Goal: Information Seeking & Learning: Find specific fact

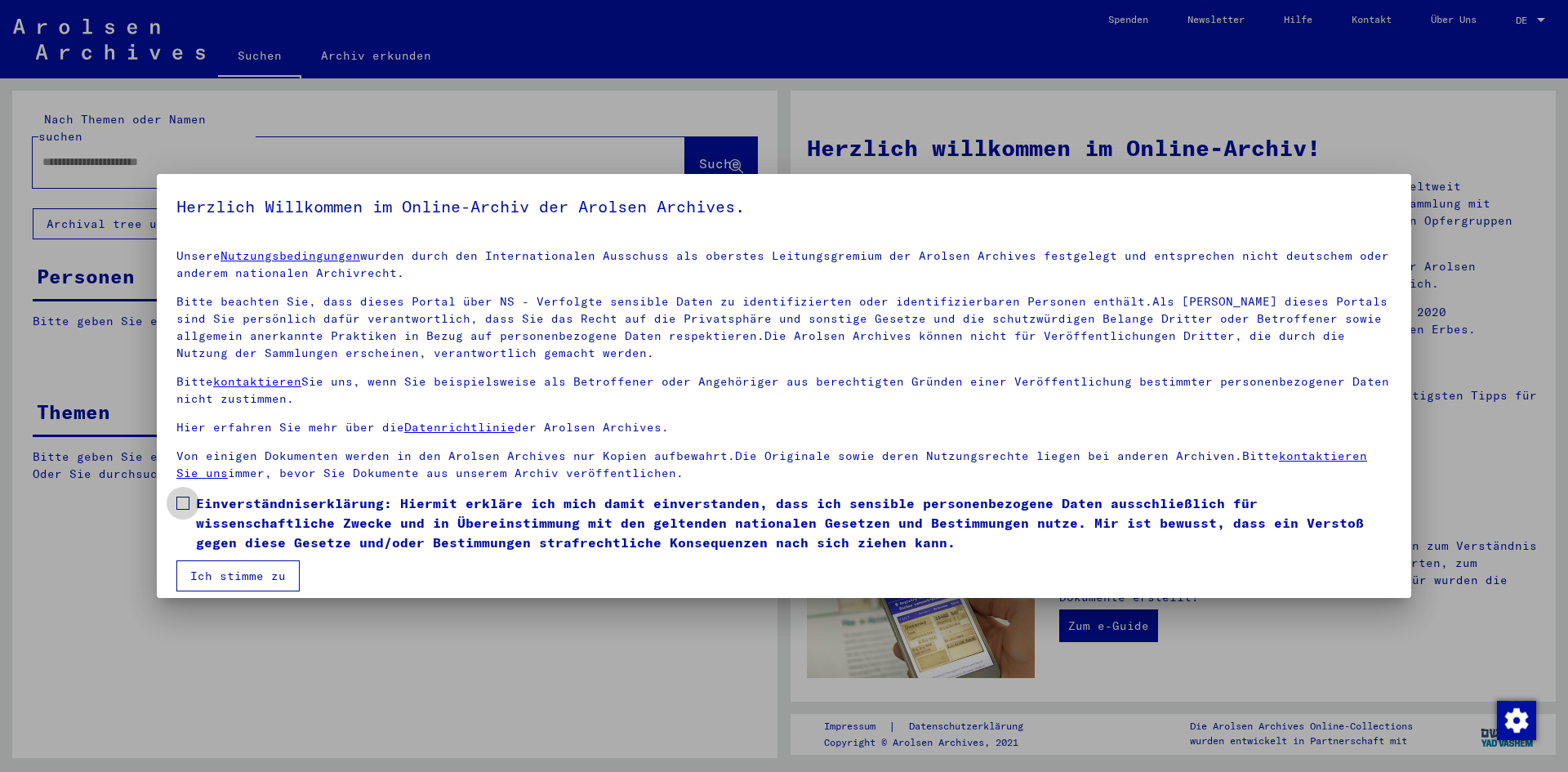
click at [189, 500] on label "Einverständniserklärung: Hiermit erkläre ich mich damit einverstanden, dass ich…" at bounding box center [784, 523] width 1215 height 59
click at [248, 569] on button "Ich stimme zu" at bounding box center [238, 575] width 123 height 31
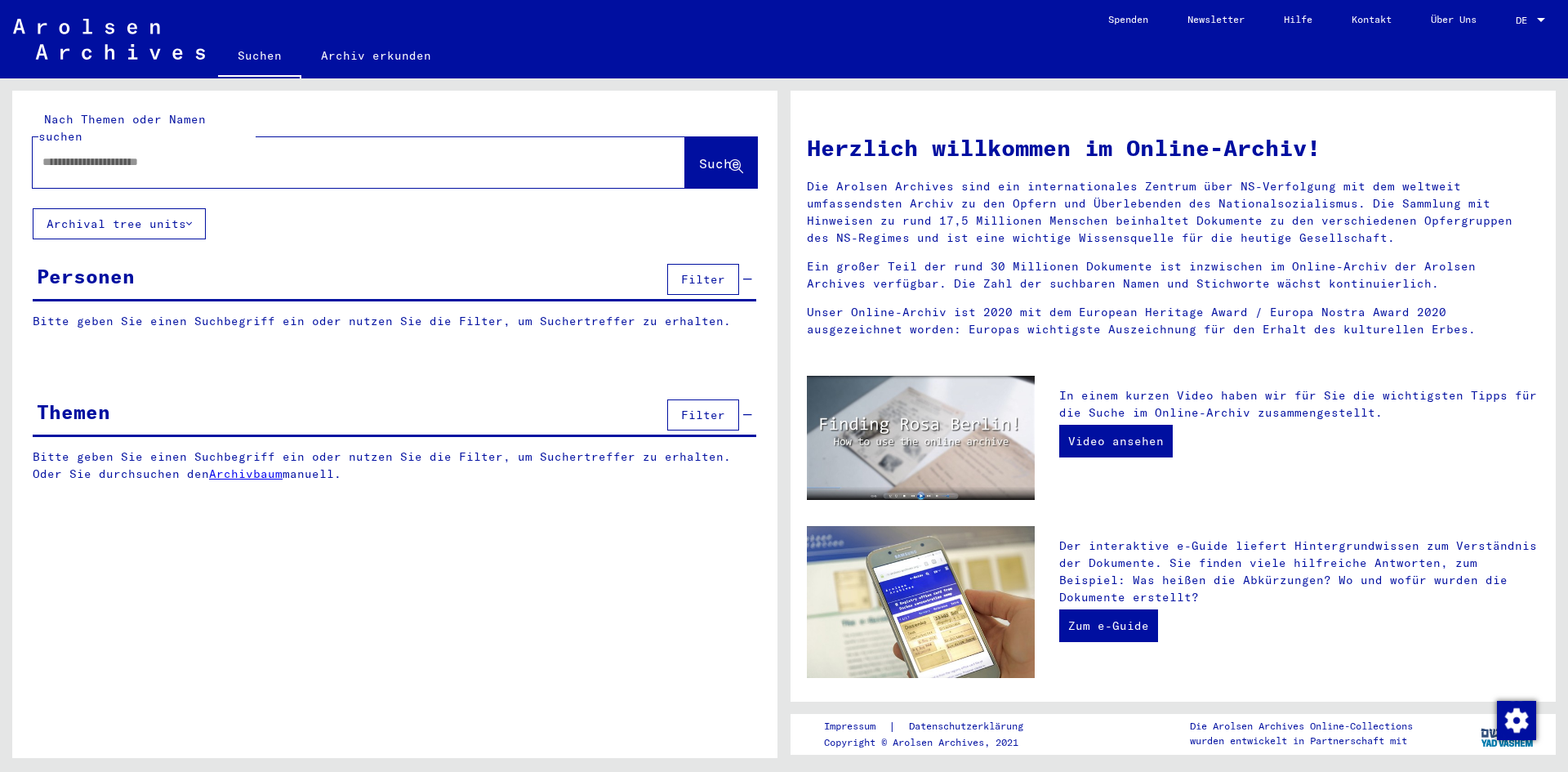
click at [315, 158] on div at bounding box center [334, 162] width 603 height 37
click at [353, 153] on input "text" at bounding box center [338, 162] width 593 height 17
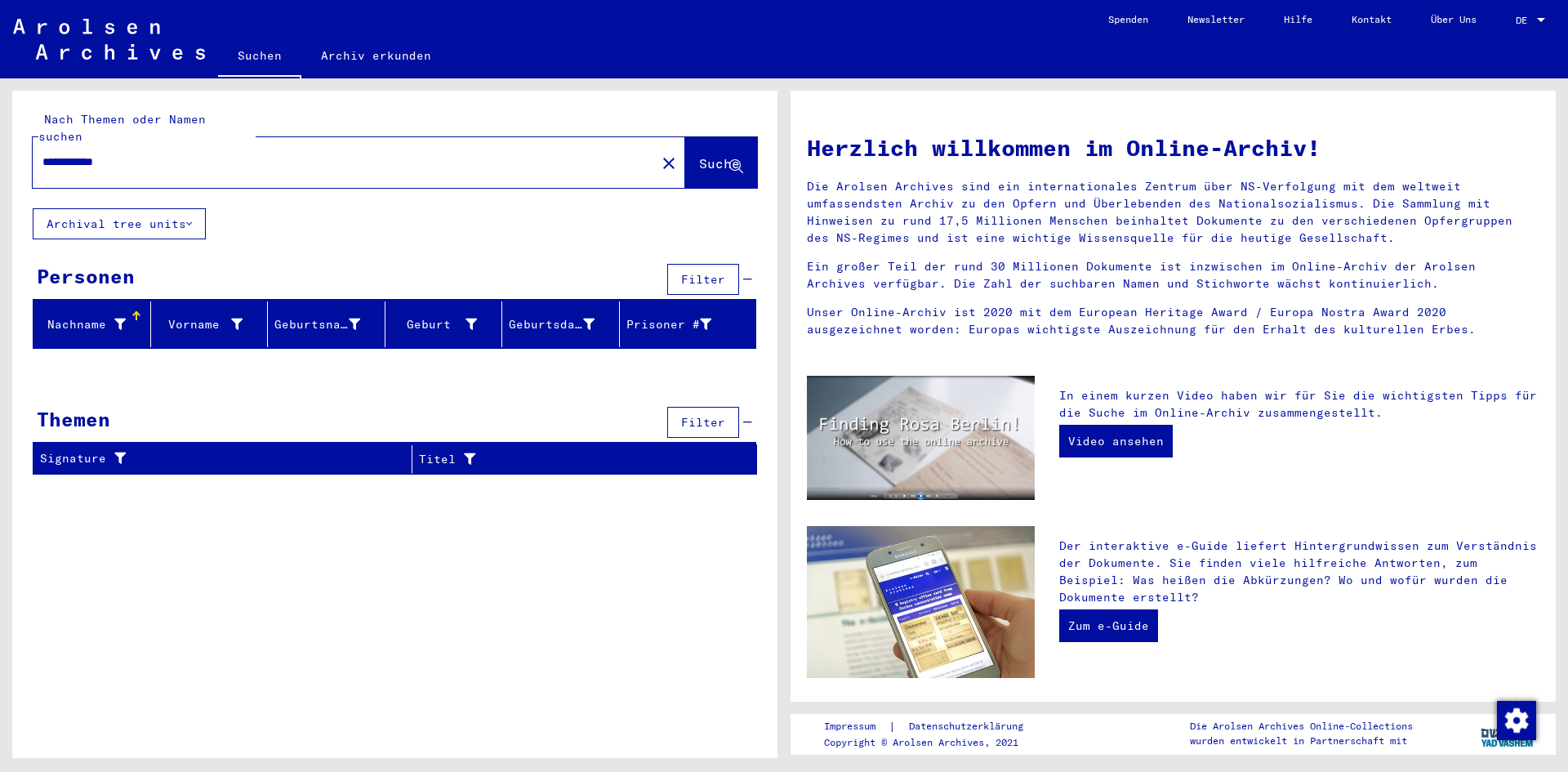
click at [111, 261] on div "Personen" at bounding box center [86, 275] width 98 height 29
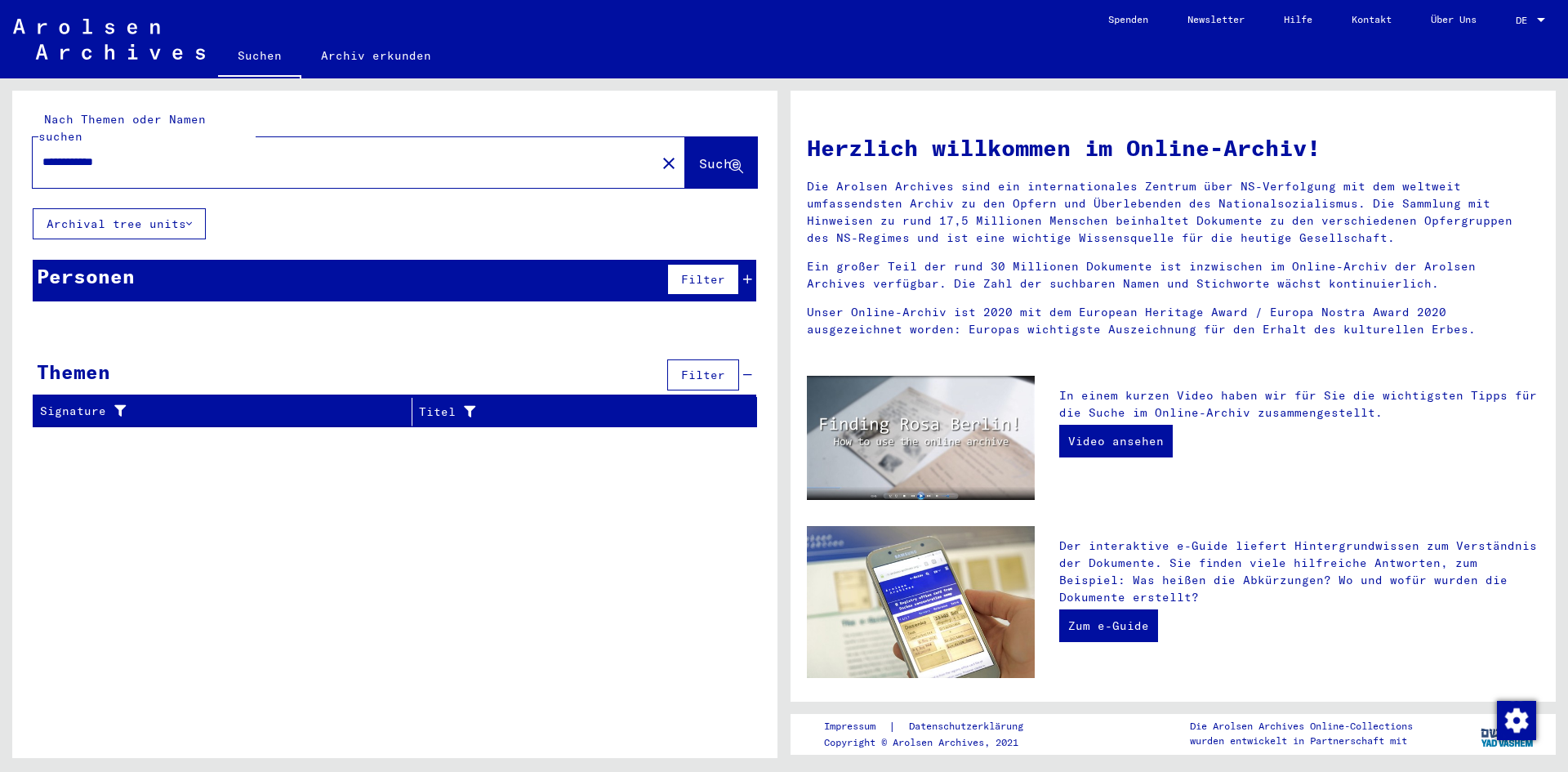
click at [111, 261] on div "Personen" at bounding box center [86, 275] width 98 height 29
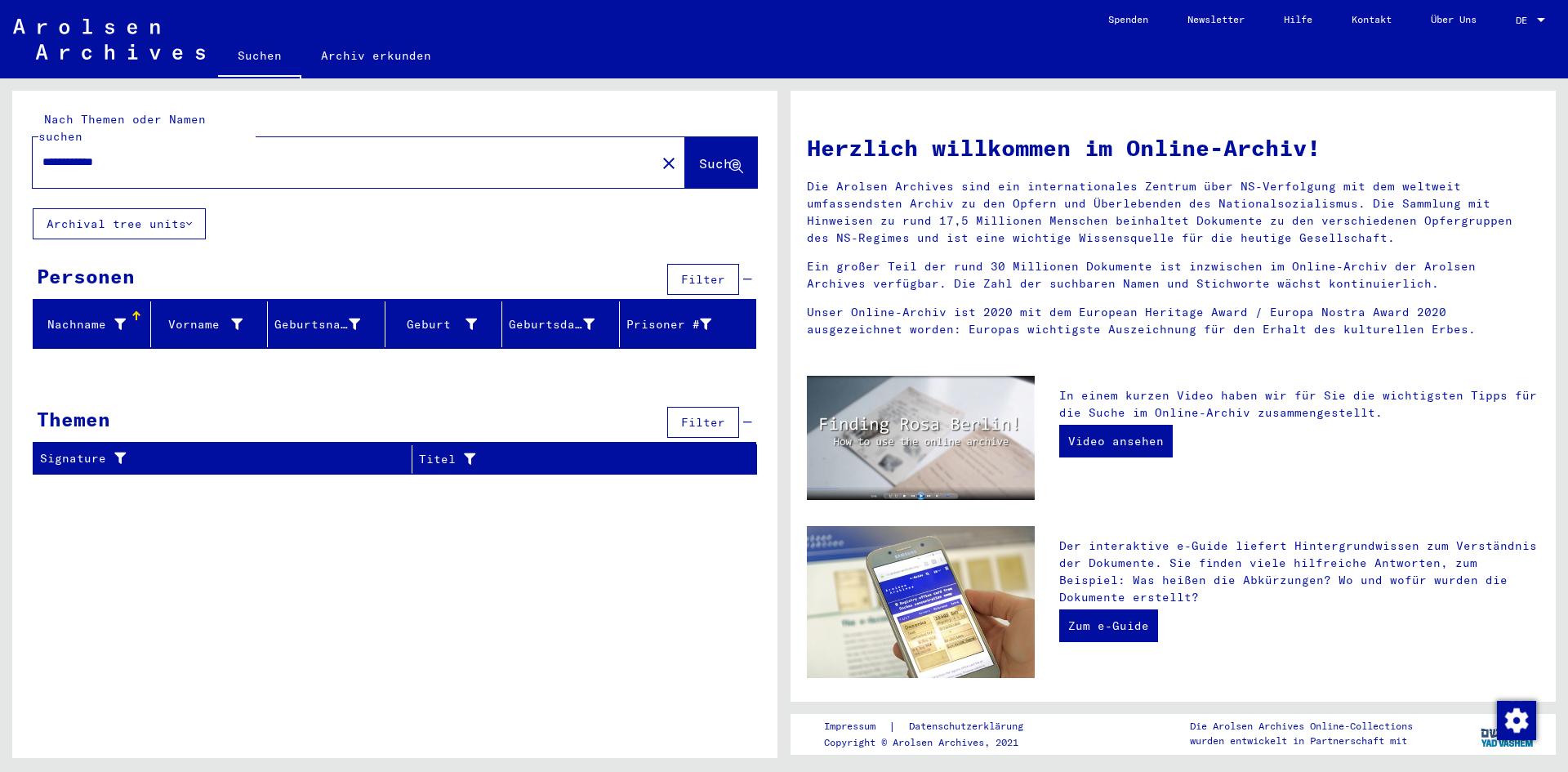
click at [77, 404] on div "Themen" at bounding box center [73, 418] width 73 height 29
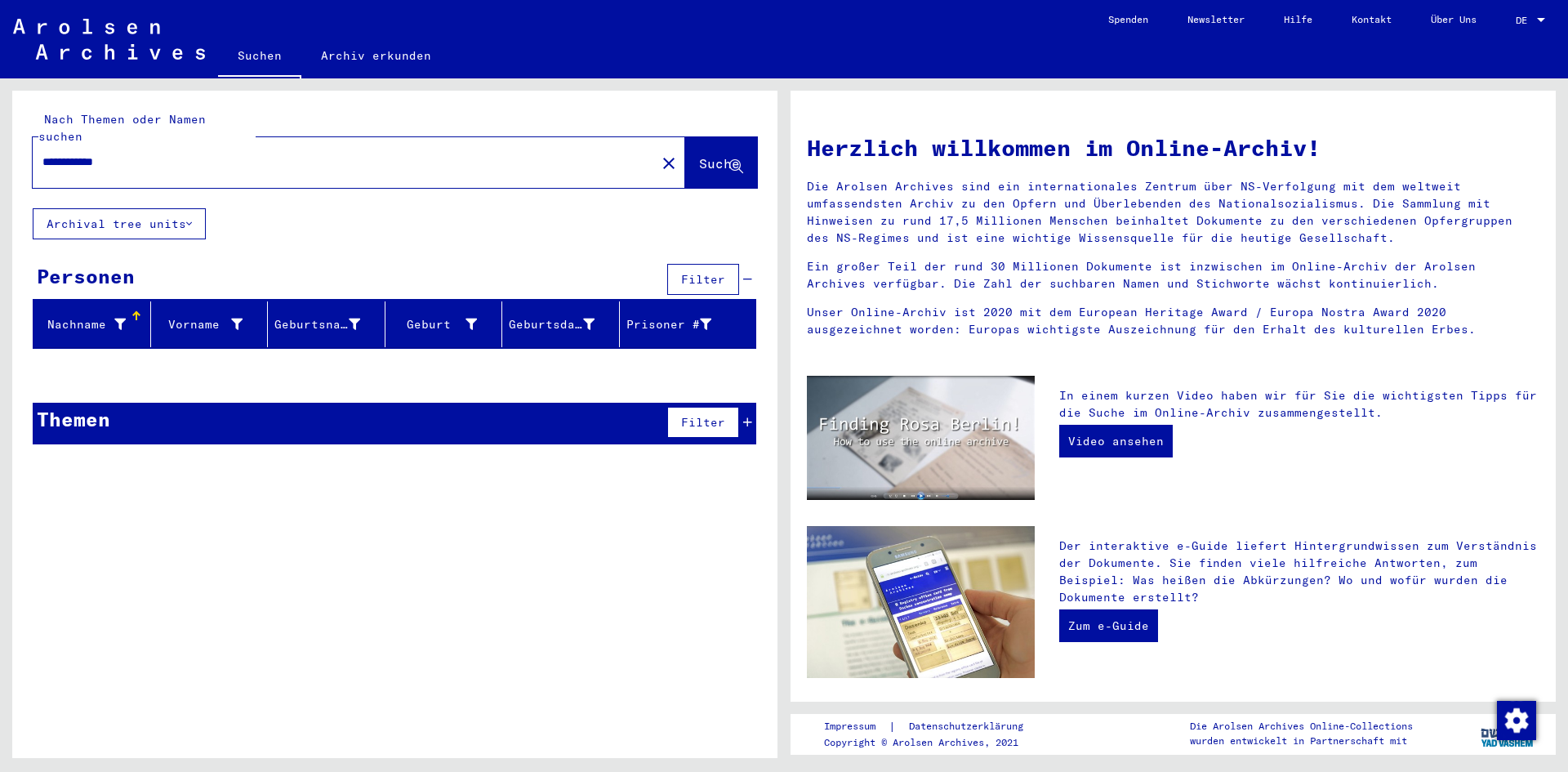
click at [77, 404] on div "Themen" at bounding box center [73, 418] width 73 height 29
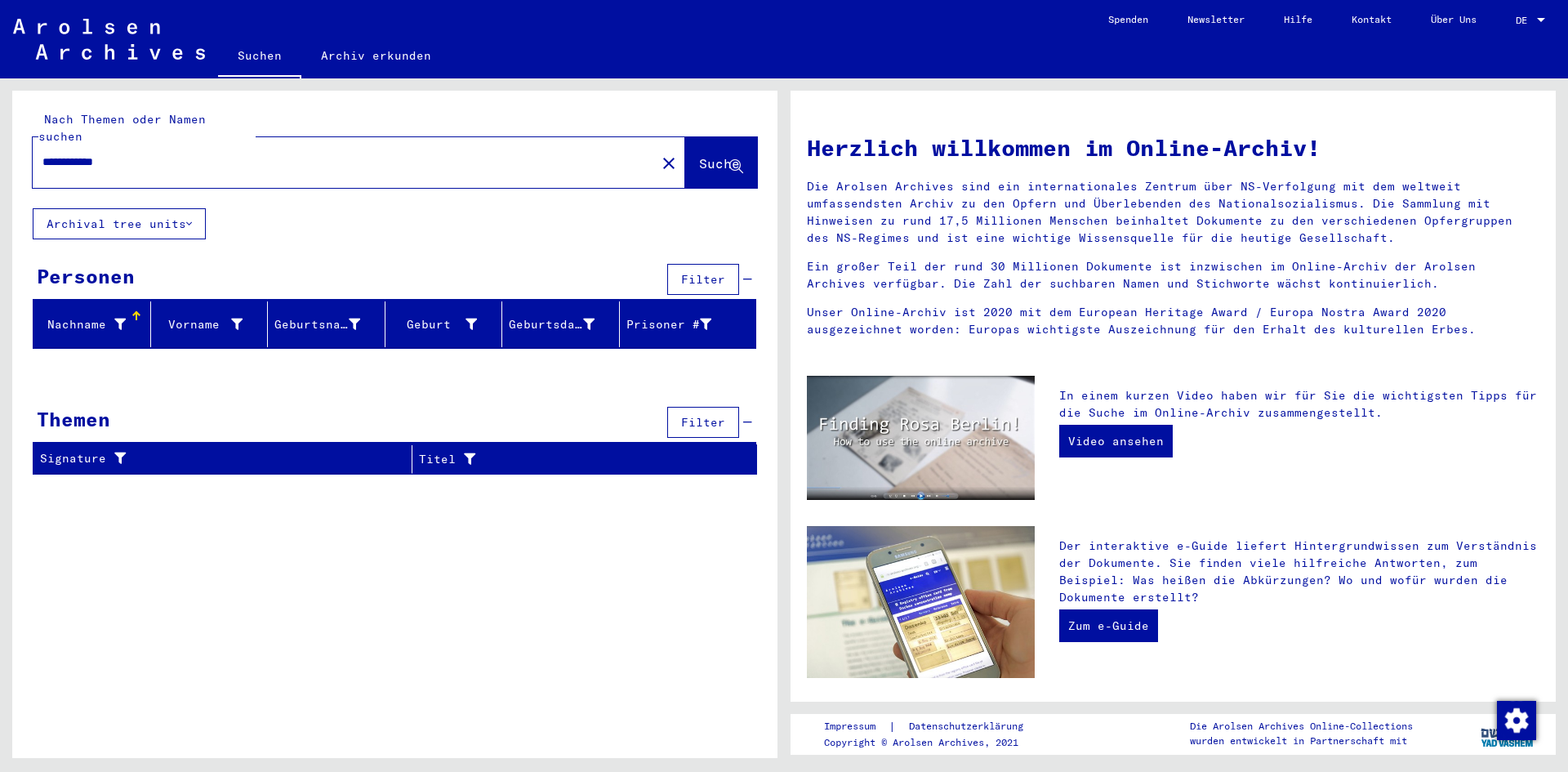
click at [77, 153] on input "**********" at bounding box center [338, 162] width 593 height 17
type input "**********"
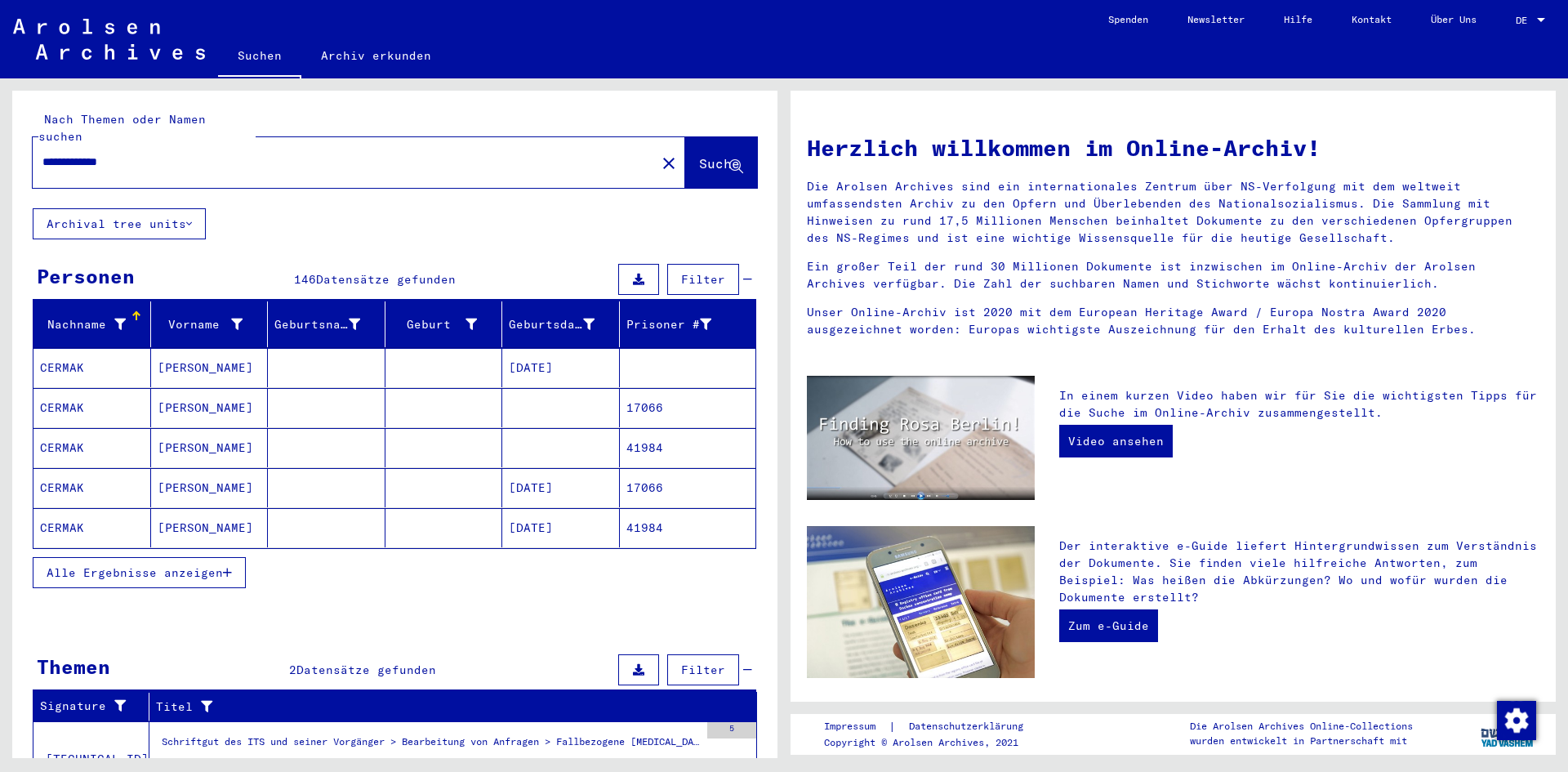
click at [130, 565] on span "Alle Ergebnisse anzeigen" at bounding box center [135, 572] width 177 height 14
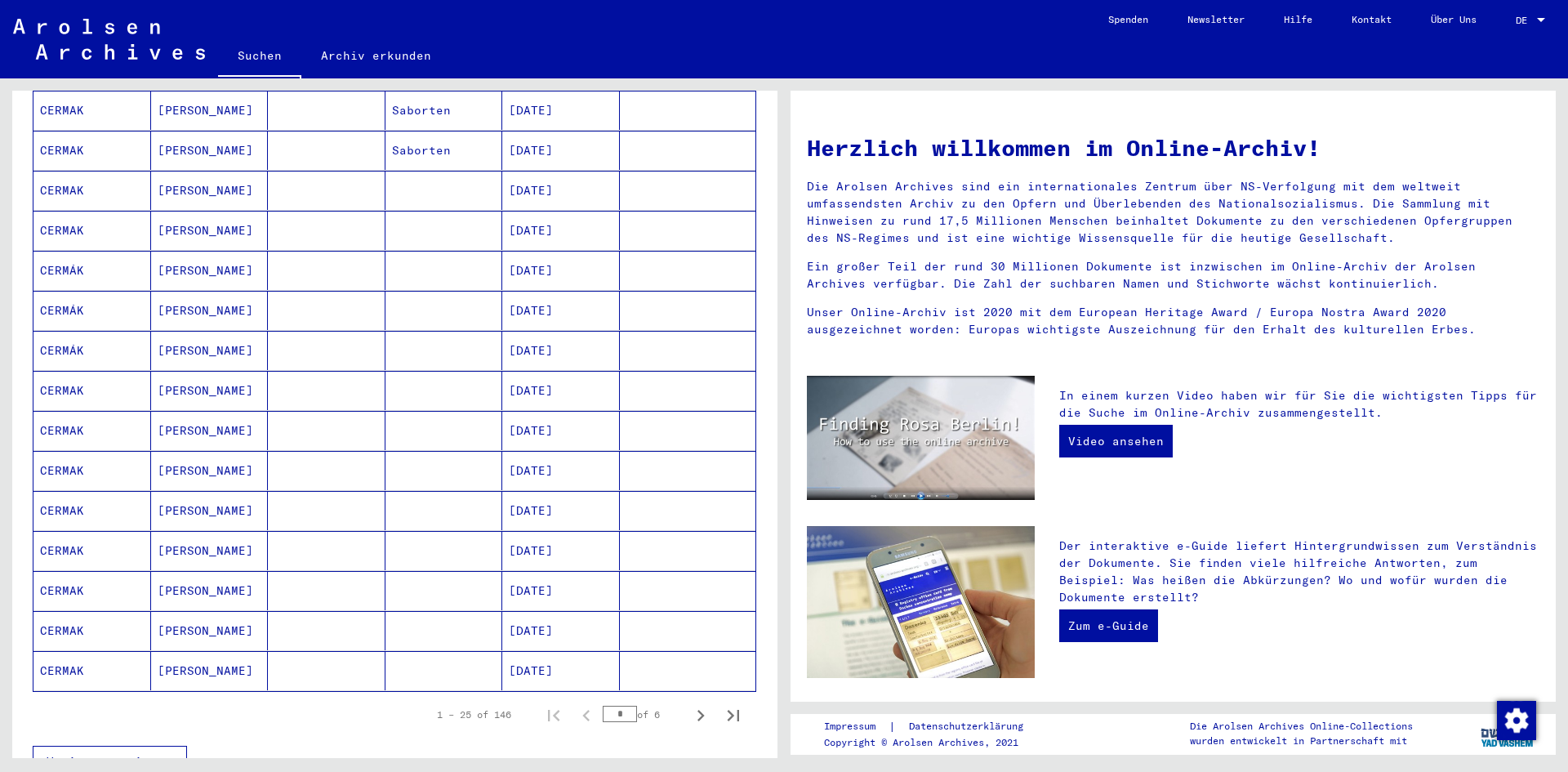
scroll to position [786, 0]
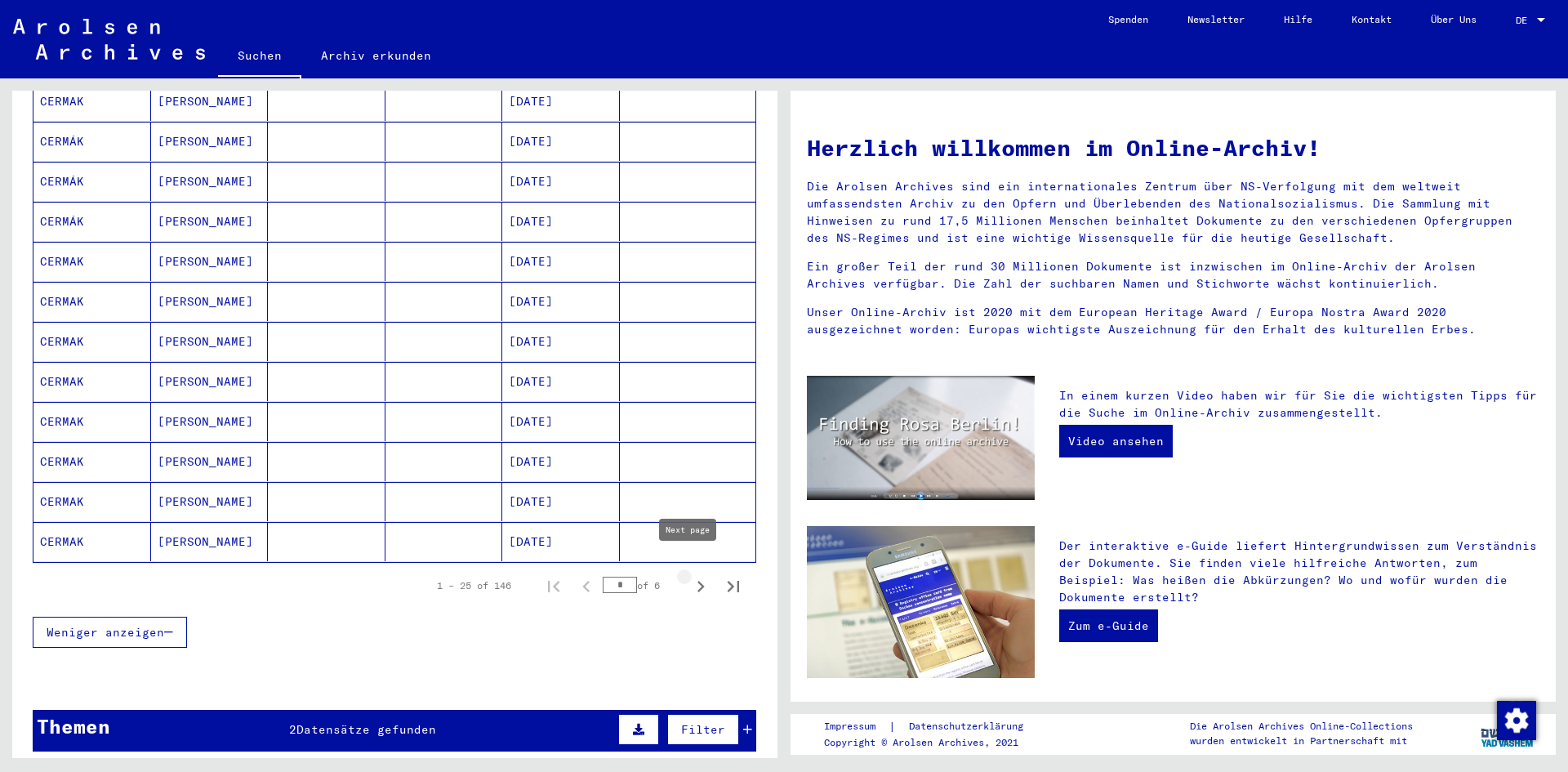
click at [689, 575] on icon "Next page" at bounding box center [700, 586] width 23 height 23
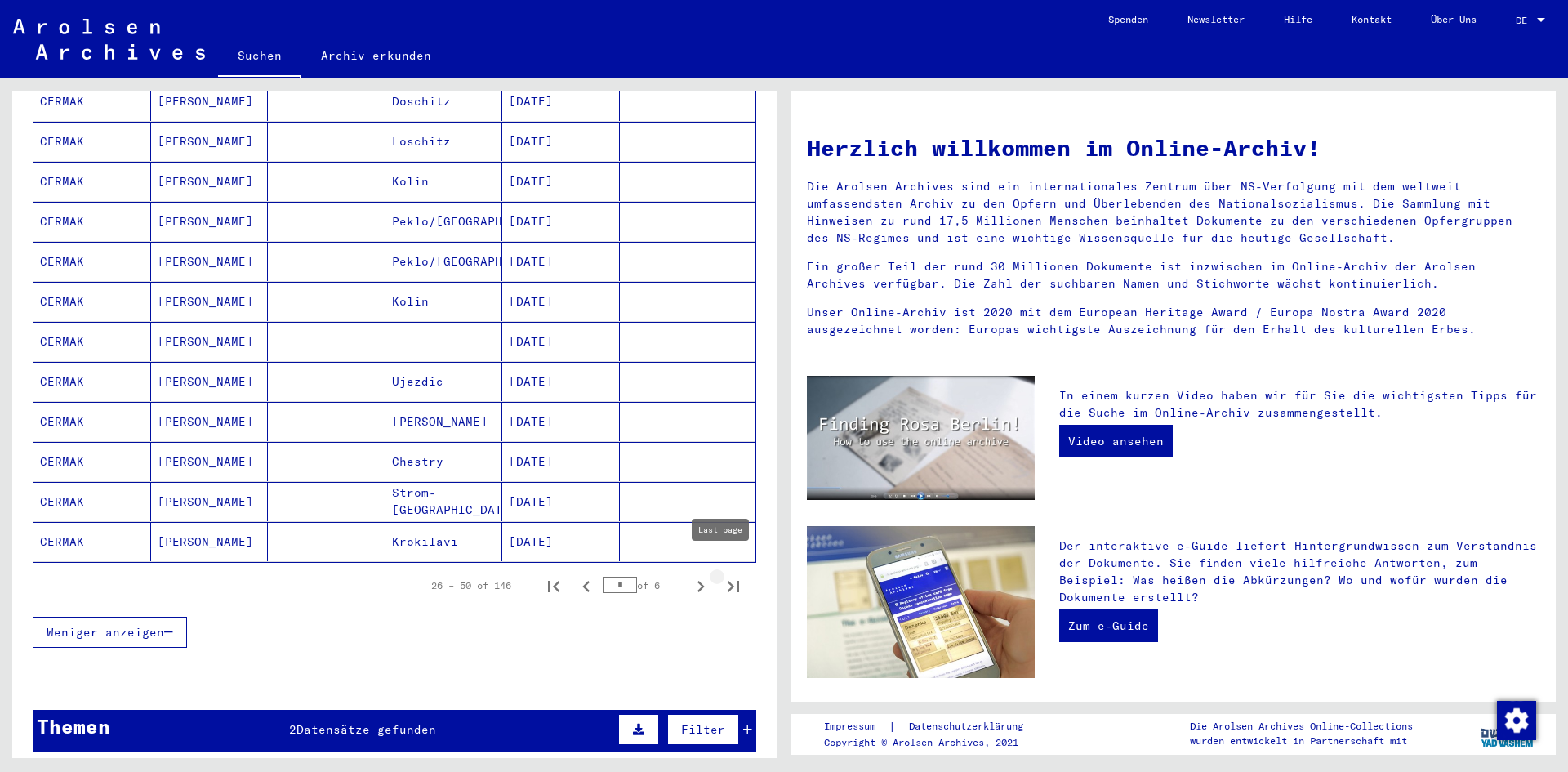
click at [727, 581] on icon "Last page" at bounding box center [733, 587] width 12 height 12
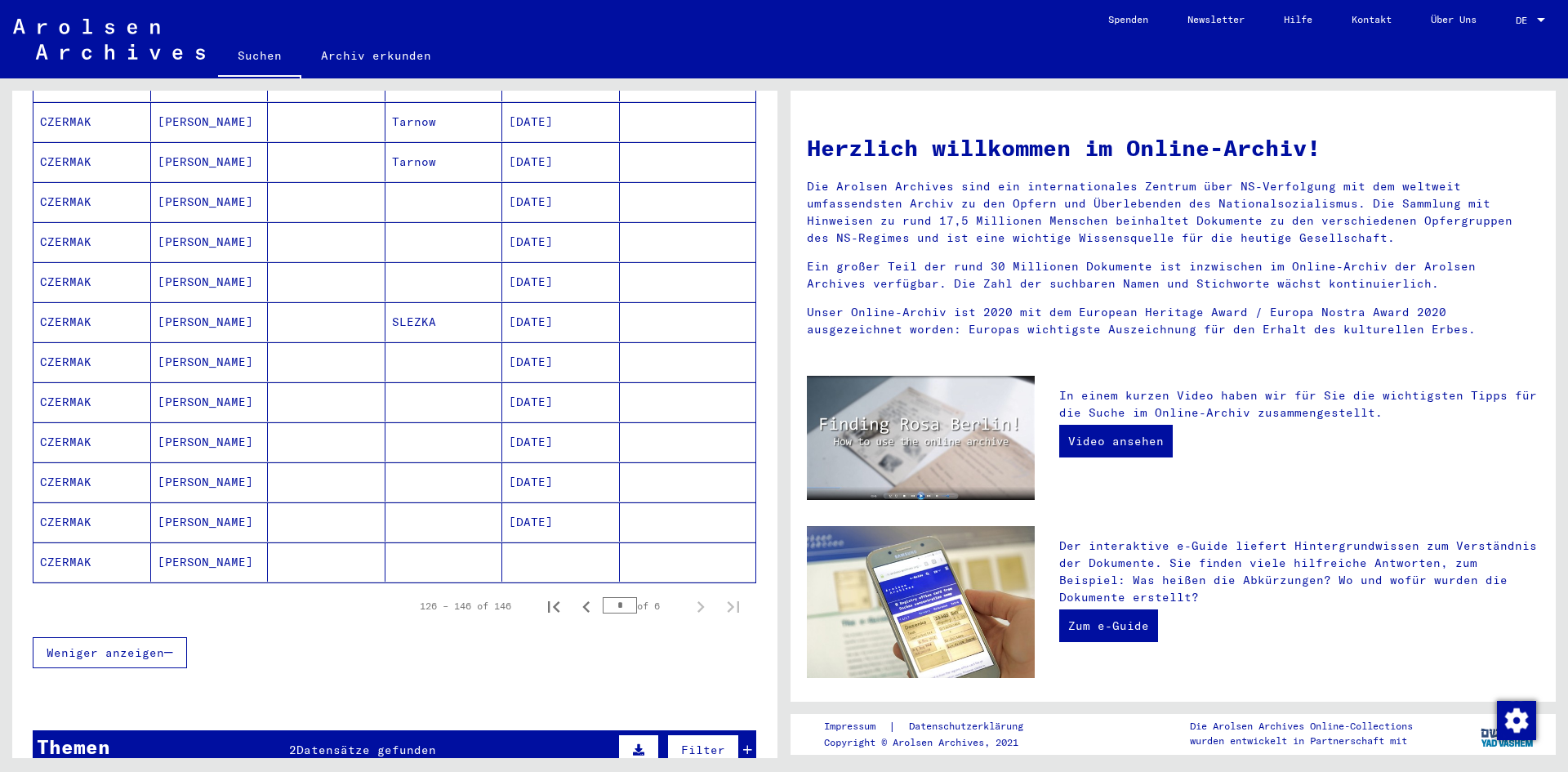
scroll to position [548, 0]
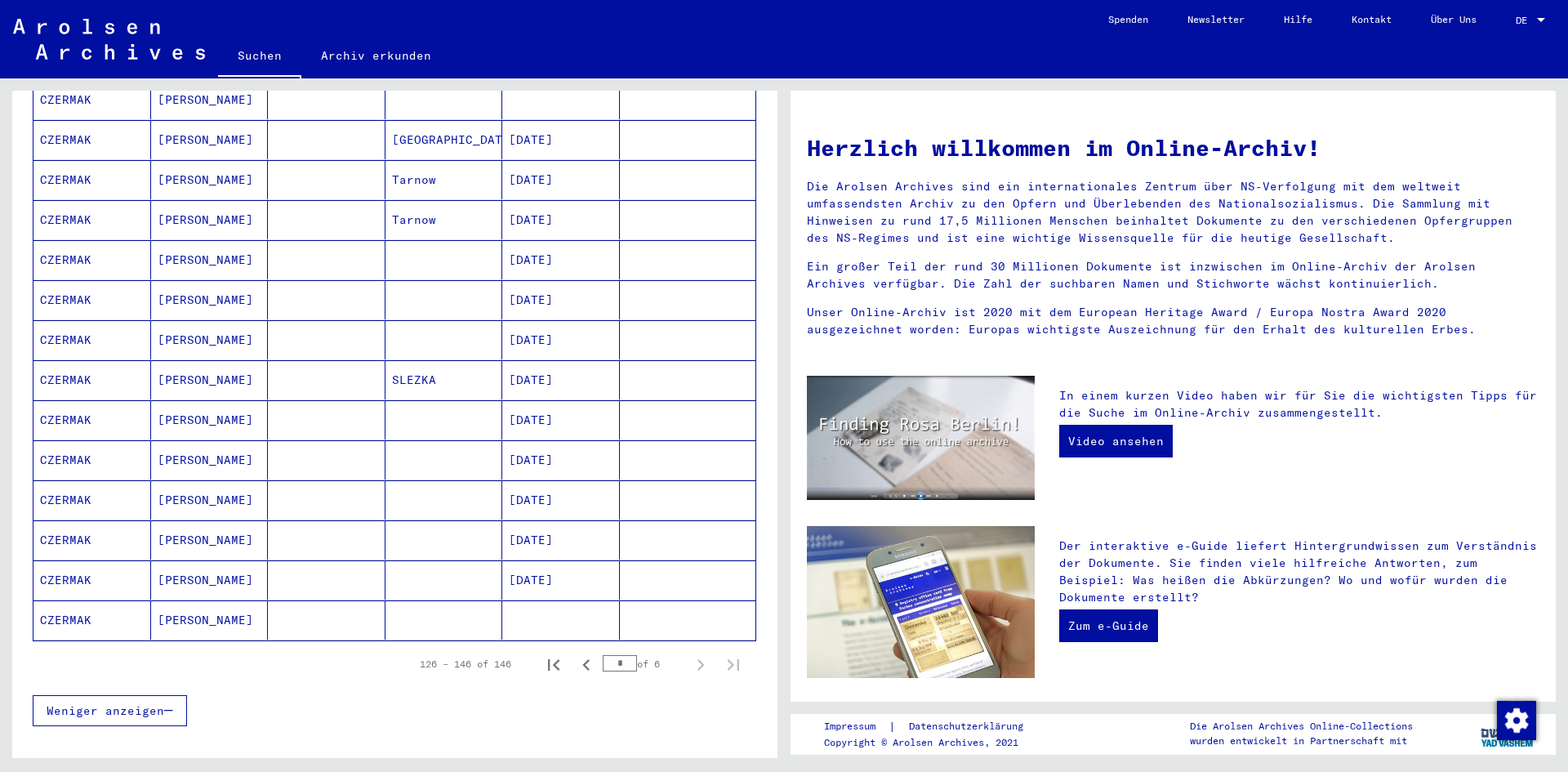
click at [82, 160] on mat-cell "CZERMAK" at bounding box center [93, 179] width 118 height 40
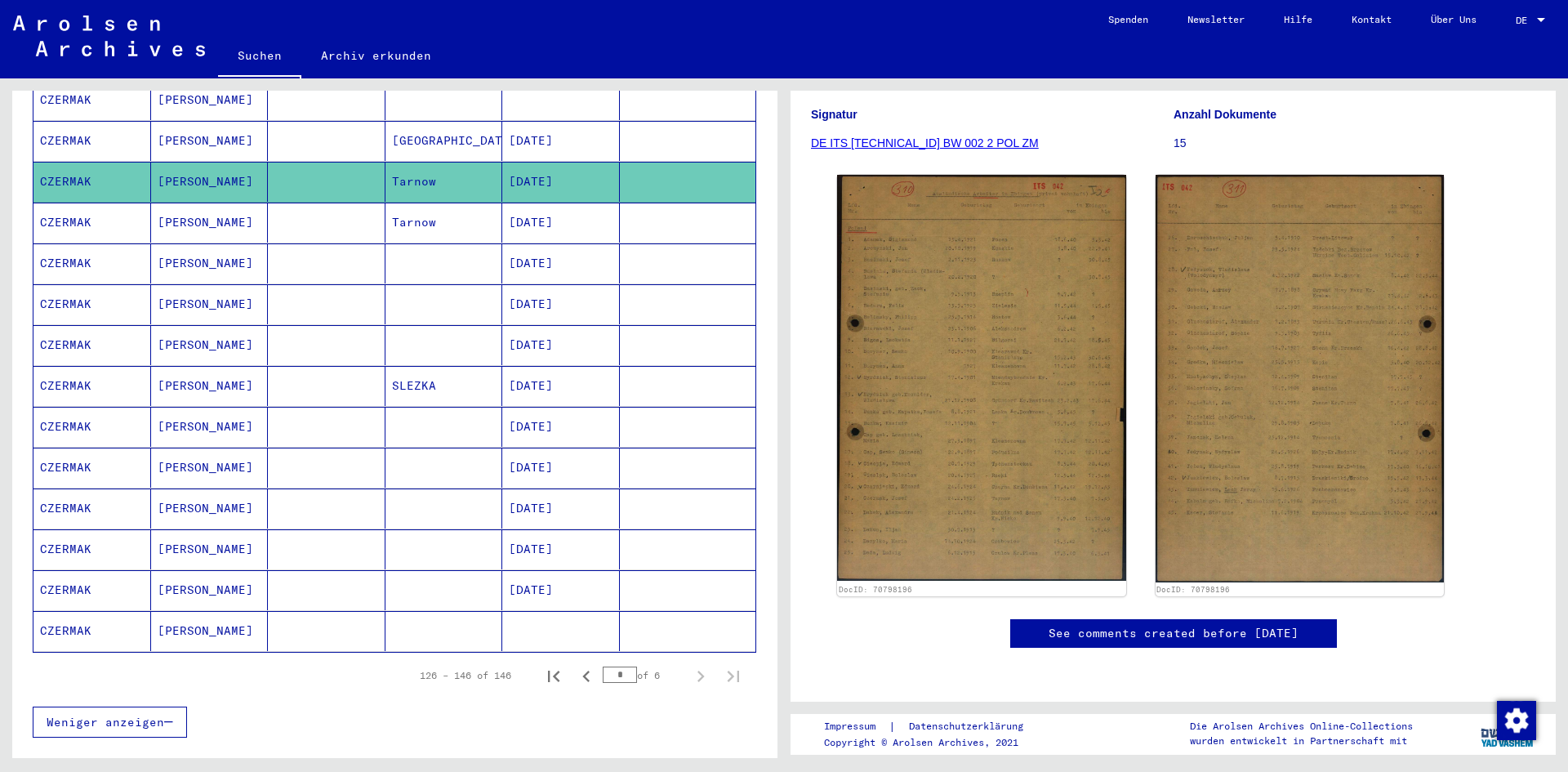
scroll to position [173, 0]
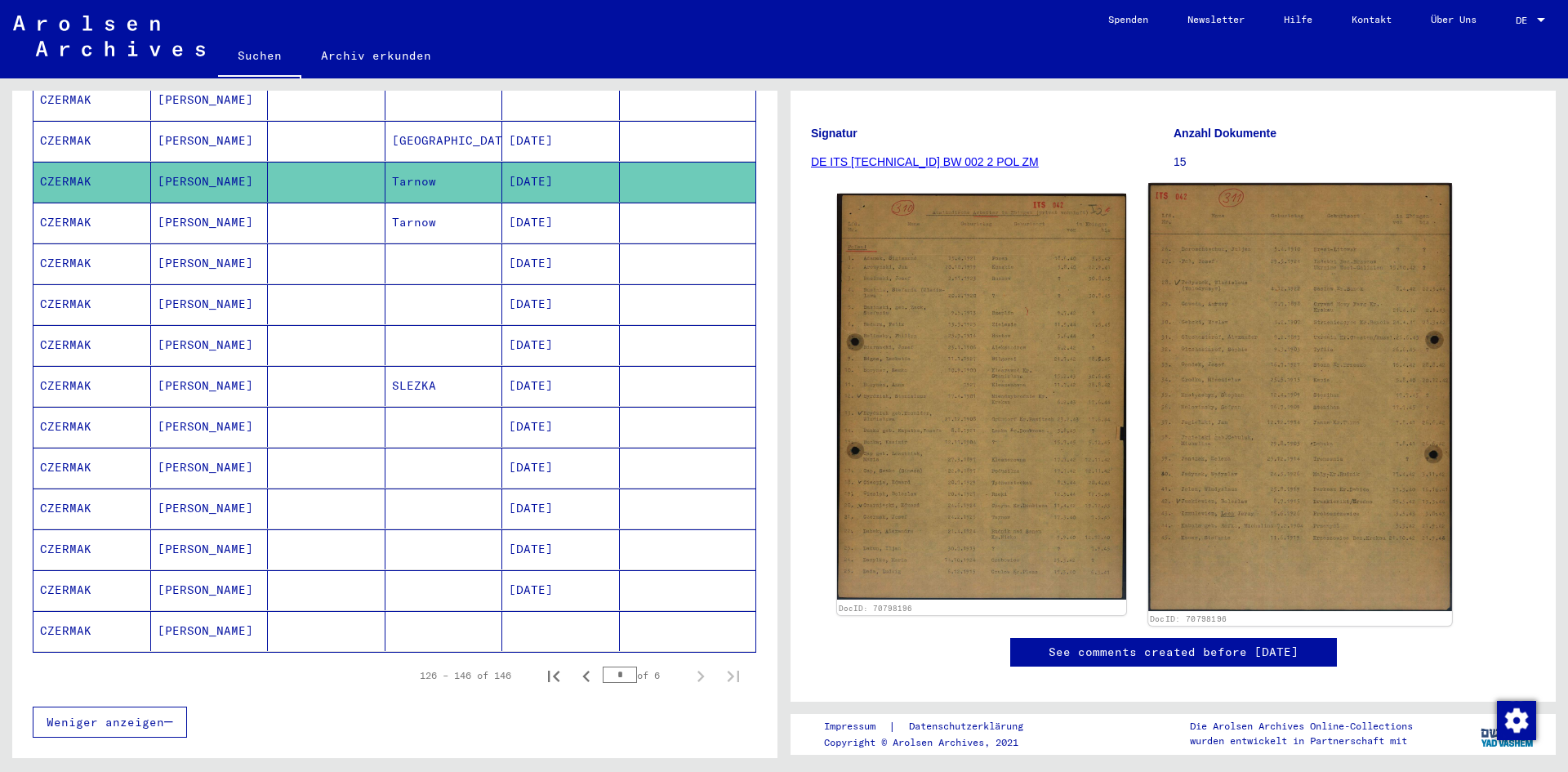
click at [1268, 323] on img at bounding box center [1300, 397] width 303 height 428
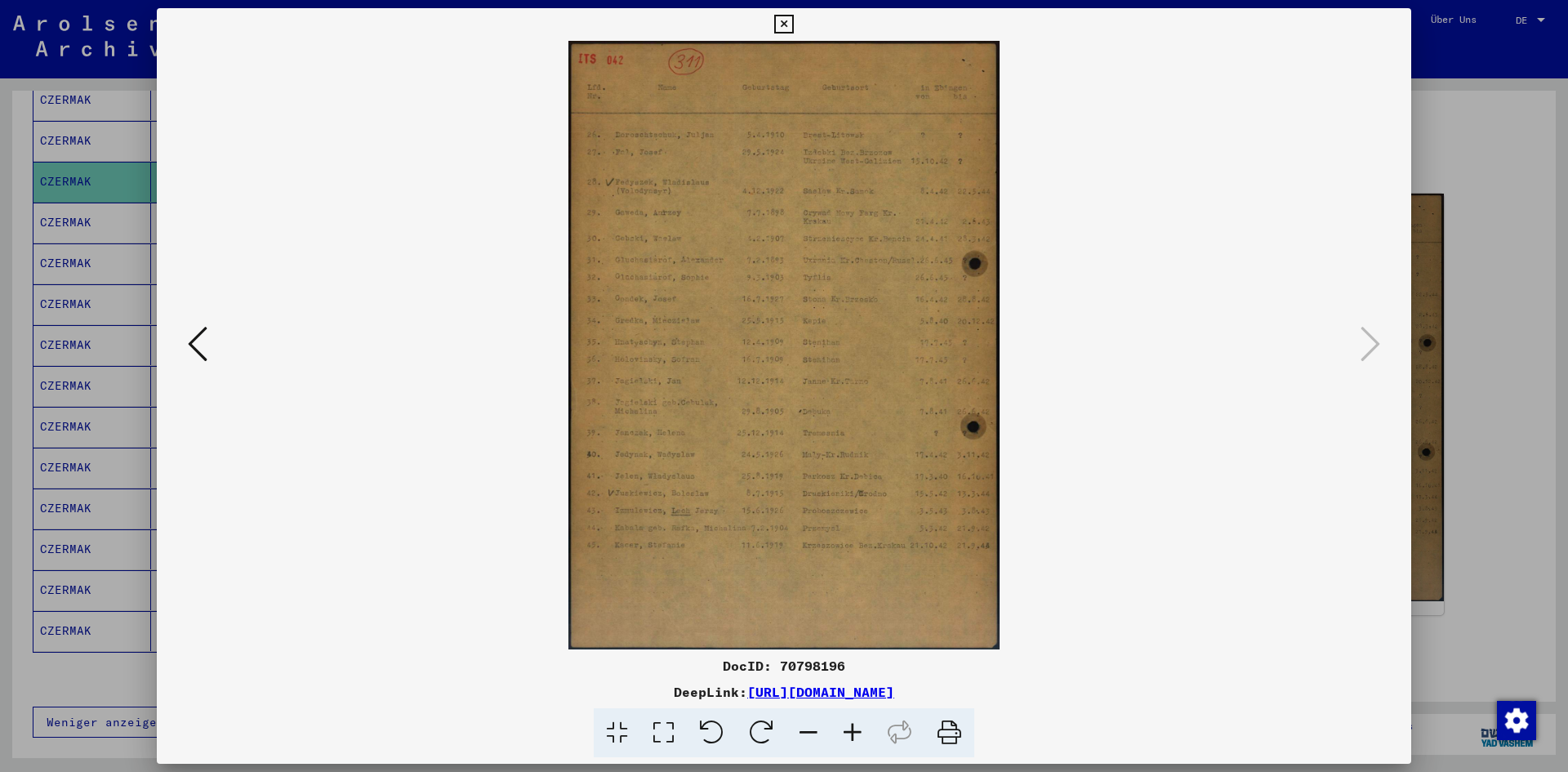
click at [849, 729] on icon at bounding box center [853, 732] width 44 height 50
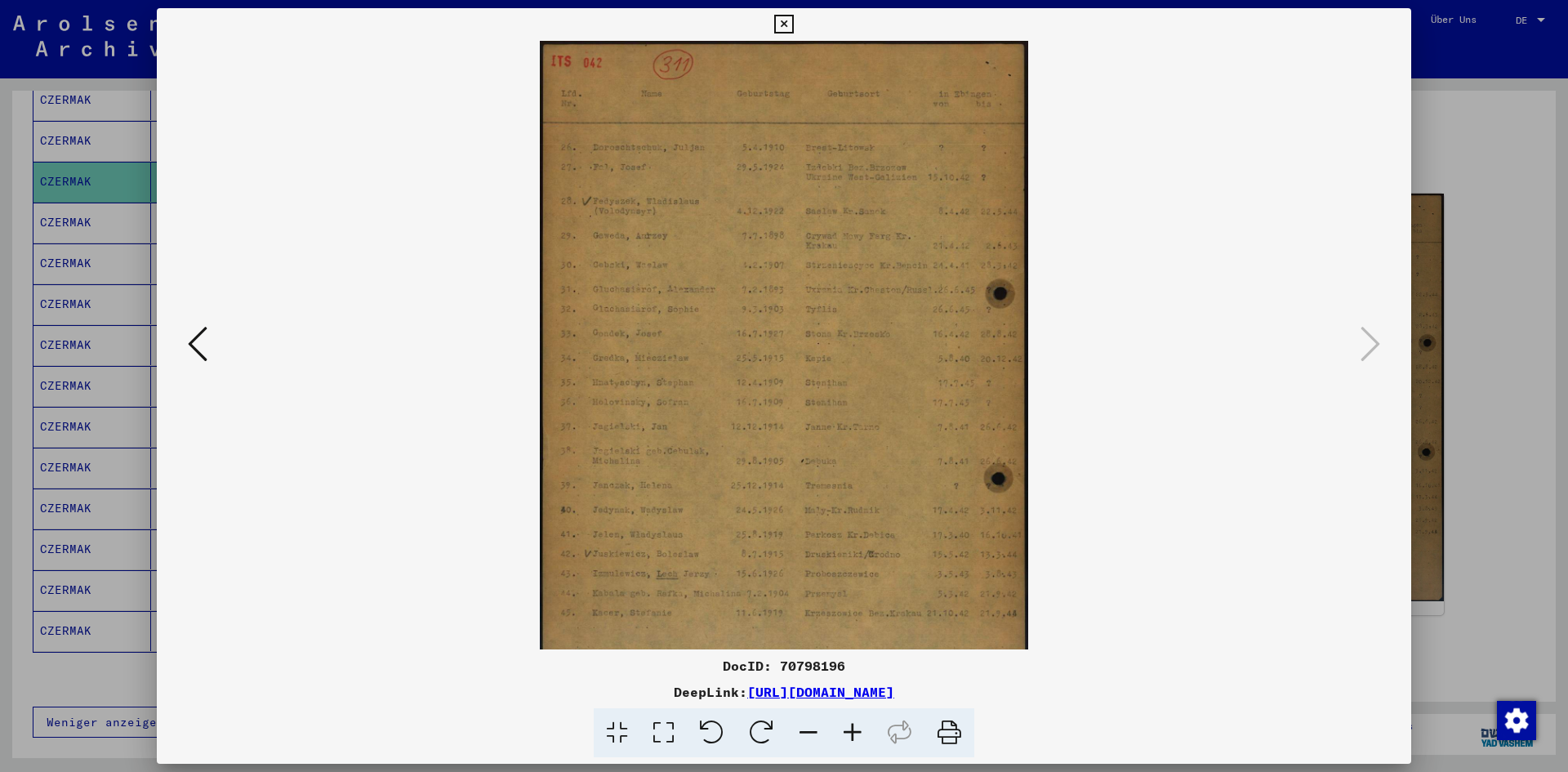
click at [849, 729] on icon at bounding box center [853, 732] width 44 height 50
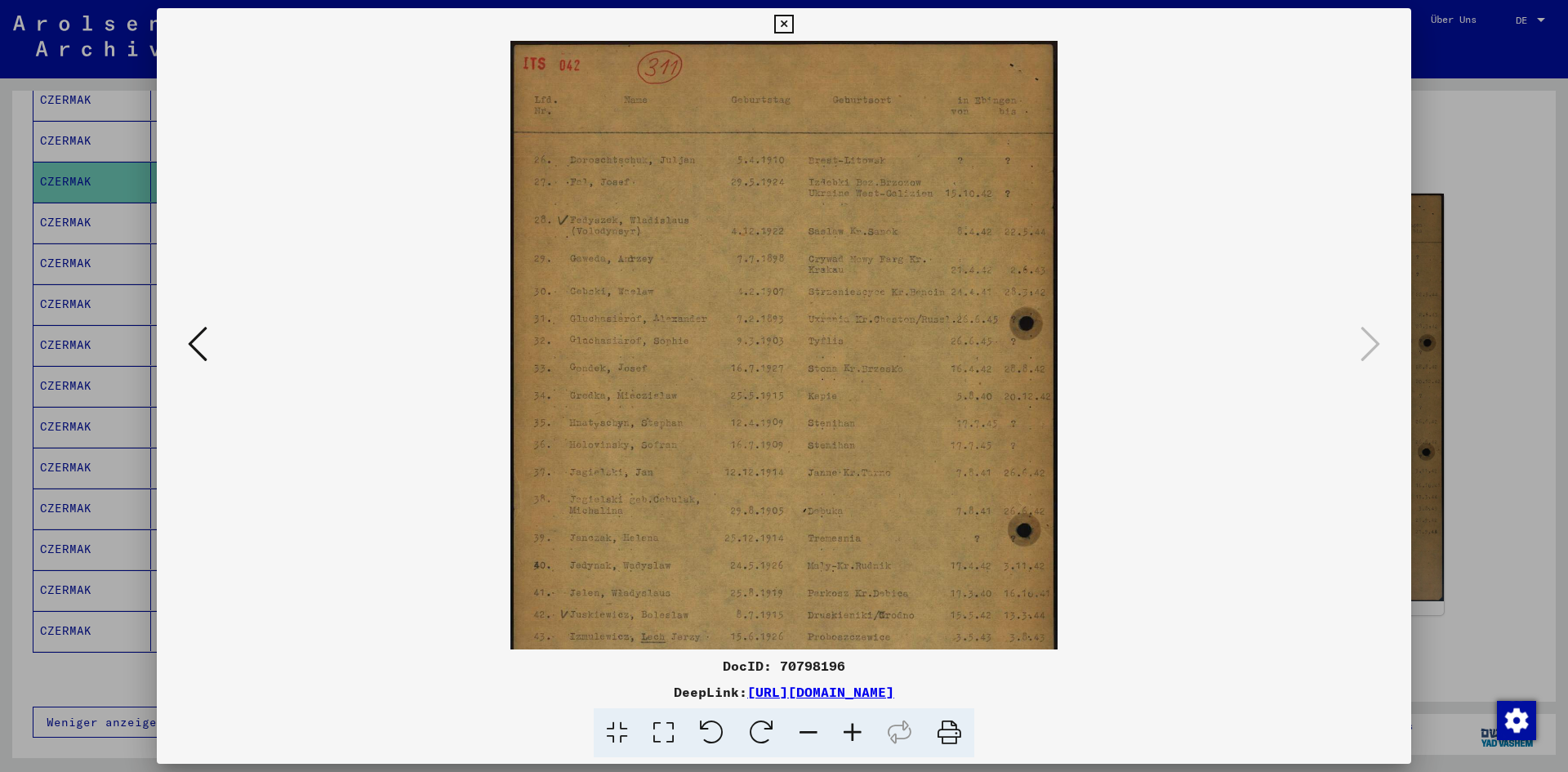
click at [849, 729] on icon at bounding box center [853, 732] width 44 height 50
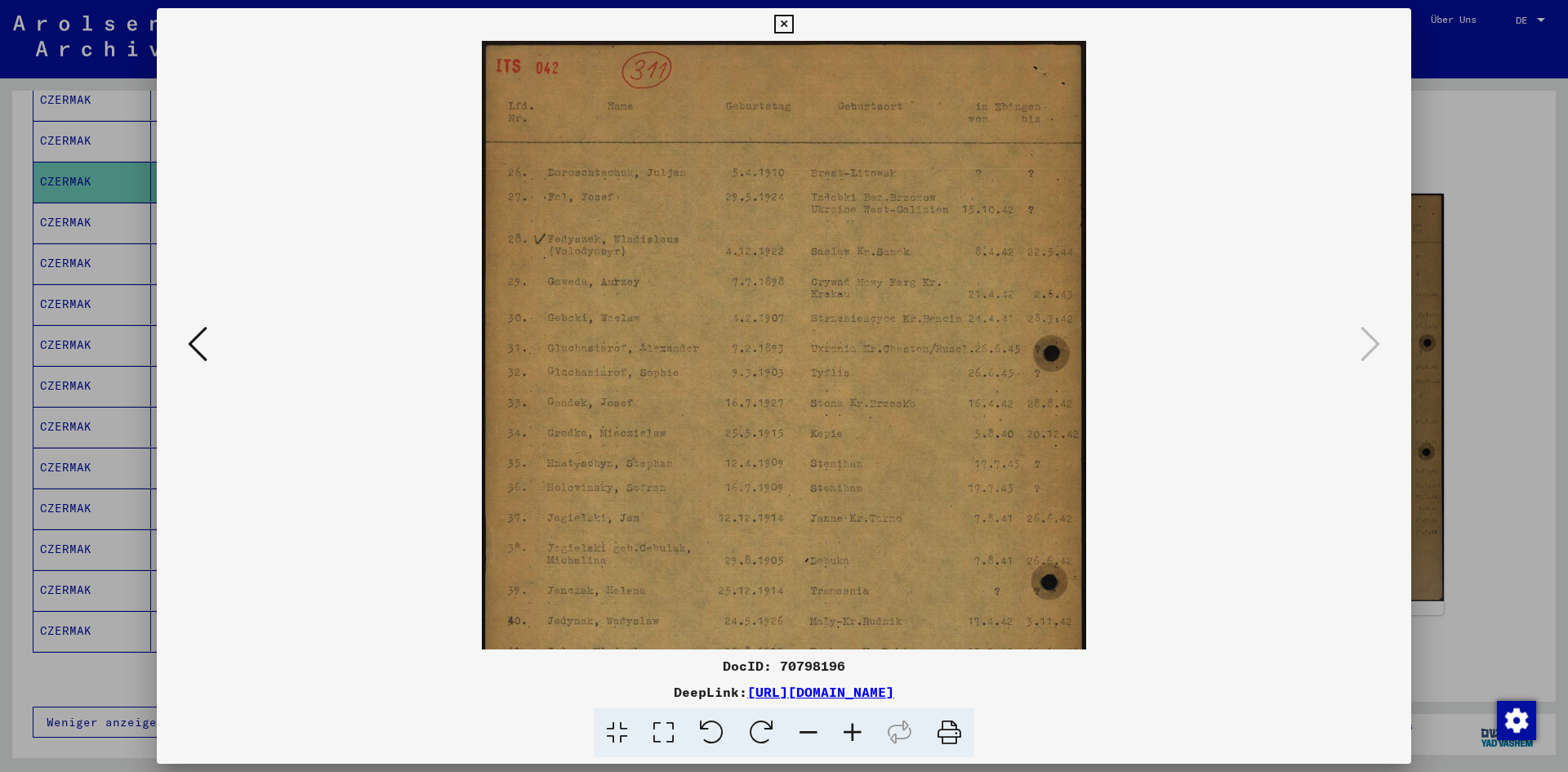
click at [849, 729] on icon at bounding box center [853, 732] width 44 height 50
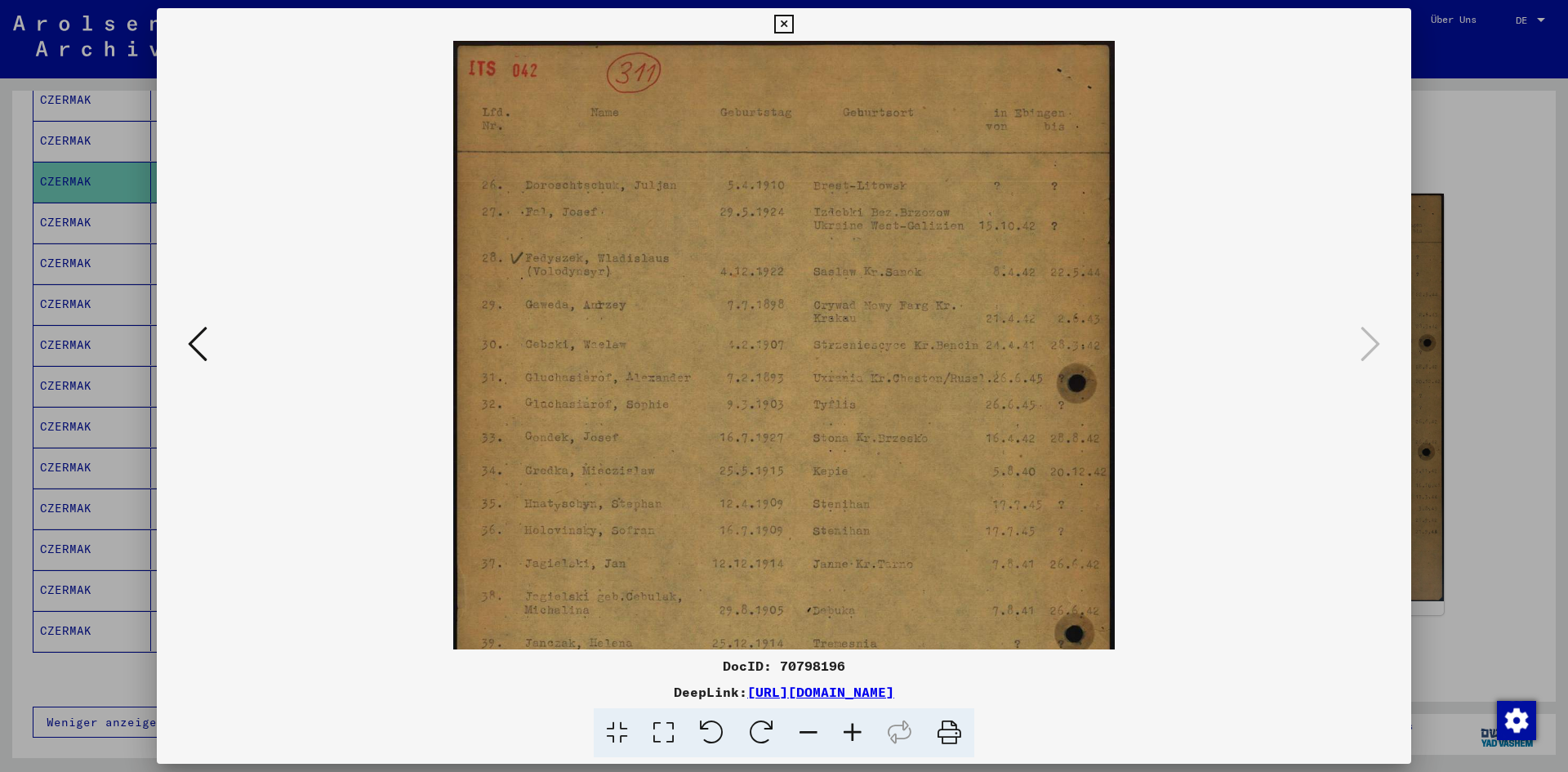
click at [849, 729] on icon at bounding box center [853, 732] width 44 height 50
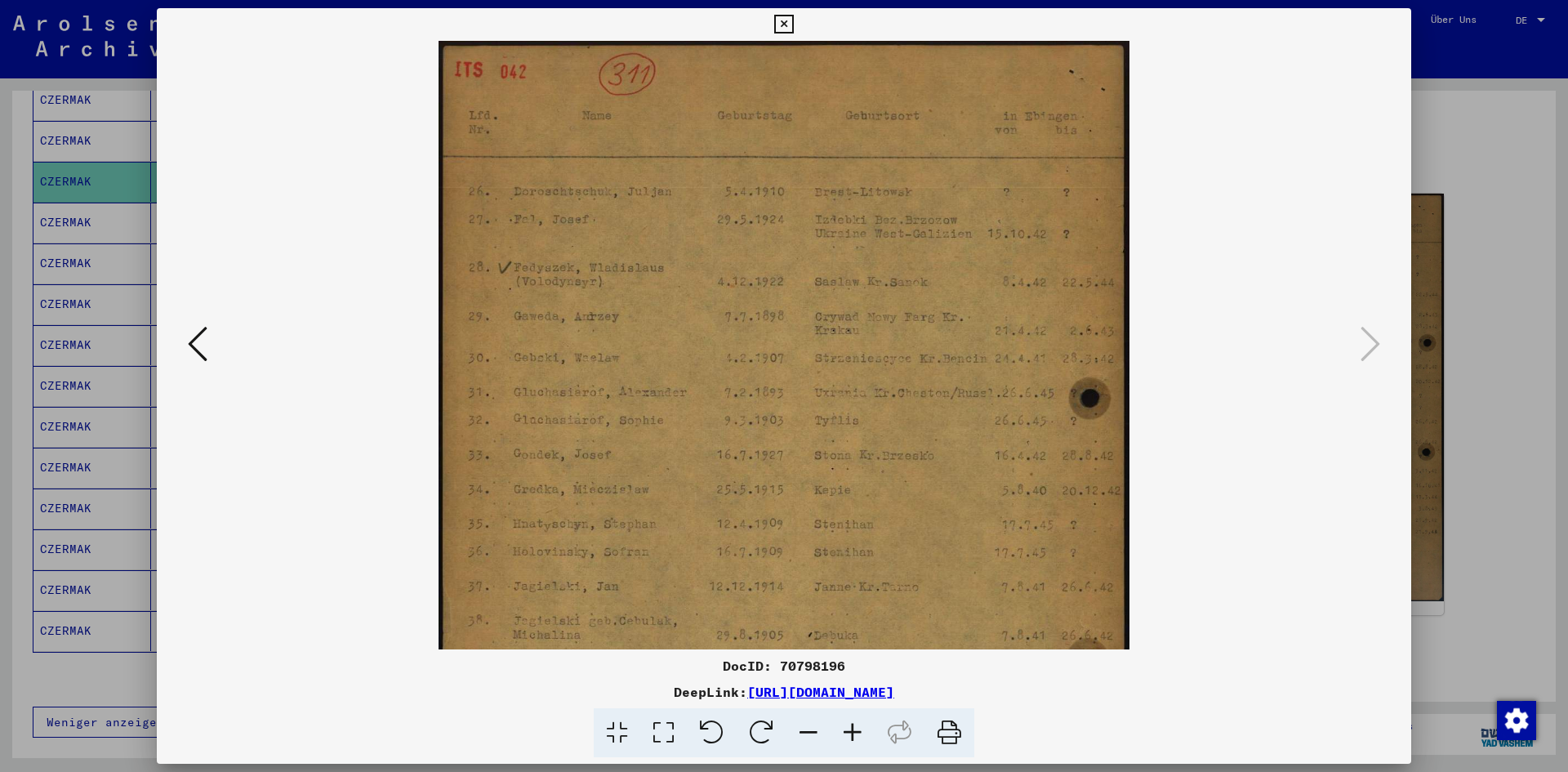
click at [849, 729] on icon at bounding box center [853, 732] width 44 height 50
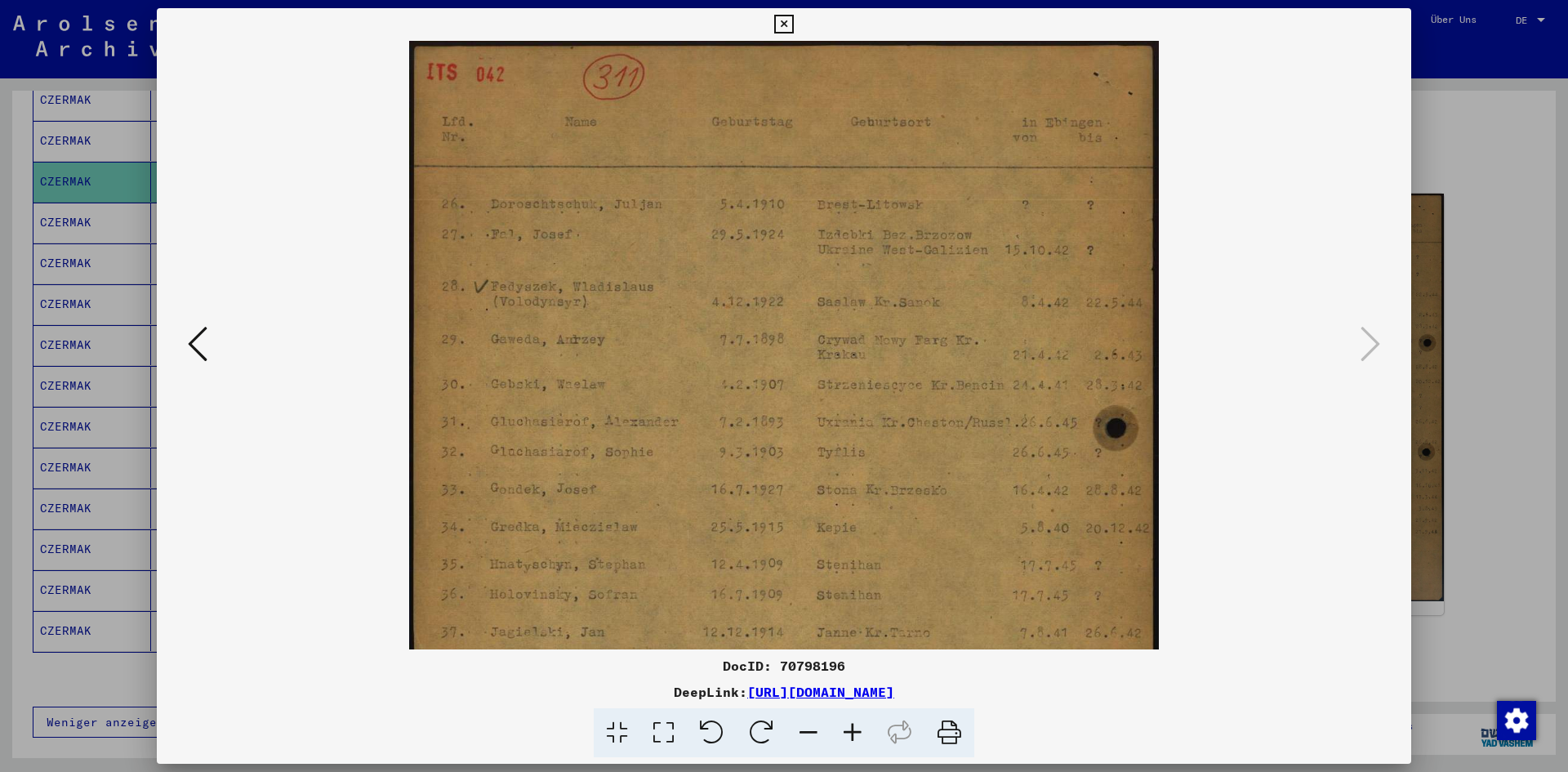
click at [849, 729] on icon at bounding box center [853, 732] width 44 height 50
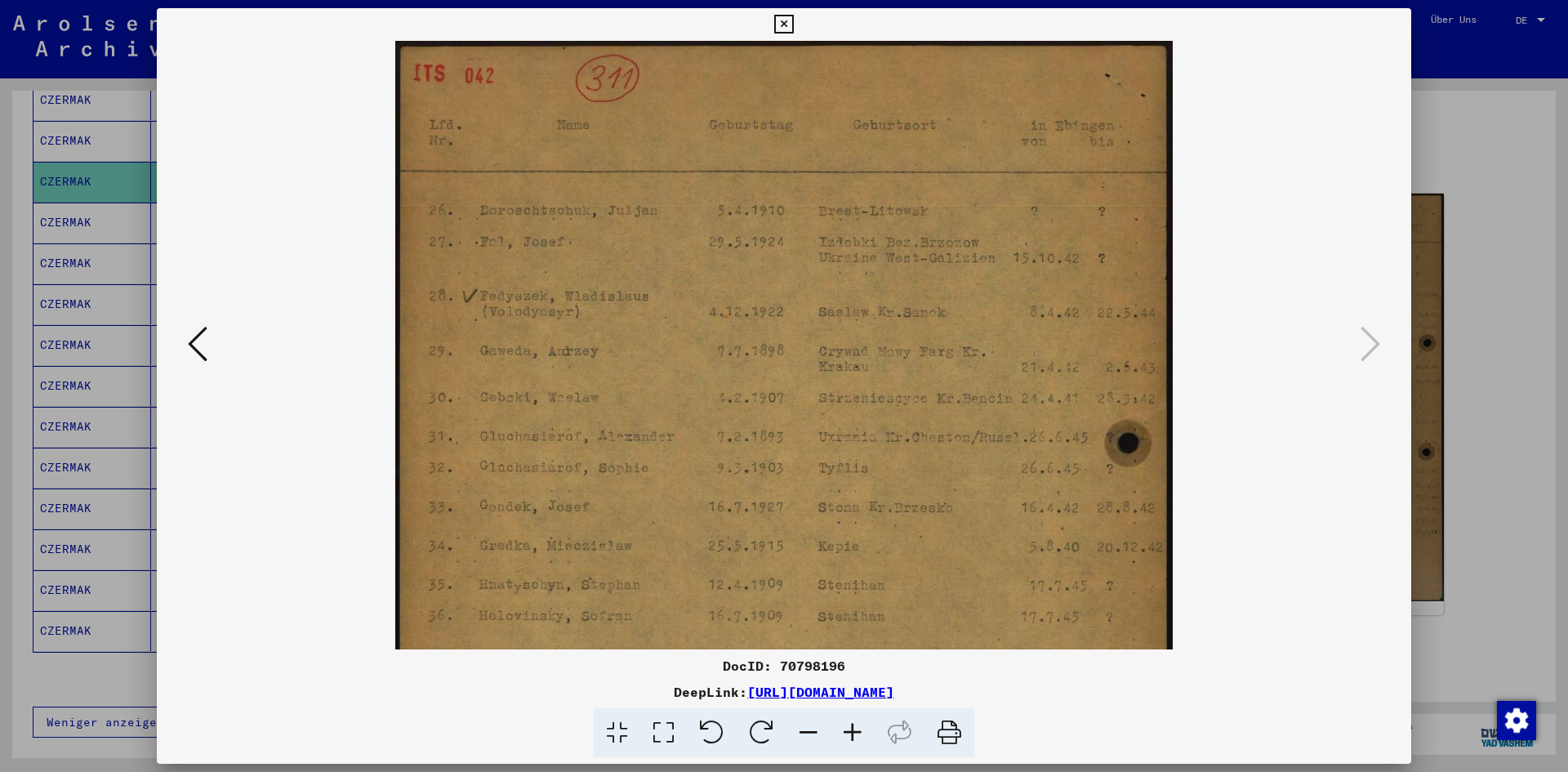
click at [849, 729] on icon at bounding box center [853, 732] width 44 height 50
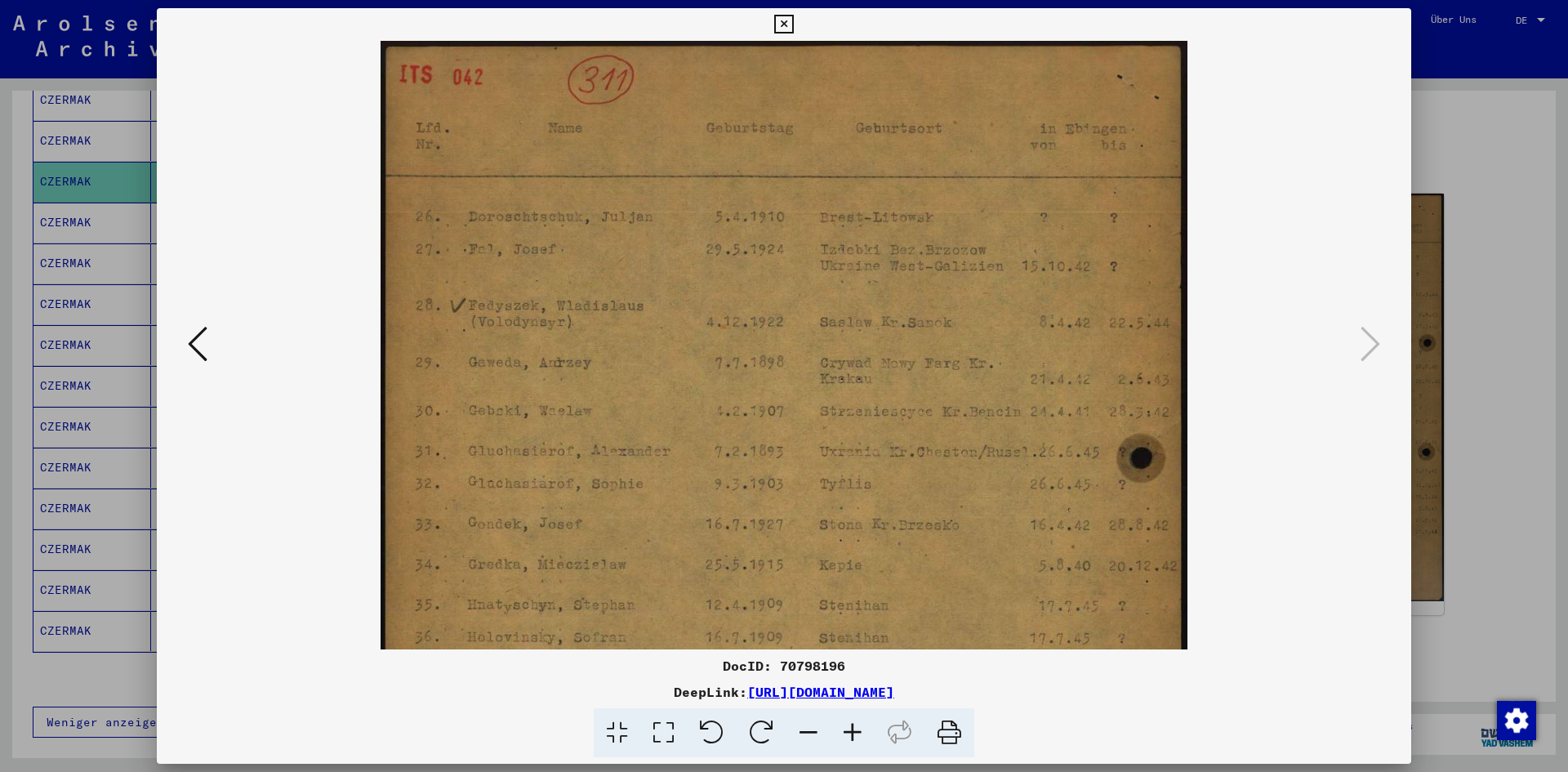
click at [849, 729] on icon at bounding box center [853, 732] width 44 height 50
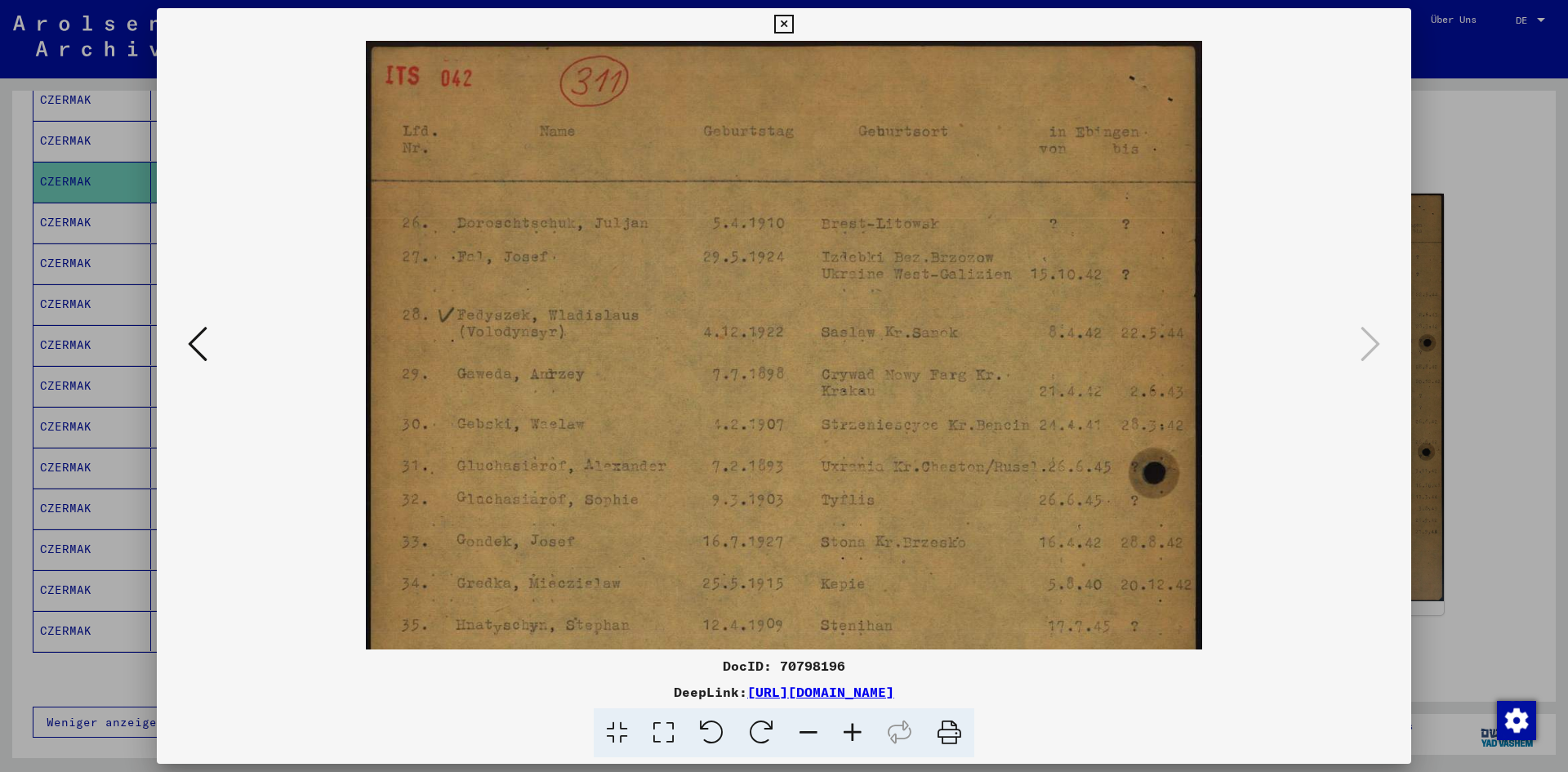
click at [849, 729] on icon at bounding box center [853, 732] width 44 height 50
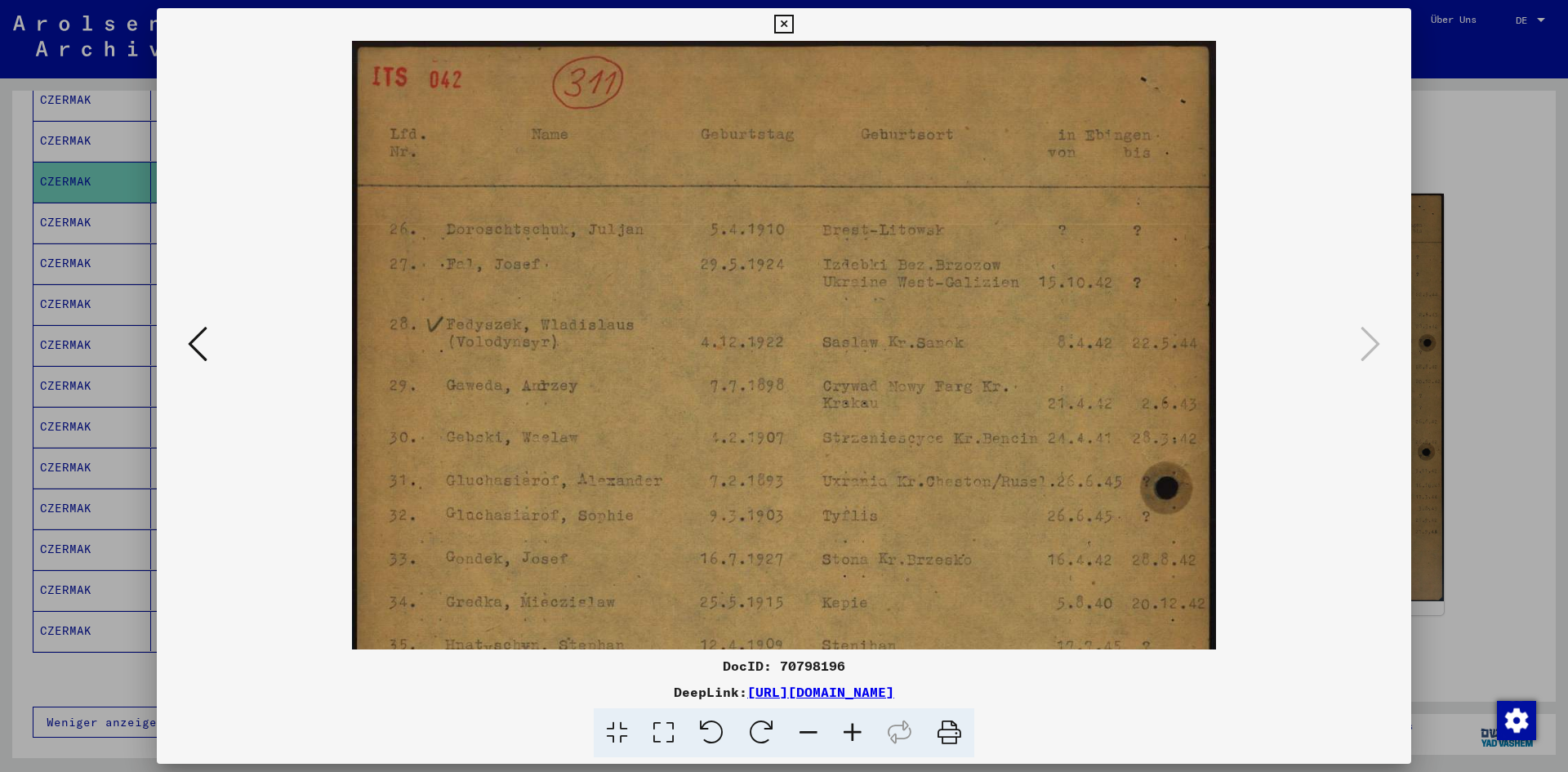
click at [849, 729] on icon at bounding box center [853, 732] width 44 height 50
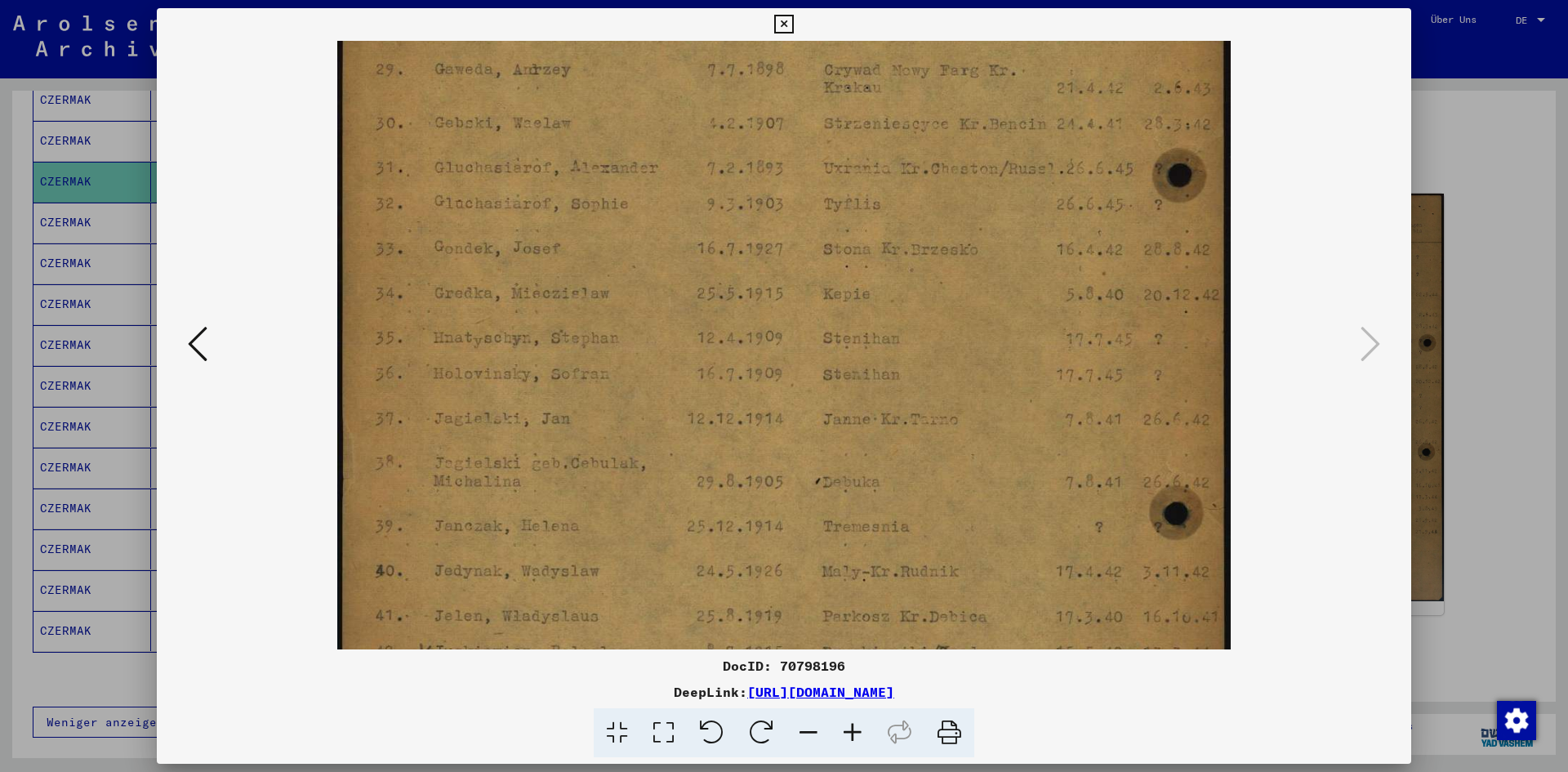
scroll to position [384, 0]
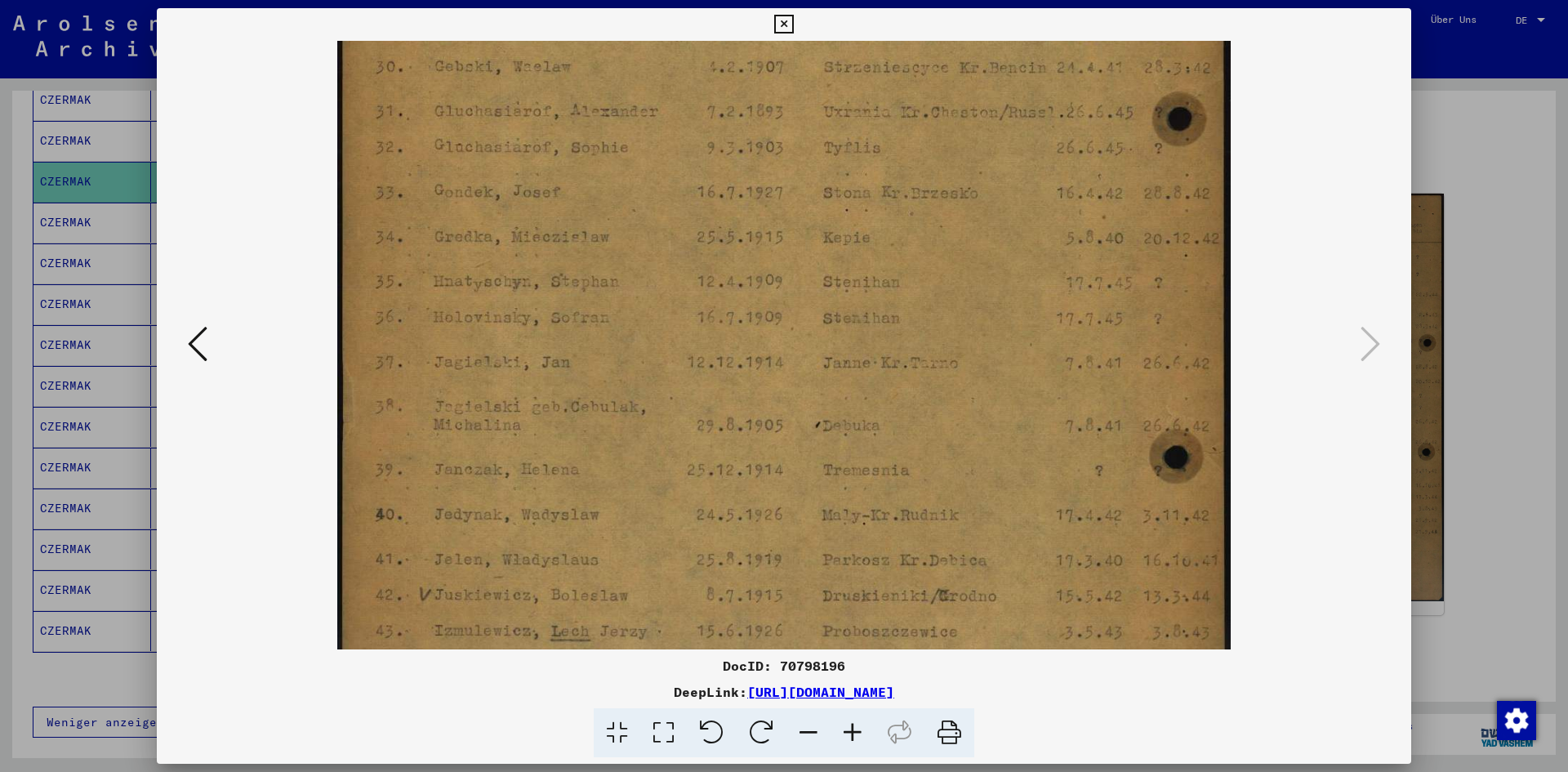
drag, startPoint x: 810, startPoint y: 431, endPoint x: 762, endPoint y: 47, distance: 387.0
click at [762, 47] on img at bounding box center [784, 288] width 893 height 1262
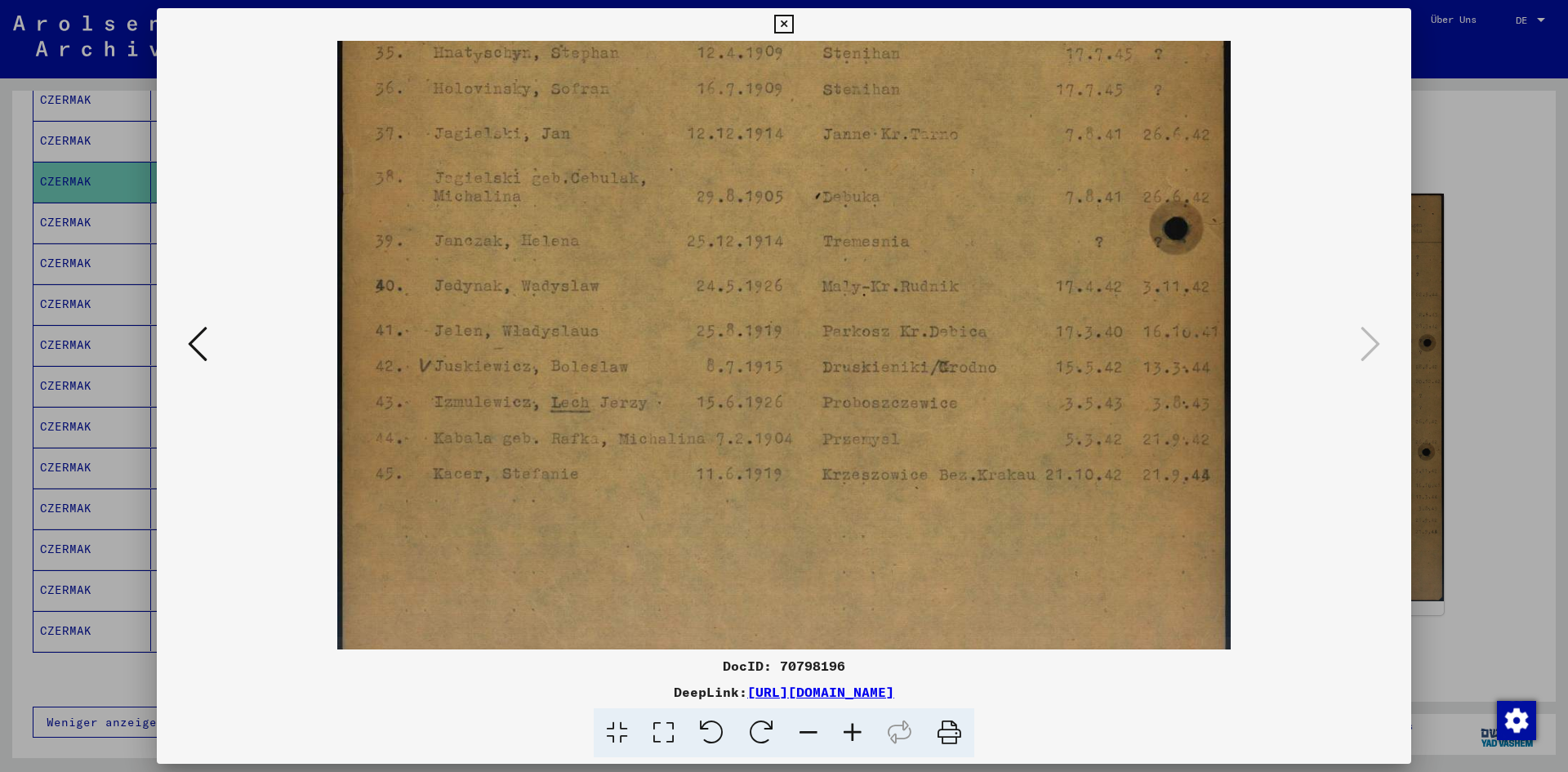
drag, startPoint x: 758, startPoint y: 457, endPoint x: 730, endPoint y: 224, distance: 234.7
click at [730, 224] on img at bounding box center [784, 59] width 893 height 1262
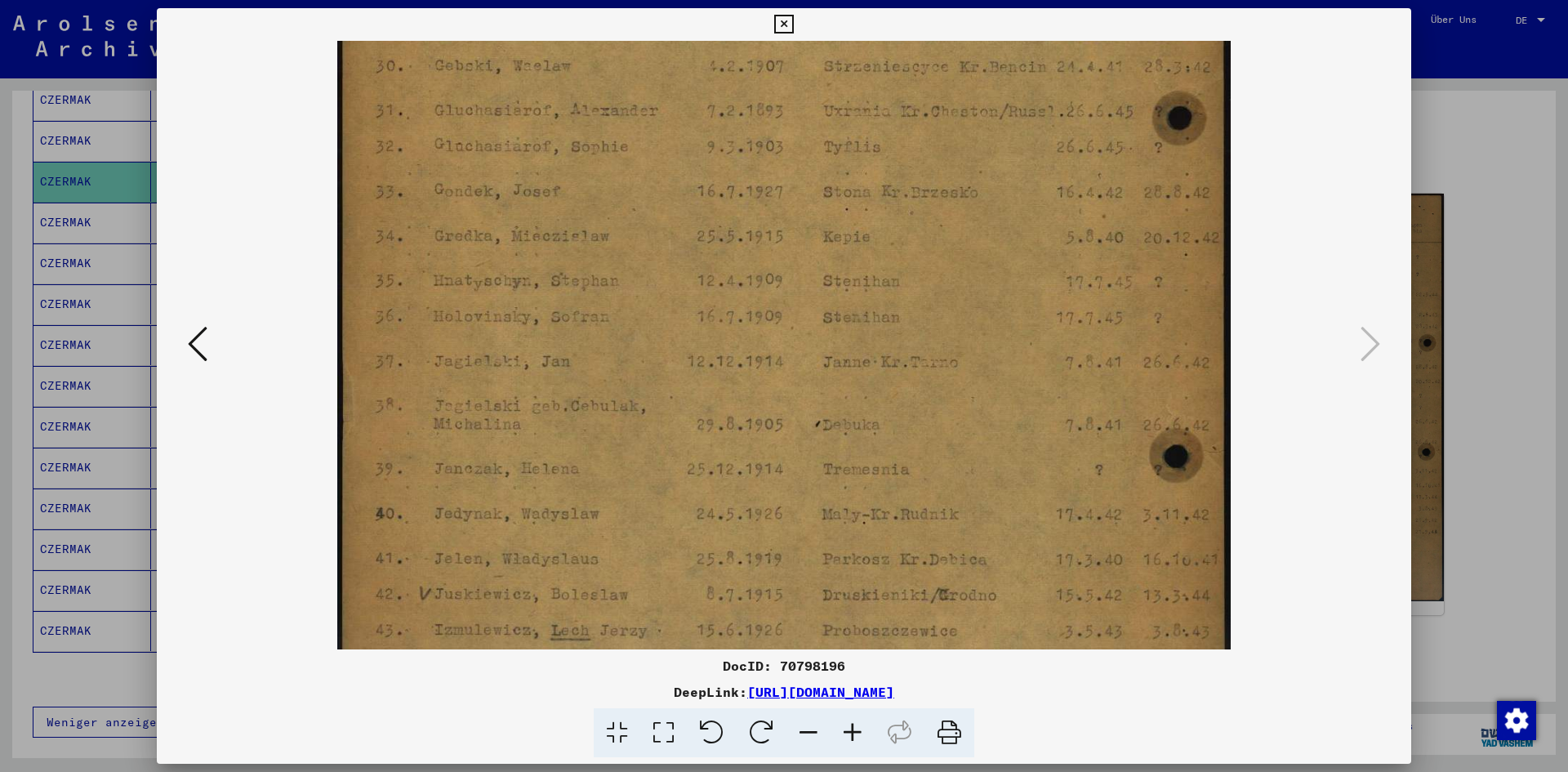
scroll to position [252, 0]
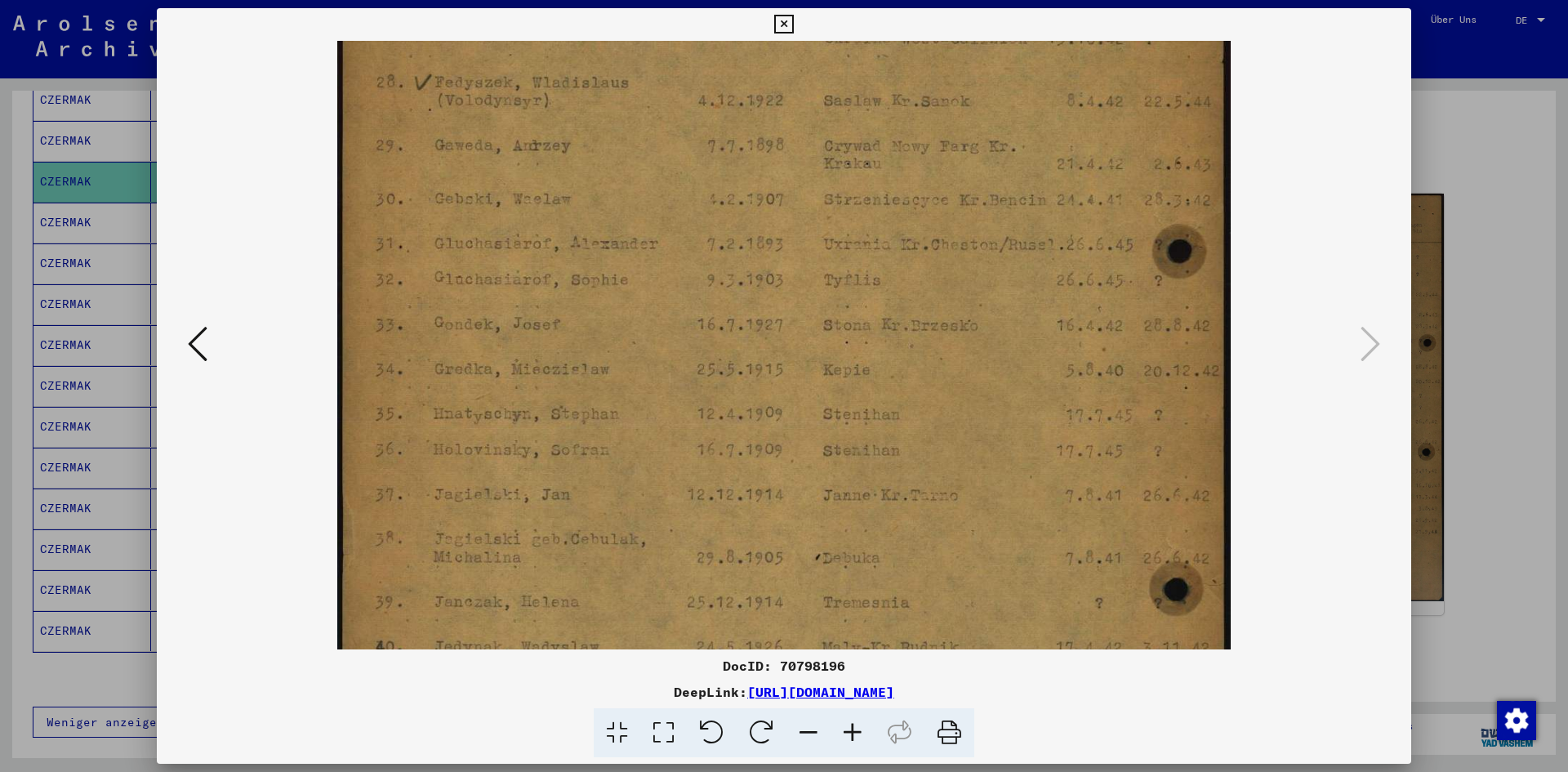
drag, startPoint x: 991, startPoint y: 124, endPoint x: 1125, endPoint y: 490, distance: 389.8
click at [1125, 490] on img at bounding box center [784, 420] width 893 height 1262
click at [199, 338] on icon at bounding box center [197, 343] width 19 height 40
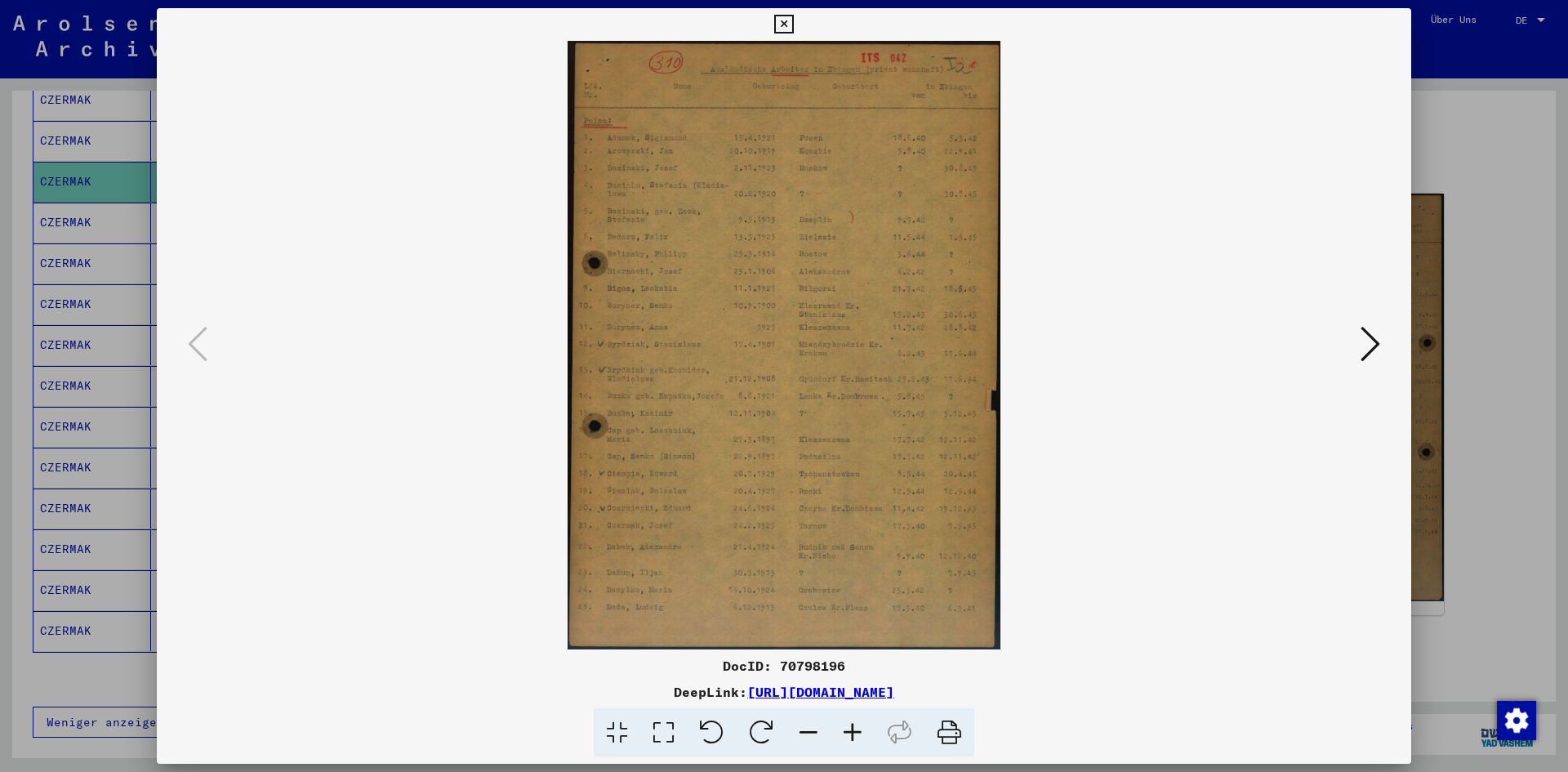
scroll to position [0, 0]
click at [846, 728] on icon at bounding box center [853, 732] width 44 height 50
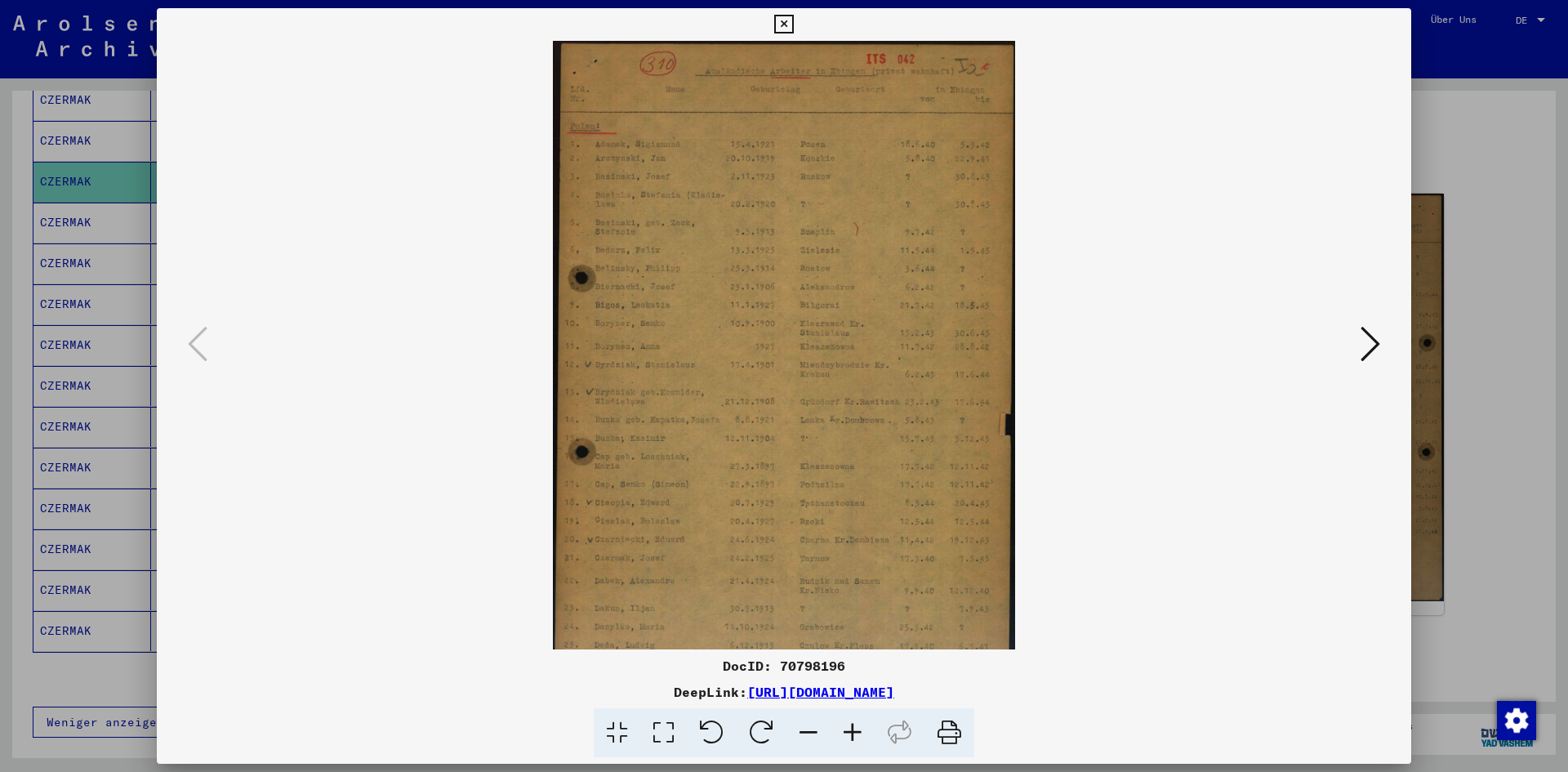
click at [846, 728] on icon at bounding box center [853, 732] width 44 height 50
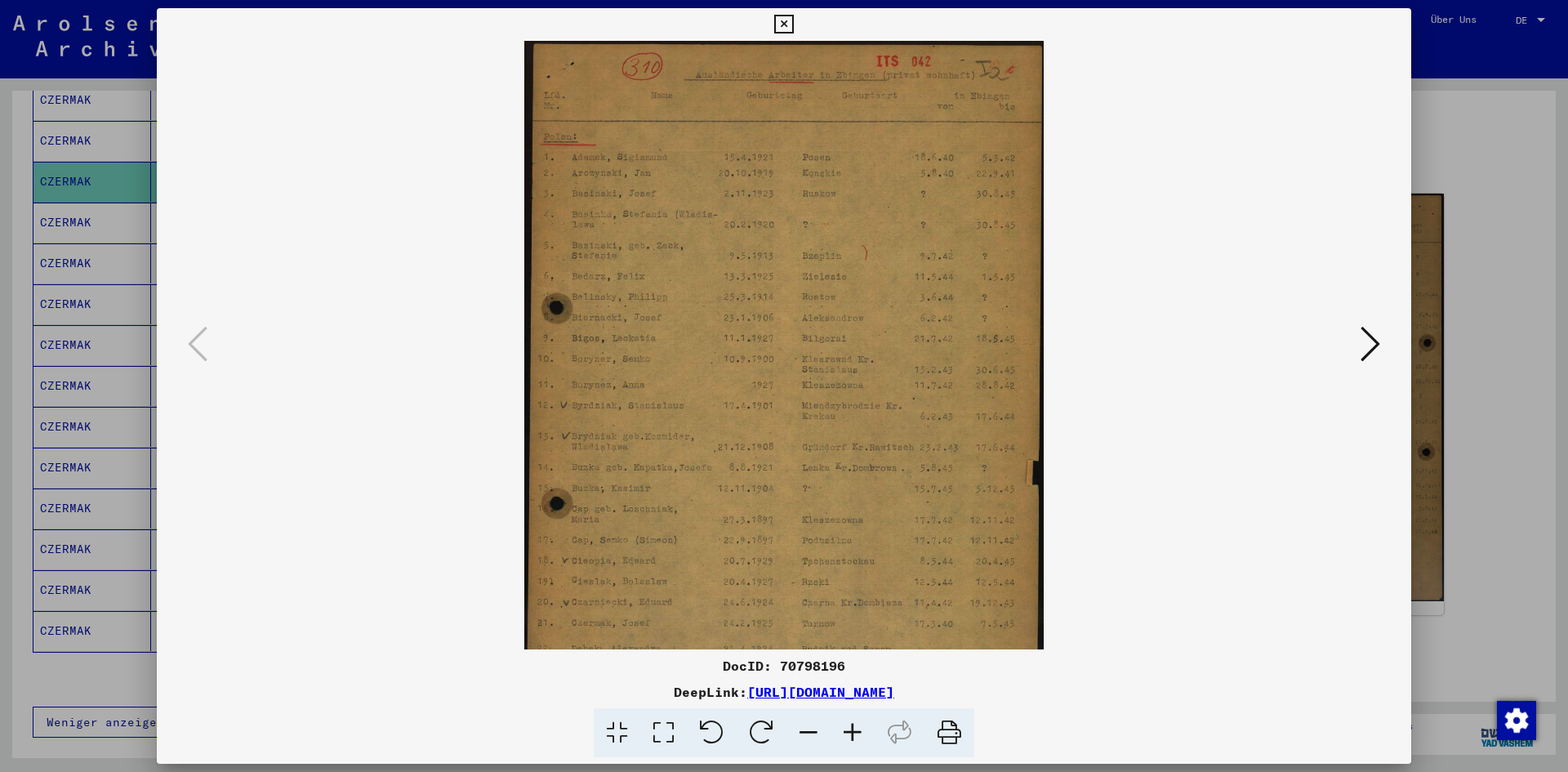
click at [846, 728] on icon at bounding box center [853, 732] width 44 height 50
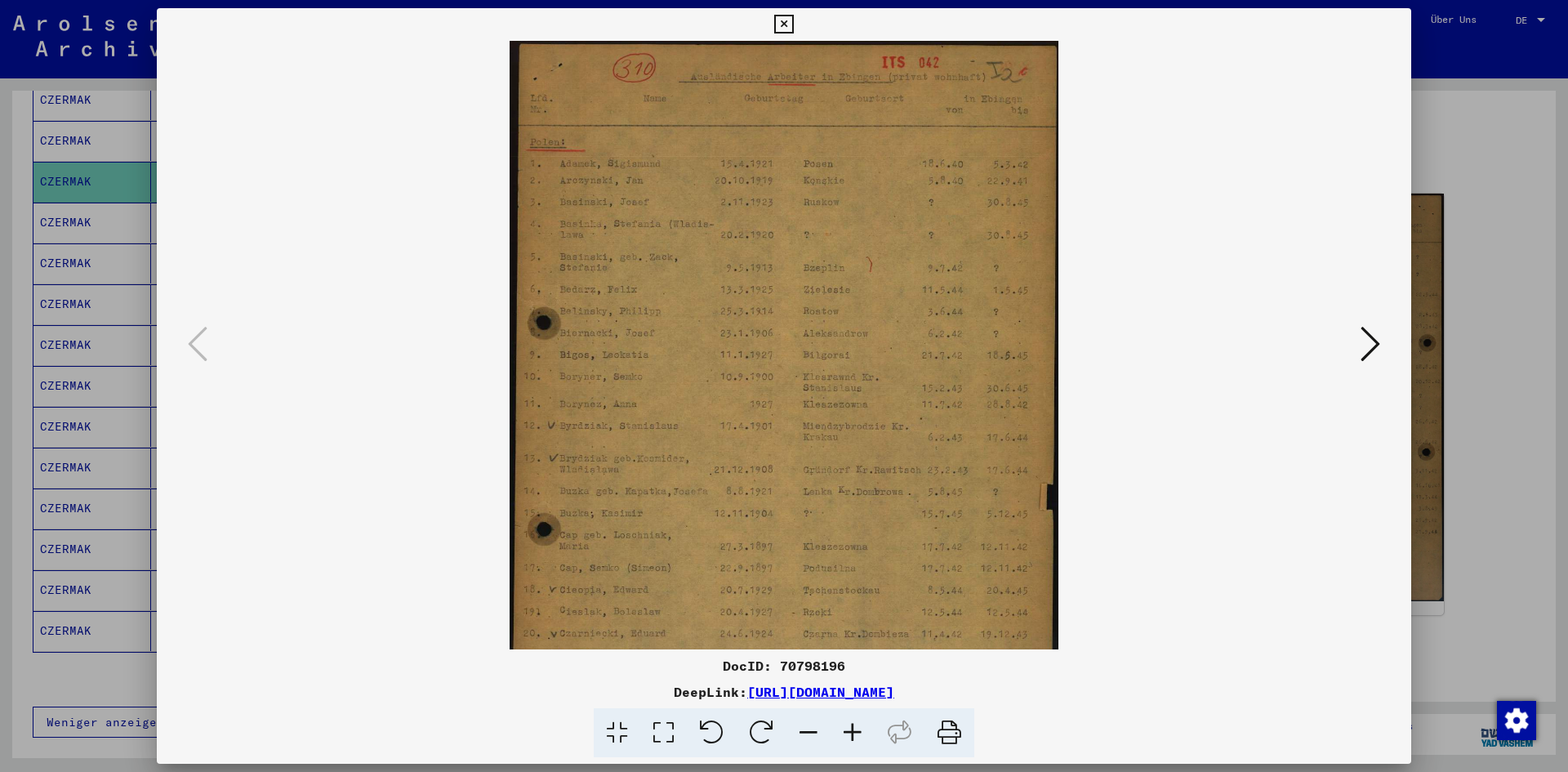
click at [846, 728] on icon at bounding box center [853, 732] width 44 height 50
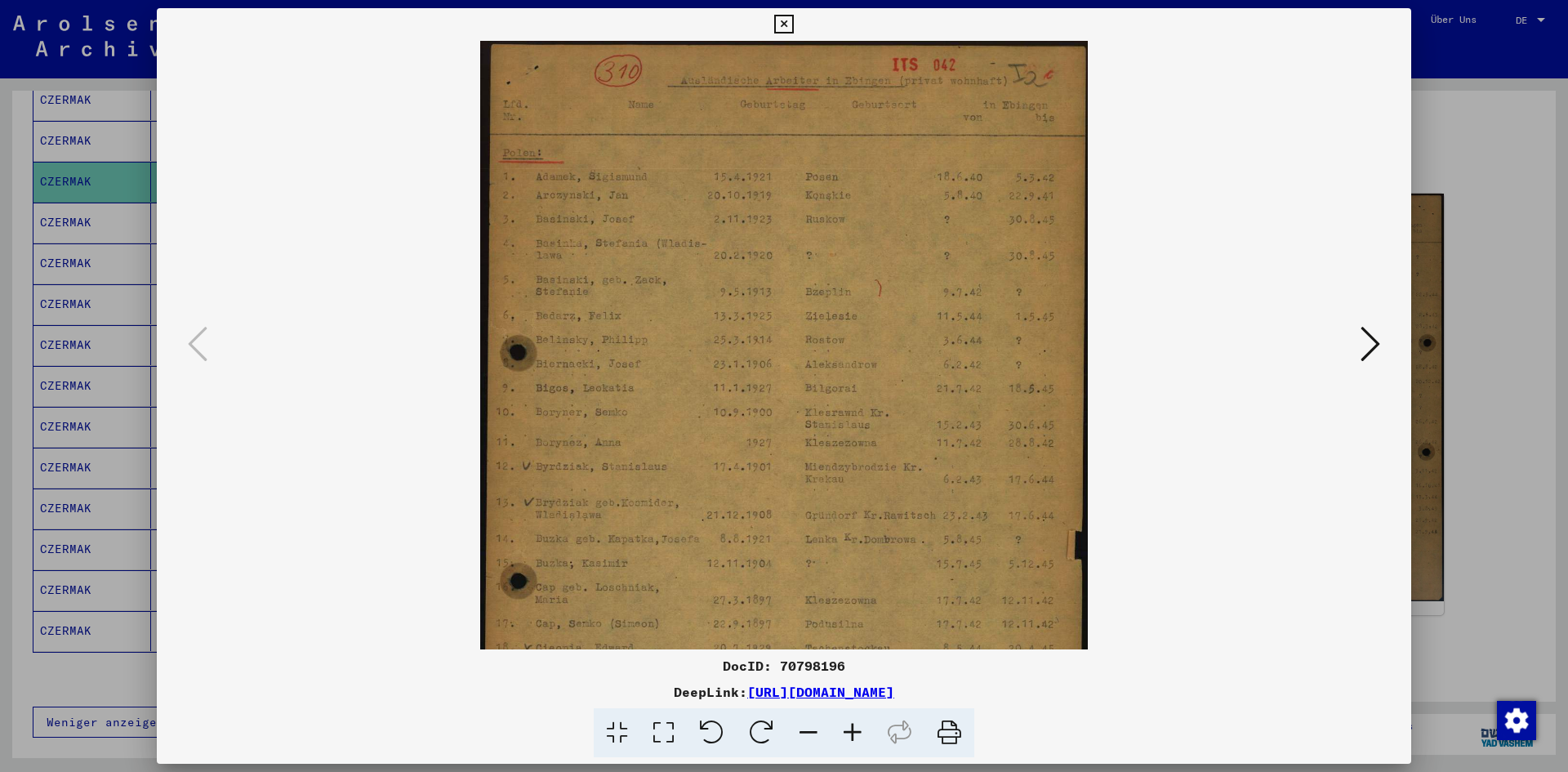
click at [846, 728] on icon at bounding box center [853, 732] width 44 height 50
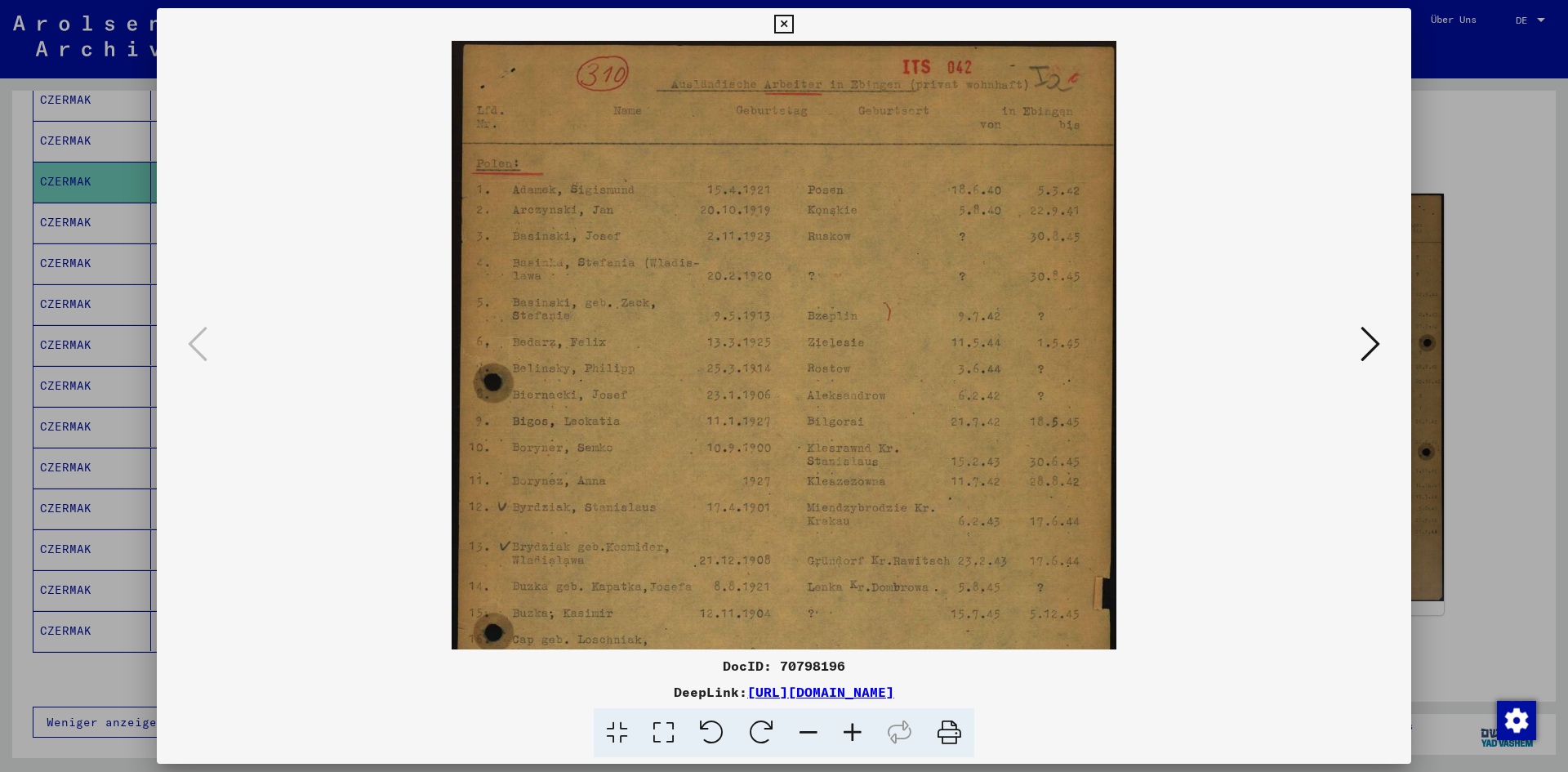
click at [846, 728] on icon at bounding box center [853, 732] width 44 height 50
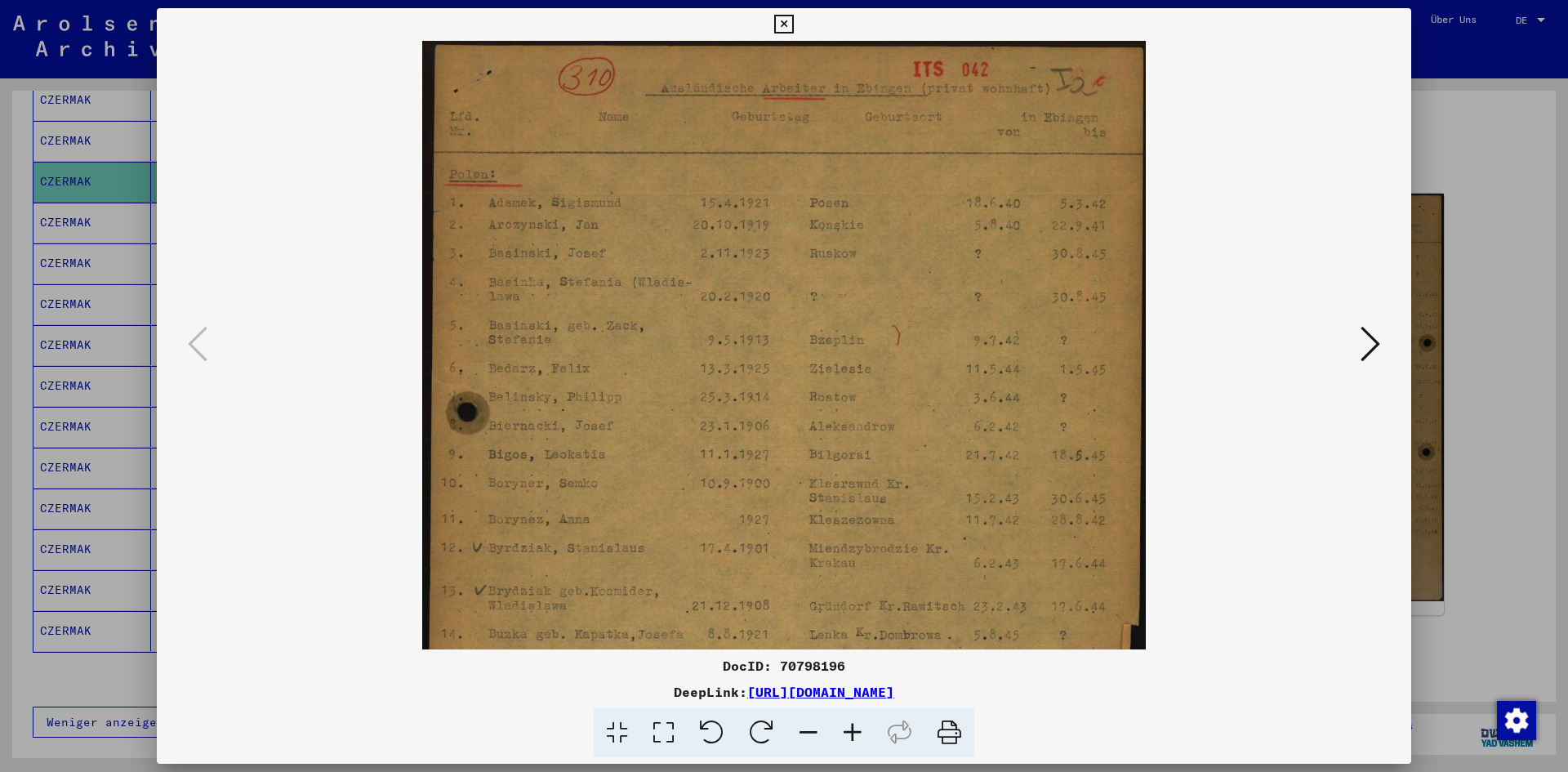
click at [846, 728] on icon at bounding box center [853, 732] width 44 height 50
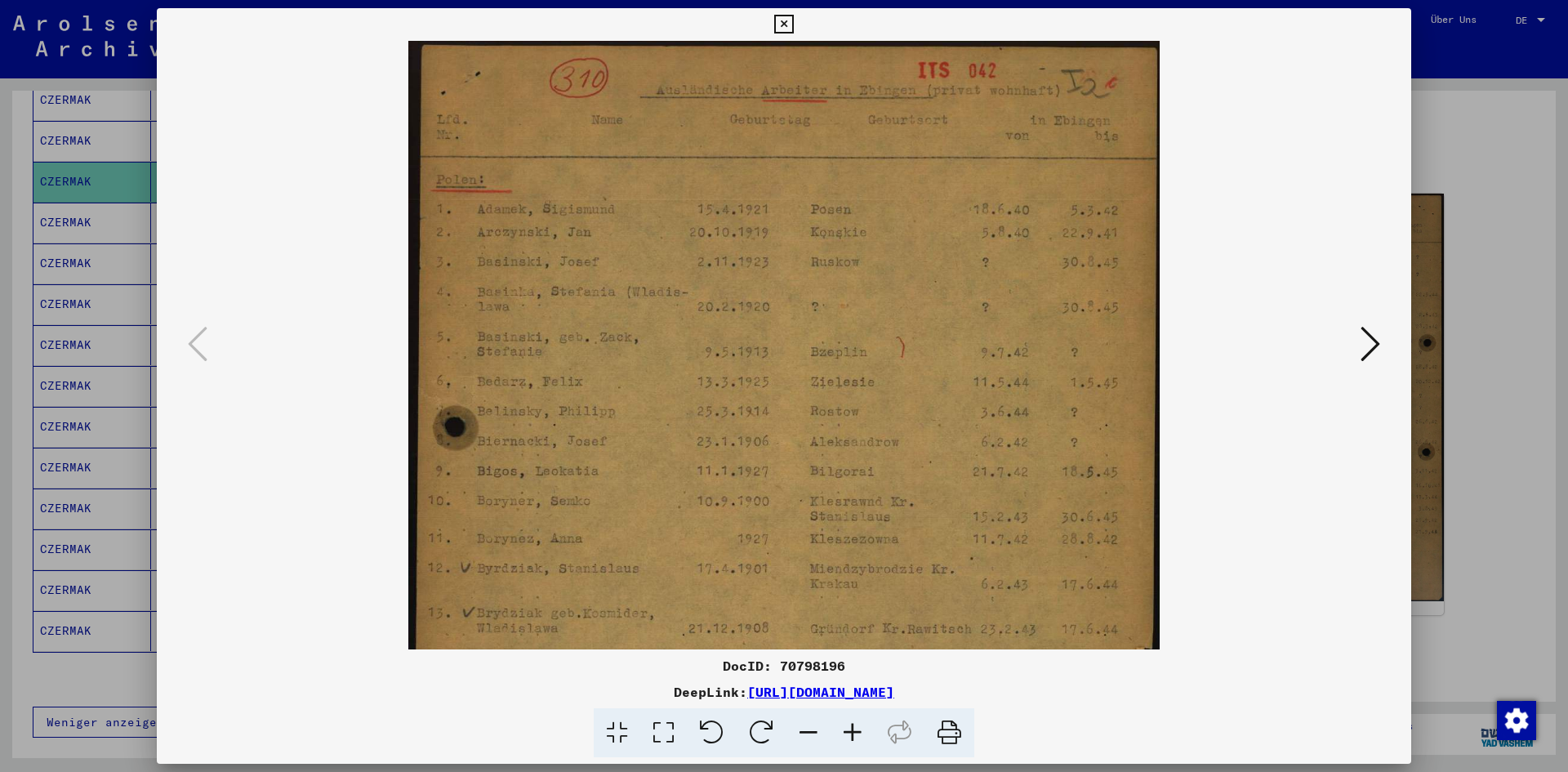
click at [846, 728] on icon at bounding box center [853, 732] width 44 height 50
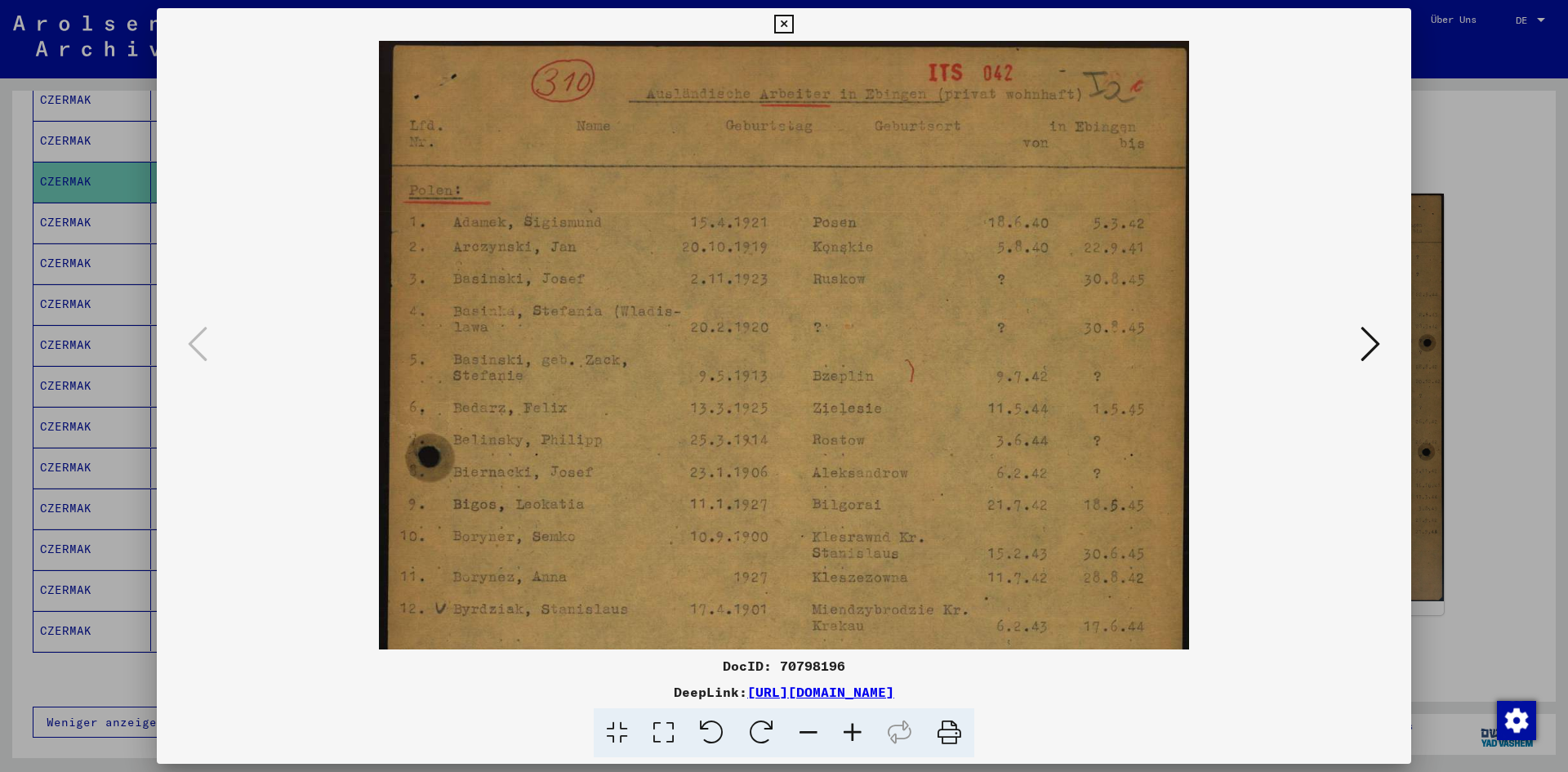
click at [846, 728] on icon at bounding box center [853, 732] width 44 height 50
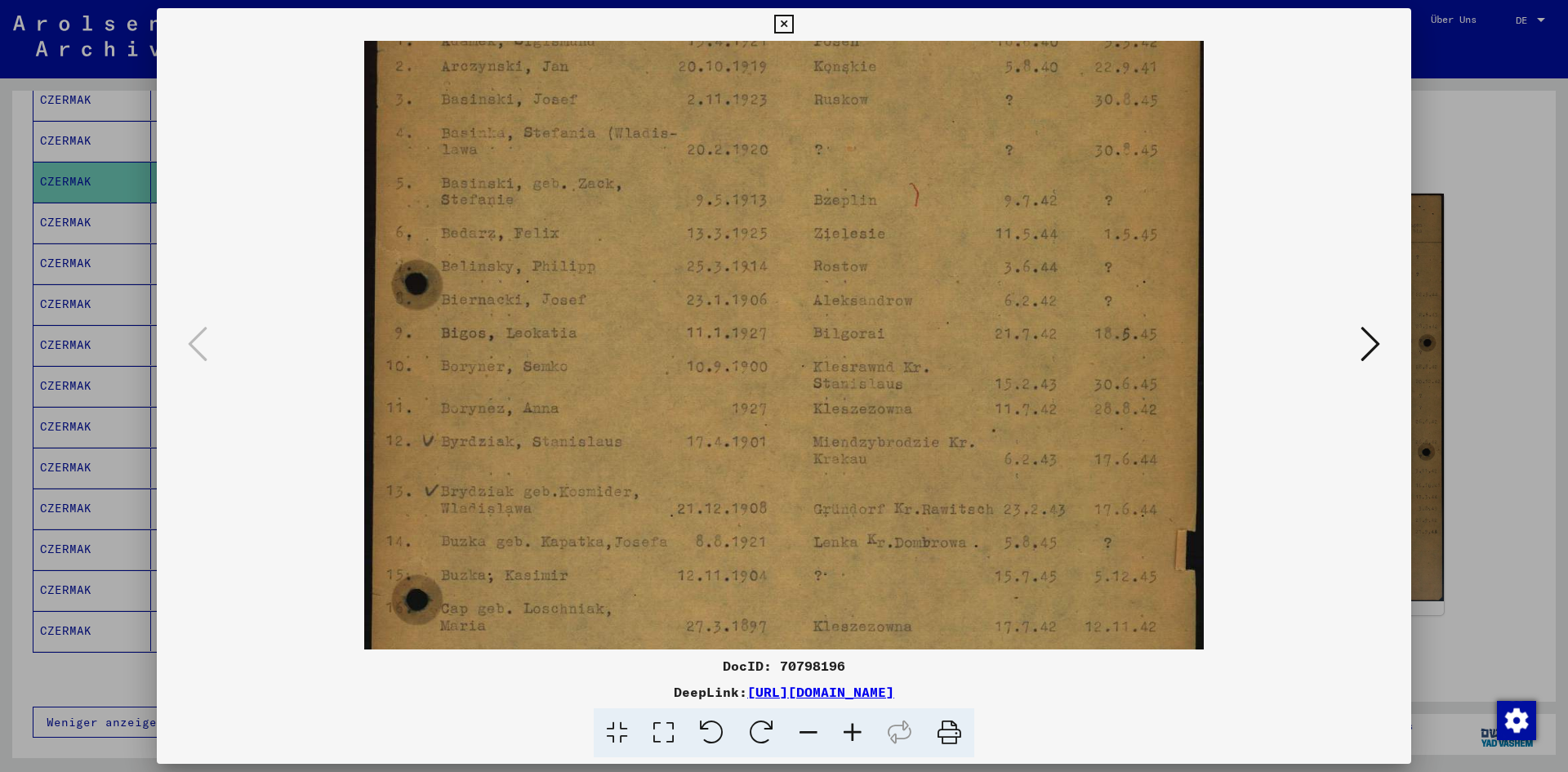
scroll to position [357, 0]
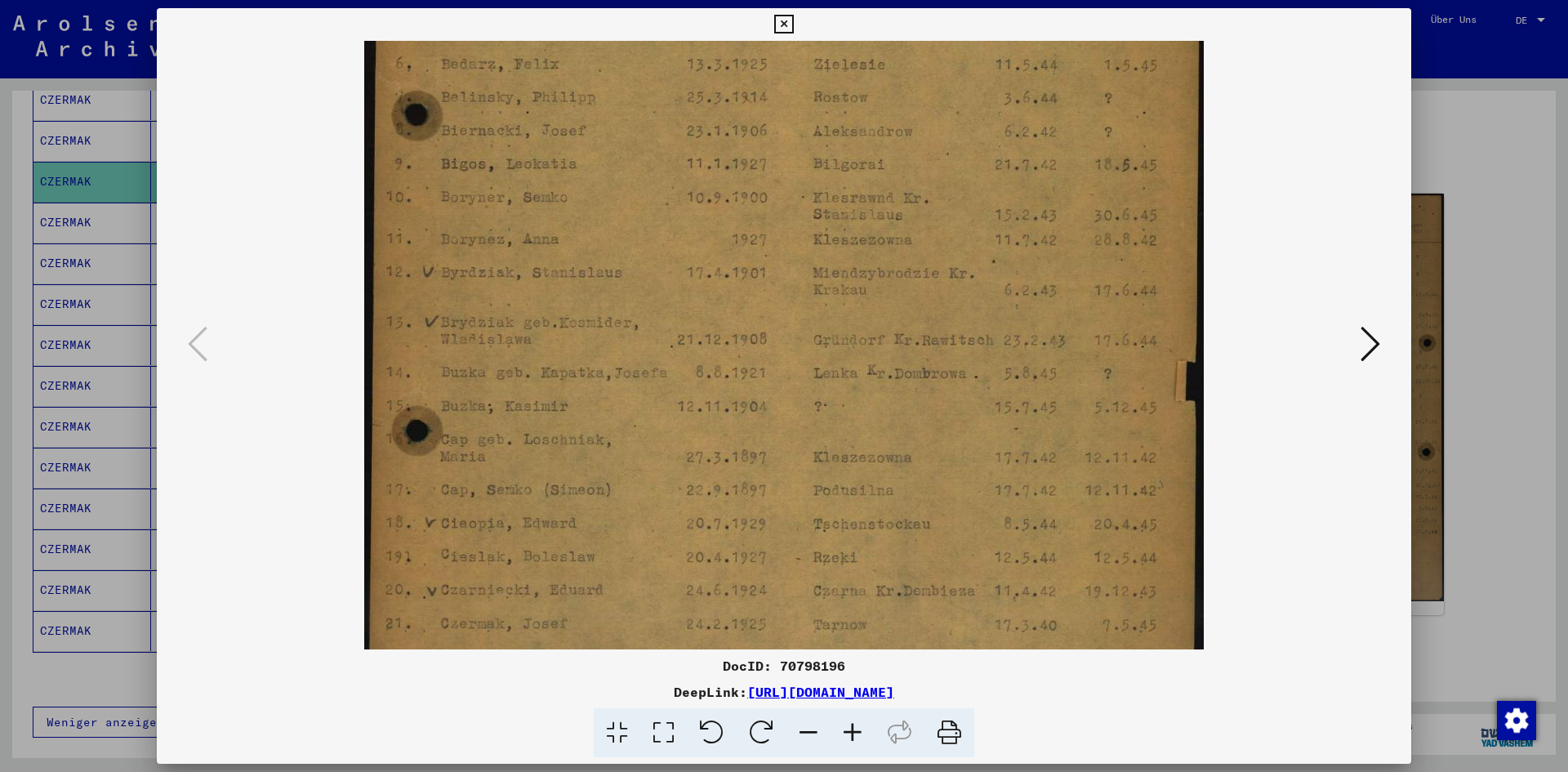
drag, startPoint x: 583, startPoint y: 508, endPoint x: 592, endPoint y: 152, distance: 356.1
click at [592, 152] on img at bounding box center [784, 274] width 838 height 1180
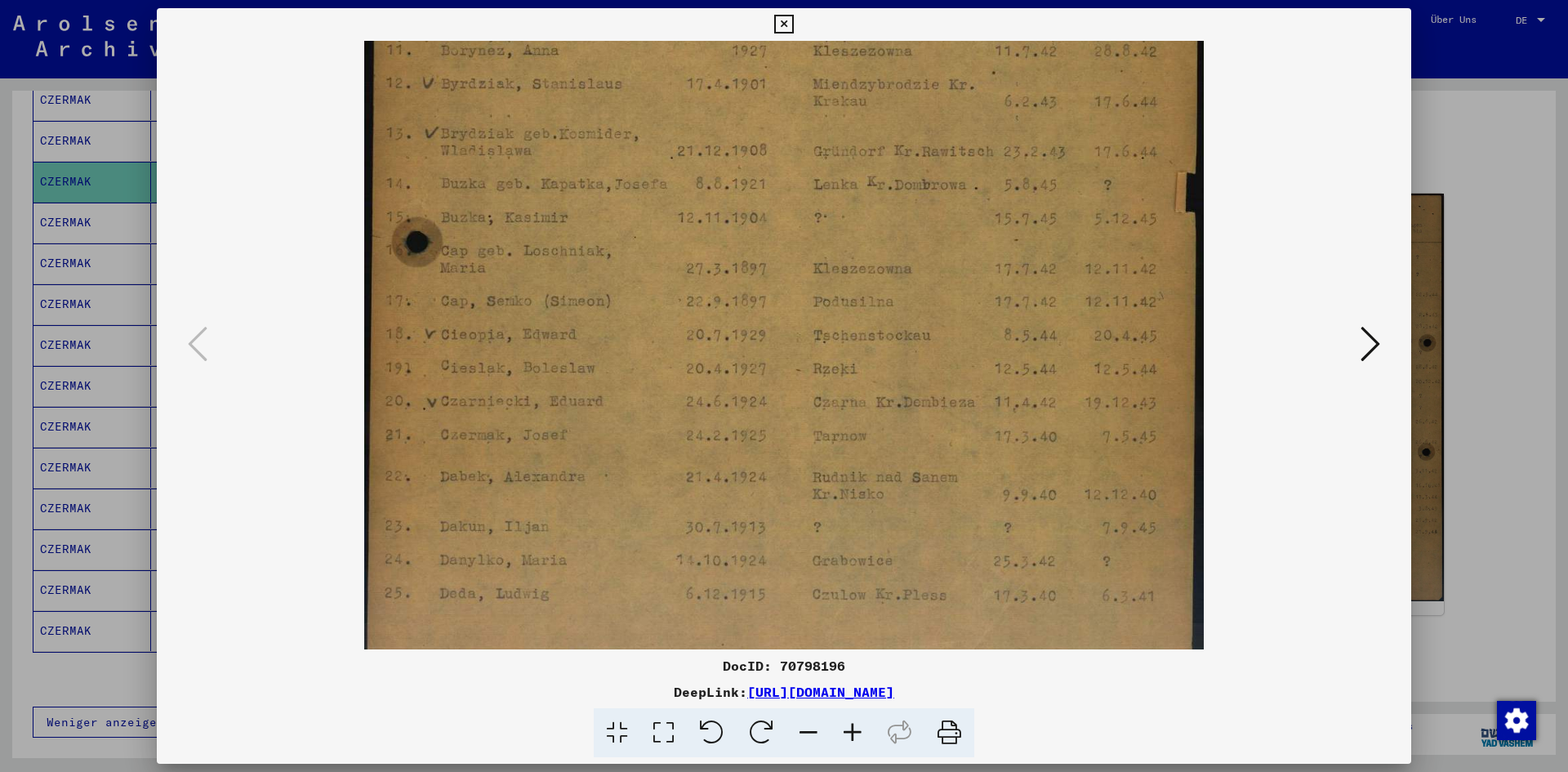
scroll to position [572, 0]
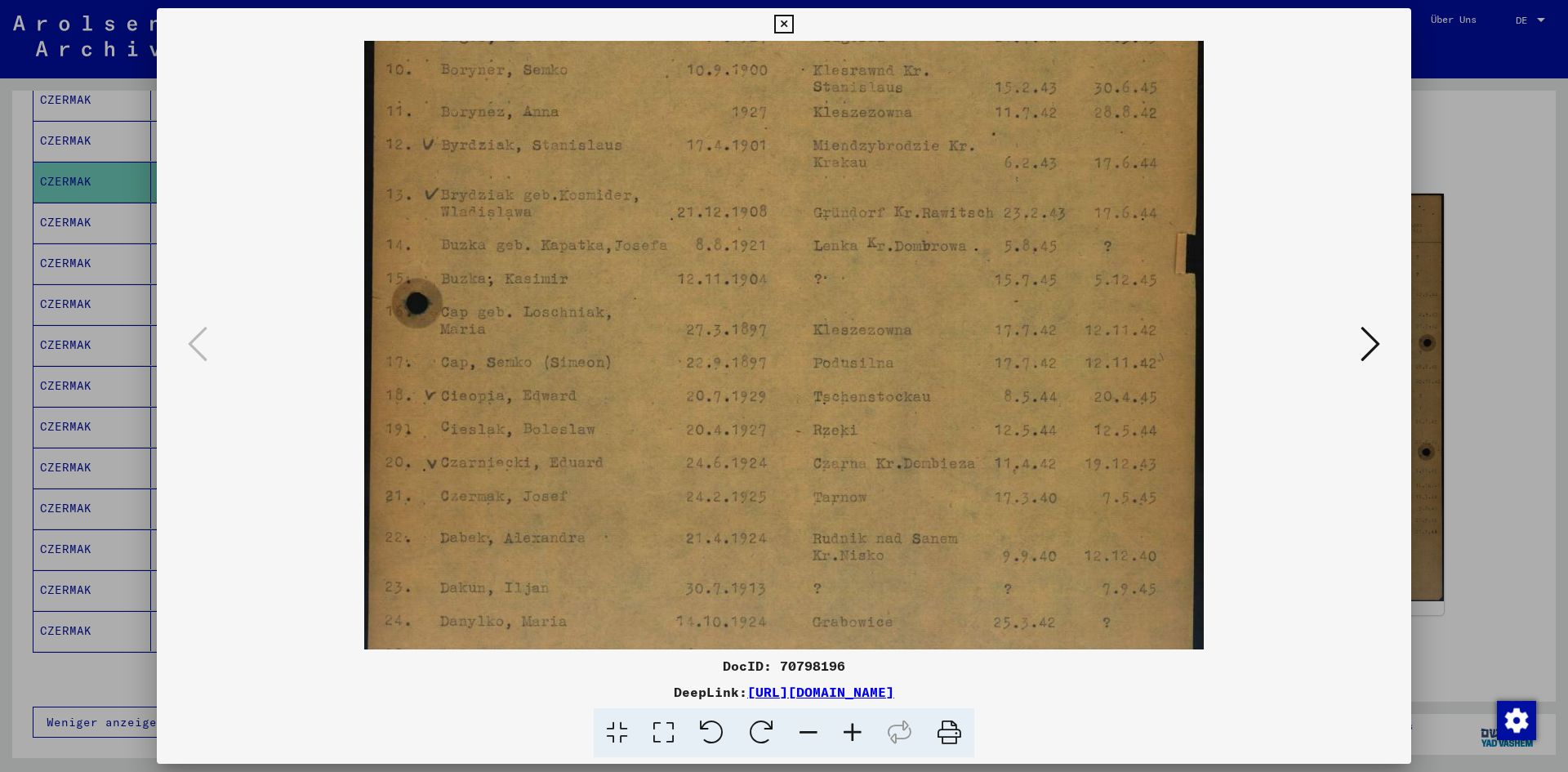
drag, startPoint x: 657, startPoint y: 537, endPoint x: 633, endPoint y: 384, distance: 154.9
click at [633, 384] on img at bounding box center [784, 146] width 838 height 1180
click at [1521, 327] on div at bounding box center [784, 386] width 1568 height 772
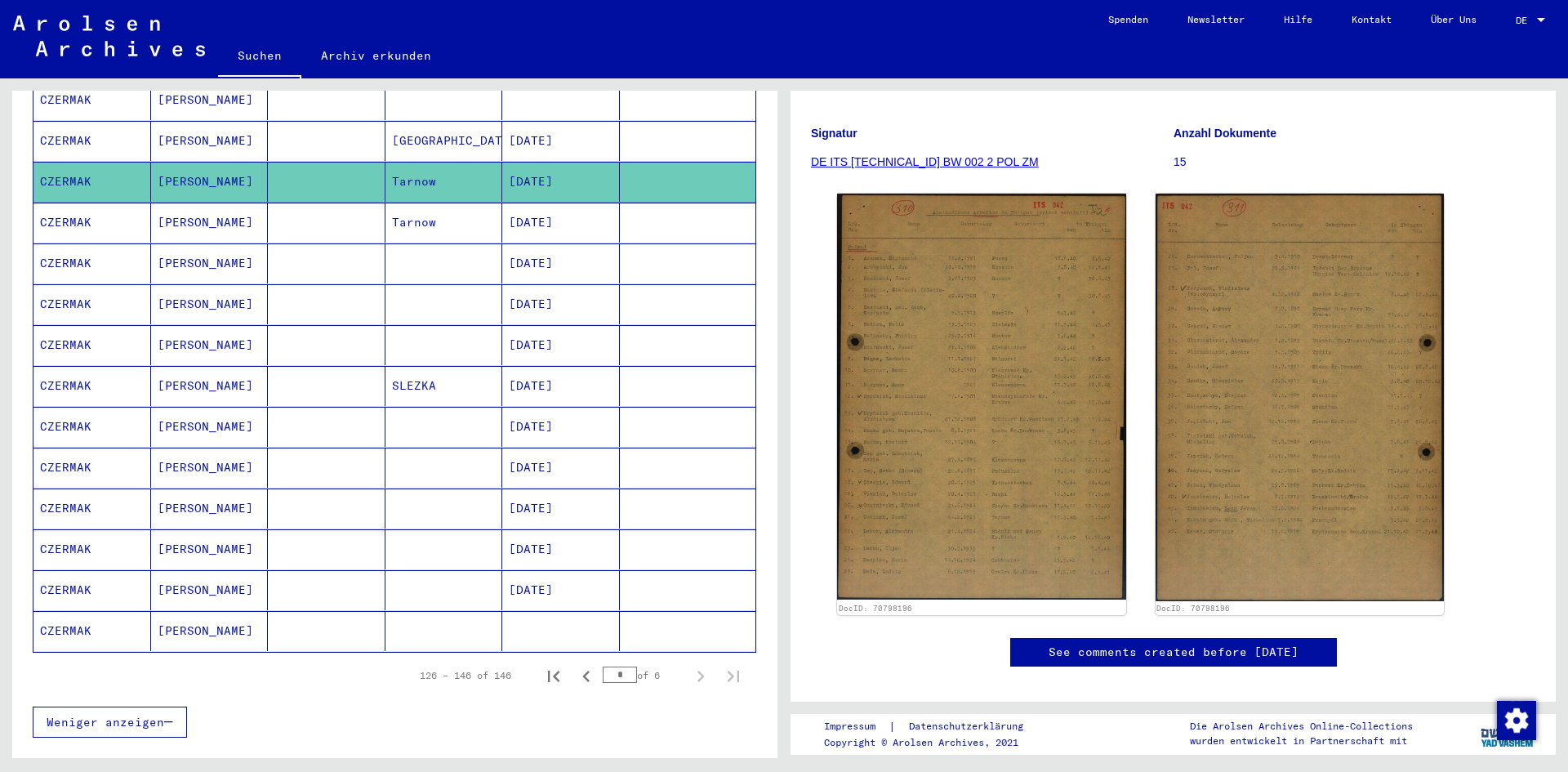
click at [189, 214] on mat-cell "[PERSON_NAME]" at bounding box center [210, 223] width 118 height 40
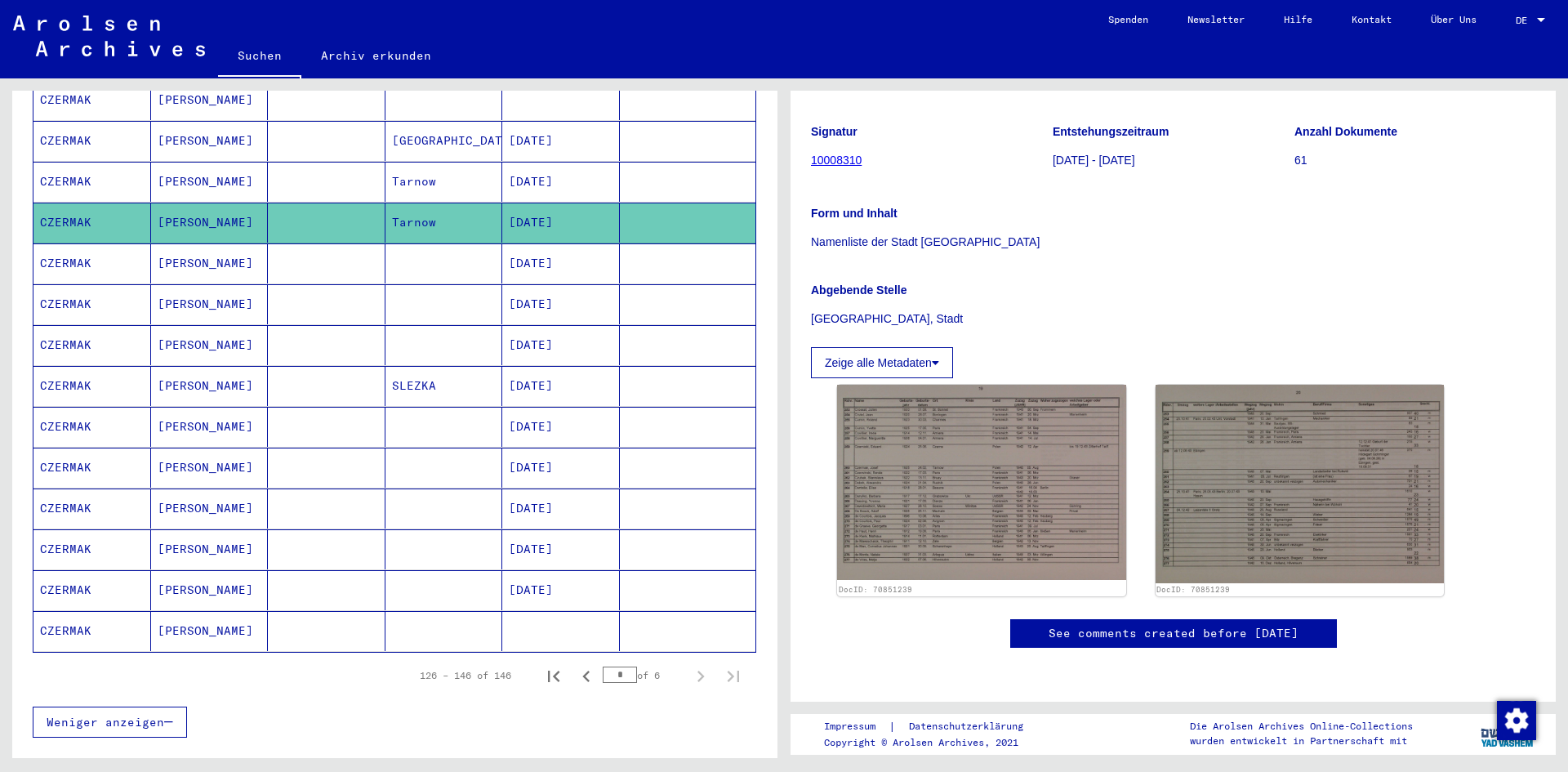
scroll to position [278, 0]
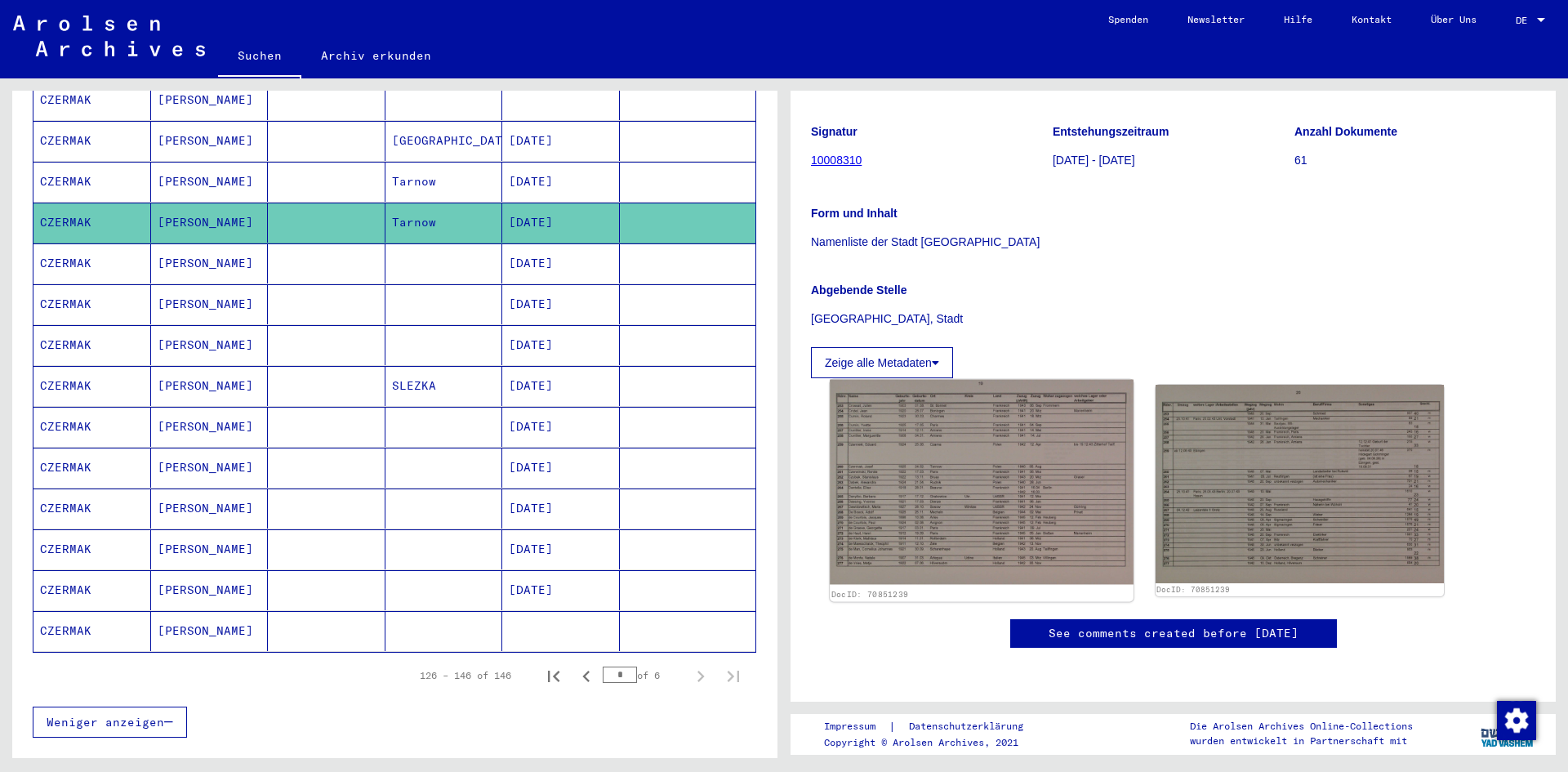
click at [1098, 380] on img at bounding box center [981, 482] width 303 height 205
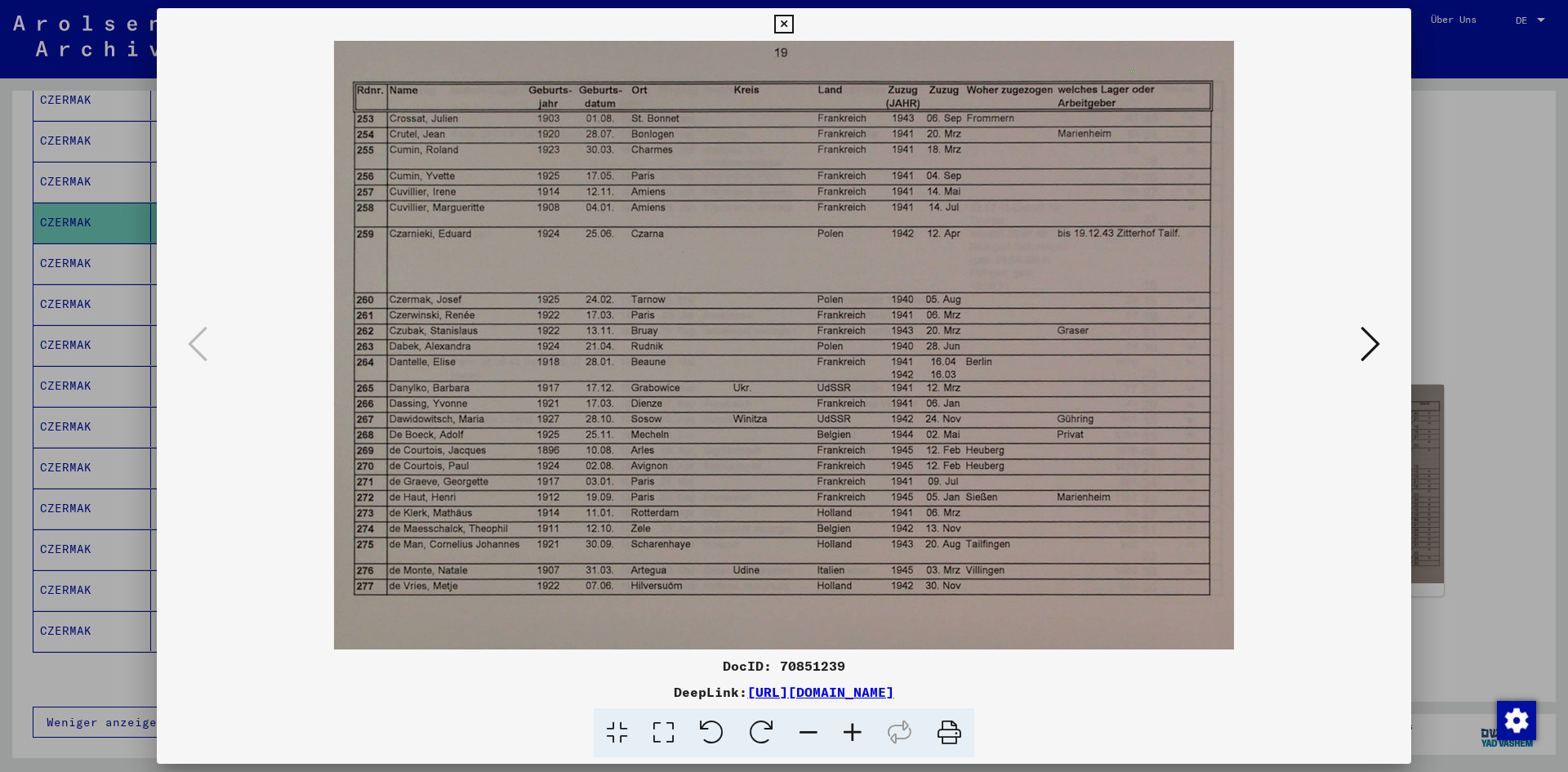
click at [1498, 243] on div at bounding box center [784, 386] width 1568 height 772
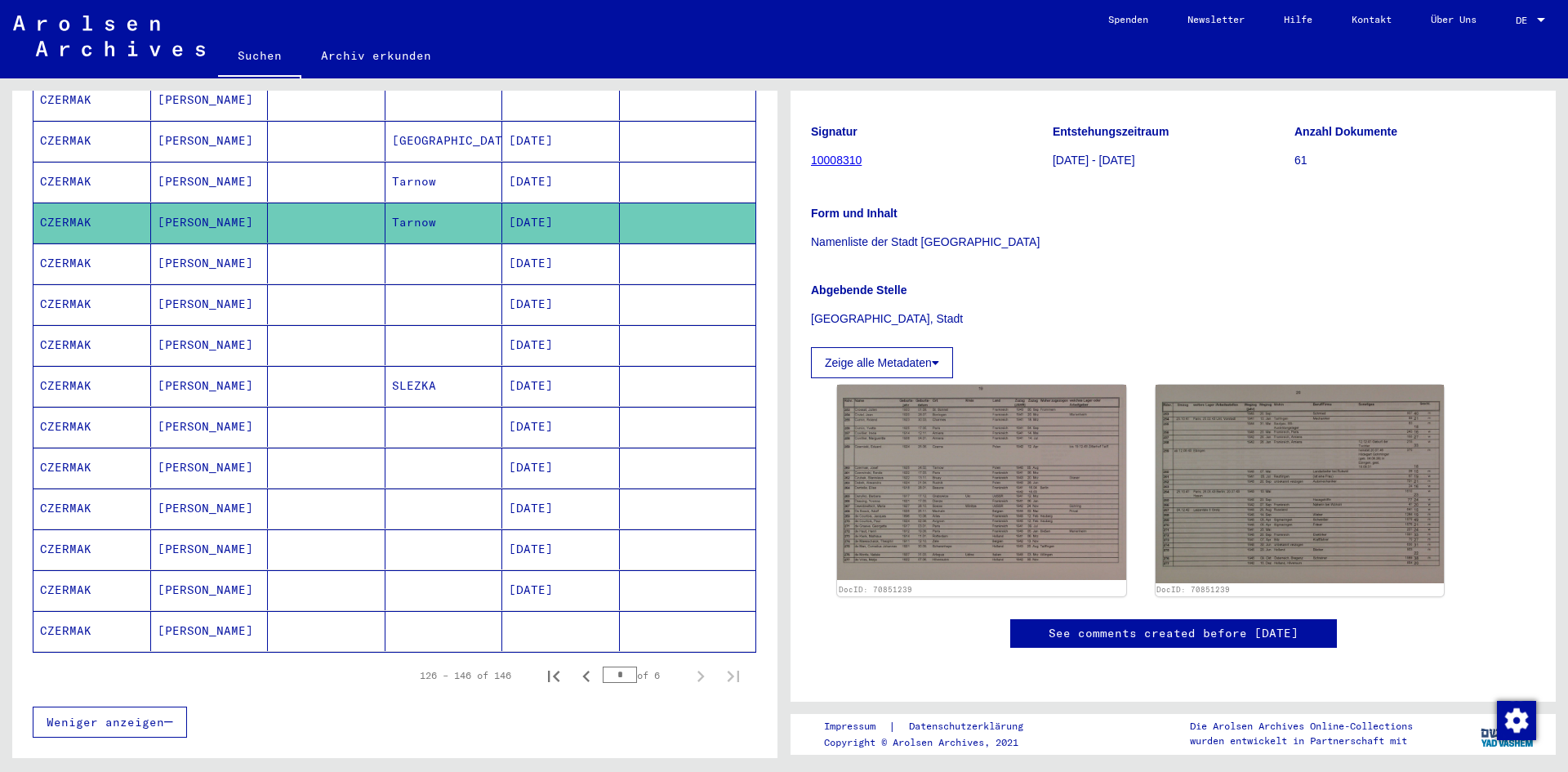
click at [77, 291] on mat-cell "CZERMAK" at bounding box center [93, 305] width 118 height 40
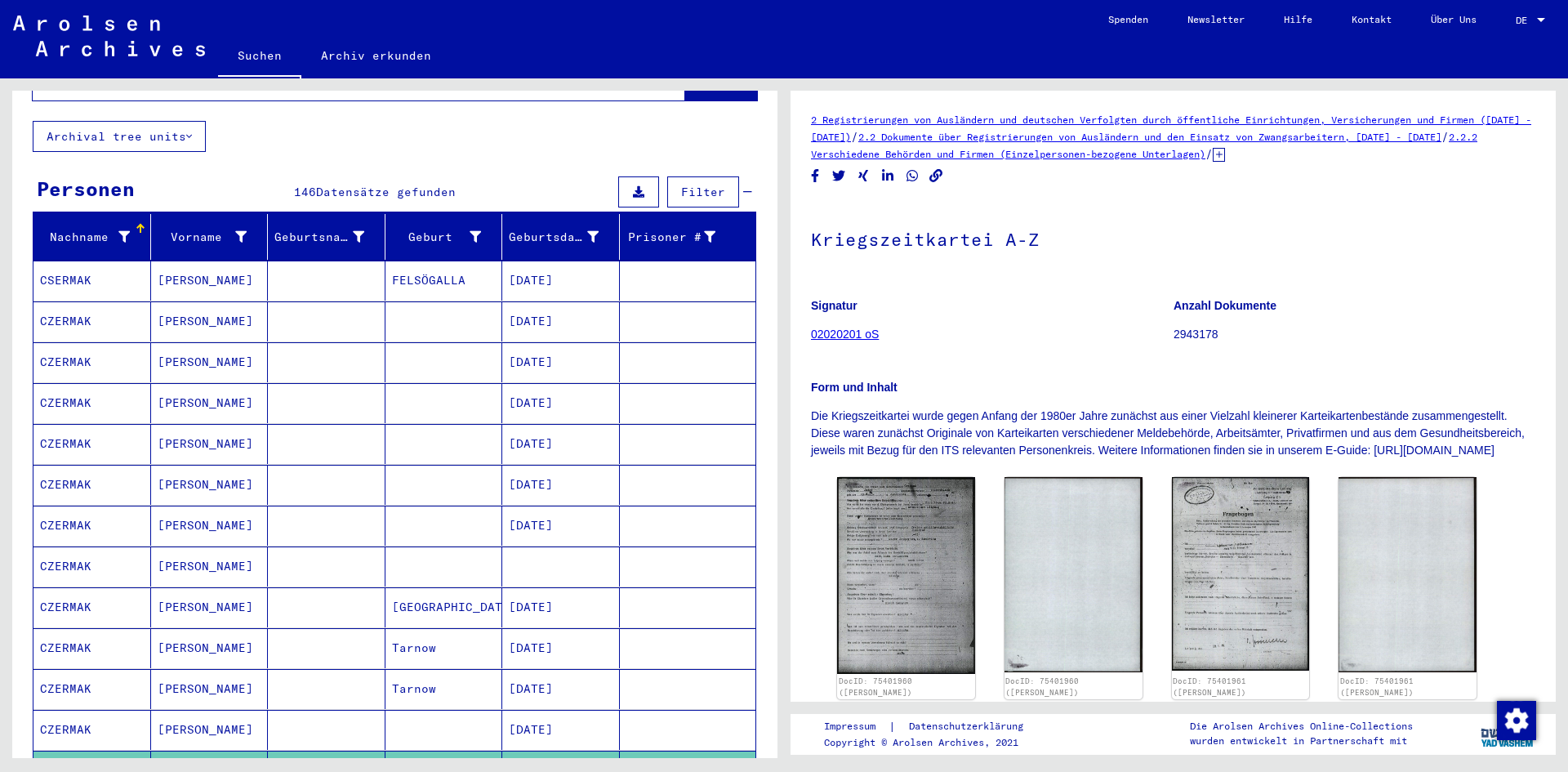
scroll to position [114, 0]
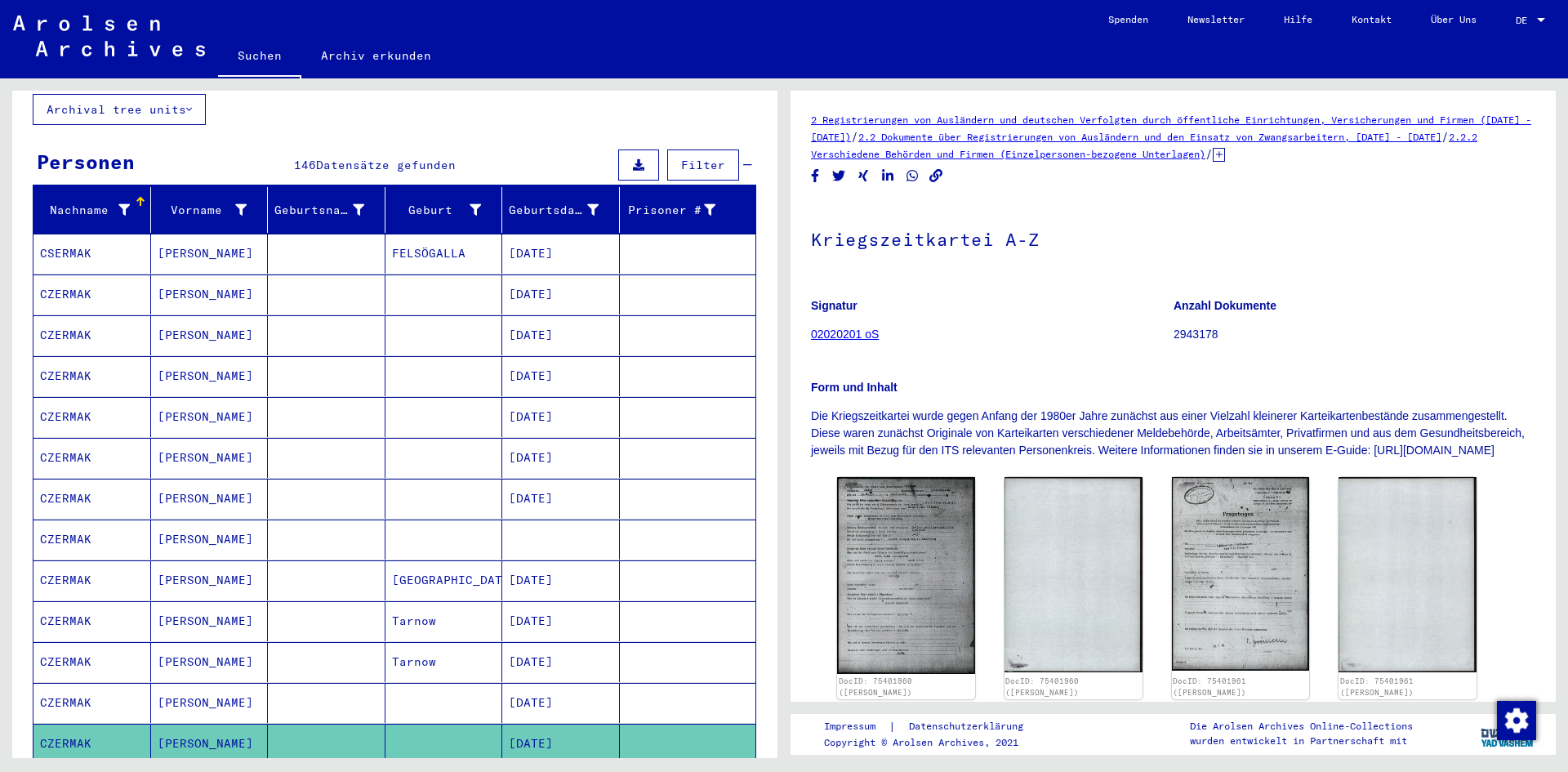
click at [85, 274] on mat-cell "CZERMAK" at bounding box center [93, 295] width 118 height 40
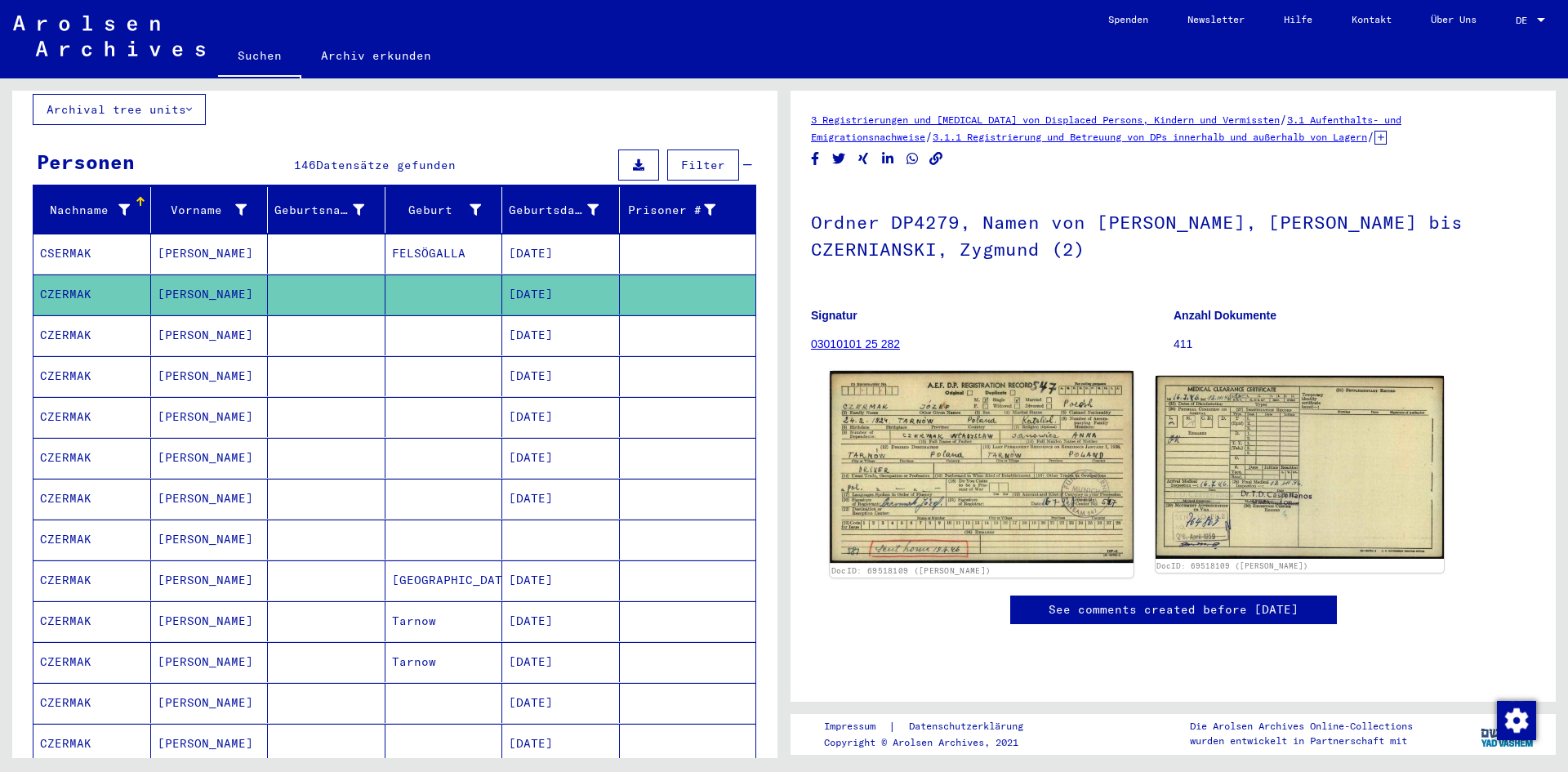
click at [897, 460] on img at bounding box center [981, 466] width 303 height 192
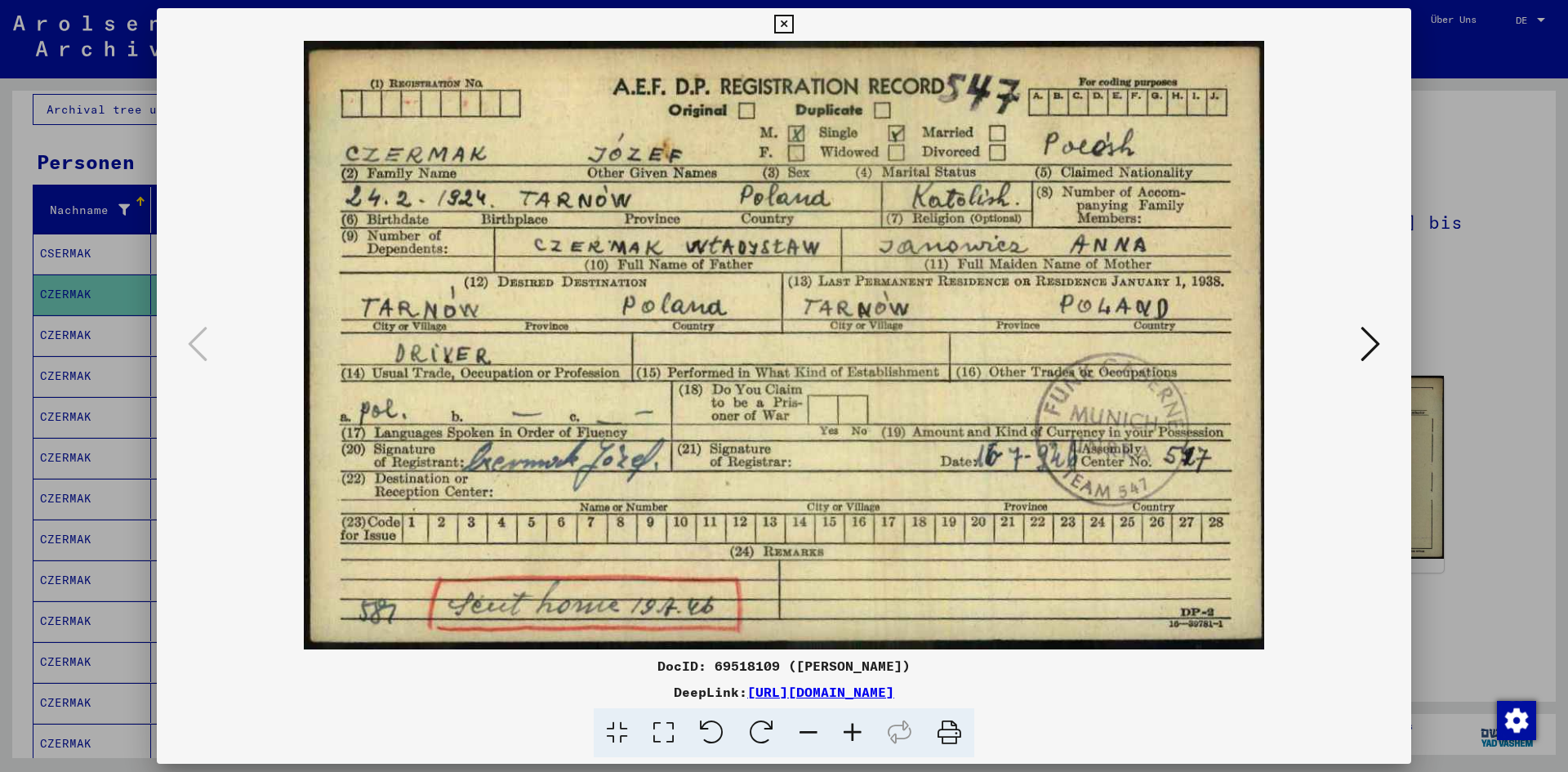
click at [1464, 348] on div at bounding box center [784, 386] width 1568 height 772
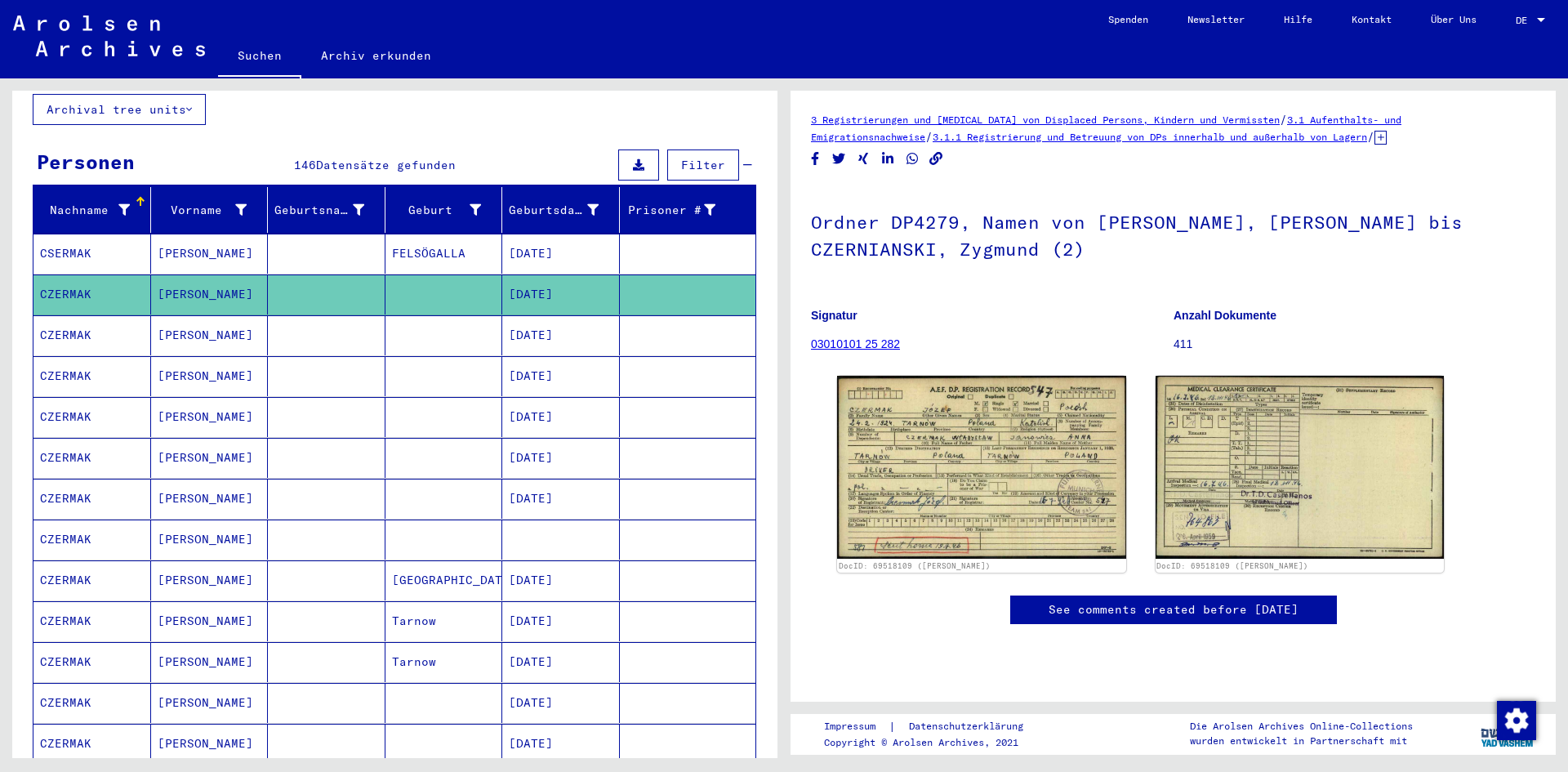
click at [77, 325] on mat-cell "CZERMAK" at bounding box center [93, 335] width 118 height 40
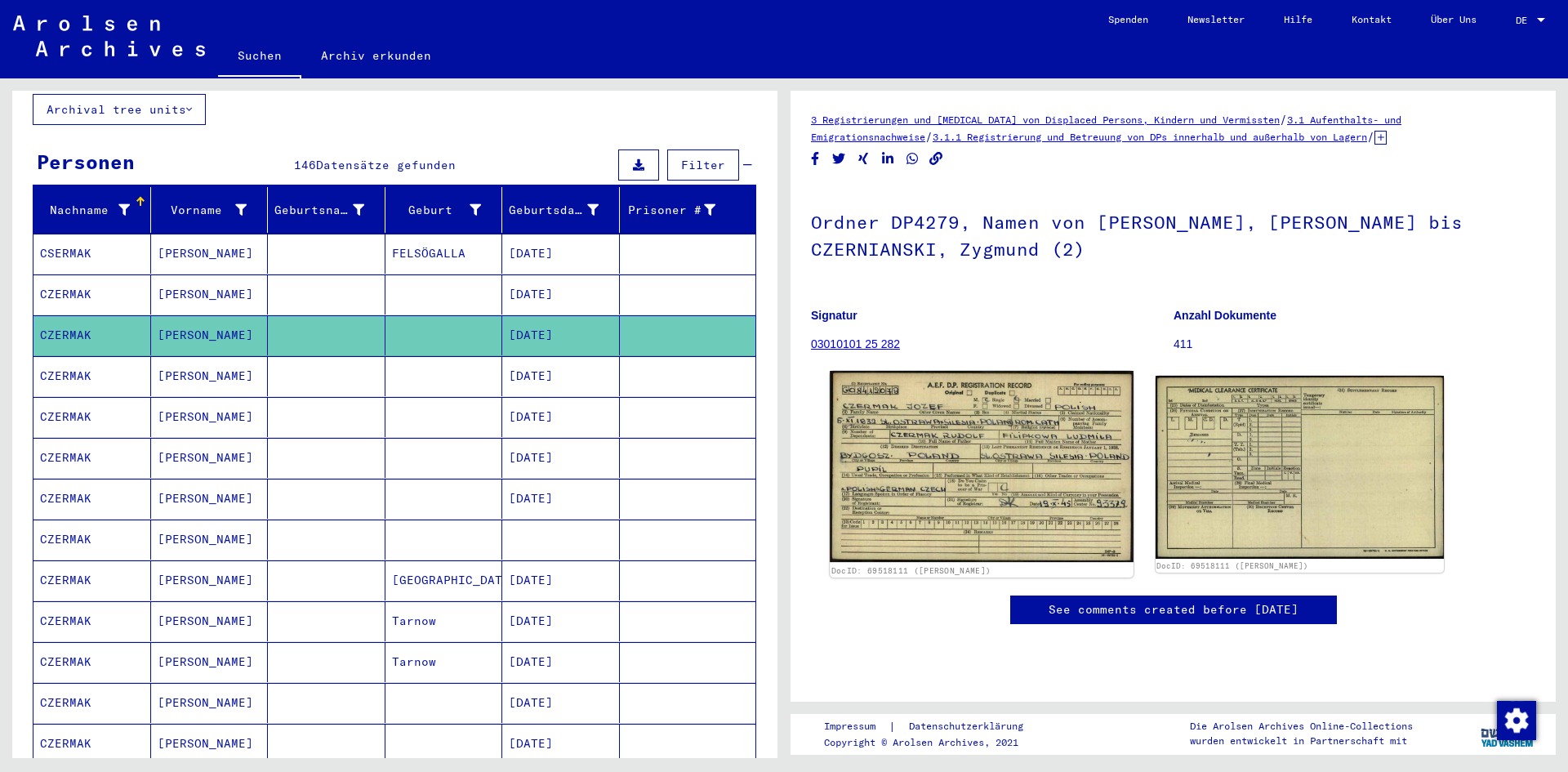
click at [1045, 438] on img at bounding box center [981, 466] width 303 height 191
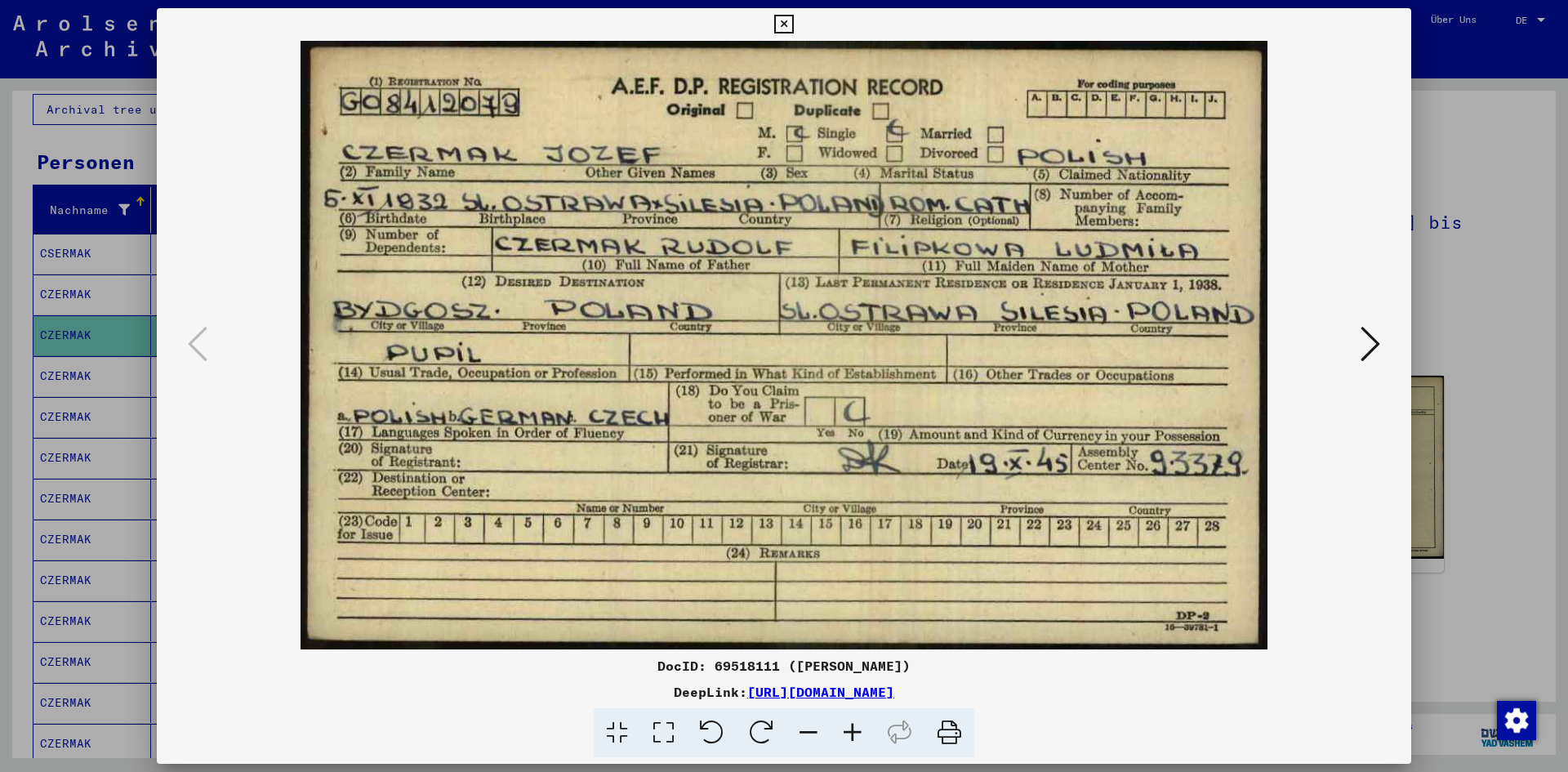
click at [1213, 130] on img at bounding box center [784, 345] width 1143 height 609
click at [1464, 149] on div at bounding box center [784, 386] width 1568 height 772
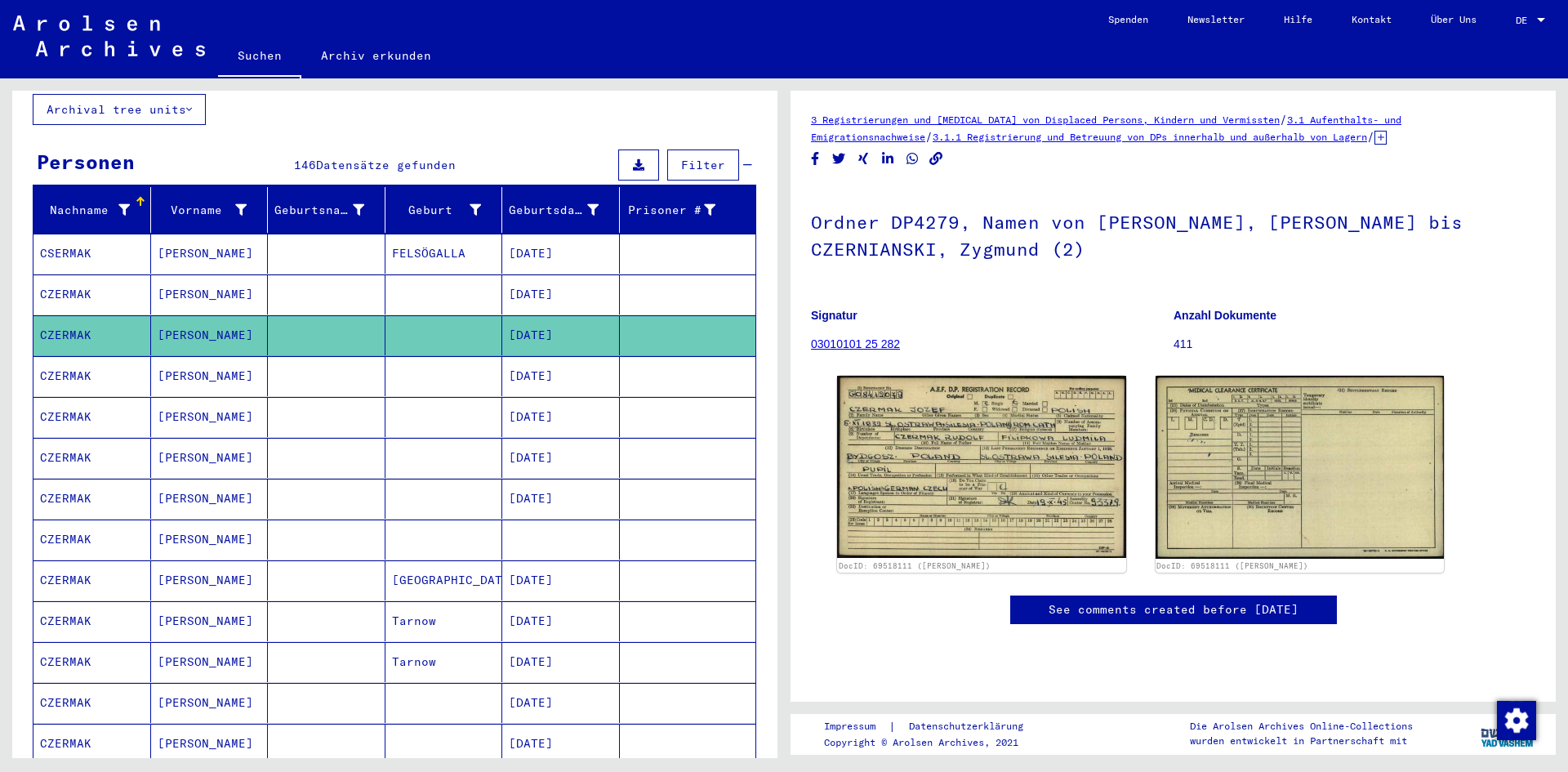
click at [72, 363] on mat-cell "CZERMAK" at bounding box center [93, 376] width 118 height 40
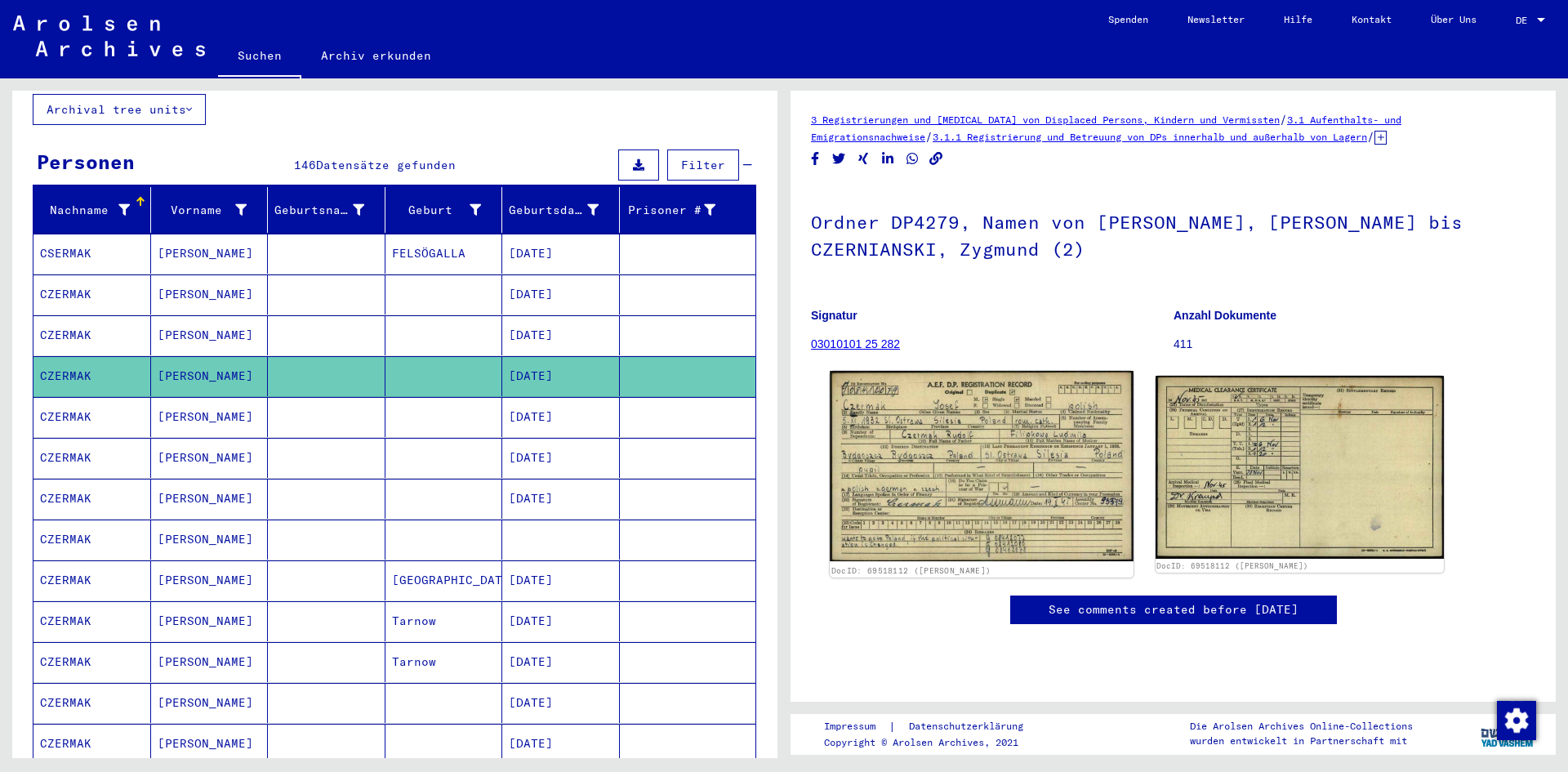
click at [1008, 451] on img at bounding box center [981, 466] width 303 height 190
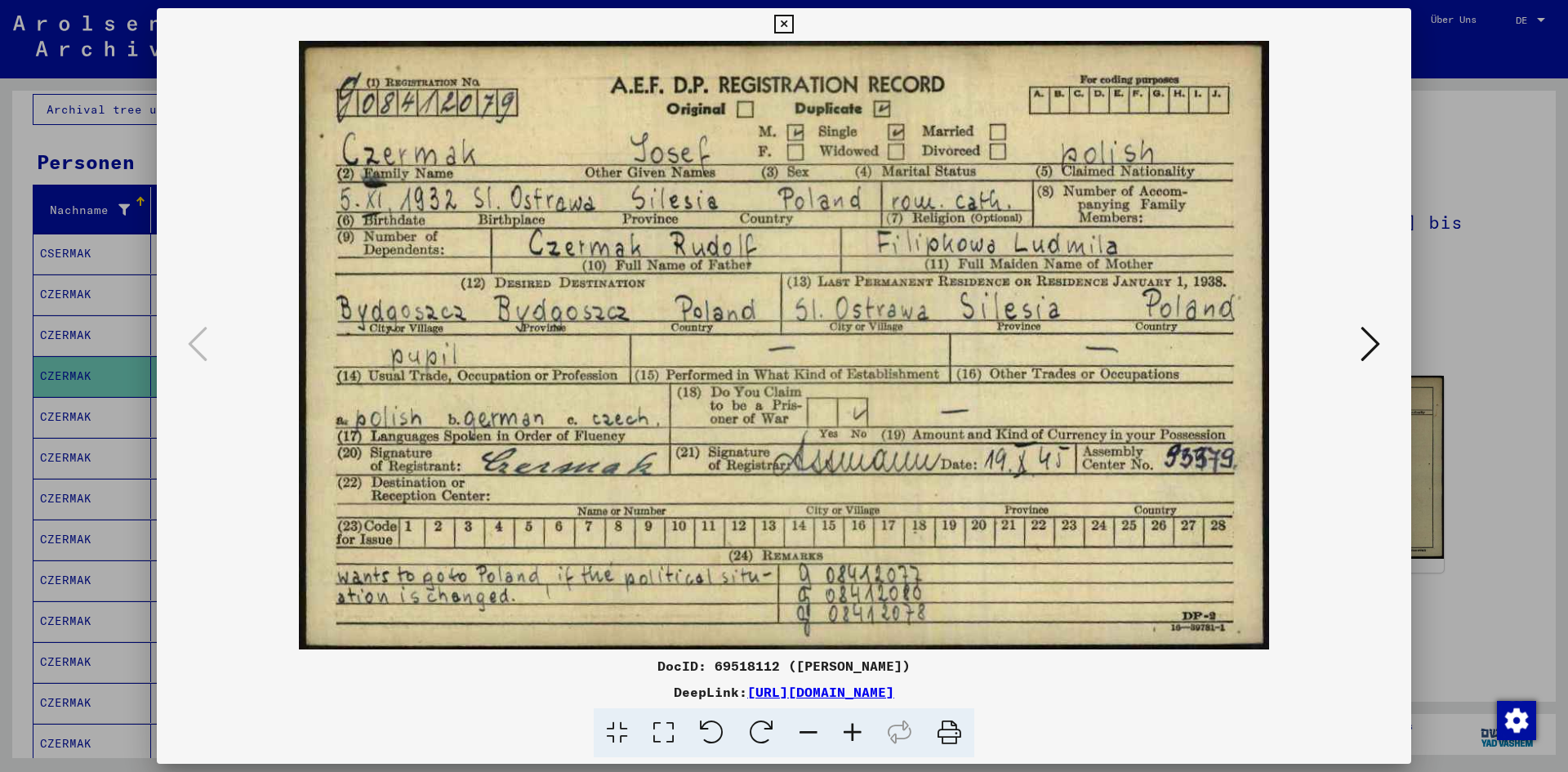
click at [1468, 192] on div at bounding box center [784, 386] width 1568 height 772
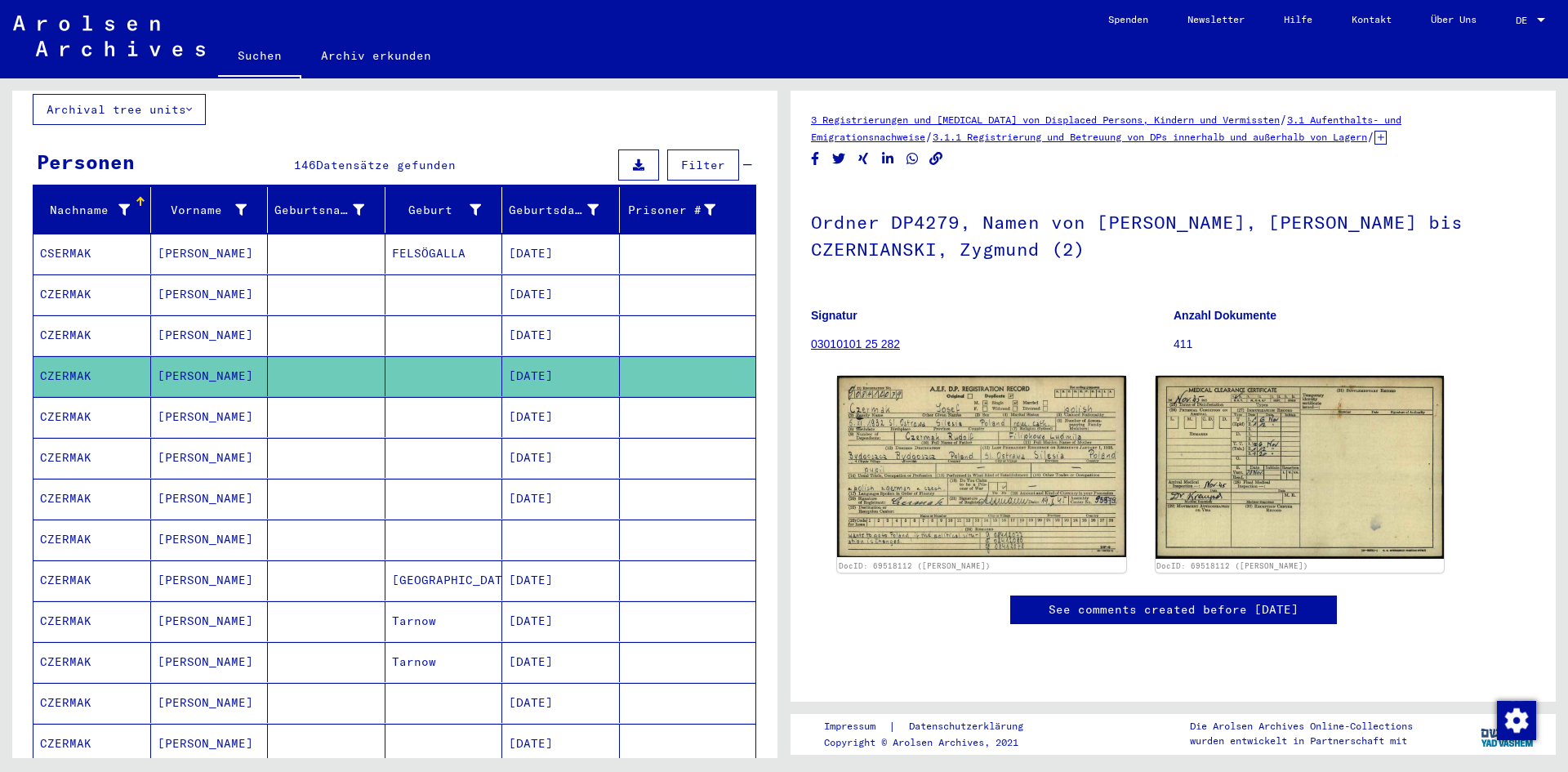
click at [106, 397] on mat-cell "CZERMAK" at bounding box center [93, 417] width 118 height 40
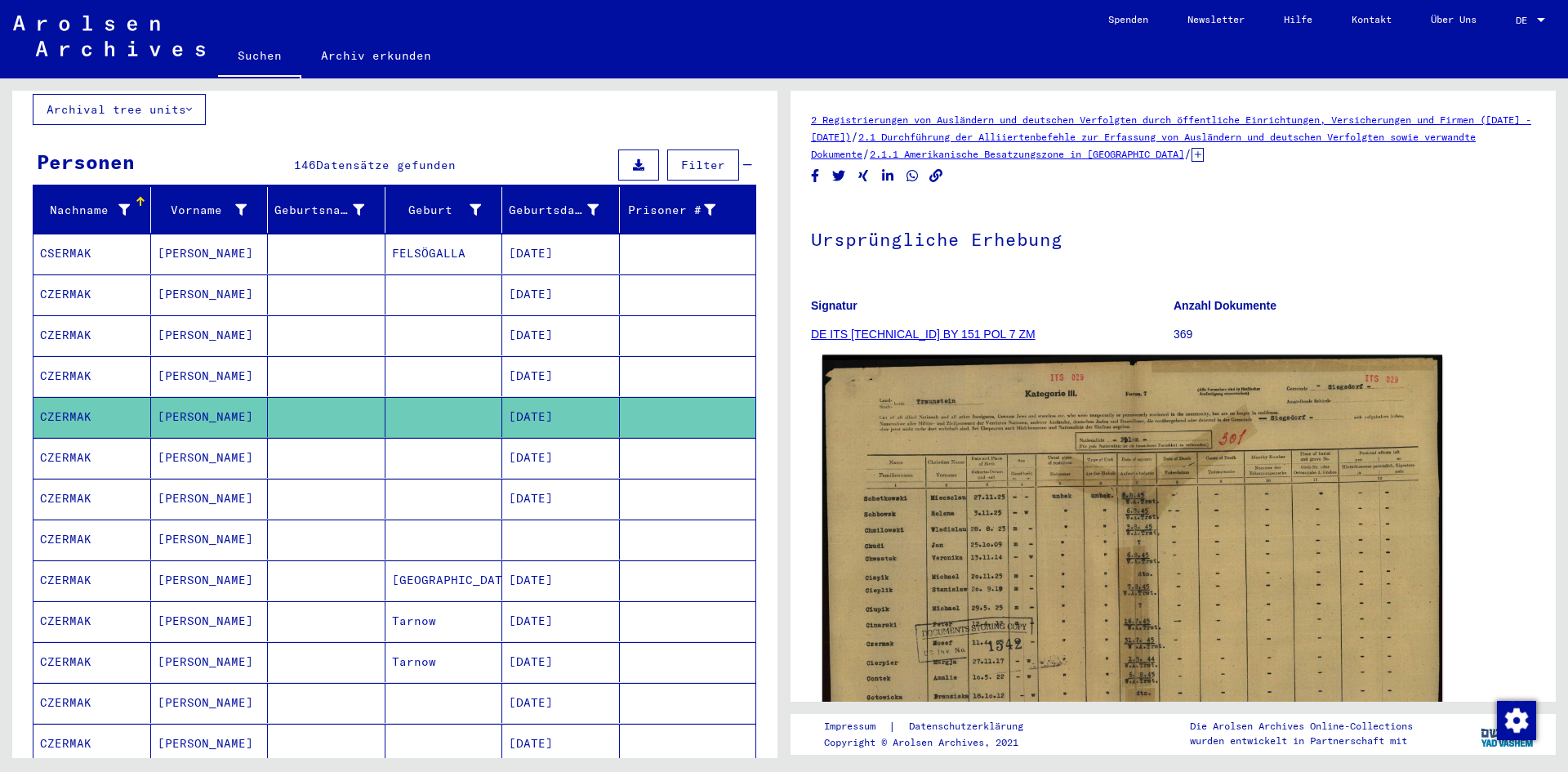
click at [1234, 473] on img at bounding box center [1132, 582] width 619 height 453
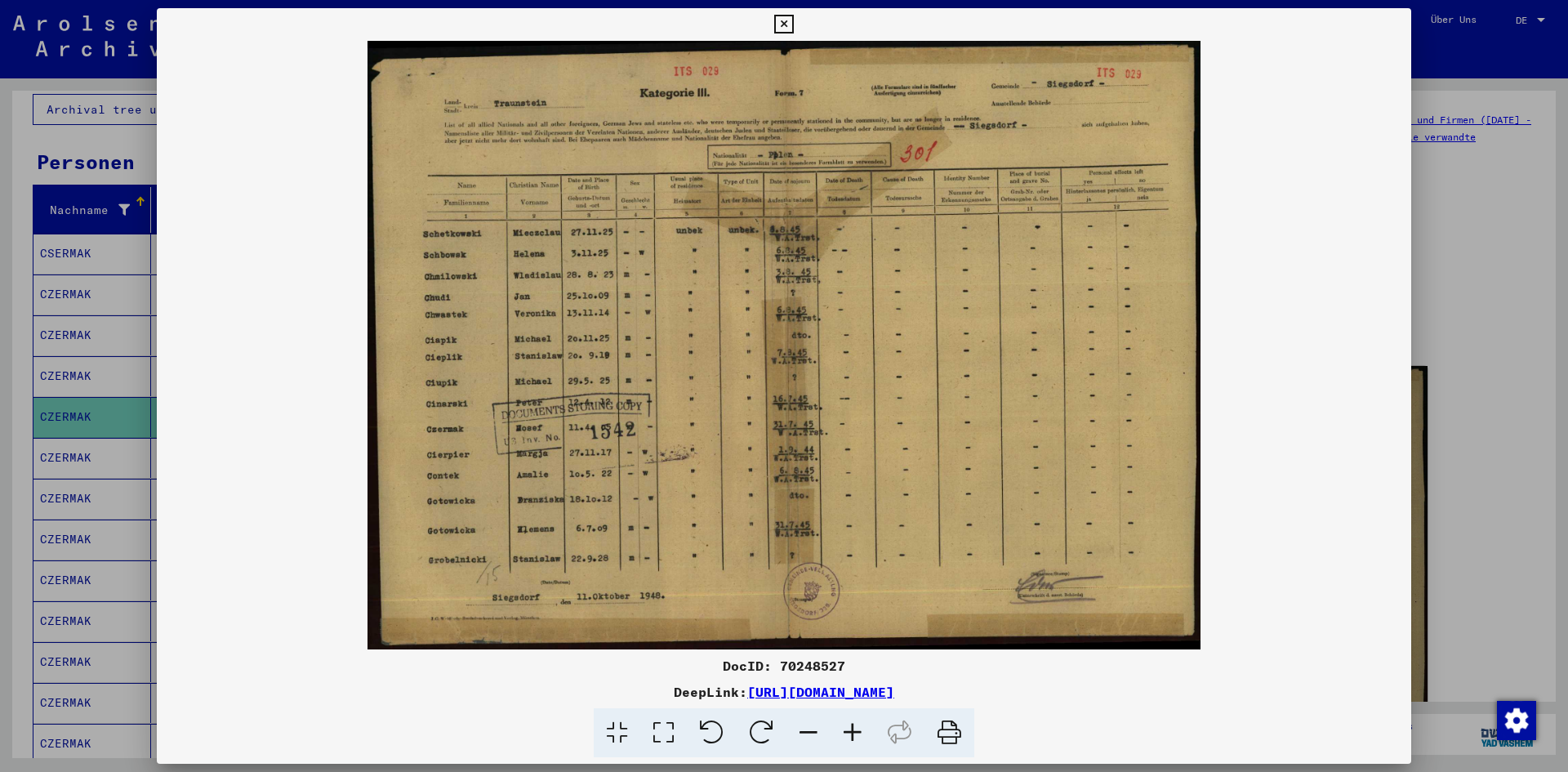
click at [867, 743] on icon at bounding box center [853, 732] width 44 height 50
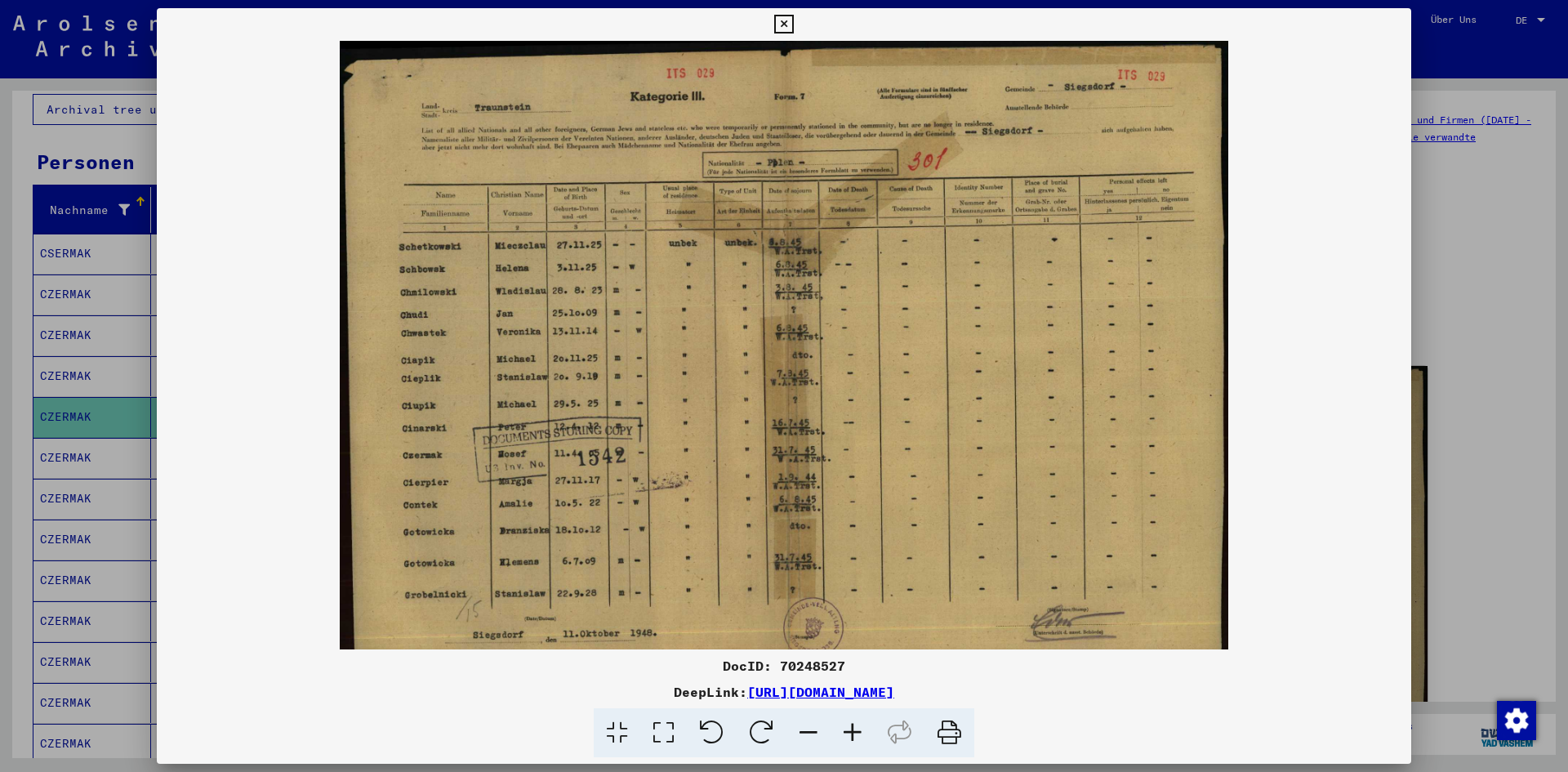
click at [867, 743] on icon at bounding box center [853, 732] width 44 height 50
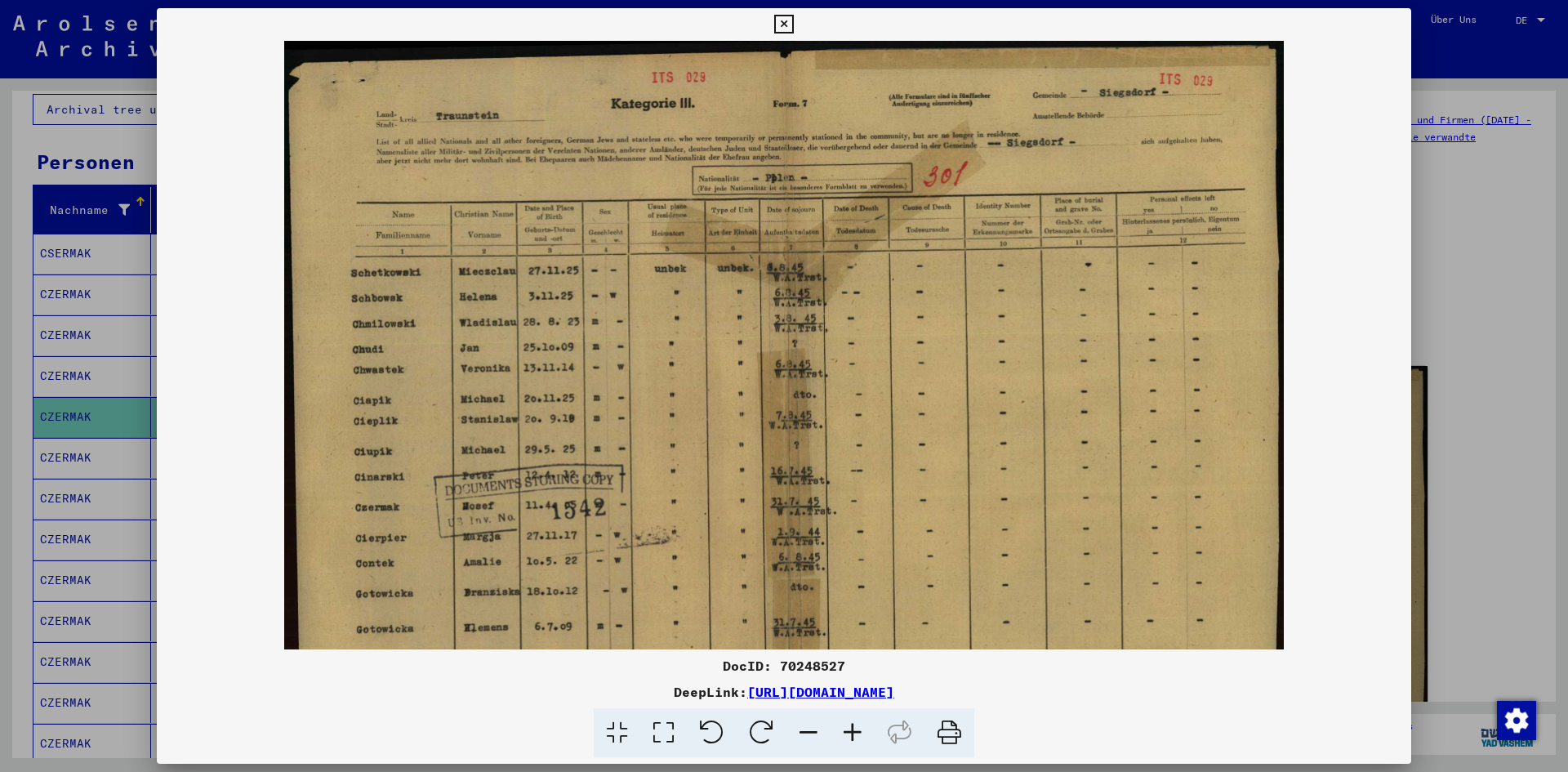
click at [867, 743] on icon at bounding box center [853, 732] width 44 height 50
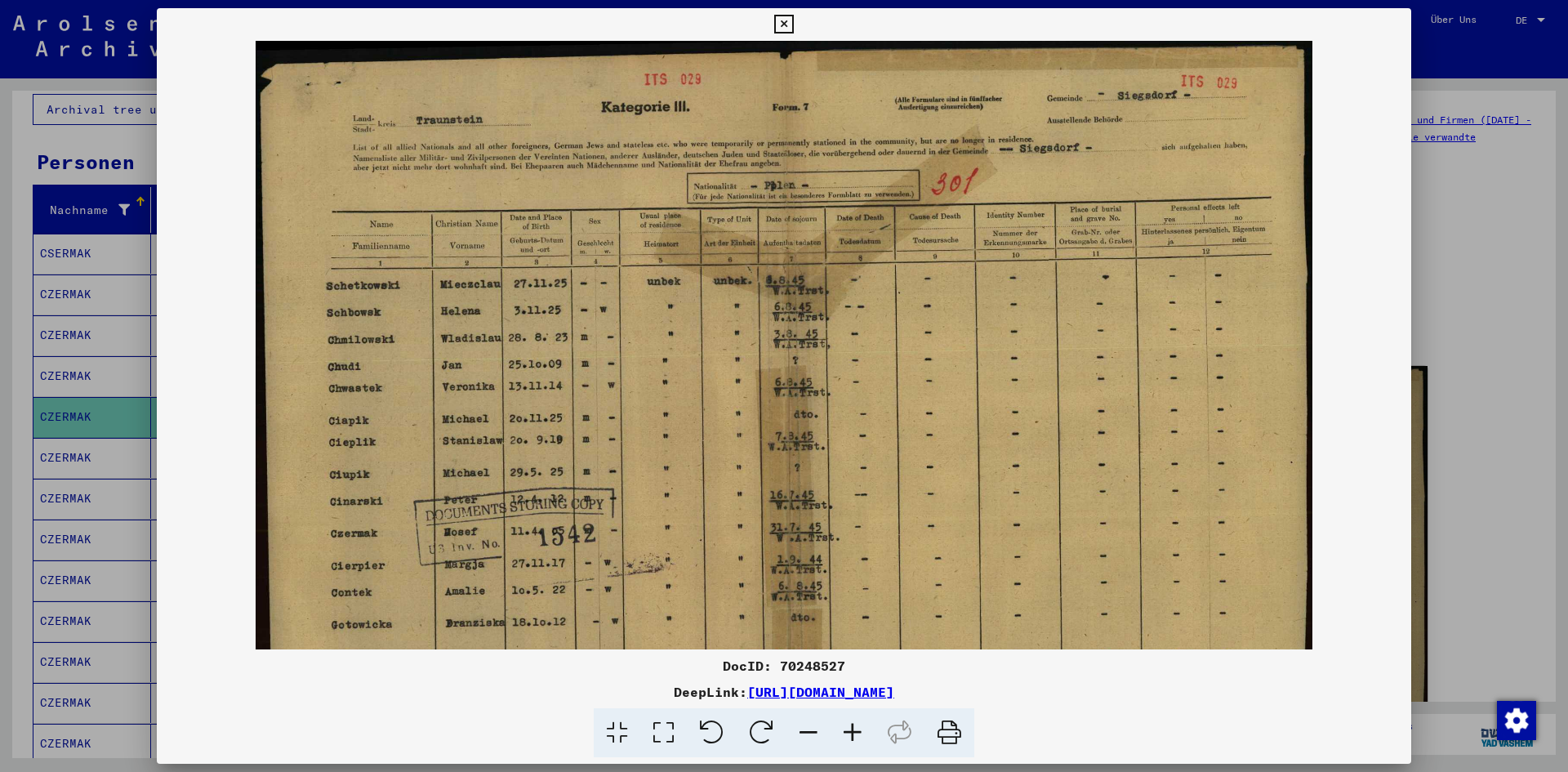
click at [867, 743] on icon at bounding box center [853, 732] width 44 height 50
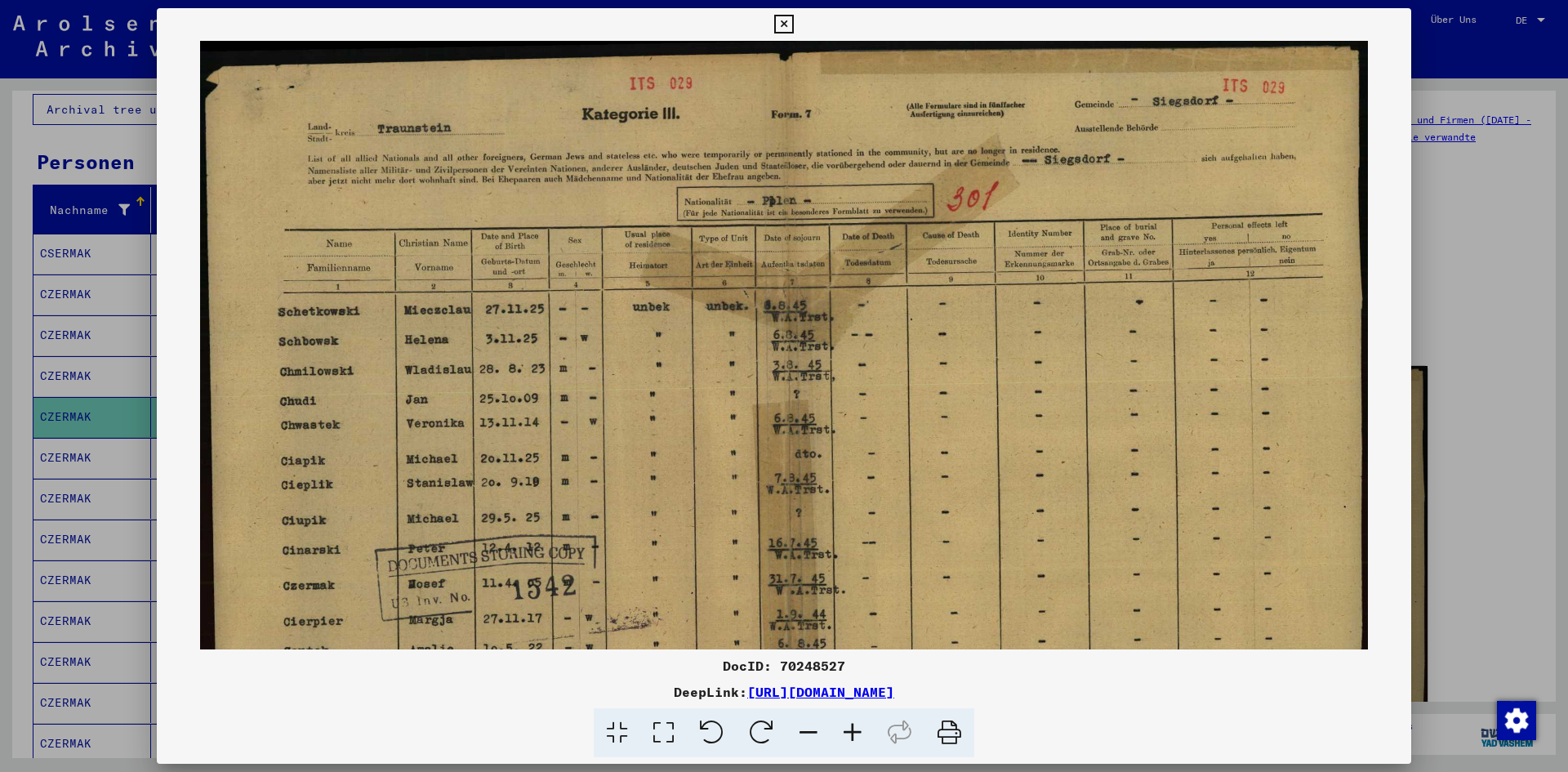
click at [867, 743] on icon at bounding box center [853, 732] width 44 height 50
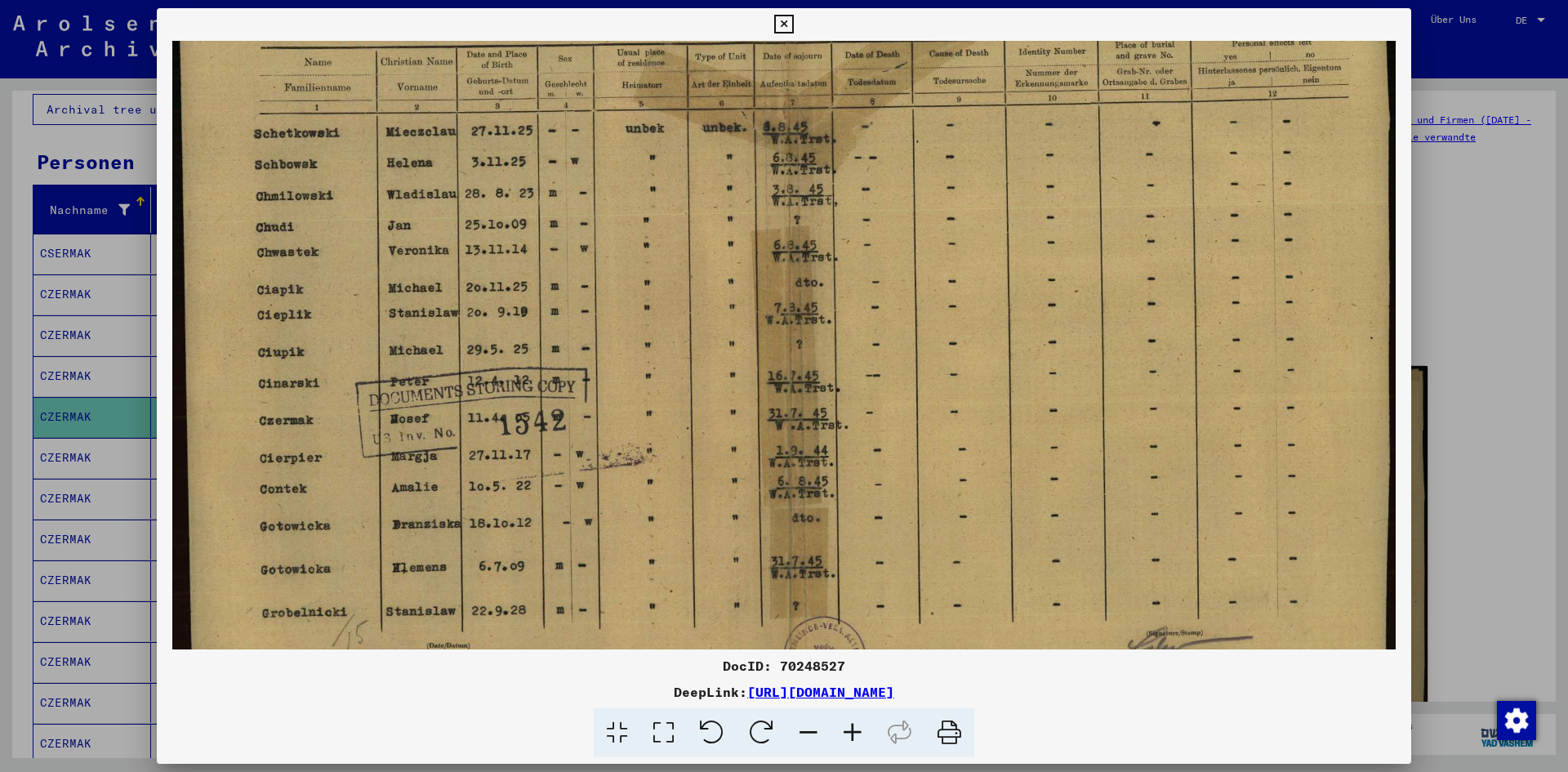
scroll to position [193, 0]
drag, startPoint x: 441, startPoint y: 551, endPoint x: 423, endPoint y: 359, distance: 192.8
click at [423, 359] on img at bounding box center [784, 295] width 1223 height 894
click at [1520, 161] on div at bounding box center [784, 386] width 1568 height 772
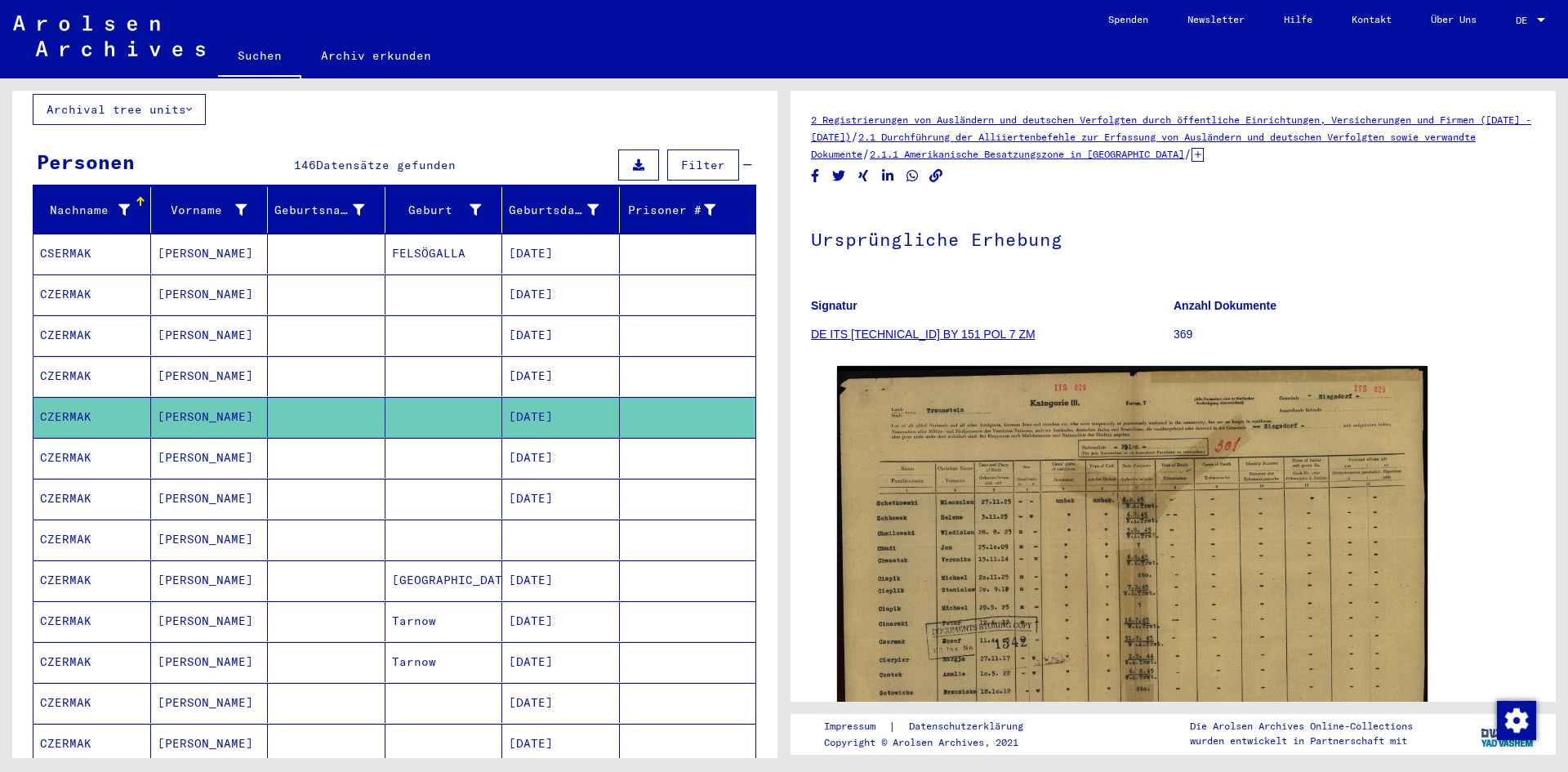
click at [66, 438] on mat-cell "CZERMAK" at bounding box center [93, 458] width 118 height 40
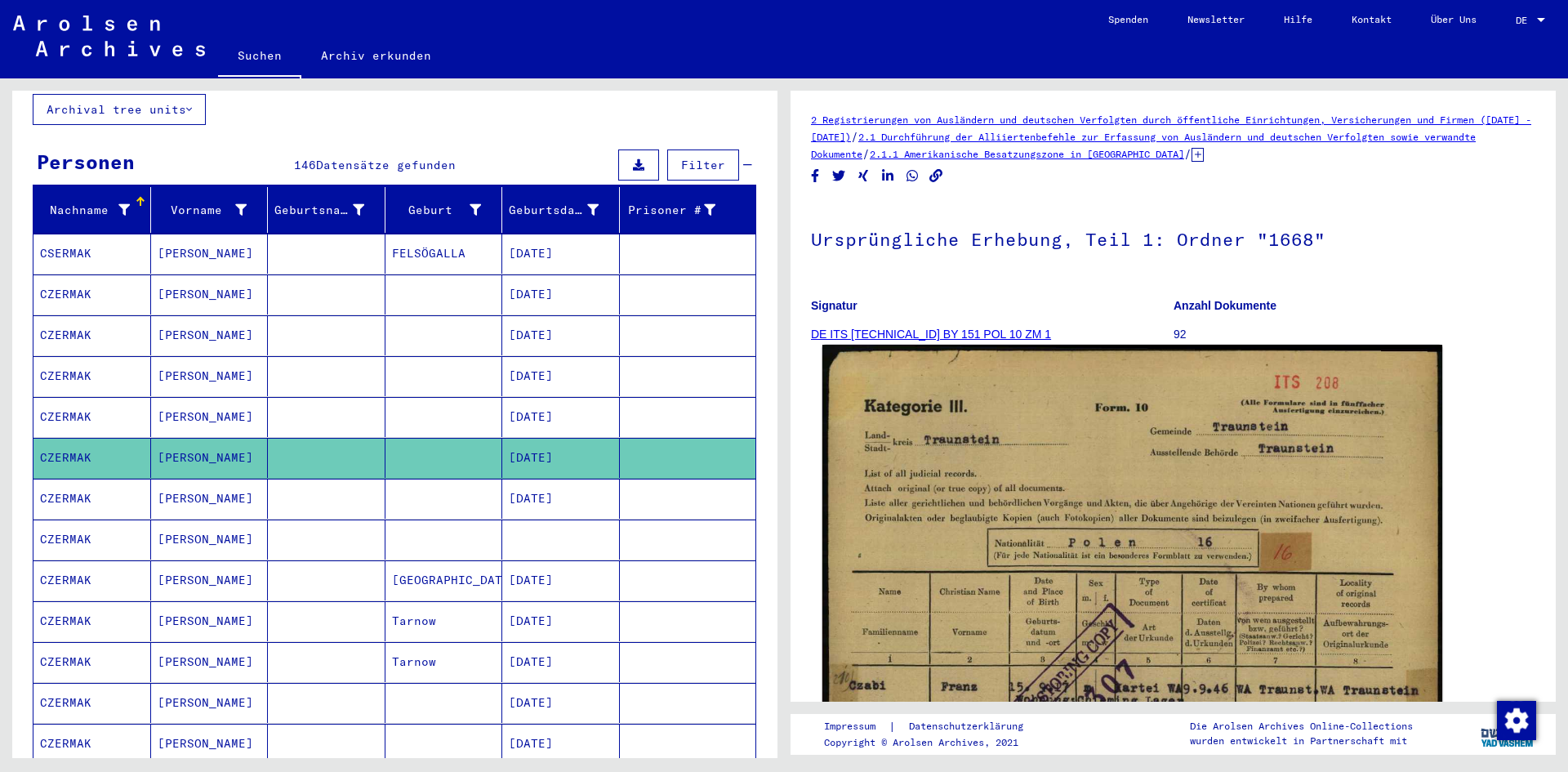
click at [1126, 533] on img at bounding box center [1132, 782] width 619 height 876
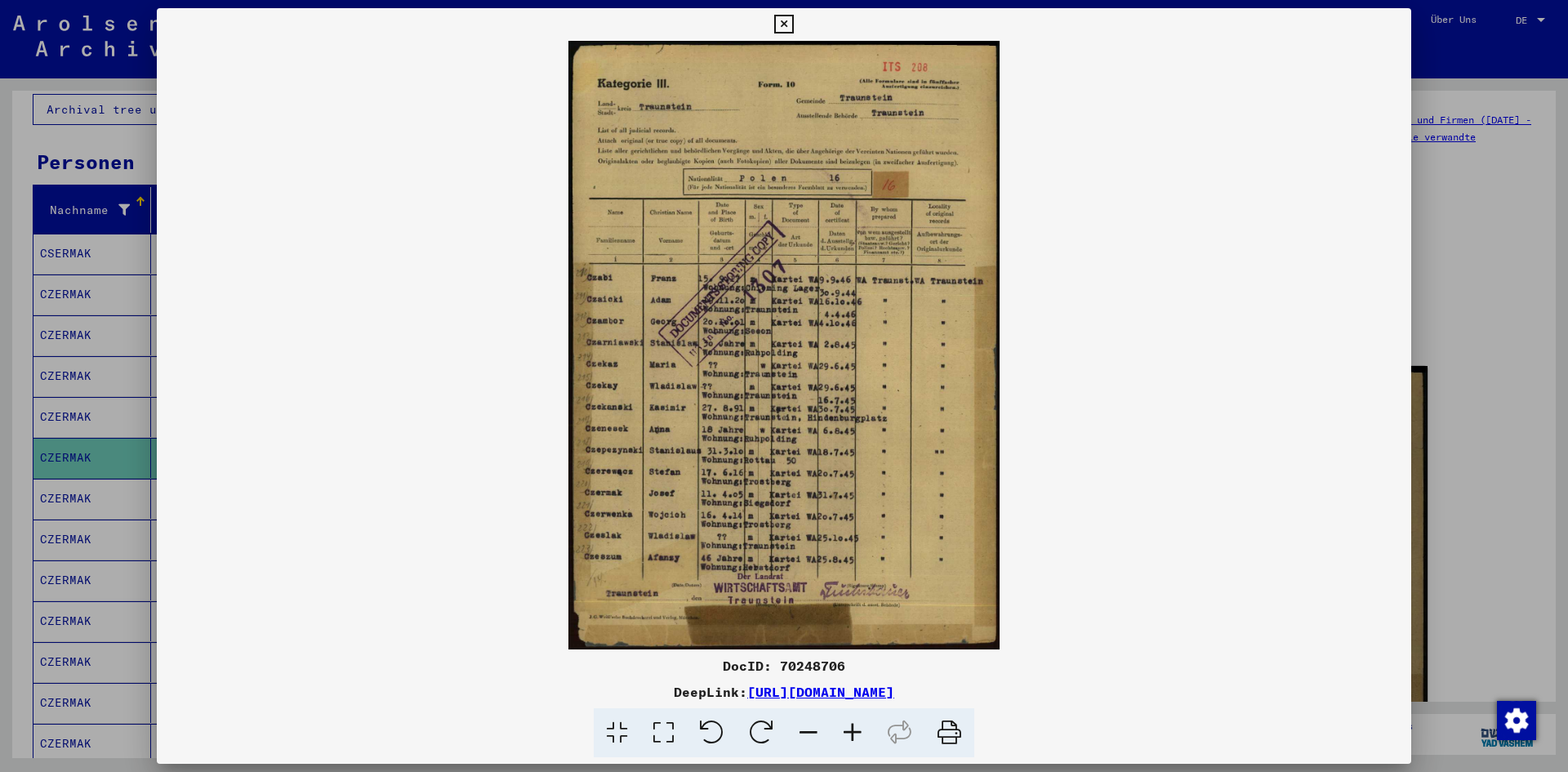
click at [859, 730] on icon at bounding box center [853, 732] width 44 height 50
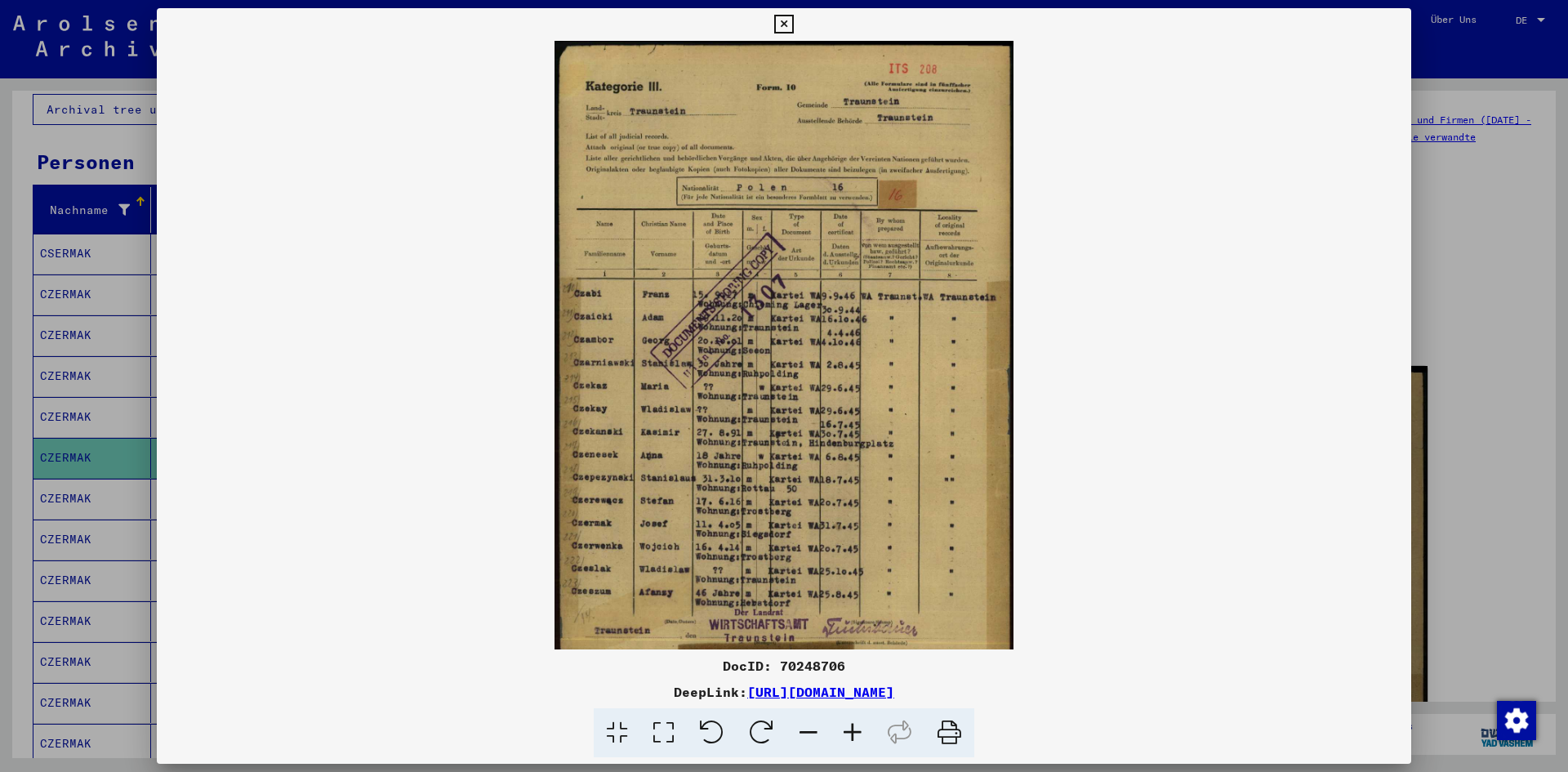
click at [859, 730] on icon at bounding box center [853, 732] width 44 height 50
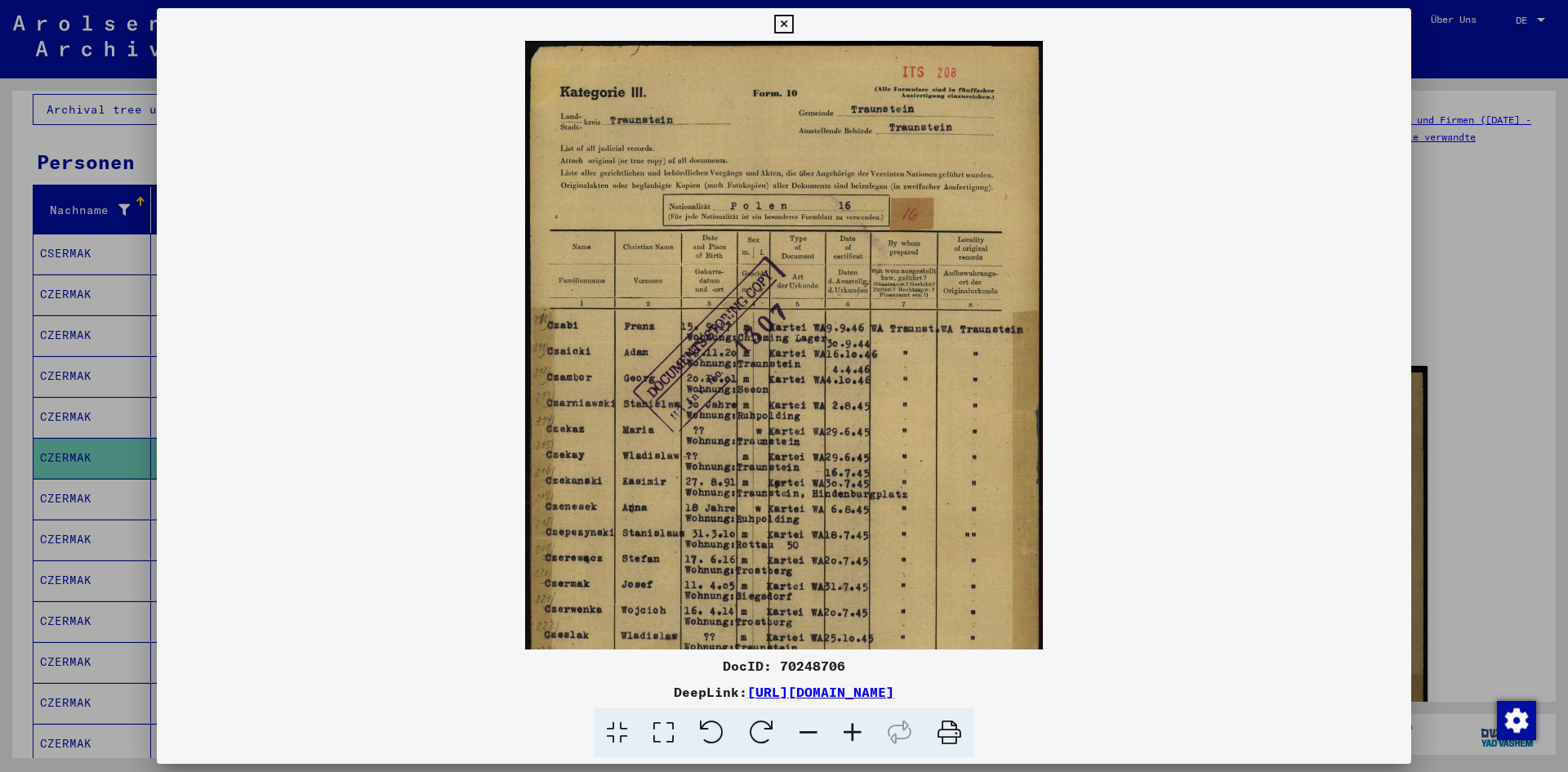
click at [859, 730] on icon at bounding box center [853, 732] width 44 height 50
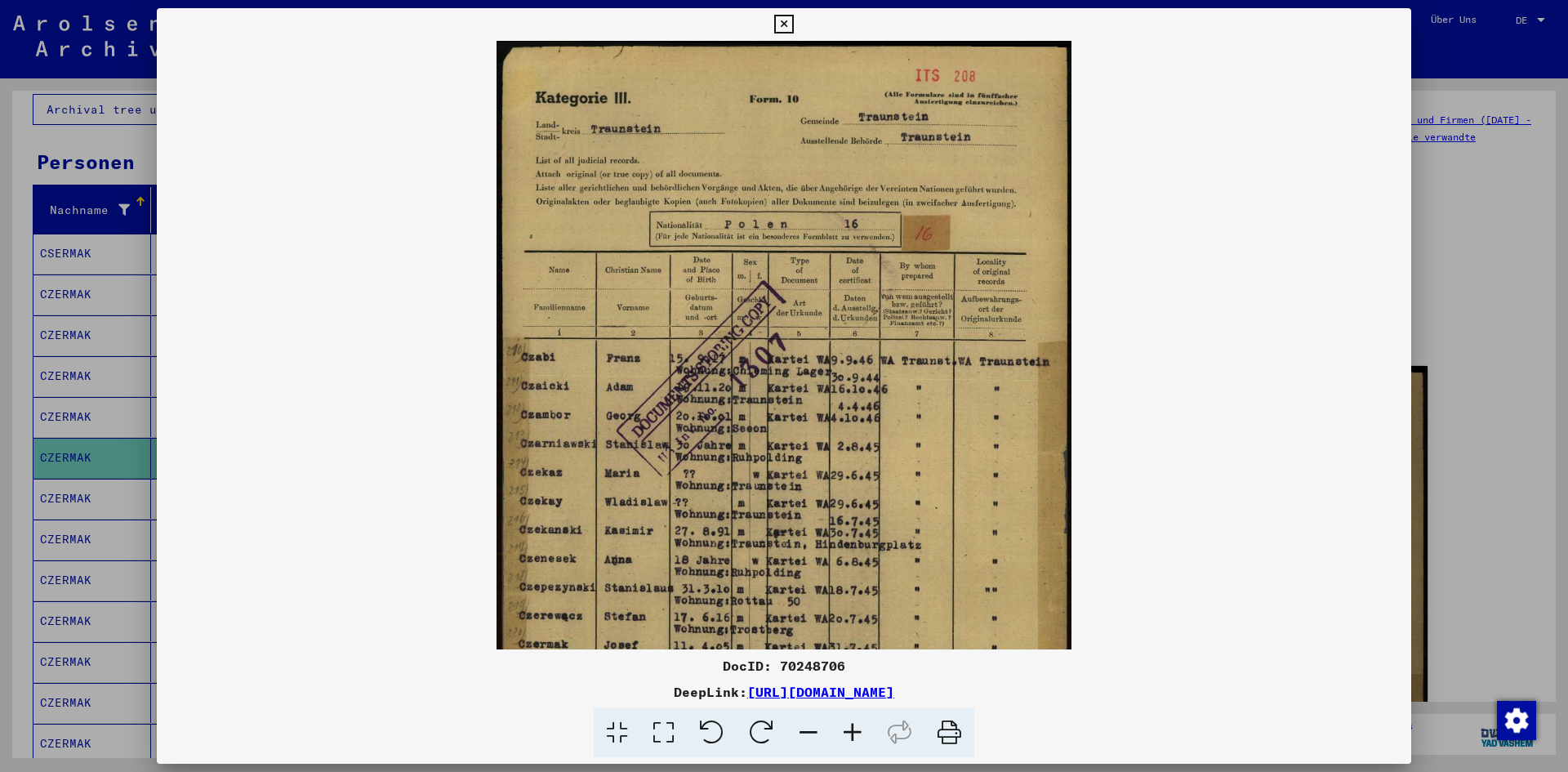
click at [859, 730] on icon at bounding box center [853, 732] width 44 height 50
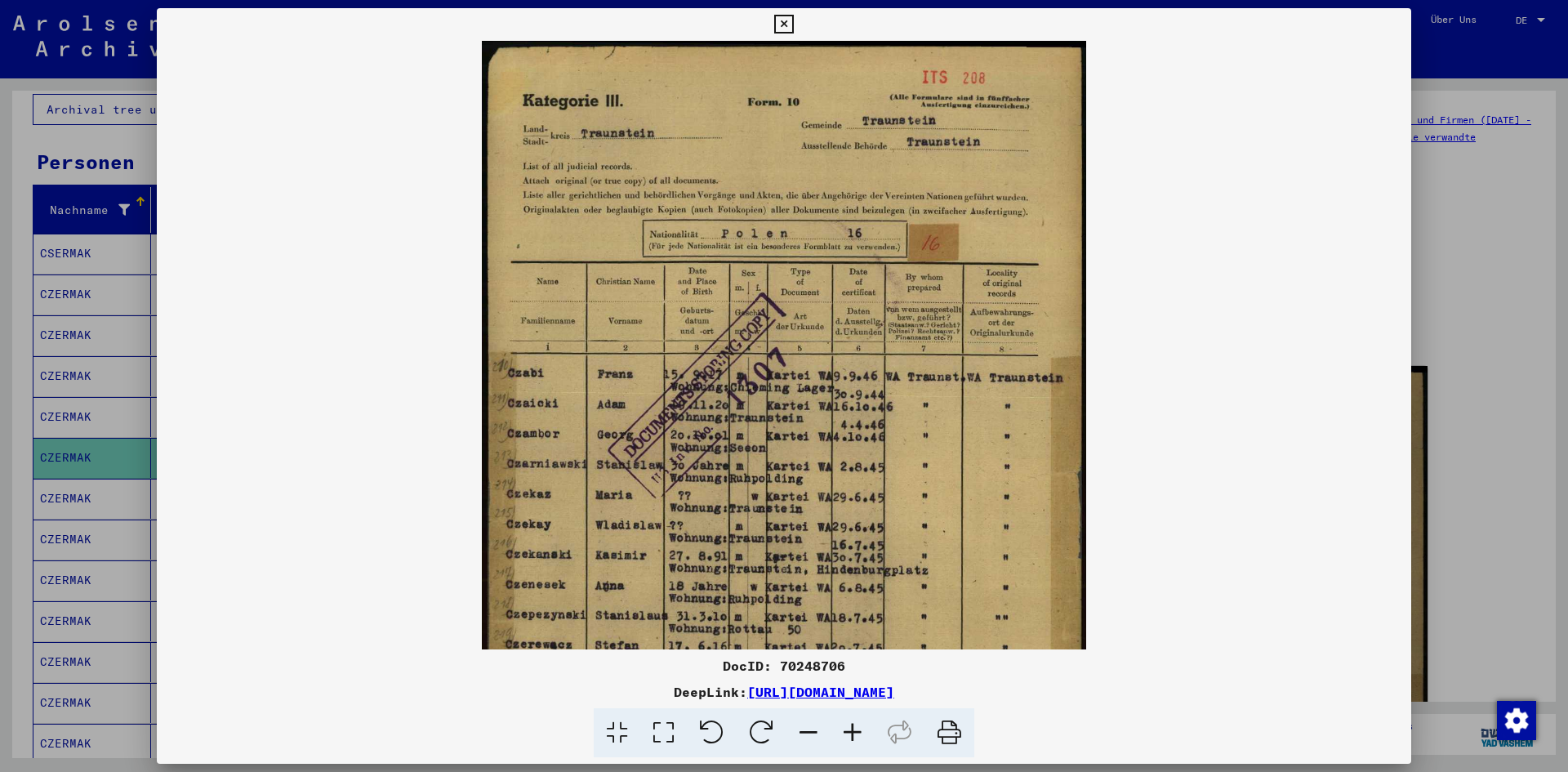
click at [859, 730] on icon at bounding box center [853, 732] width 44 height 50
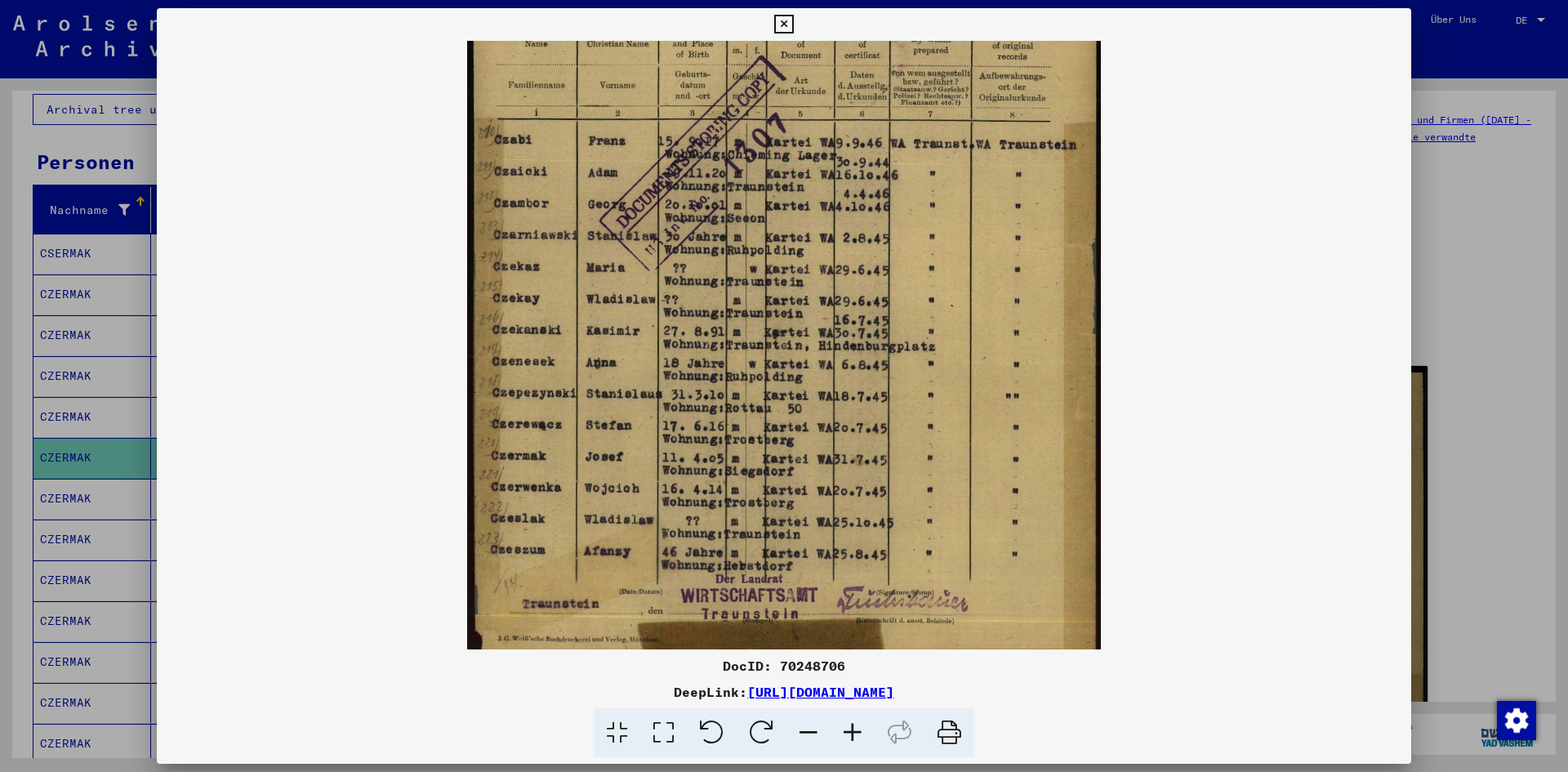
scroll to position [251, 0]
drag, startPoint x: 594, startPoint y: 386, endPoint x: 524, endPoint y: 136, distance: 259.6
click at [524, 136] on img at bounding box center [784, 237] width 633 height 894
click at [1470, 234] on div at bounding box center [784, 386] width 1568 height 772
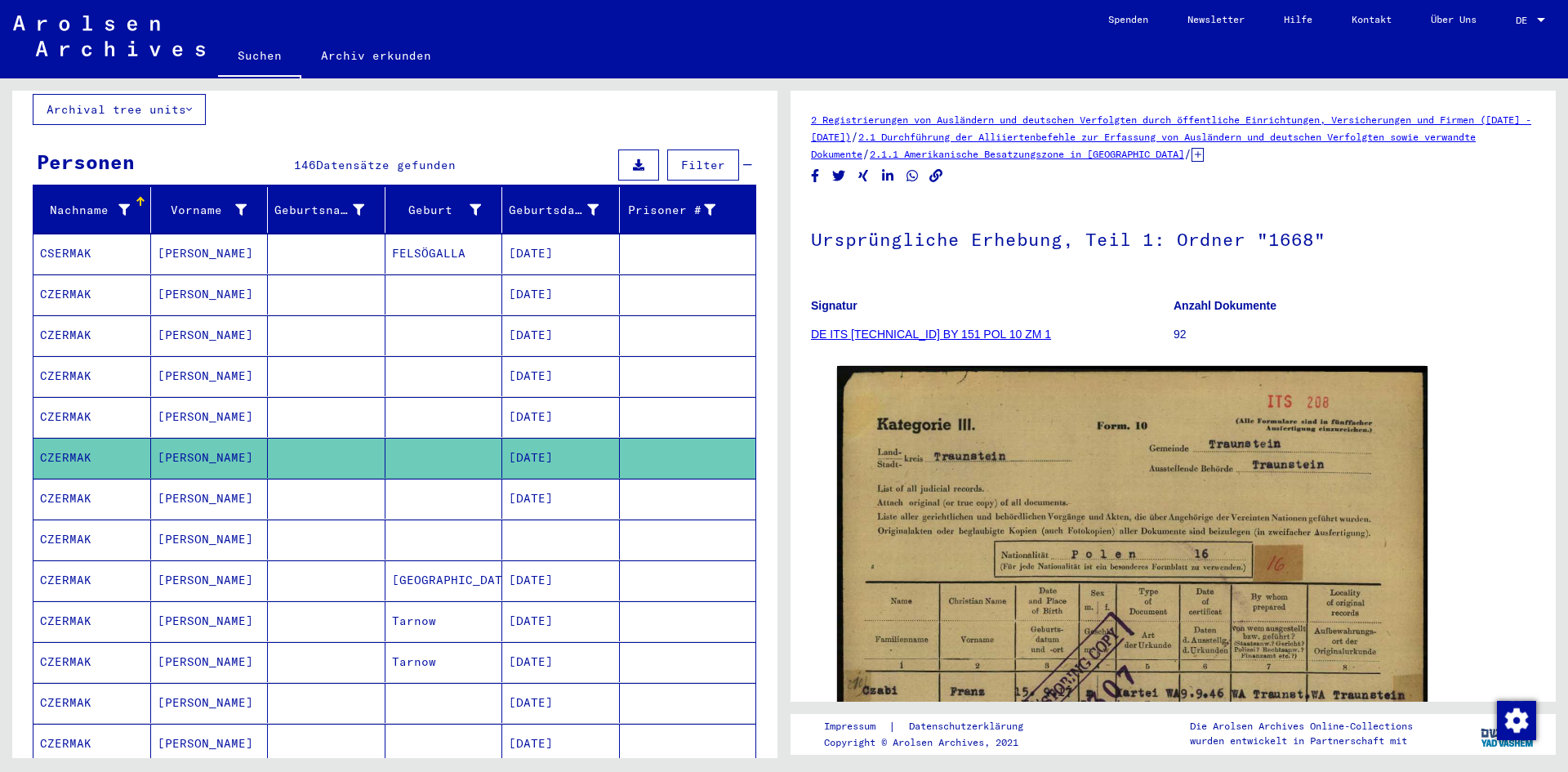
click at [107, 490] on mat-cell "CZERMAK" at bounding box center [93, 498] width 118 height 40
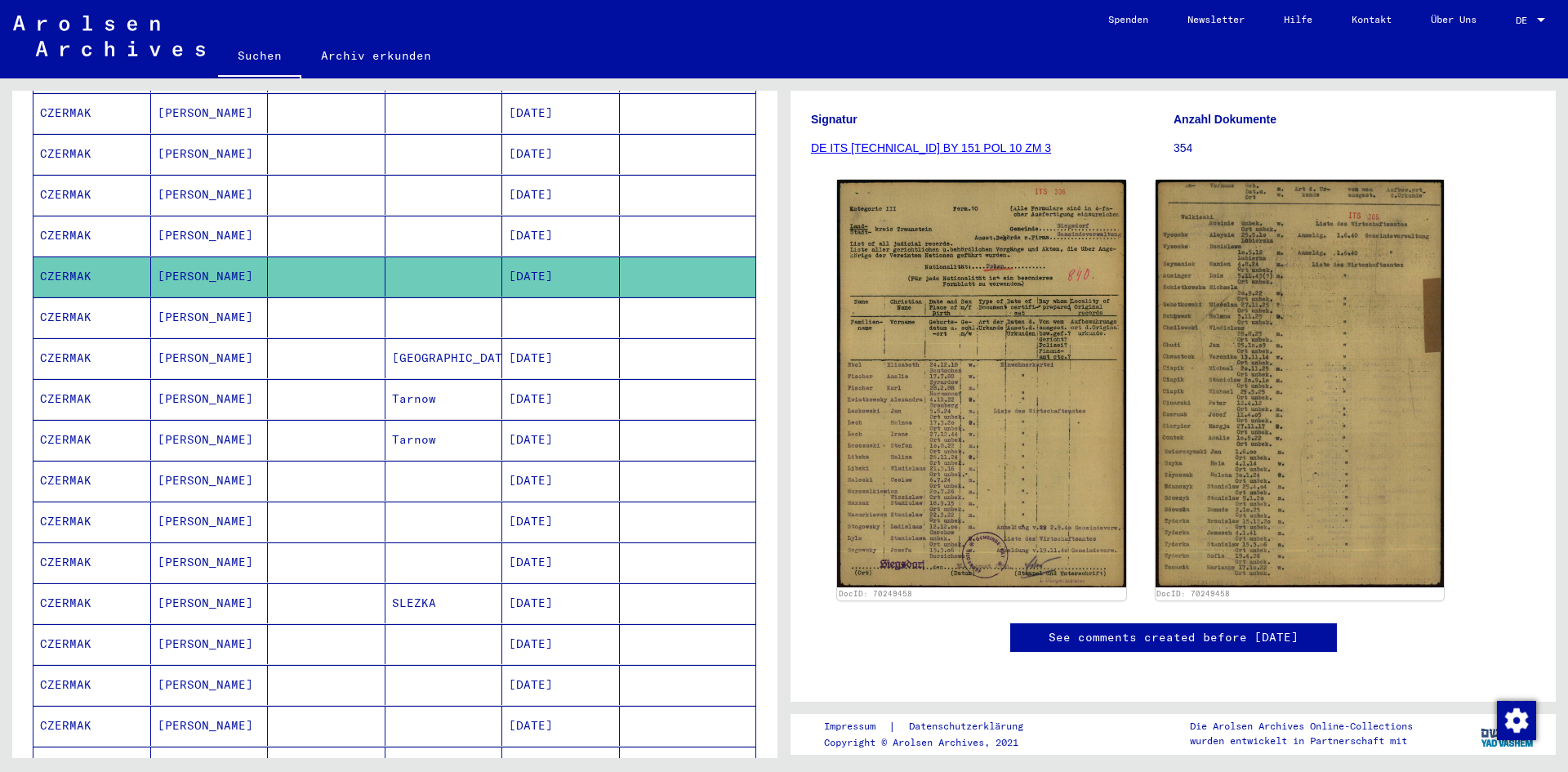
scroll to position [362, 0]
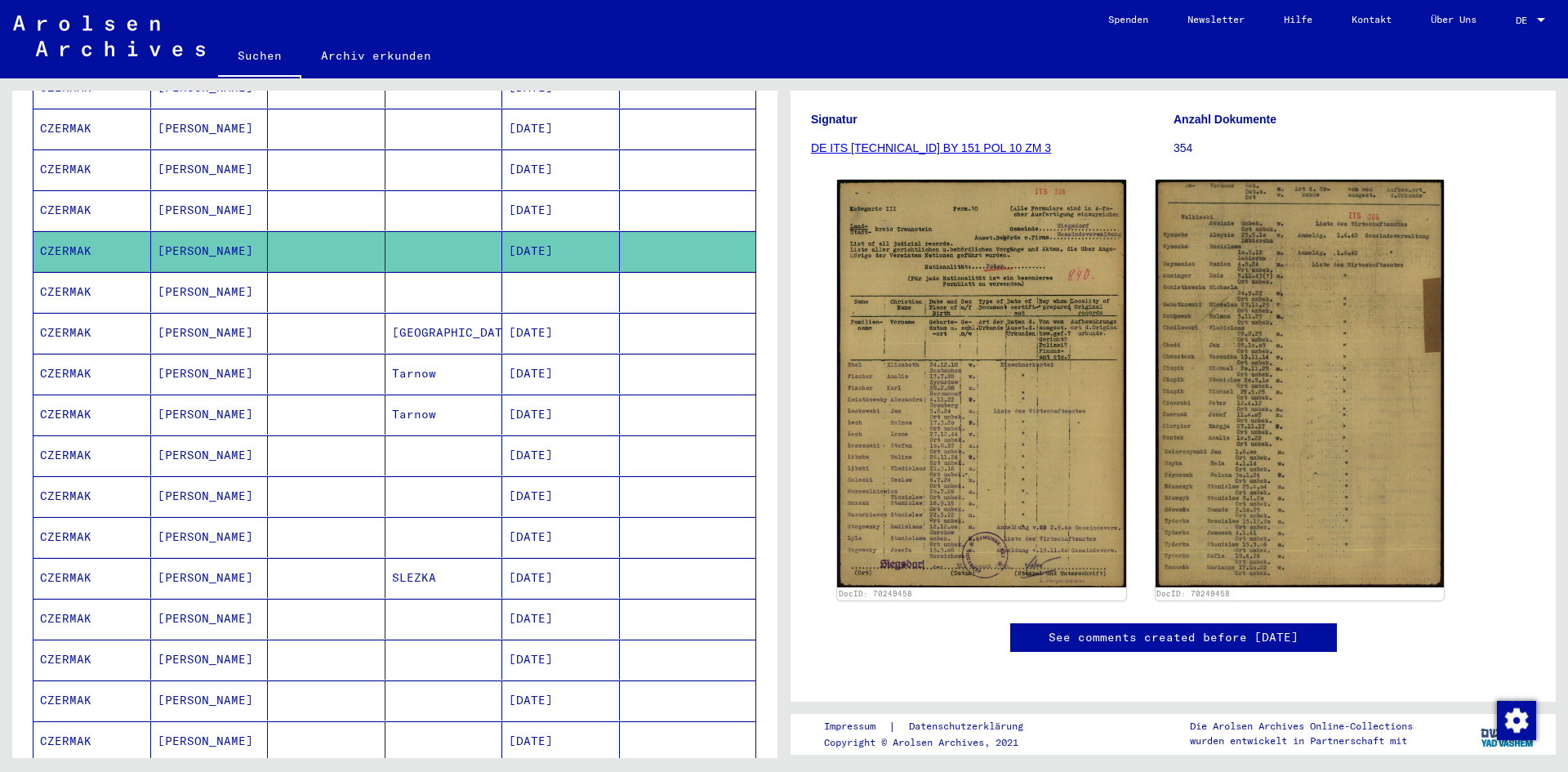
click at [92, 272] on mat-cell "CZERMAK" at bounding box center [93, 292] width 118 height 40
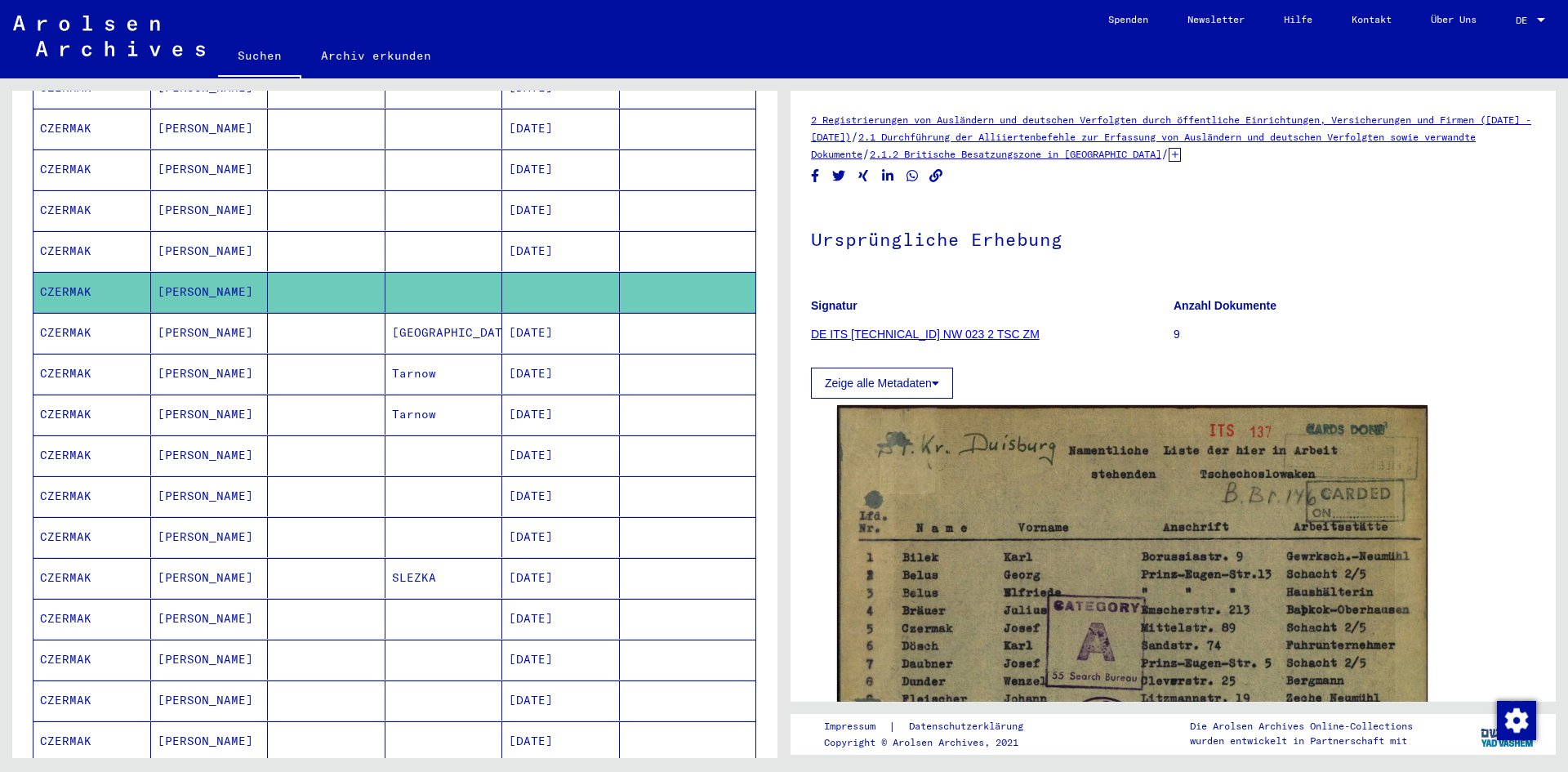
scroll to position [283, 0]
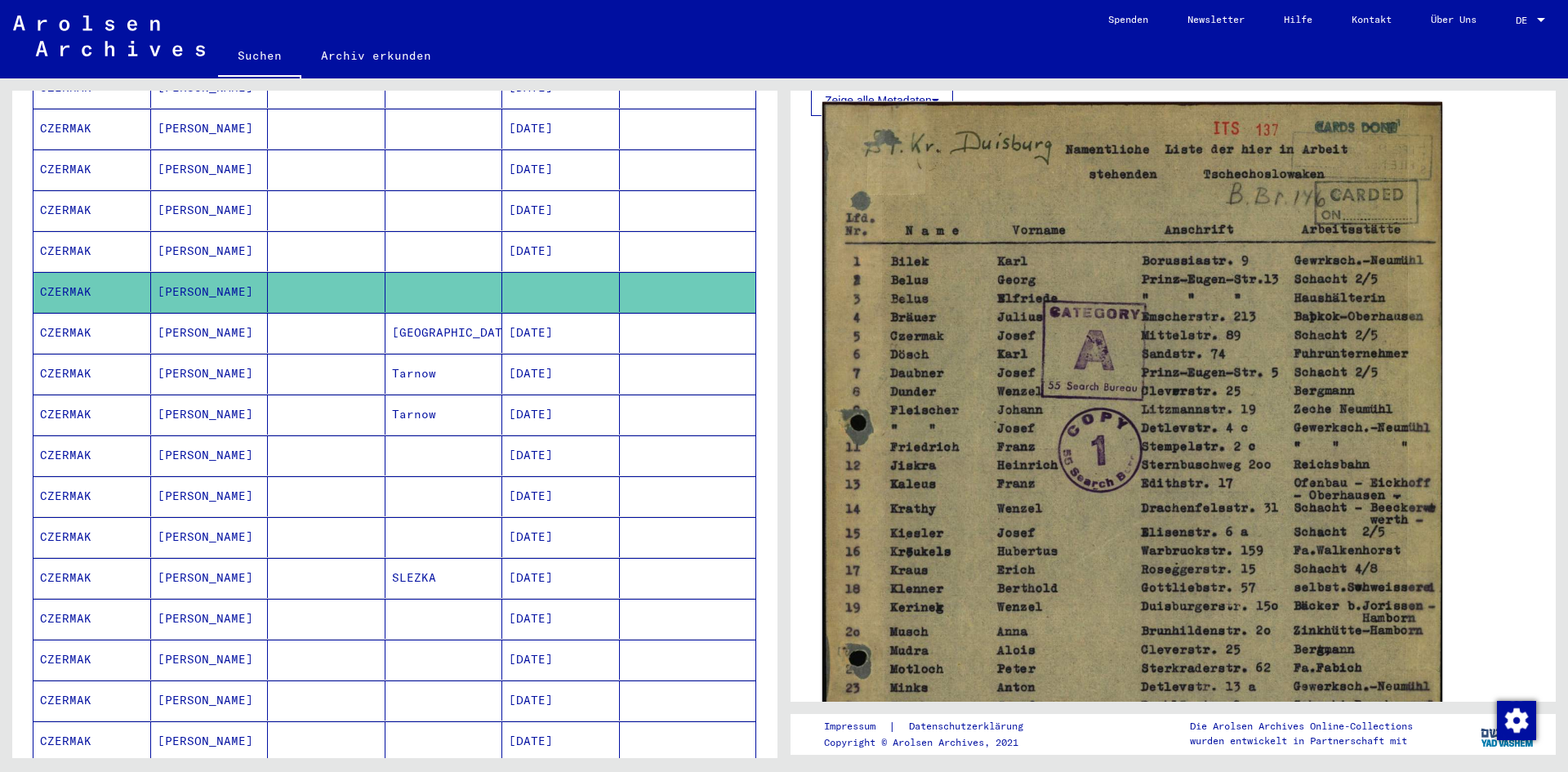
click at [1148, 438] on img at bounding box center [1132, 529] width 619 height 855
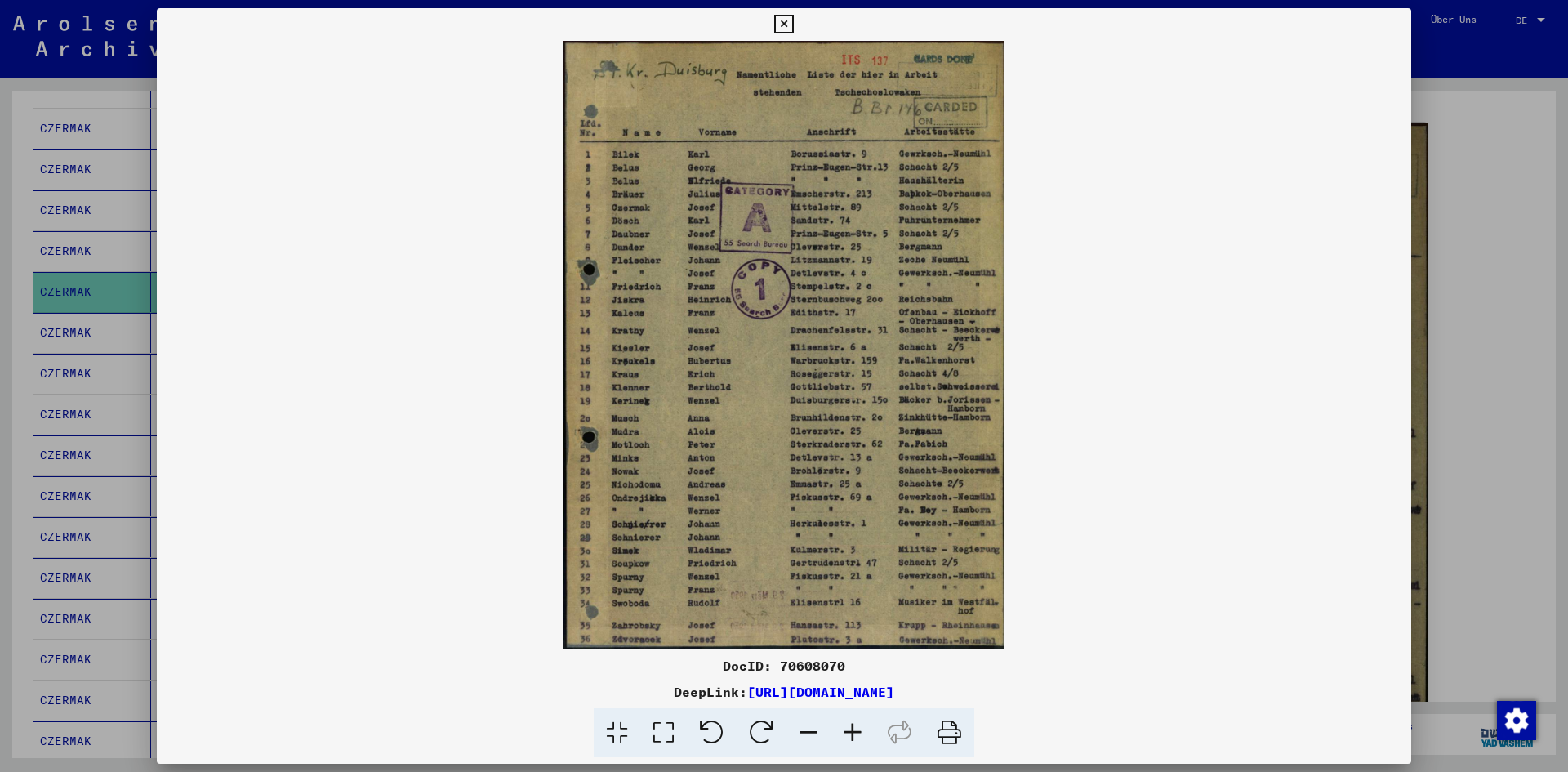
click at [848, 719] on icon at bounding box center [853, 732] width 44 height 50
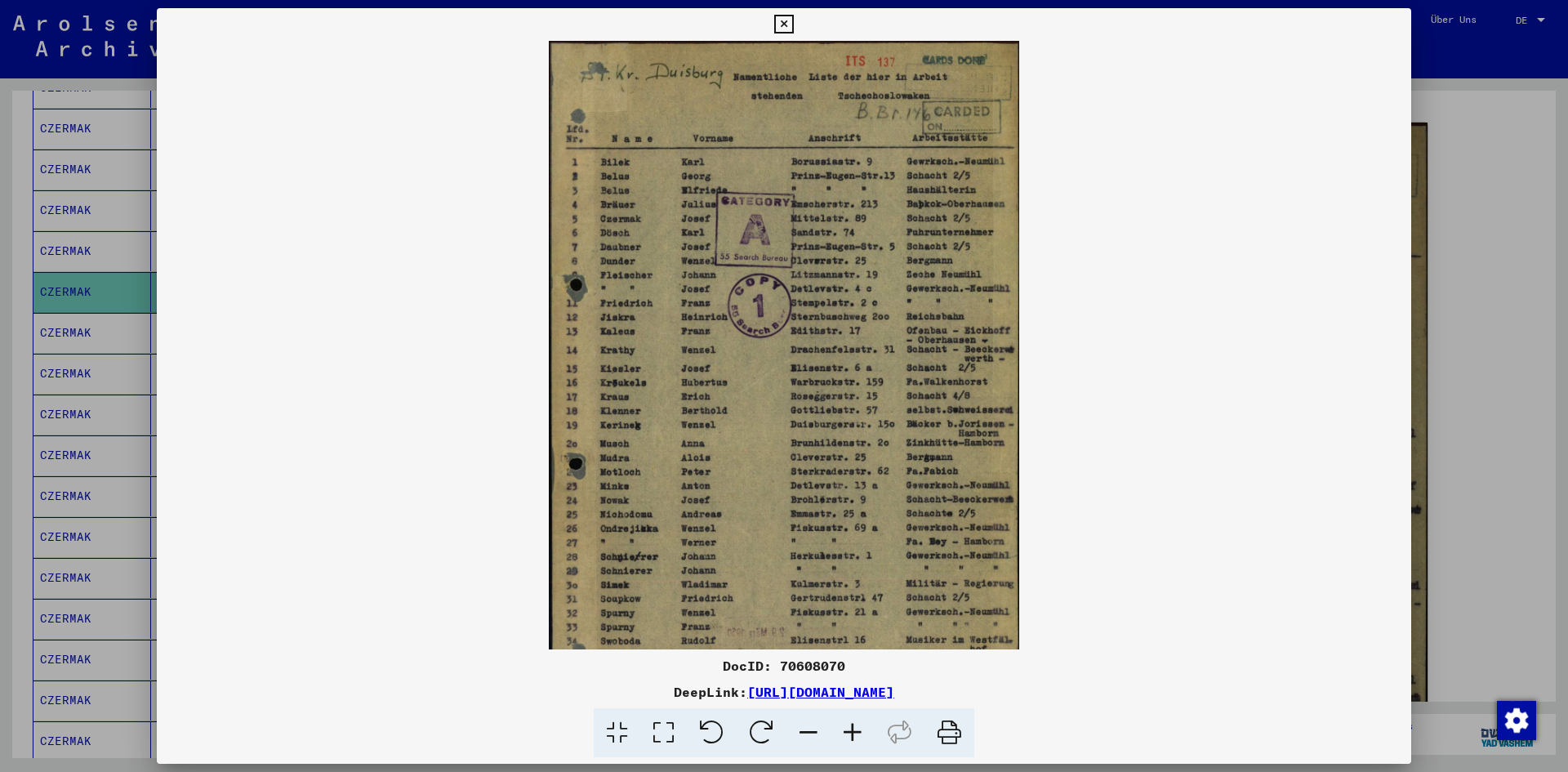
click at [848, 719] on icon at bounding box center [853, 732] width 44 height 50
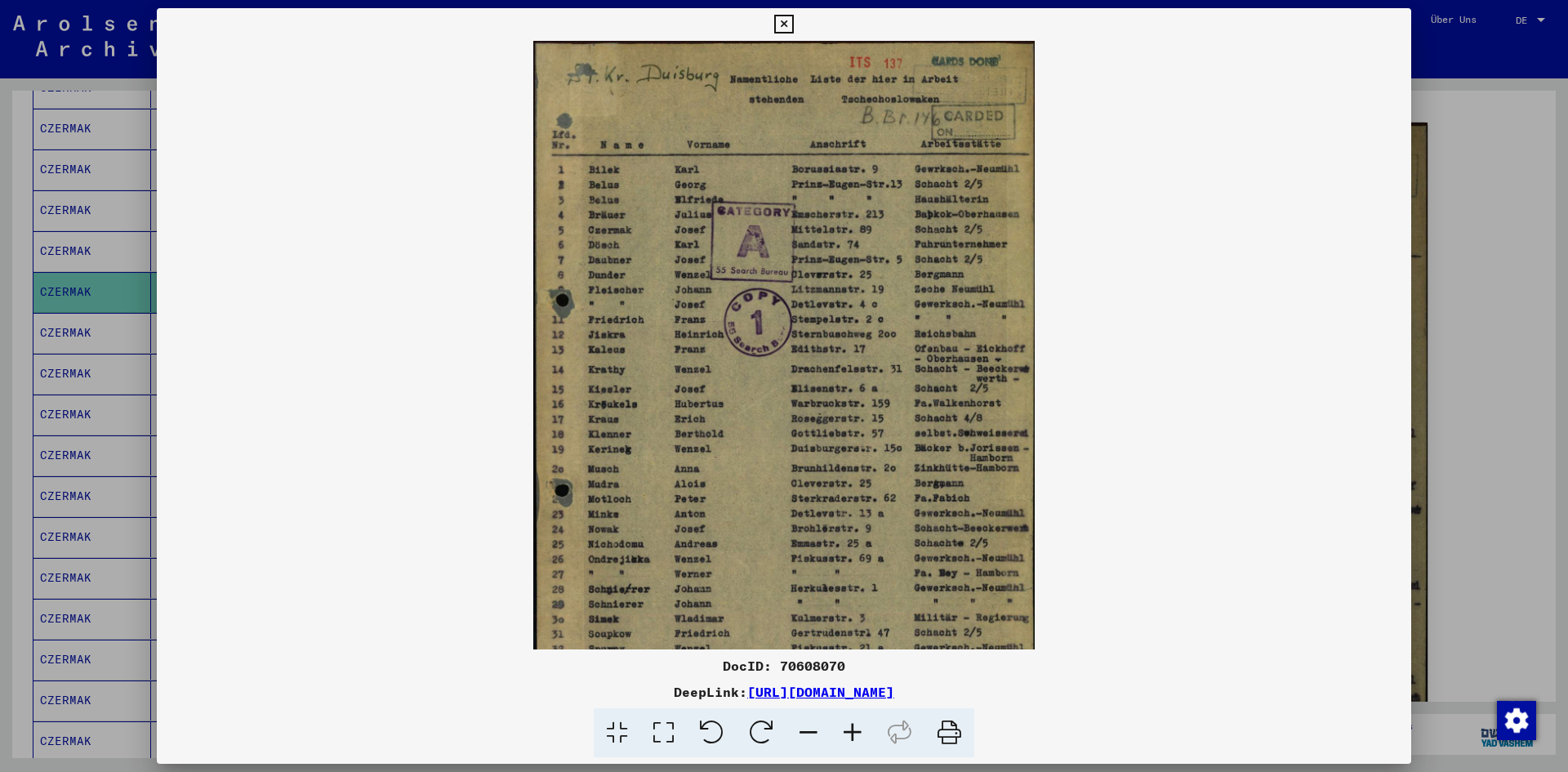
click at [848, 719] on icon at bounding box center [853, 732] width 44 height 50
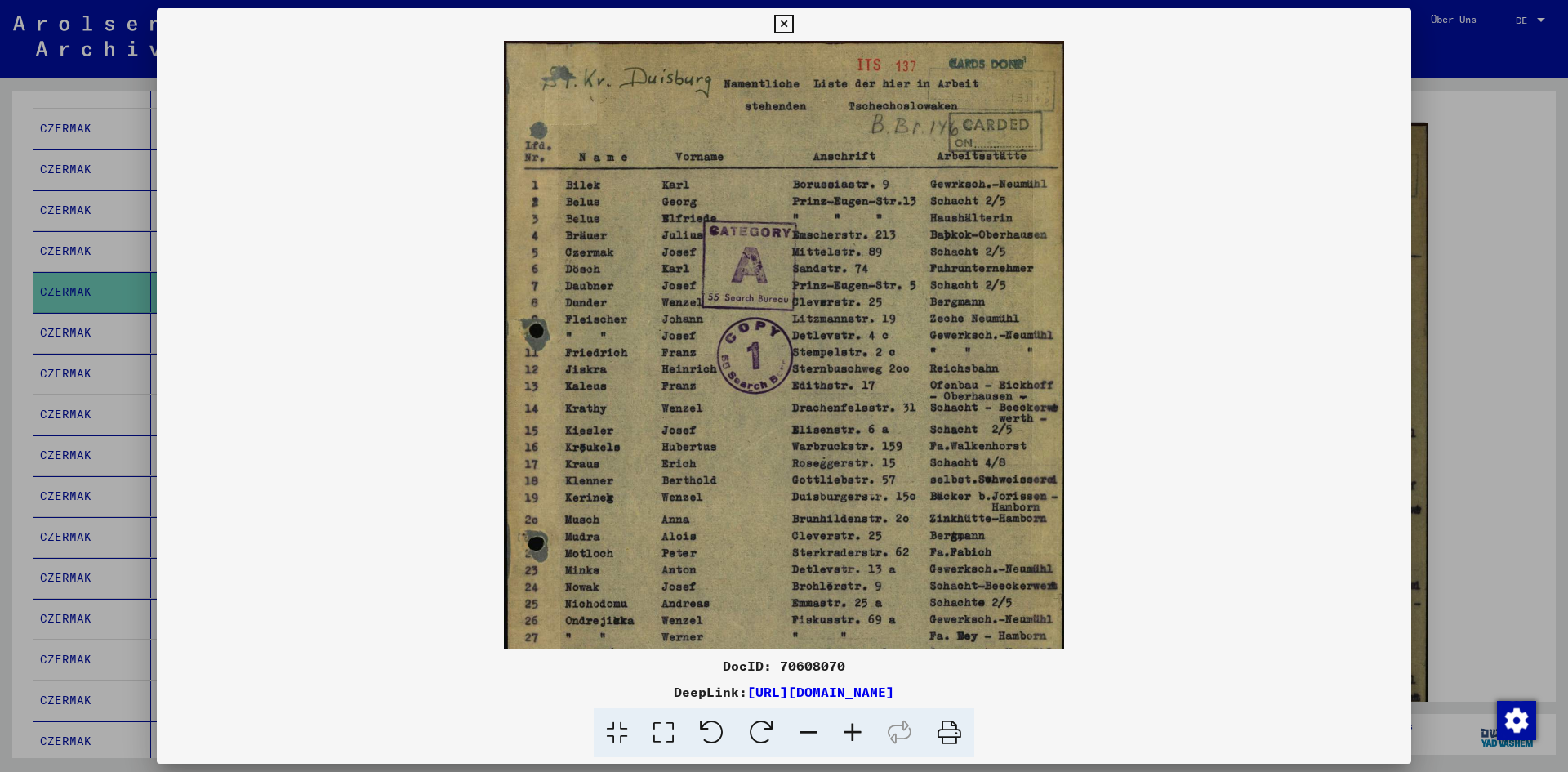
click at [848, 719] on icon at bounding box center [853, 732] width 44 height 50
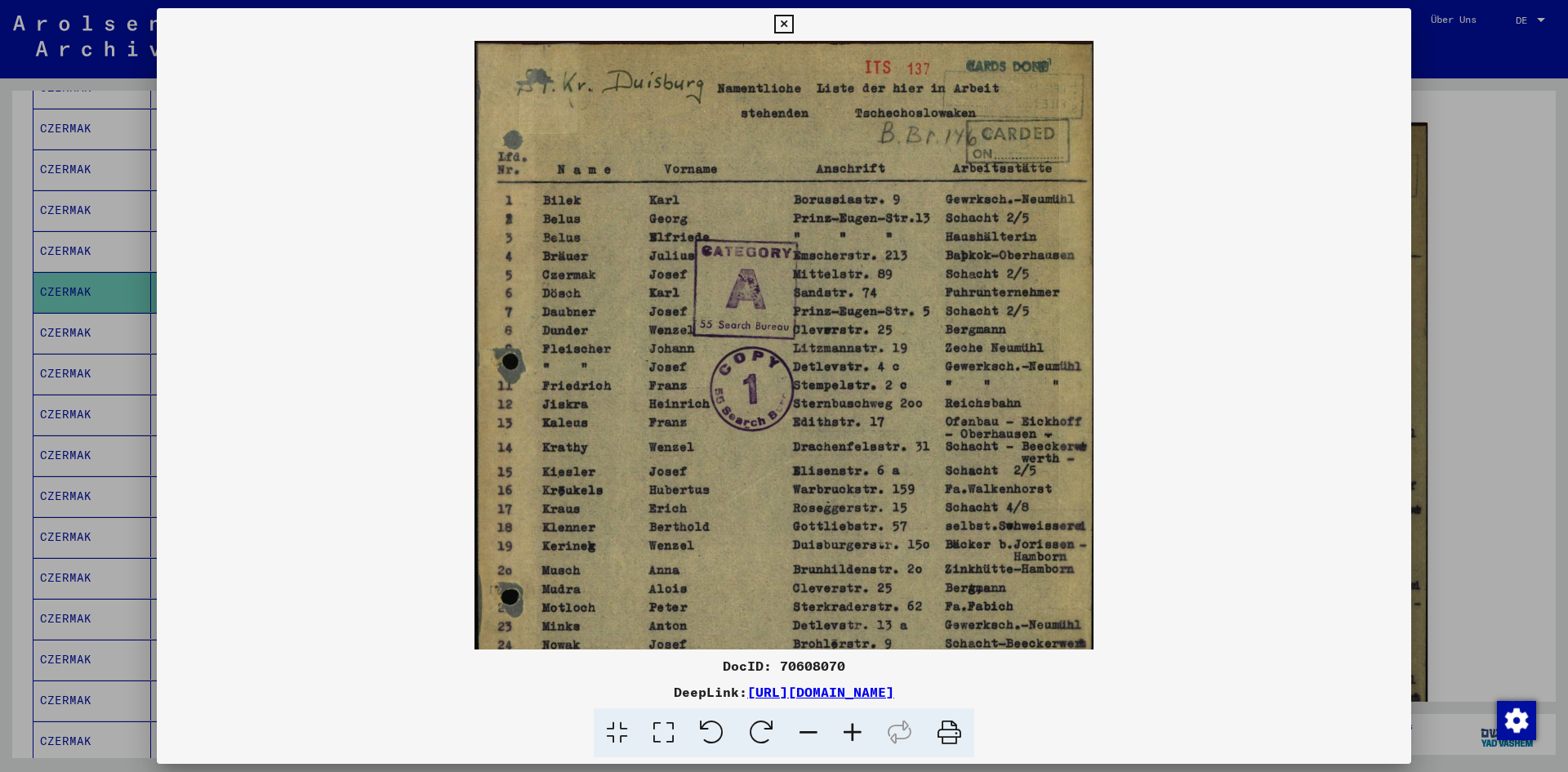
click at [848, 719] on icon at bounding box center [853, 732] width 44 height 50
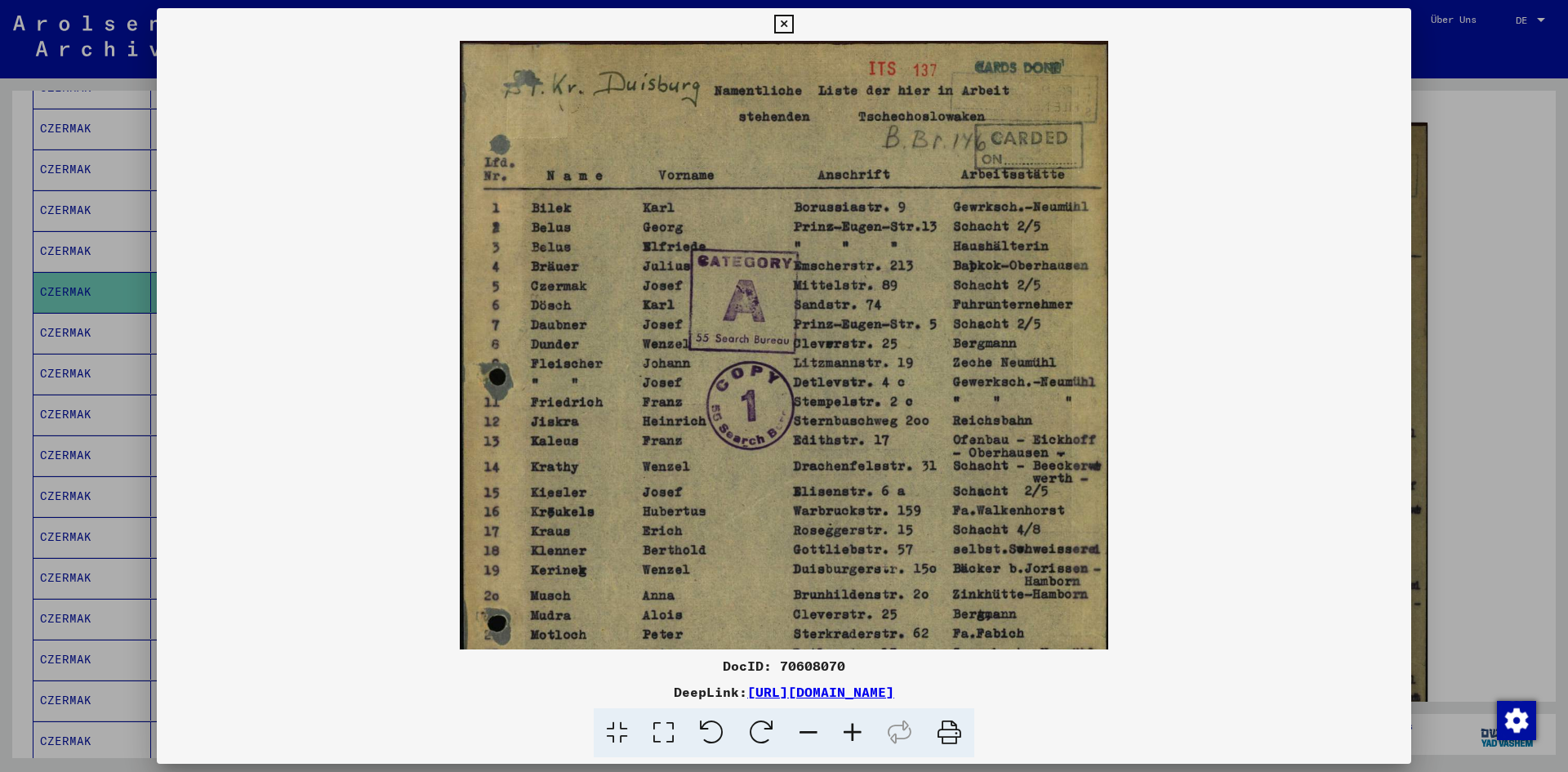
click at [848, 719] on icon at bounding box center [853, 732] width 44 height 50
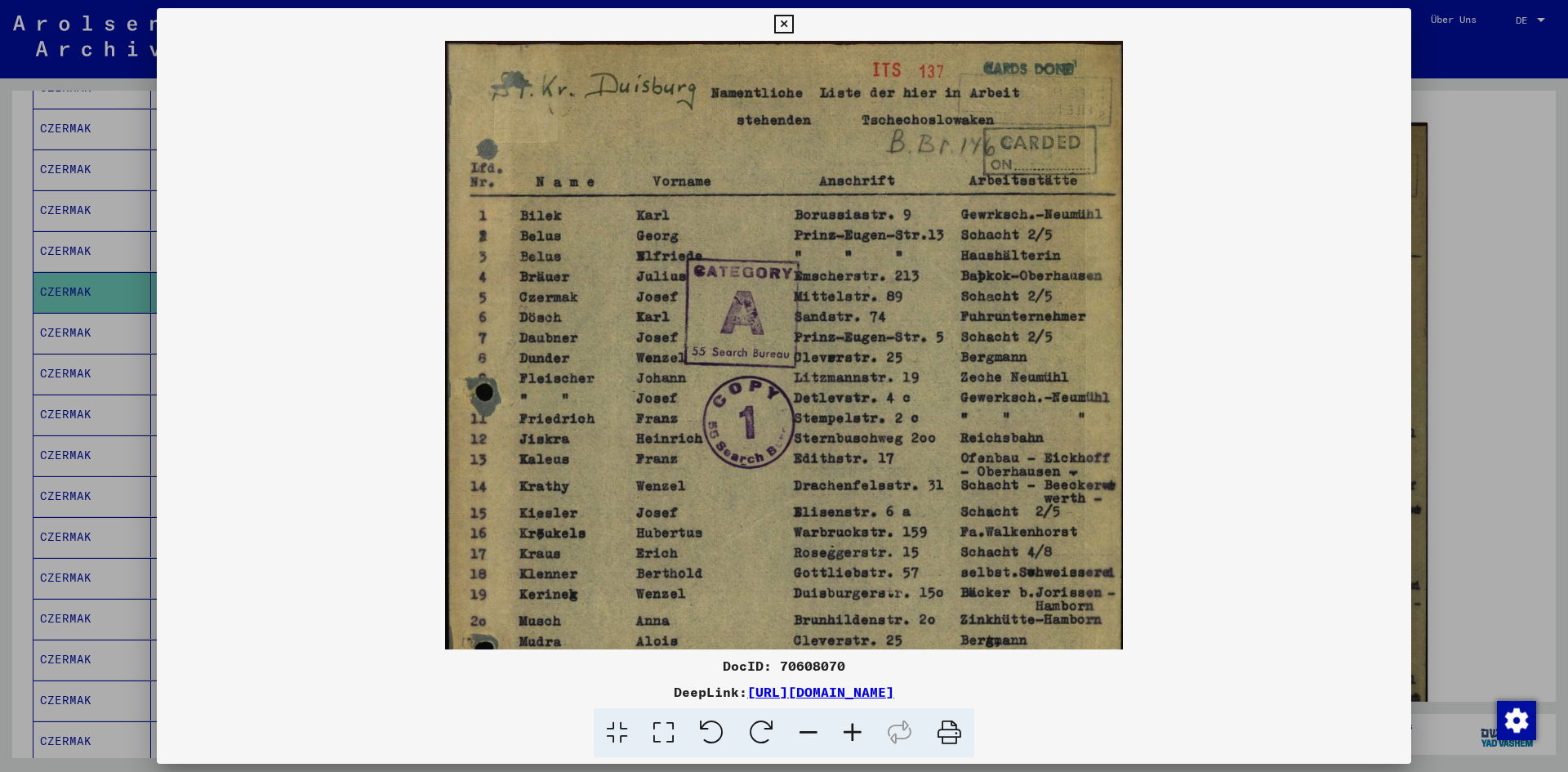
click at [848, 719] on icon at bounding box center [853, 732] width 44 height 50
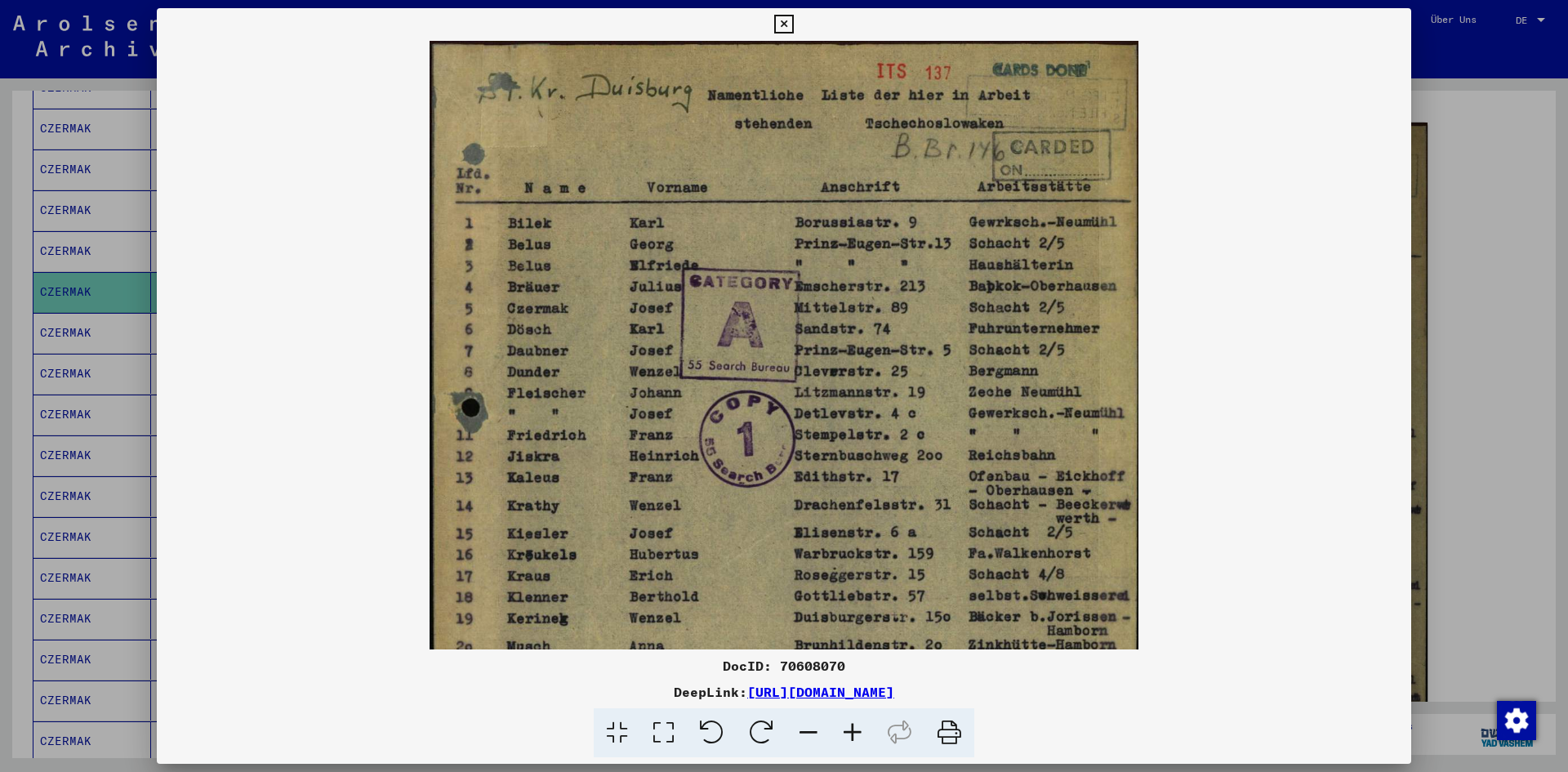
click at [848, 719] on icon at bounding box center [853, 732] width 44 height 50
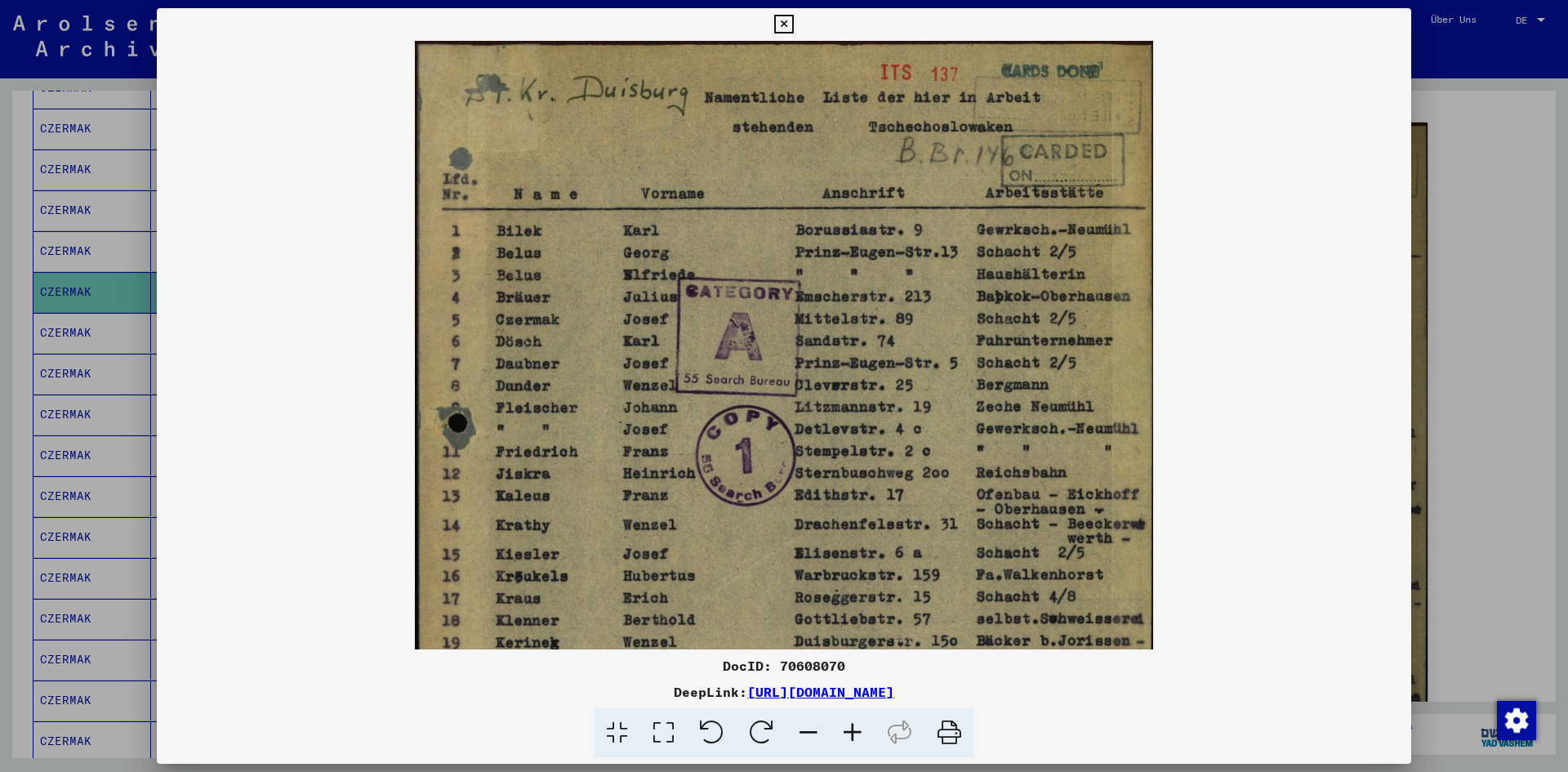
click at [1461, 285] on div at bounding box center [784, 386] width 1568 height 772
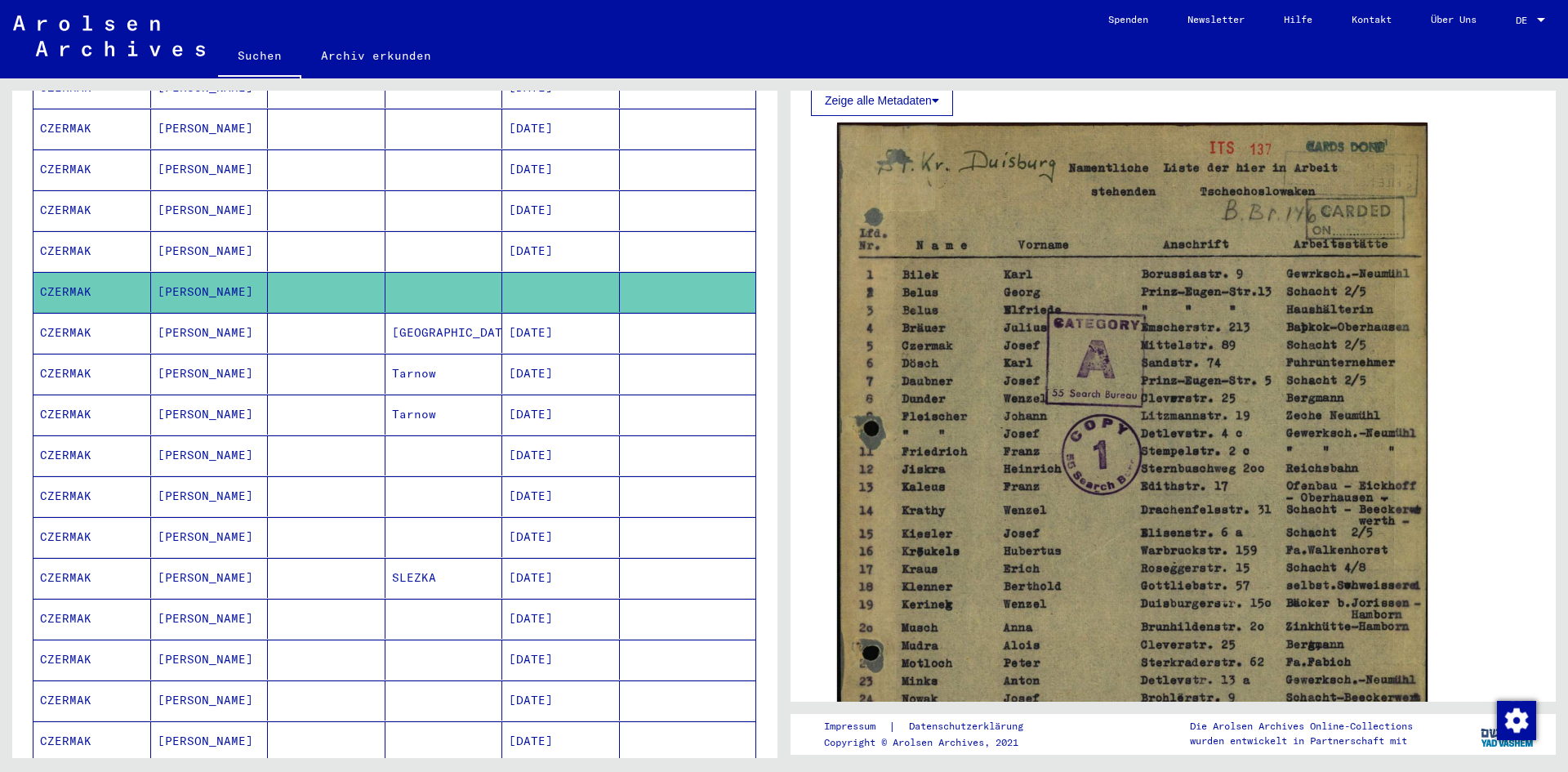
click at [72, 313] on mat-cell "CZERMAK" at bounding box center [93, 333] width 118 height 40
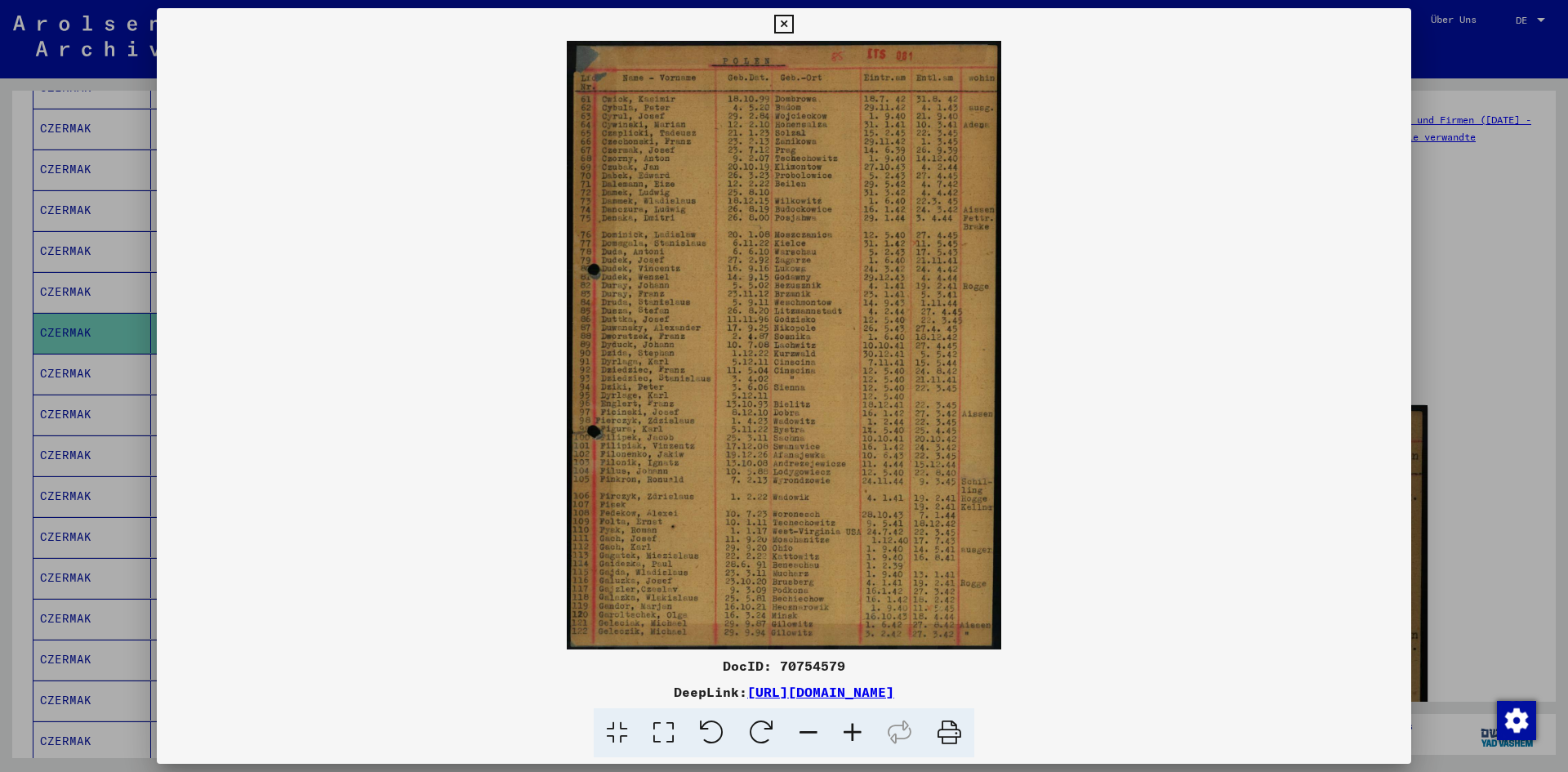
click at [855, 739] on icon at bounding box center [853, 732] width 44 height 50
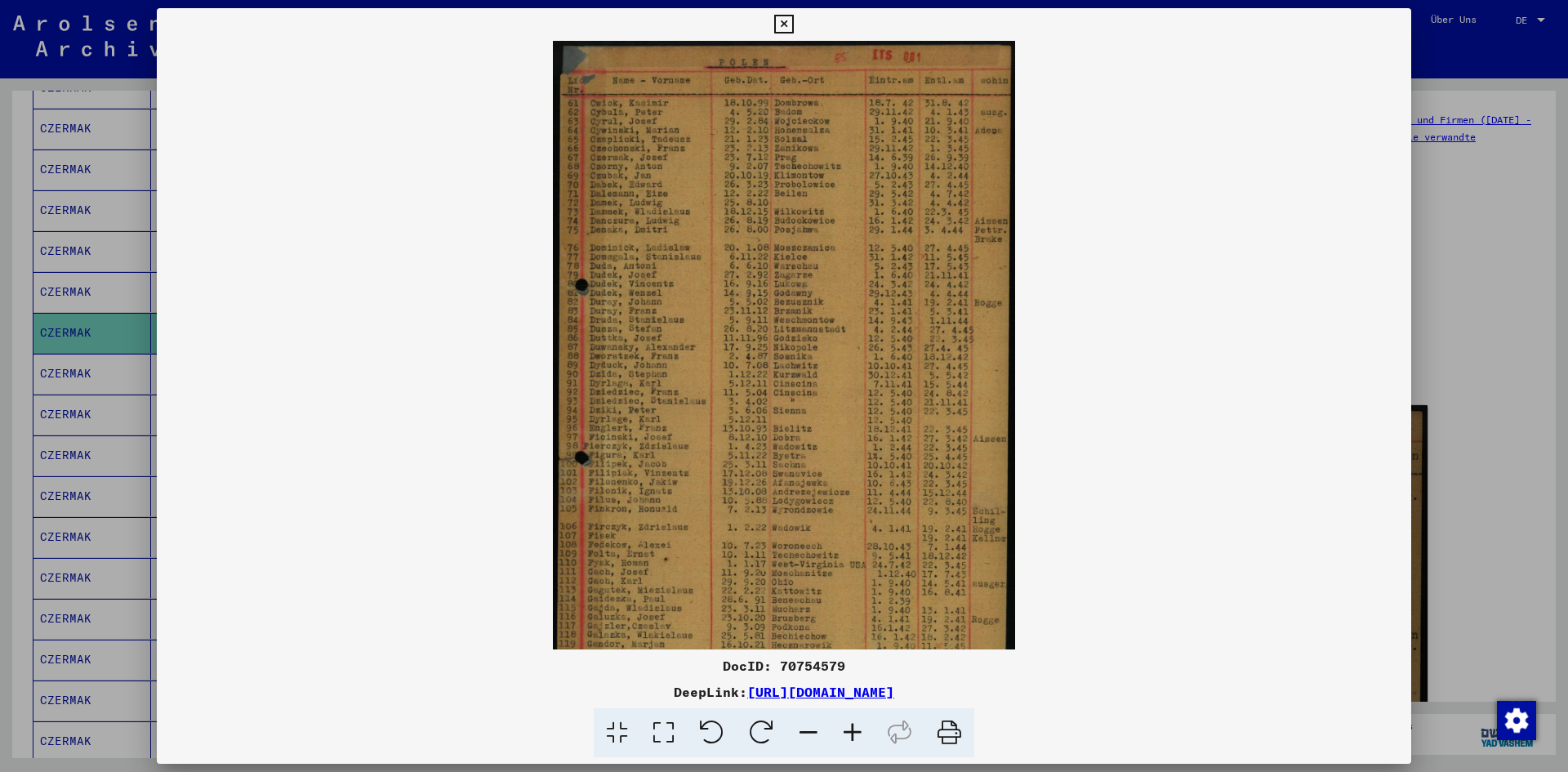
click at [855, 739] on icon at bounding box center [853, 732] width 44 height 50
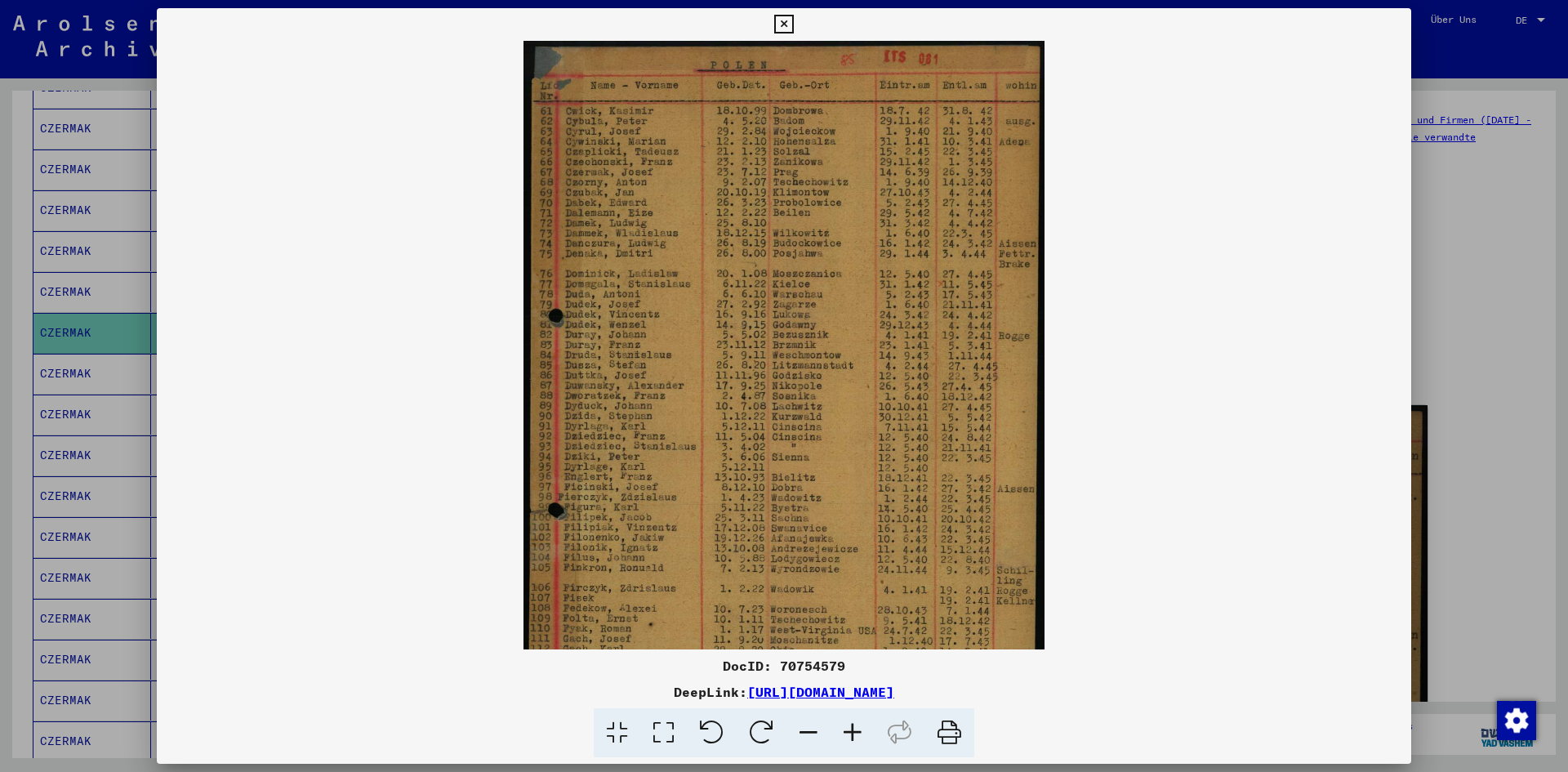
click at [855, 739] on icon at bounding box center [853, 732] width 44 height 50
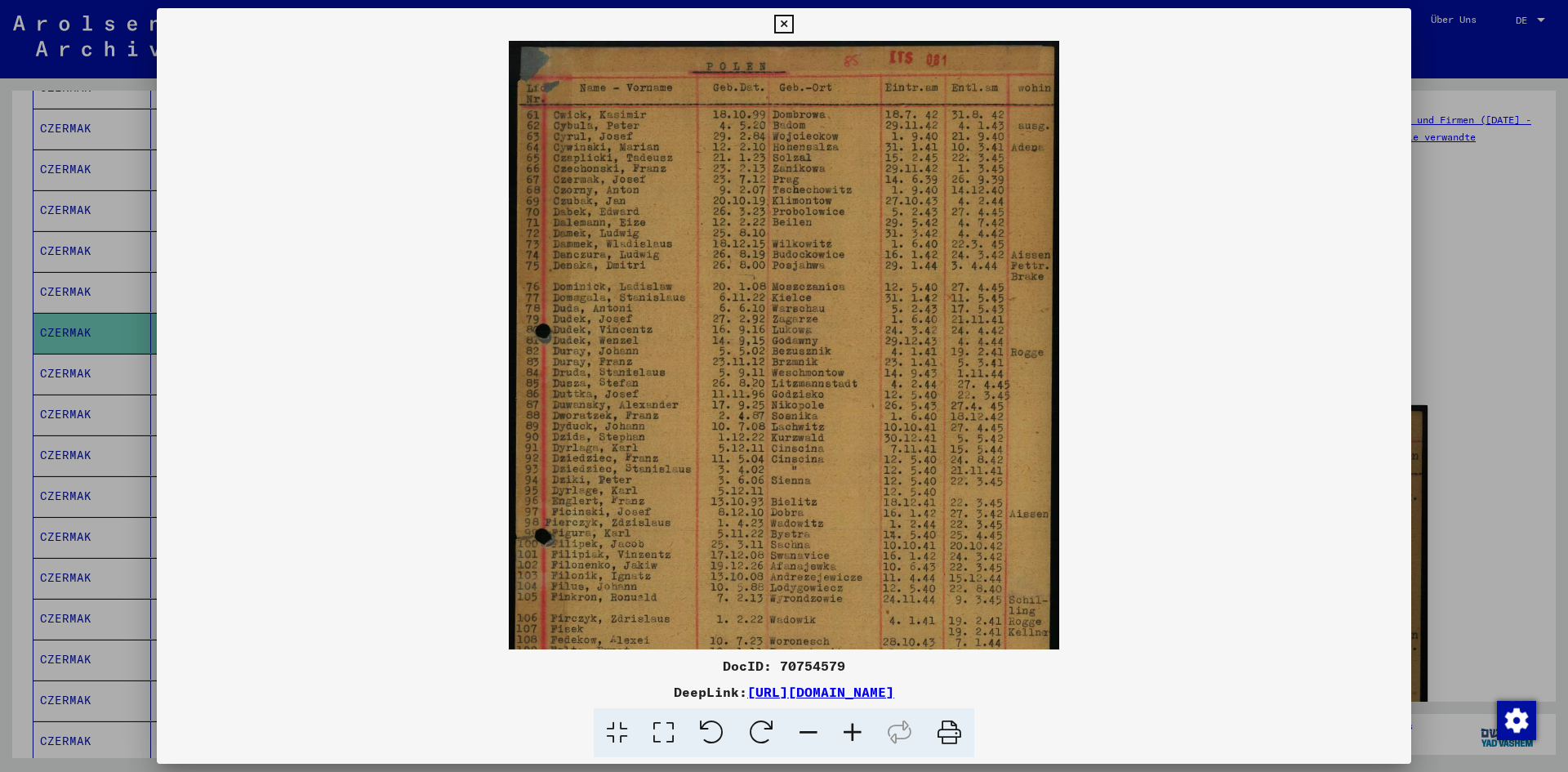
click at [855, 739] on icon at bounding box center [853, 732] width 44 height 50
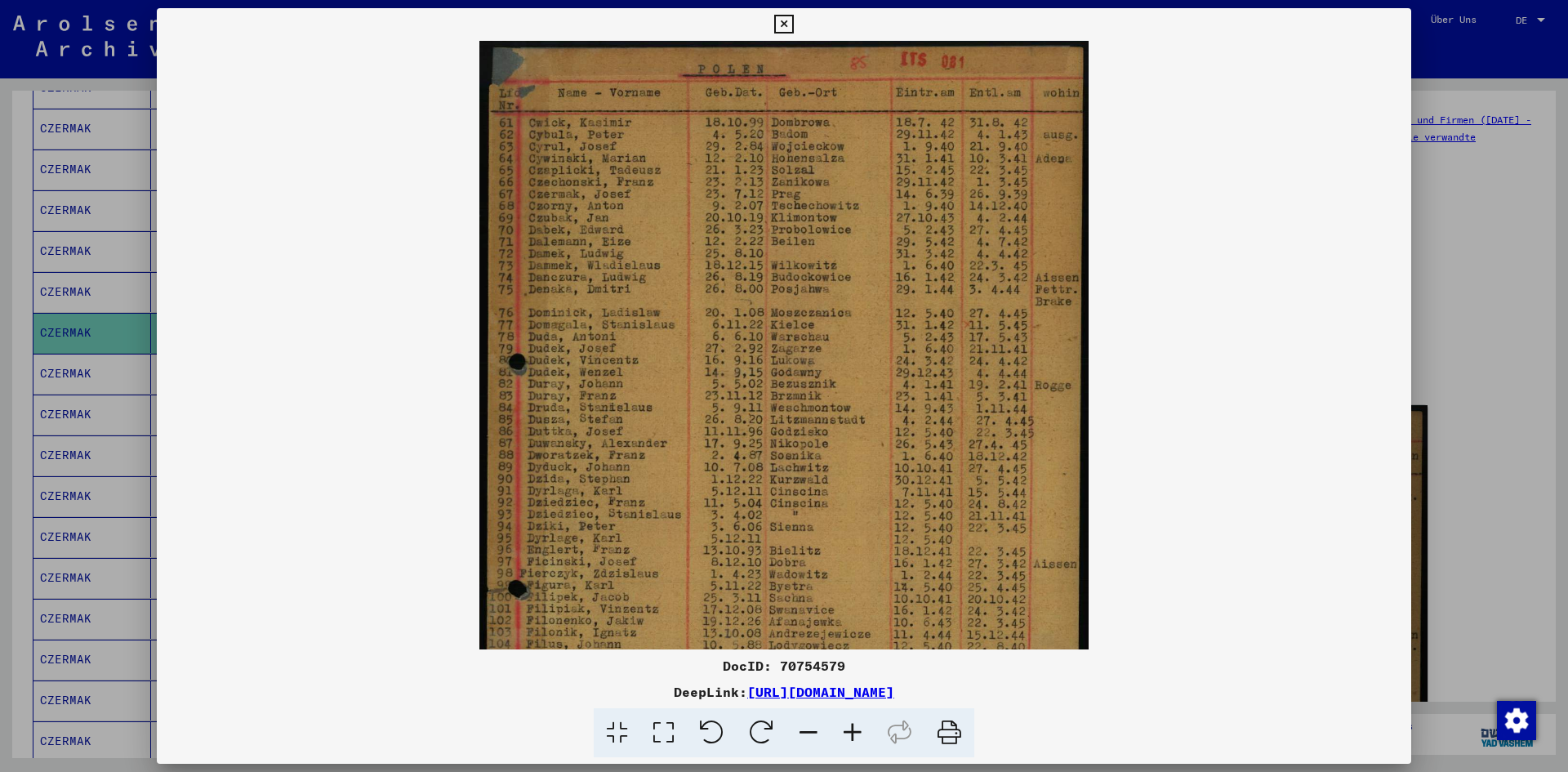
click at [855, 739] on icon at bounding box center [853, 732] width 44 height 50
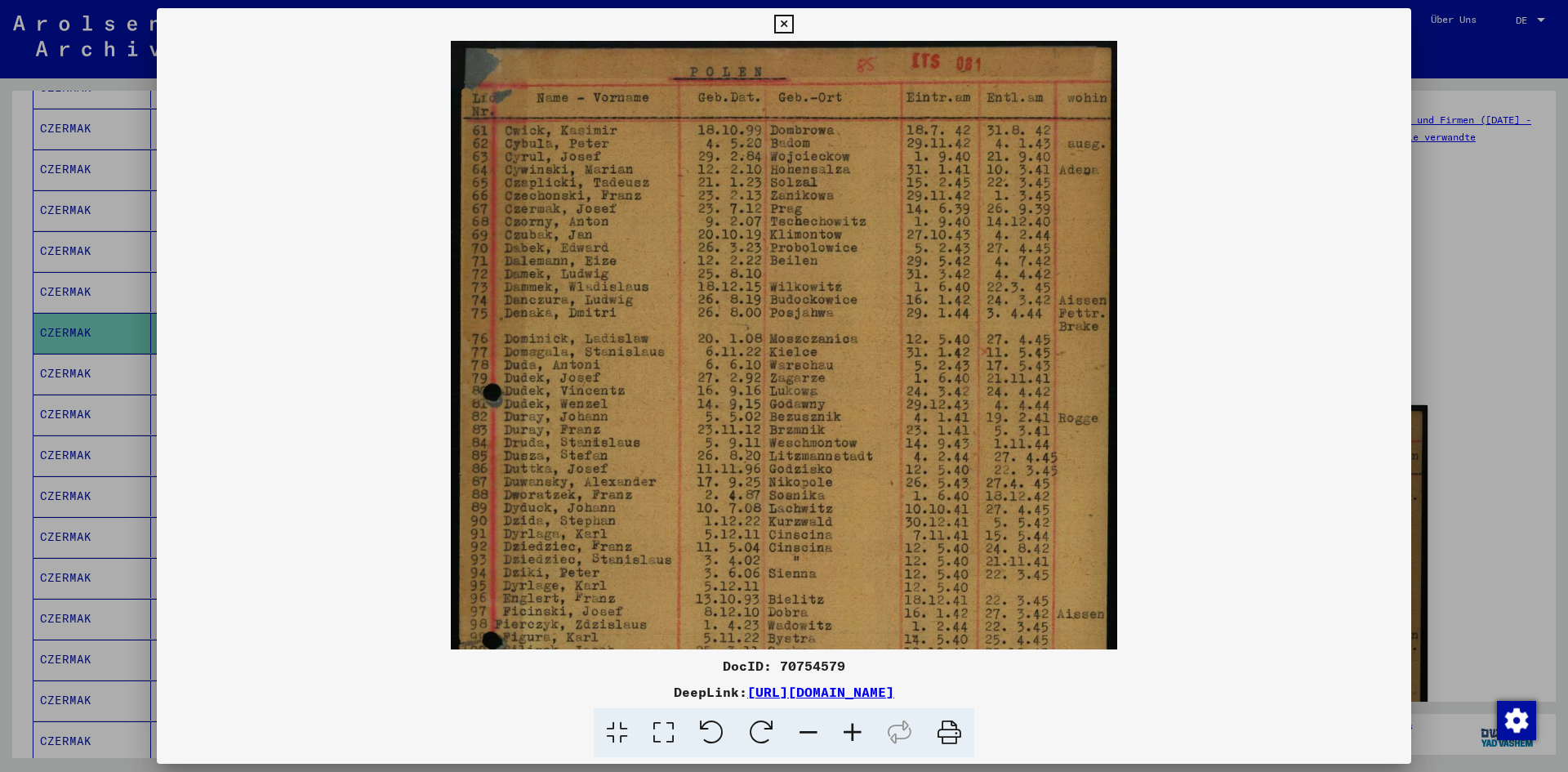
click at [855, 739] on icon at bounding box center [853, 732] width 44 height 50
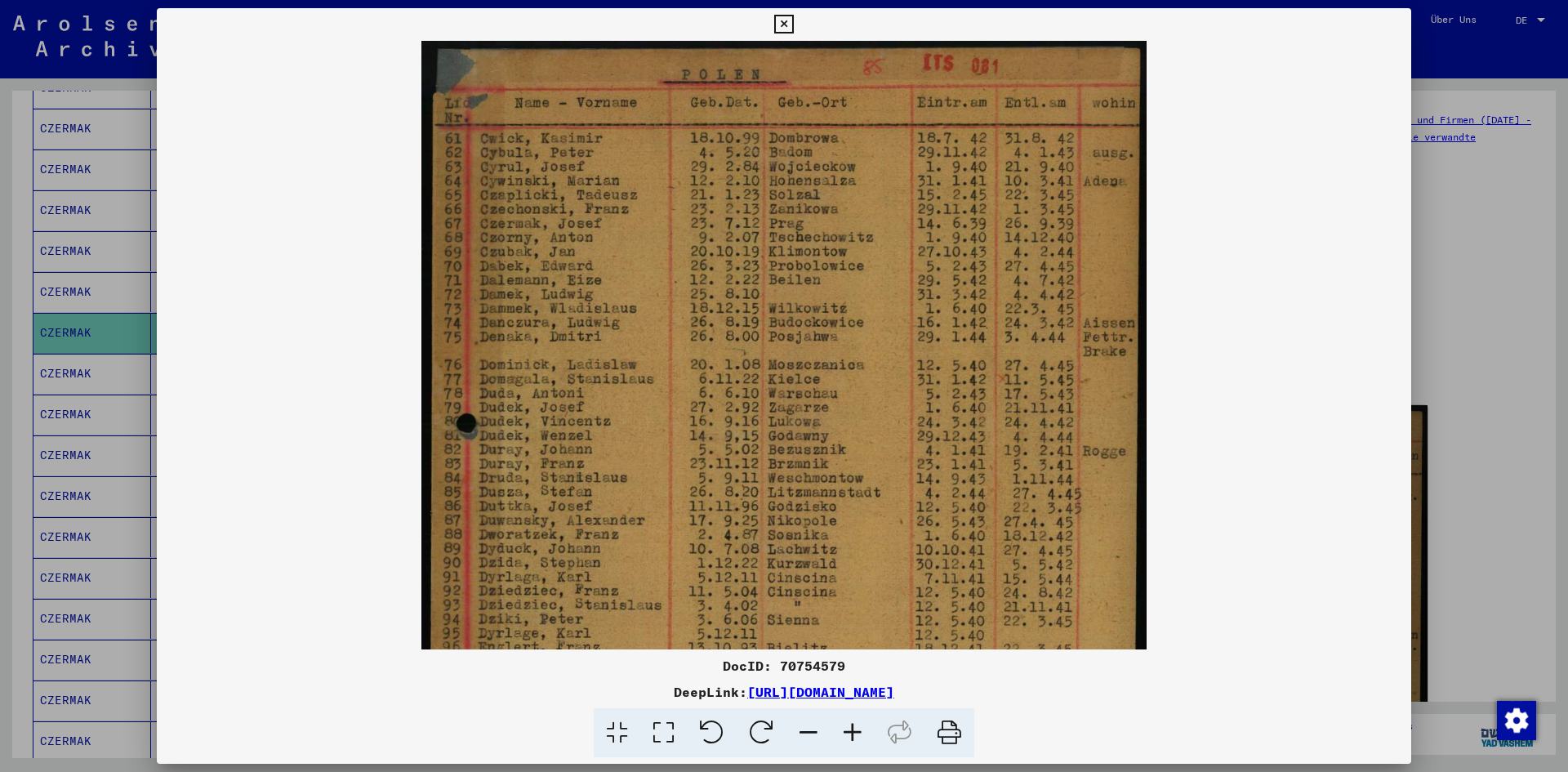
click at [855, 739] on icon at bounding box center [853, 732] width 44 height 50
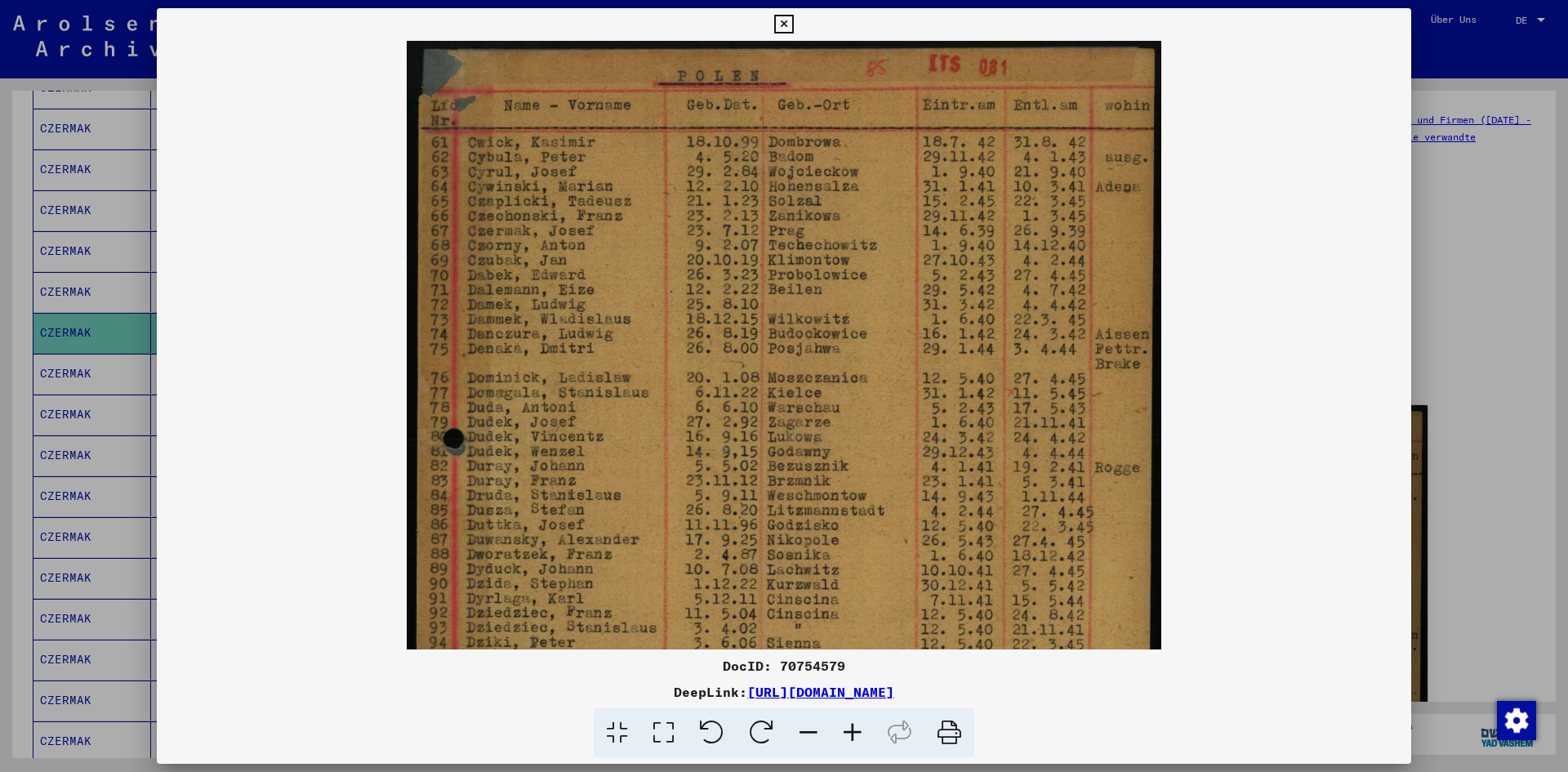
click at [855, 739] on icon at bounding box center [853, 732] width 44 height 50
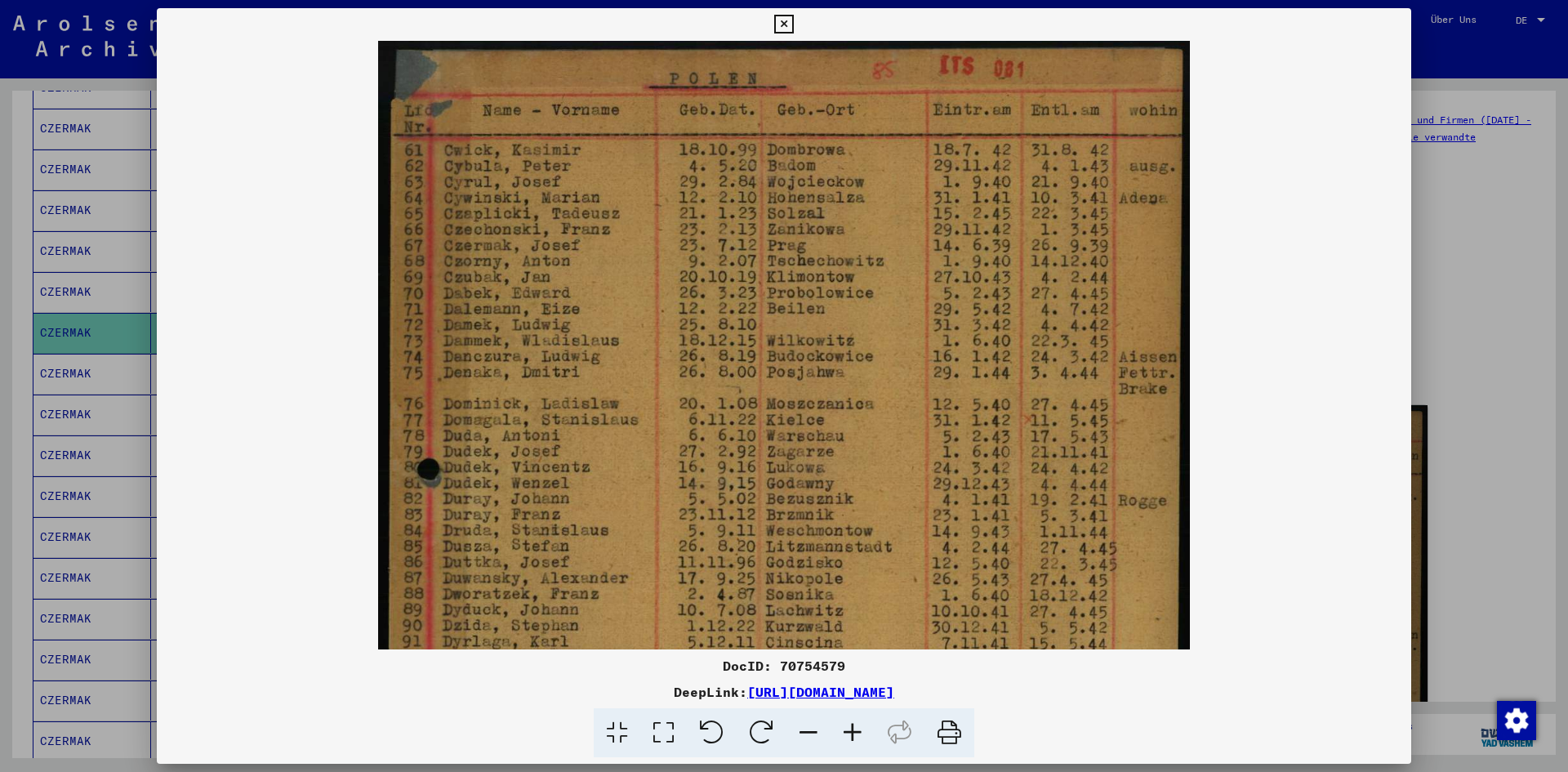
click at [855, 739] on icon at bounding box center [853, 732] width 44 height 50
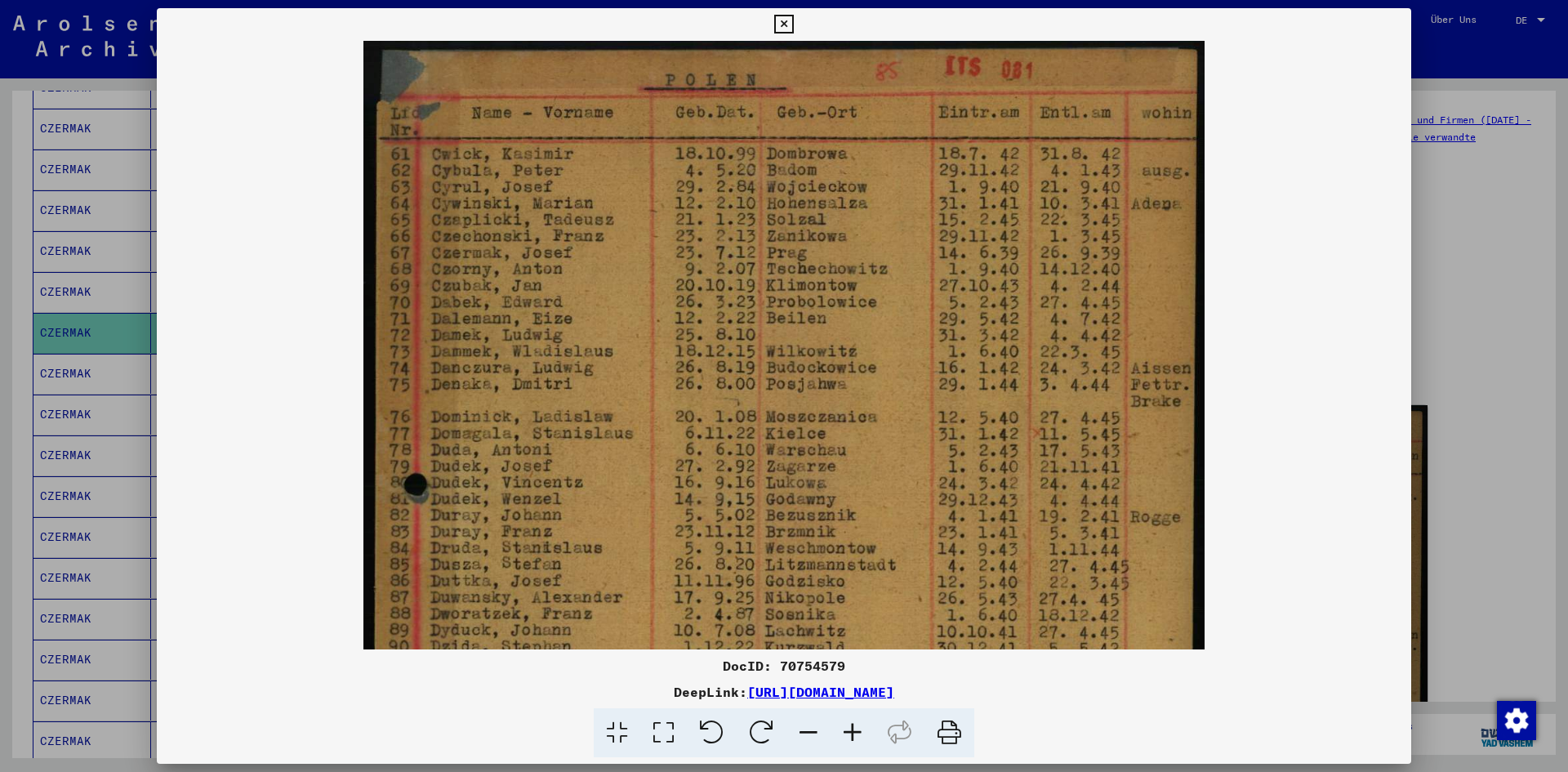
click at [855, 739] on icon at bounding box center [853, 732] width 44 height 50
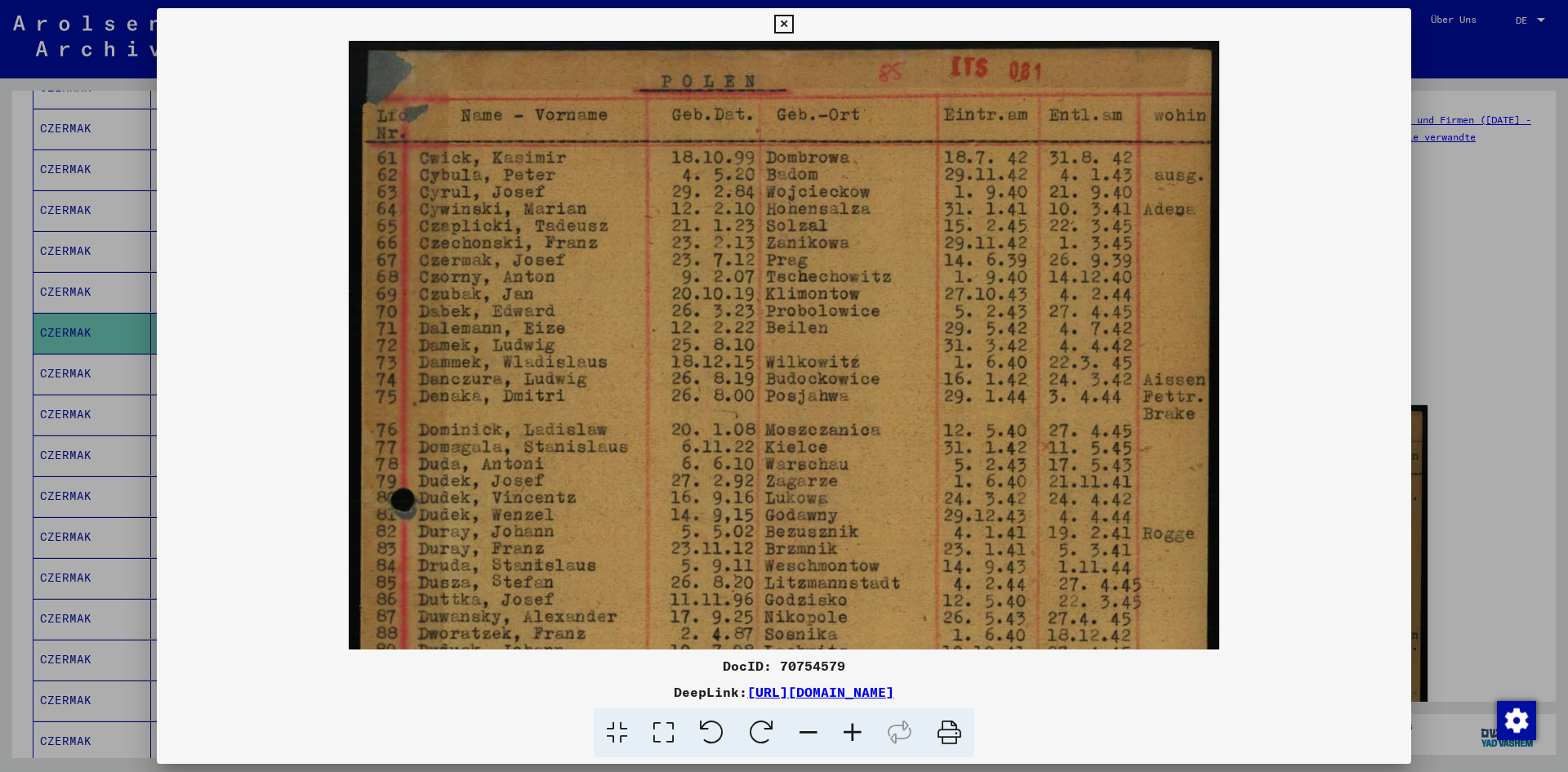
click at [1534, 202] on div at bounding box center [784, 386] width 1568 height 772
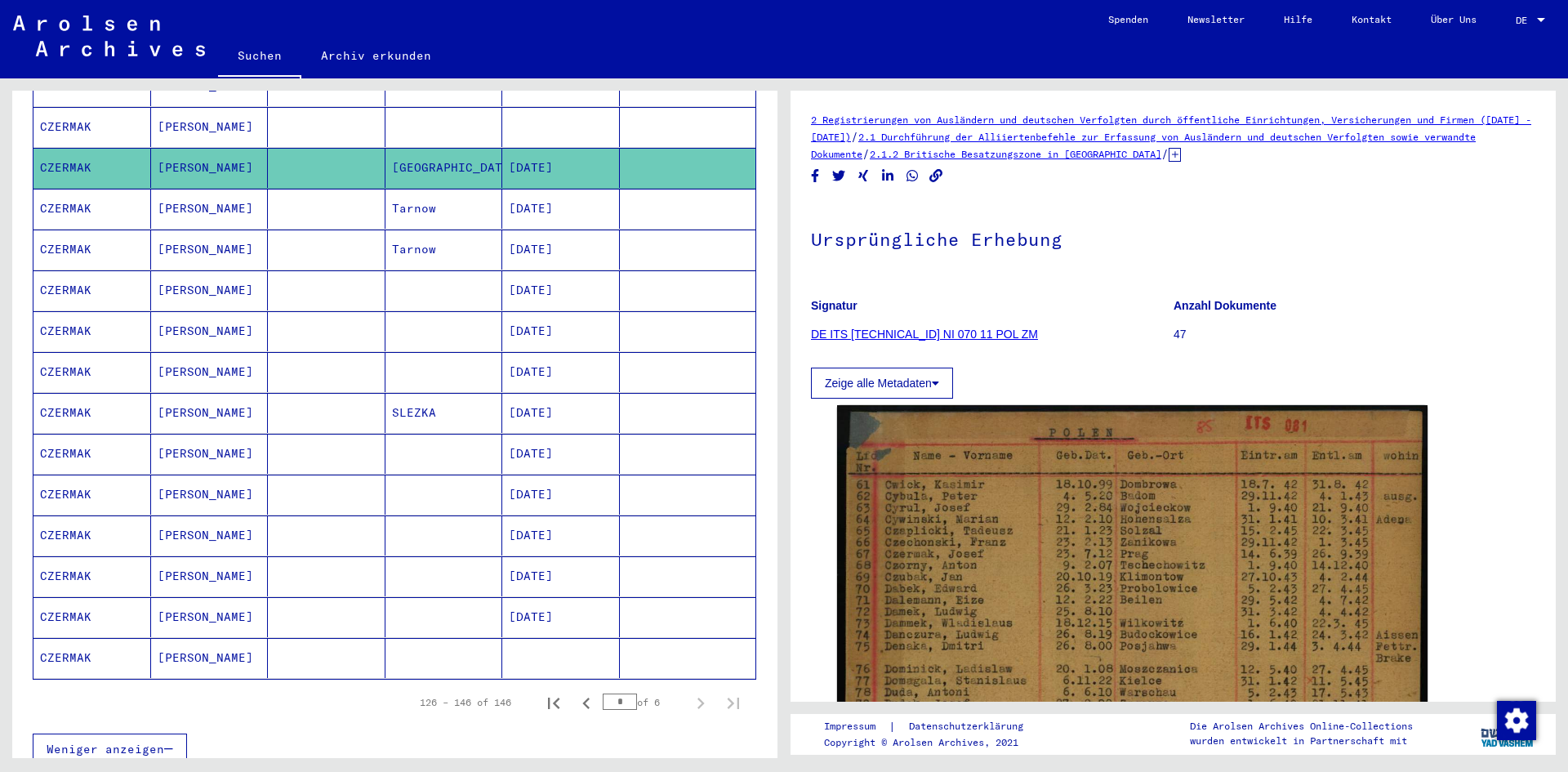
scroll to position [589, 0]
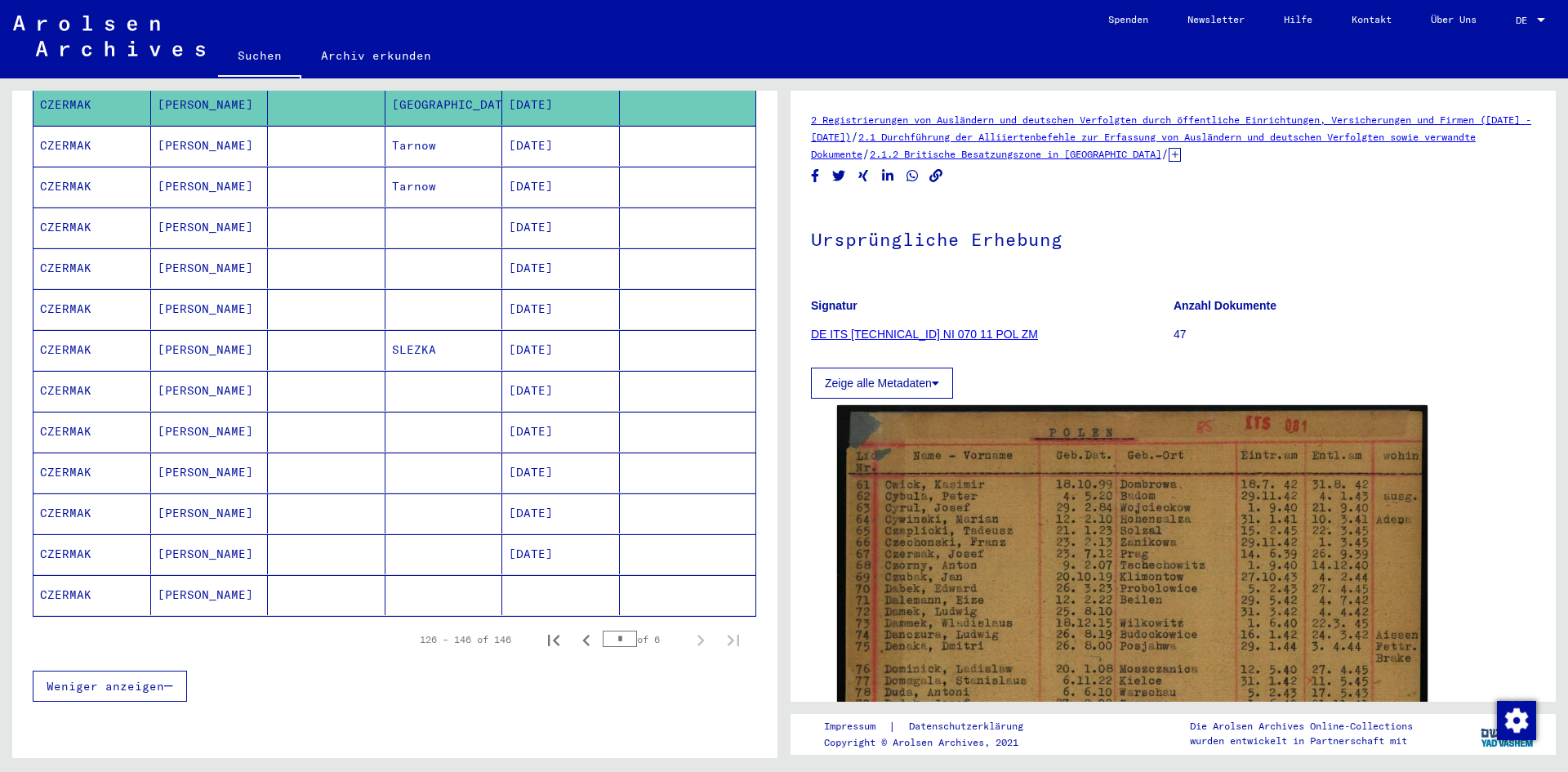
click at [68, 129] on mat-cell "CZERMAK" at bounding box center [93, 146] width 118 height 40
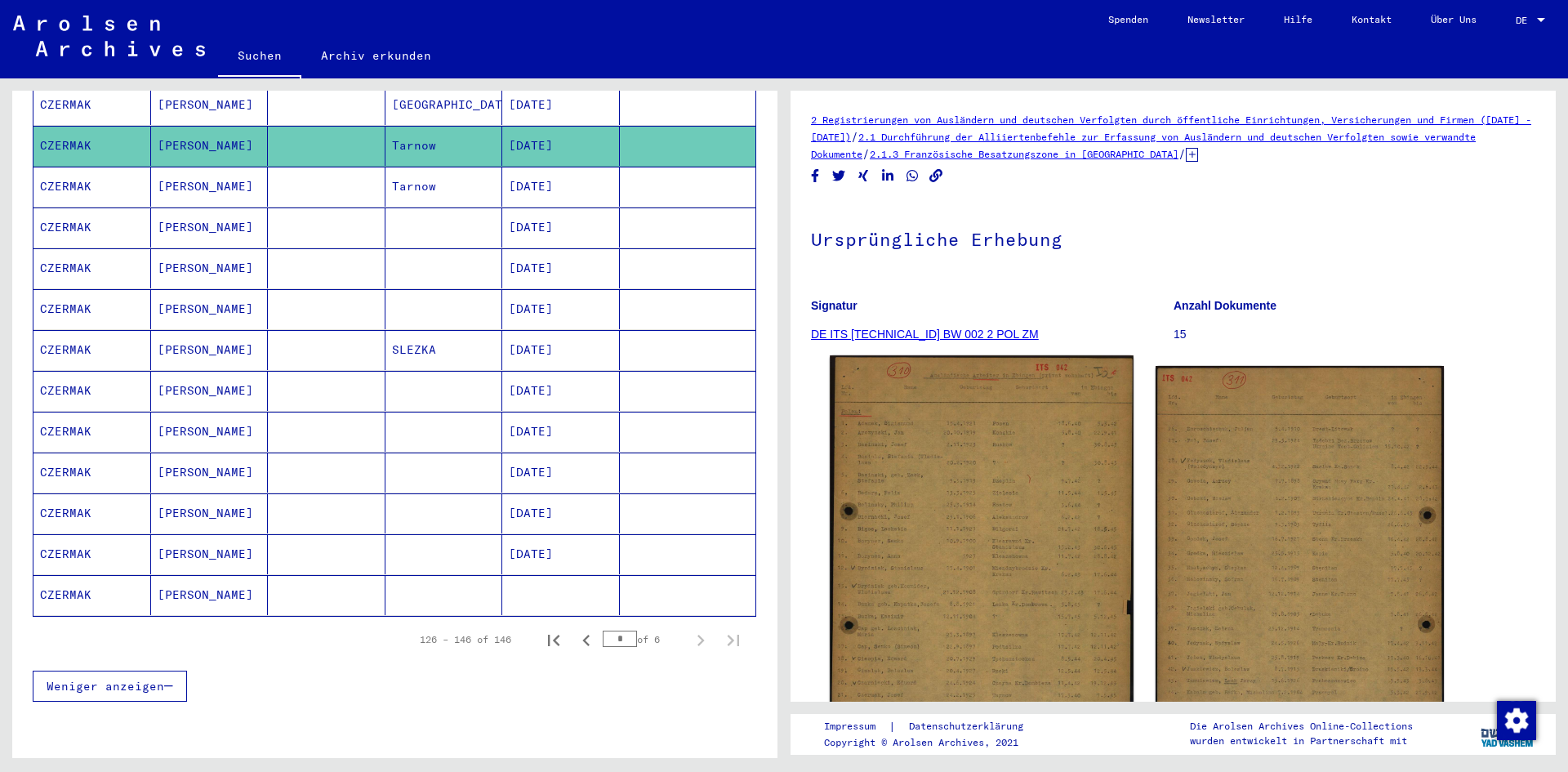
click at [999, 497] on img at bounding box center [981, 568] width 303 height 426
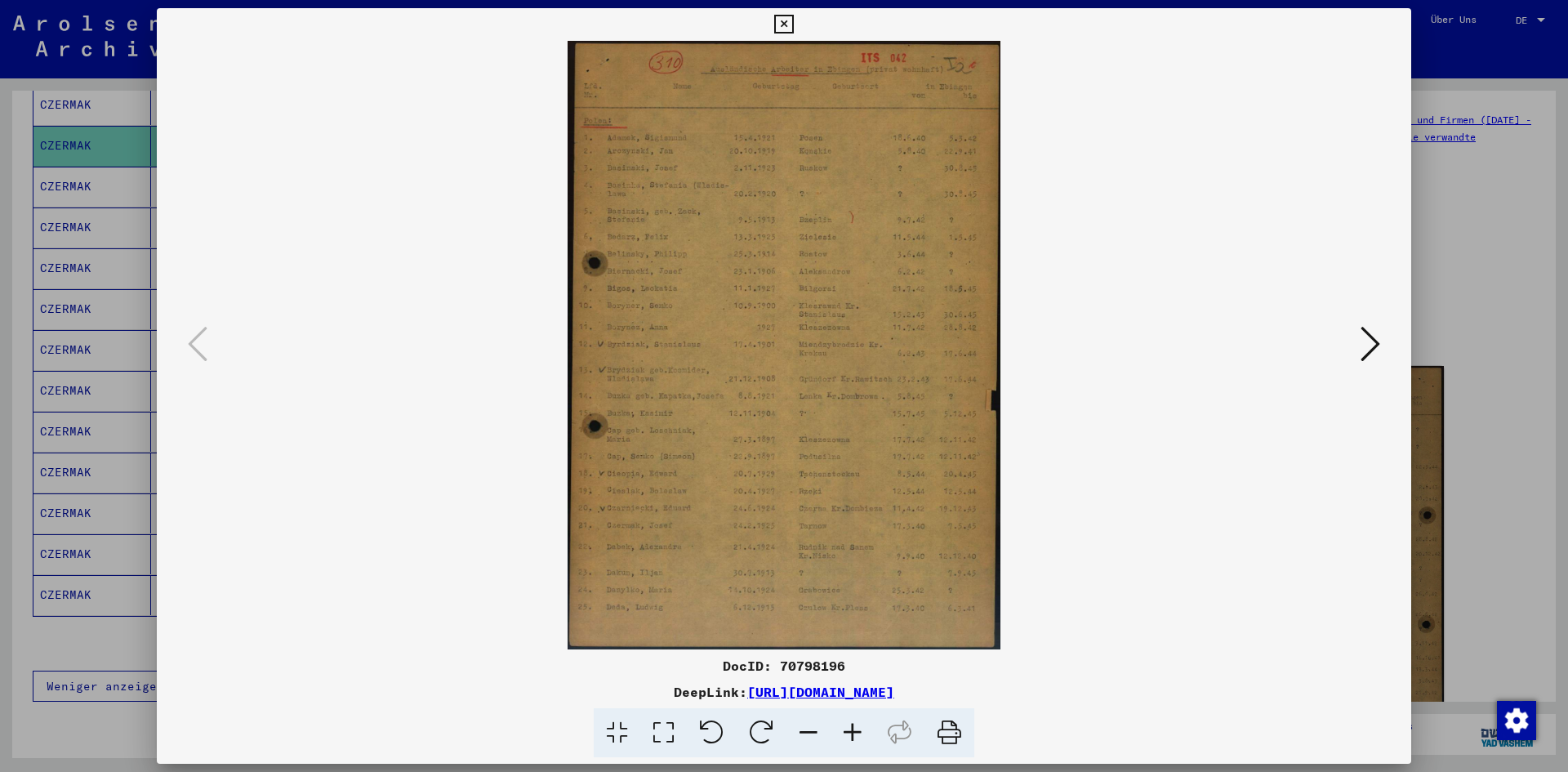
click at [853, 730] on icon at bounding box center [853, 732] width 44 height 50
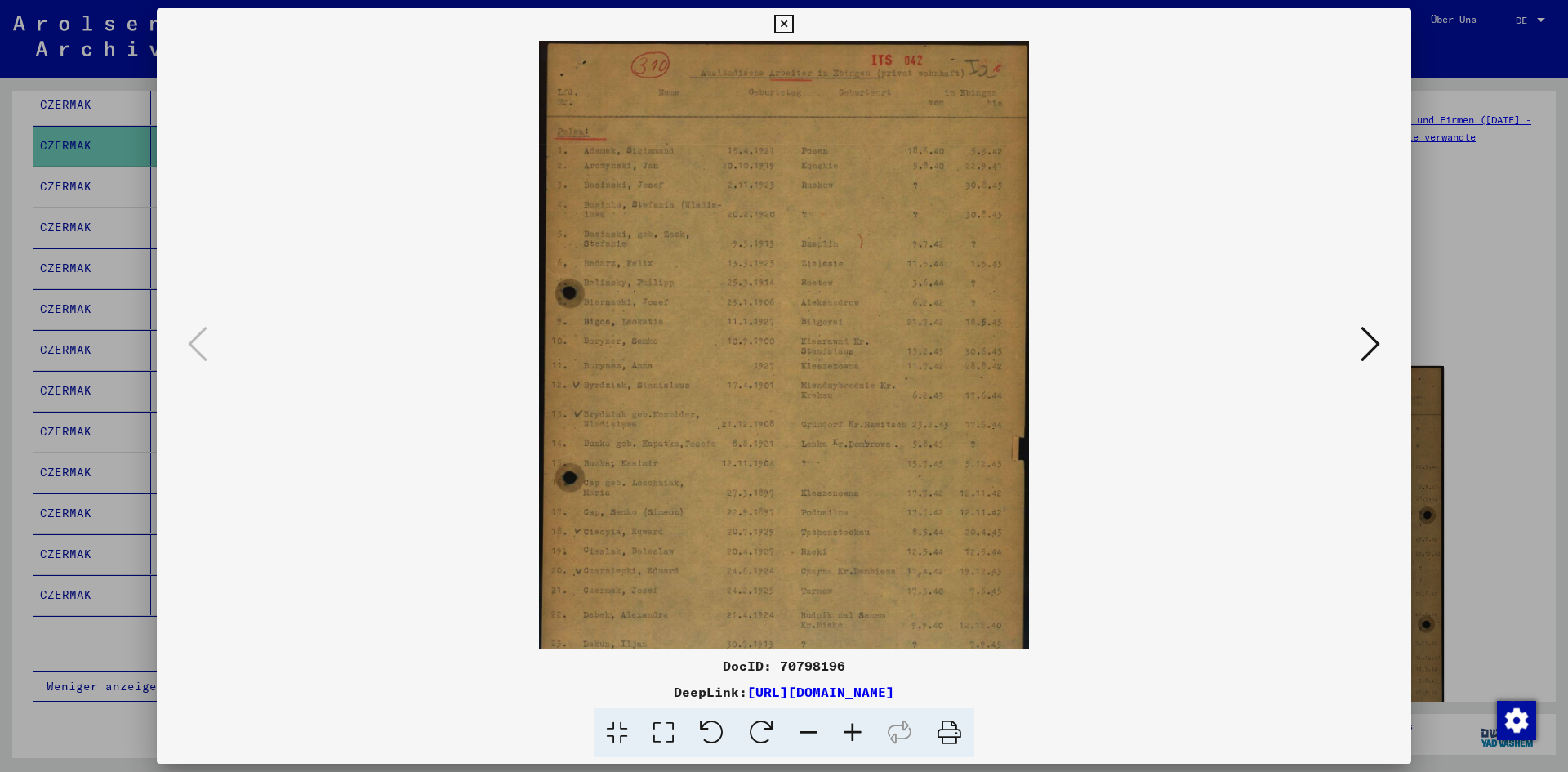
click at [853, 730] on icon at bounding box center [853, 732] width 44 height 50
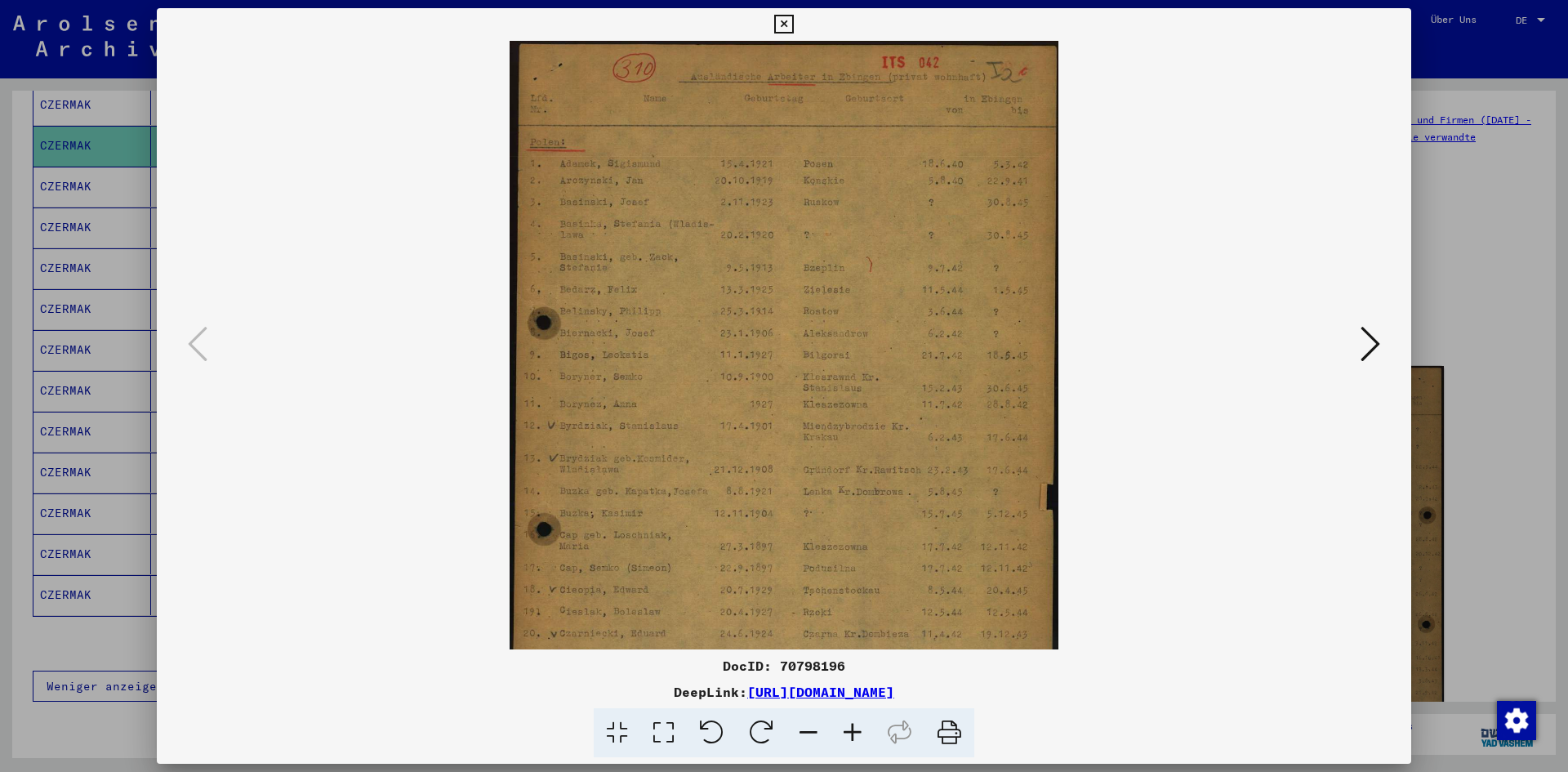
click at [853, 730] on icon at bounding box center [853, 732] width 44 height 50
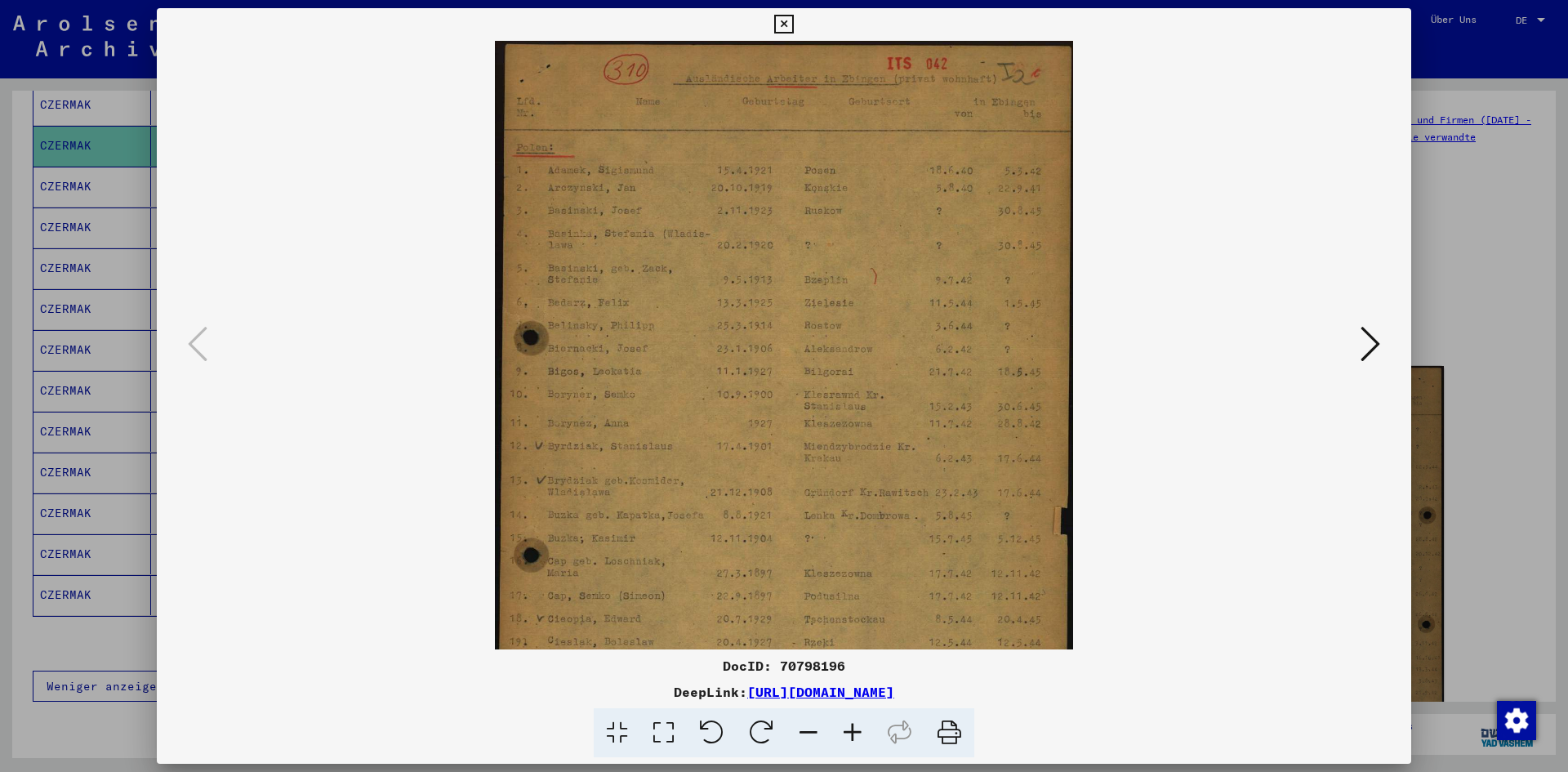
click at [853, 730] on icon at bounding box center [853, 732] width 44 height 50
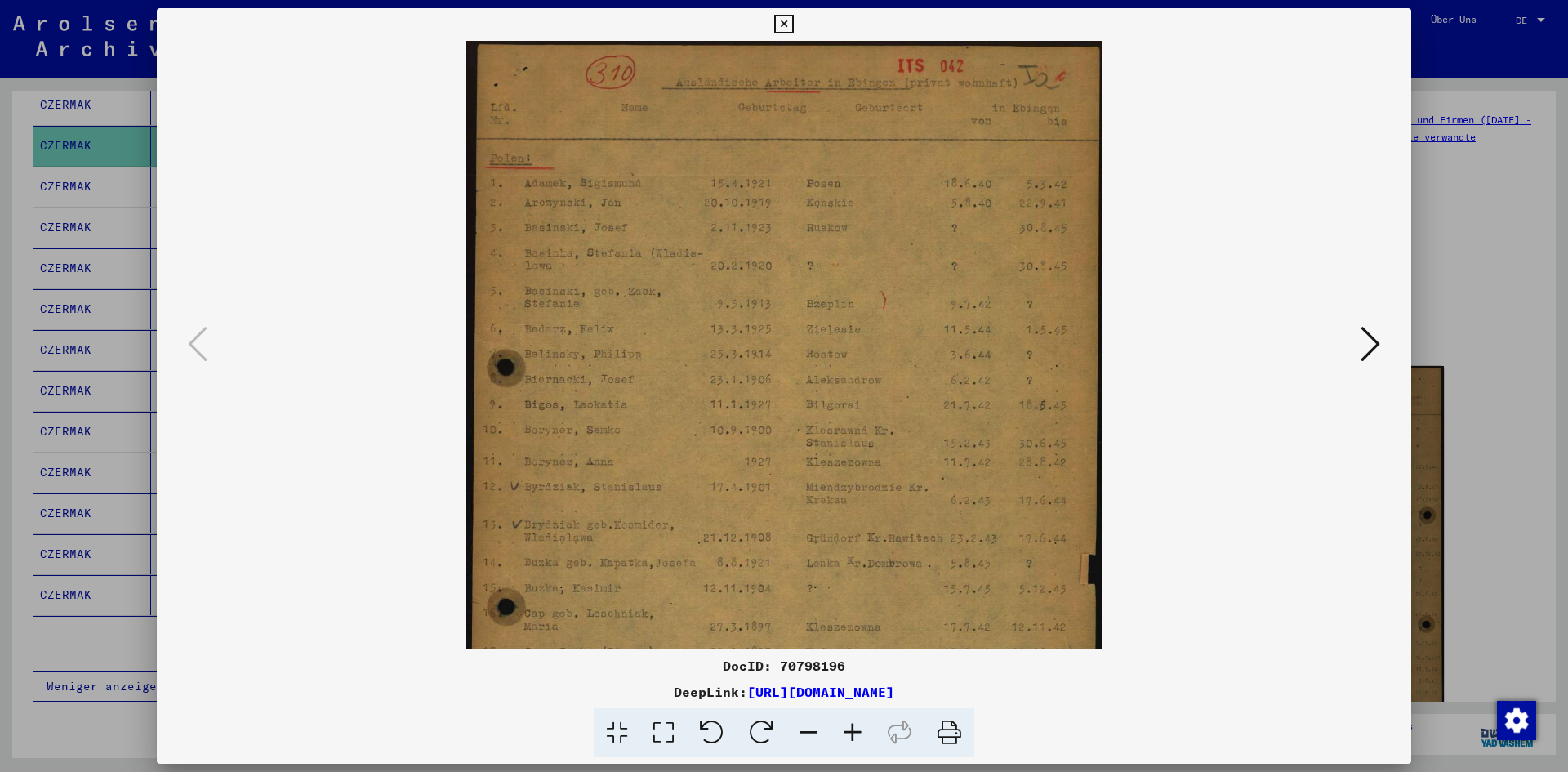
click at [853, 730] on icon at bounding box center [853, 732] width 44 height 50
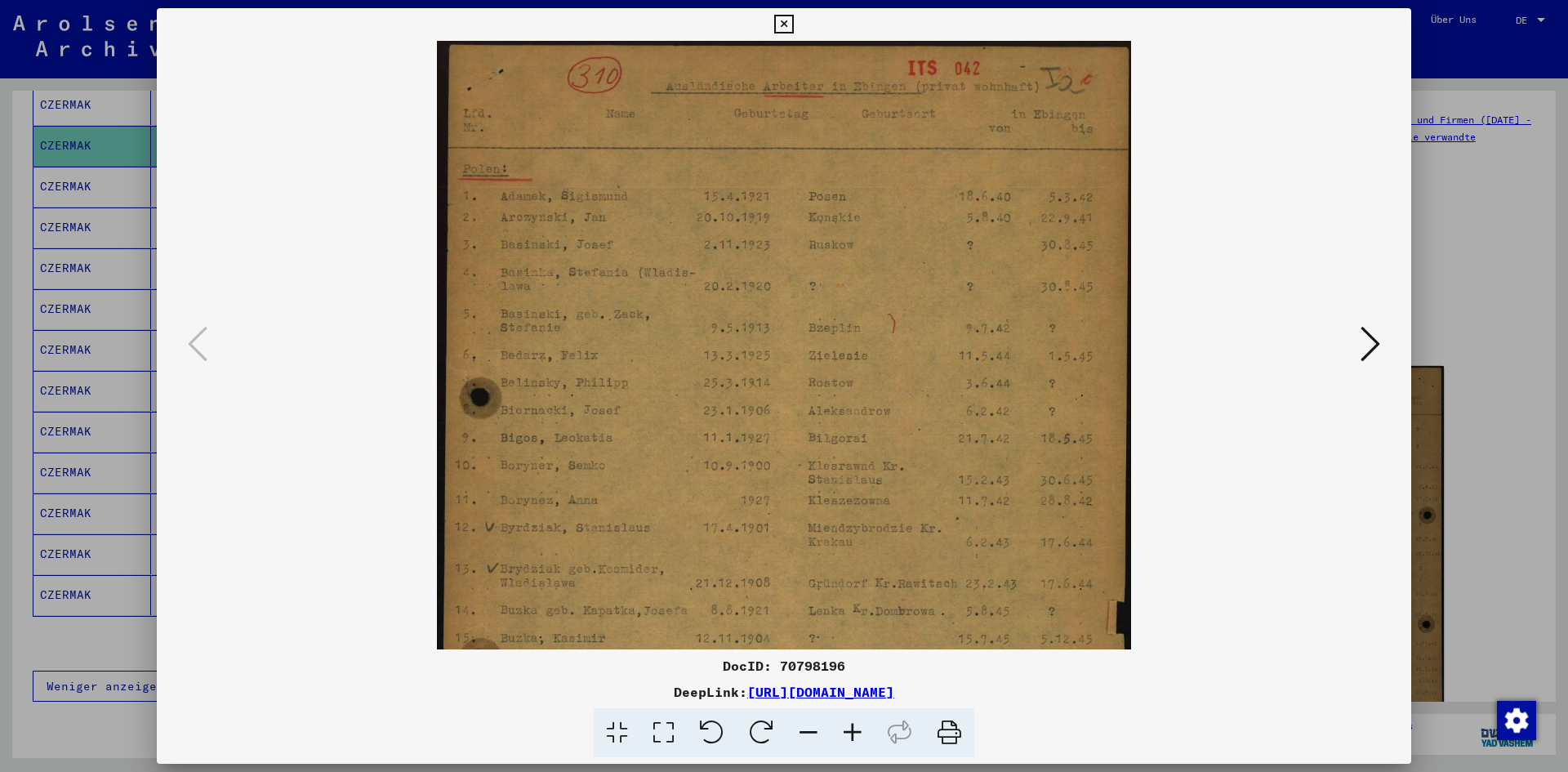
click at [853, 730] on icon at bounding box center [853, 732] width 44 height 50
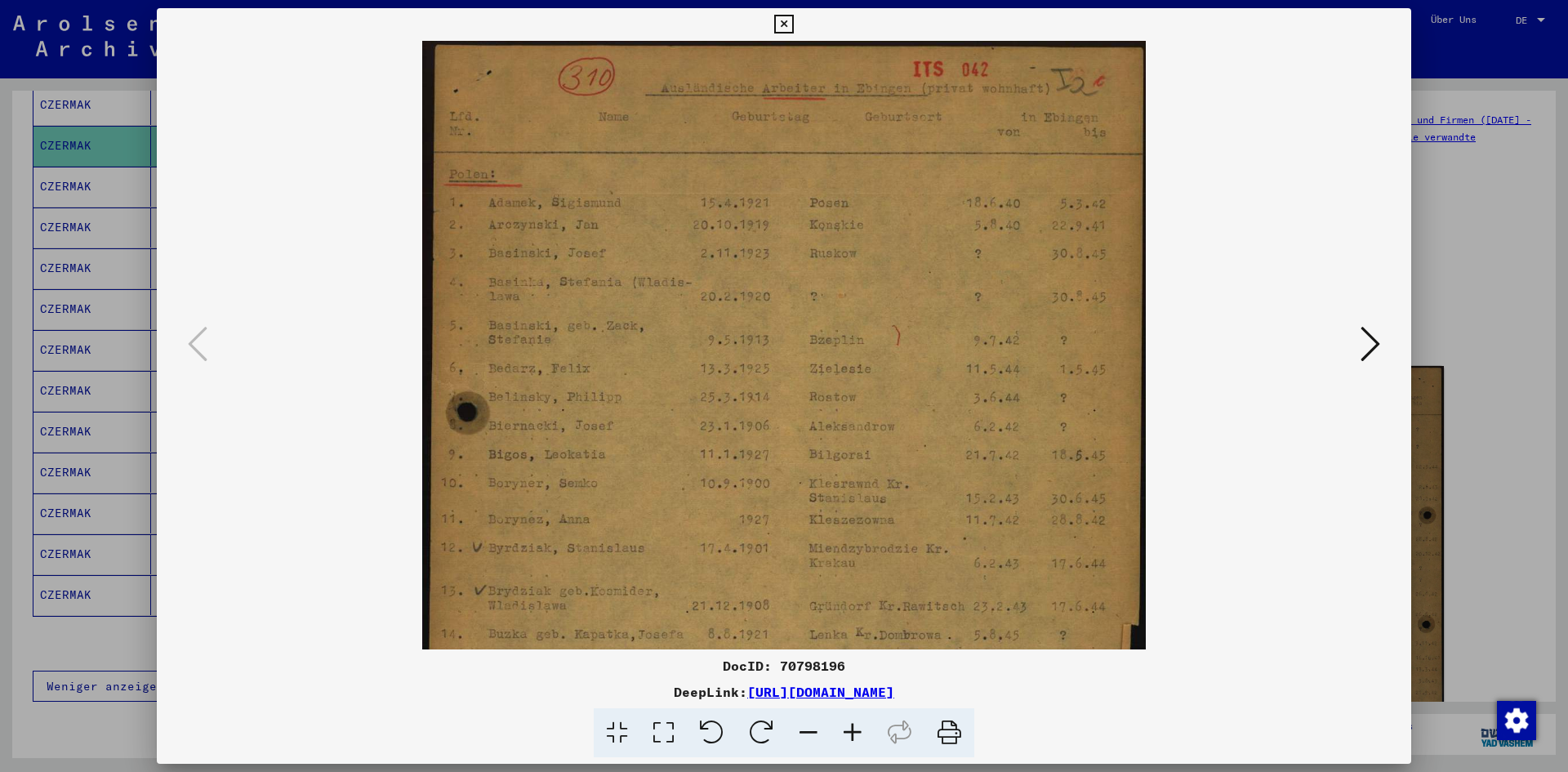
click at [853, 730] on icon at bounding box center [853, 732] width 44 height 50
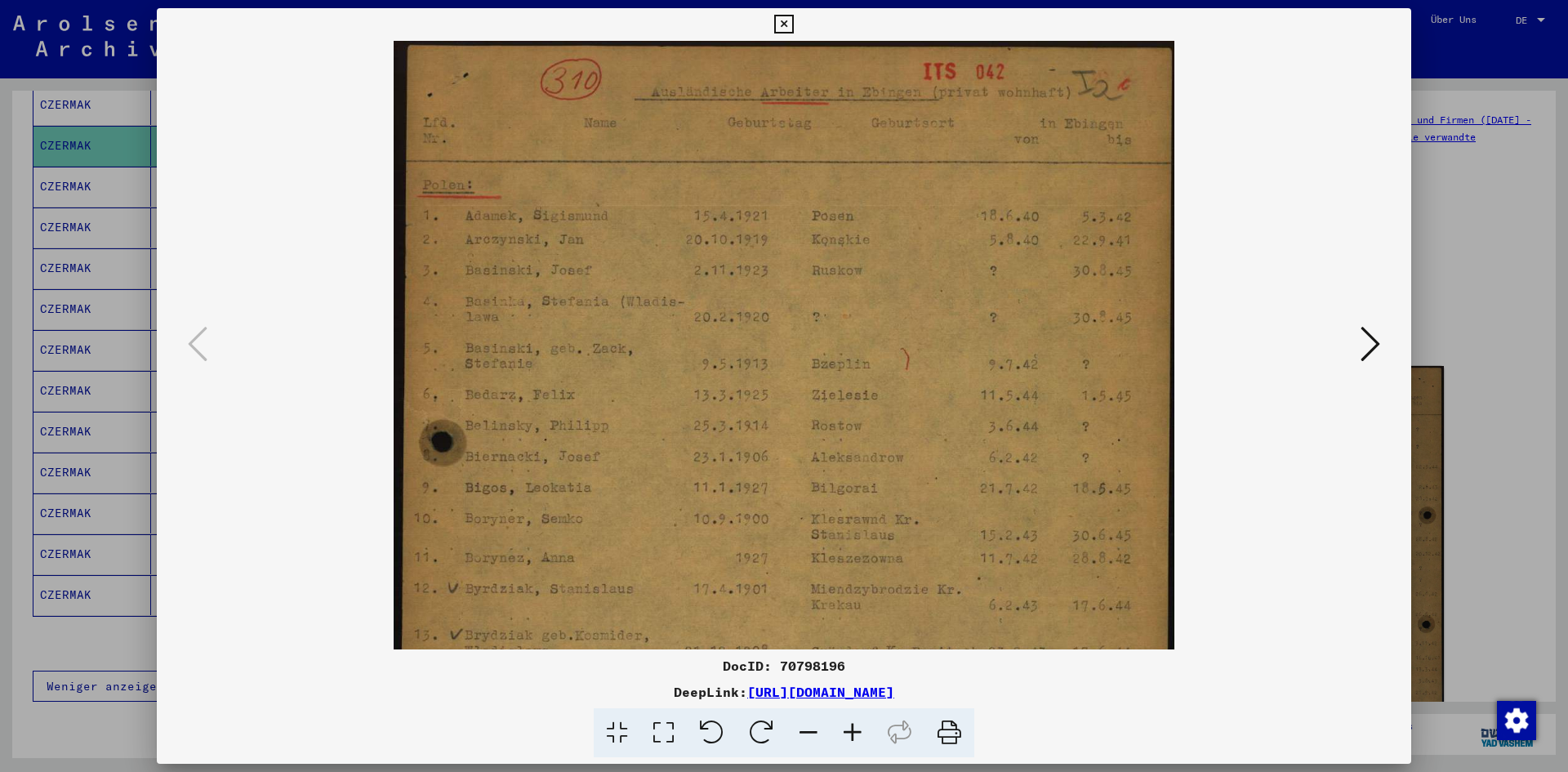
click at [853, 730] on icon at bounding box center [853, 732] width 44 height 50
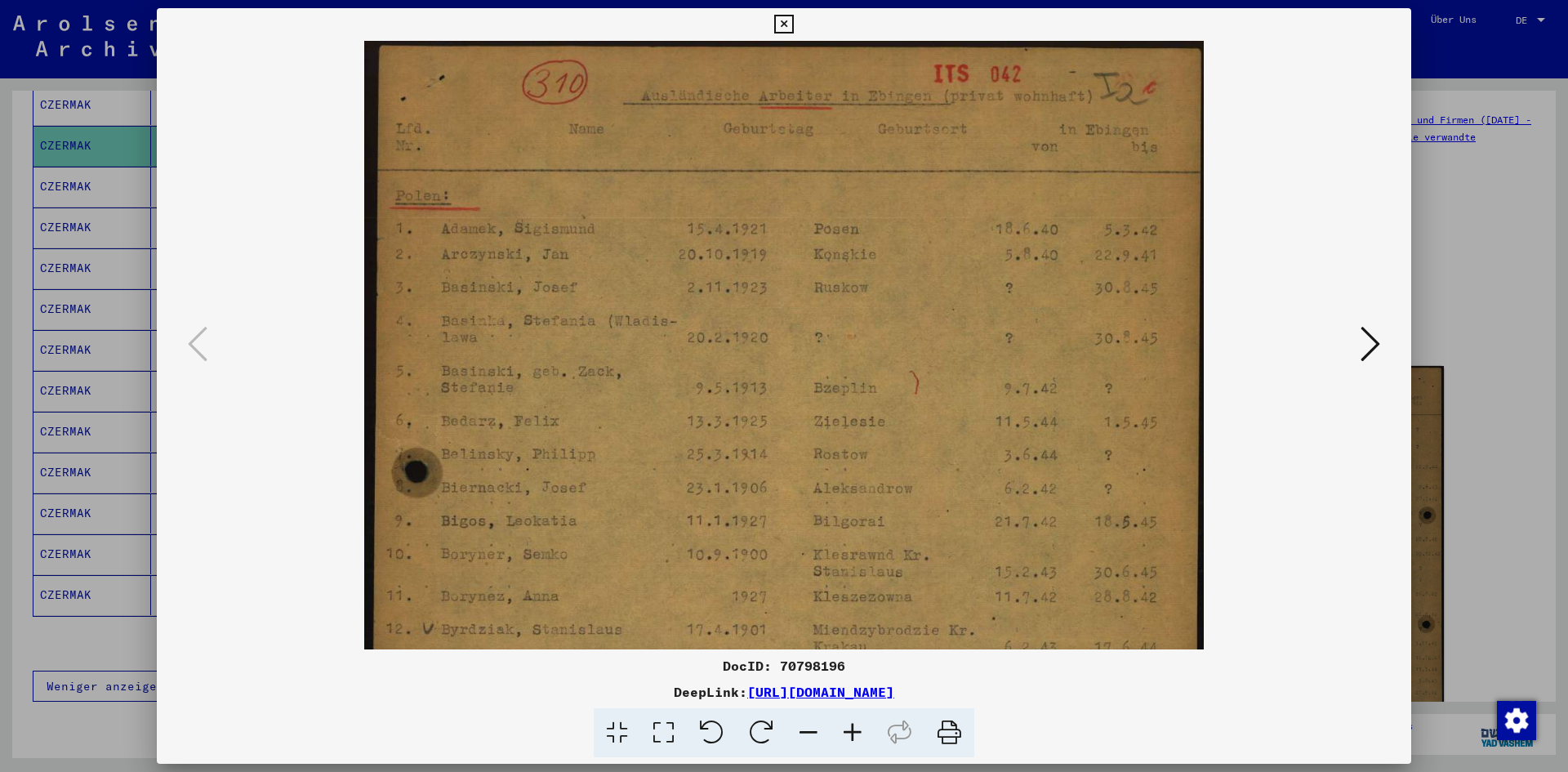
click at [853, 730] on icon at bounding box center [853, 732] width 44 height 50
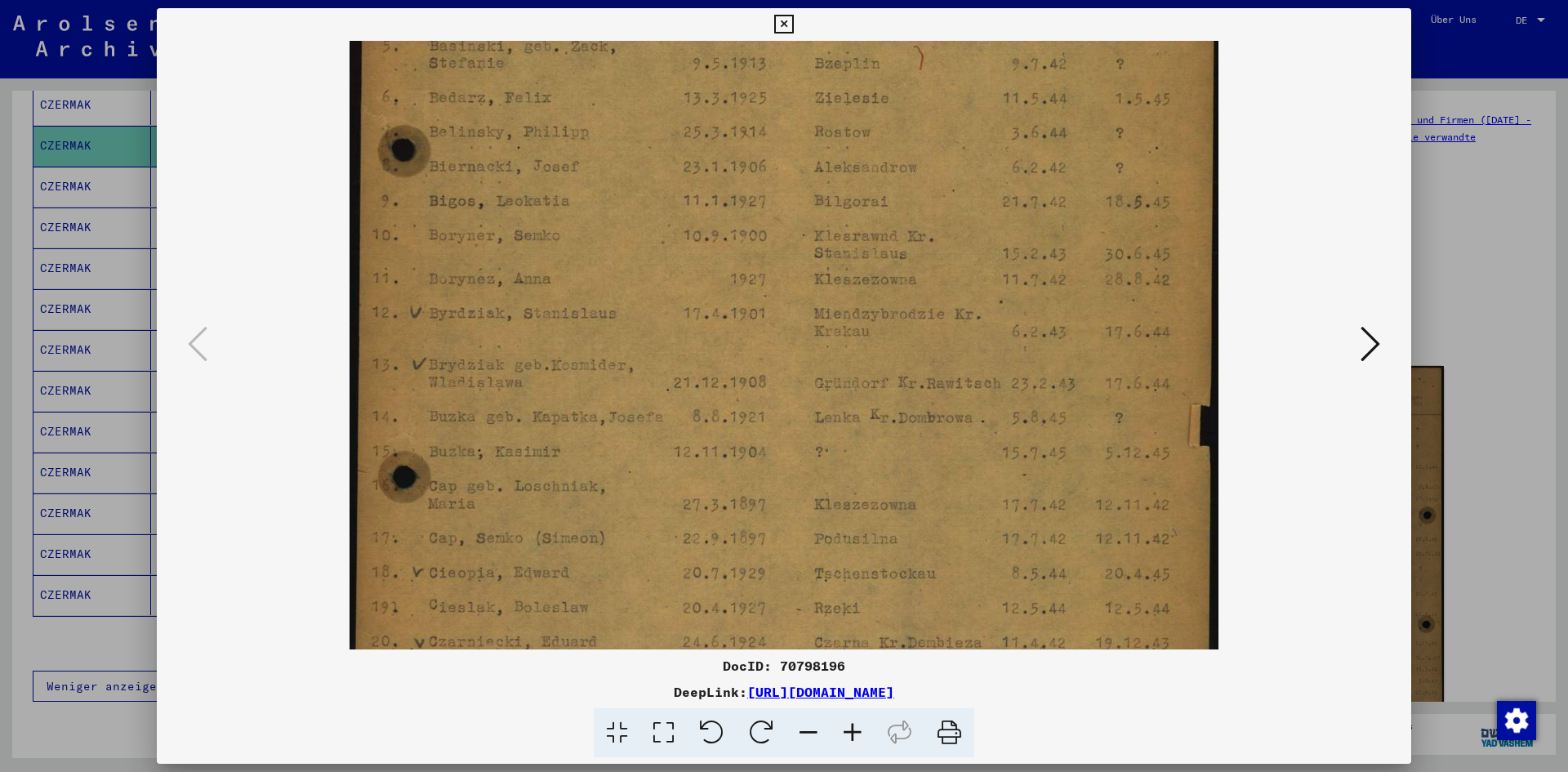
scroll to position [349, 0]
drag, startPoint x: 659, startPoint y: 418, endPoint x: 620, endPoint y: 68, distance: 352.2
click at [620, 68] on img at bounding box center [783, 302] width 868 height 1221
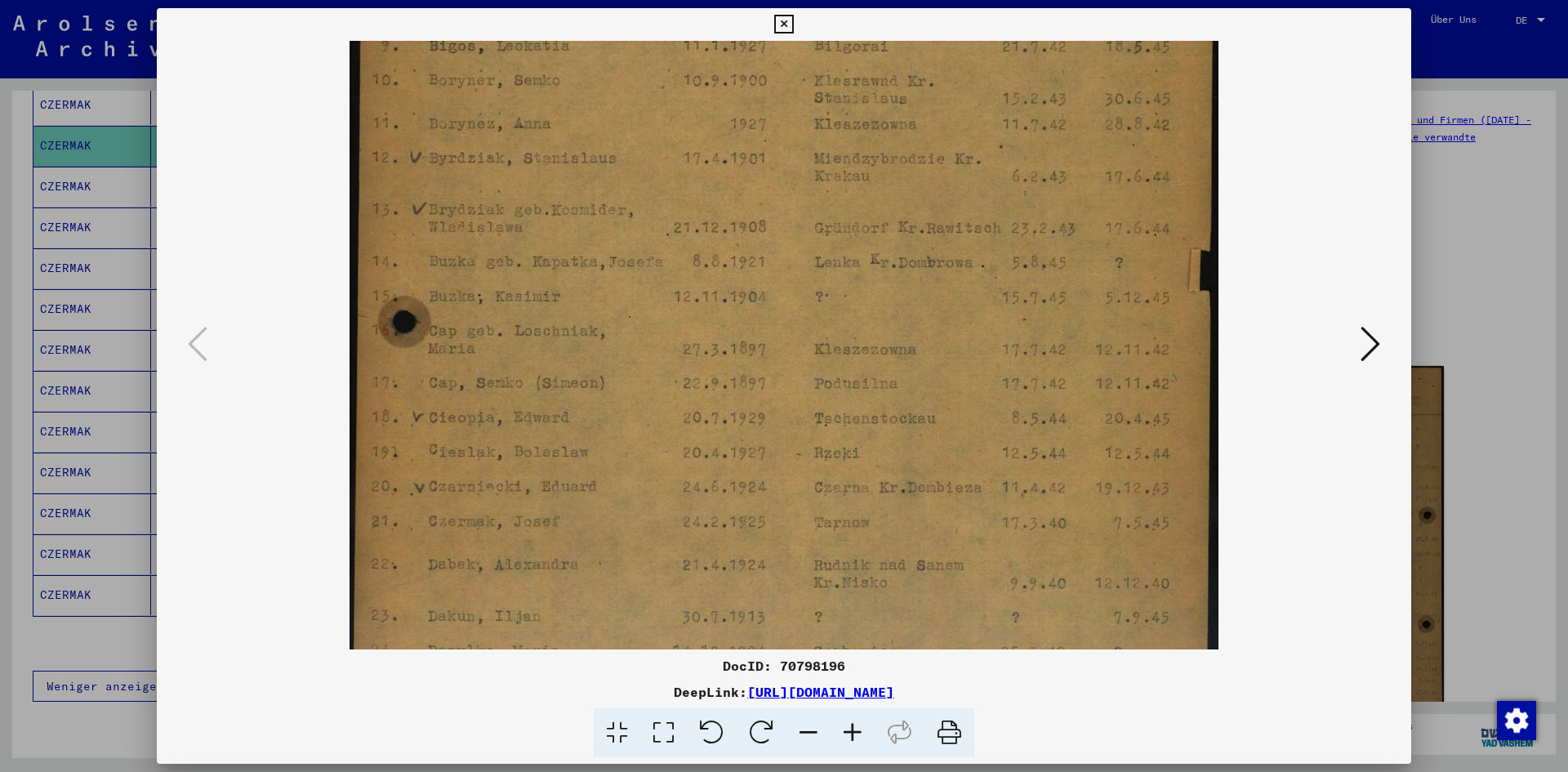
scroll to position [521, 0]
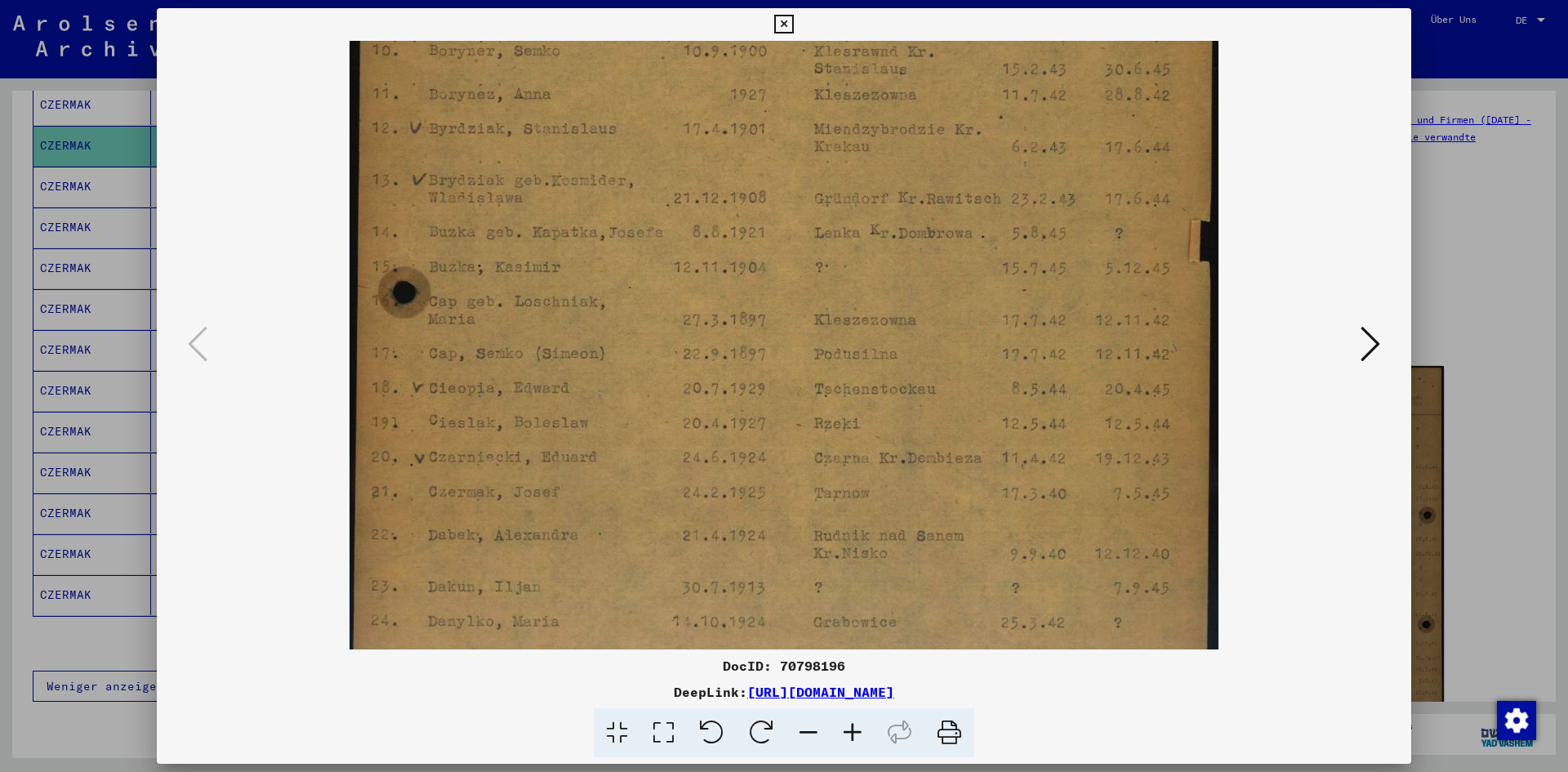
drag, startPoint x: 654, startPoint y: 413, endPoint x: 614, endPoint y: 241, distance: 176.6
click at [614, 241] on img at bounding box center [783, 130] width 868 height 1221
click at [1517, 248] on div at bounding box center [784, 386] width 1568 height 772
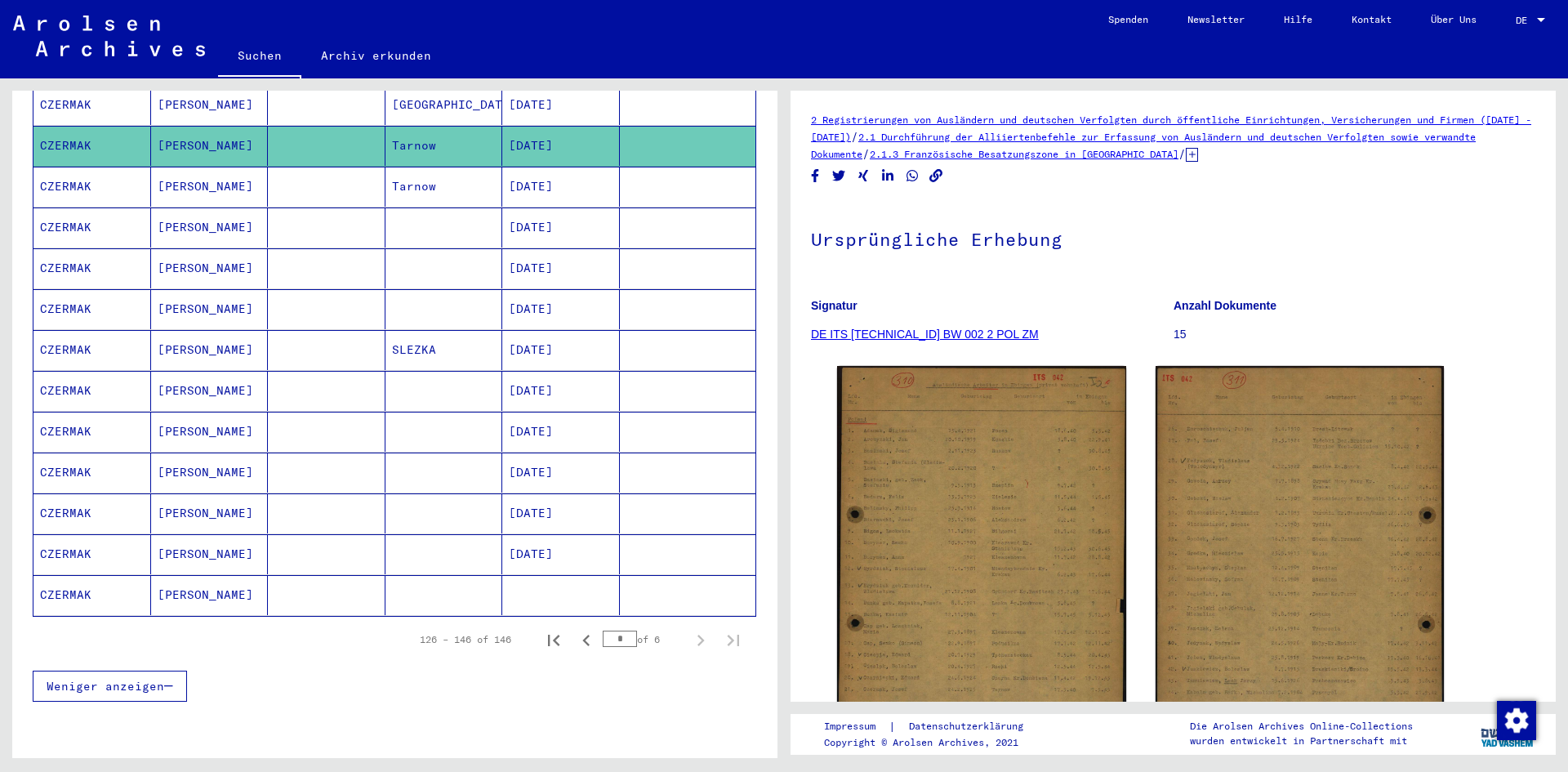
click at [80, 216] on mat-cell "CZERMAK" at bounding box center [93, 227] width 118 height 40
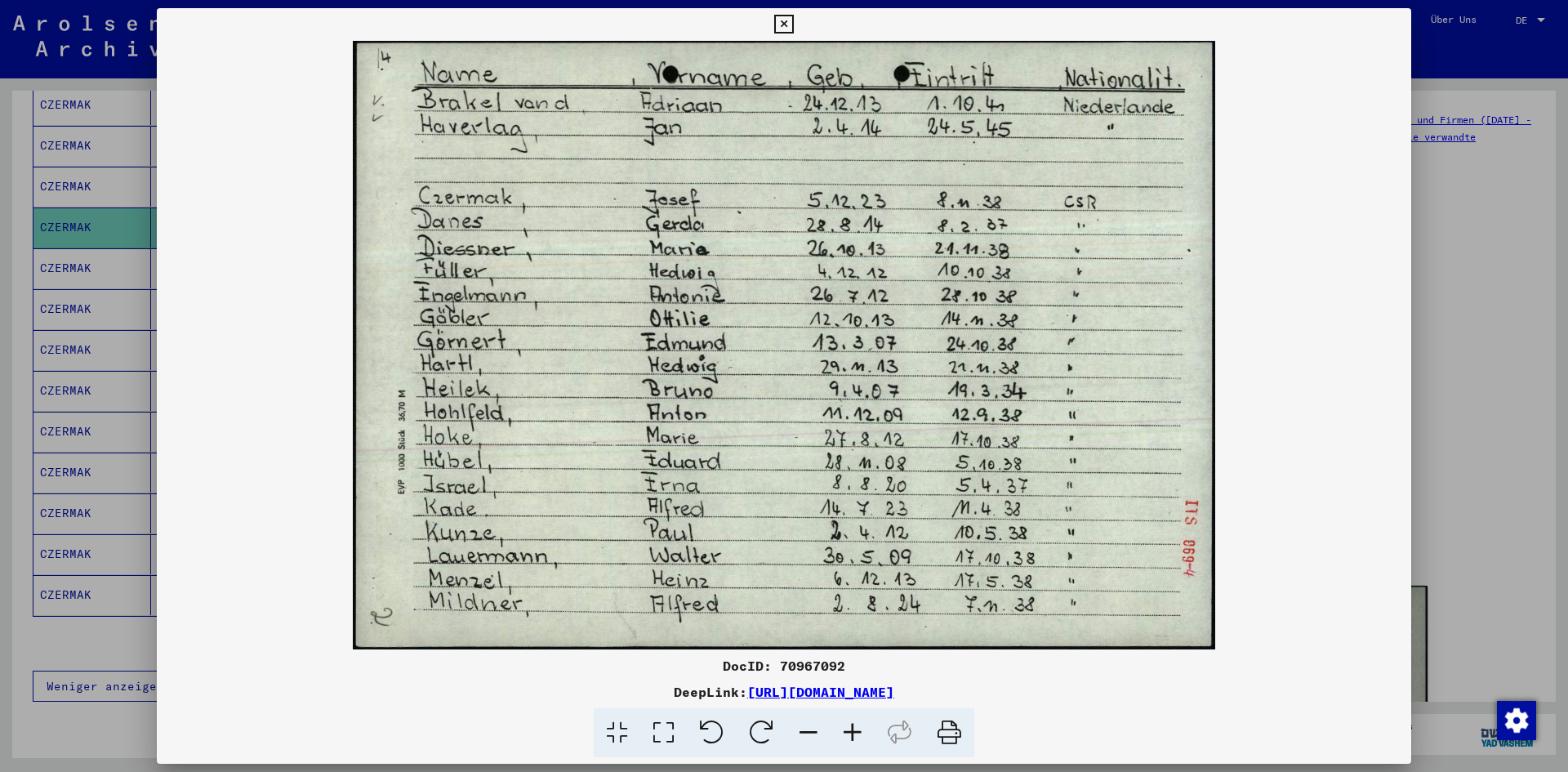
click at [1487, 288] on div at bounding box center [784, 386] width 1568 height 772
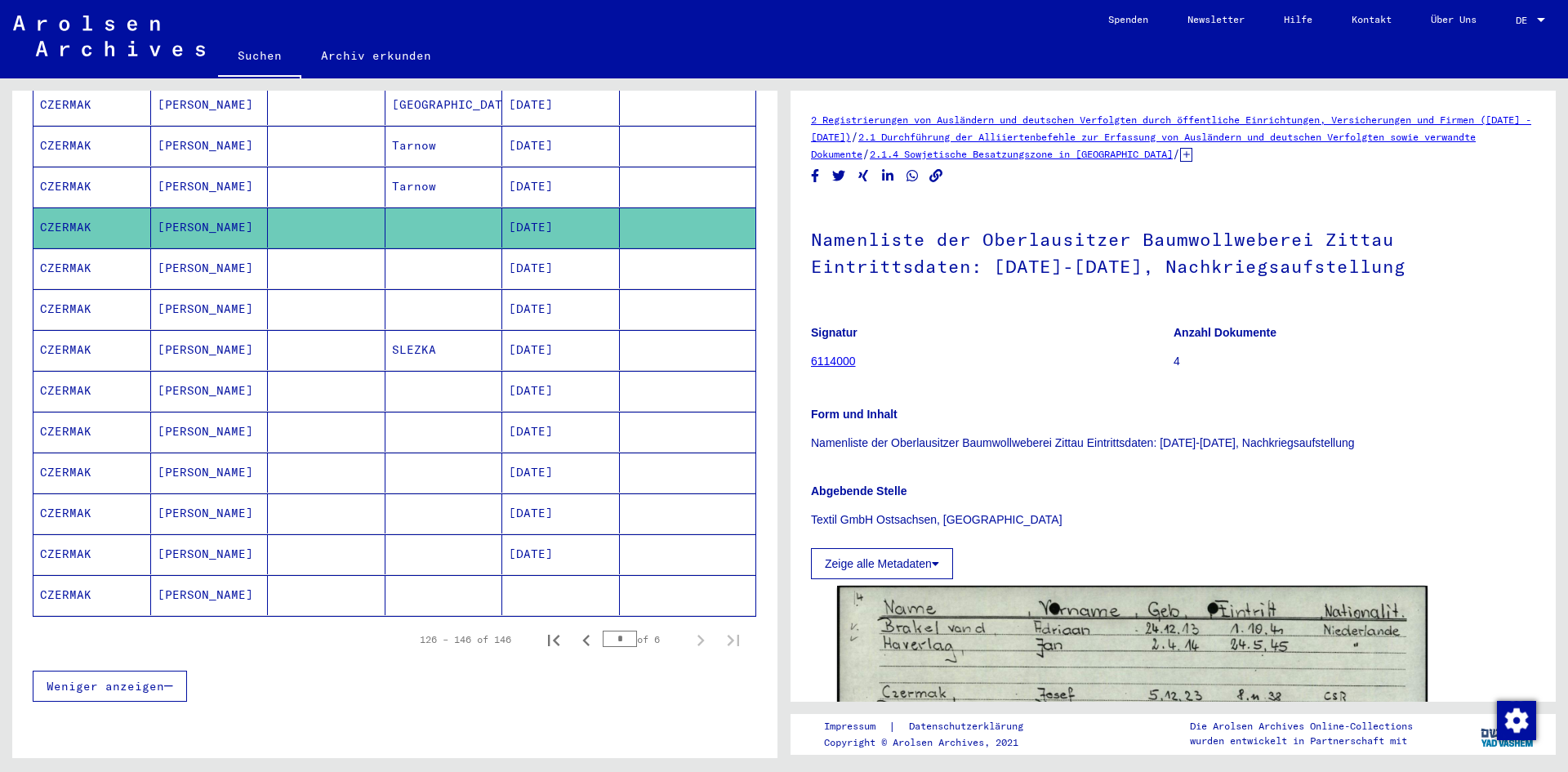
click at [82, 248] on mat-cell "CZERMAK" at bounding box center [93, 269] width 118 height 40
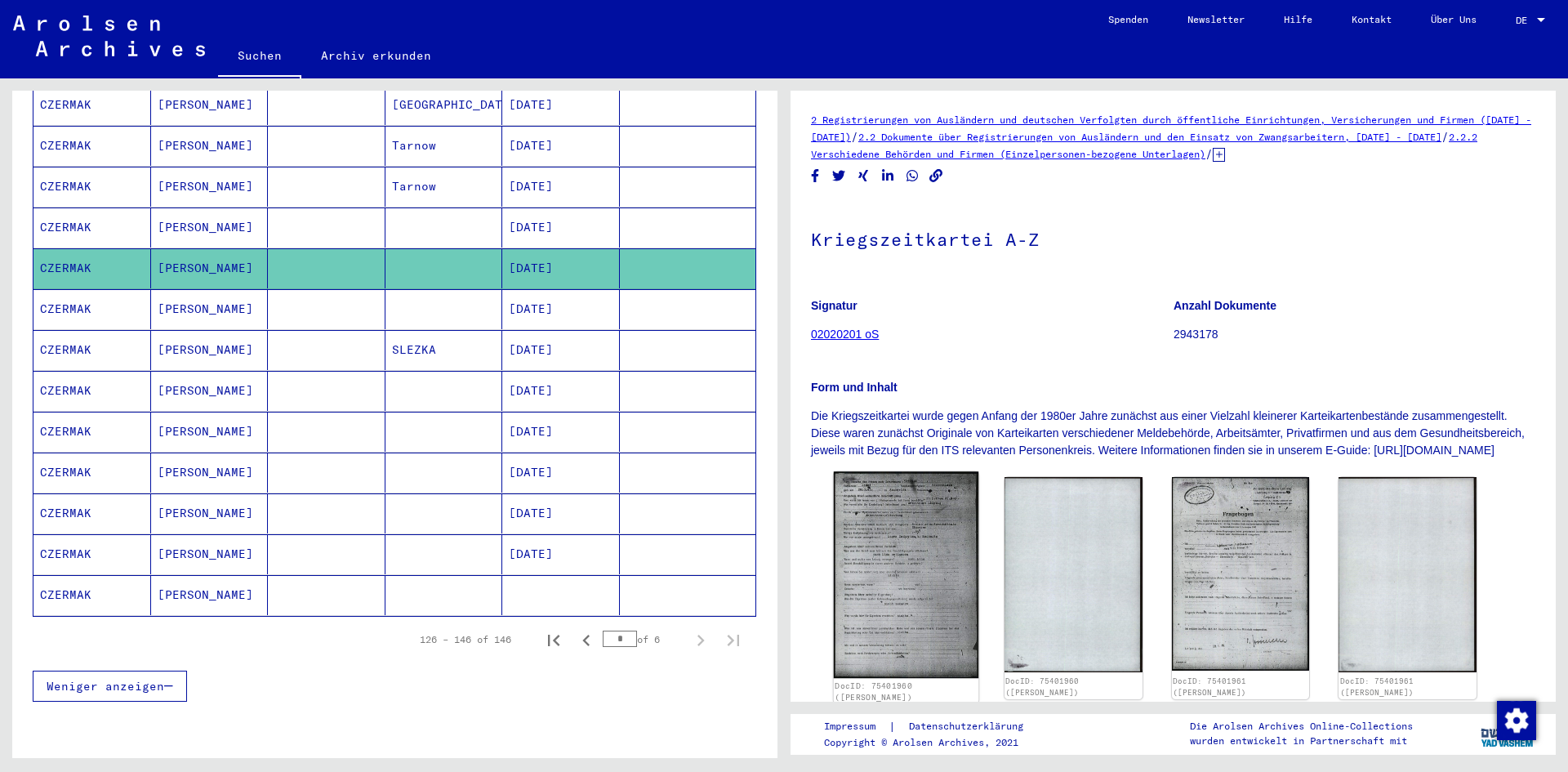
click at [887, 535] on img at bounding box center [906, 574] width 145 height 206
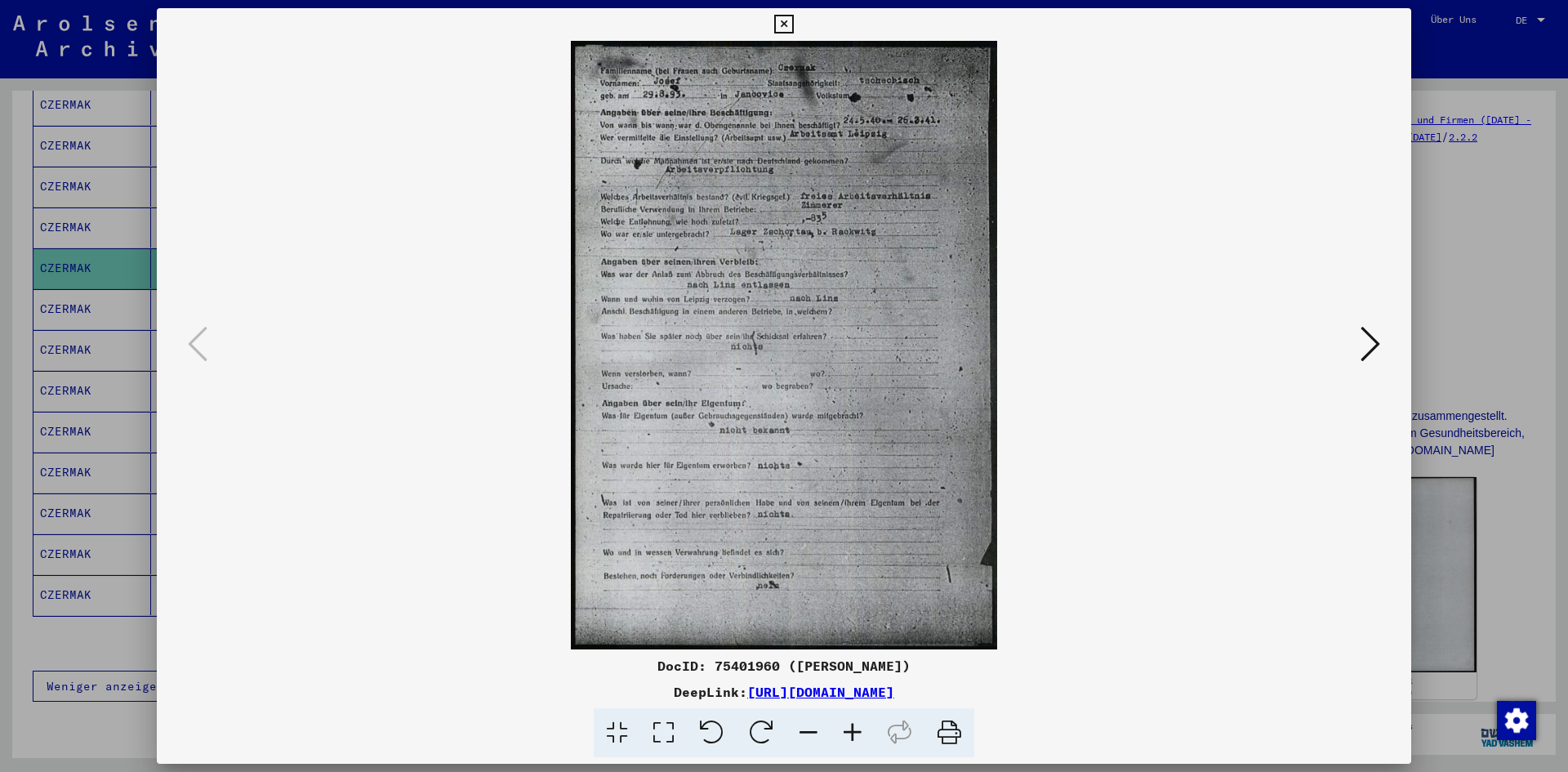
click at [841, 736] on icon at bounding box center [853, 732] width 44 height 50
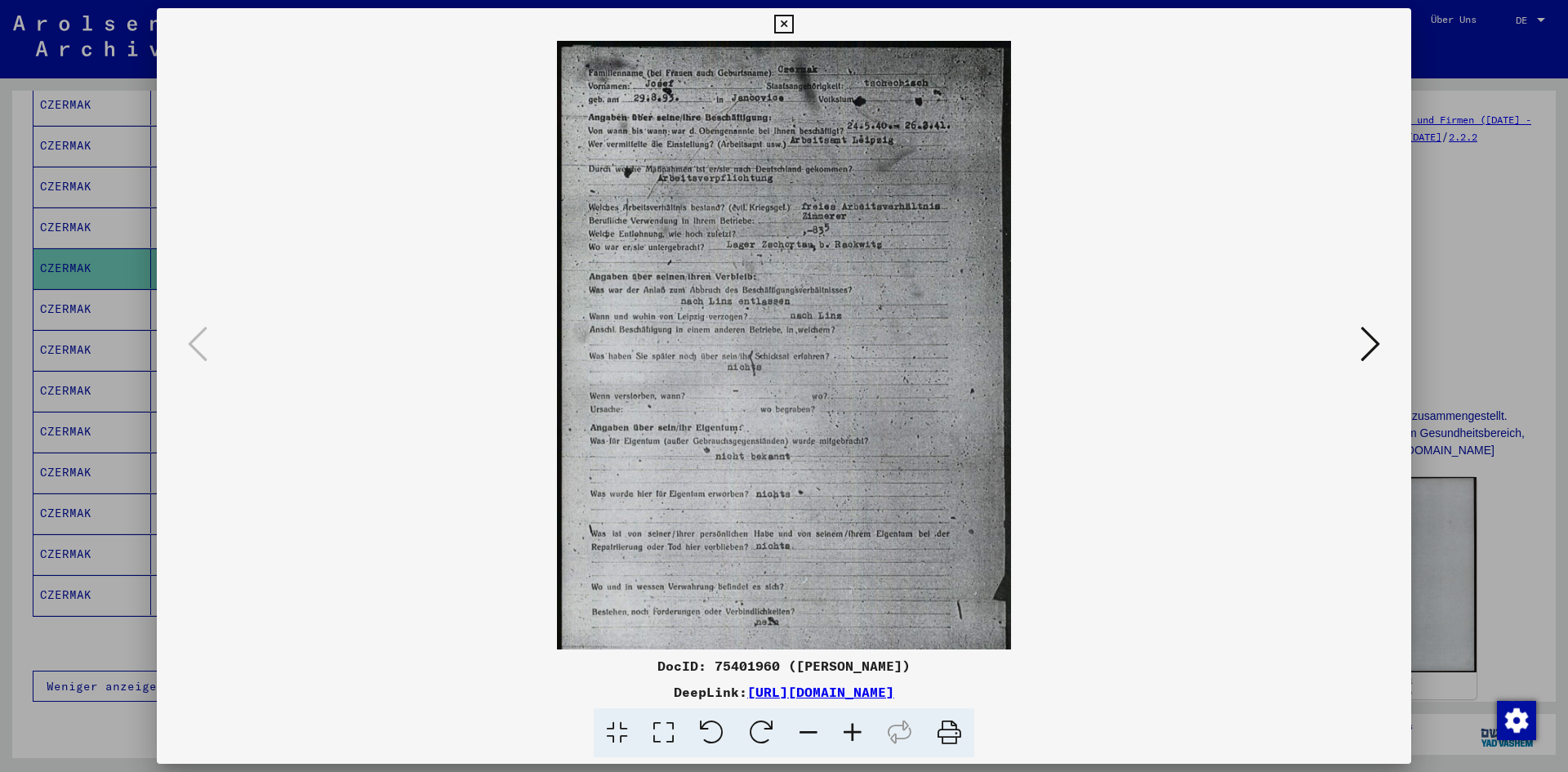
click at [841, 736] on icon at bounding box center [853, 732] width 44 height 50
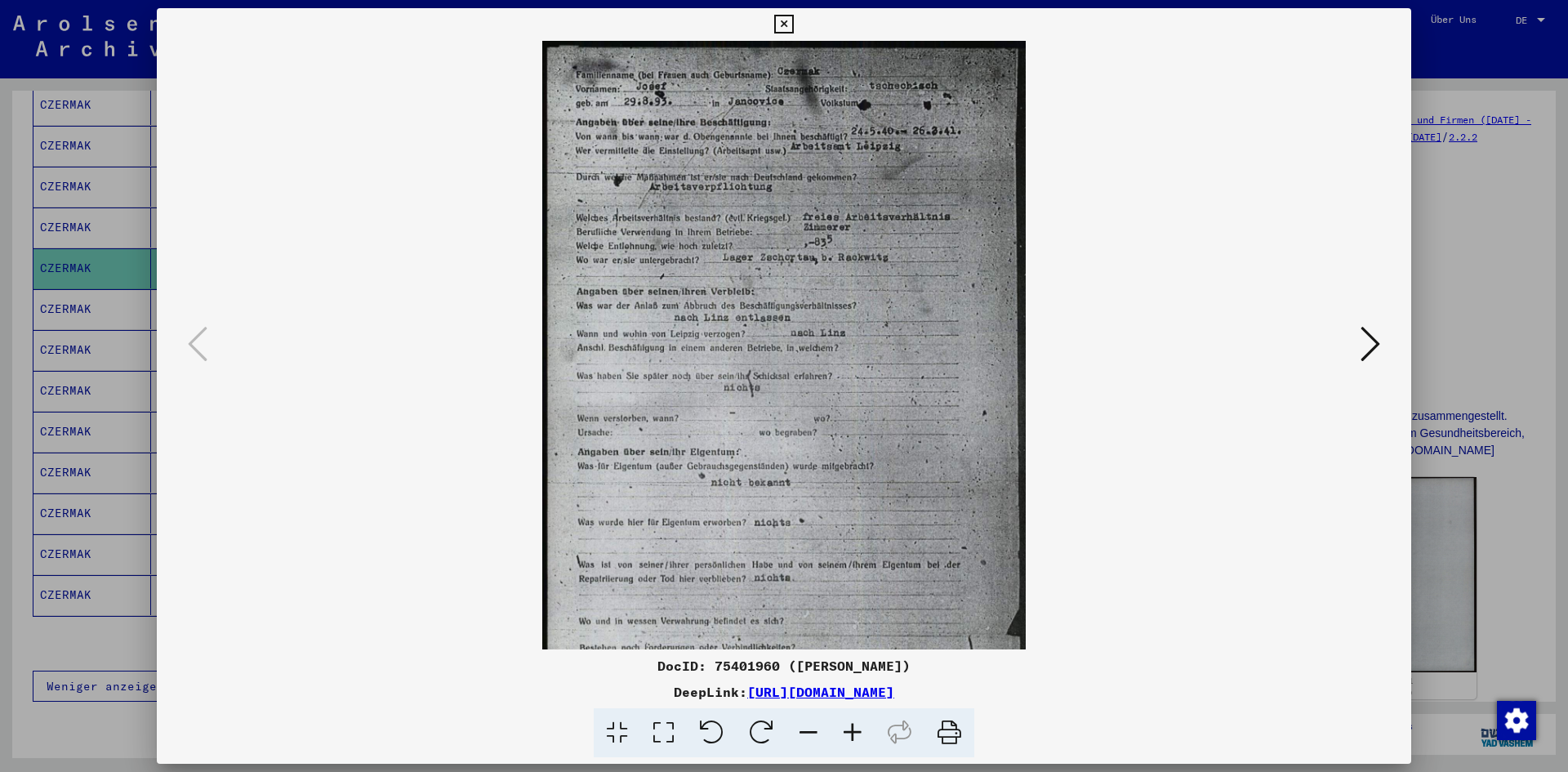
click at [841, 736] on icon at bounding box center [853, 732] width 44 height 50
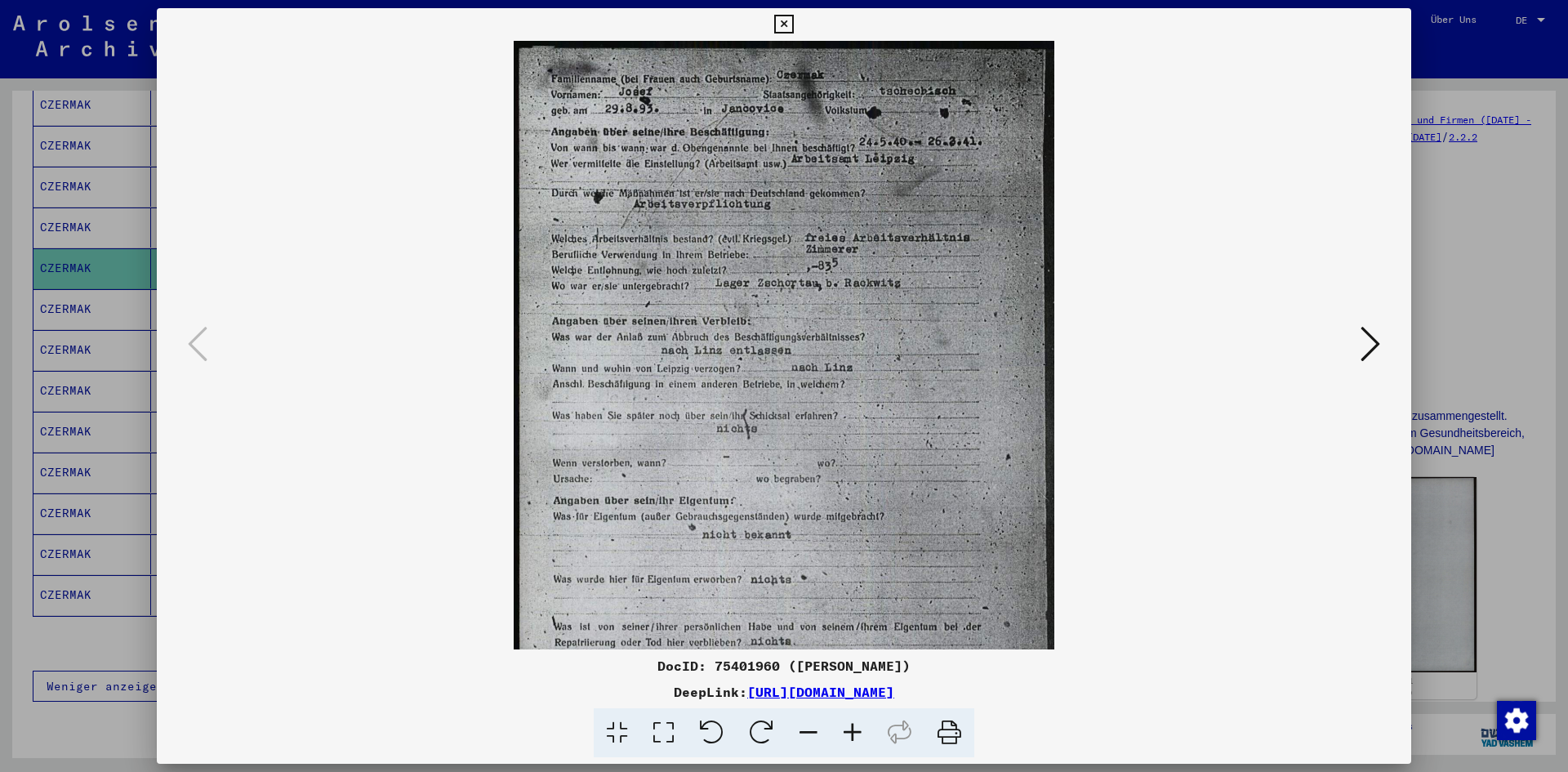
click at [841, 736] on icon at bounding box center [853, 732] width 44 height 50
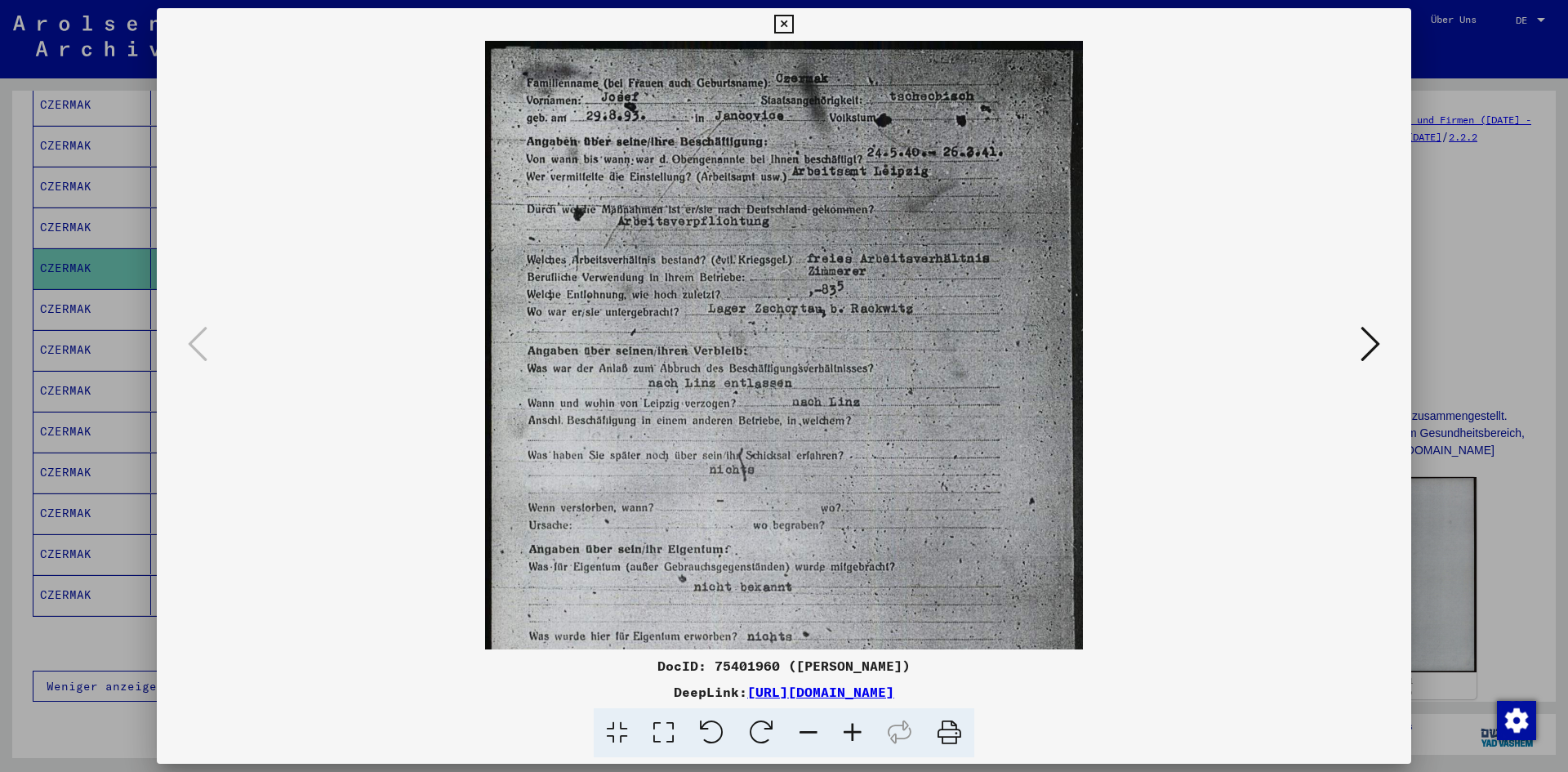
click at [841, 736] on icon at bounding box center [853, 732] width 44 height 50
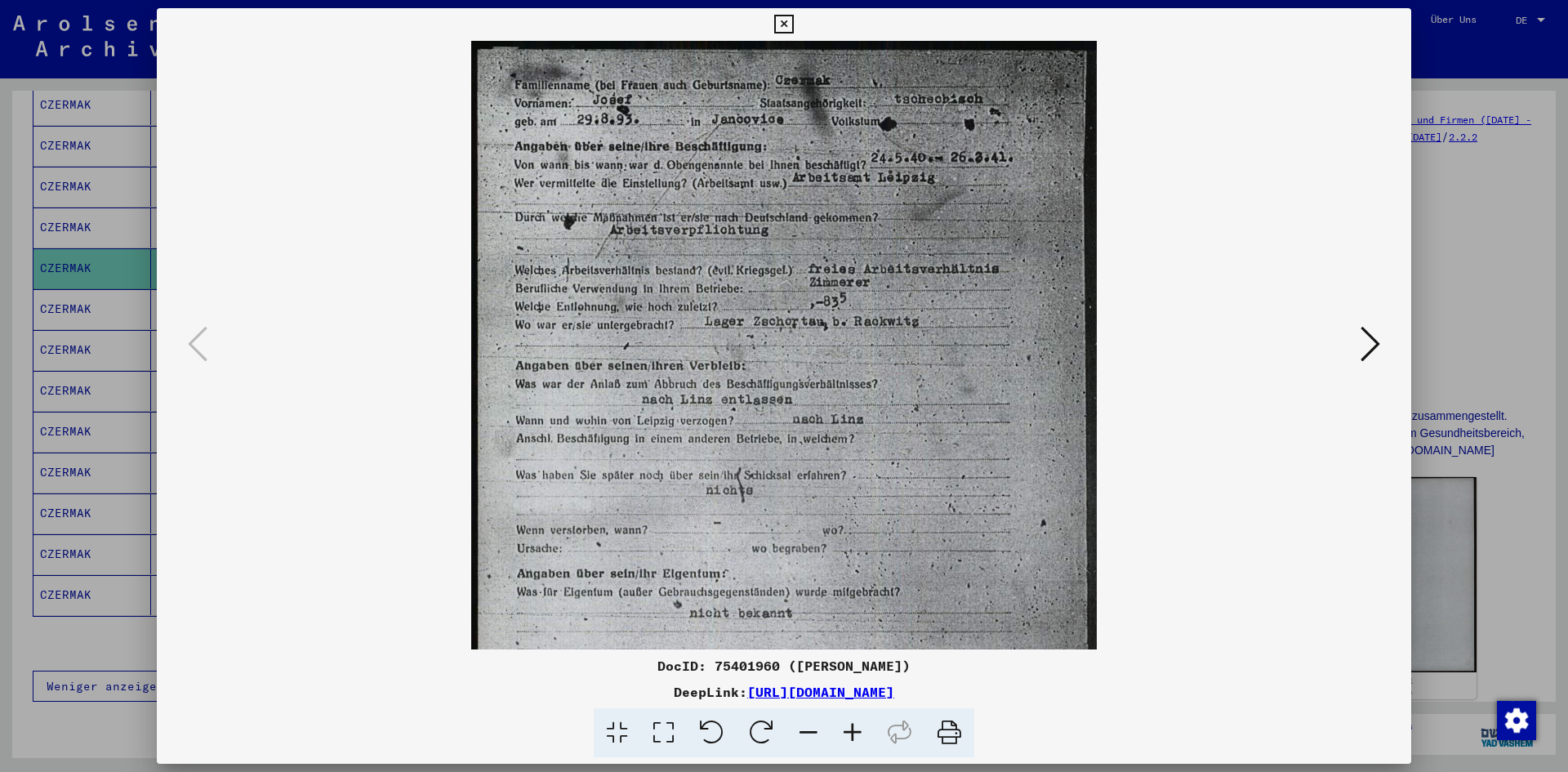
click at [841, 736] on icon at bounding box center [853, 732] width 44 height 50
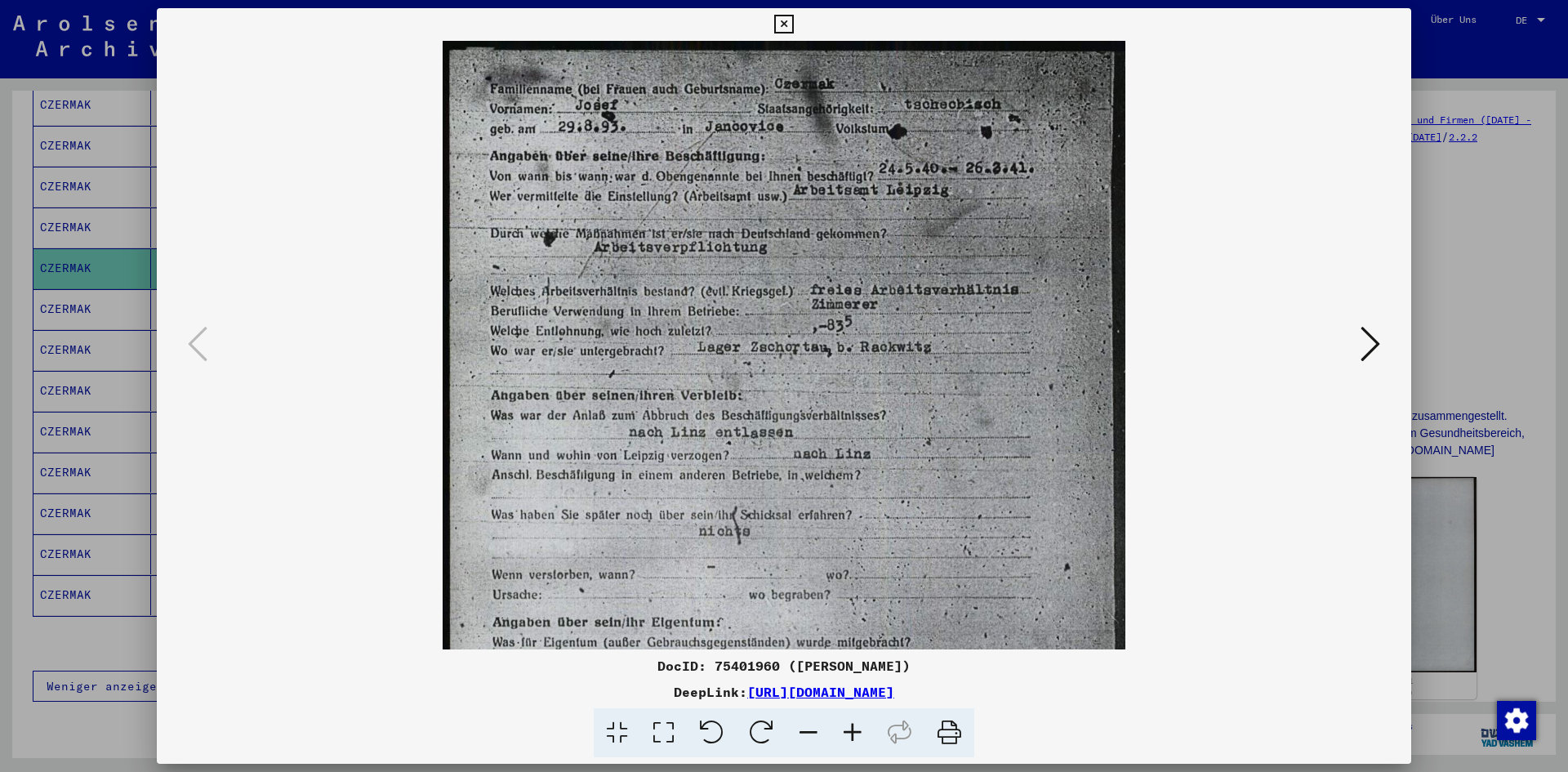
click at [841, 736] on icon at bounding box center [853, 732] width 44 height 50
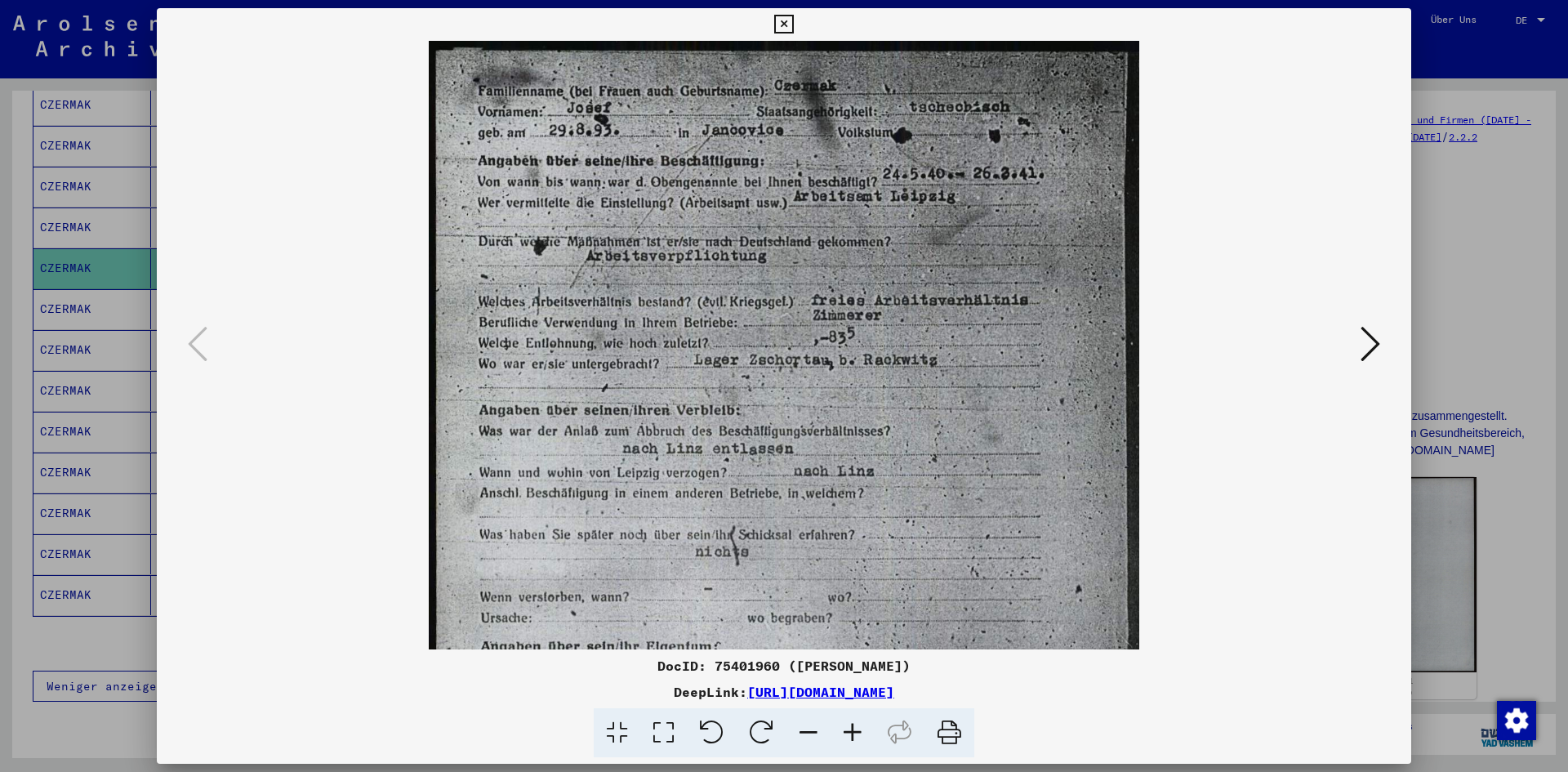
click at [841, 736] on icon at bounding box center [853, 732] width 44 height 50
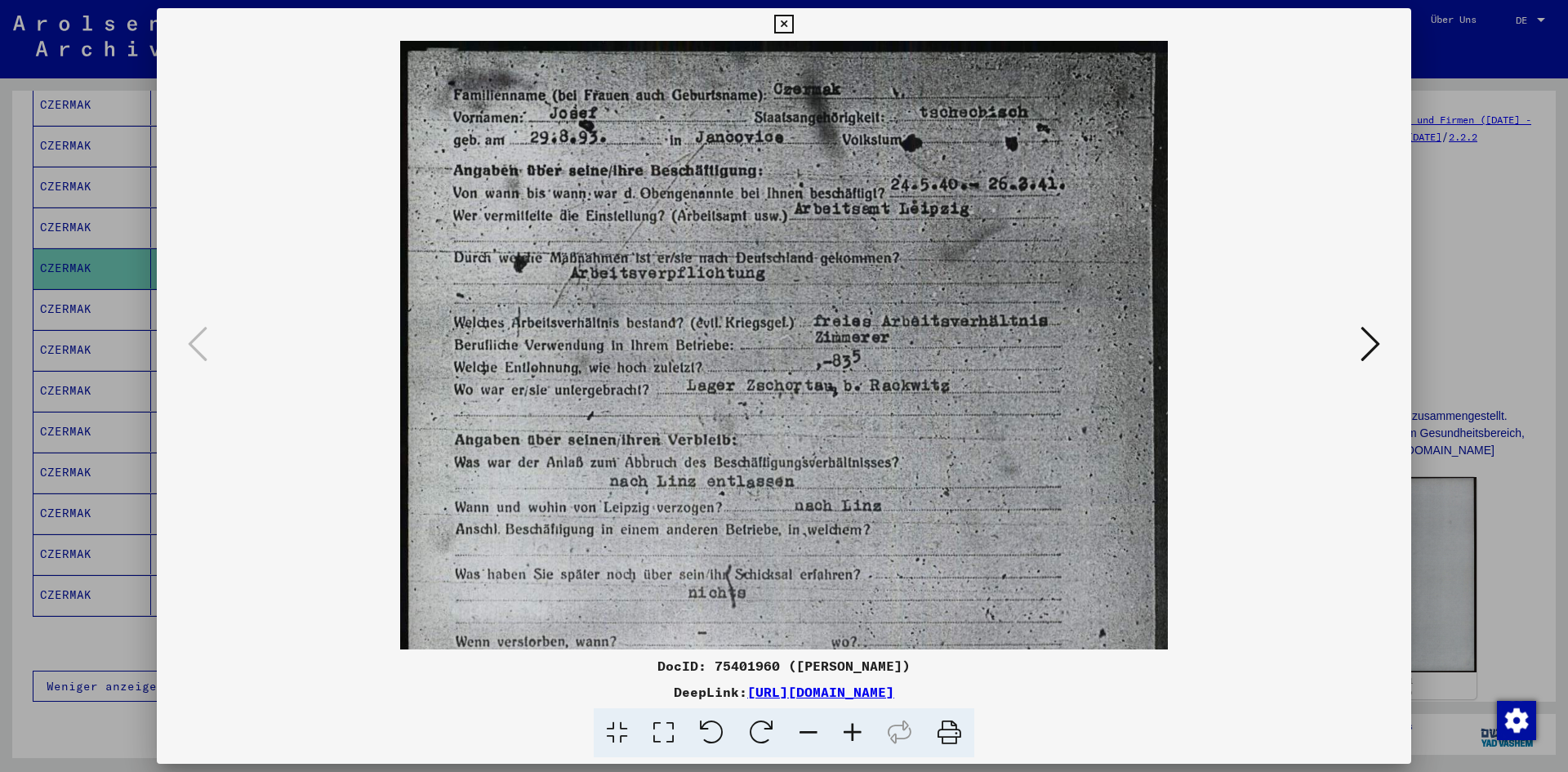
click at [841, 736] on icon at bounding box center [853, 732] width 44 height 50
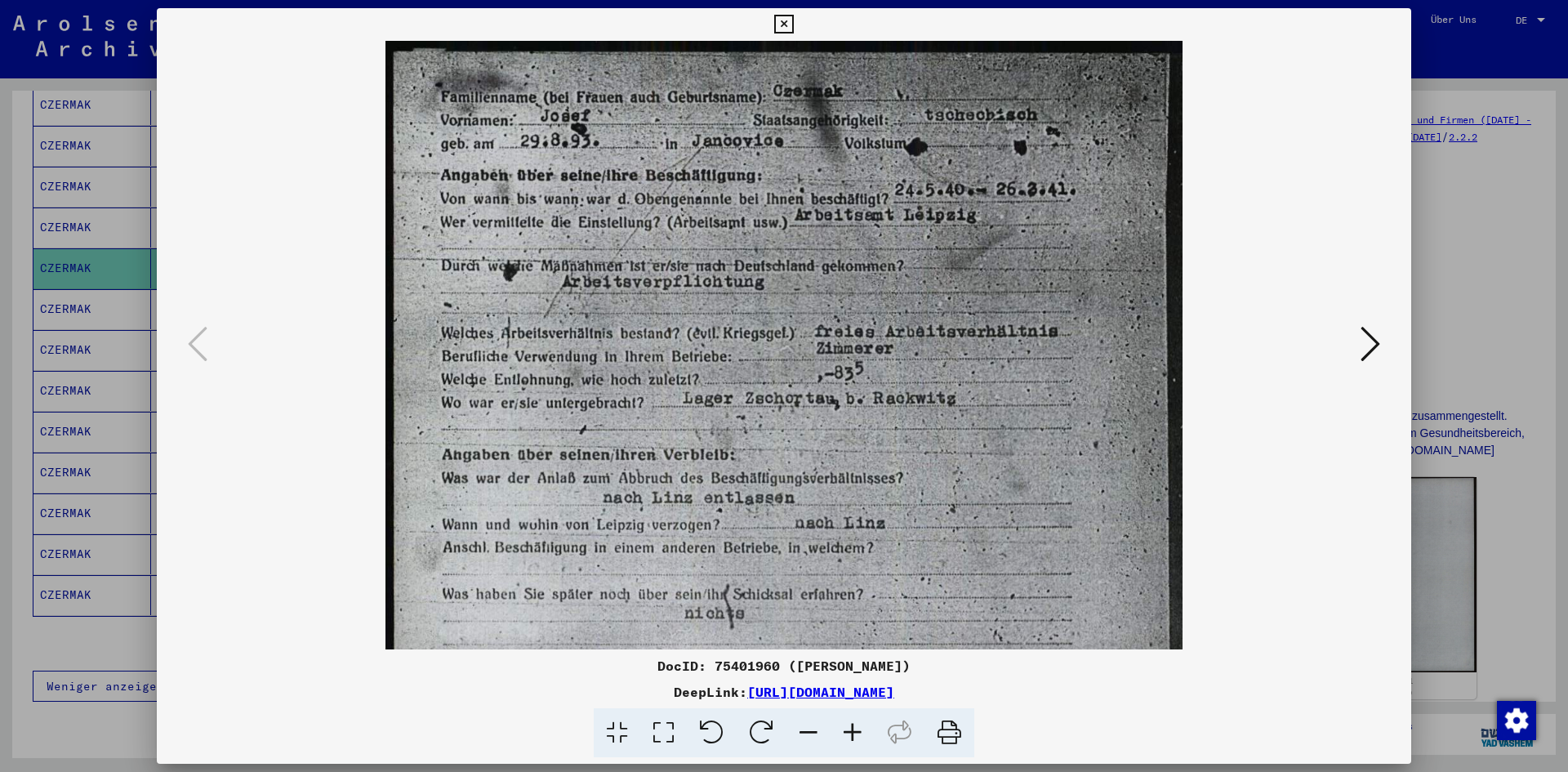
click at [841, 736] on icon at bounding box center [853, 732] width 44 height 50
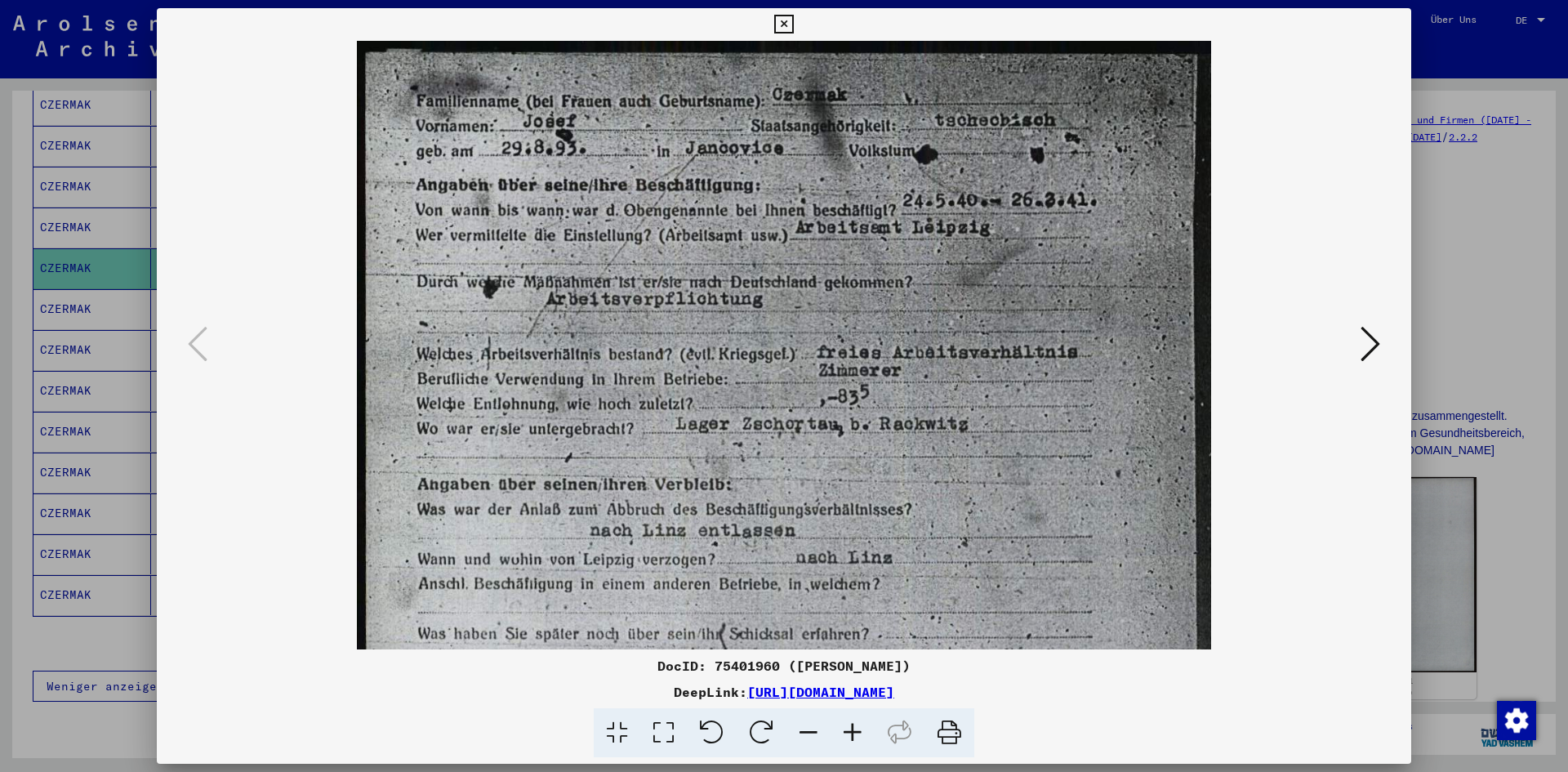
click at [841, 736] on icon at bounding box center [853, 732] width 44 height 50
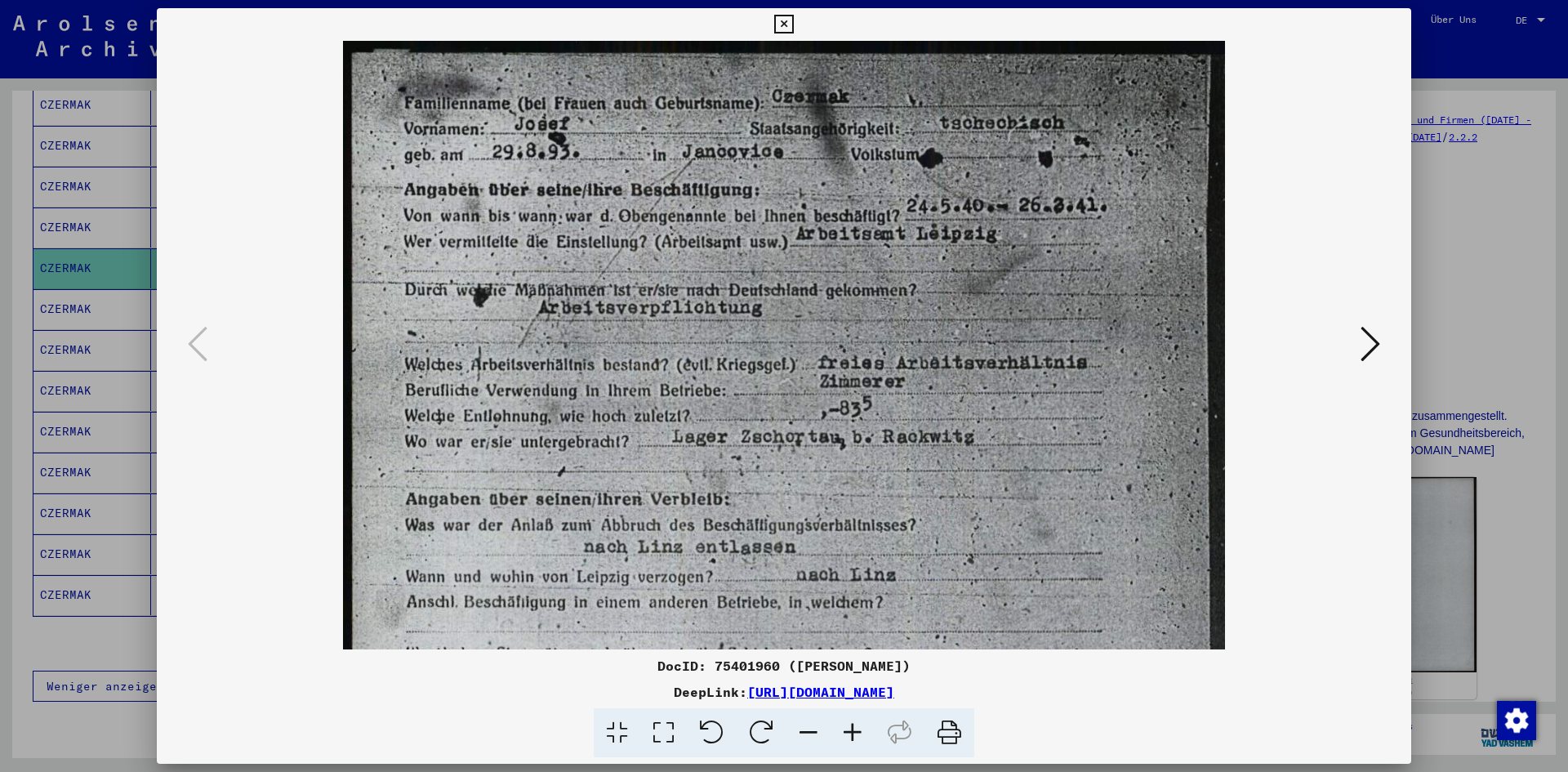
click at [841, 736] on icon at bounding box center [853, 732] width 44 height 50
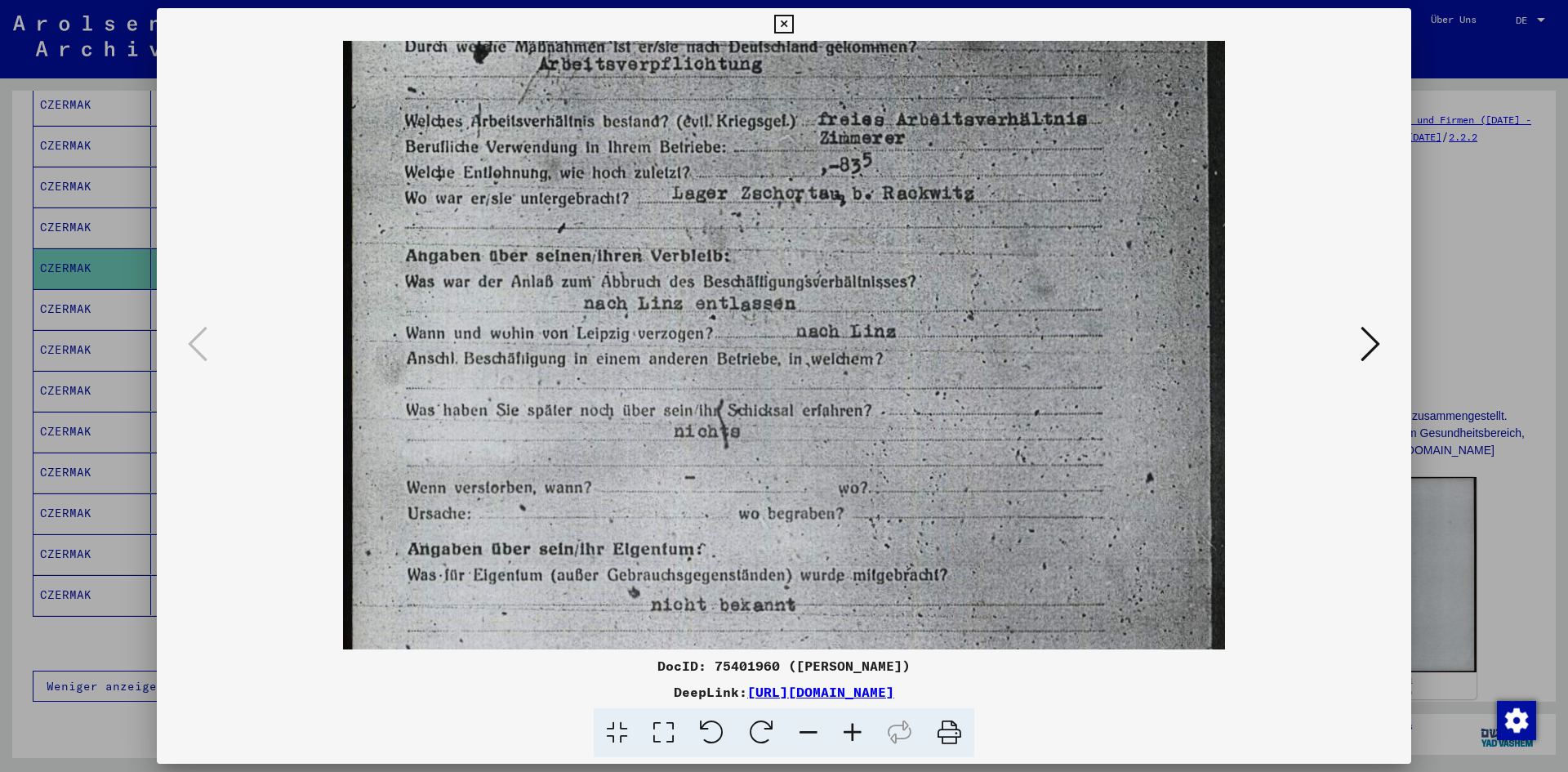
scroll to position [256, 0]
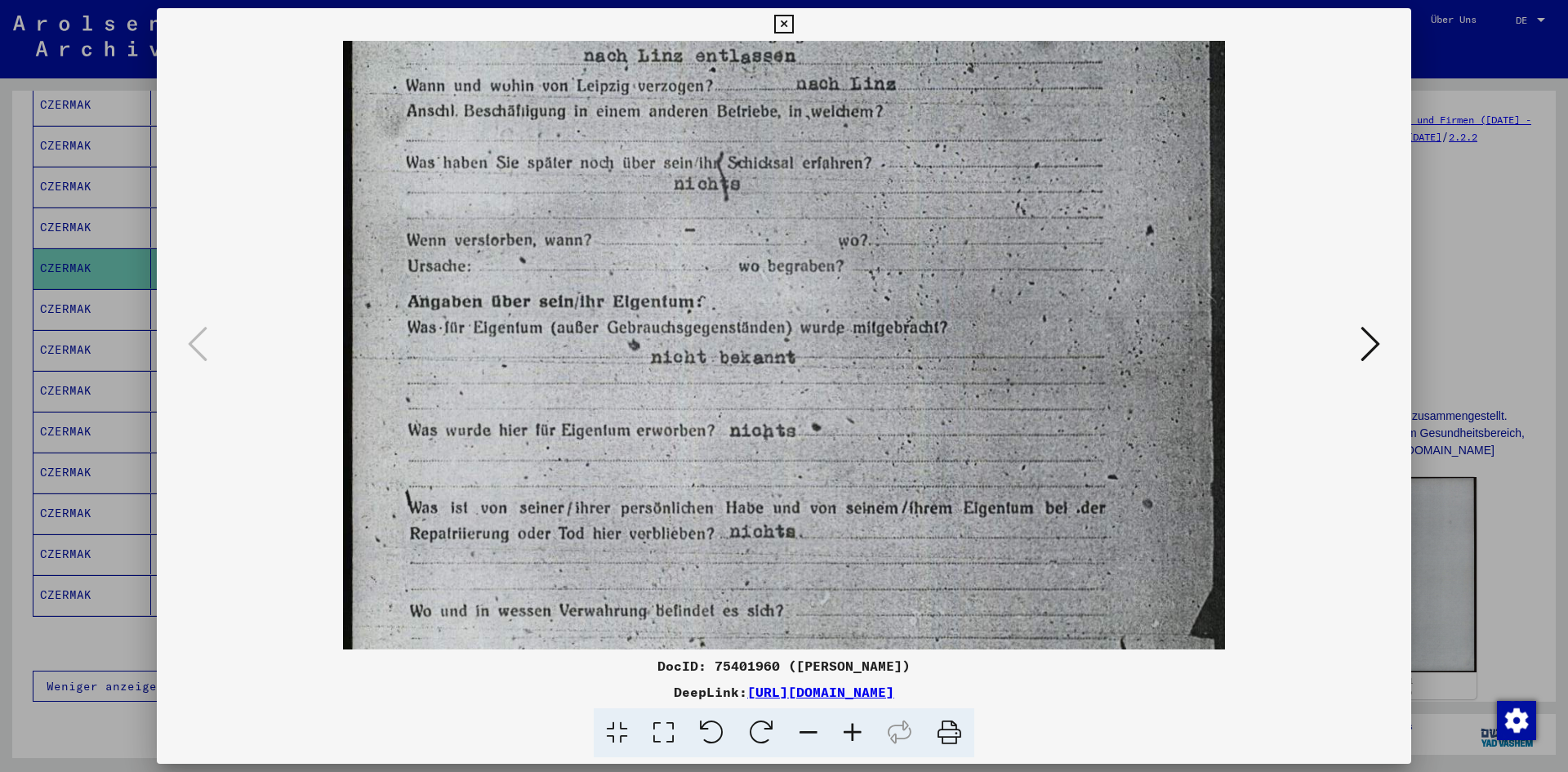
drag, startPoint x: 964, startPoint y: 495, endPoint x: 878, endPoint y: 4, distance: 498.5
click at [878, 4] on div "DocID: 75401960 ([PERSON_NAME]) DeepLink: [URL][DOMAIN_NAME]" at bounding box center [784, 386] width 1568 height 772
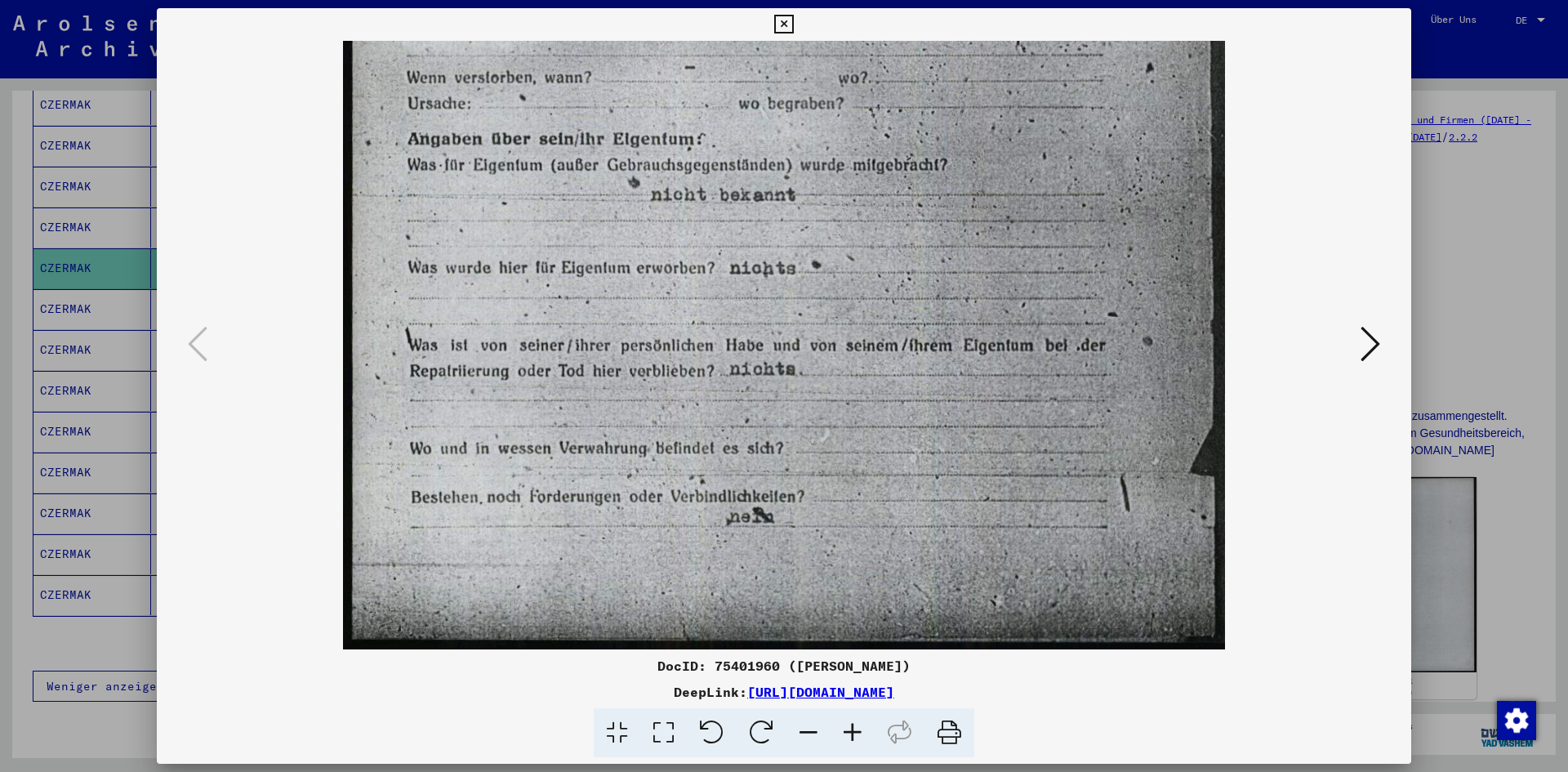
drag, startPoint x: 1013, startPoint y: 396, endPoint x: 905, endPoint y: 162, distance: 257.7
click at [905, 162] on img at bounding box center [784, 18] width 883 height 1262
click at [1368, 369] on div at bounding box center [784, 345] width 1254 height 609
click at [1369, 361] on icon at bounding box center [1369, 343] width 19 height 40
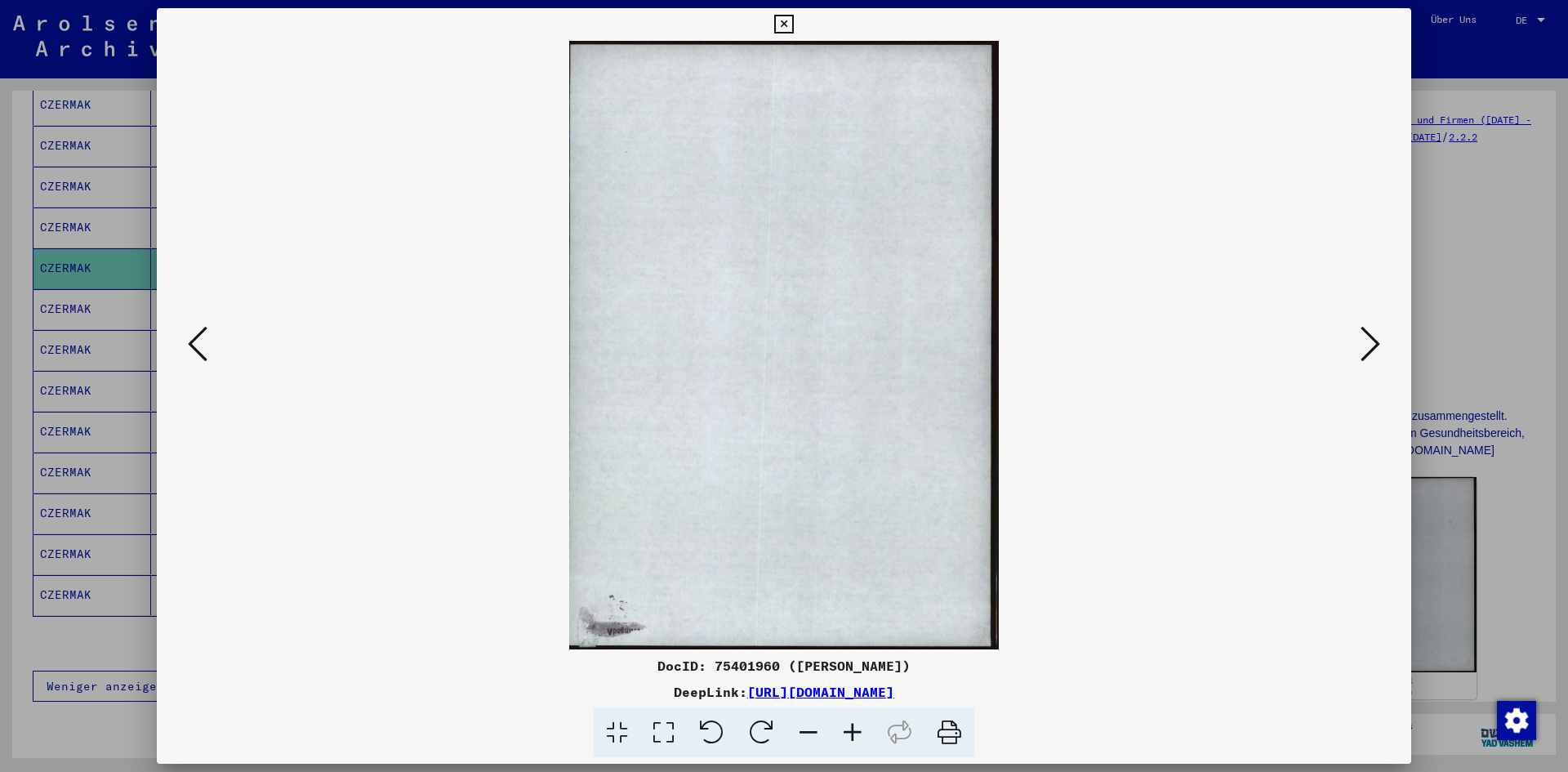
click at [1361, 344] on icon at bounding box center [1369, 343] width 19 height 40
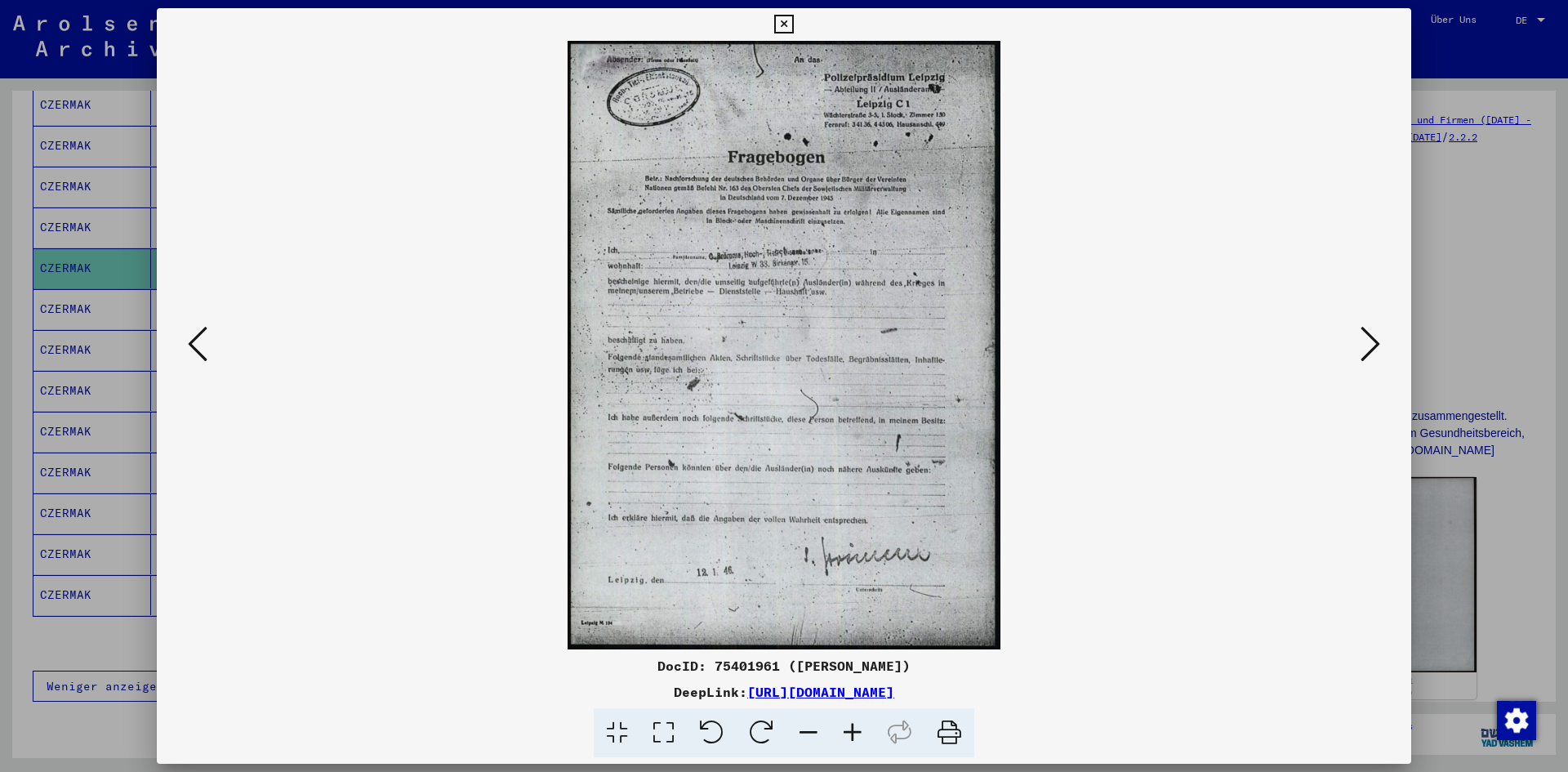
click at [1361, 344] on icon at bounding box center [1369, 343] width 19 height 40
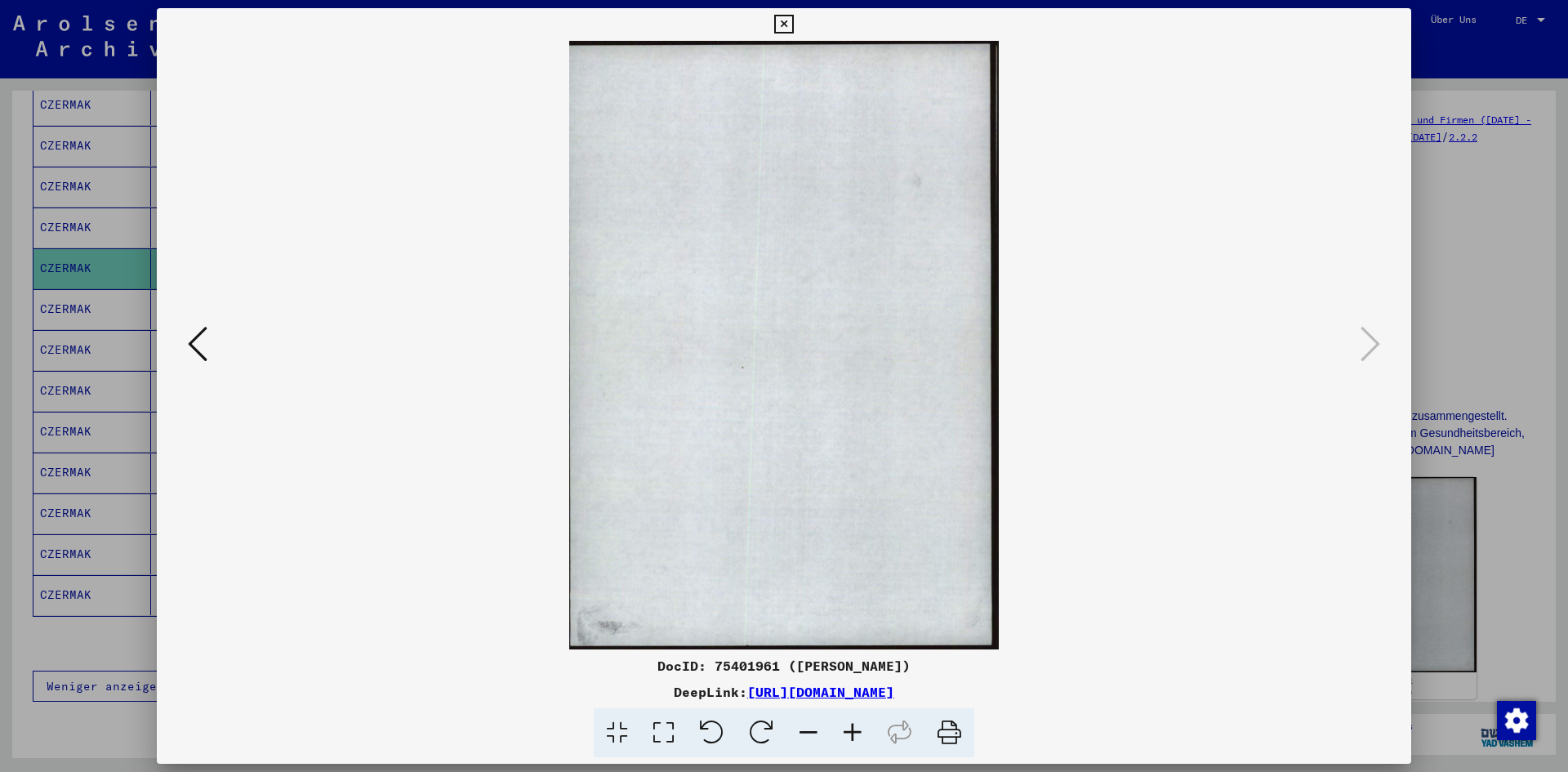
click at [1431, 265] on div at bounding box center [784, 386] width 1568 height 772
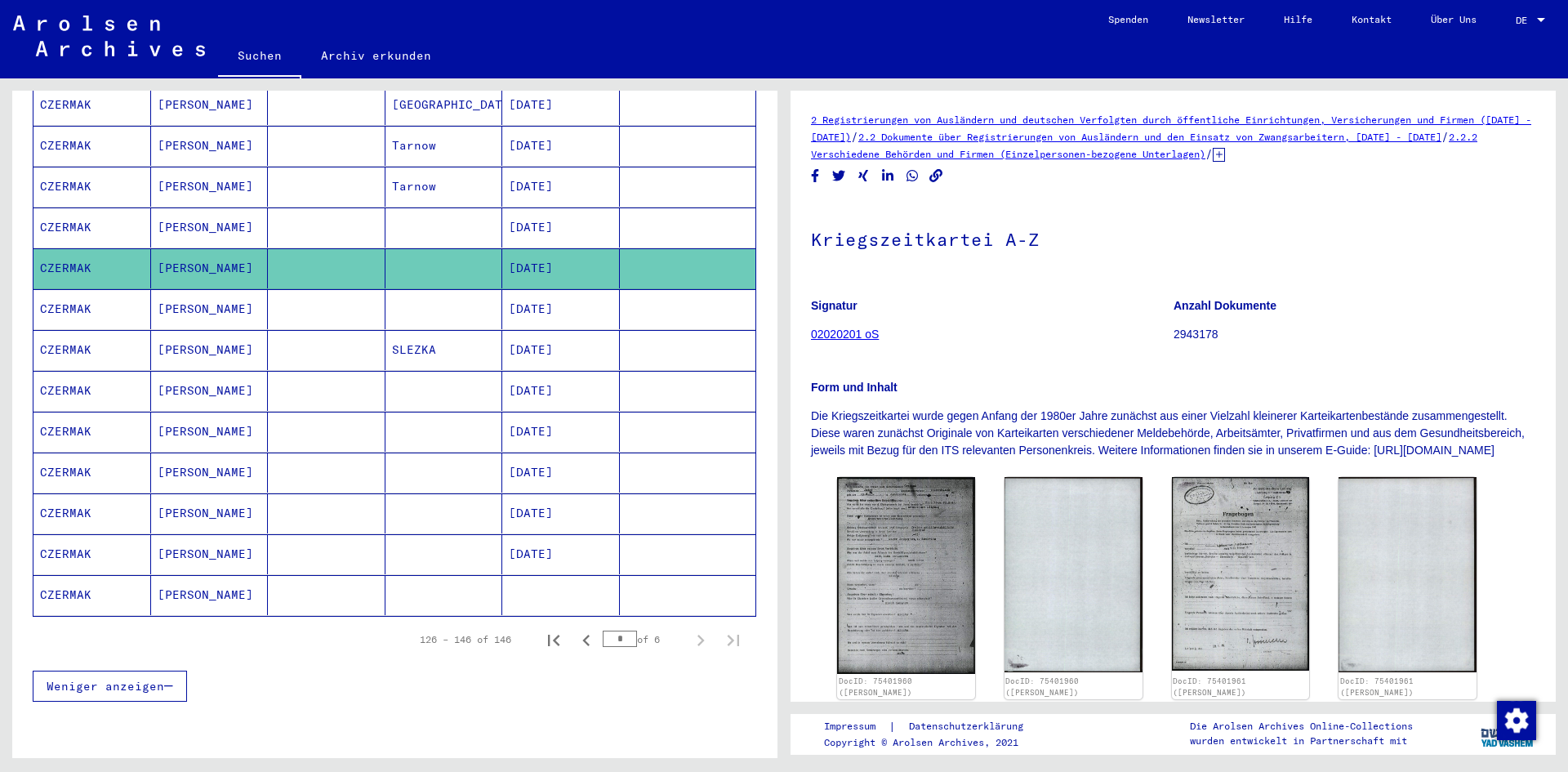
click at [87, 293] on mat-cell "CZERMAK" at bounding box center [93, 309] width 118 height 40
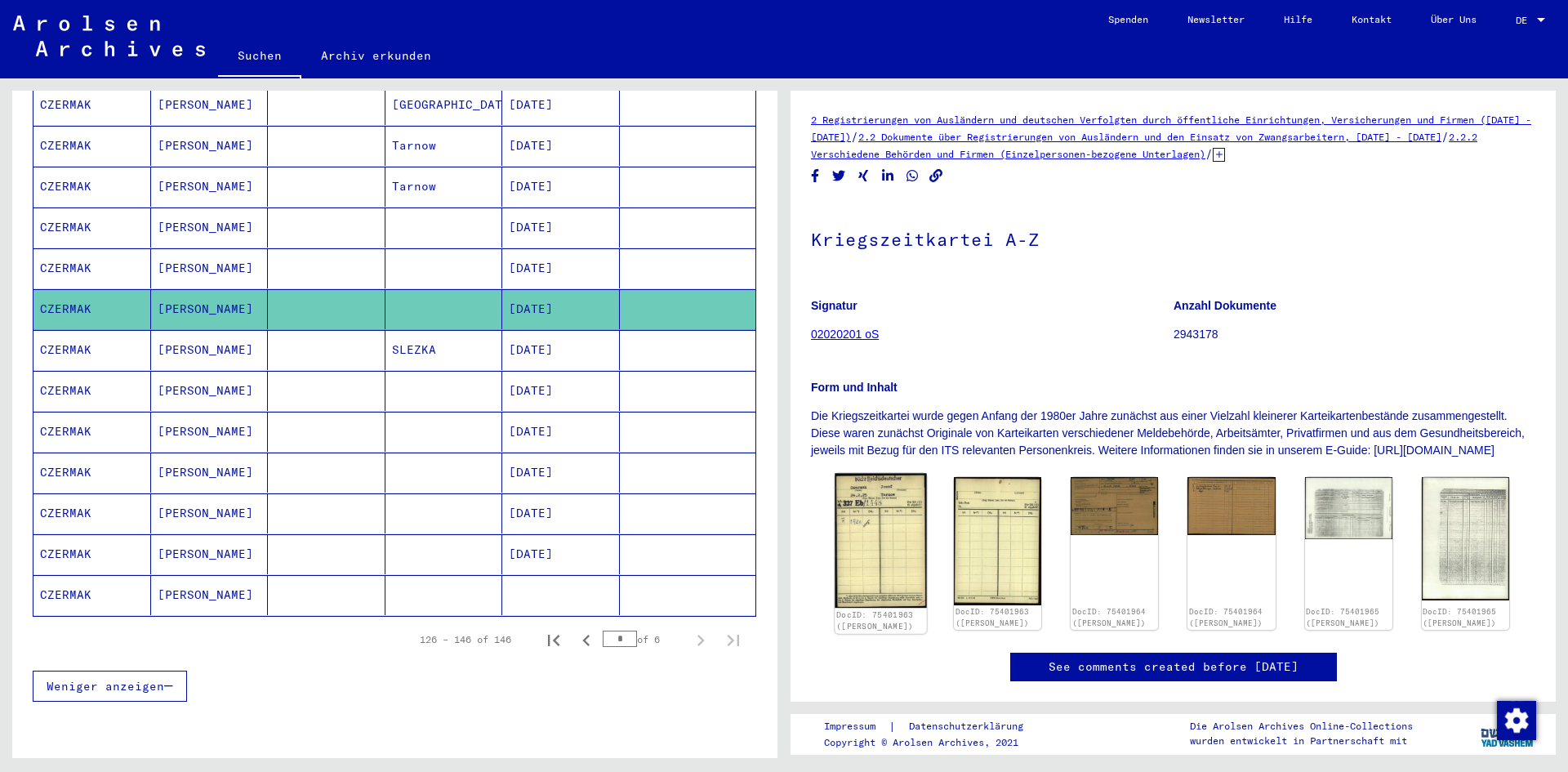
click at [903, 532] on img at bounding box center [880, 540] width 93 height 134
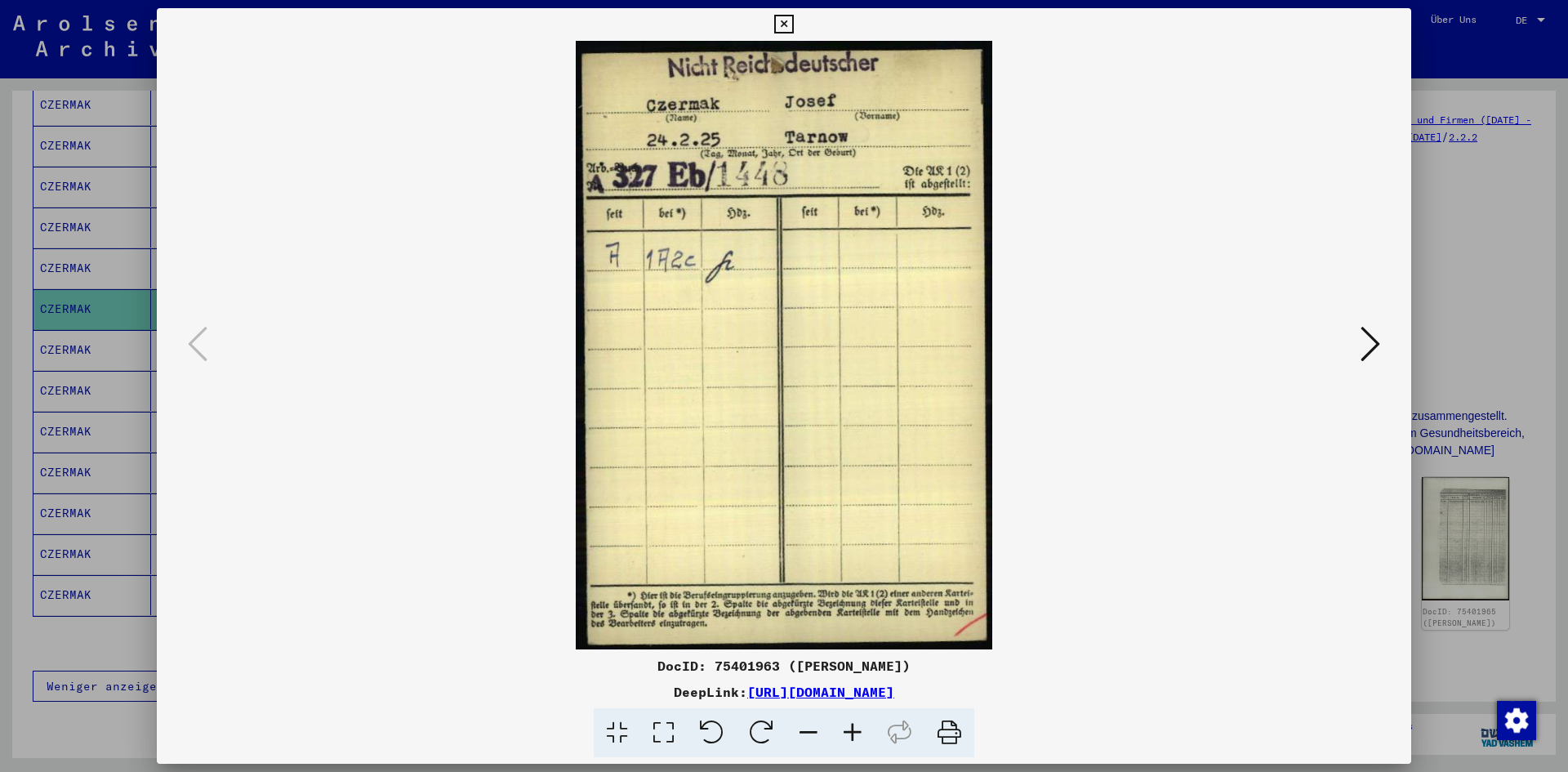
click at [1379, 359] on button at bounding box center [1369, 344] width 29 height 46
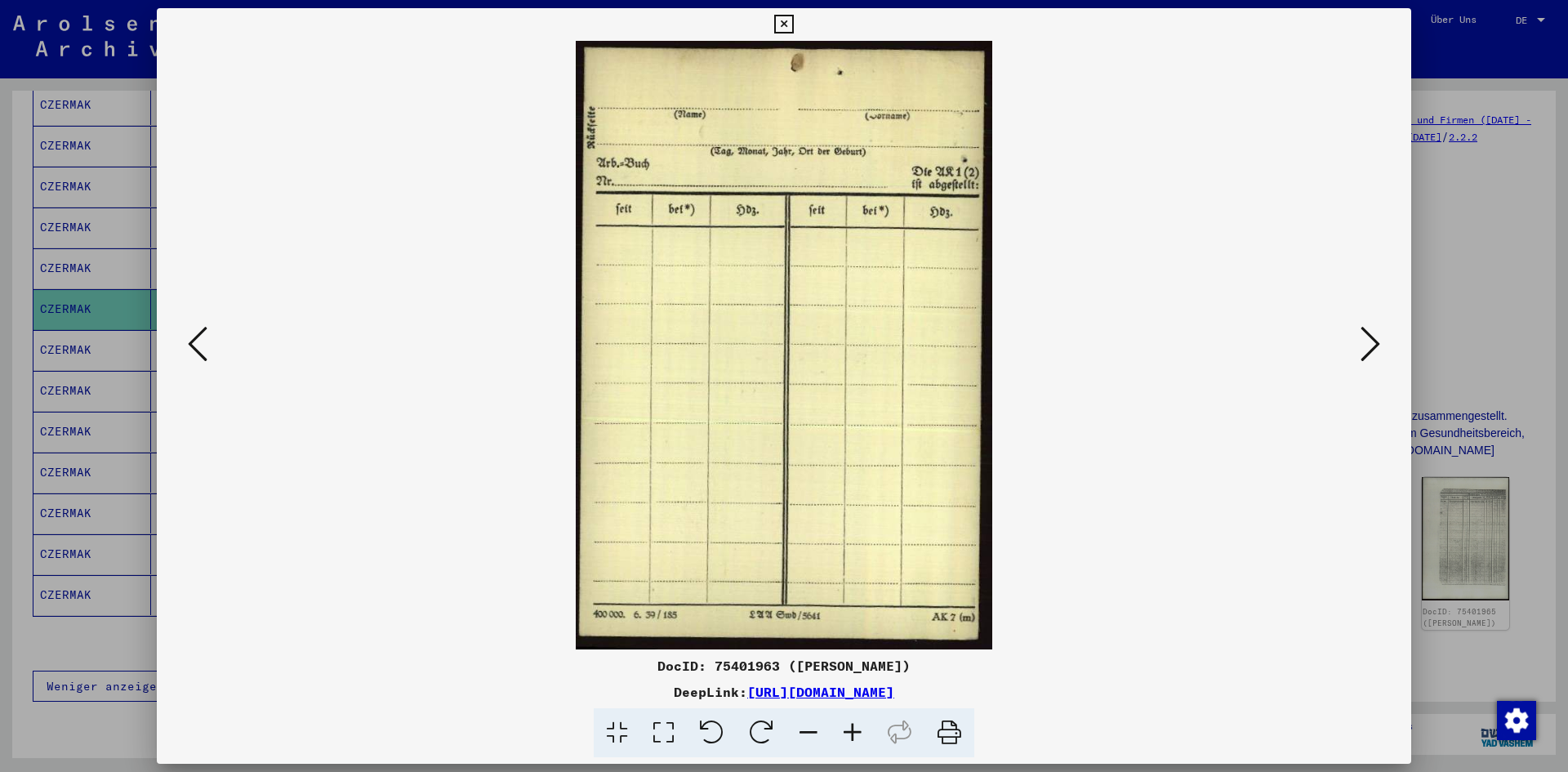
click at [1379, 359] on button at bounding box center [1369, 344] width 29 height 46
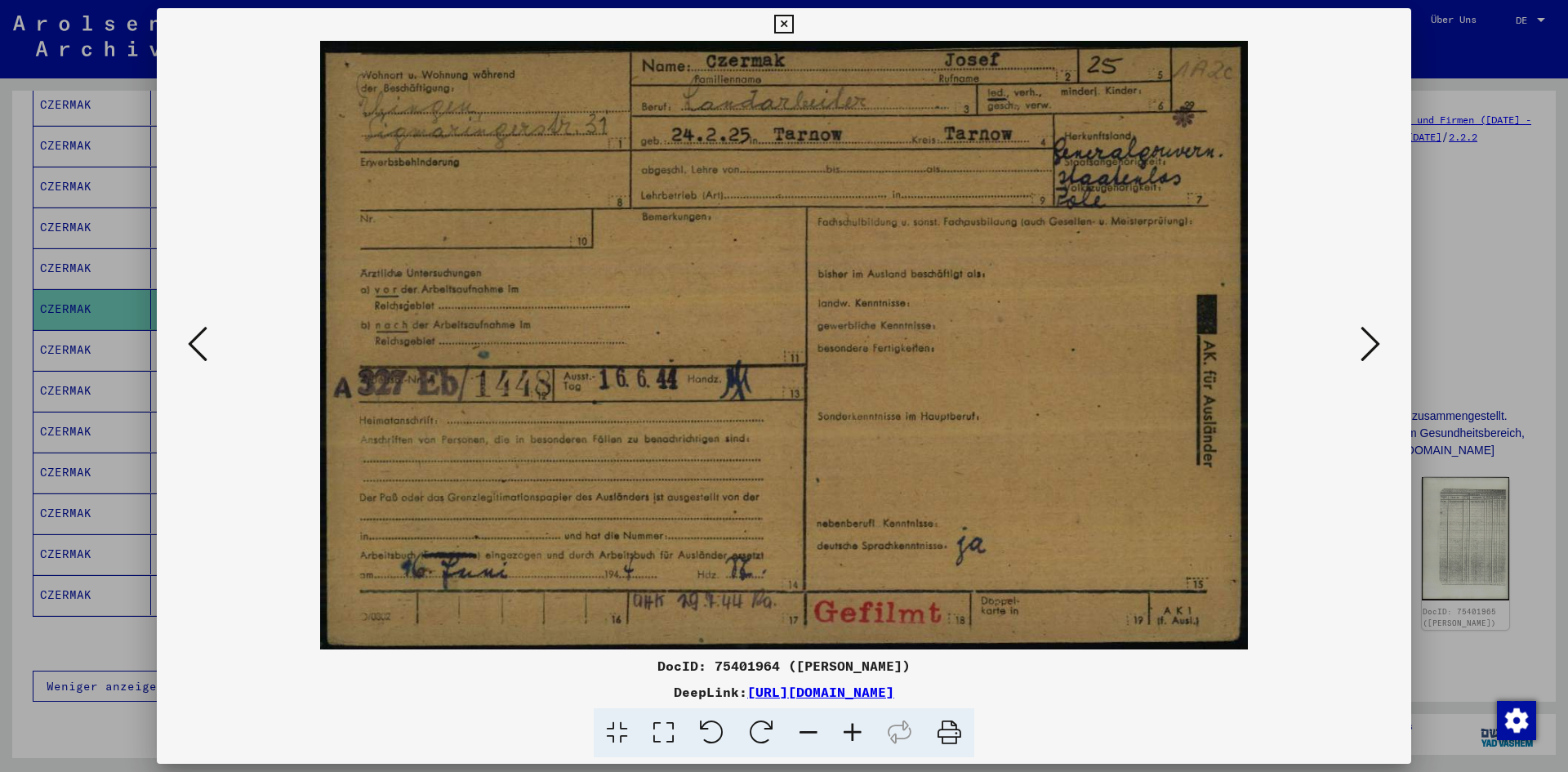
click at [845, 735] on icon at bounding box center [853, 732] width 44 height 50
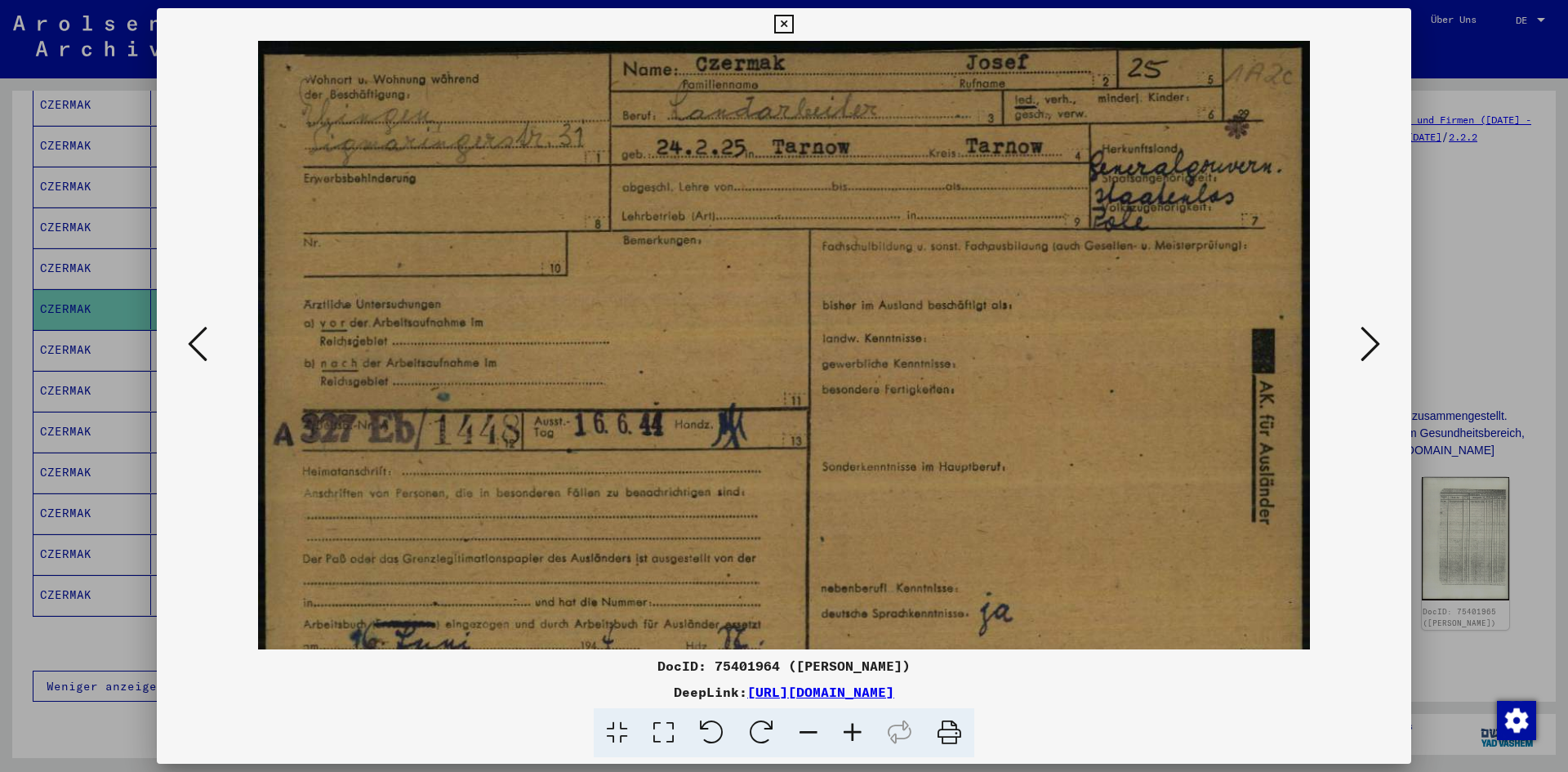
click at [845, 735] on icon at bounding box center [853, 732] width 44 height 50
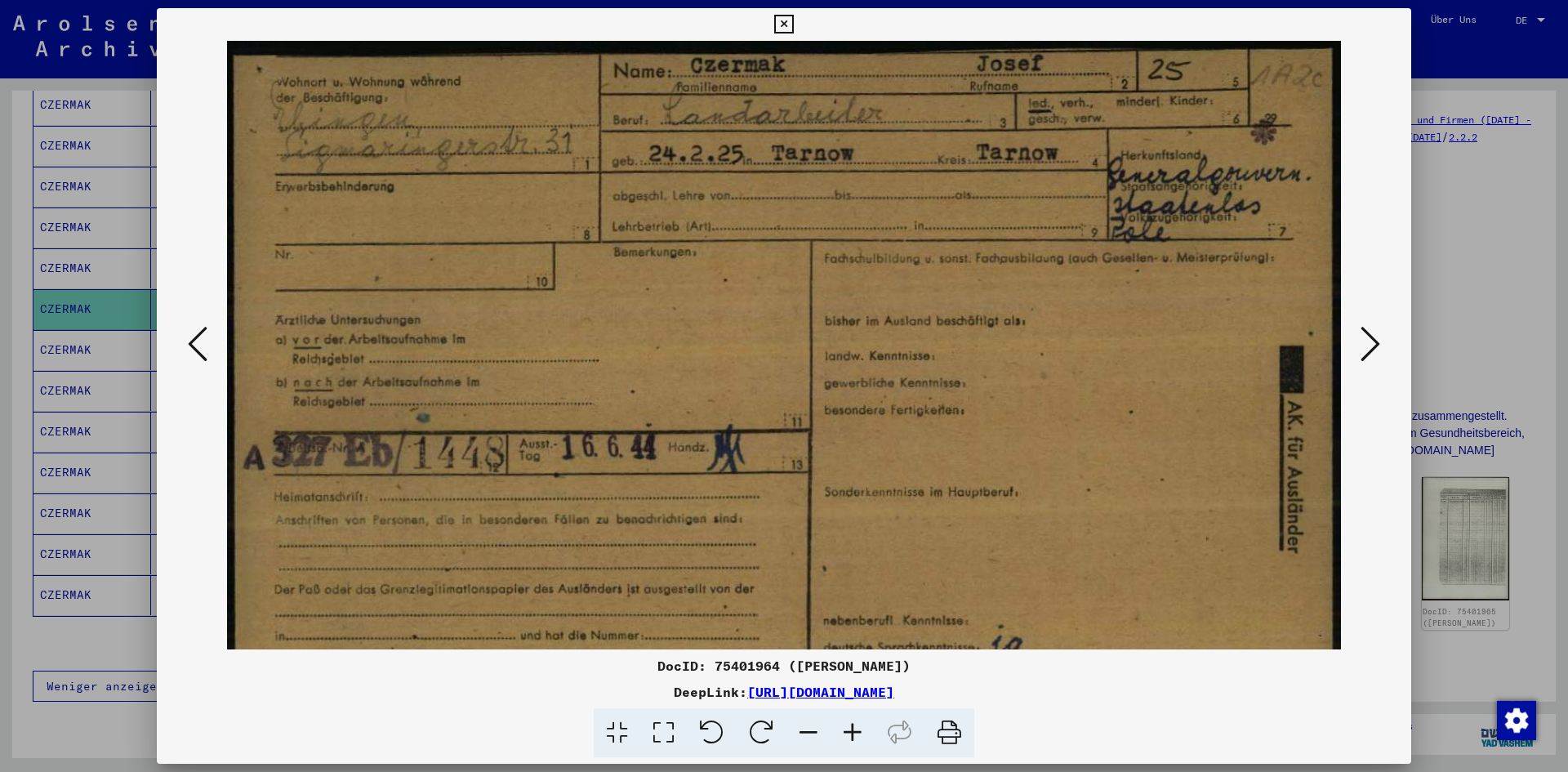
click at [845, 735] on icon at bounding box center [853, 732] width 44 height 50
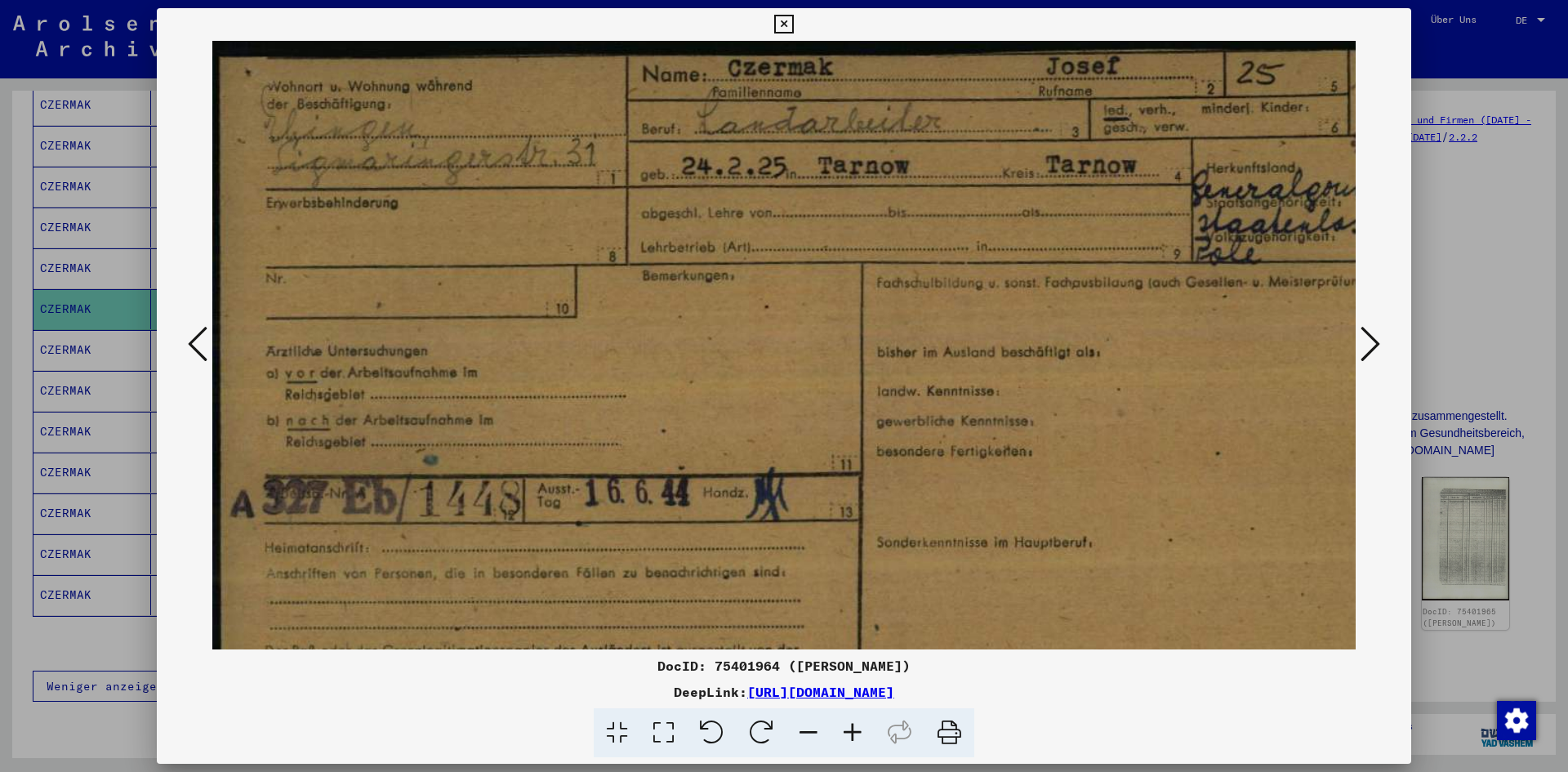
click at [845, 735] on icon at bounding box center [853, 732] width 44 height 50
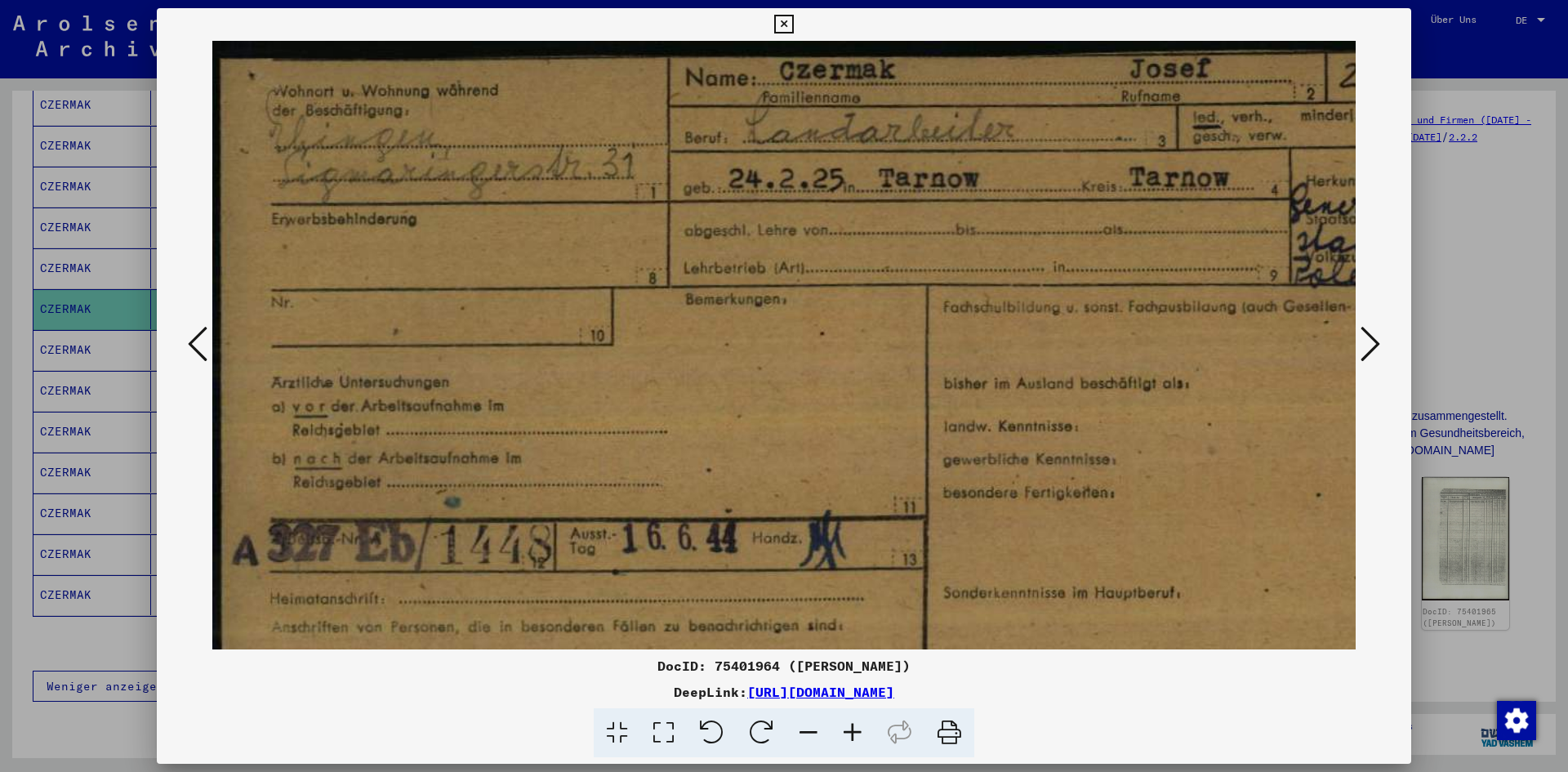
click at [845, 735] on icon at bounding box center [853, 732] width 44 height 50
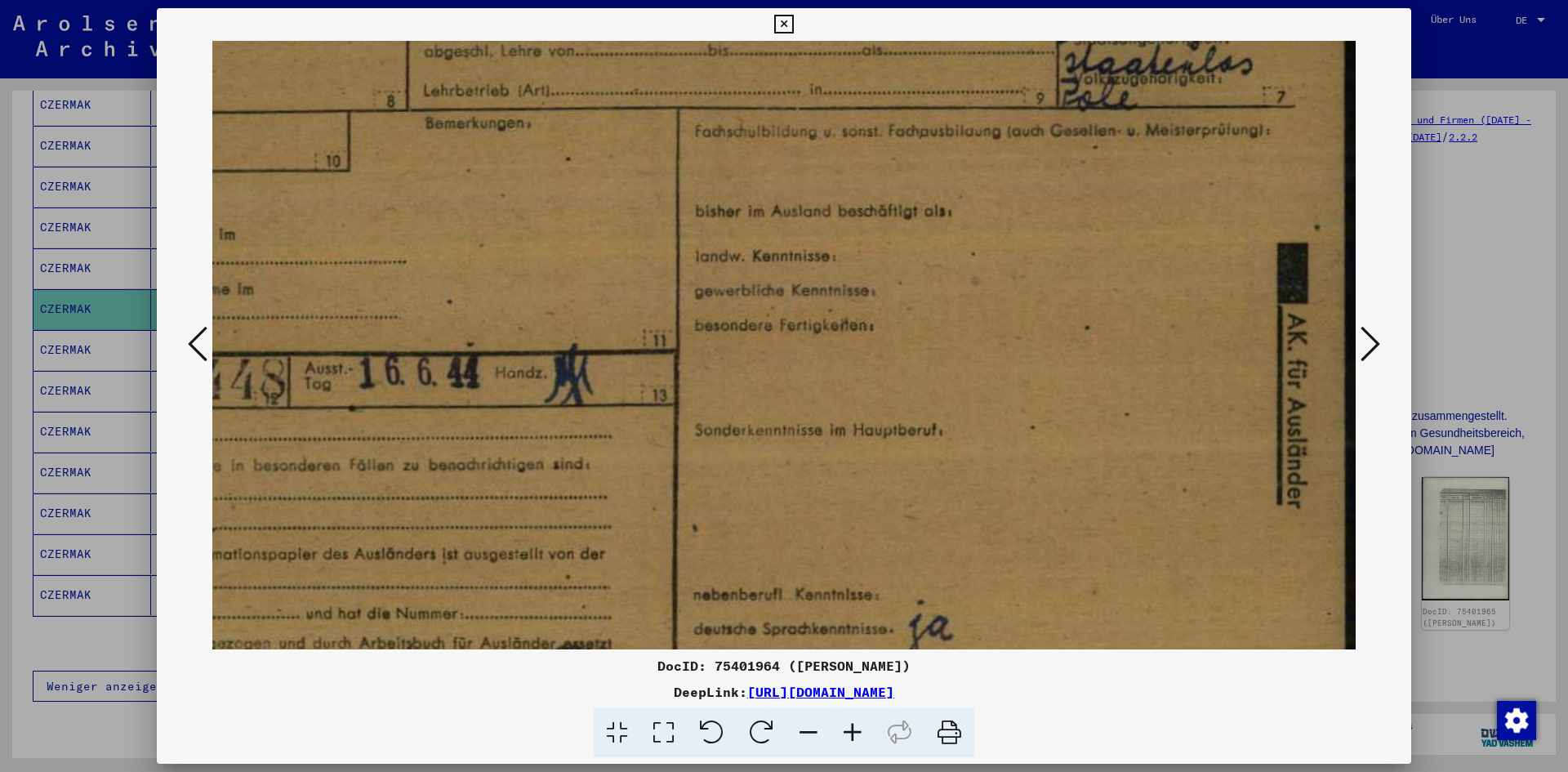
scroll to position [232, 282]
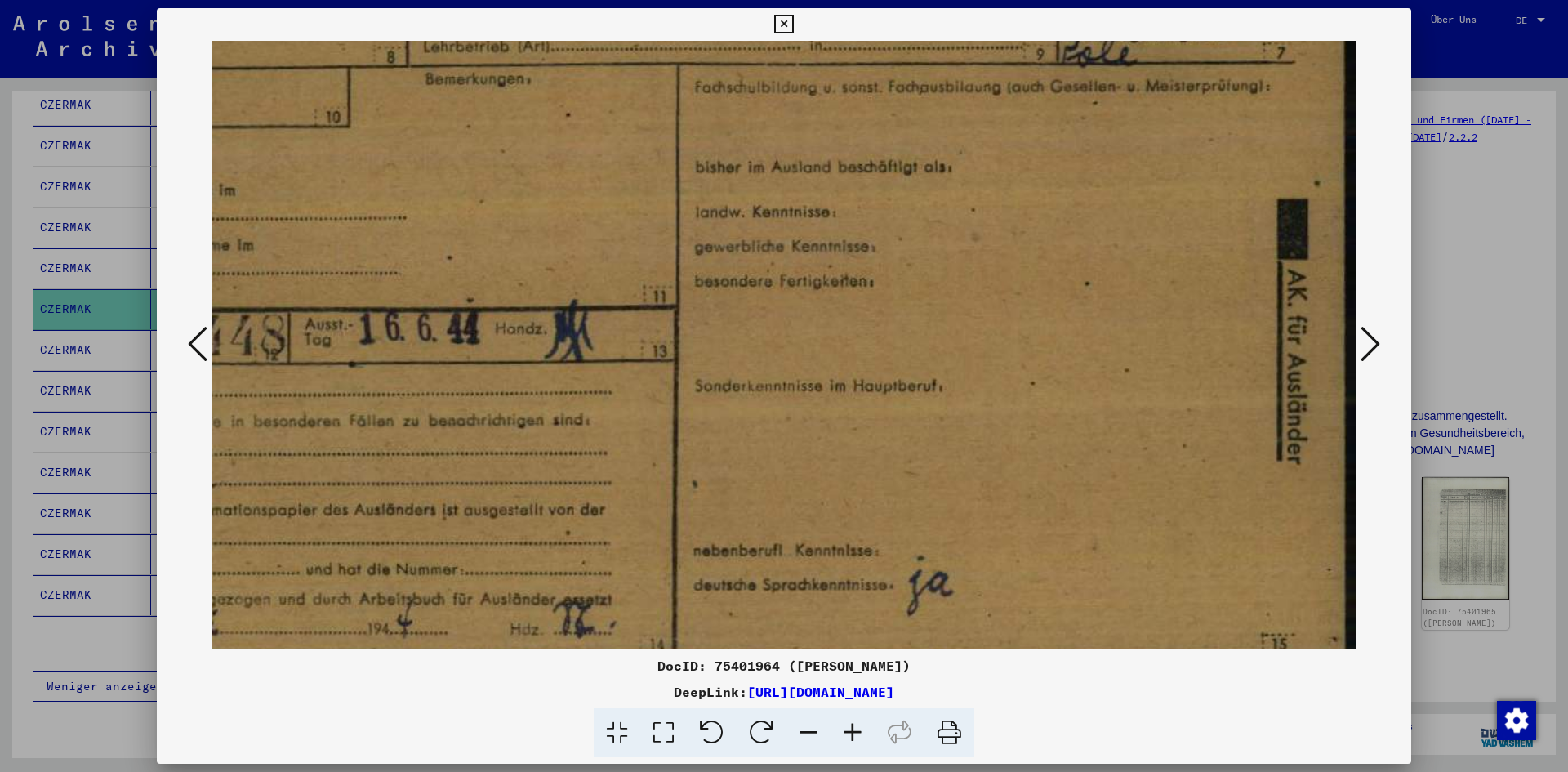
drag, startPoint x: 1028, startPoint y: 217, endPoint x: 506, endPoint y: 26, distance: 555.8
click at [506, 26] on div "DocID: 75401964 ([PERSON_NAME]) DeepLink: [URL][DOMAIN_NAME]" at bounding box center [784, 383] width 1254 height 750
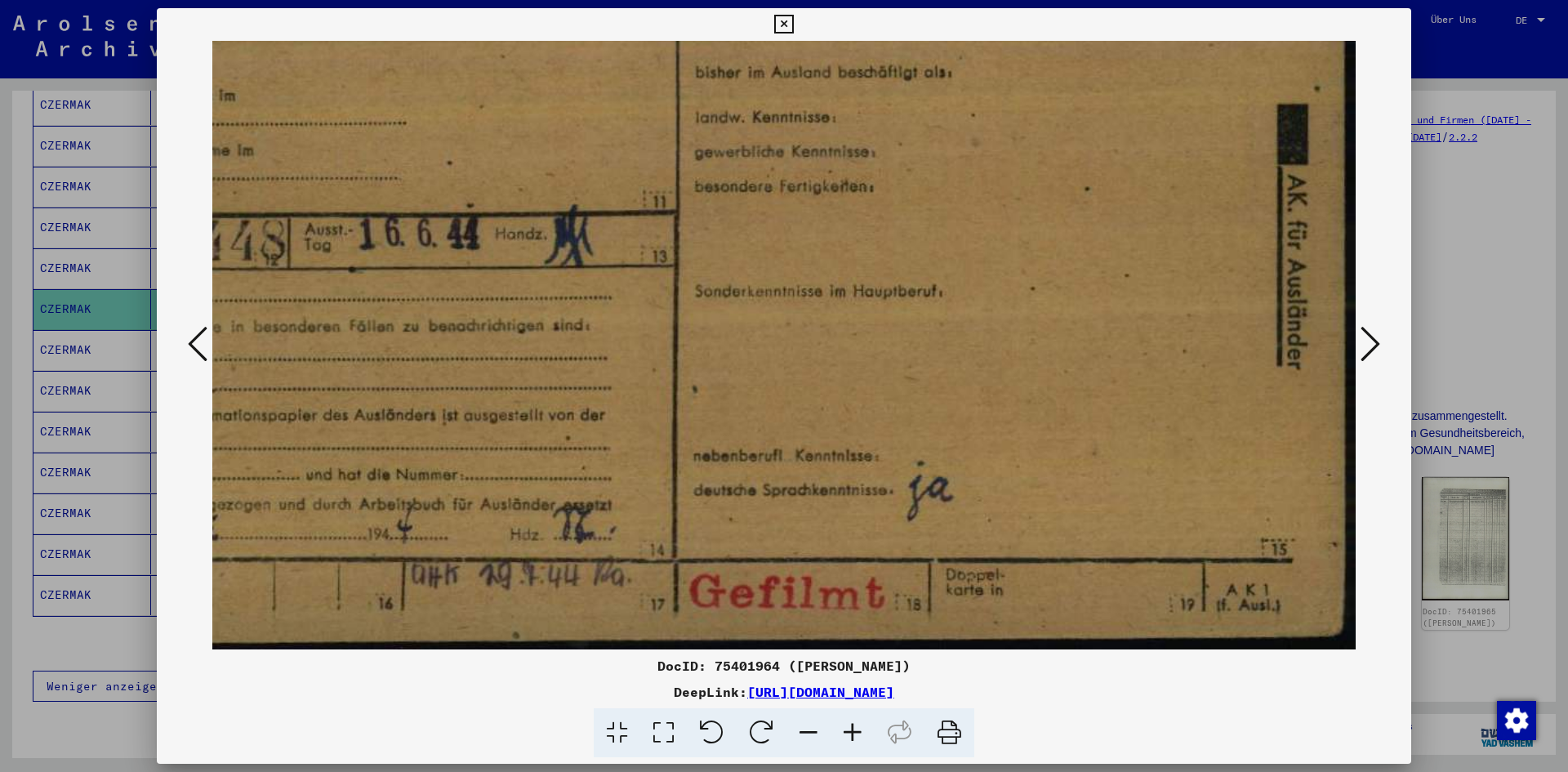
scroll to position [327, 278]
drag, startPoint x: 891, startPoint y: 530, endPoint x: 864, endPoint y: 227, distance: 304.2
click at [864, 227] on img at bounding box center [646, 181] width 1425 height 935
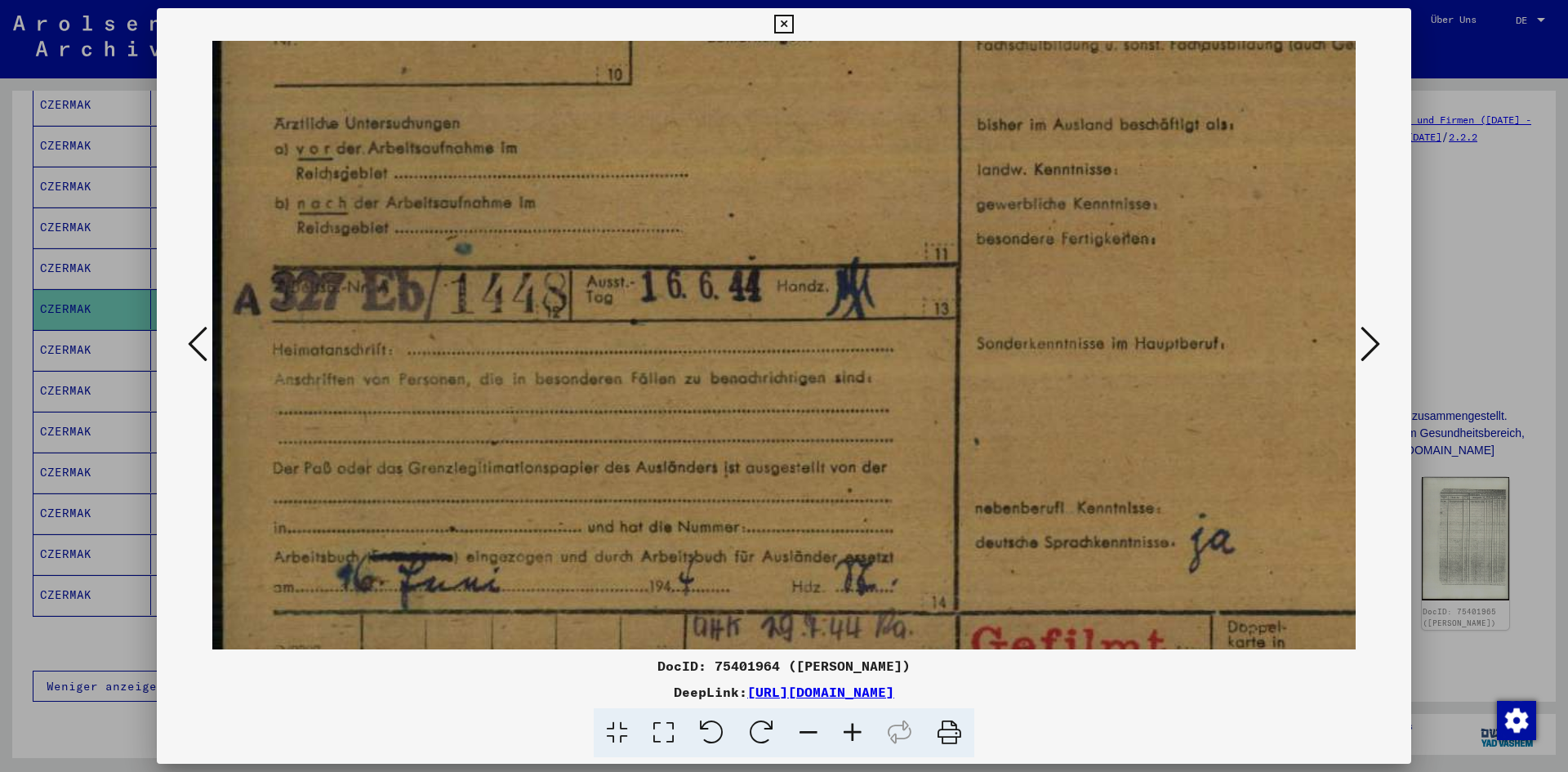
scroll to position [327, 0]
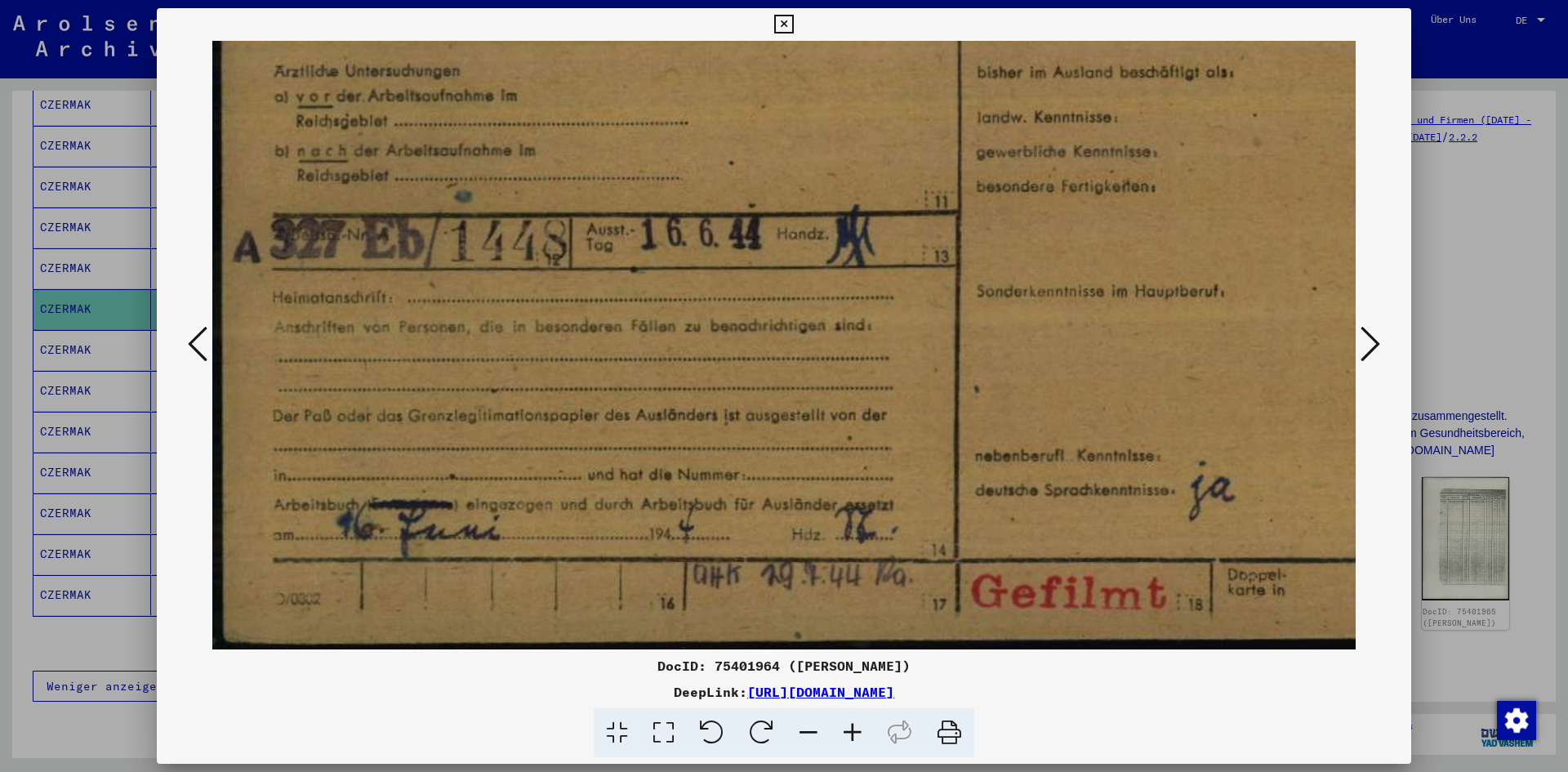
drag, startPoint x: 547, startPoint y: 359, endPoint x: 933, endPoint y: 265, distance: 397.3
click at [933, 265] on img at bounding box center [924, 181] width 1425 height 935
click at [1371, 336] on icon at bounding box center [1369, 343] width 19 height 40
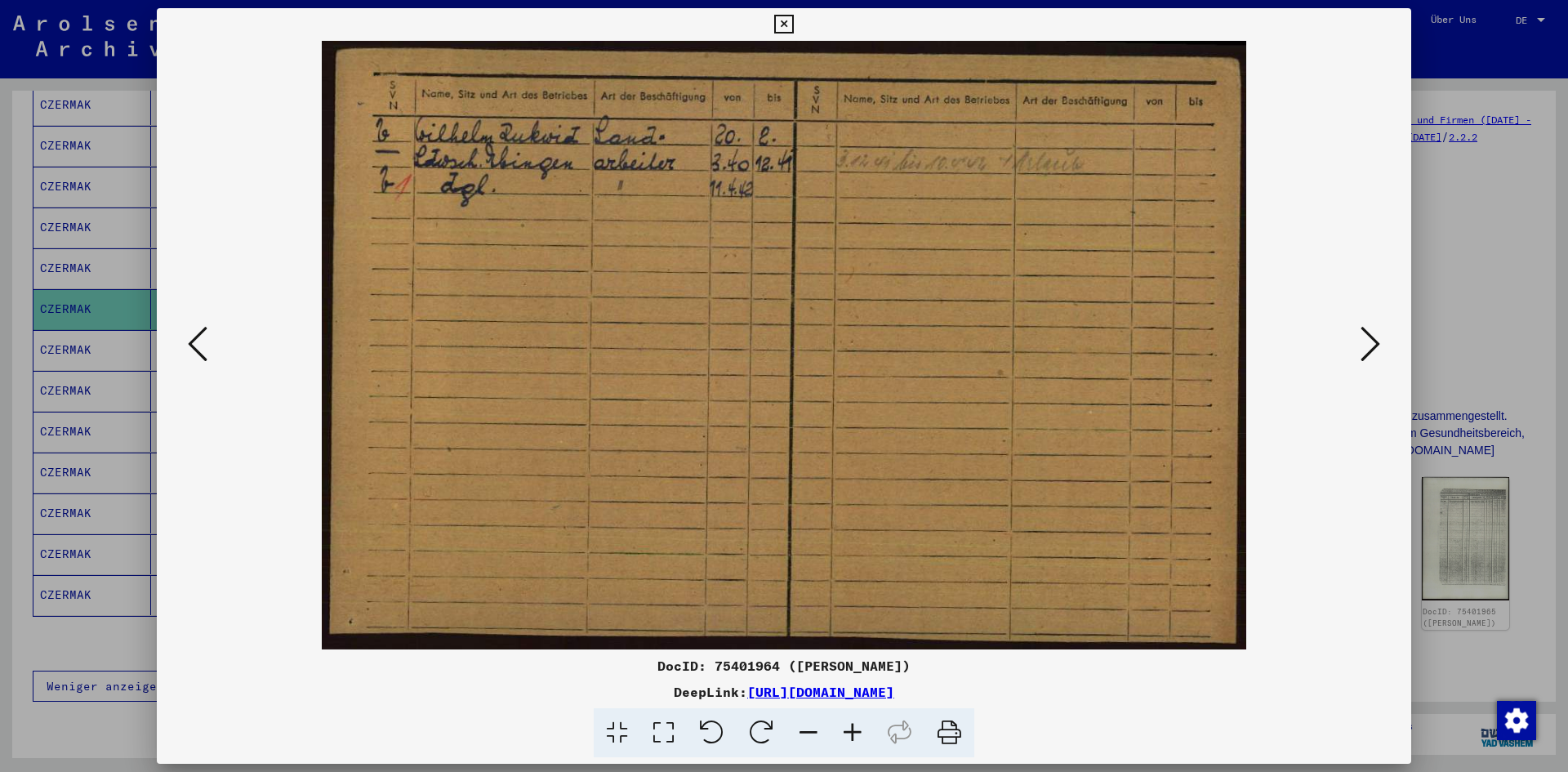
click at [1371, 336] on icon at bounding box center [1369, 343] width 19 height 40
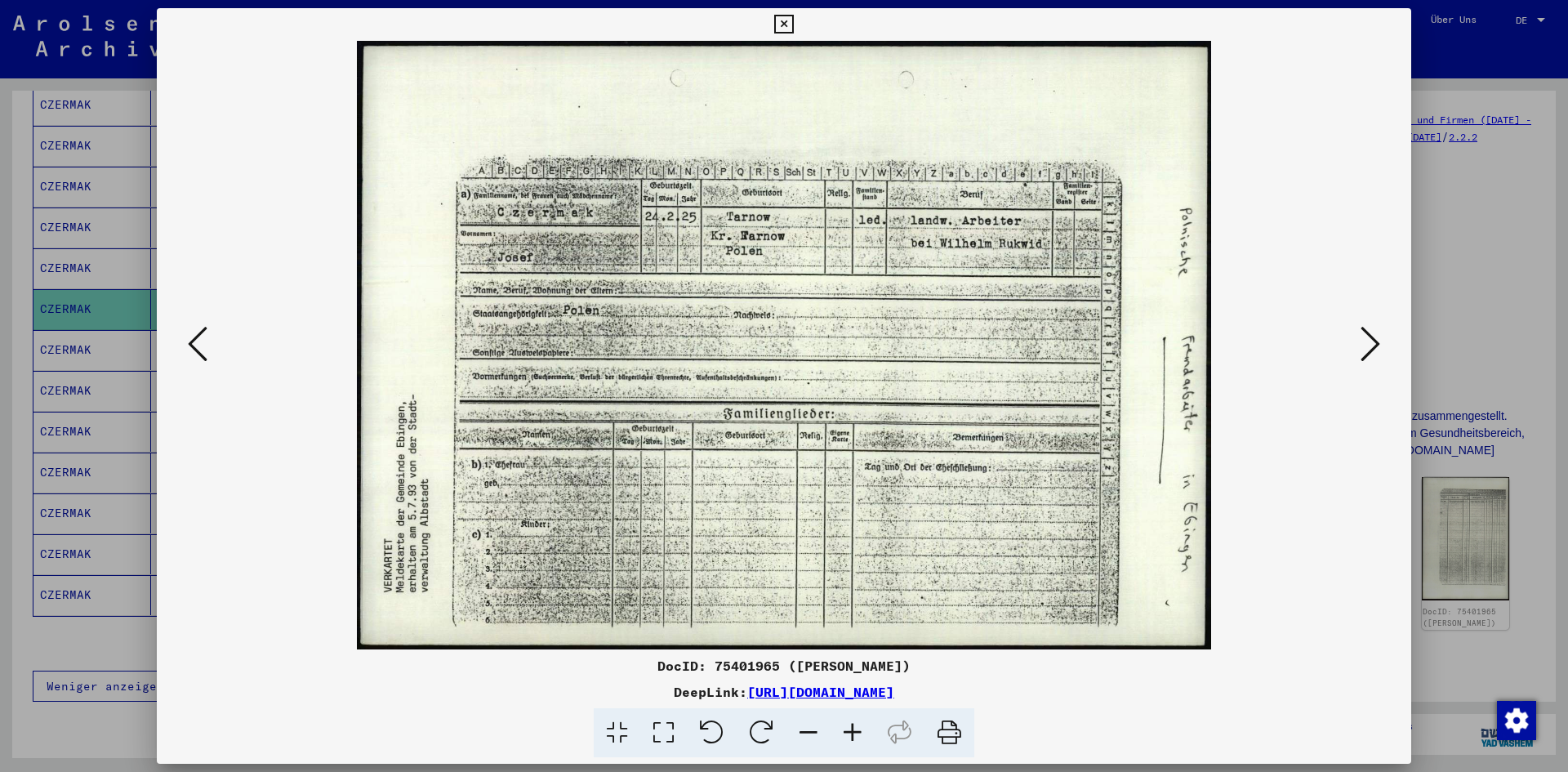
click at [1371, 336] on icon at bounding box center [1369, 343] width 19 height 40
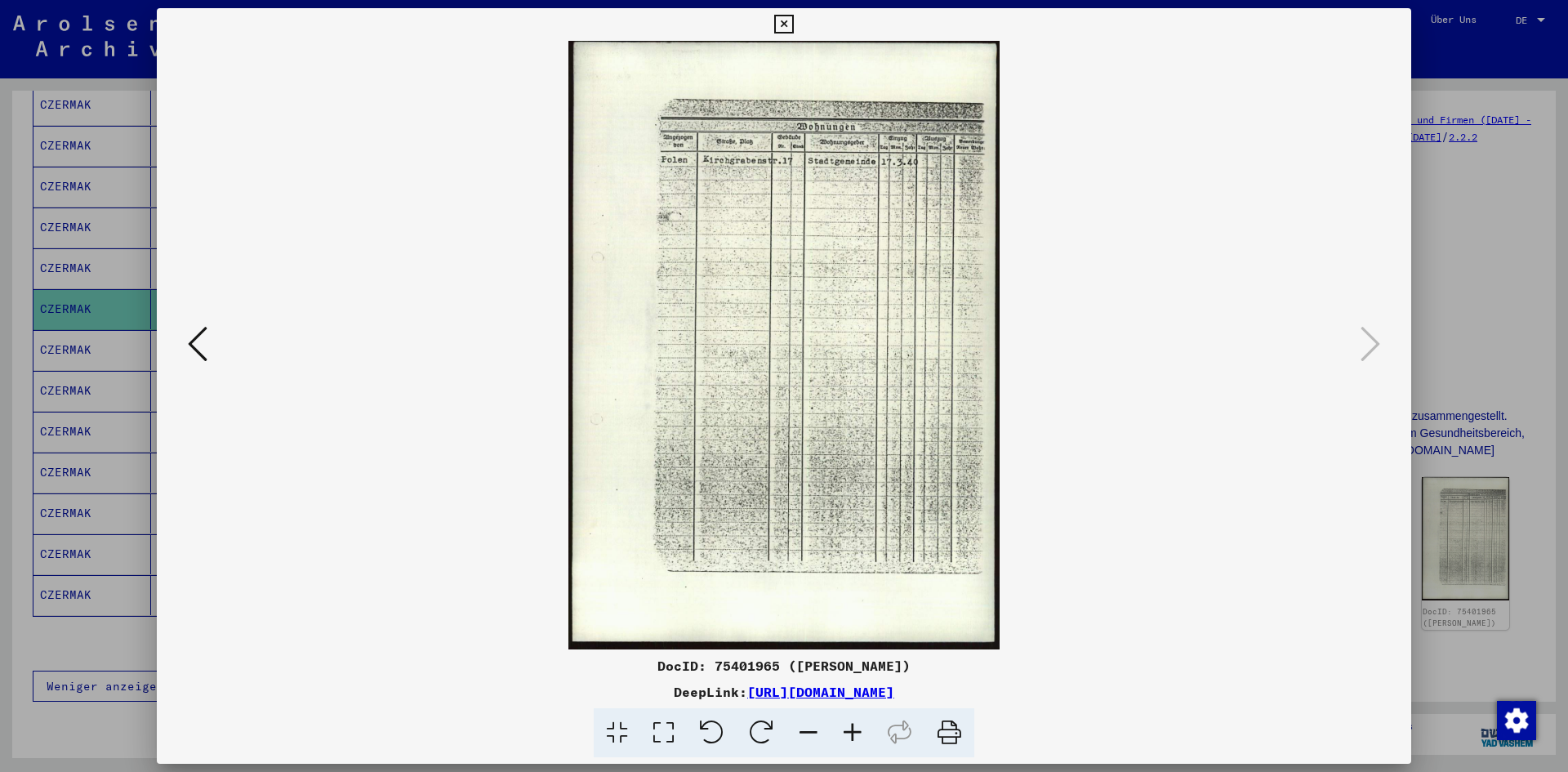
click at [1493, 260] on div at bounding box center [784, 386] width 1568 height 772
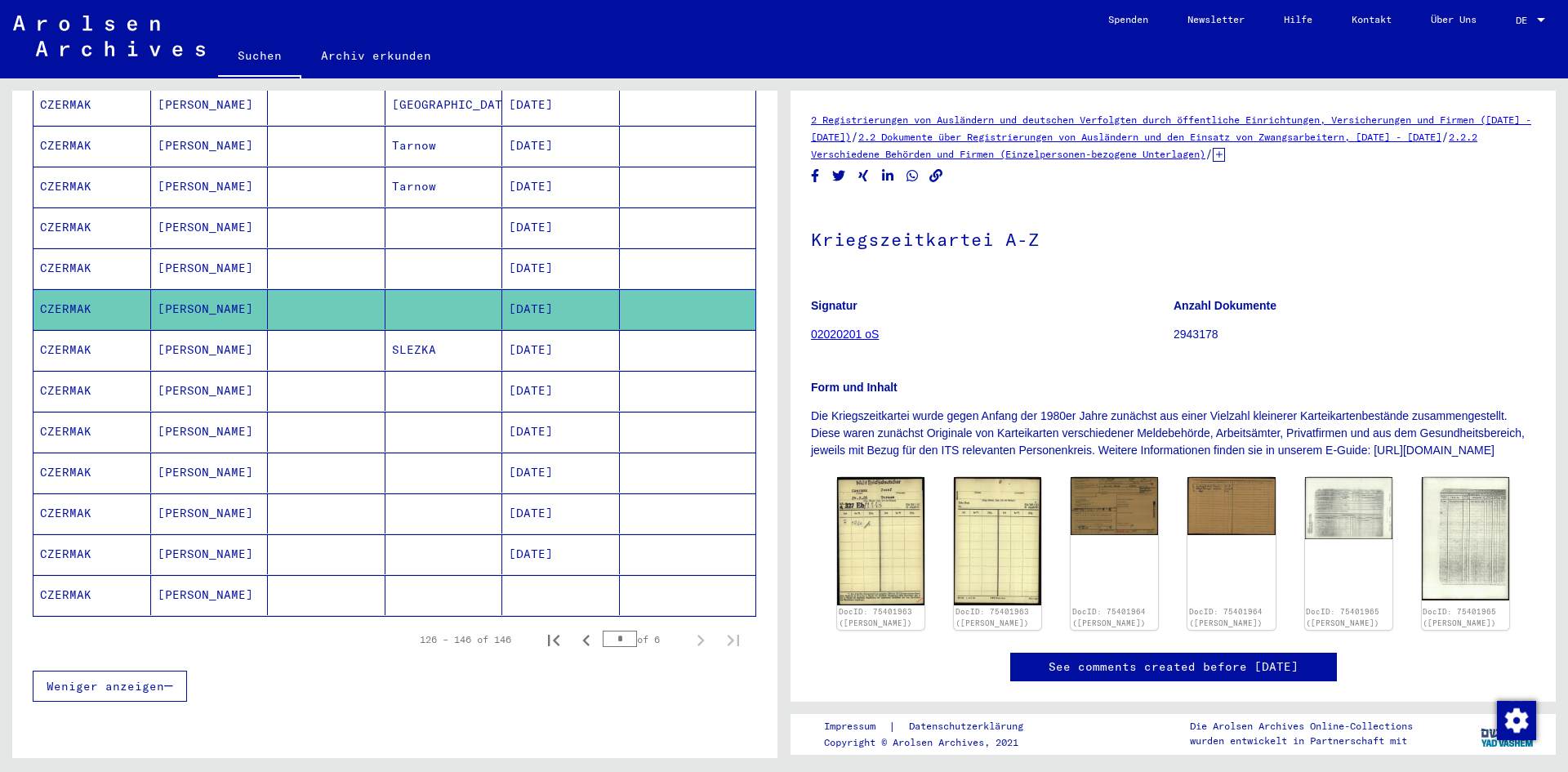
click at [78, 330] on mat-cell "CZERMAK" at bounding box center [93, 350] width 118 height 40
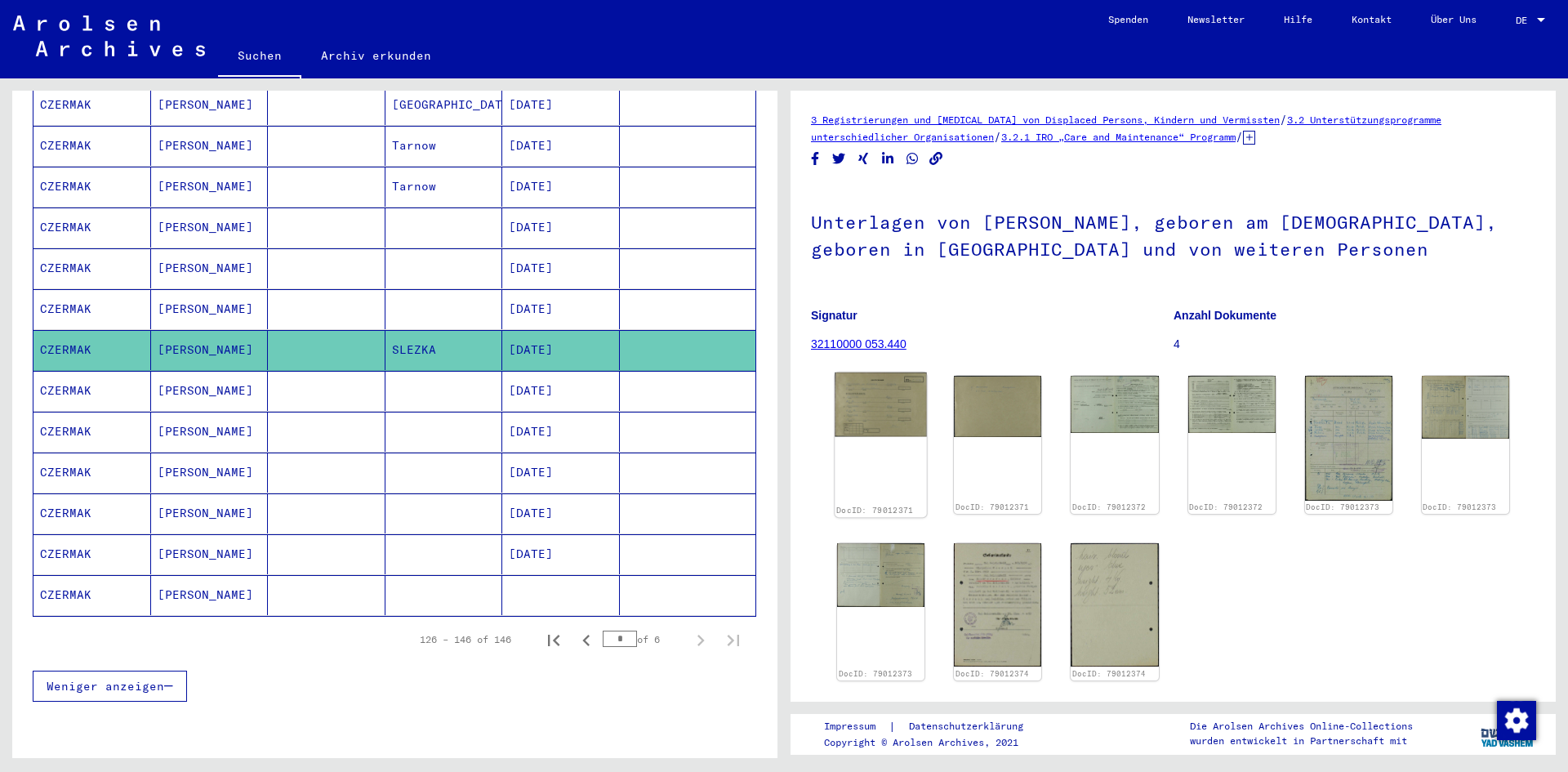
click at [899, 432] on img at bounding box center [880, 404] width 93 height 64
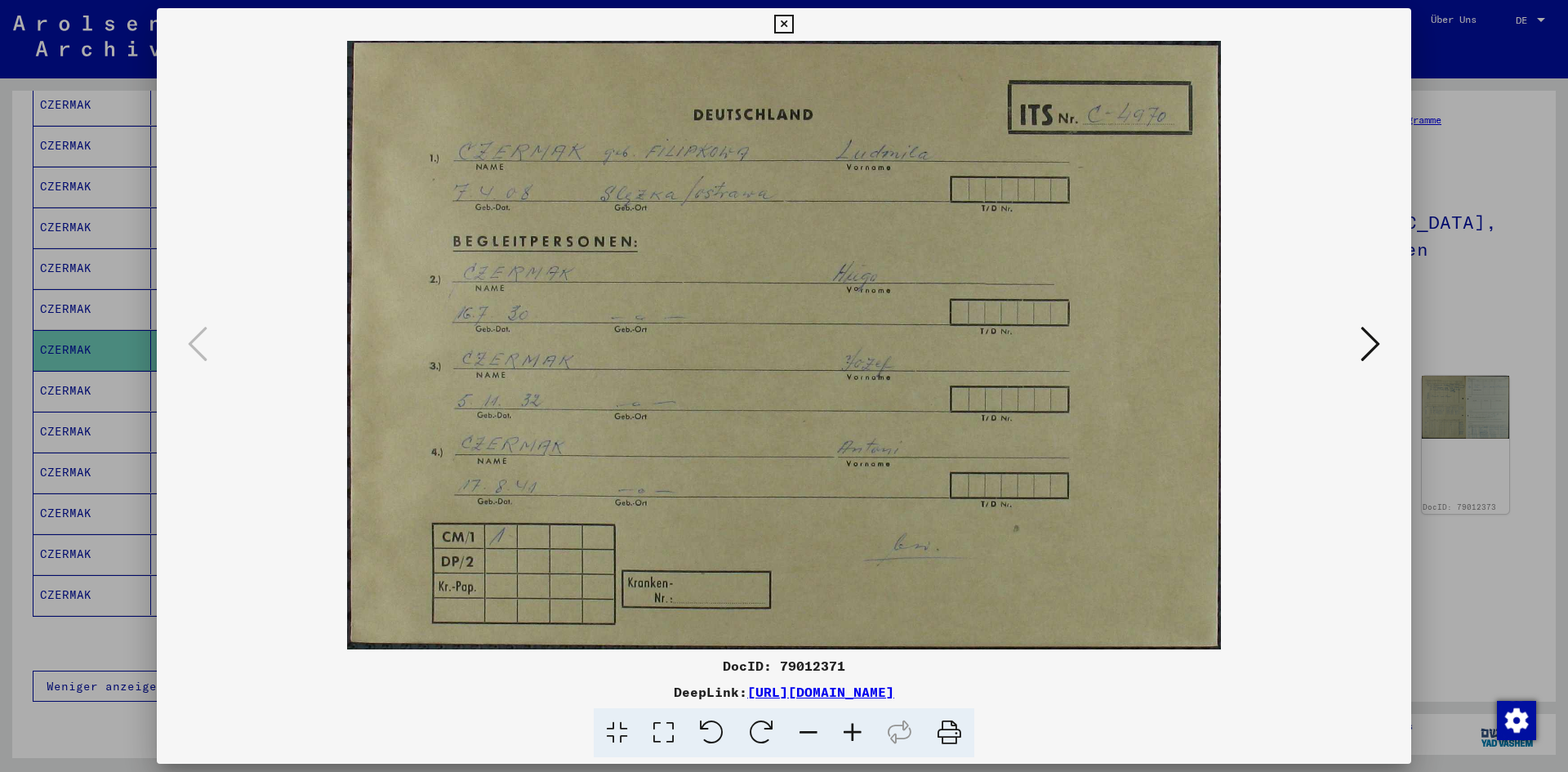
click at [858, 736] on icon at bounding box center [853, 732] width 44 height 50
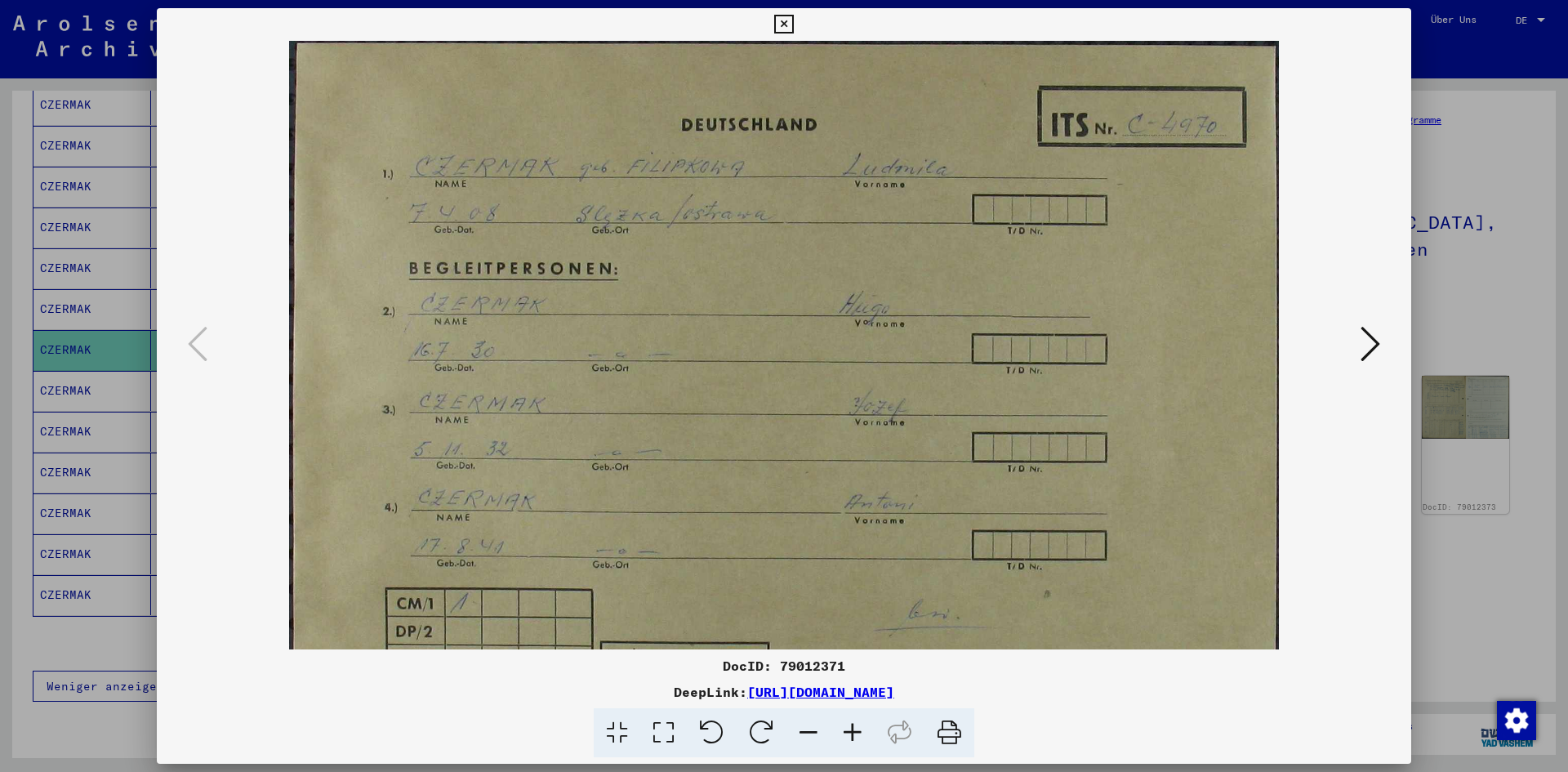
click at [858, 736] on icon at bounding box center [853, 732] width 44 height 50
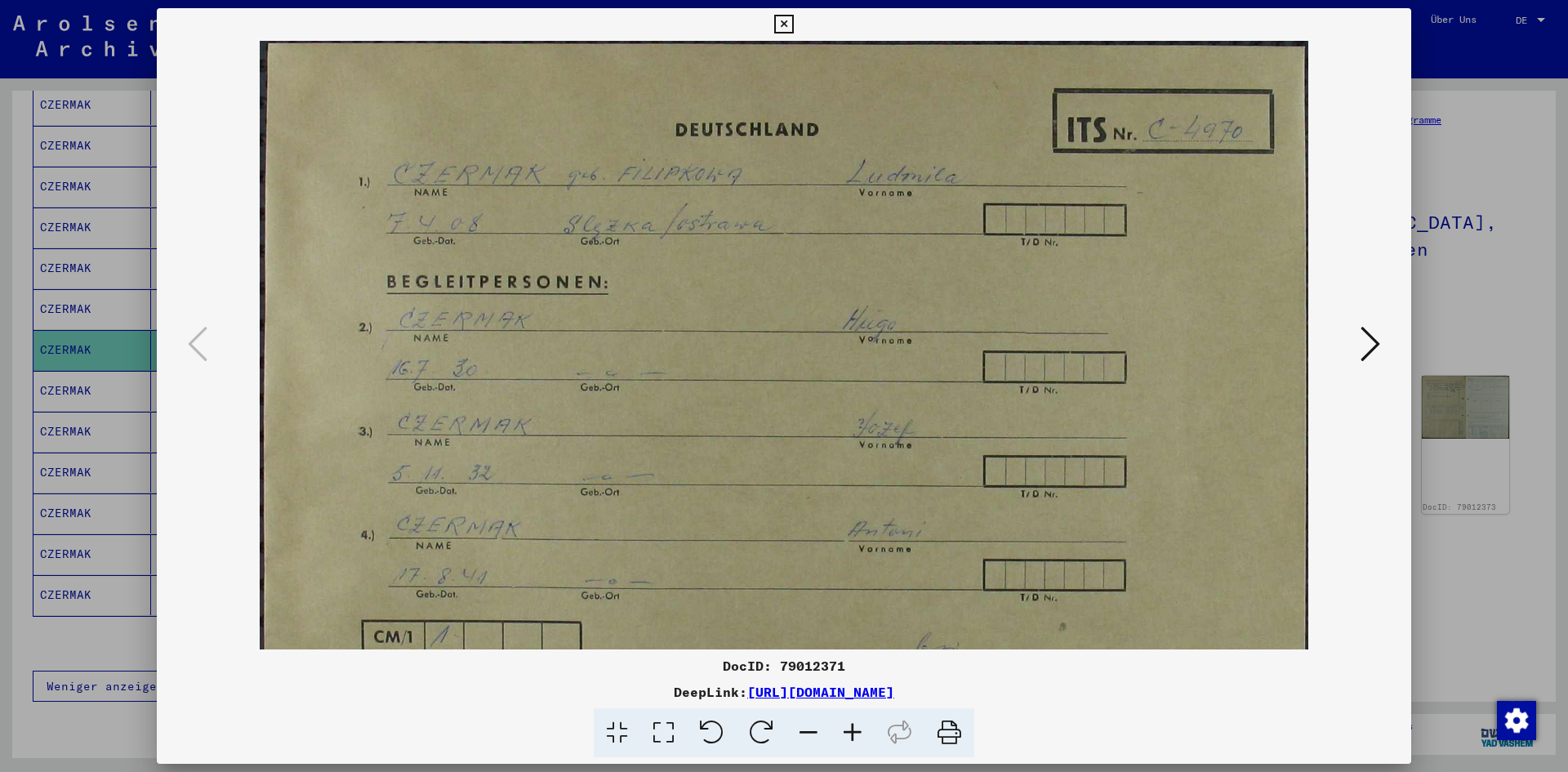
click at [858, 736] on icon at bounding box center [853, 732] width 44 height 50
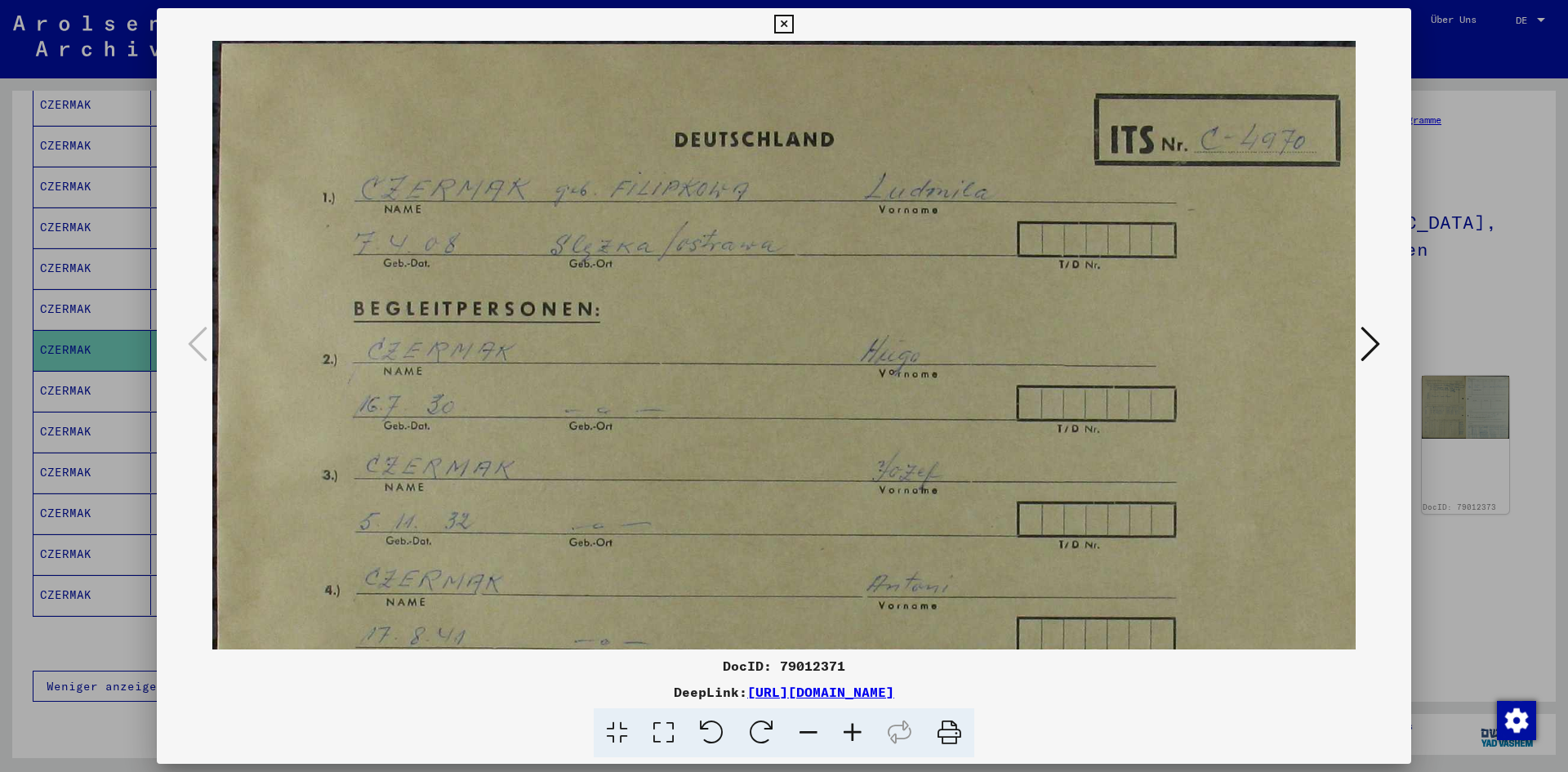
click at [858, 736] on icon at bounding box center [853, 732] width 44 height 50
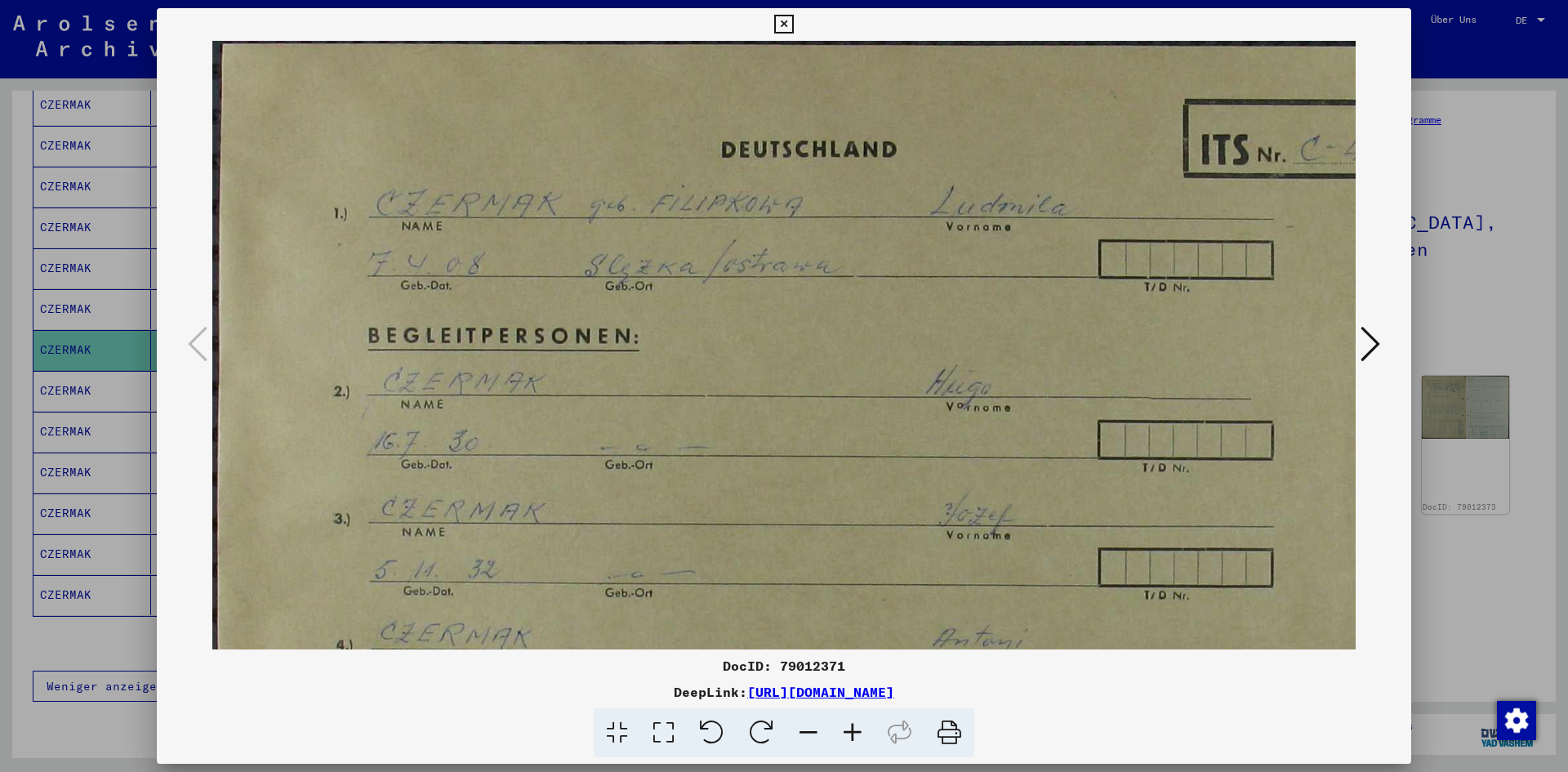
click at [858, 736] on icon at bounding box center [853, 732] width 44 height 50
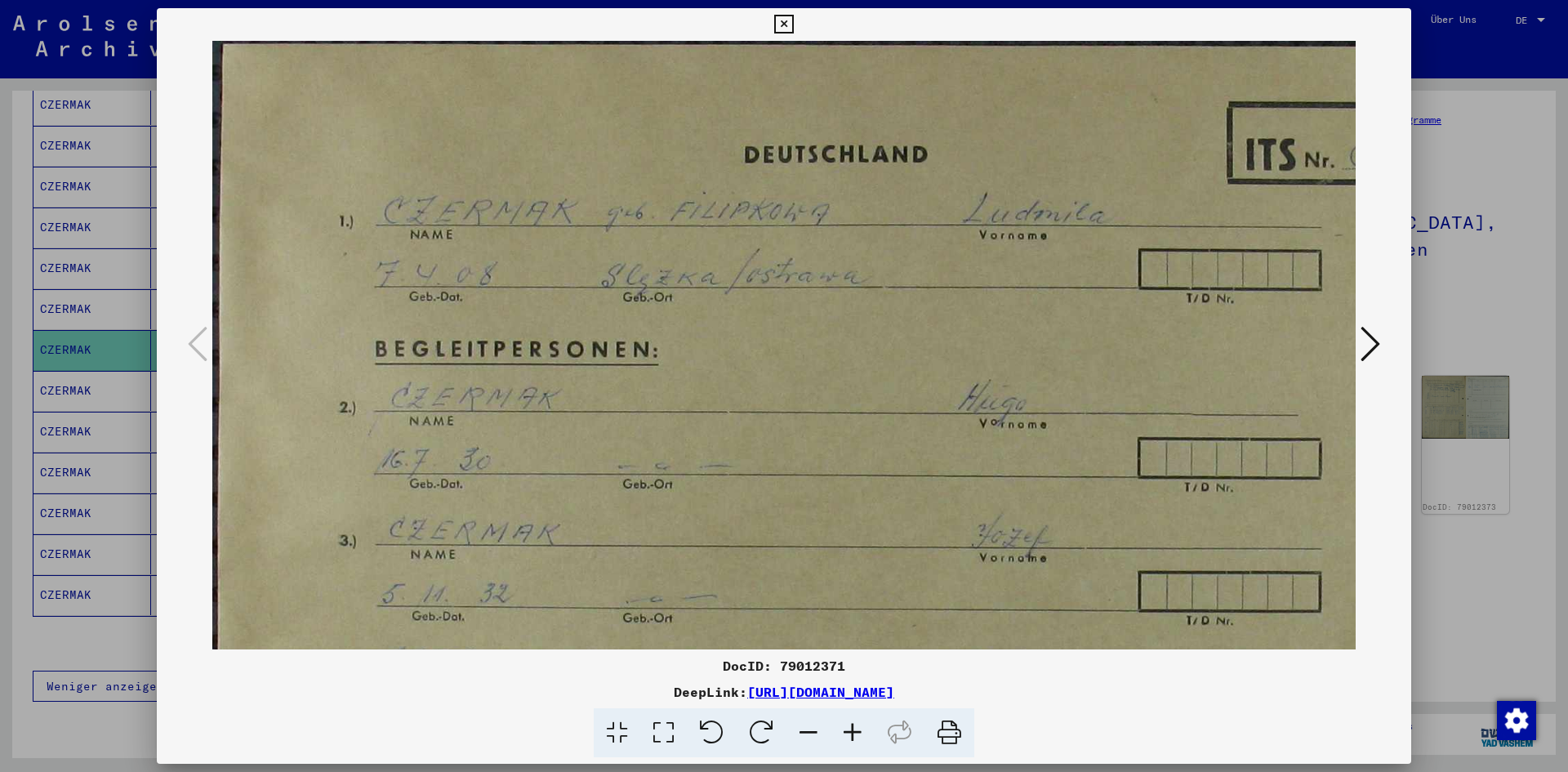
click at [858, 736] on icon at bounding box center [853, 732] width 44 height 50
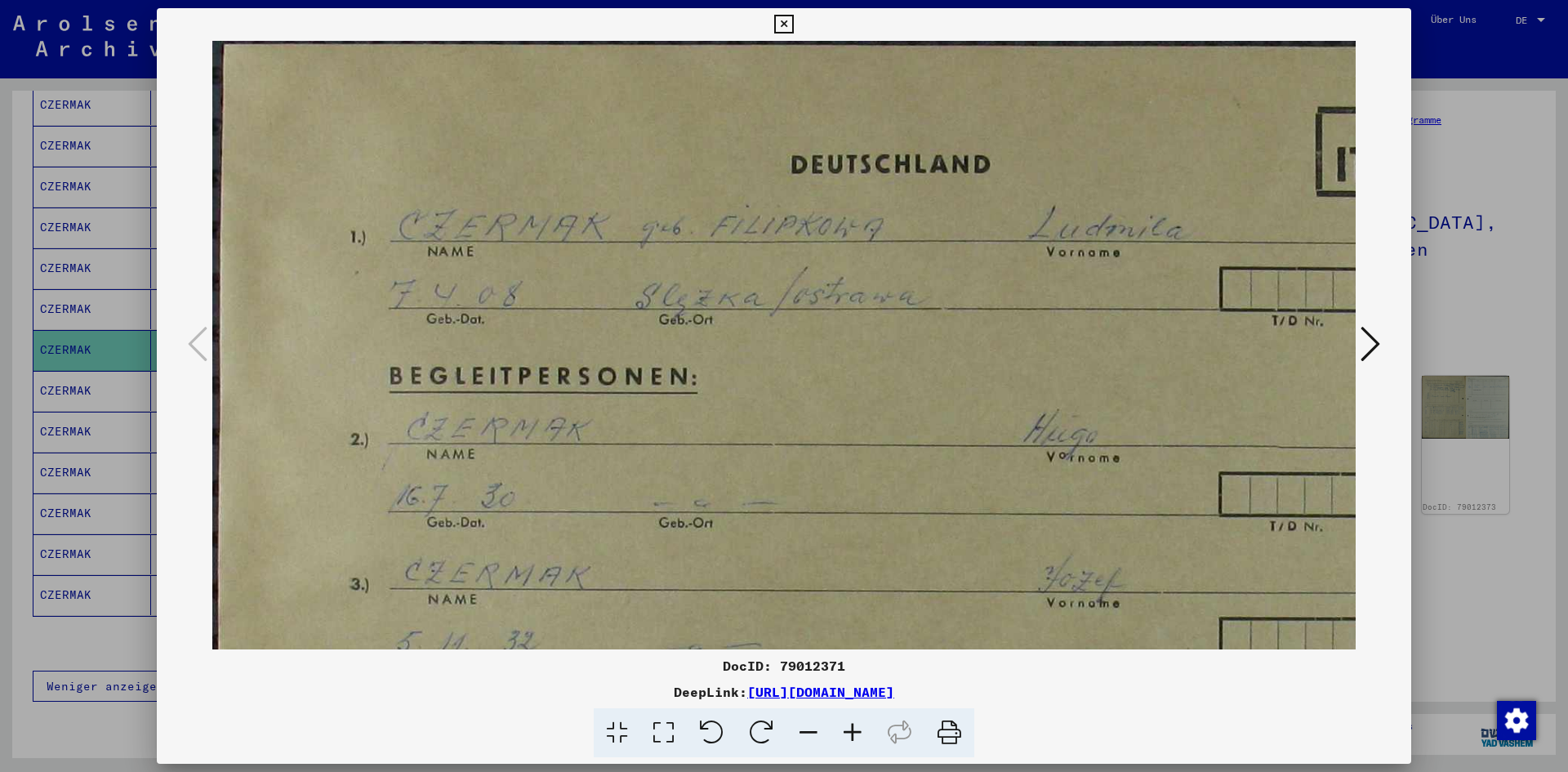
click at [858, 736] on icon at bounding box center [853, 732] width 44 height 50
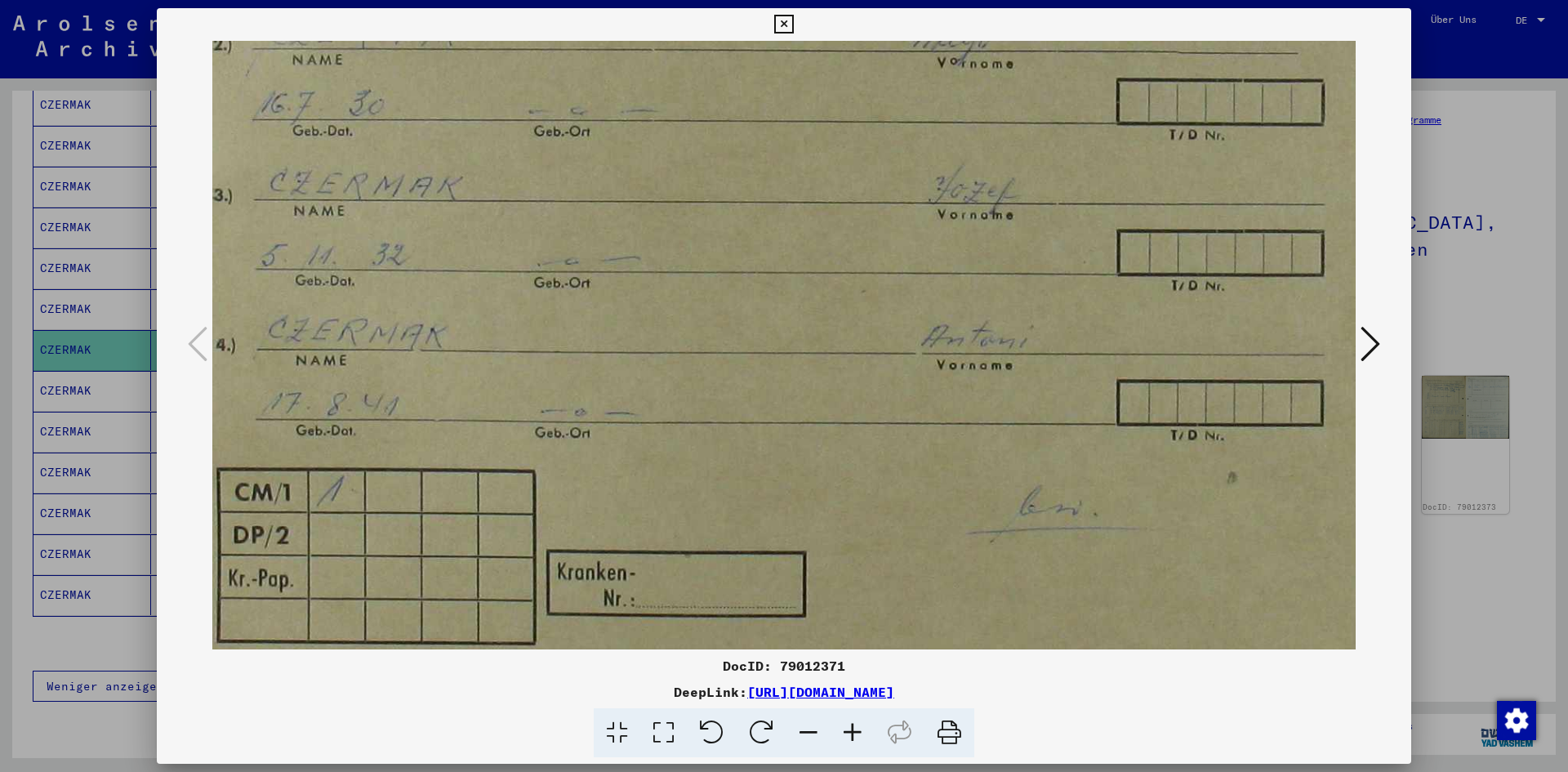
scroll to position [429, 145]
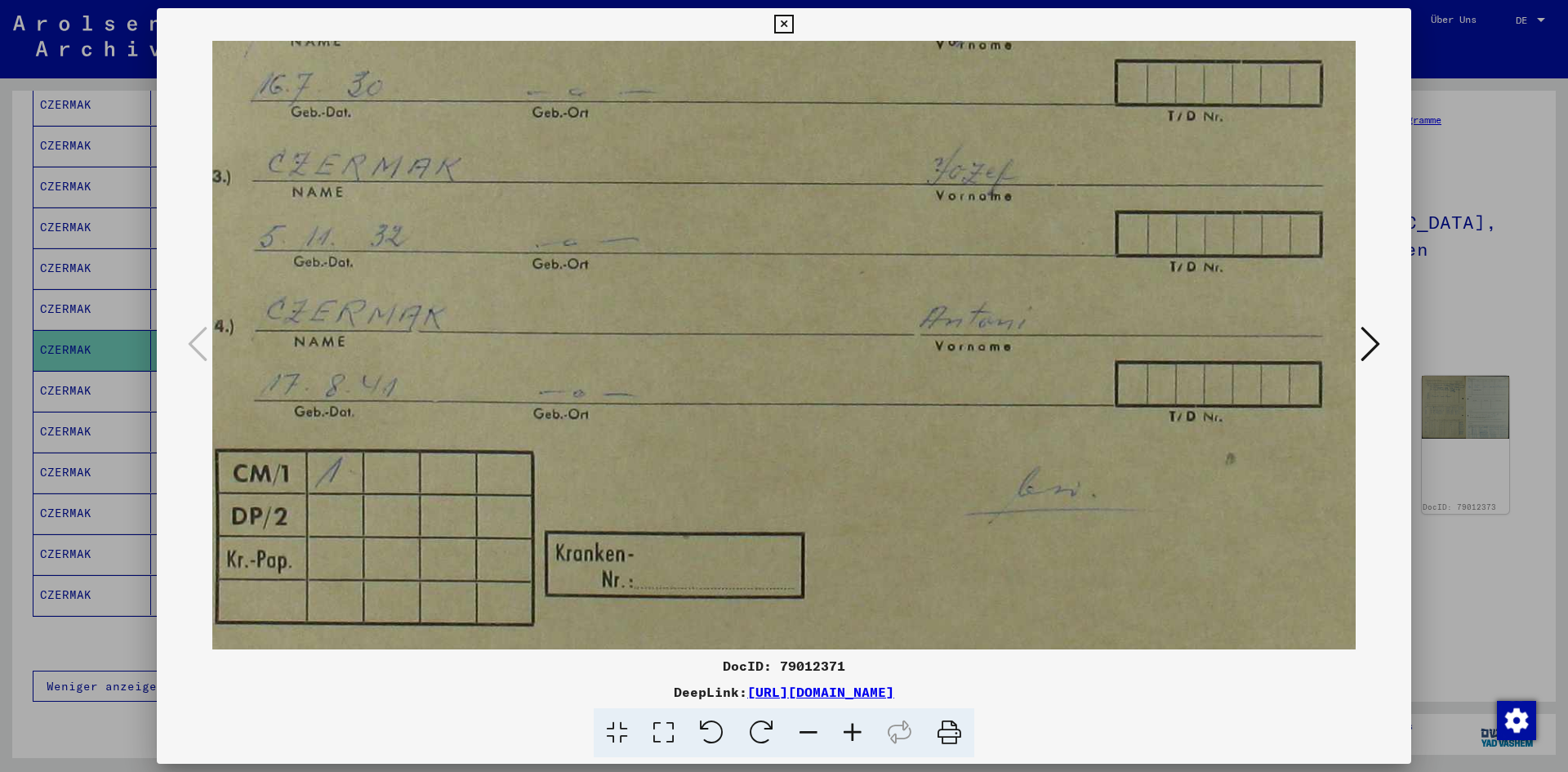
drag, startPoint x: 1004, startPoint y: 492, endPoint x: 860, endPoint y: 62, distance: 453.5
click at [860, 62] on img at bounding box center [827, 140] width 1518 height 1057
click at [1373, 343] on icon at bounding box center [1369, 343] width 19 height 40
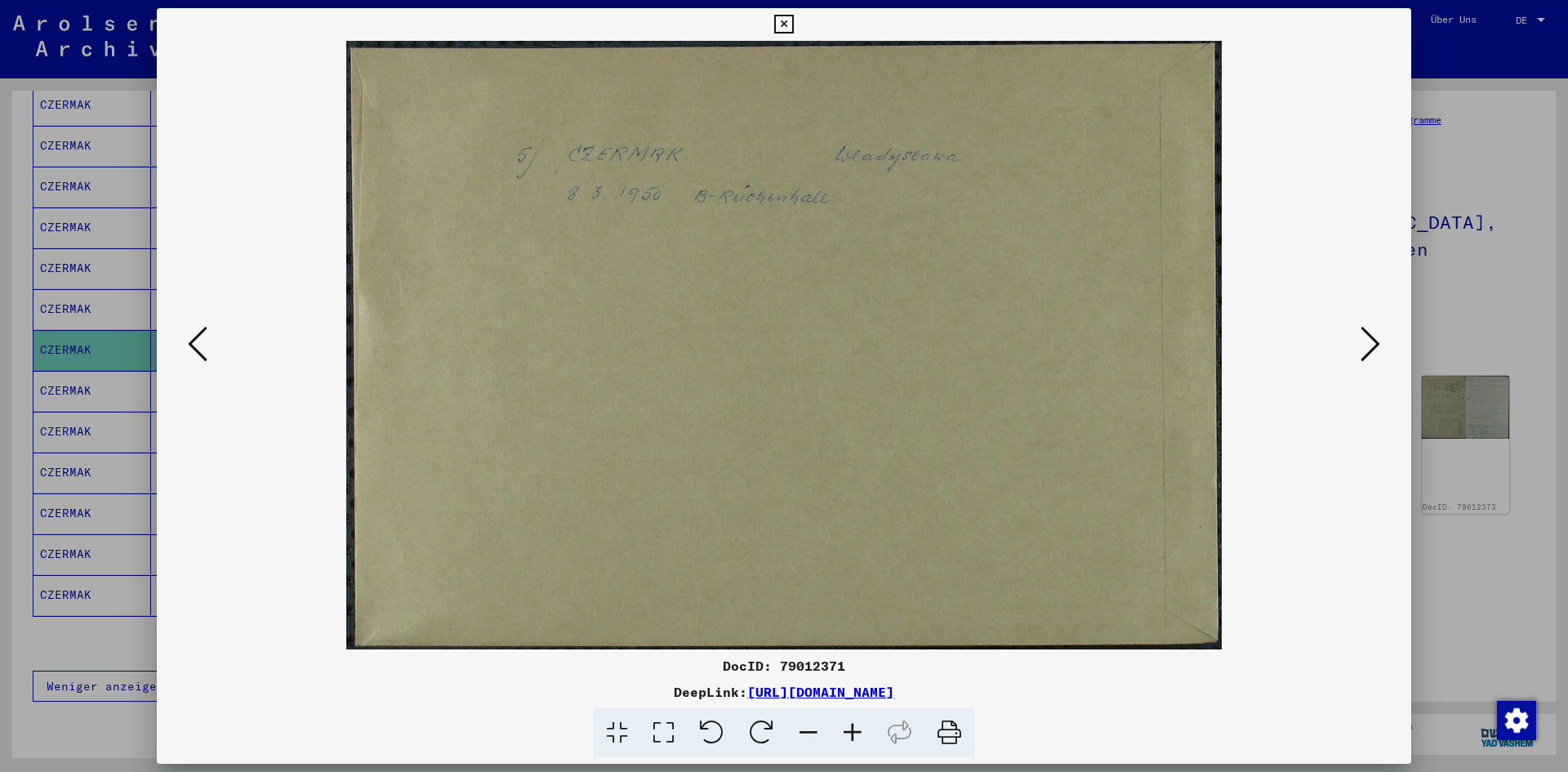
click at [1373, 343] on icon at bounding box center [1369, 343] width 19 height 40
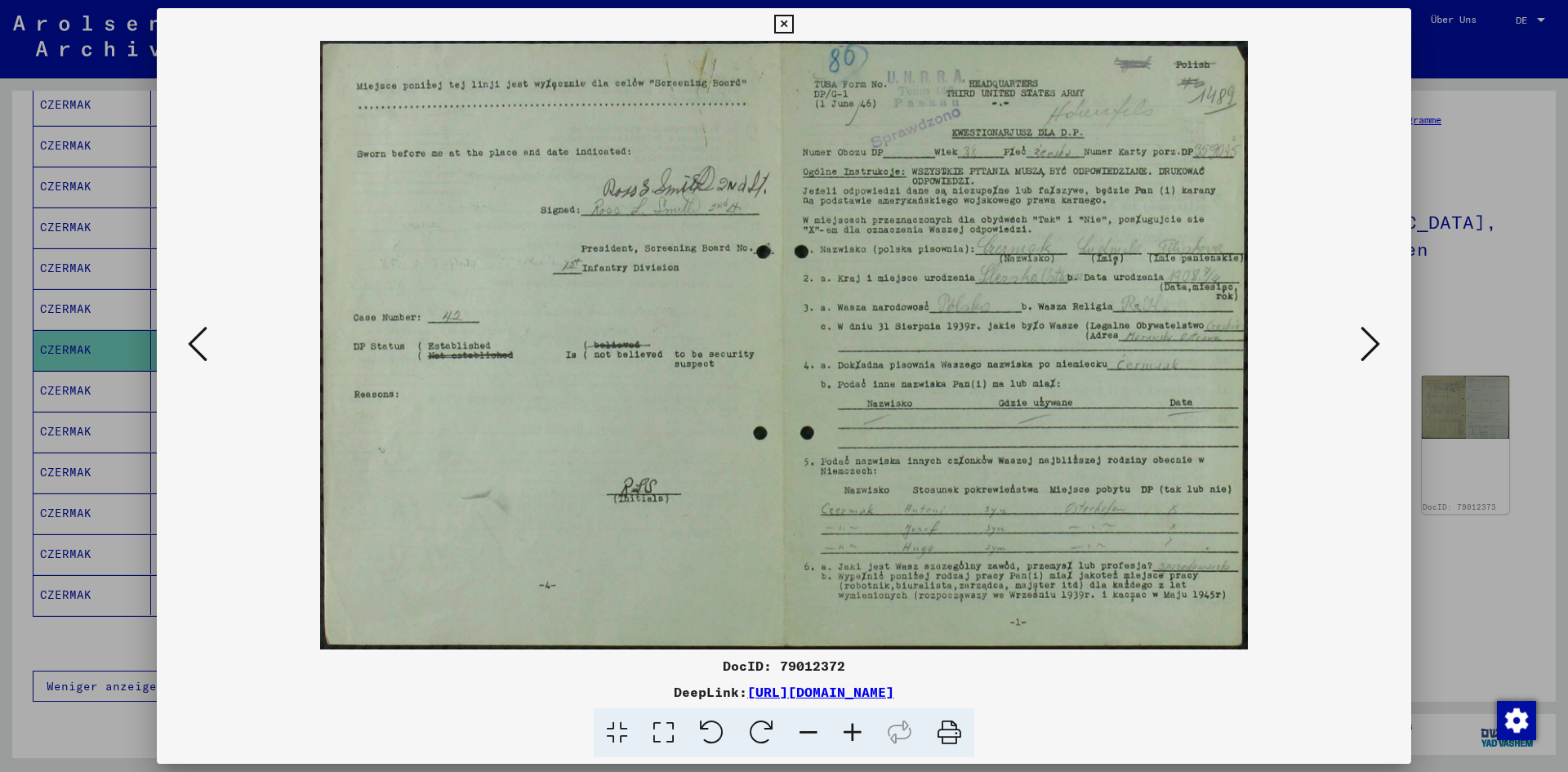
click at [852, 728] on icon at bounding box center [853, 732] width 44 height 50
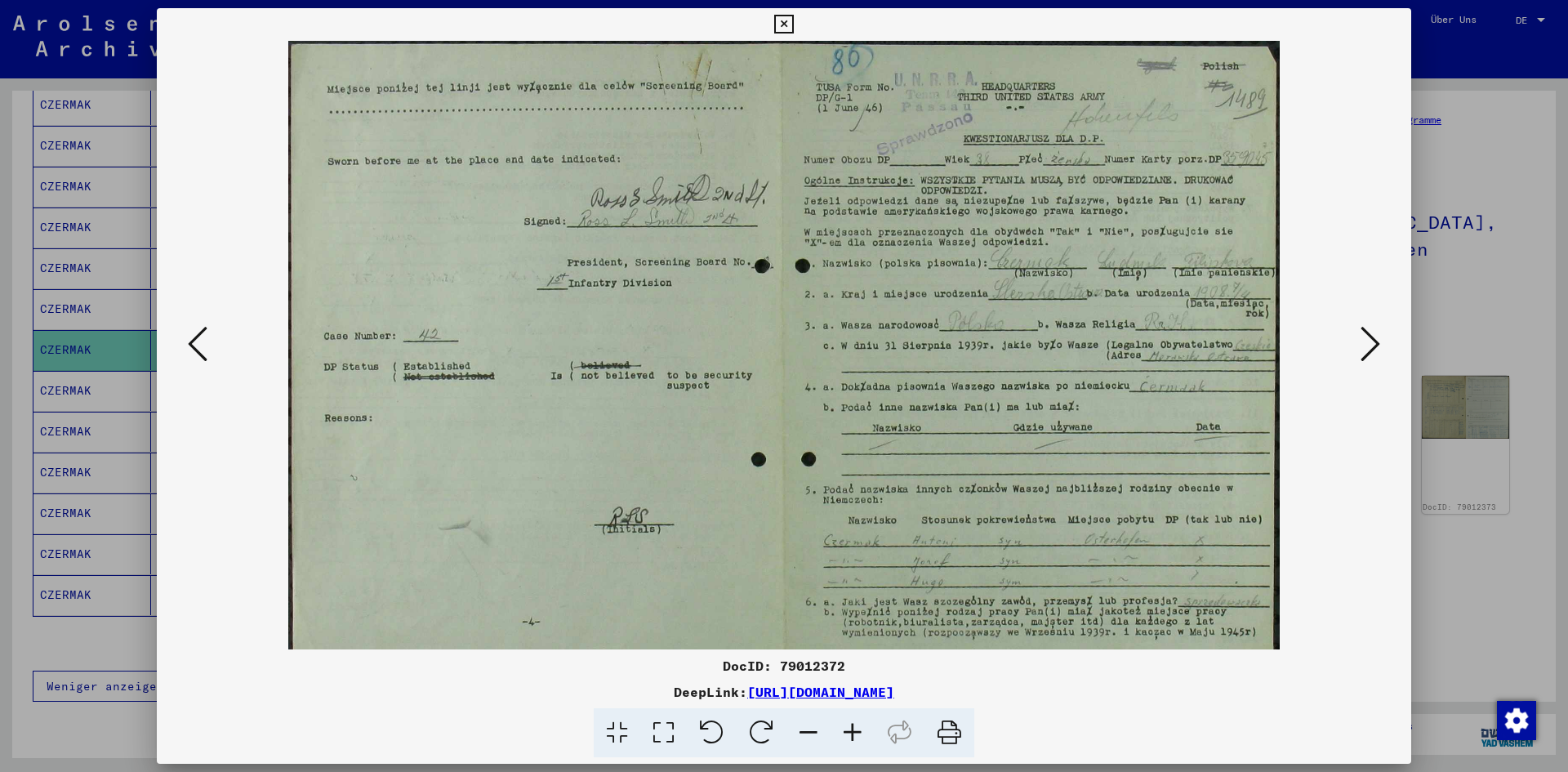
click at [852, 728] on icon at bounding box center [853, 732] width 44 height 50
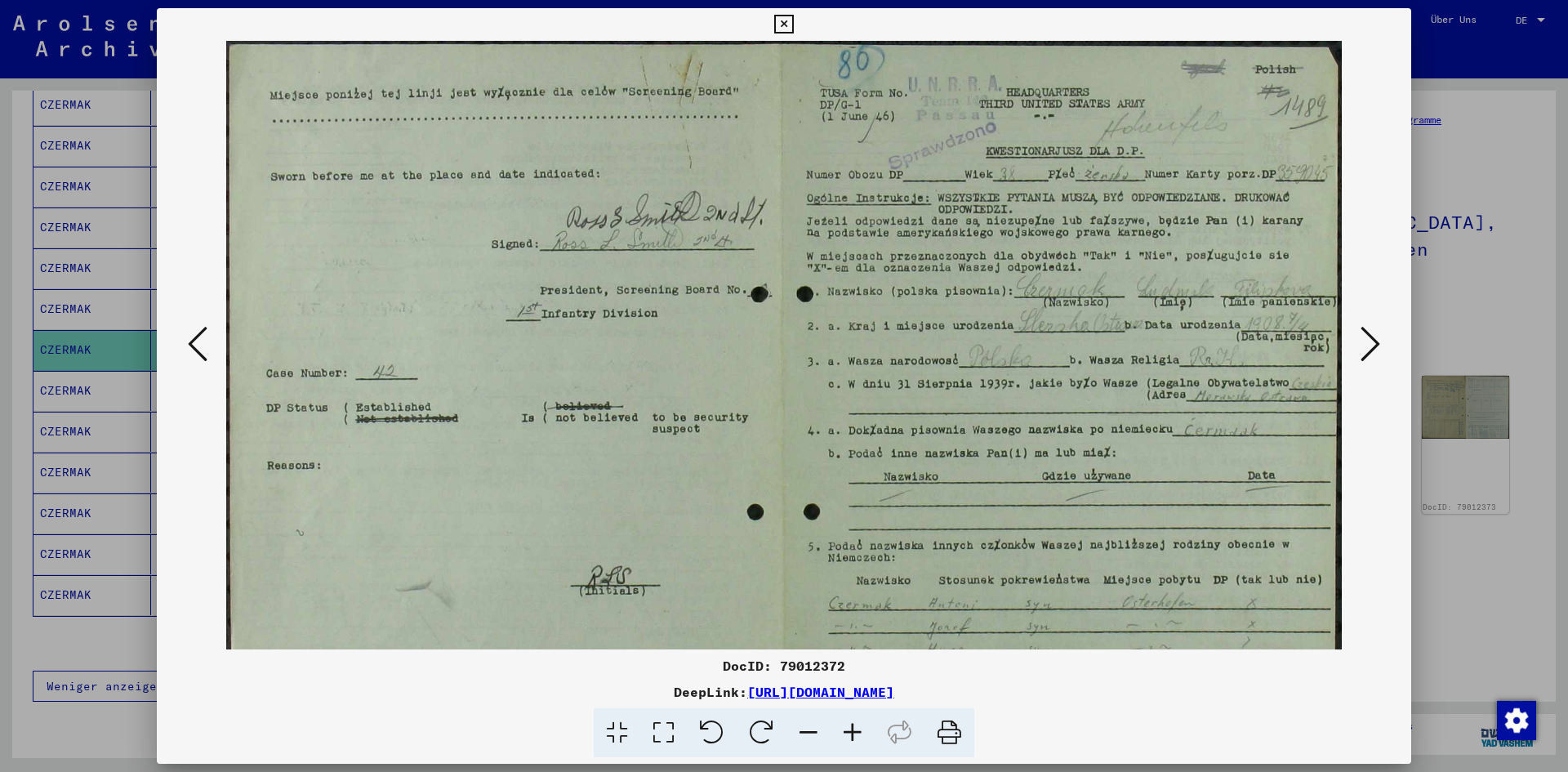
click at [852, 728] on icon at bounding box center [853, 732] width 44 height 50
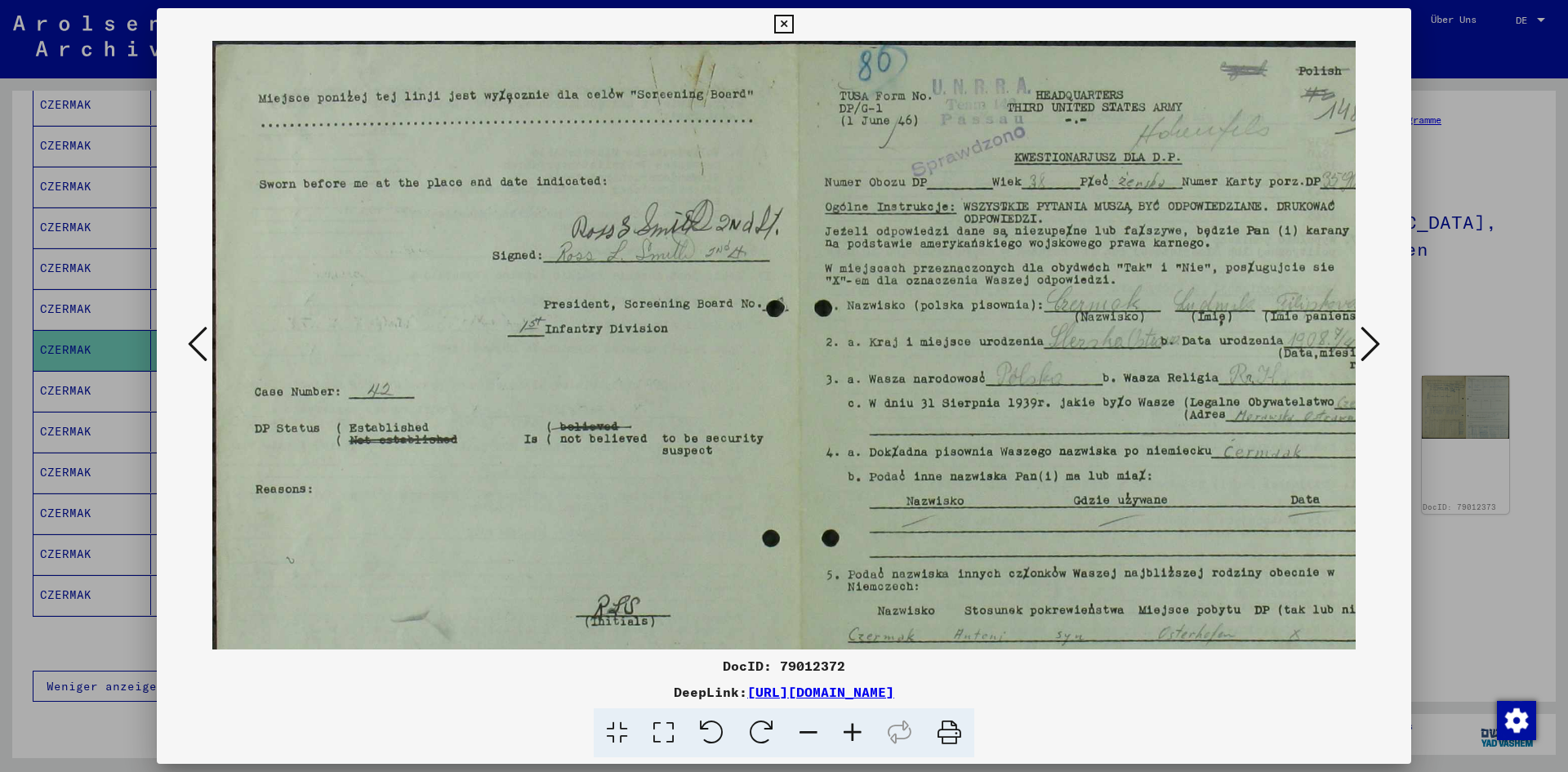
click at [852, 728] on icon at bounding box center [853, 732] width 44 height 50
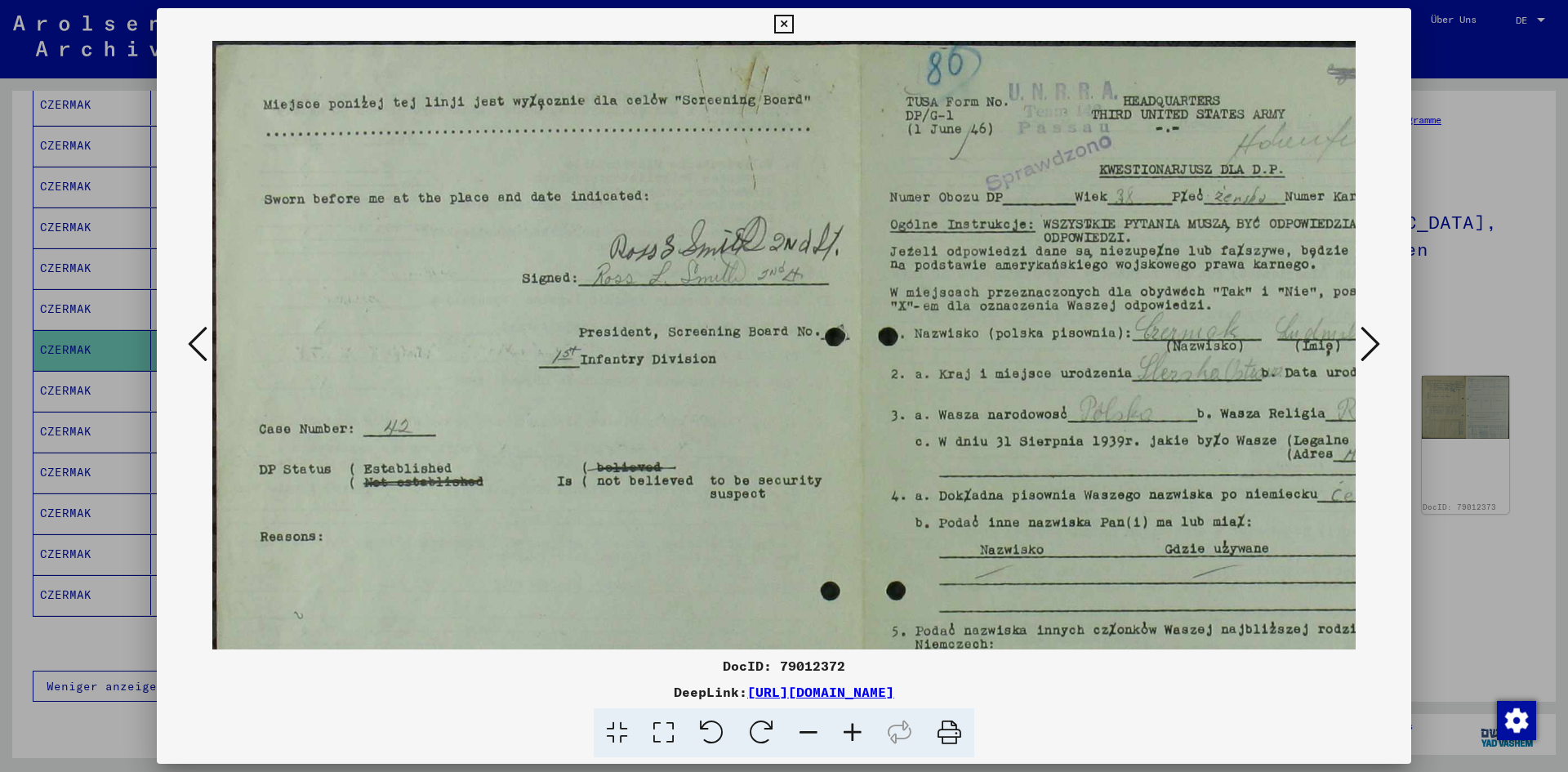
click at [852, 728] on icon at bounding box center [853, 732] width 44 height 50
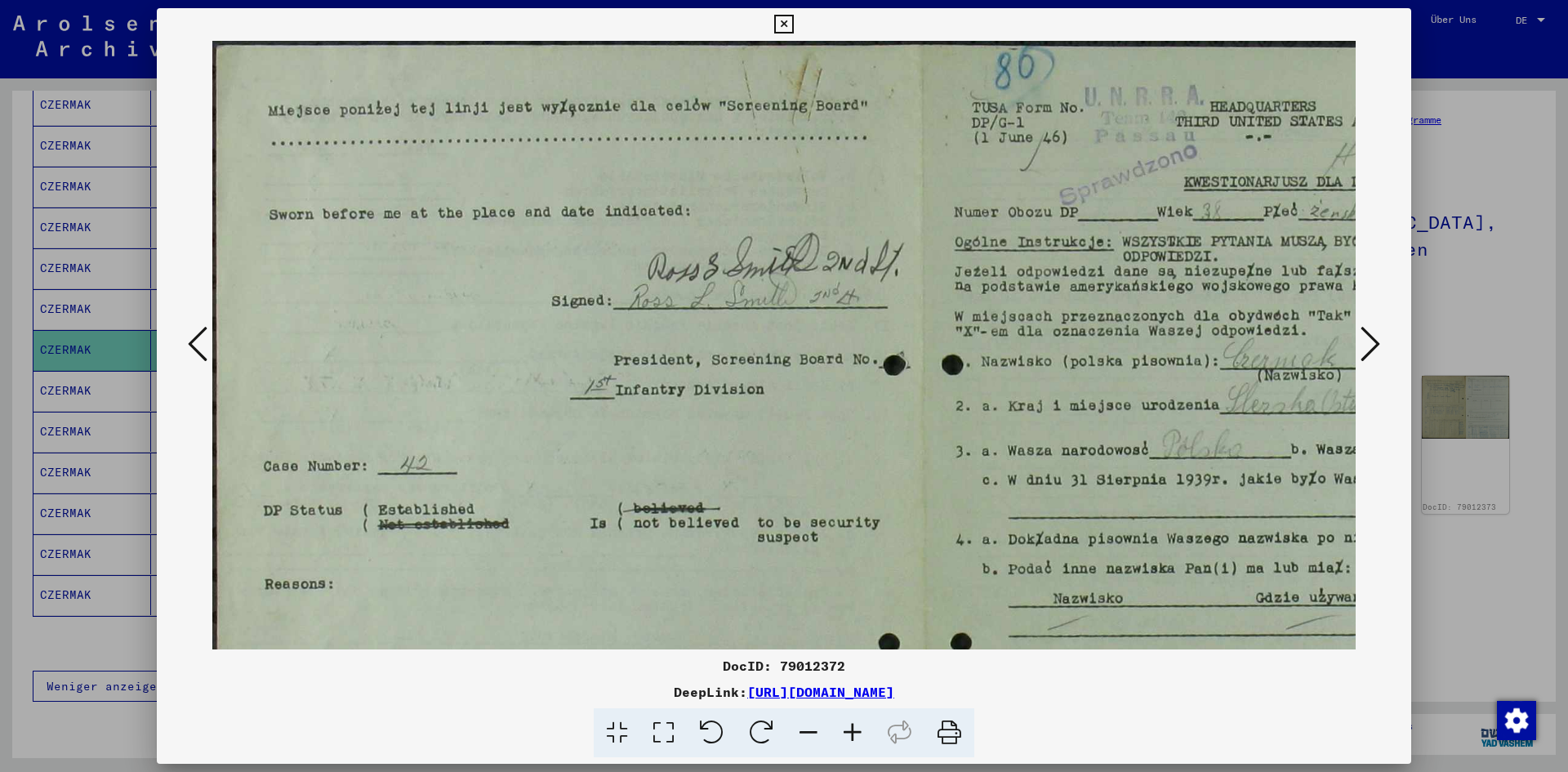
click at [852, 728] on icon at bounding box center [853, 732] width 44 height 50
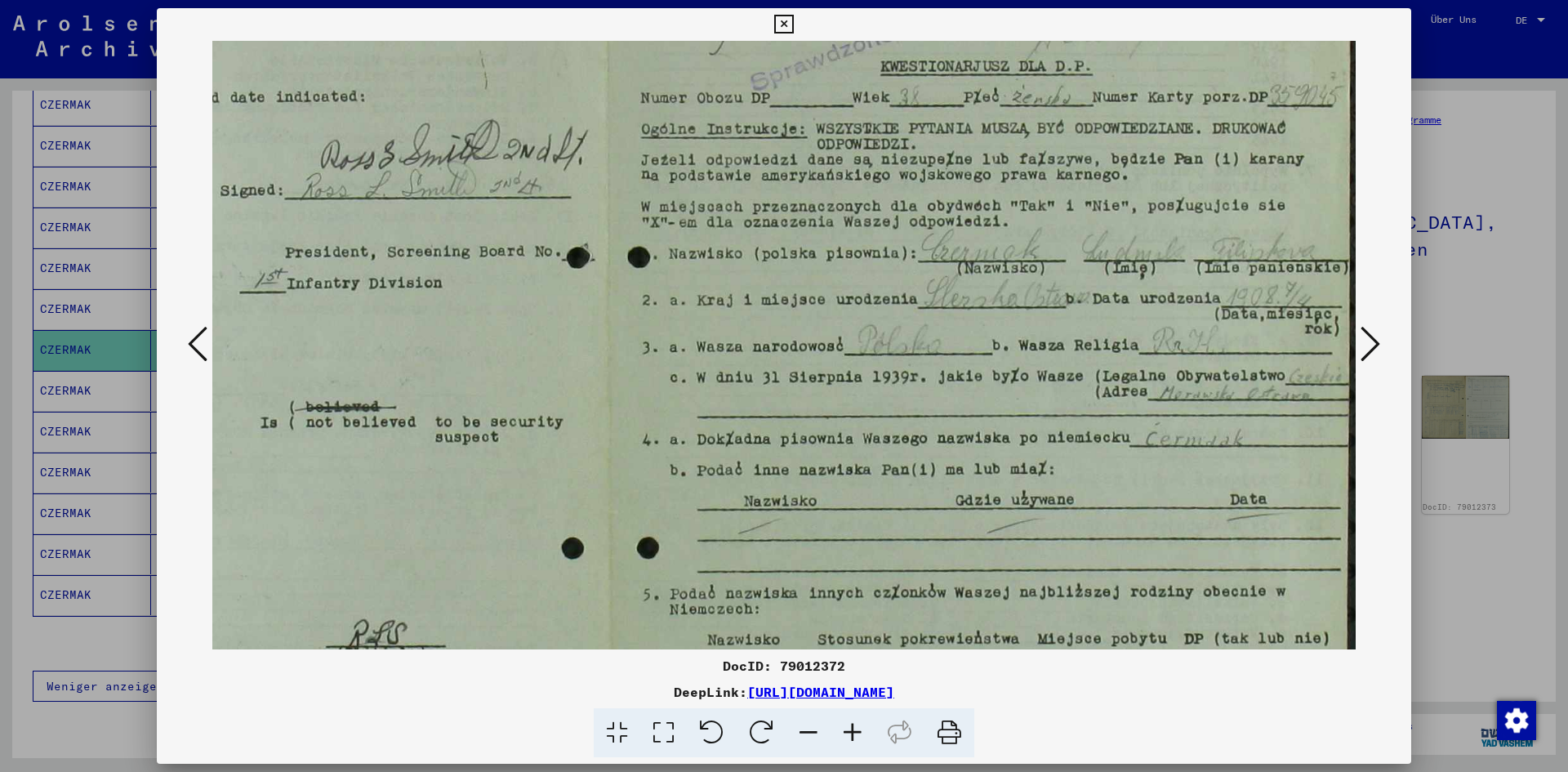
scroll to position [128, 346]
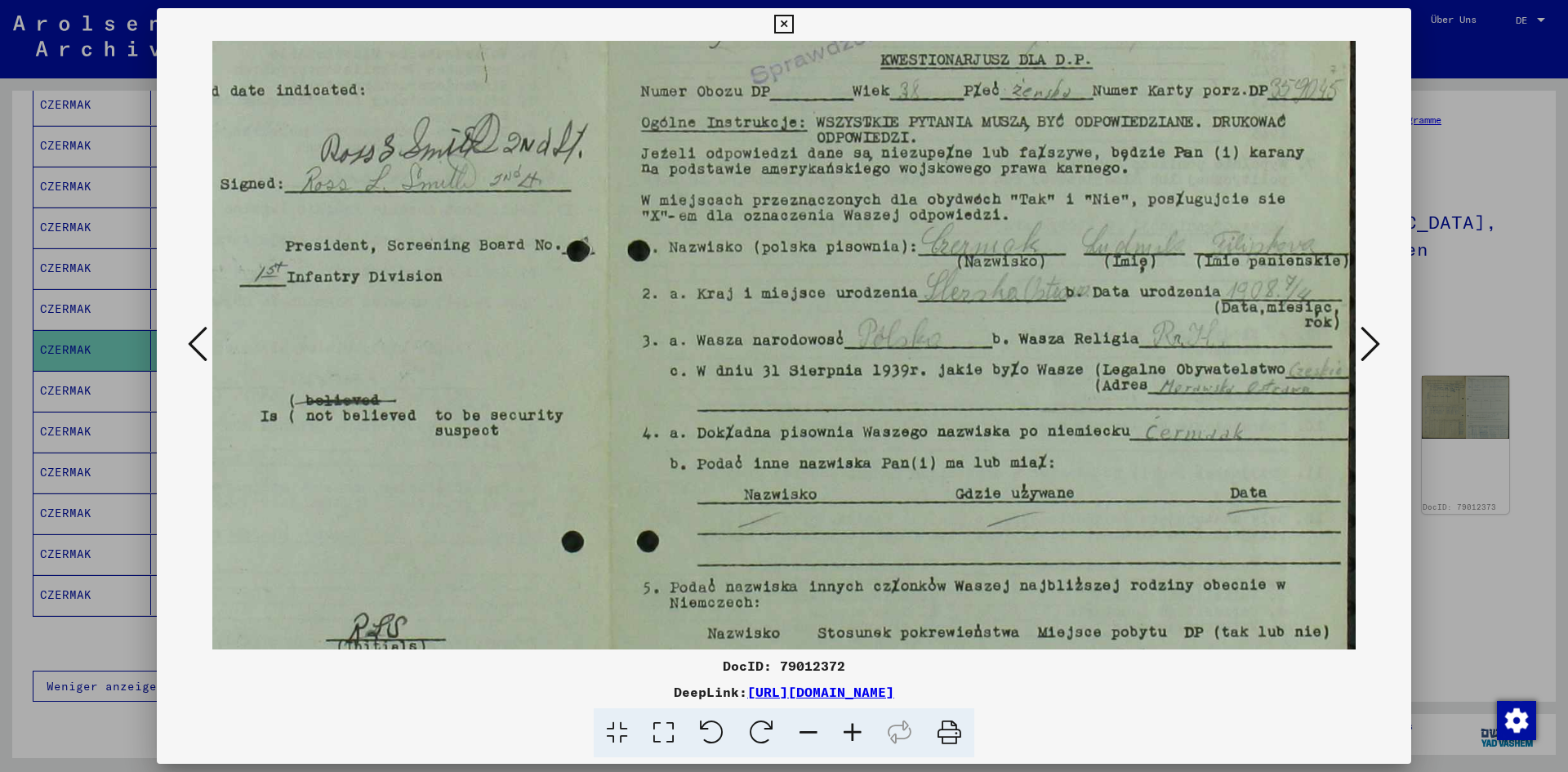
drag, startPoint x: 1108, startPoint y: 261, endPoint x: 562, endPoint y: 173, distance: 553.0
click at [562, 173] on img at bounding box center [610, 400] width 1489 height 976
click at [1528, 189] on div at bounding box center [784, 386] width 1568 height 772
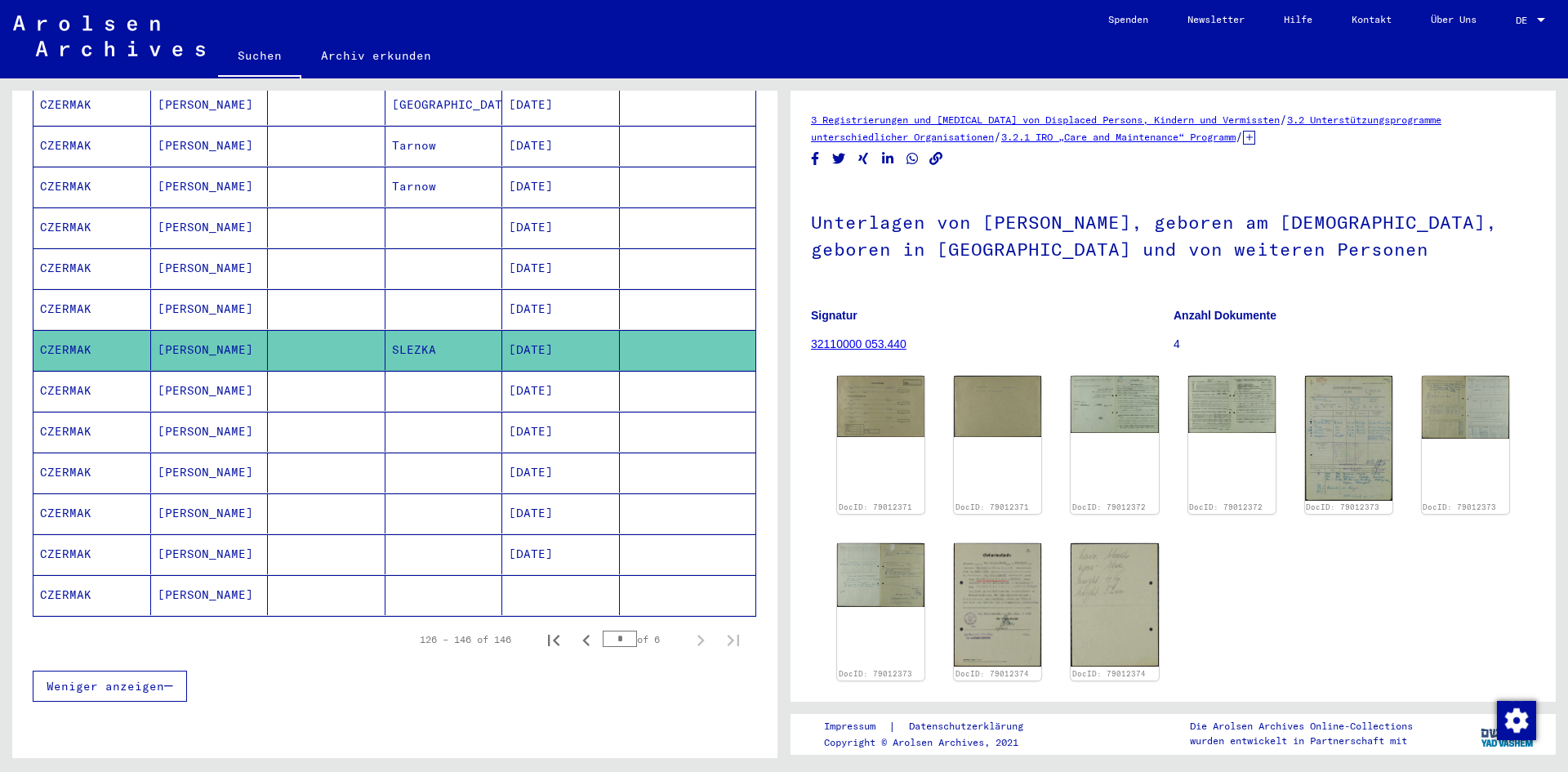
click at [83, 373] on mat-cell "CZERMAK" at bounding box center [93, 391] width 118 height 40
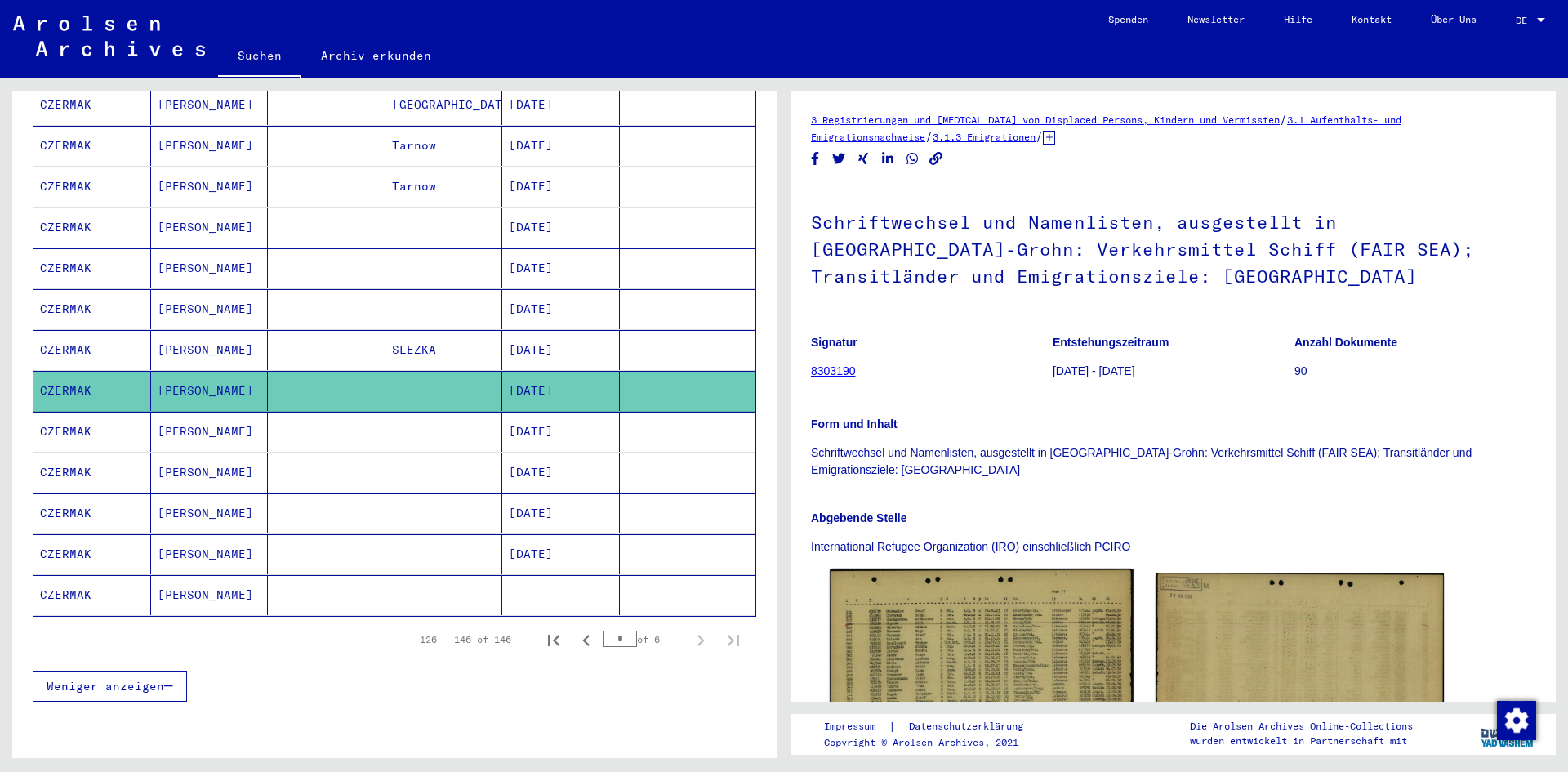
click at [979, 613] on img at bounding box center [981, 663] width 303 height 189
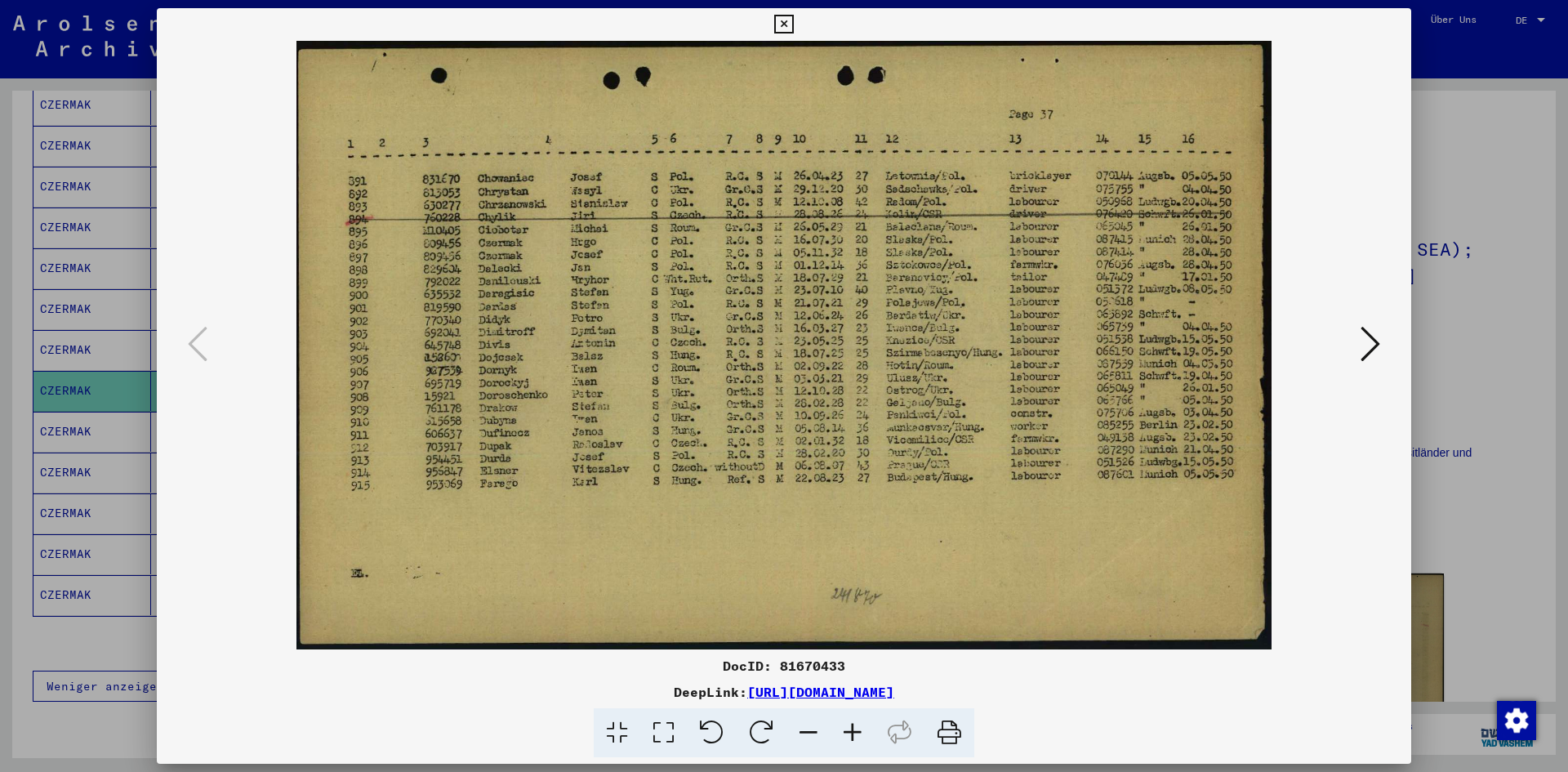
click at [1550, 125] on div at bounding box center [784, 386] width 1568 height 772
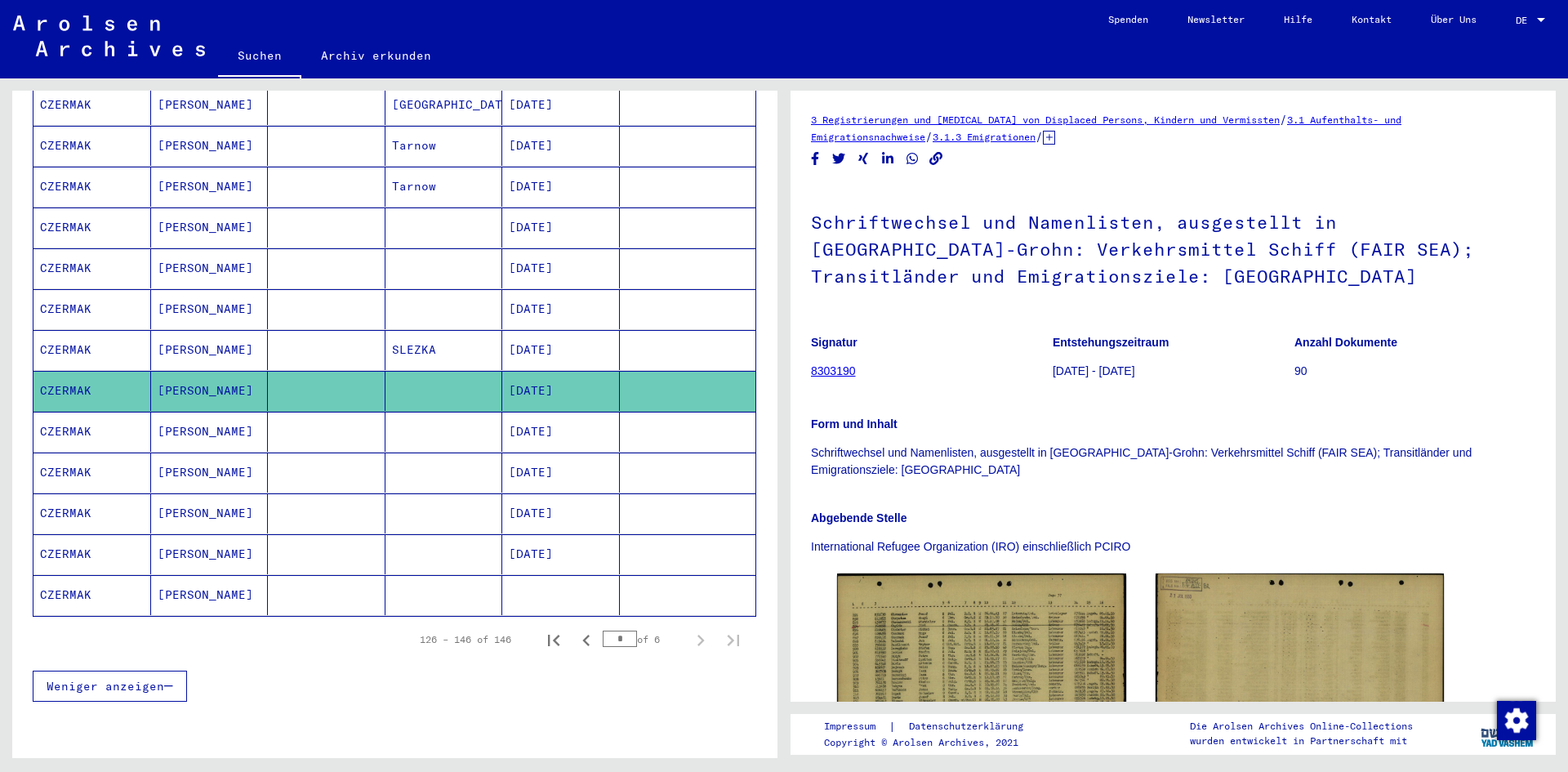
click at [80, 412] on mat-cell "CZERMAK" at bounding box center [93, 432] width 118 height 40
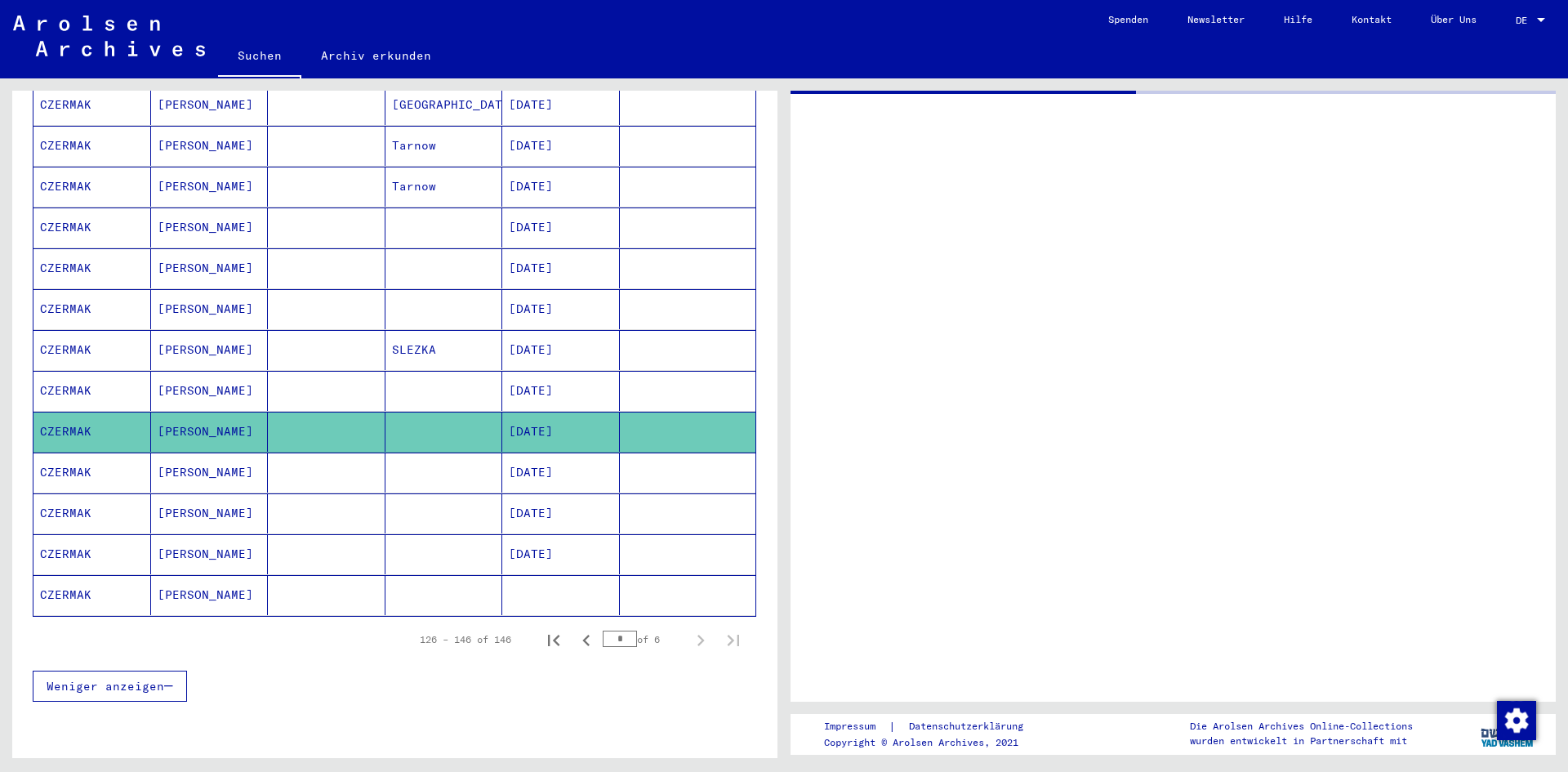
click at [80, 412] on mat-cell "CZERMAK" at bounding box center [93, 432] width 118 height 40
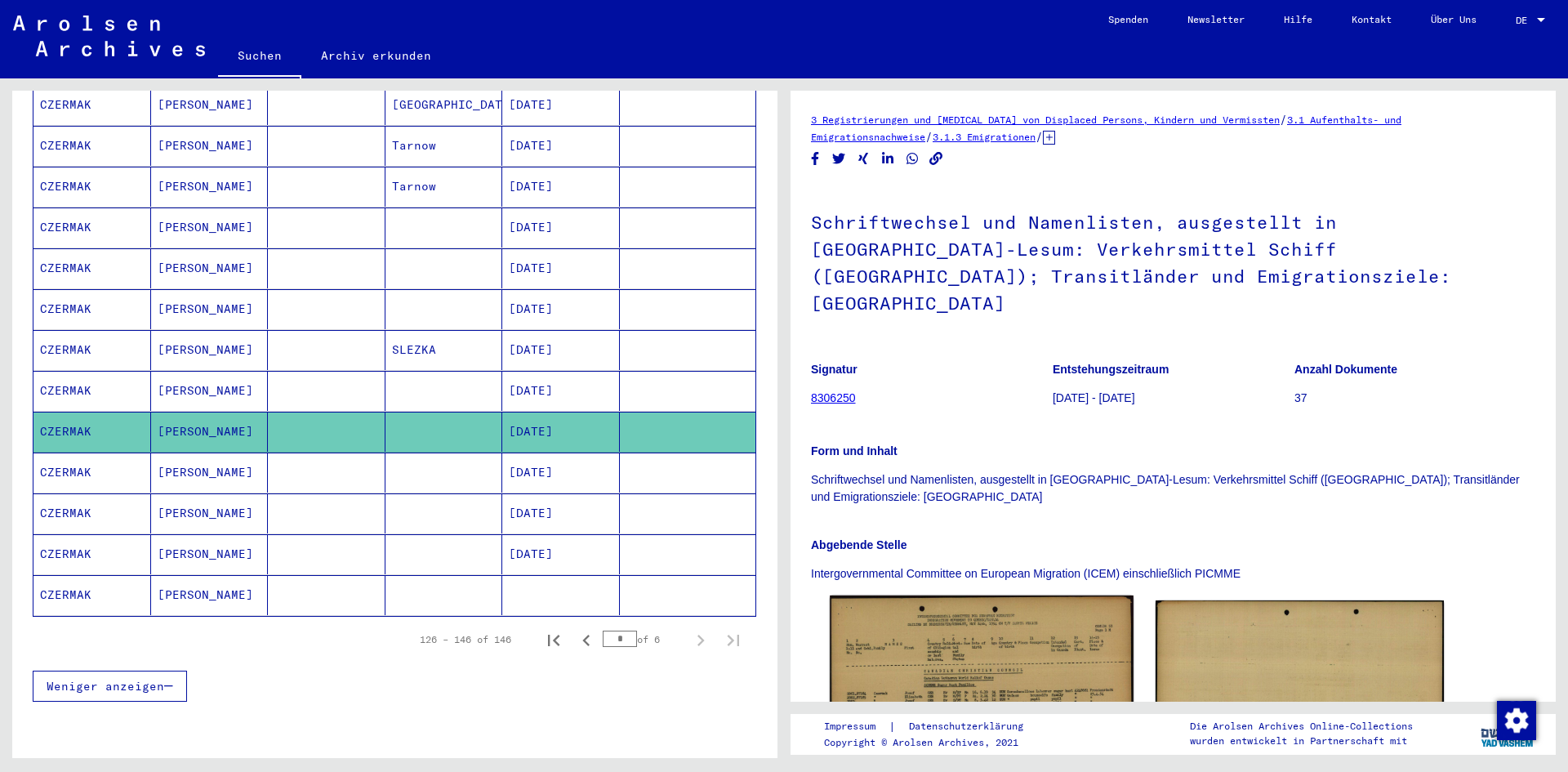
click at [1007, 637] on img at bounding box center [981, 694] width 303 height 197
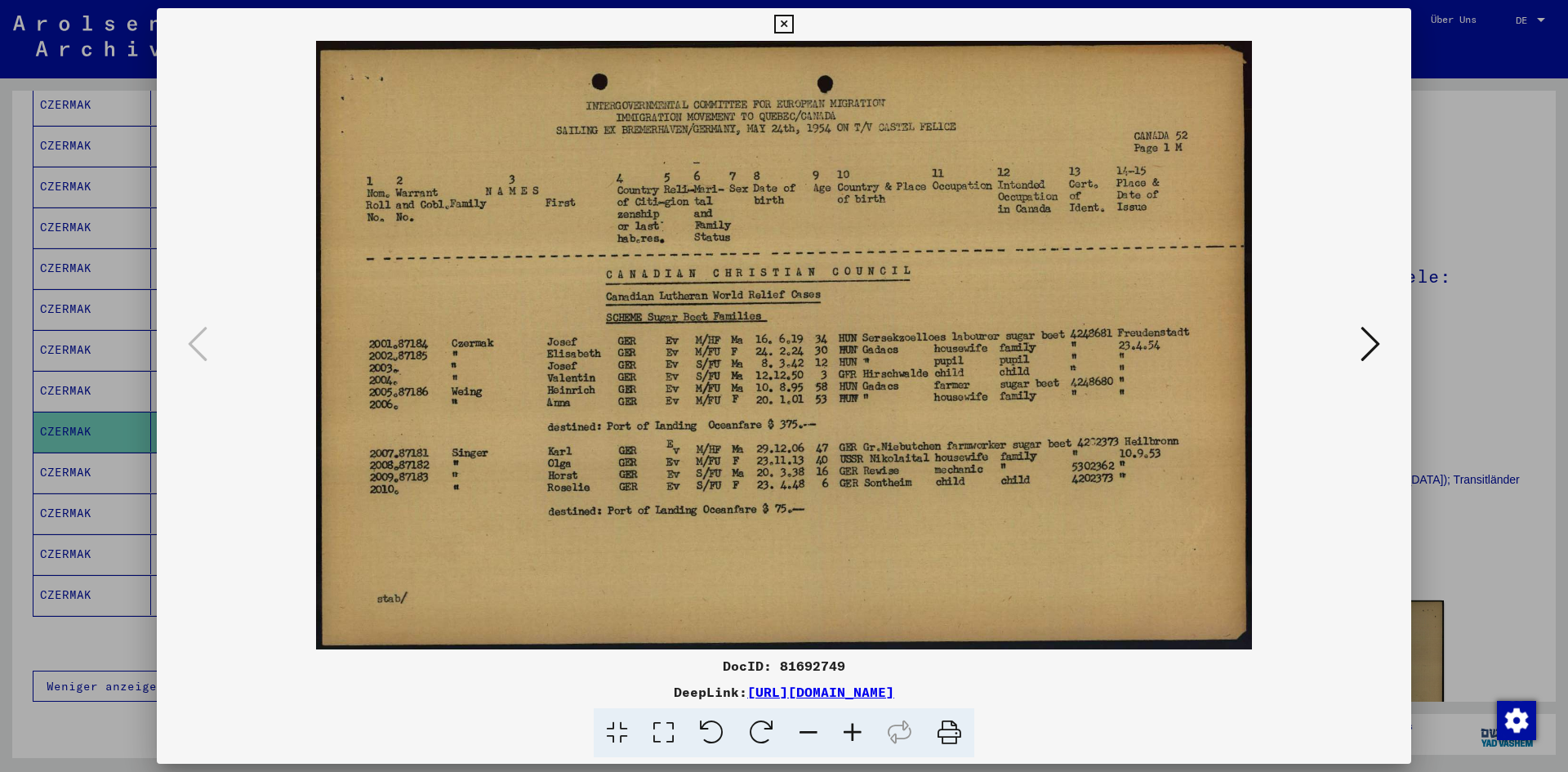
click at [855, 727] on icon at bounding box center [853, 732] width 44 height 50
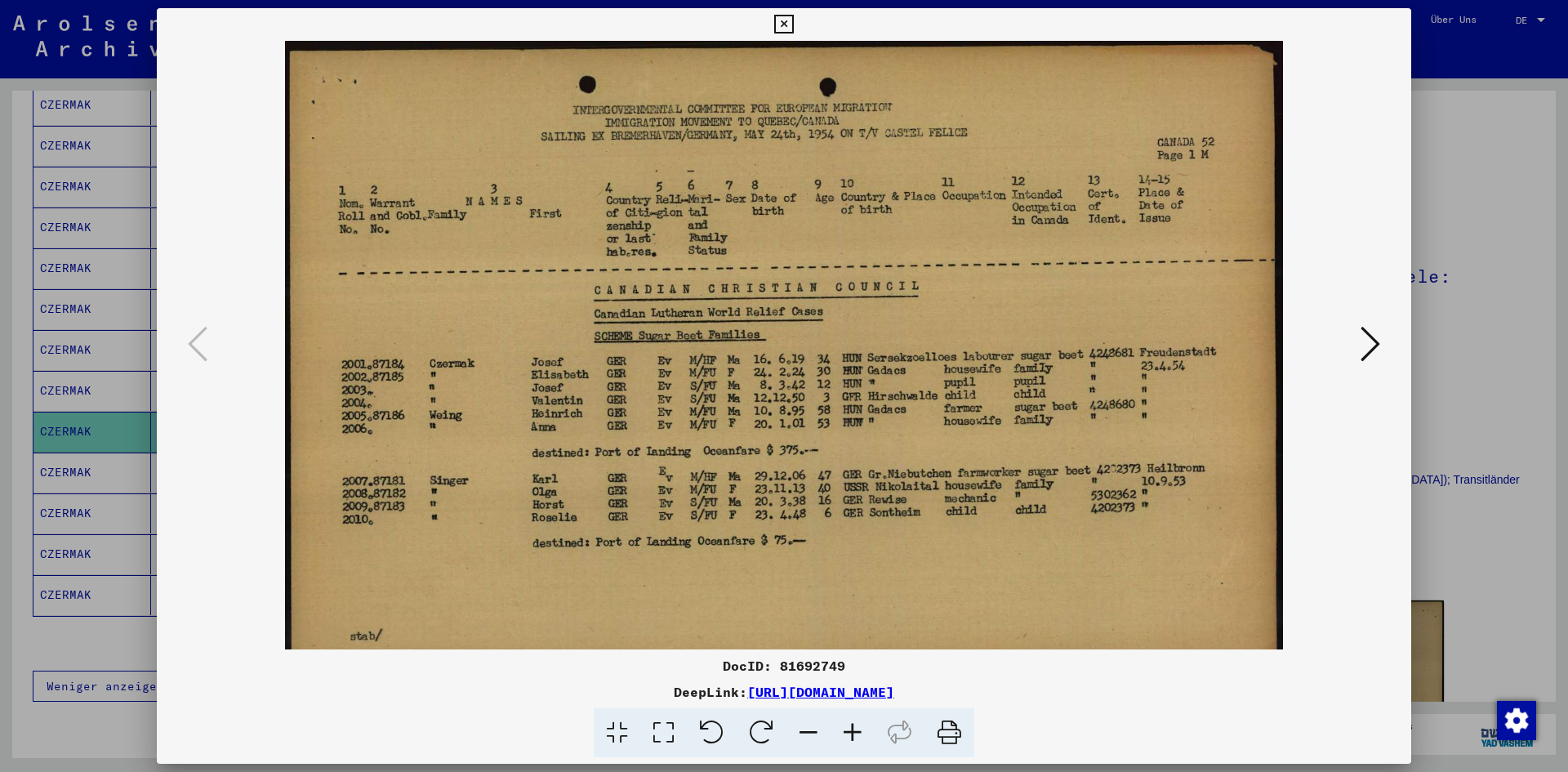
click at [855, 727] on icon at bounding box center [853, 732] width 44 height 50
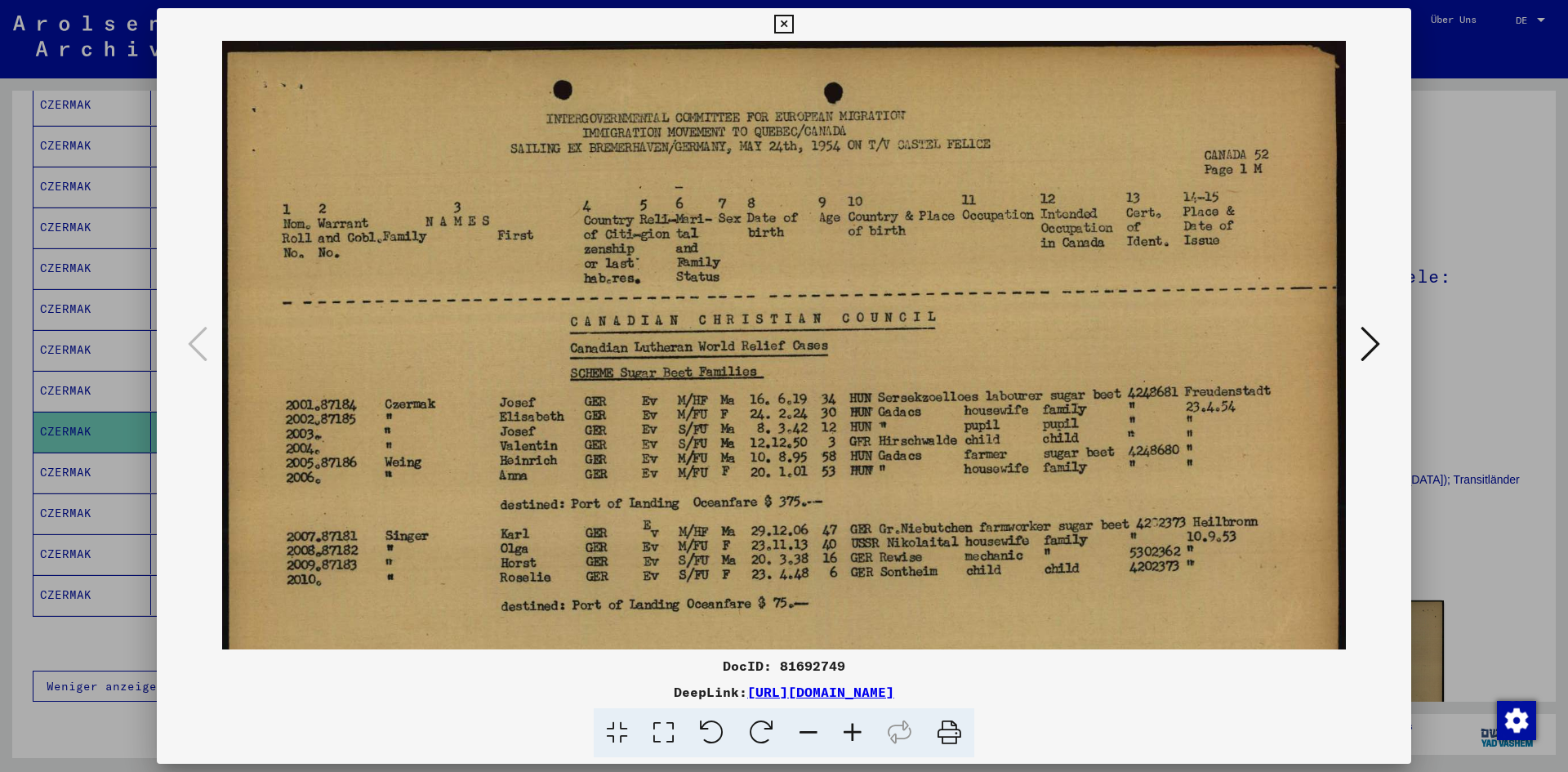
click at [855, 727] on icon at bounding box center [853, 732] width 44 height 50
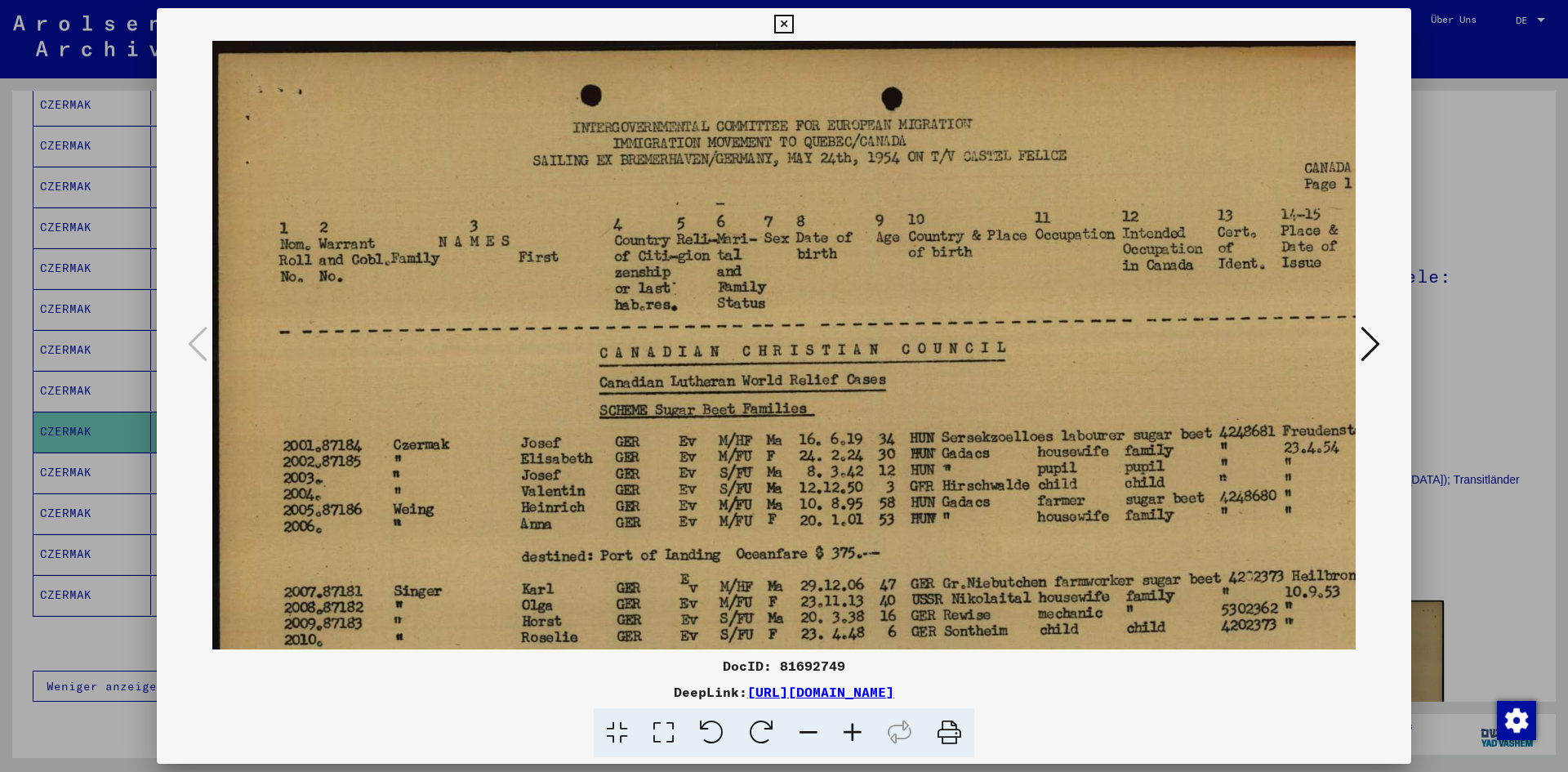
click at [855, 727] on icon at bounding box center [853, 732] width 44 height 50
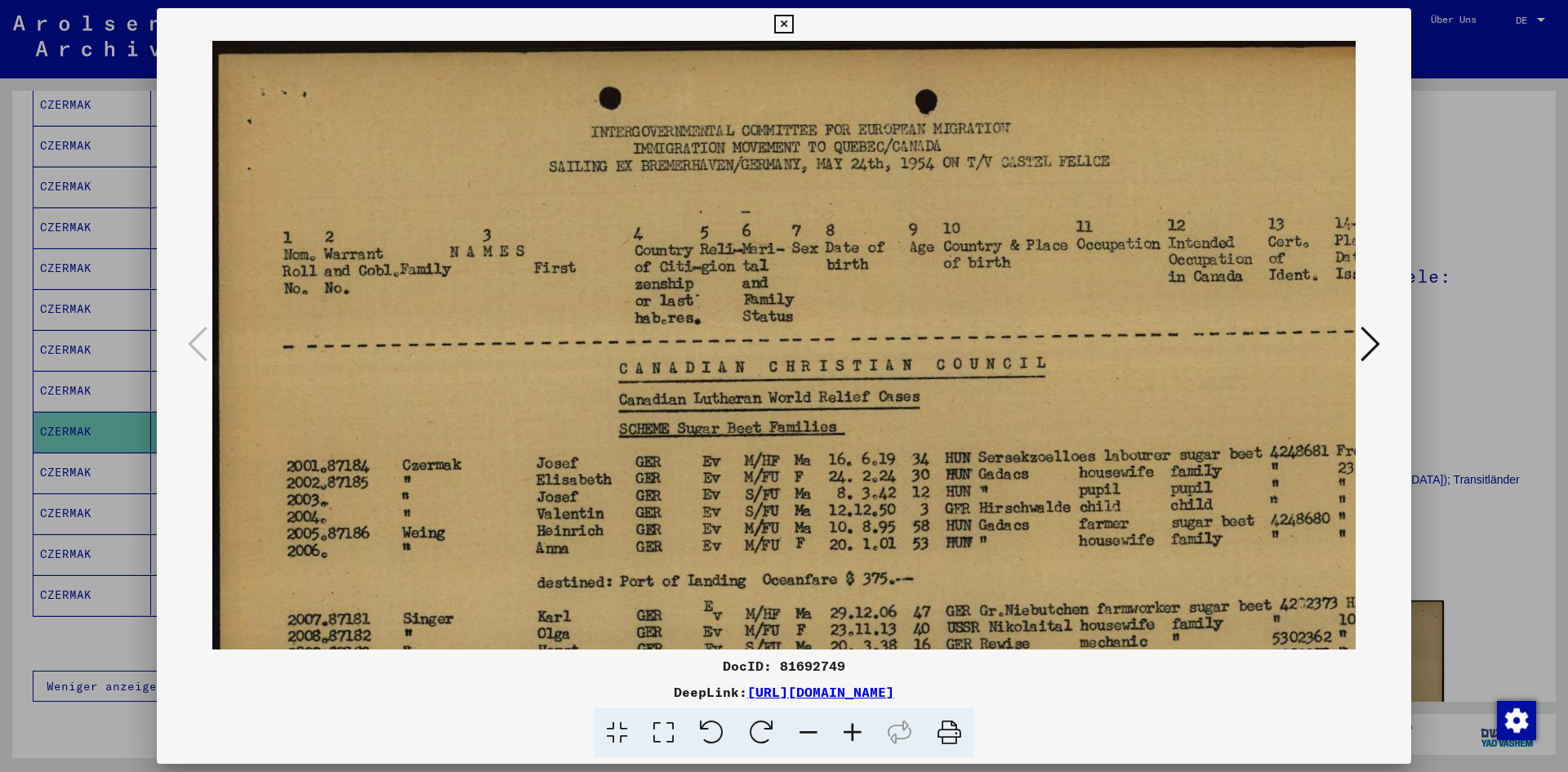
click at [855, 727] on icon at bounding box center [853, 732] width 44 height 50
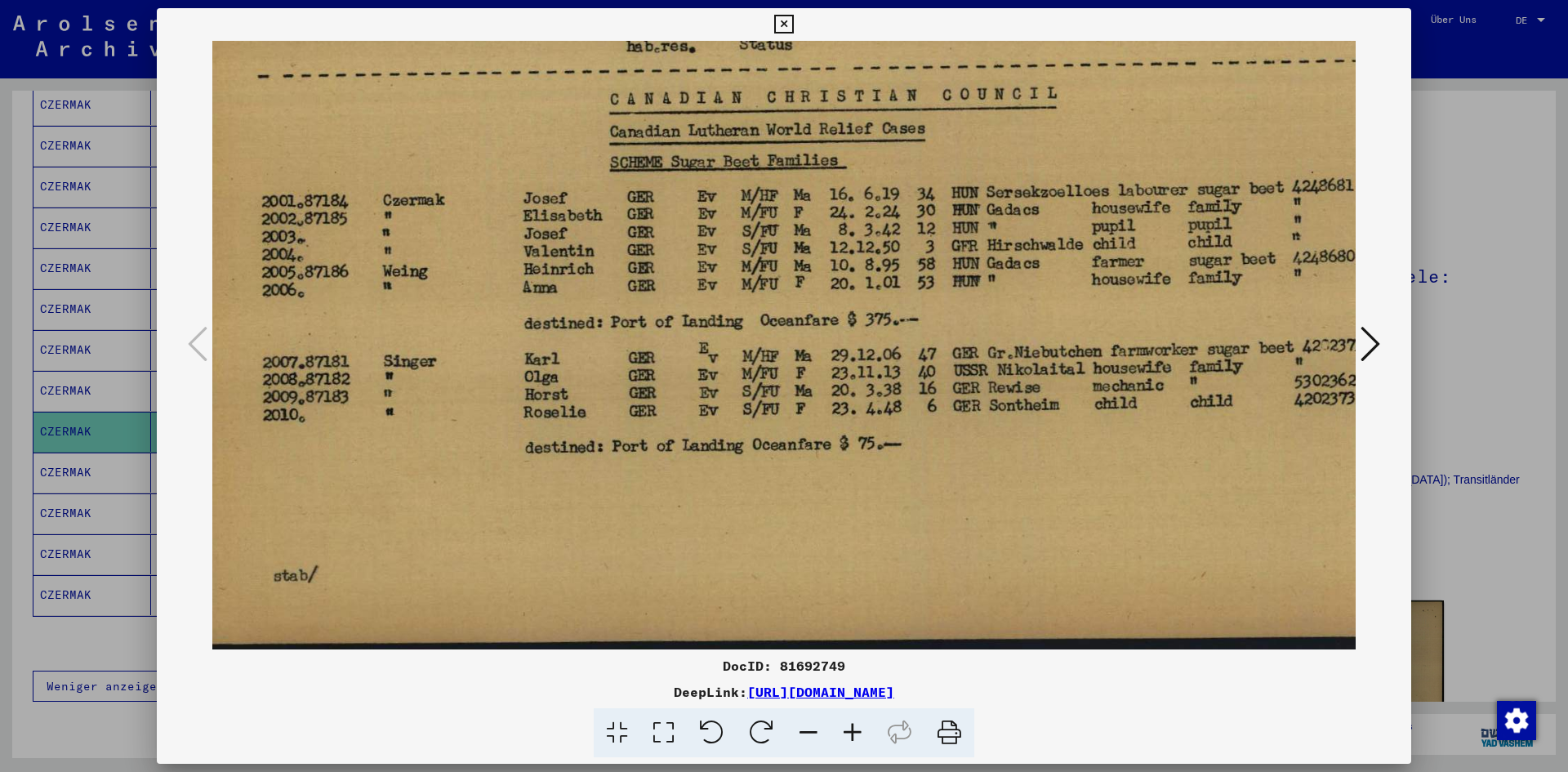
scroll to position [281, 13]
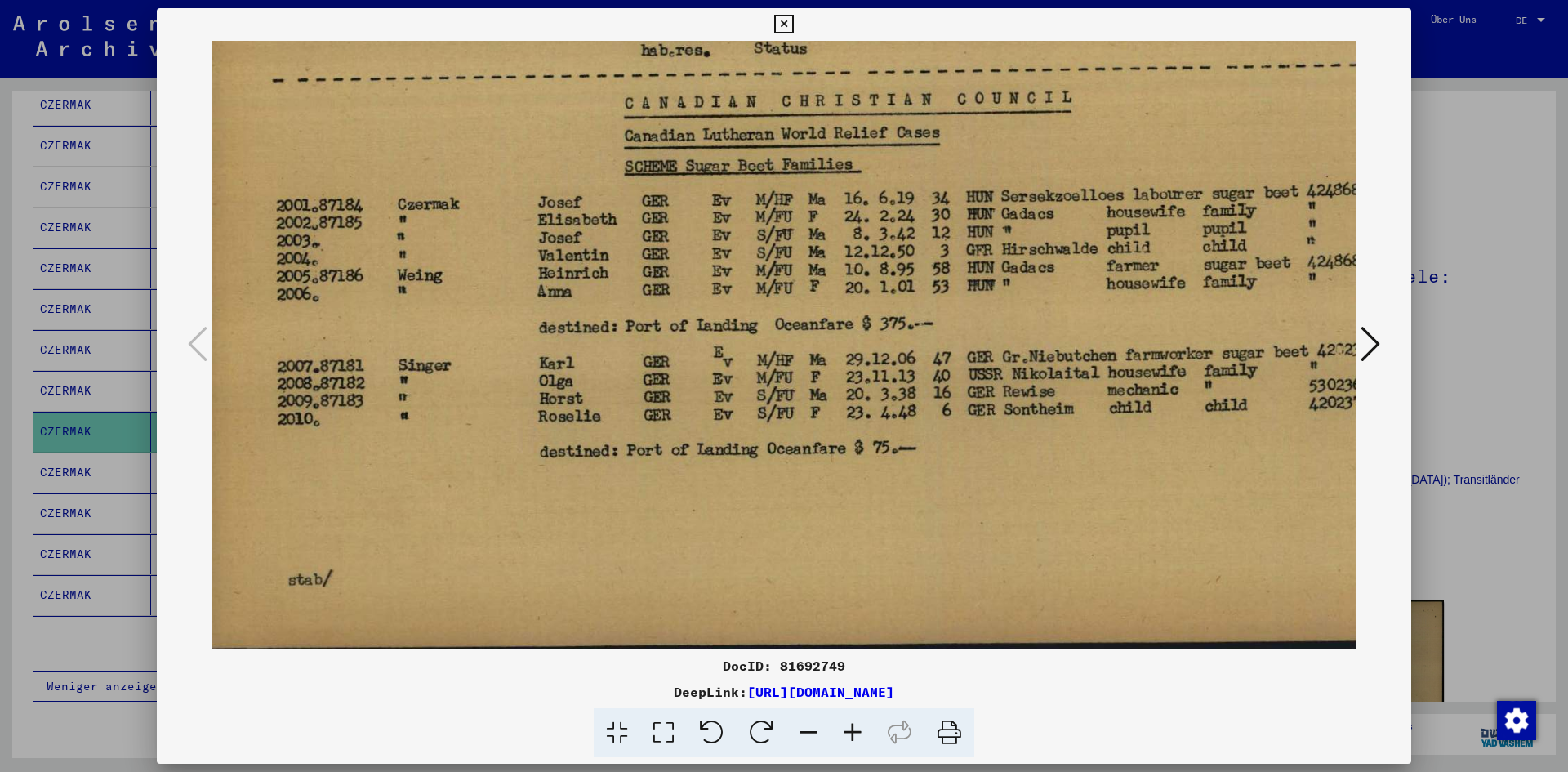
drag, startPoint x: 974, startPoint y: 409, endPoint x: 960, endPoint y: 115, distance: 294.3
click at [960, 115] on img at bounding box center [886, 207] width 1375 height 894
click at [1533, 161] on div at bounding box center [784, 386] width 1568 height 772
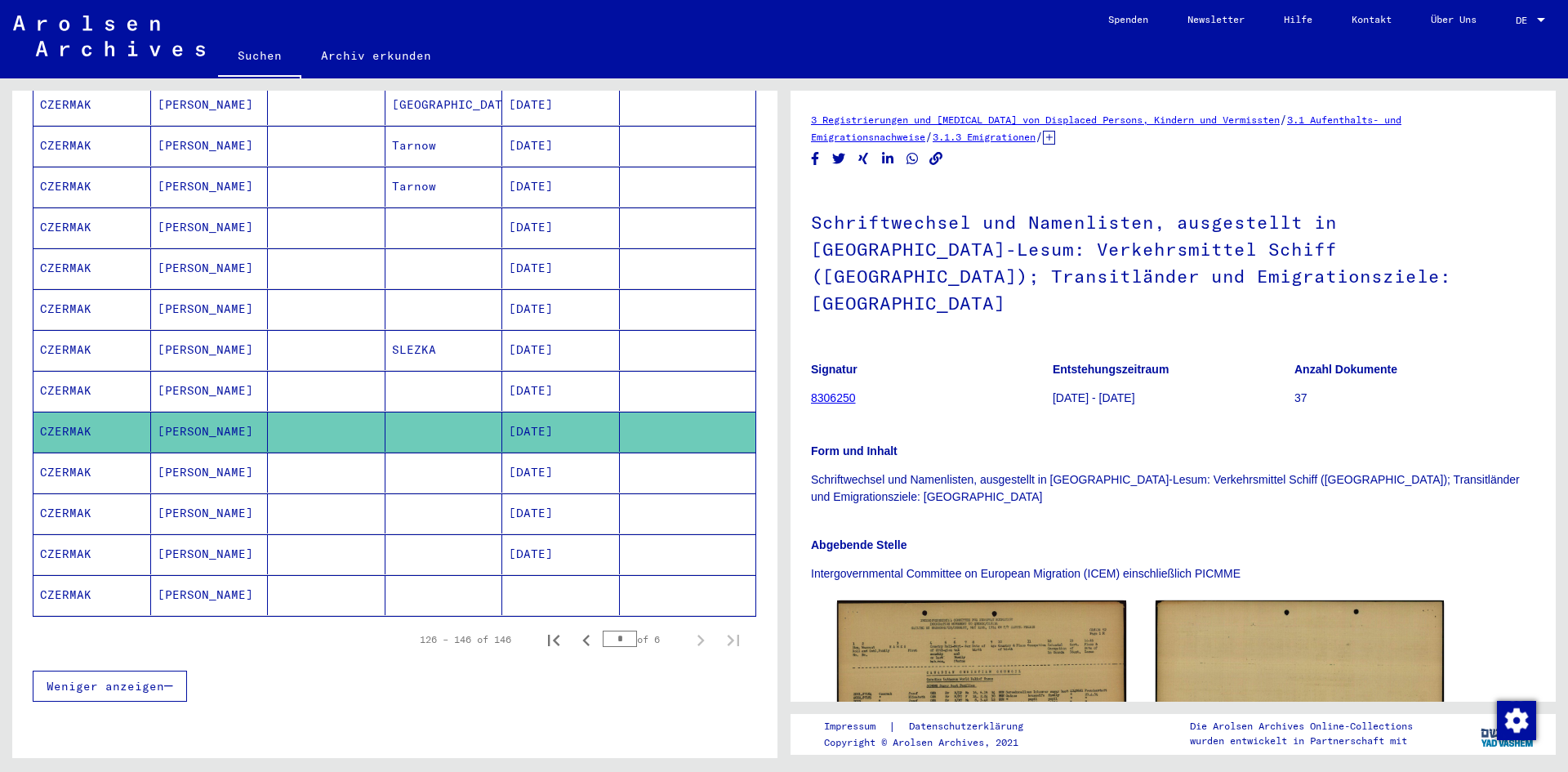
click at [66, 452] on mat-cell "CZERMAK" at bounding box center [93, 472] width 118 height 40
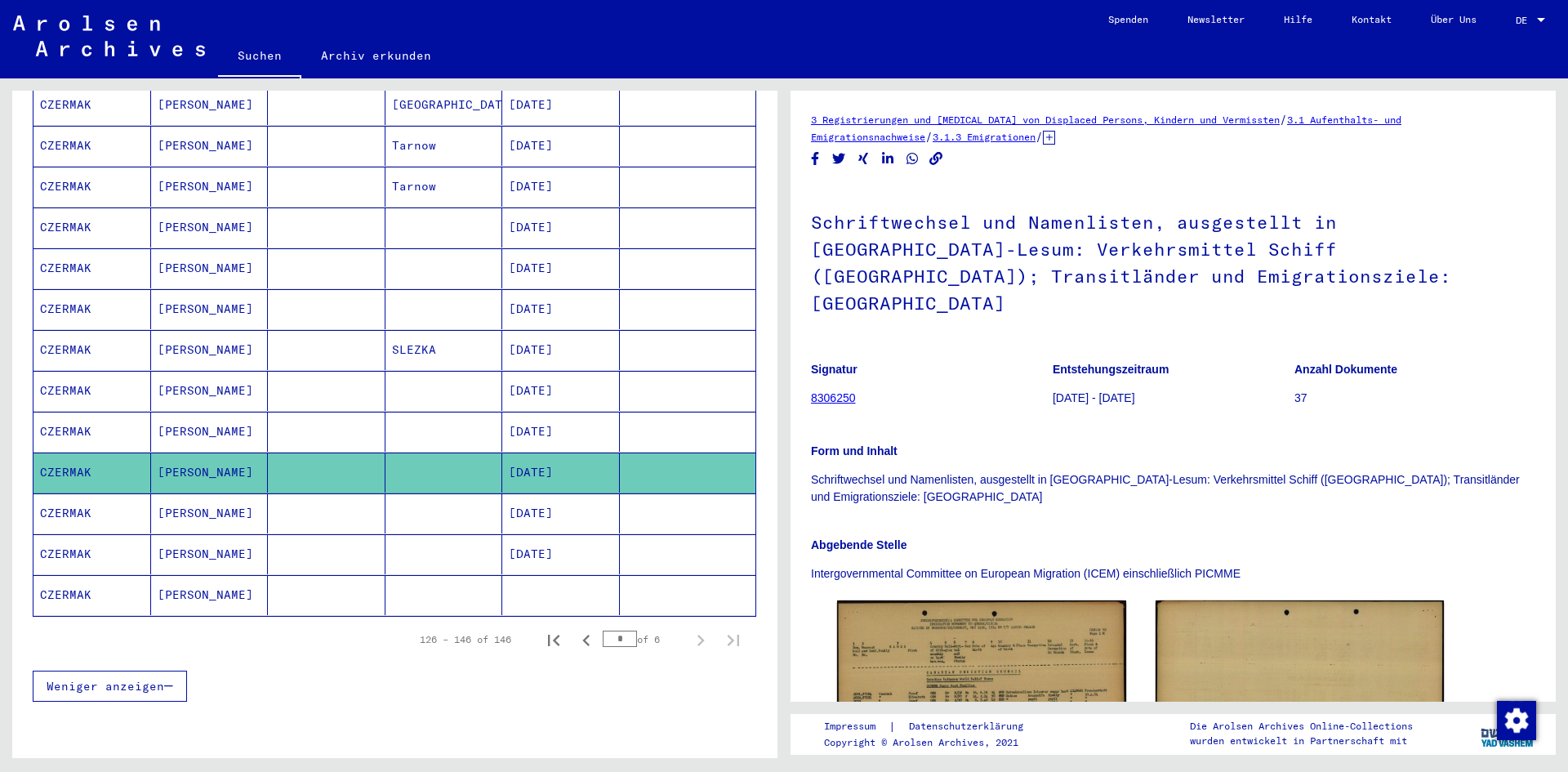
click at [96, 418] on mat-cell "CZERMAK" at bounding box center [93, 432] width 118 height 40
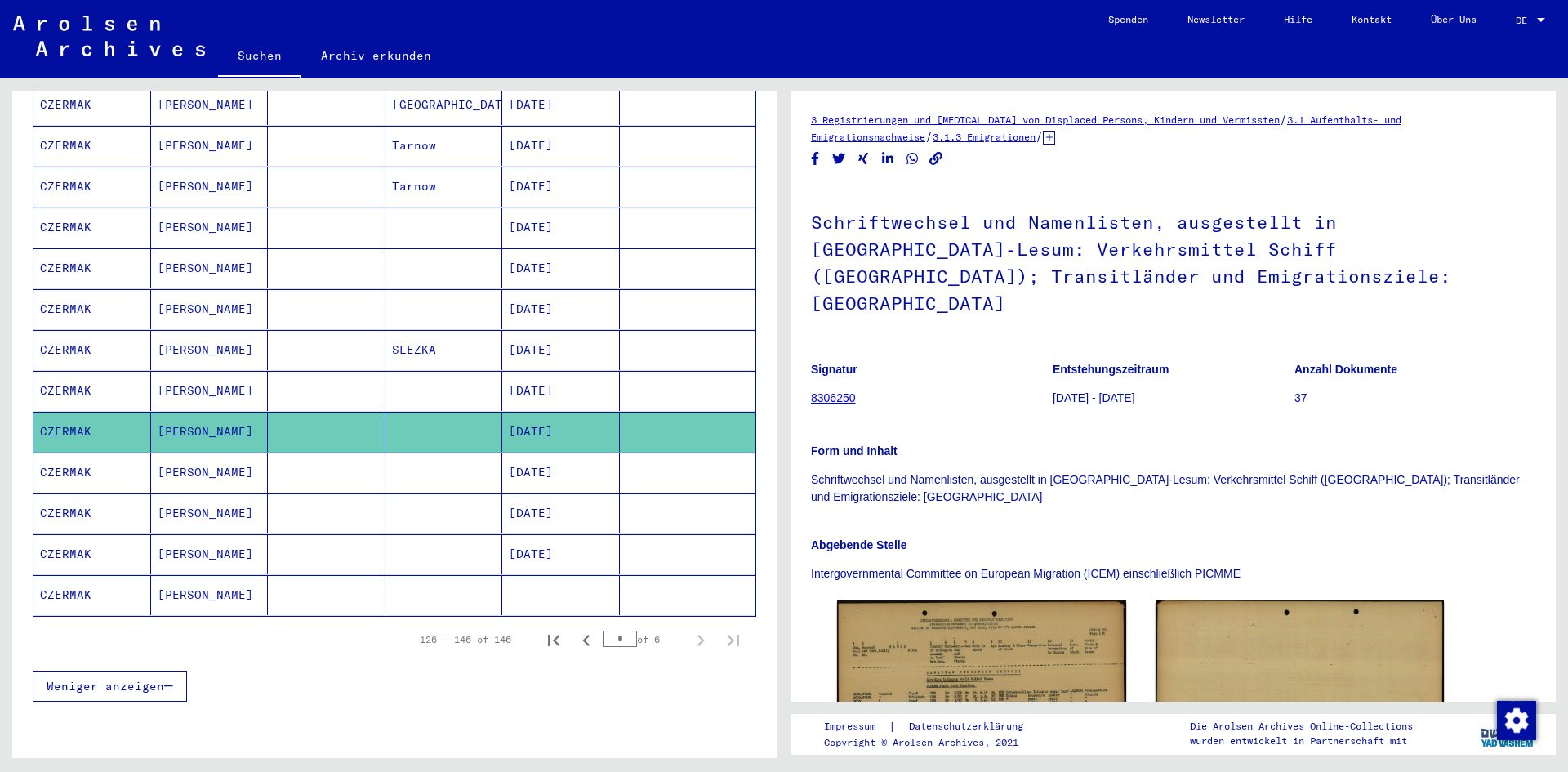
click at [83, 452] on mat-cell "CZERMAK" at bounding box center [93, 472] width 118 height 40
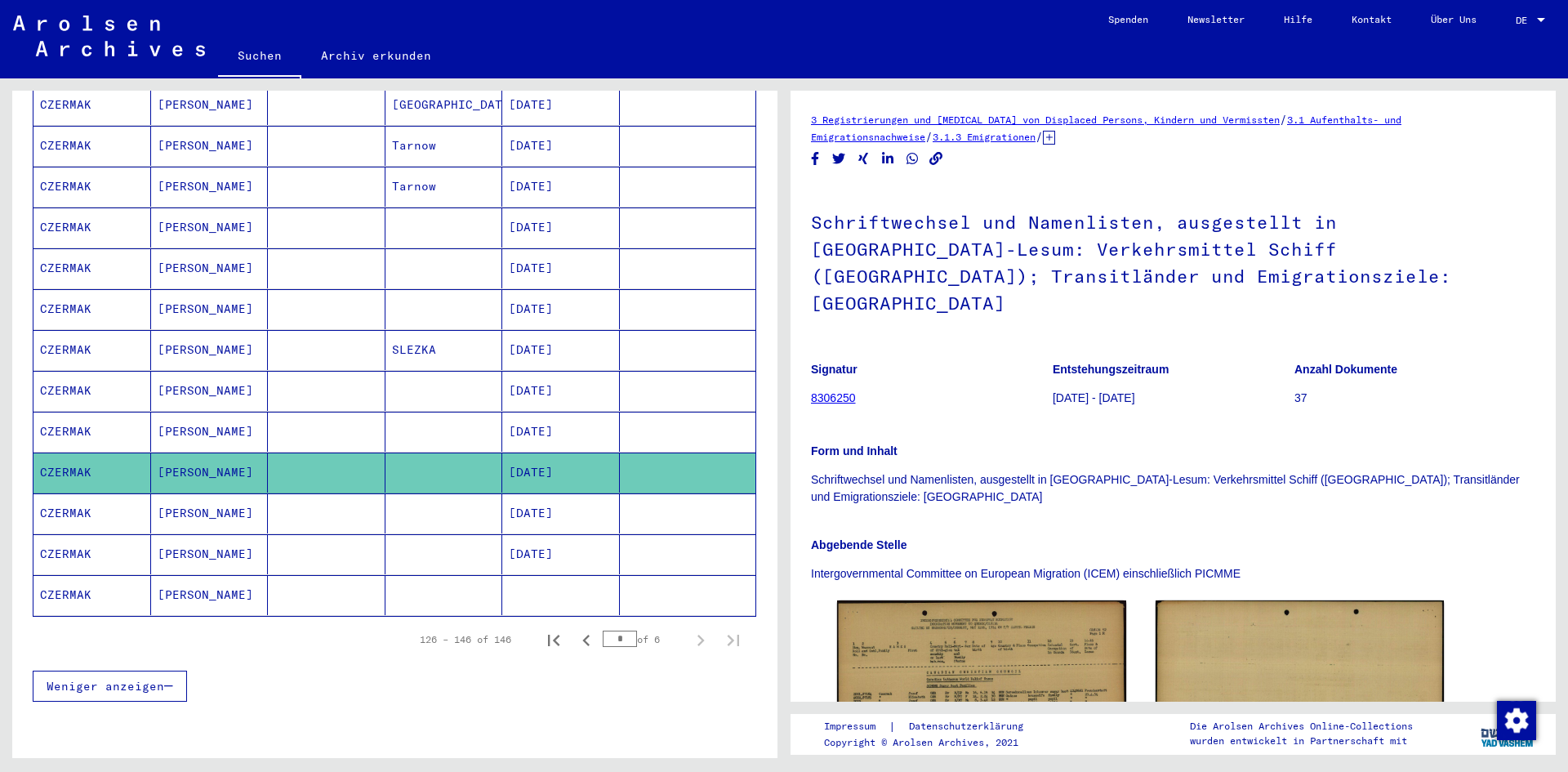
click at [87, 496] on mat-cell "CZERMAK" at bounding box center [93, 514] width 118 height 40
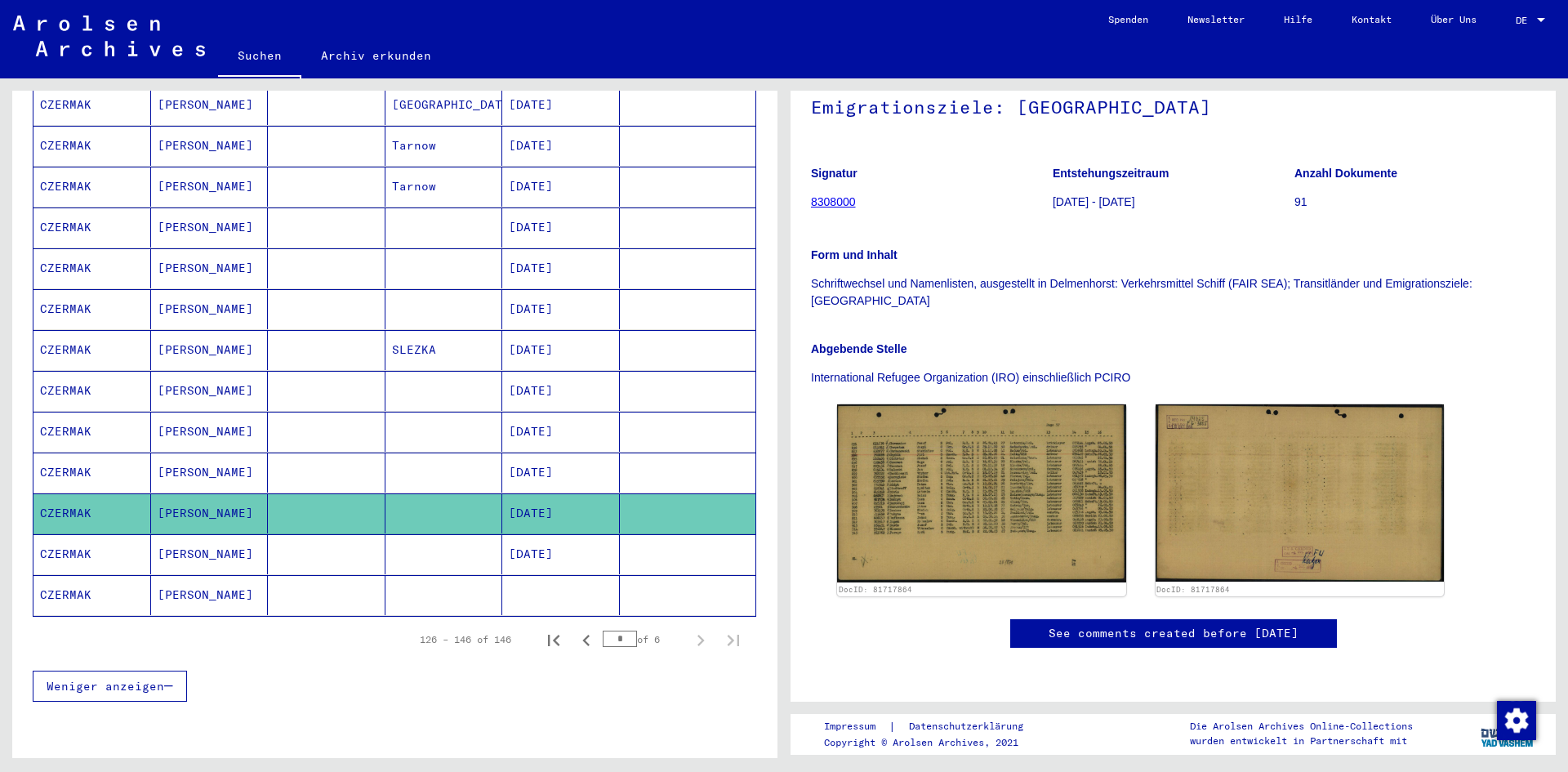
scroll to position [248, 0]
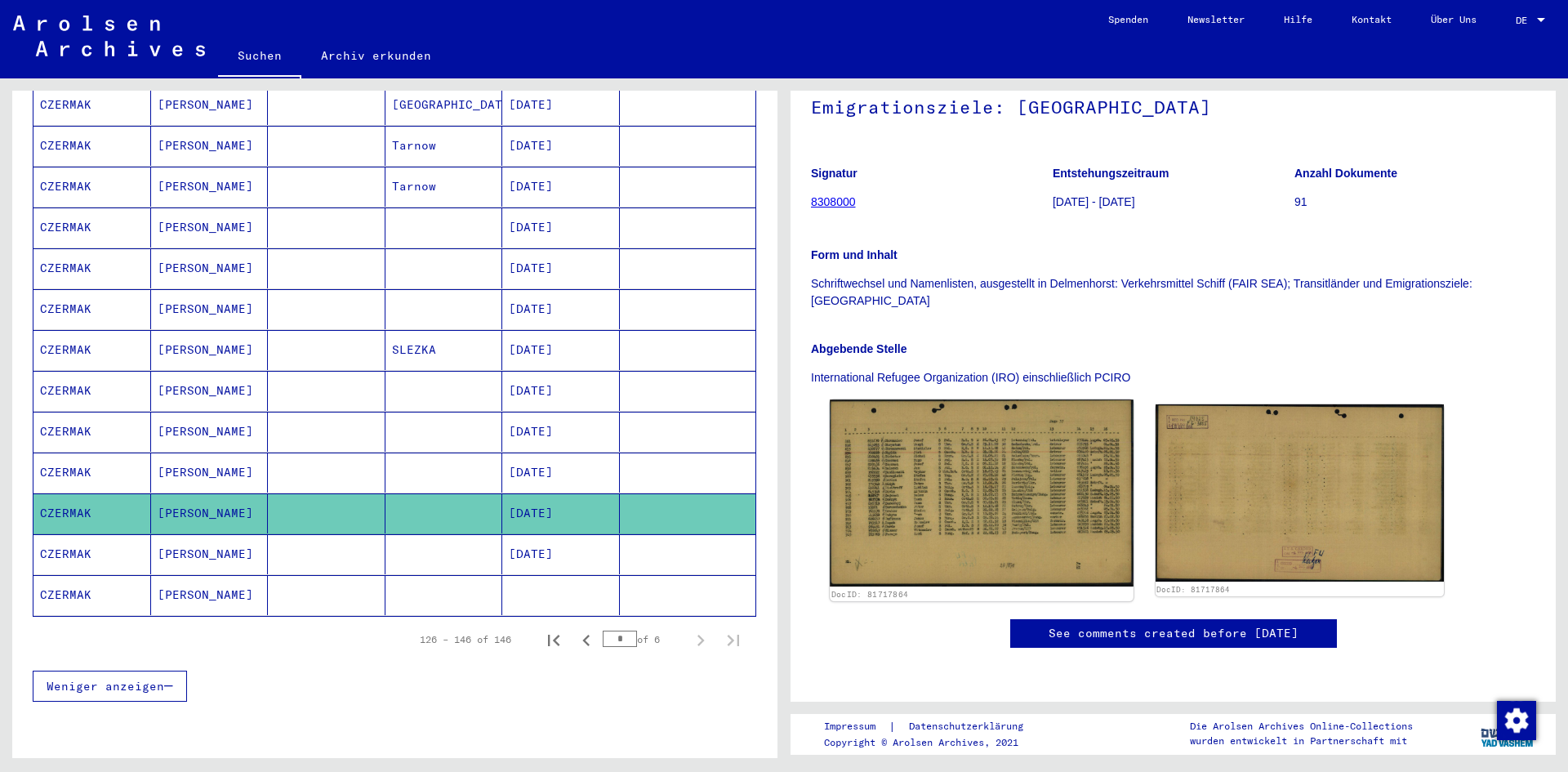
click at [956, 467] on img at bounding box center [981, 492] width 303 height 187
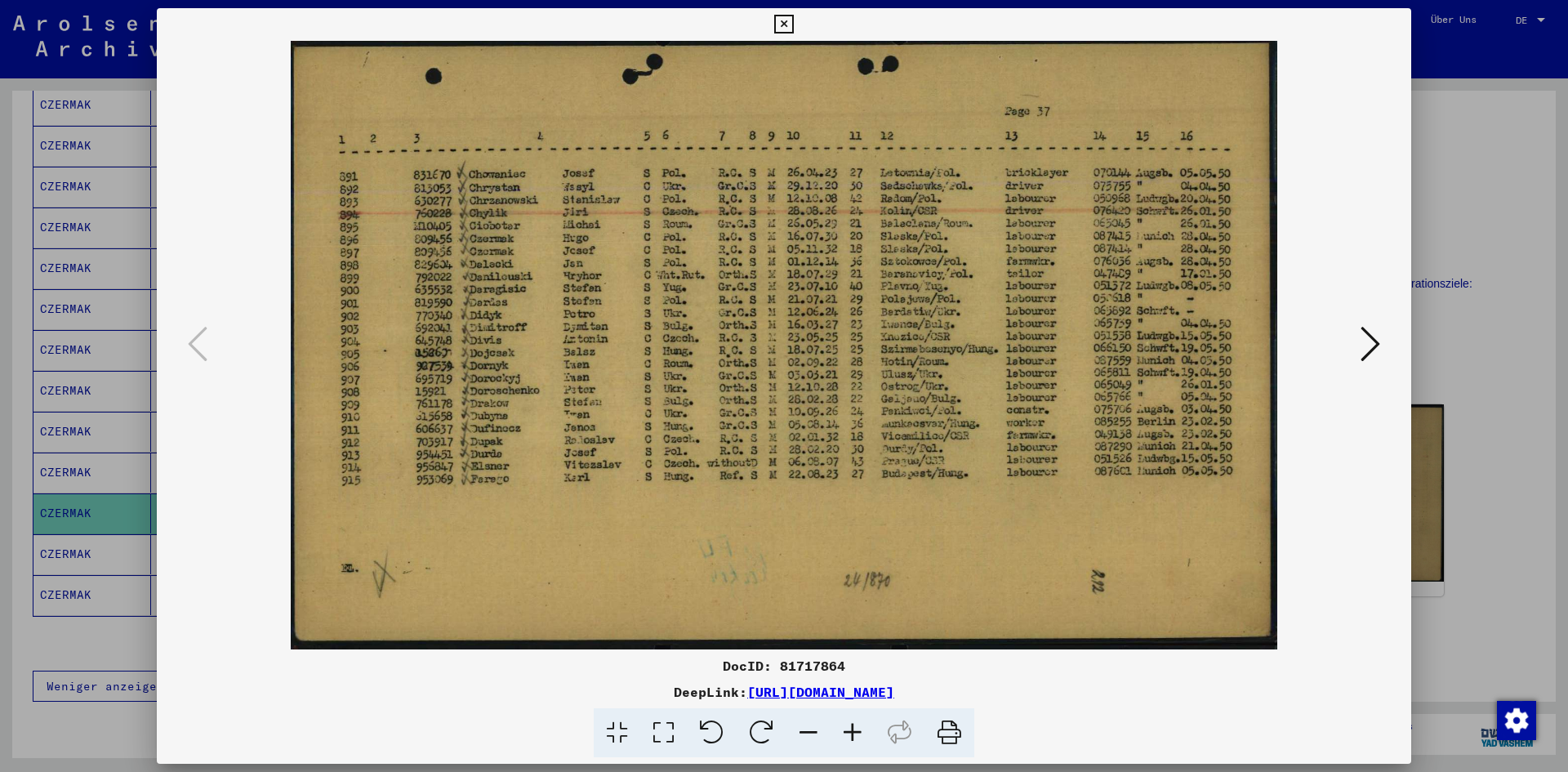
click at [861, 732] on icon at bounding box center [853, 732] width 44 height 50
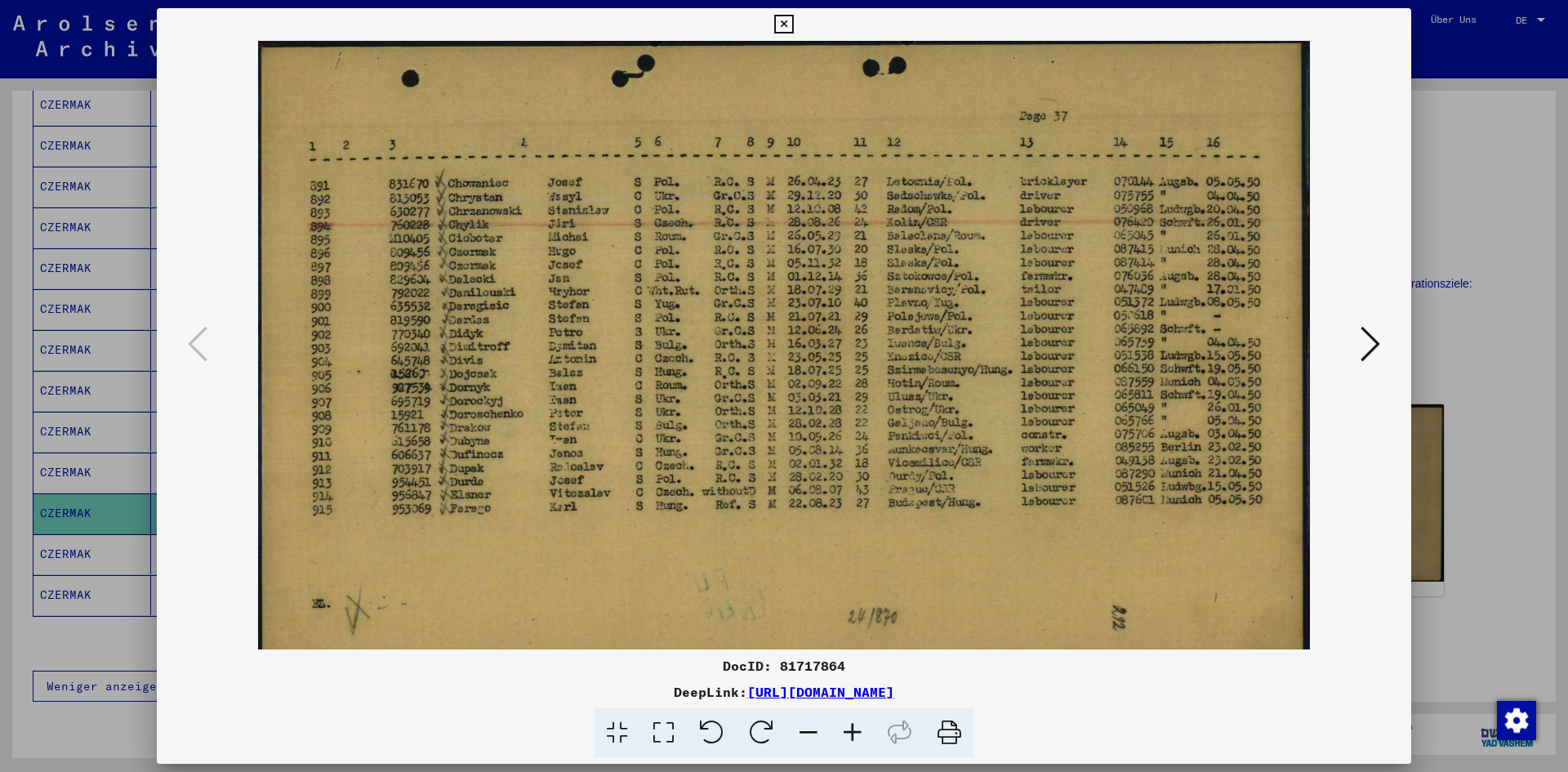
click at [861, 732] on icon at bounding box center [853, 732] width 44 height 50
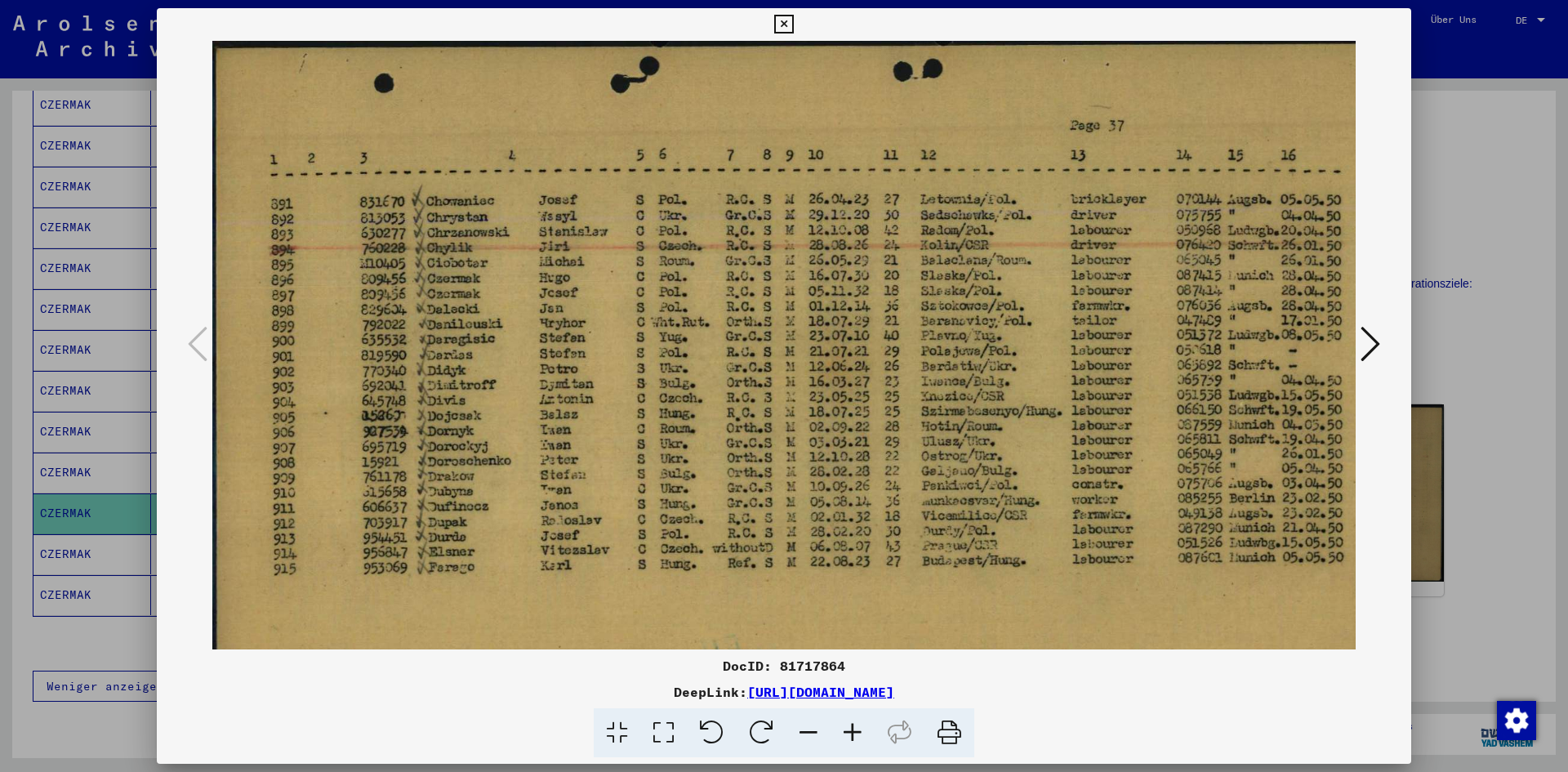
click at [861, 732] on icon at bounding box center [853, 732] width 44 height 50
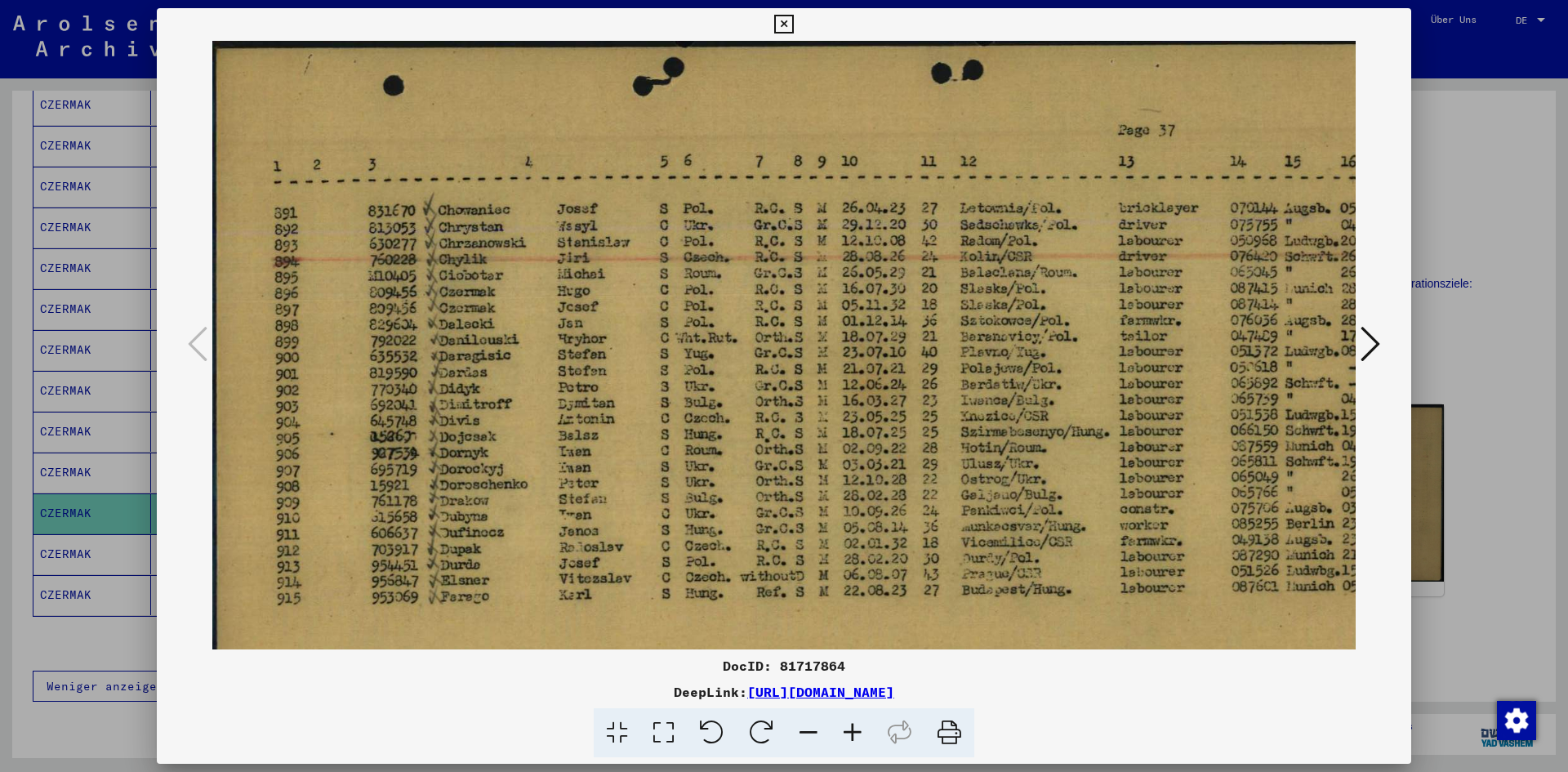
click at [861, 732] on icon at bounding box center [853, 732] width 44 height 50
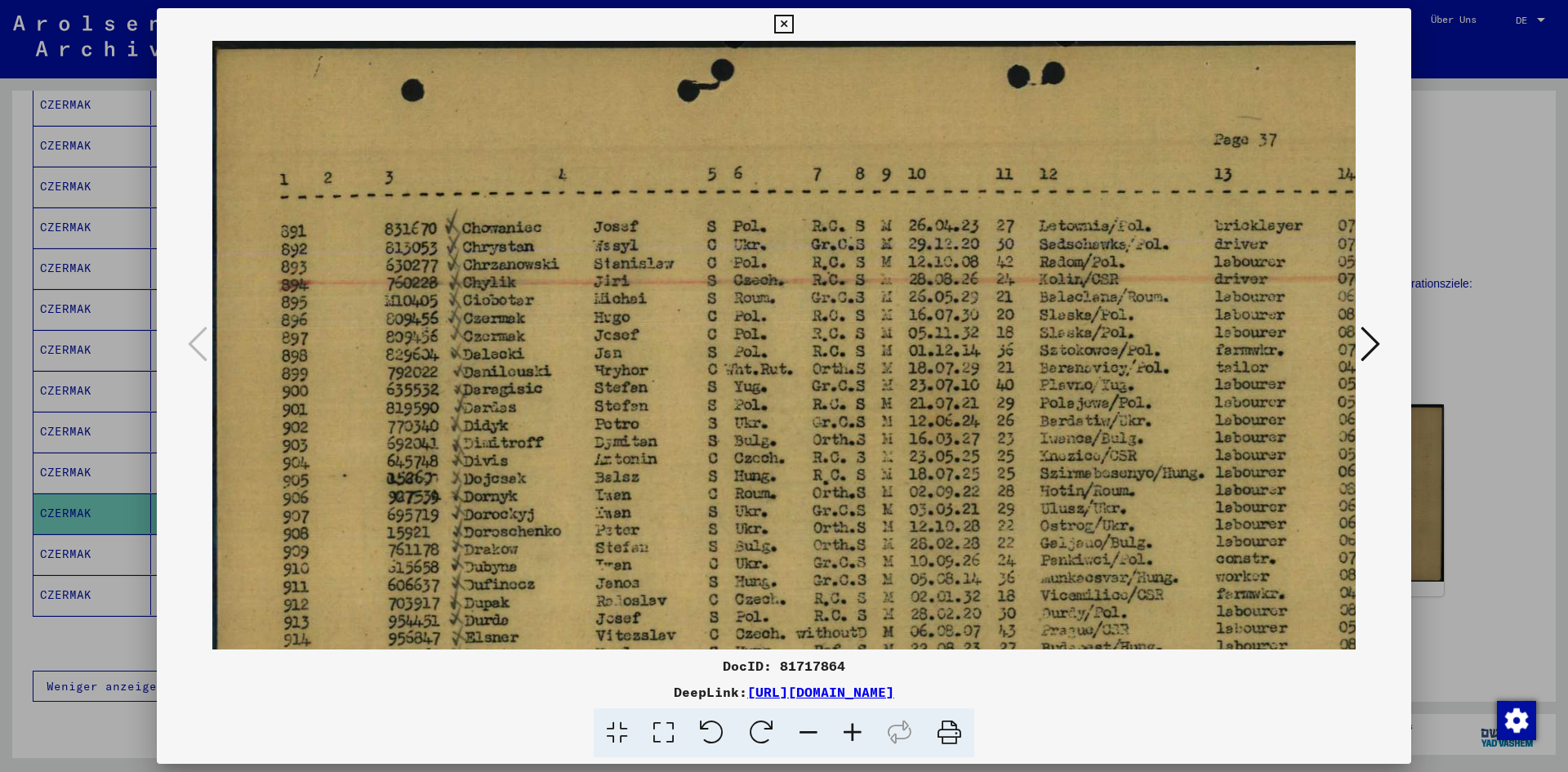
click at [861, 732] on icon at bounding box center [853, 732] width 44 height 50
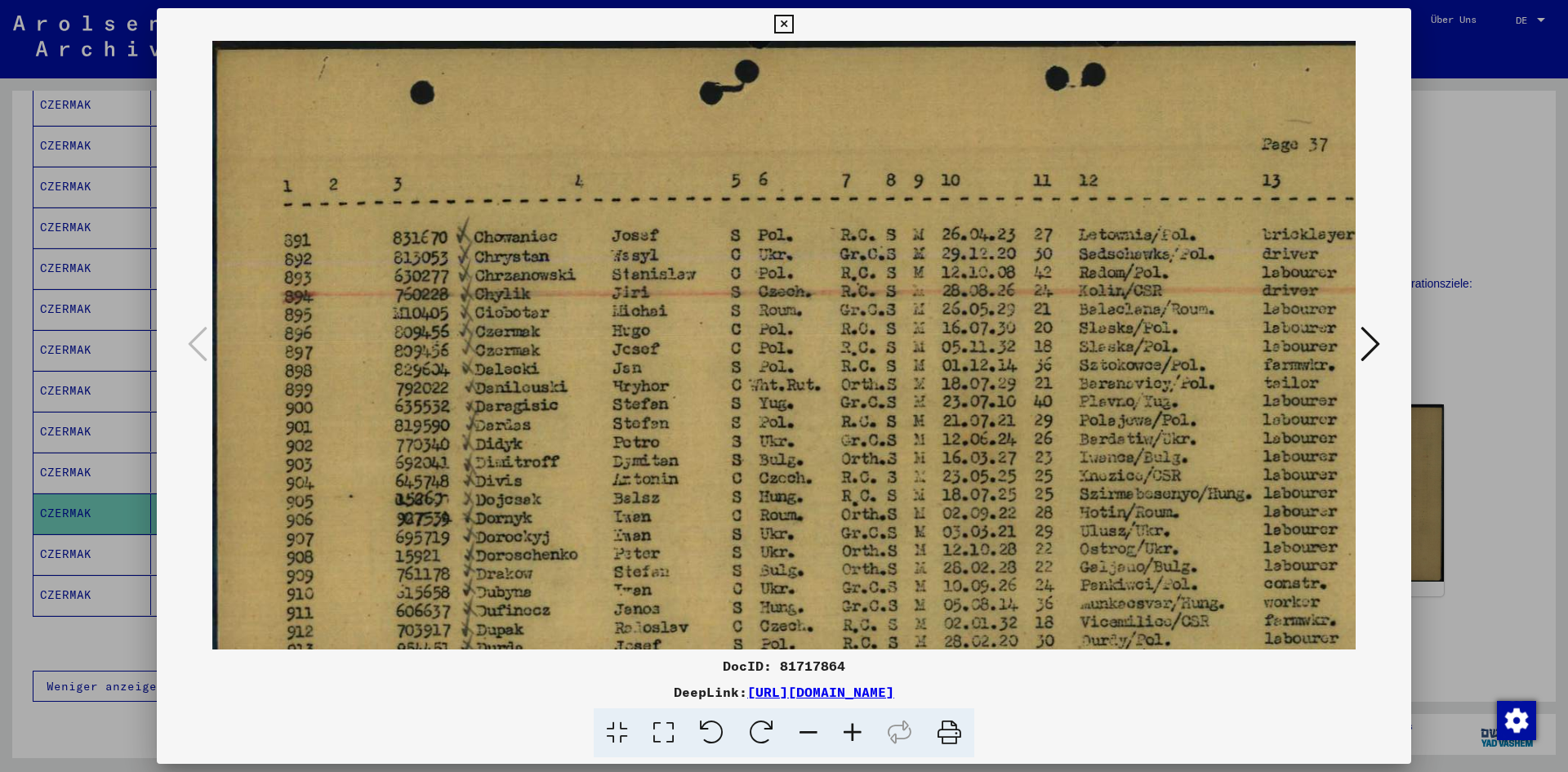
click at [861, 732] on icon at bounding box center [853, 732] width 44 height 50
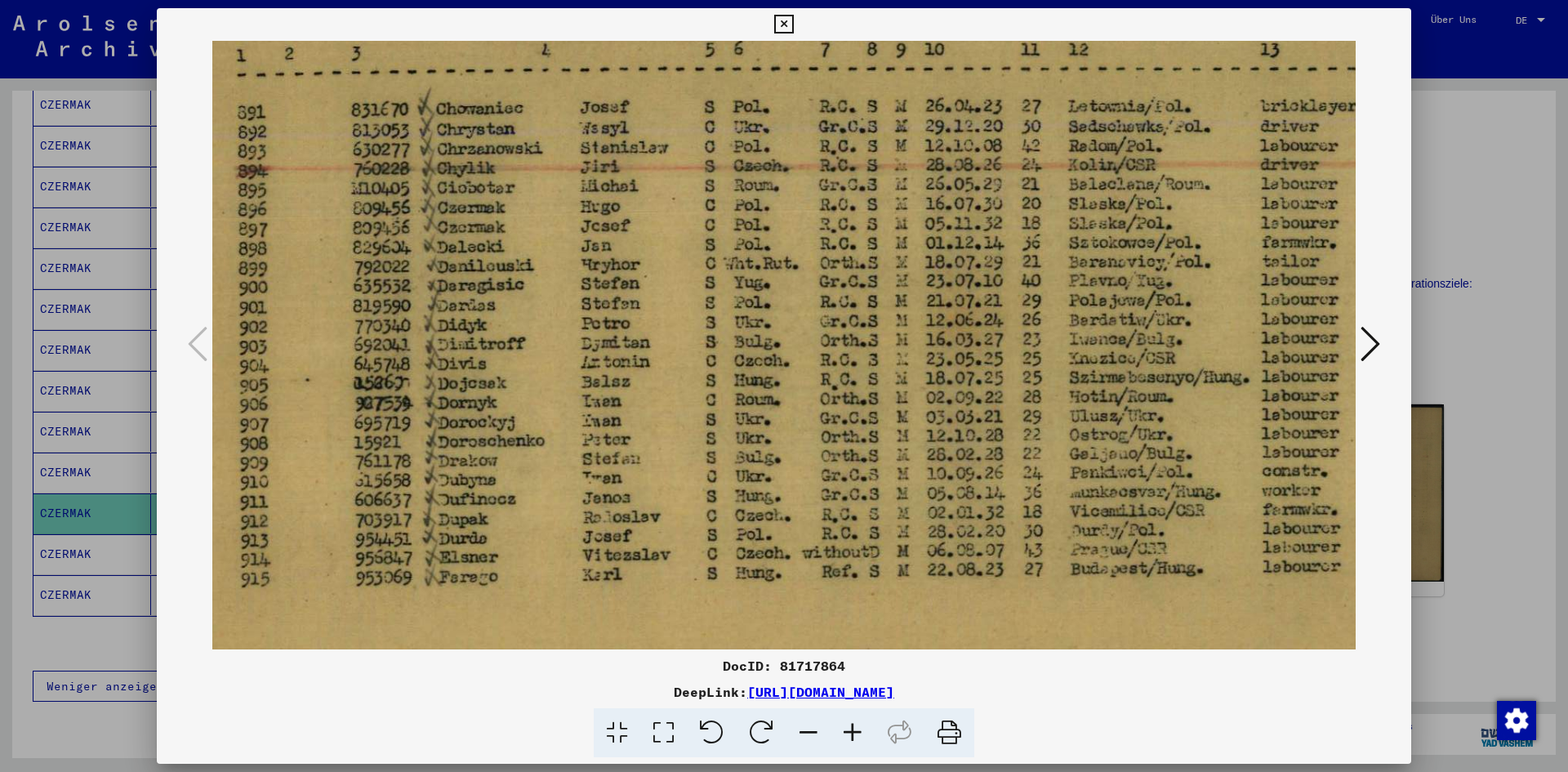
scroll to position [161, 56]
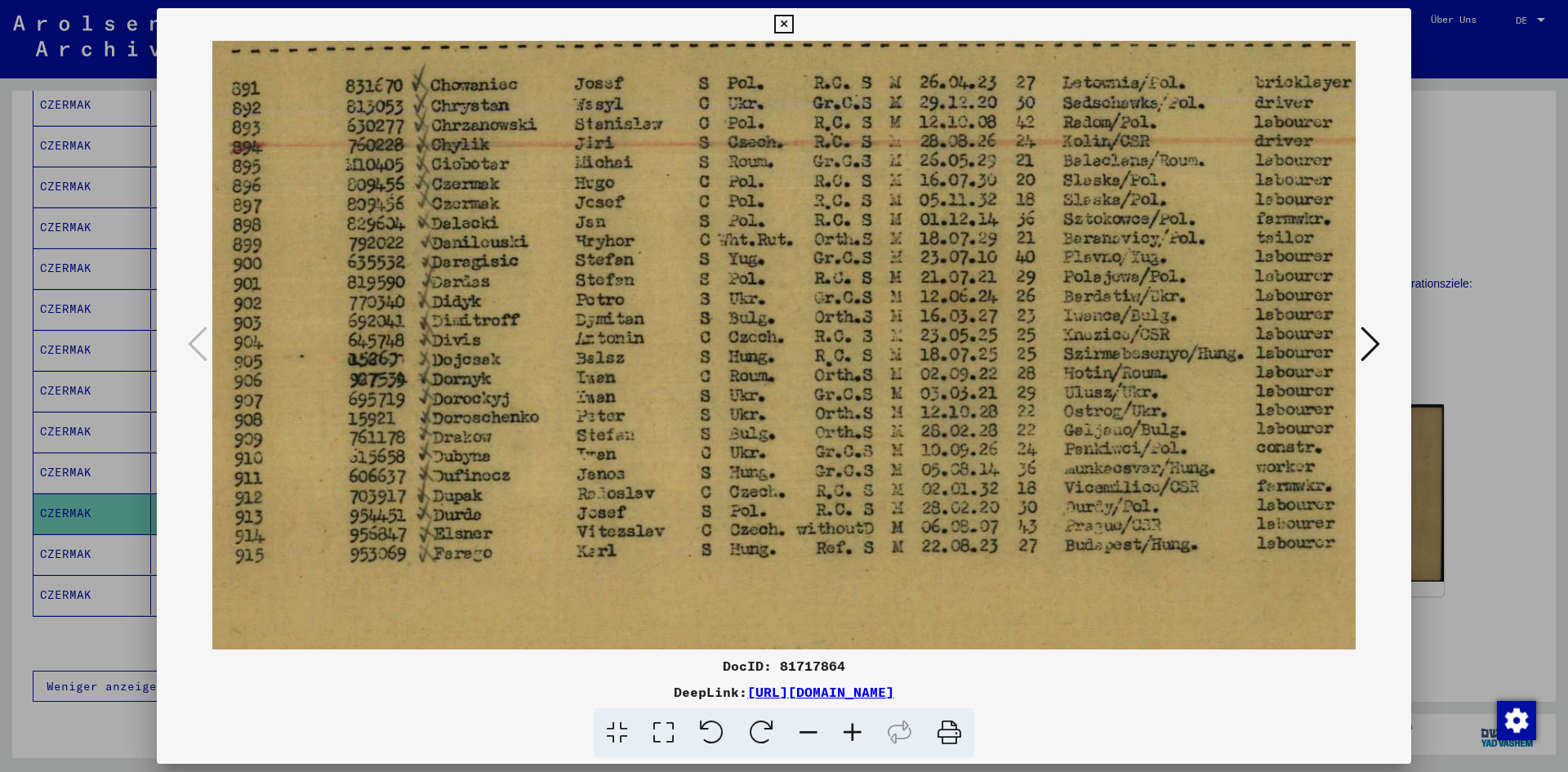
drag, startPoint x: 773, startPoint y: 461, endPoint x: 717, endPoint y: 301, distance: 169.5
click at [717, 301] on img at bounding box center [914, 347] width 1515 height 935
click at [1482, 210] on div at bounding box center [784, 386] width 1568 height 772
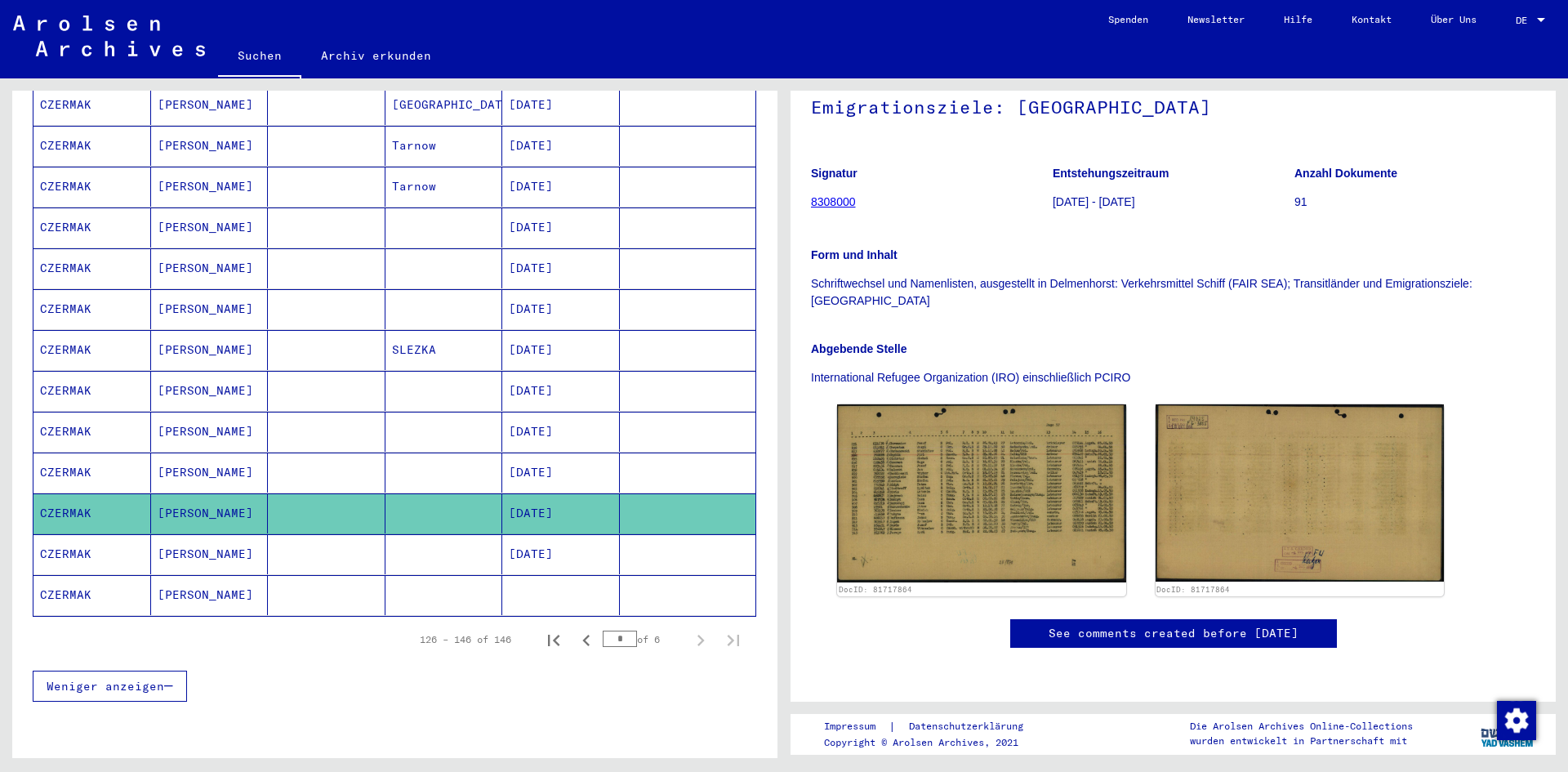
click at [55, 537] on mat-cell "CZERMAK" at bounding box center [93, 554] width 118 height 40
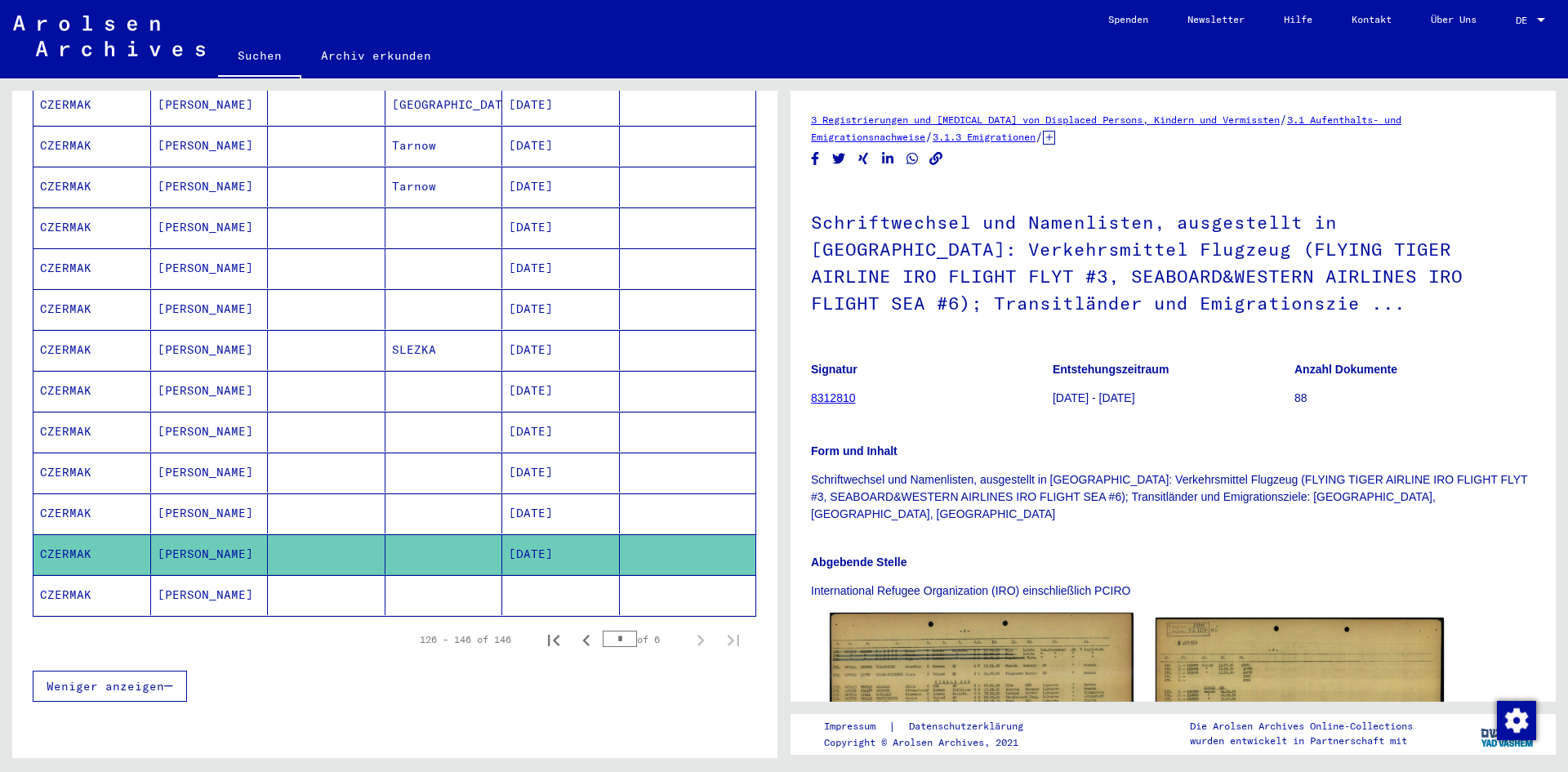
click at [889, 642] on img at bounding box center [981, 709] width 303 height 192
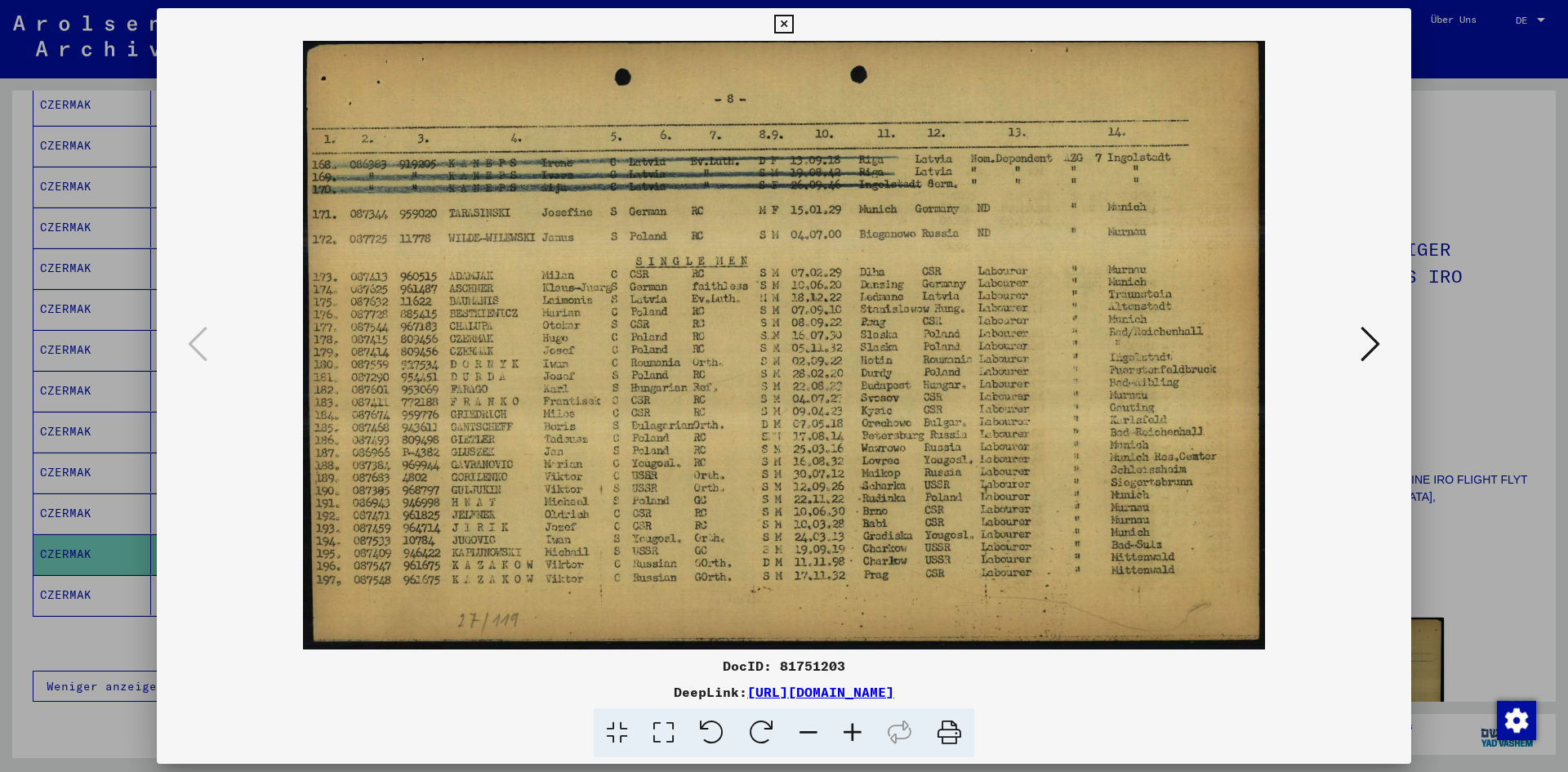
click at [851, 728] on icon at bounding box center [853, 732] width 44 height 50
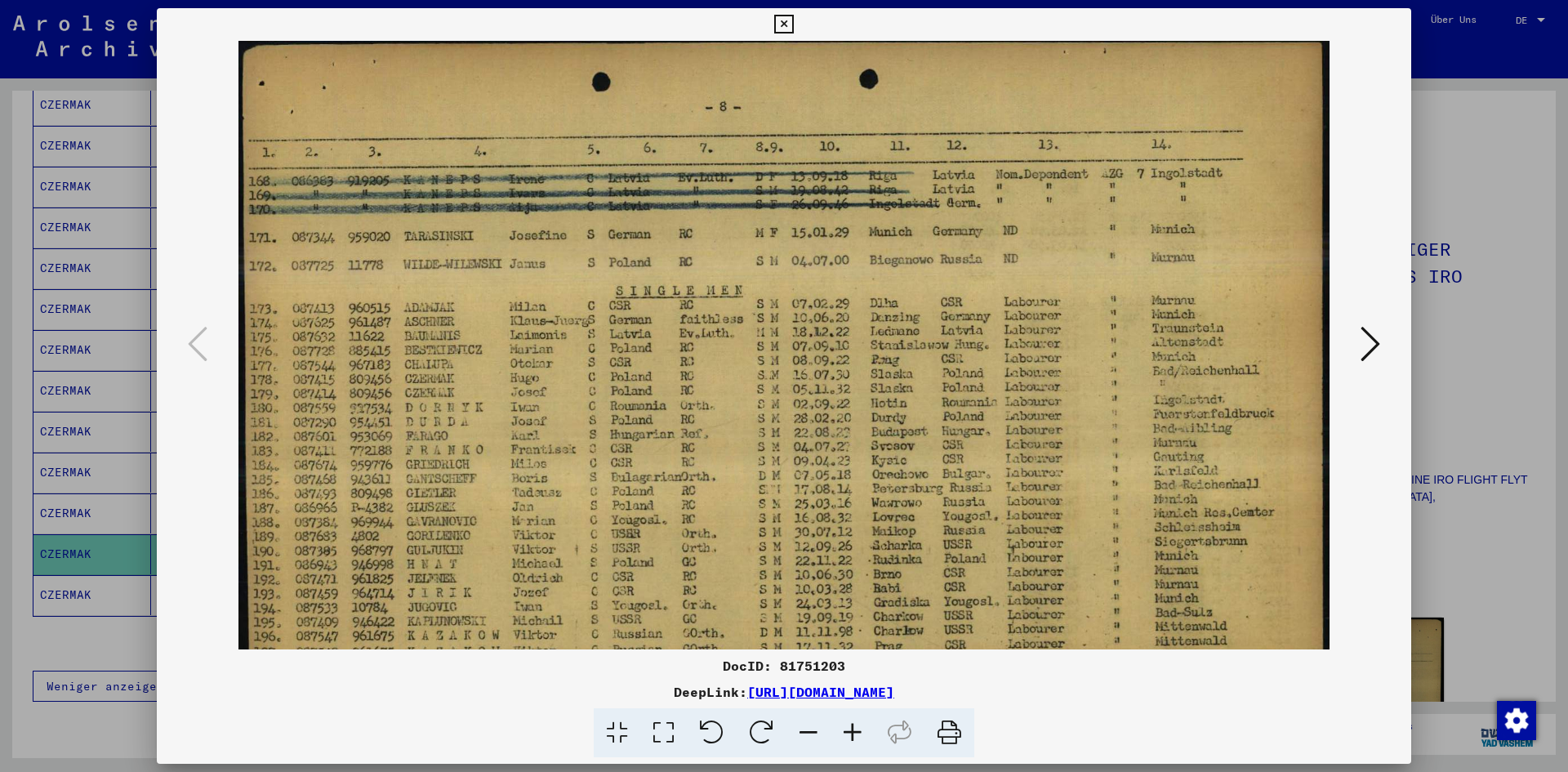
click at [851, 728] on icon at bounding box center [853, 732] width 44 height 50
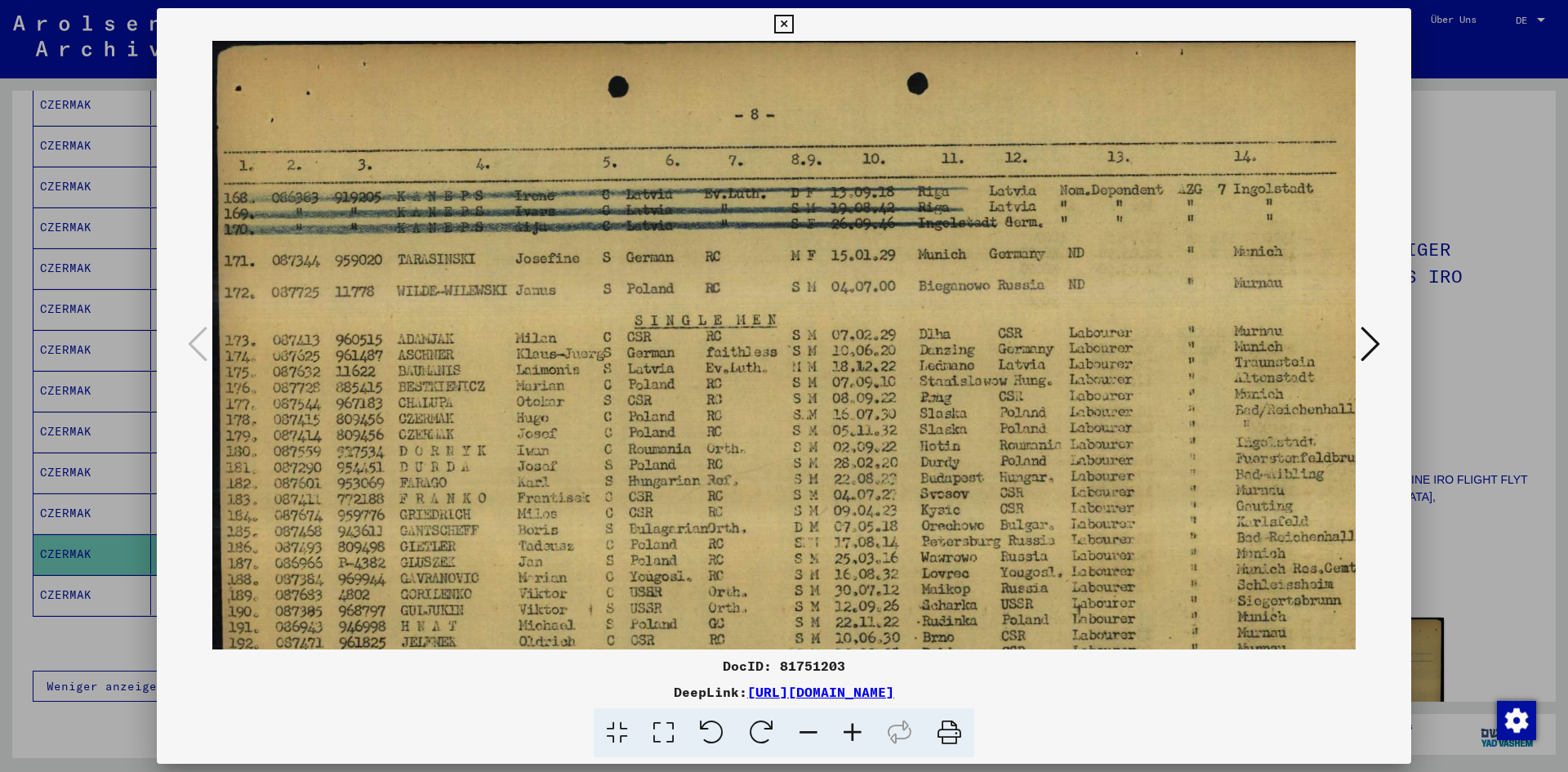
click at [851, 728] on icon at bounding box center [853, 732] width 44 height 50
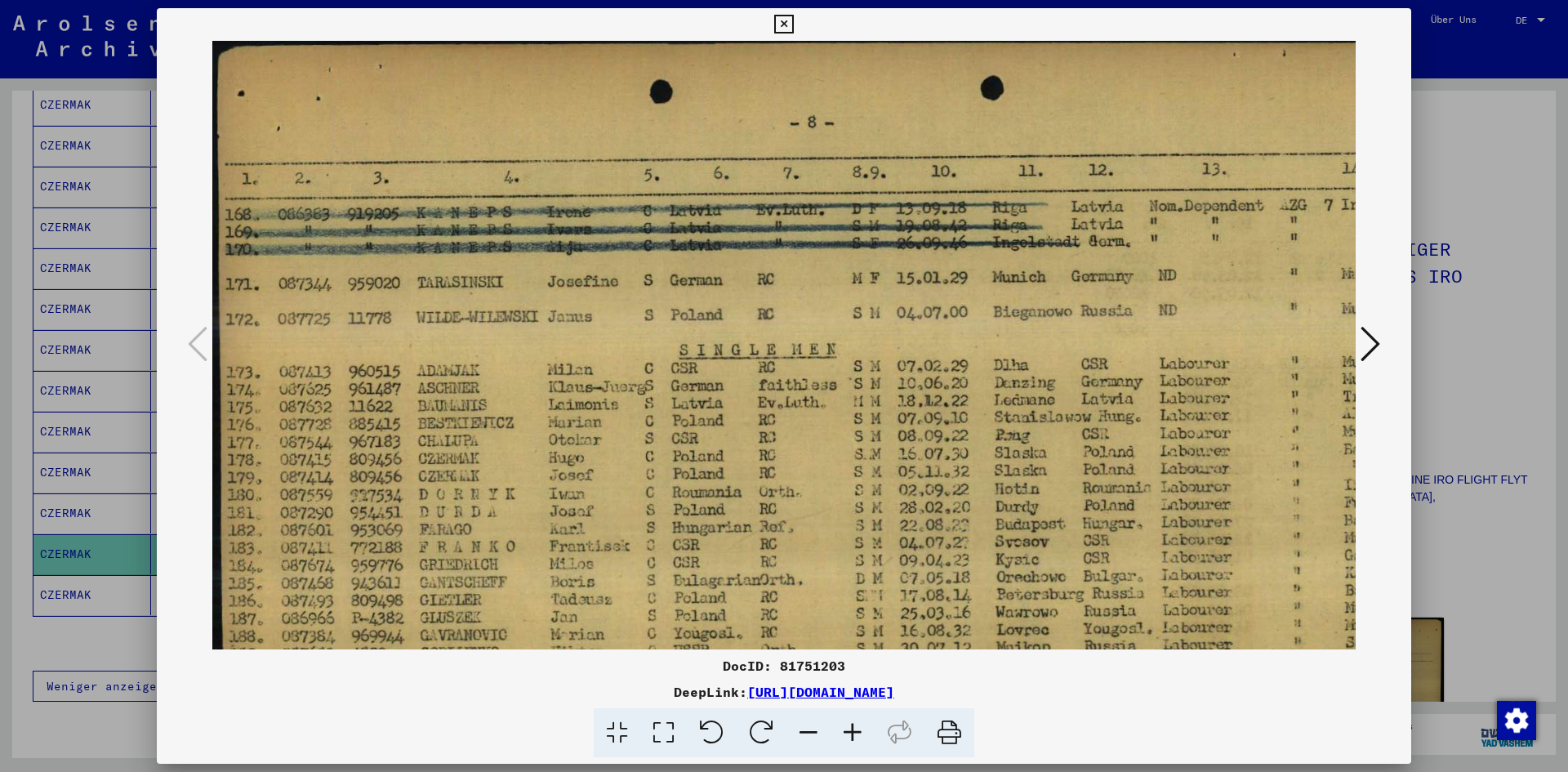
click at [851, 728] on icon at bounding box center [853, 732] width 44 height 50
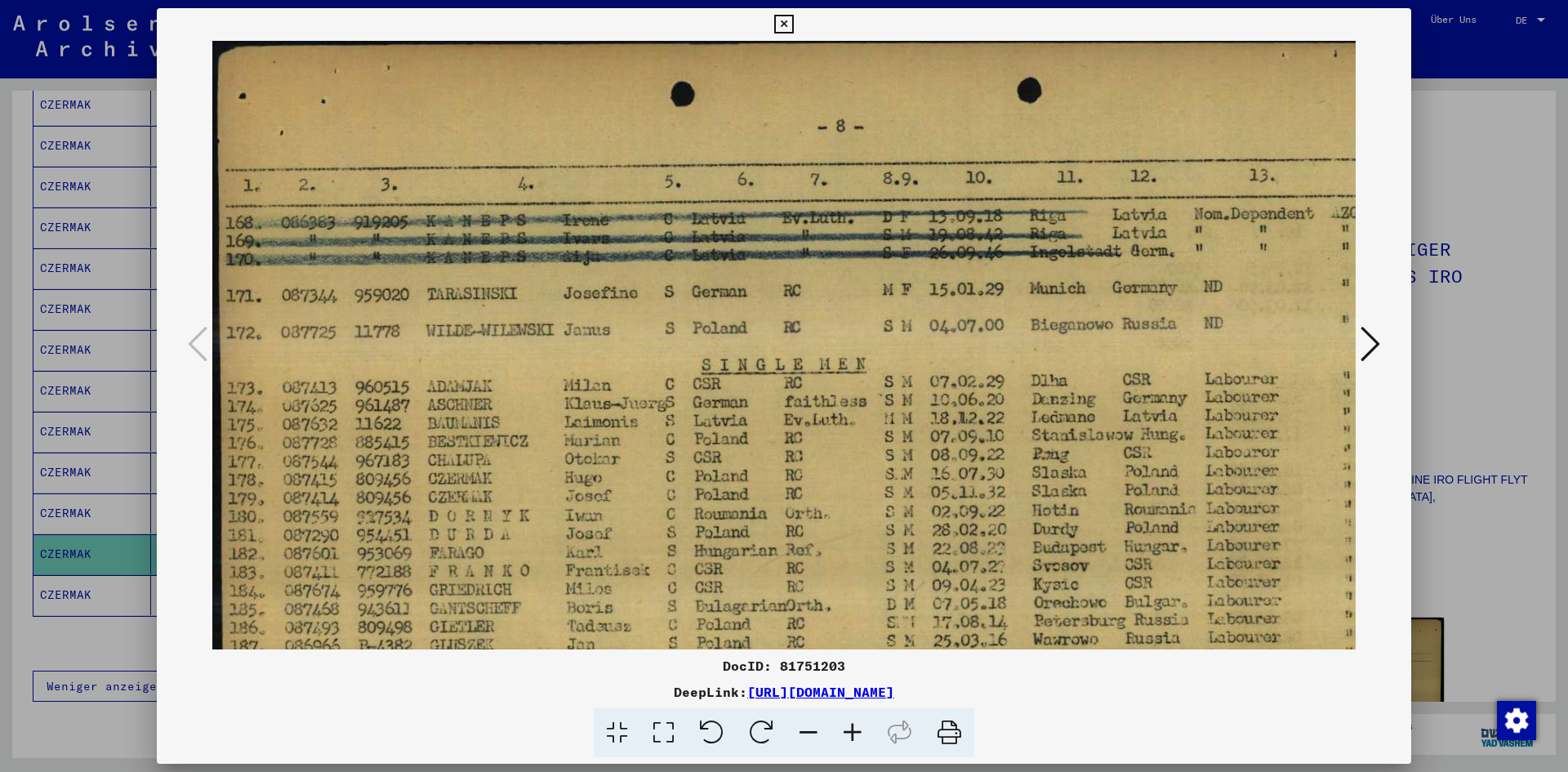
click at [851, 728] on icon at bounding box center [853, 732] width 44 height 50
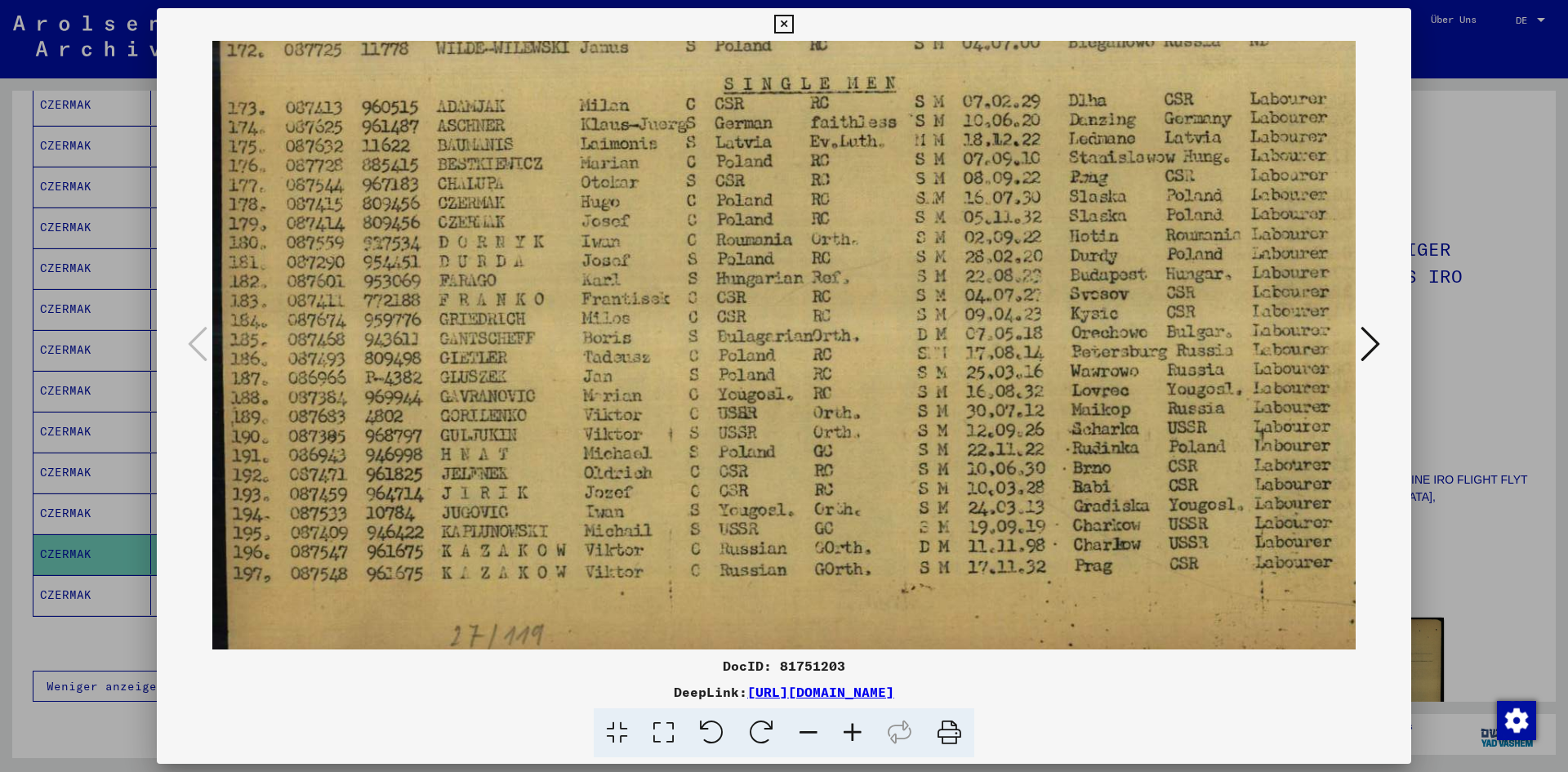
scroll to position [295, 0]
drag, startPoint x: 834, startPoint y: 542, endPoint x: 891, endPoint y: 230, distance: 317.2
click at [891, 230] on img at bounding box center [951, 213] width 1479 height 935
click at [1512, 247] on div at bounding box center [784, 386] width 1568 height 772
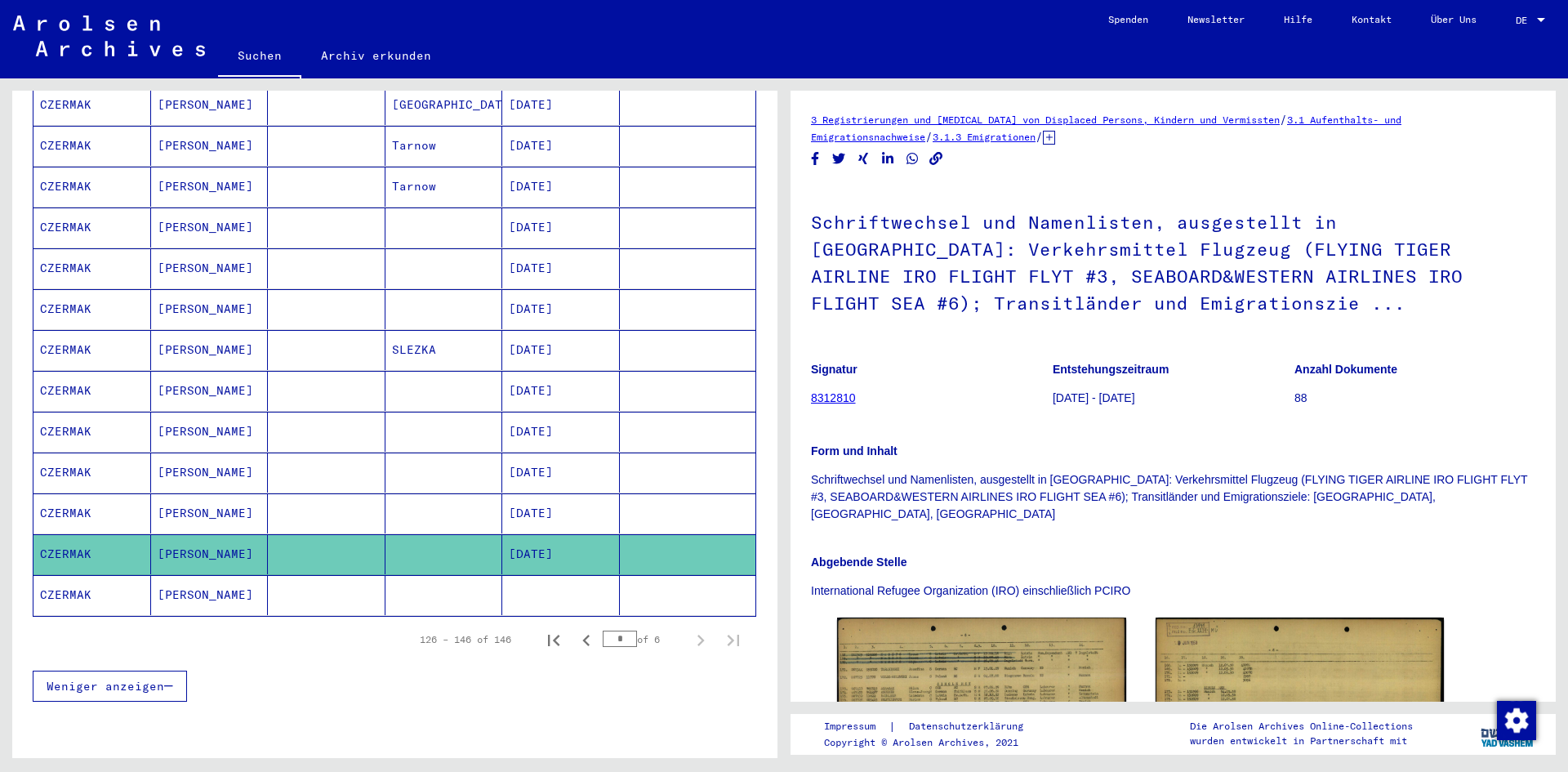
click at [87, 587] on mat-cell "CZERMAK" at bounding box center [93, 595] width 118 height 40
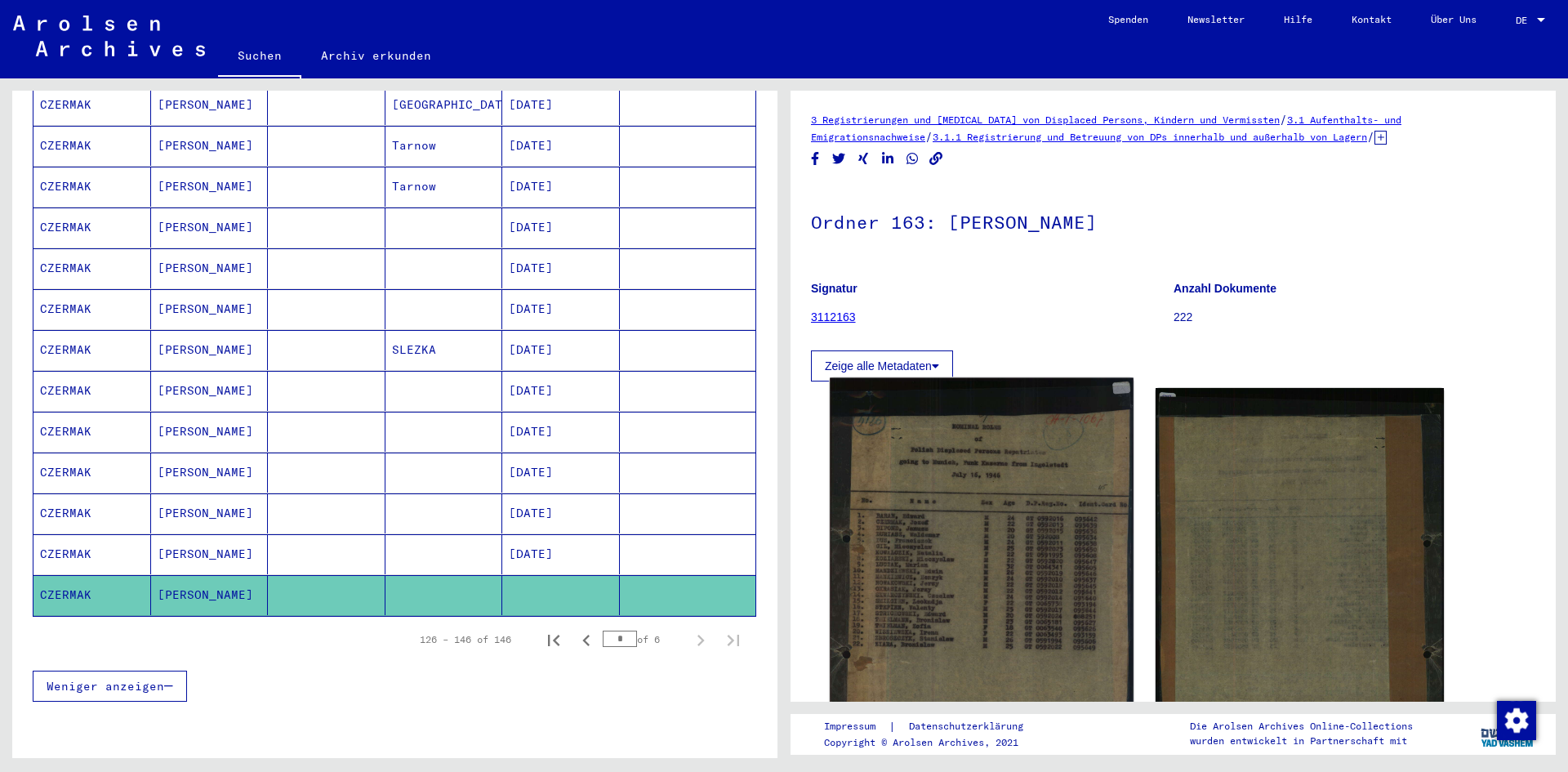
click at [1071, 555] on img at bounding box center [981, 587] width 303 height 418
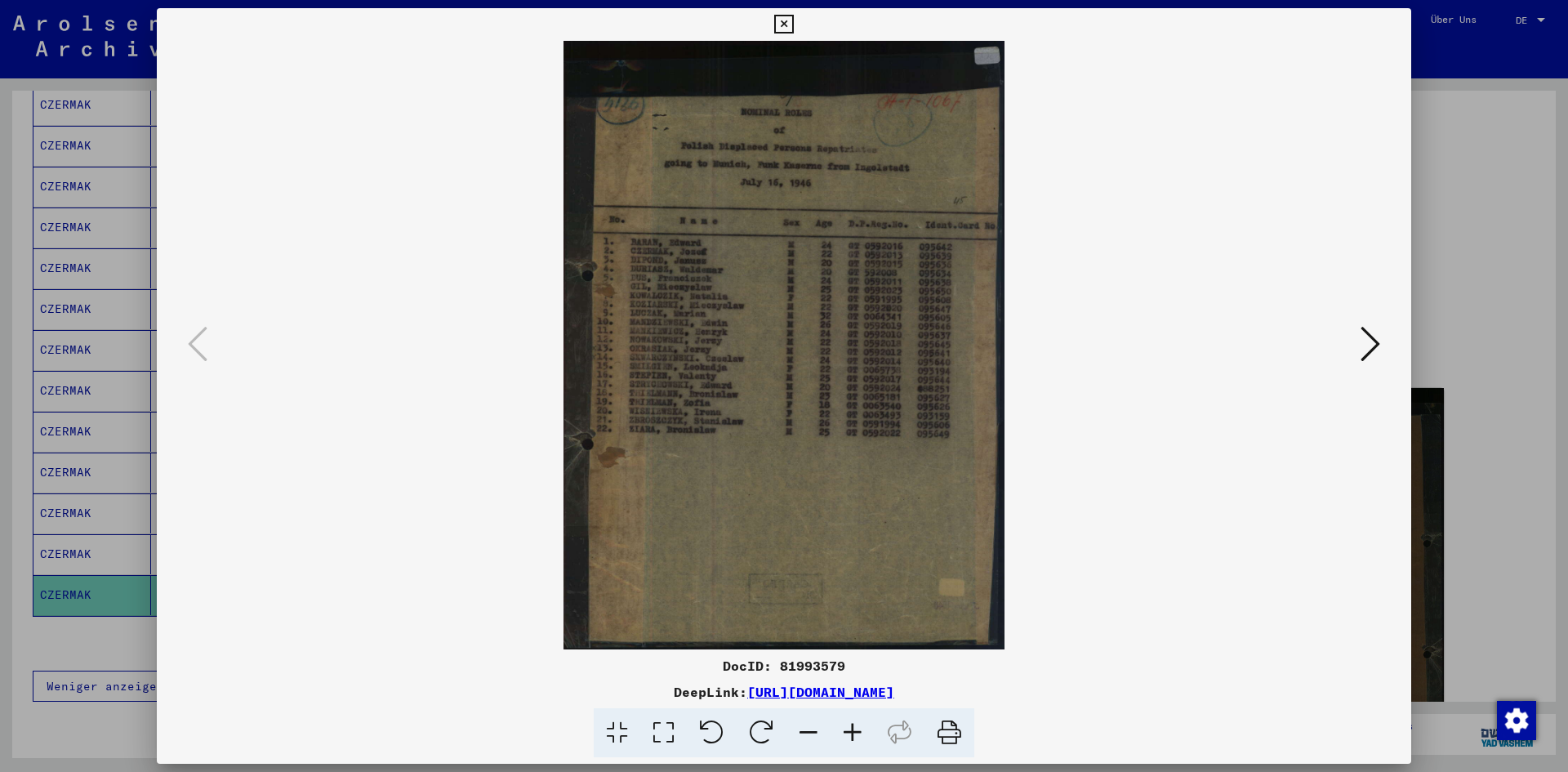
click at [849, 746] on icon at bounding box center [853, 732] width 44 height 50
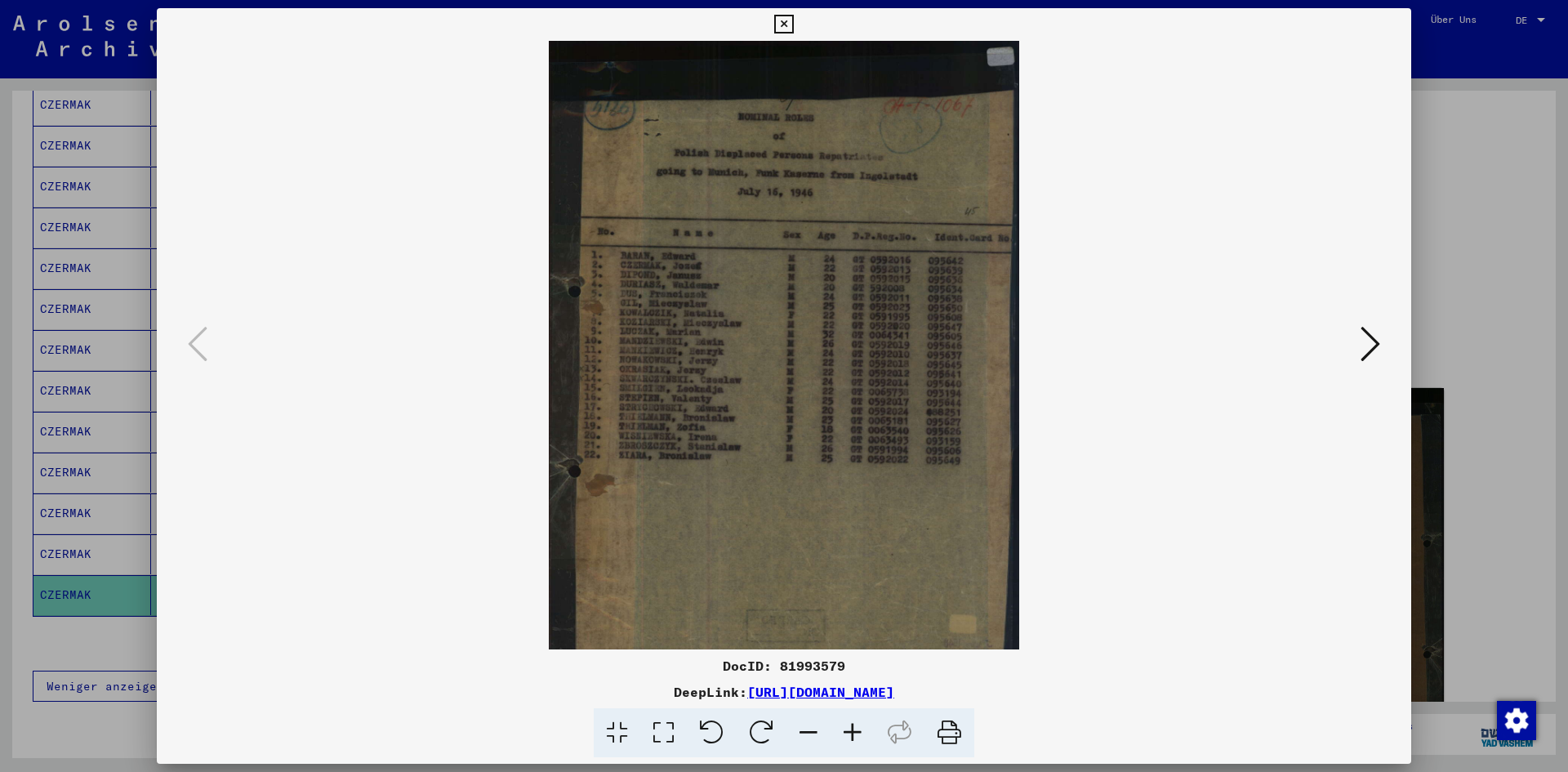
click at [849, 746] on icon at bounding box center [853, 732] width 44 height 50
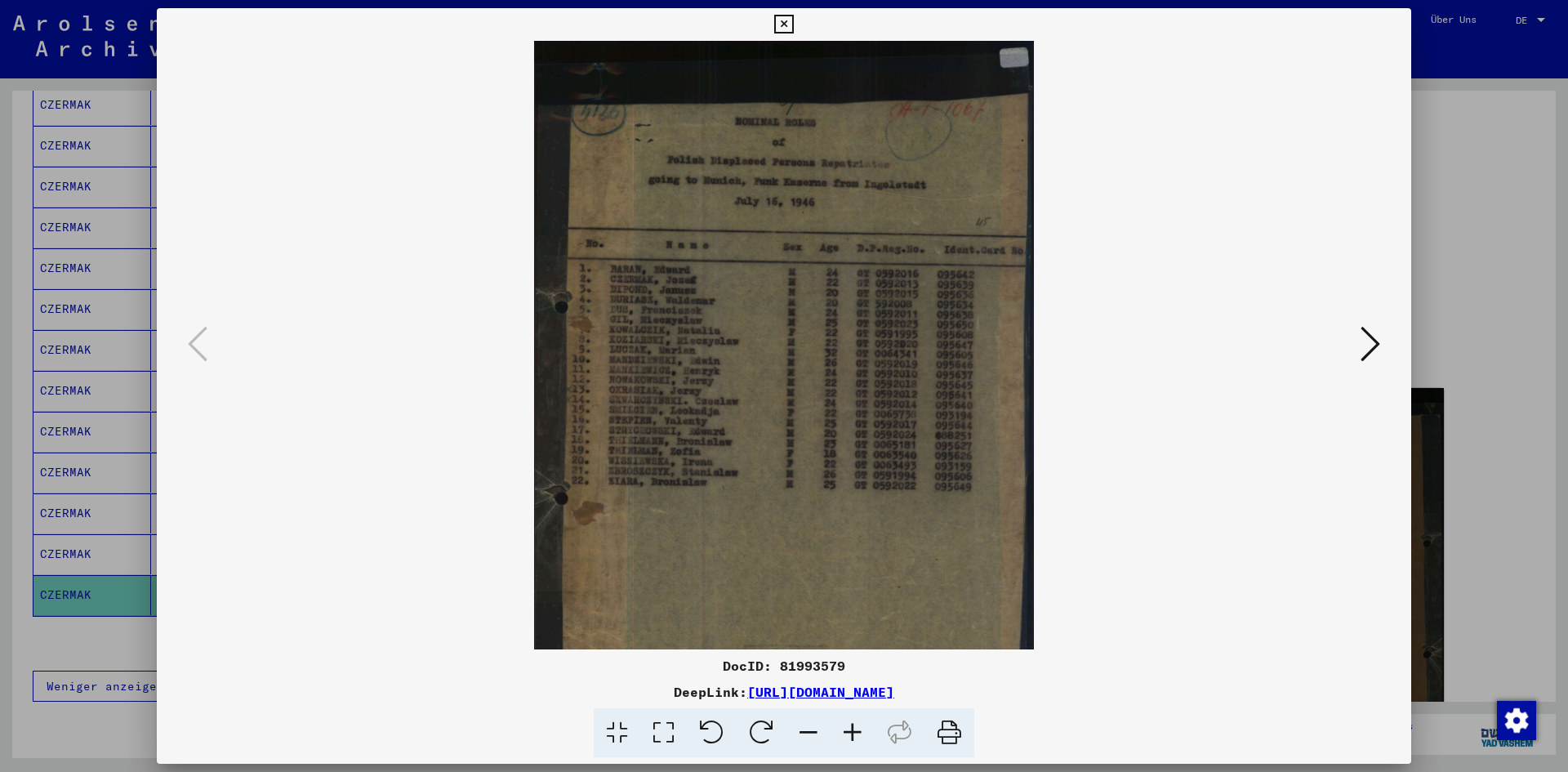
click at [849, 746] on icon at bounding box center [853, 732] width 44 height 50
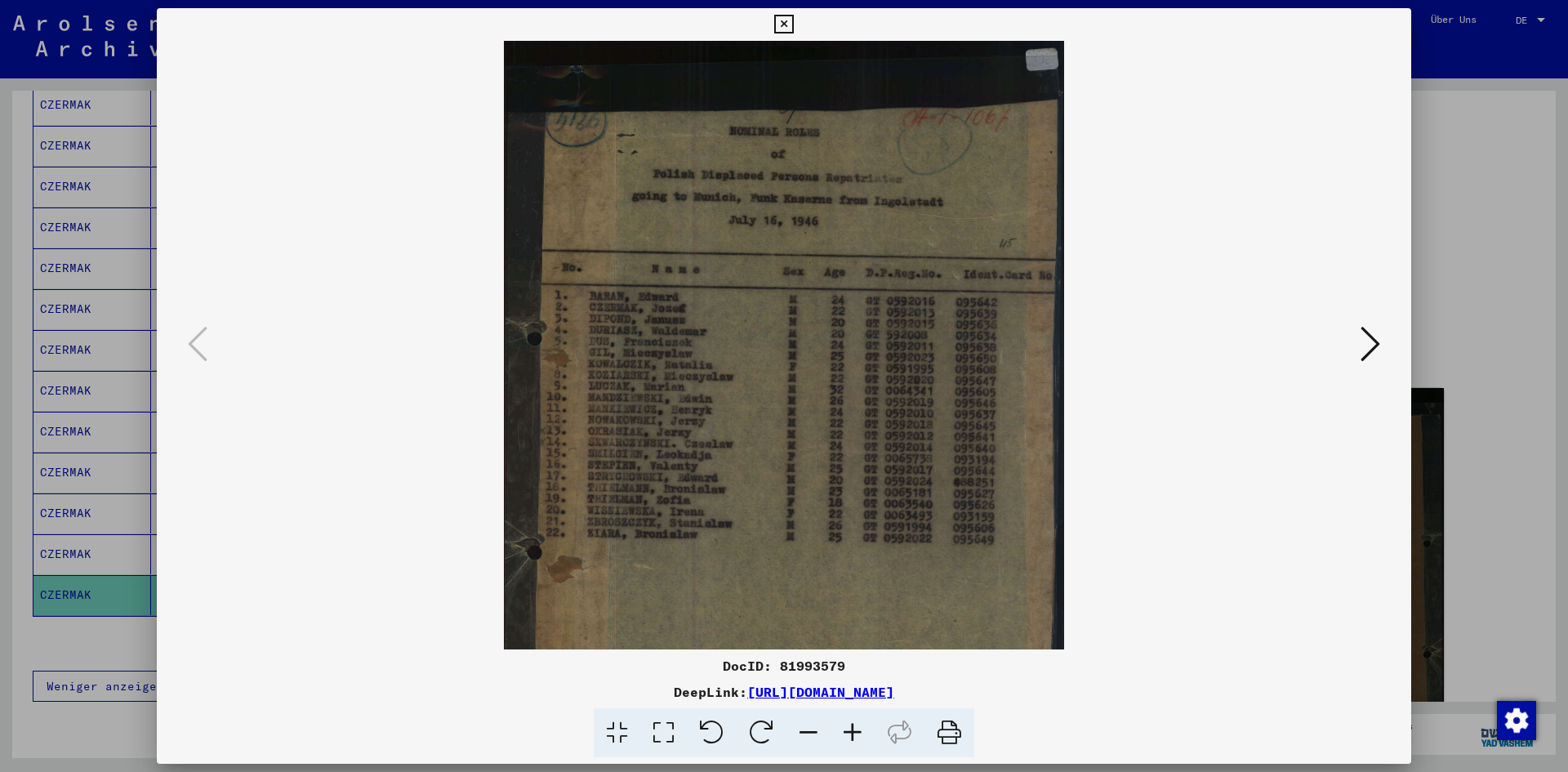
click at [849, 746] on icon at bounding box center [853, 732] width 44 height 50
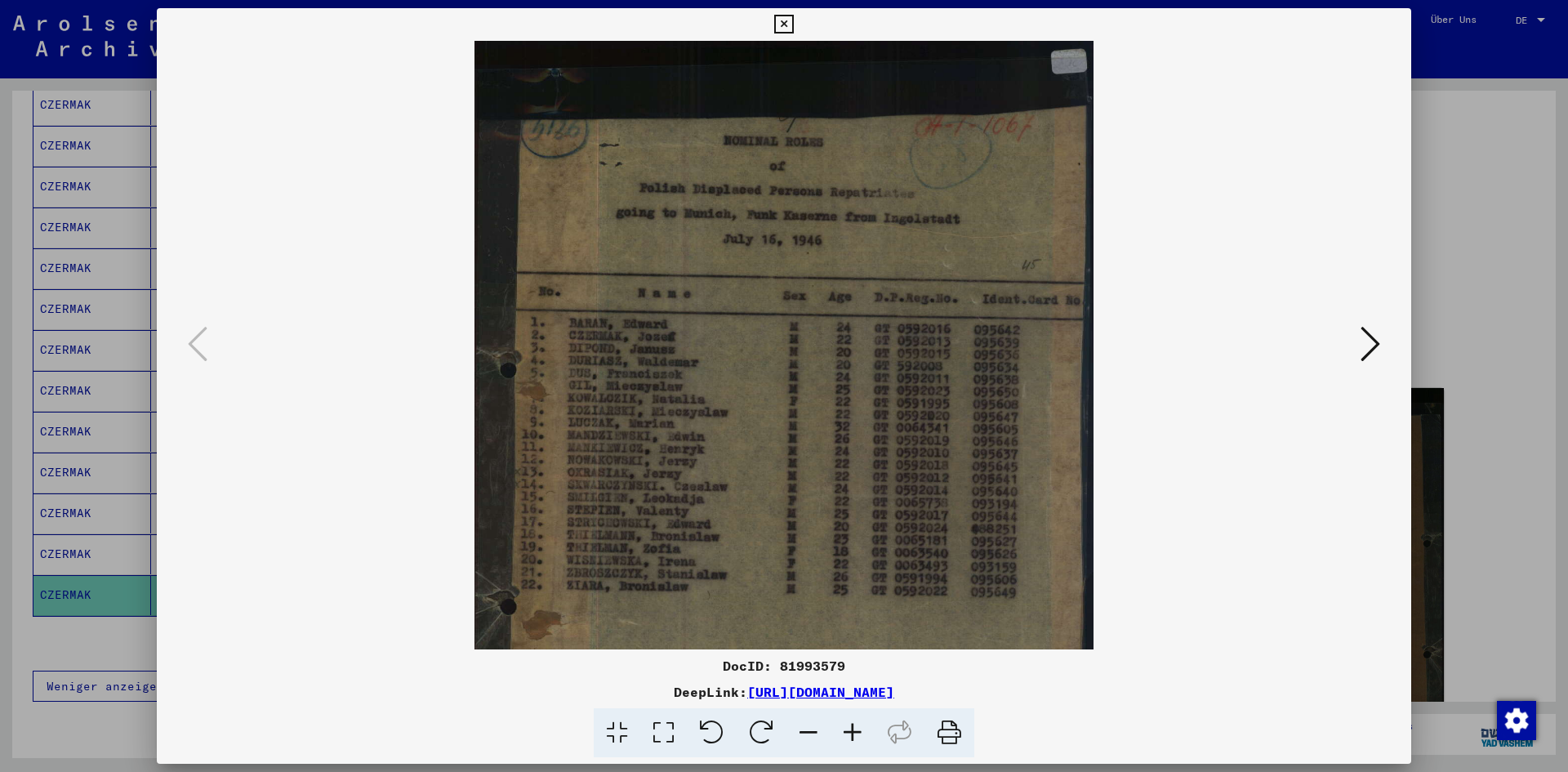
click at [849, 746] on icon at bounding box center [853, 732] width 44 height 50
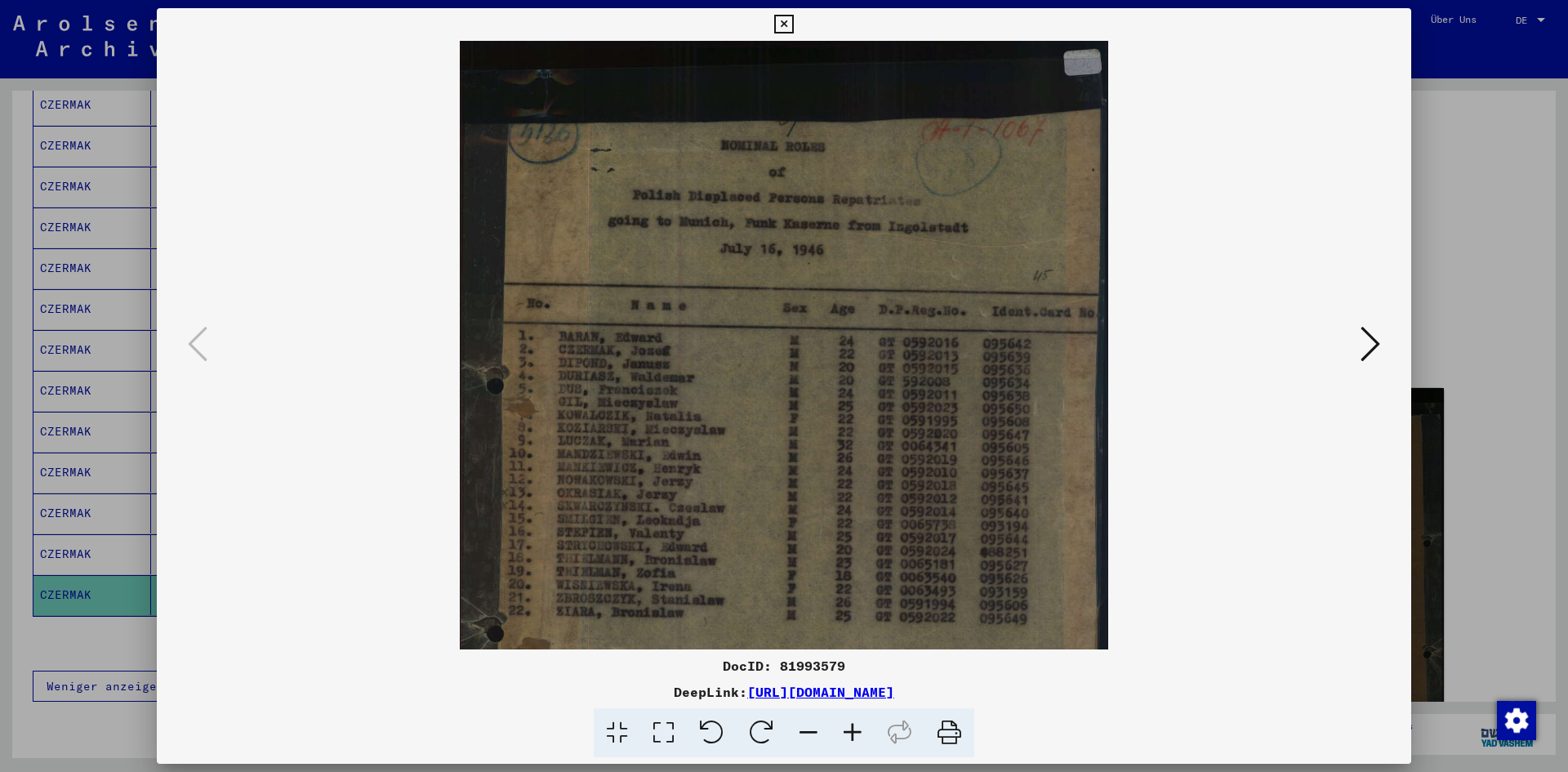
click at [849, 746] on icon at bounding box center [853, 732] width 44 height 50
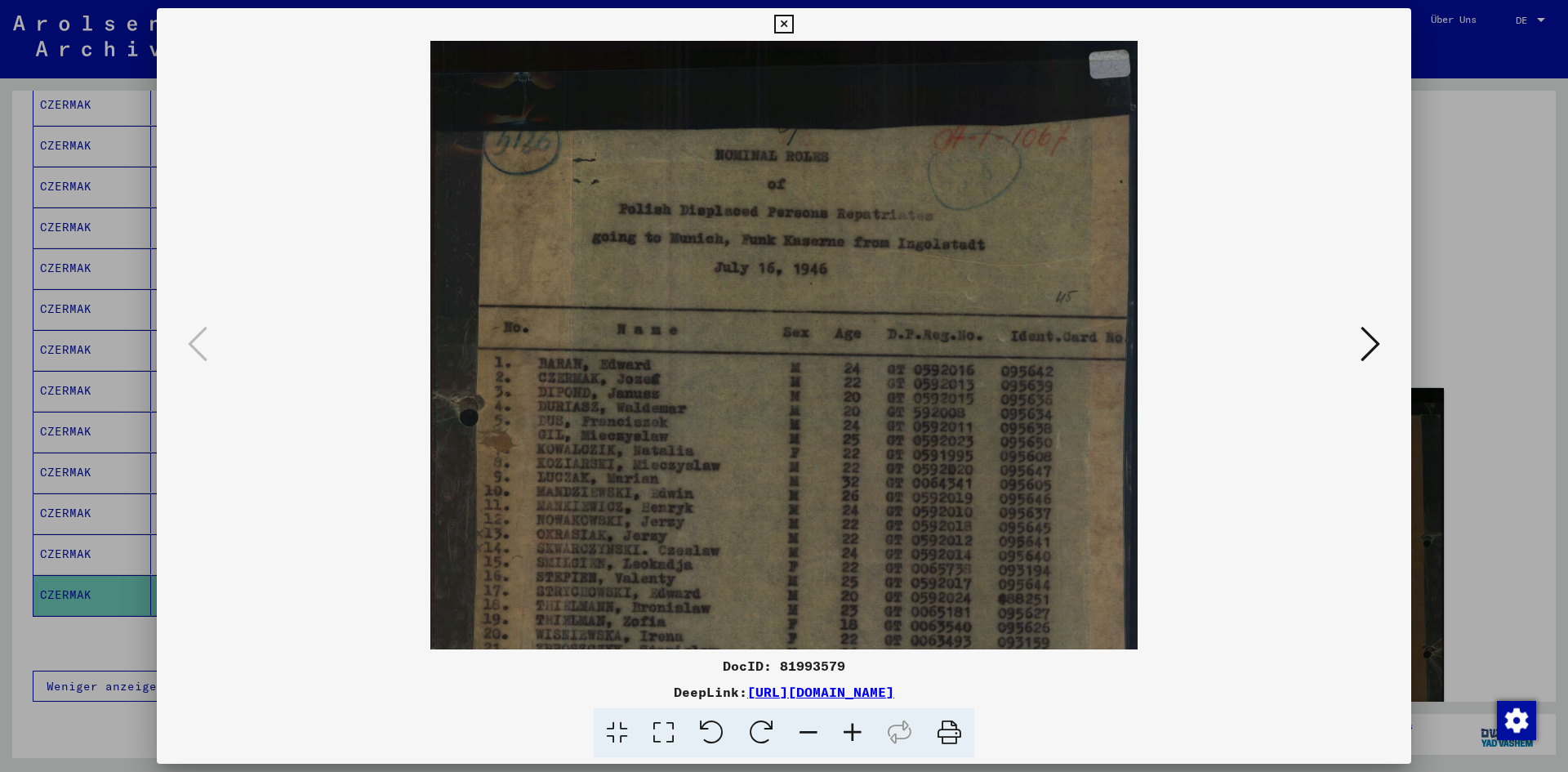
click at [849, 746] on icon at bounding box center [853, 732] width 44 height 50
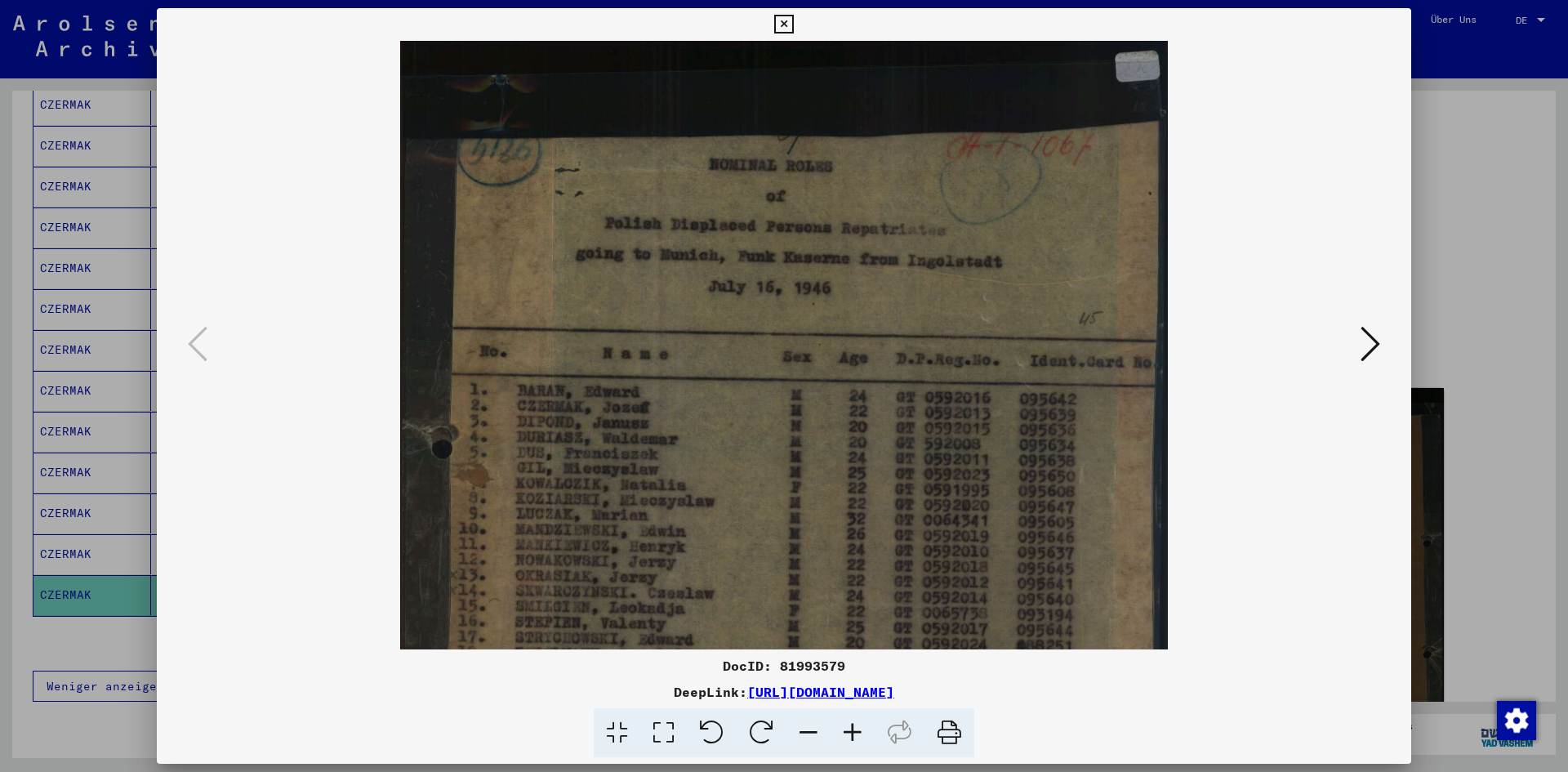
click at [849, 746] on icon at bounding box center [853, 732] width 44 height 50
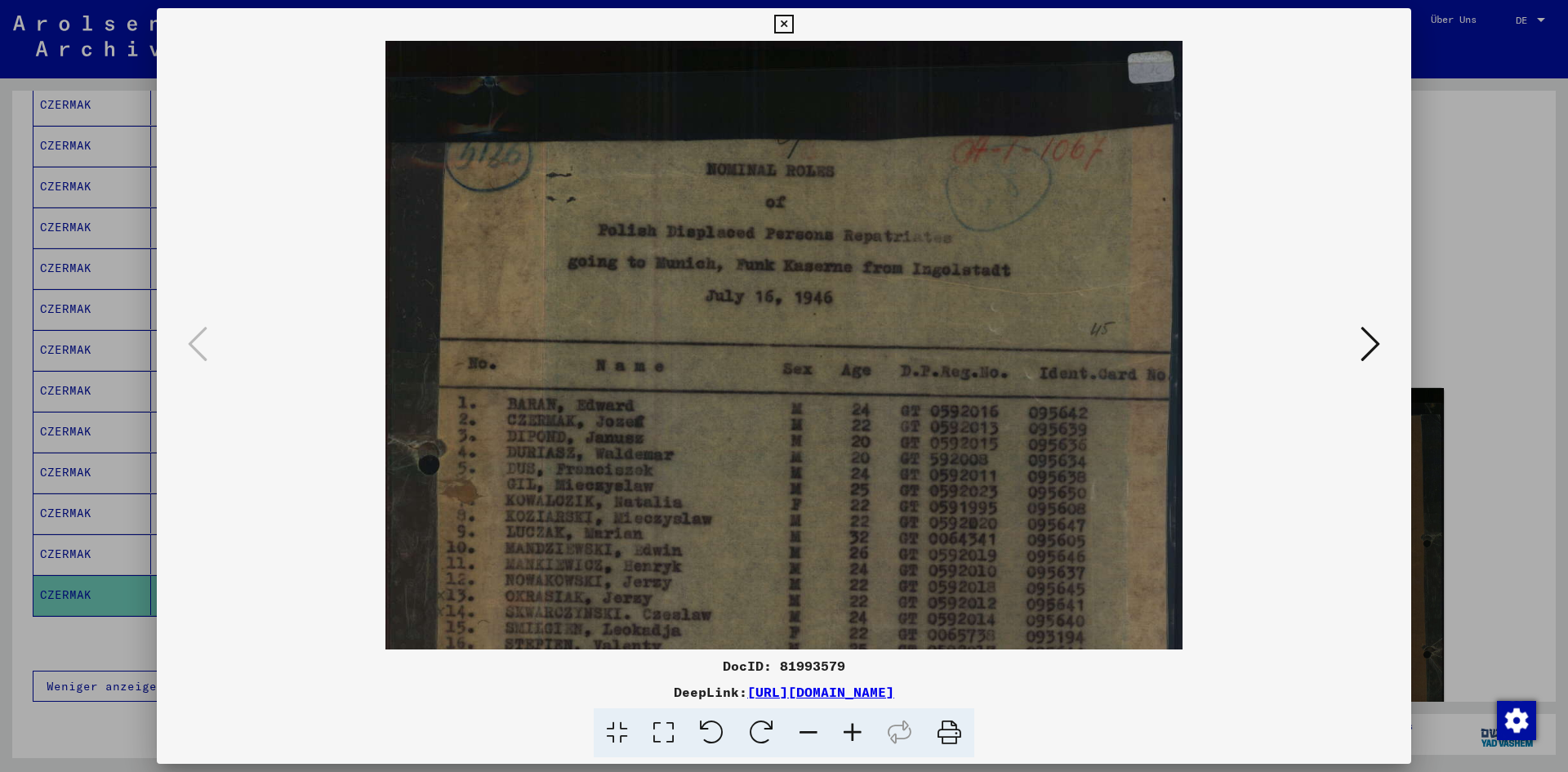
click at [849, 746] on icon at bounding box center [853, 732] width 44 height 50
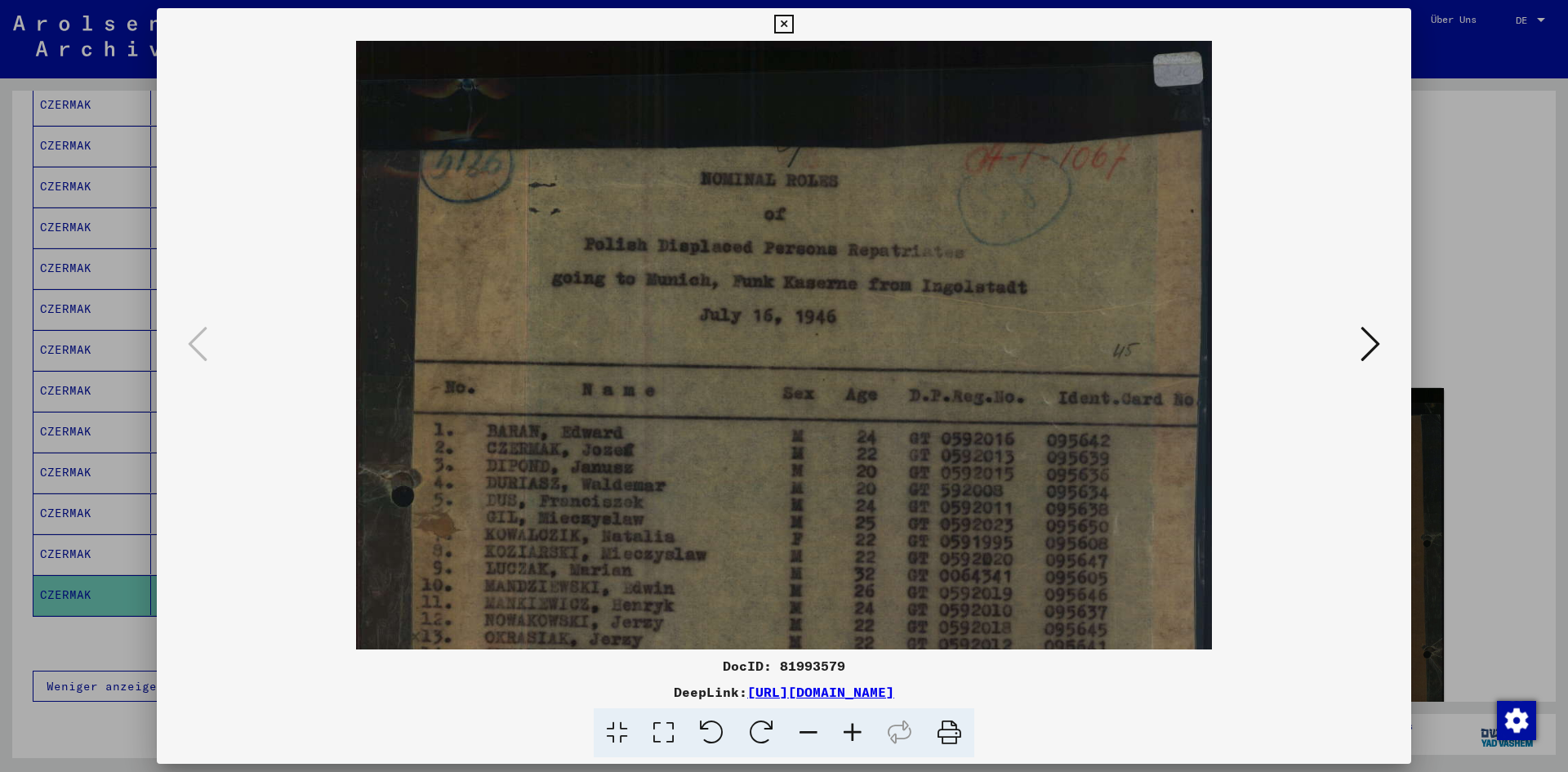
click at [849, 746] on icon at bounding box center [853, 732] width 44 height 50
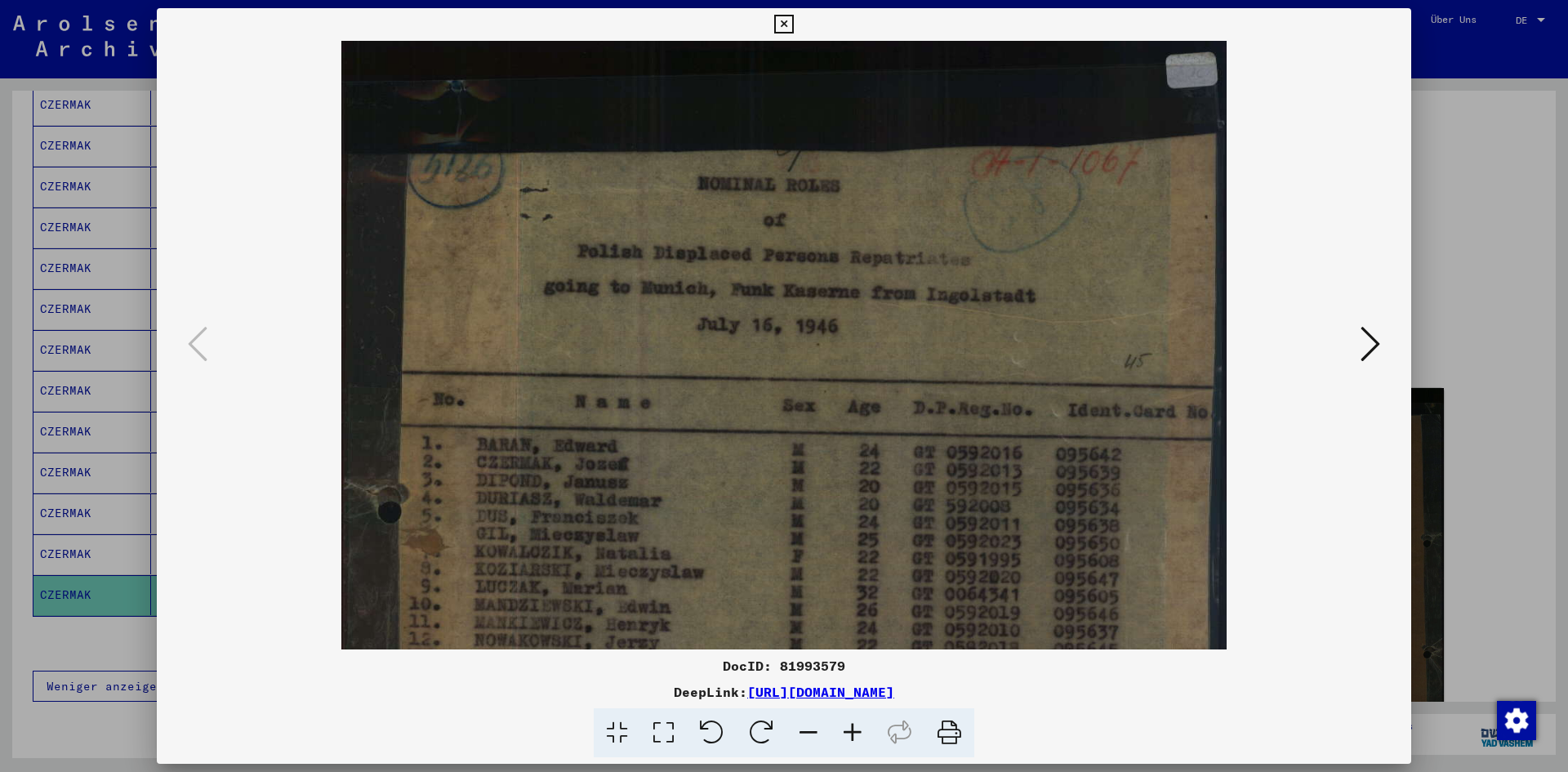
click at [849, 746] on icon at bounding box center [853, 732] width 44 height 50
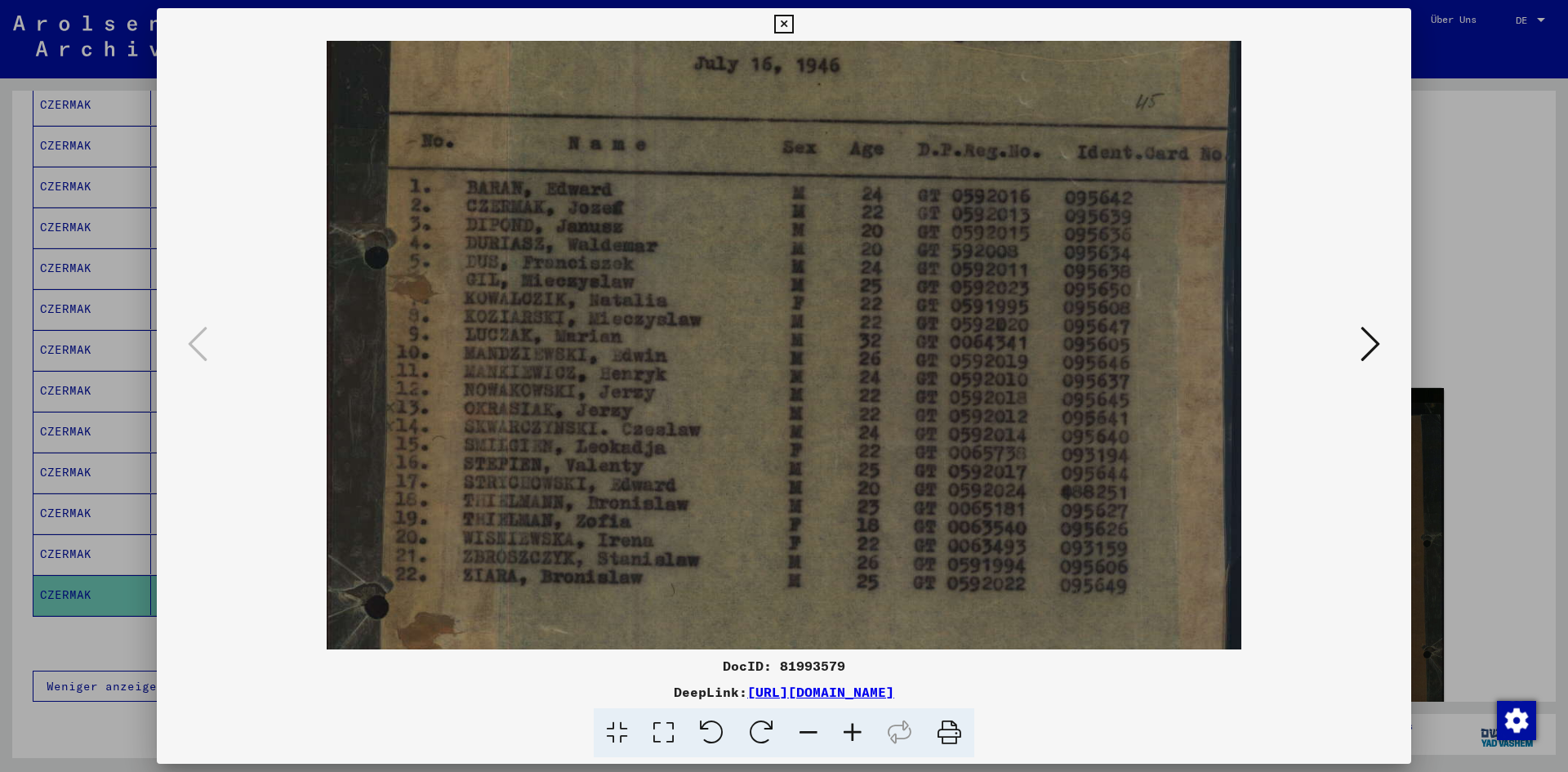
scroll to position [326, 0]
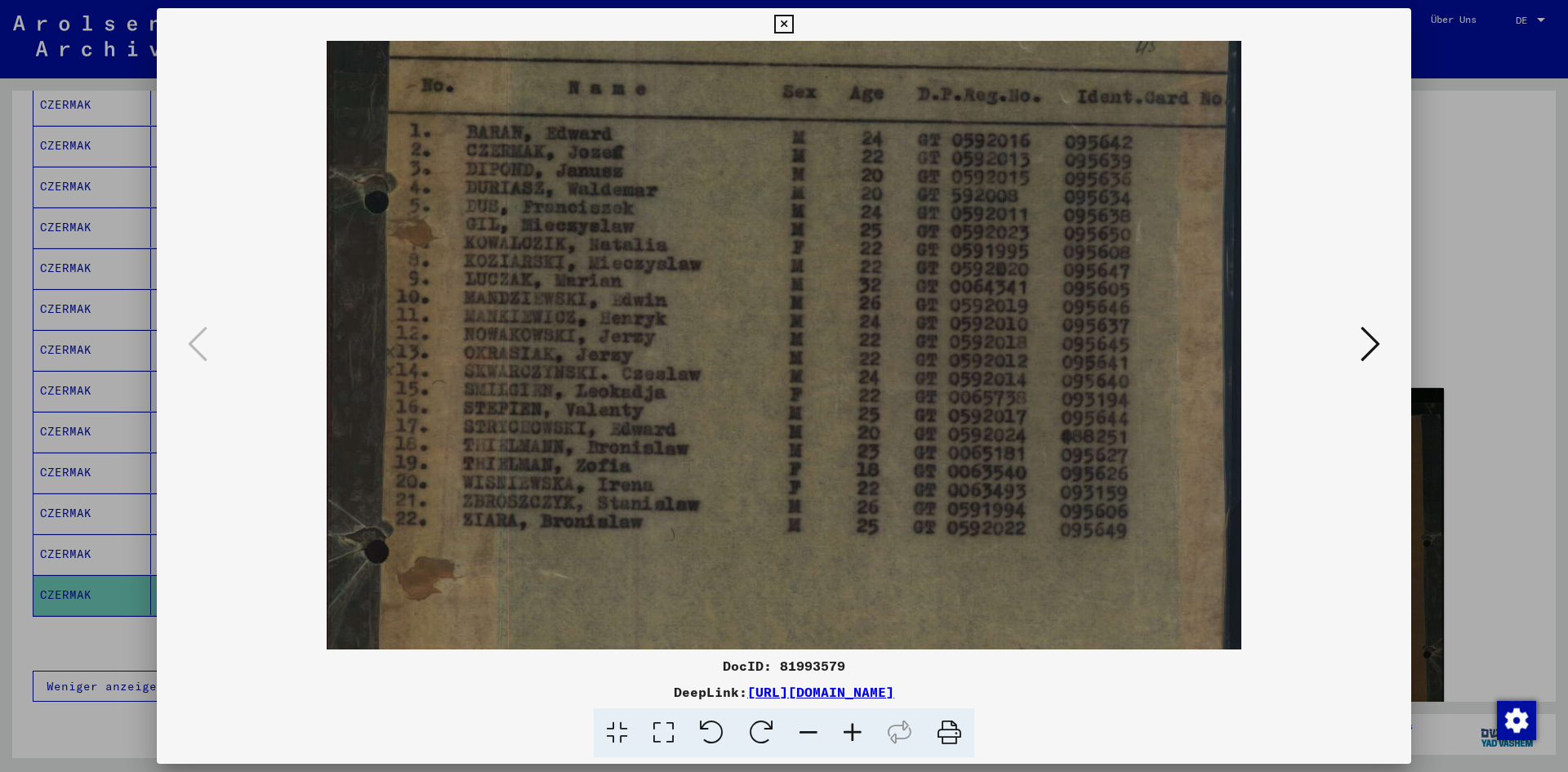
drag, startPoint x: 824, startPoint y: 528, endPoint x: 811, endPoint y: 202, distance: 326.3
click at [811, 202] on img at bounding box center [784, 345] width 915 height 1262
click at [1503, 140] on div at bounding box center [784, 386] width 1568 height 772
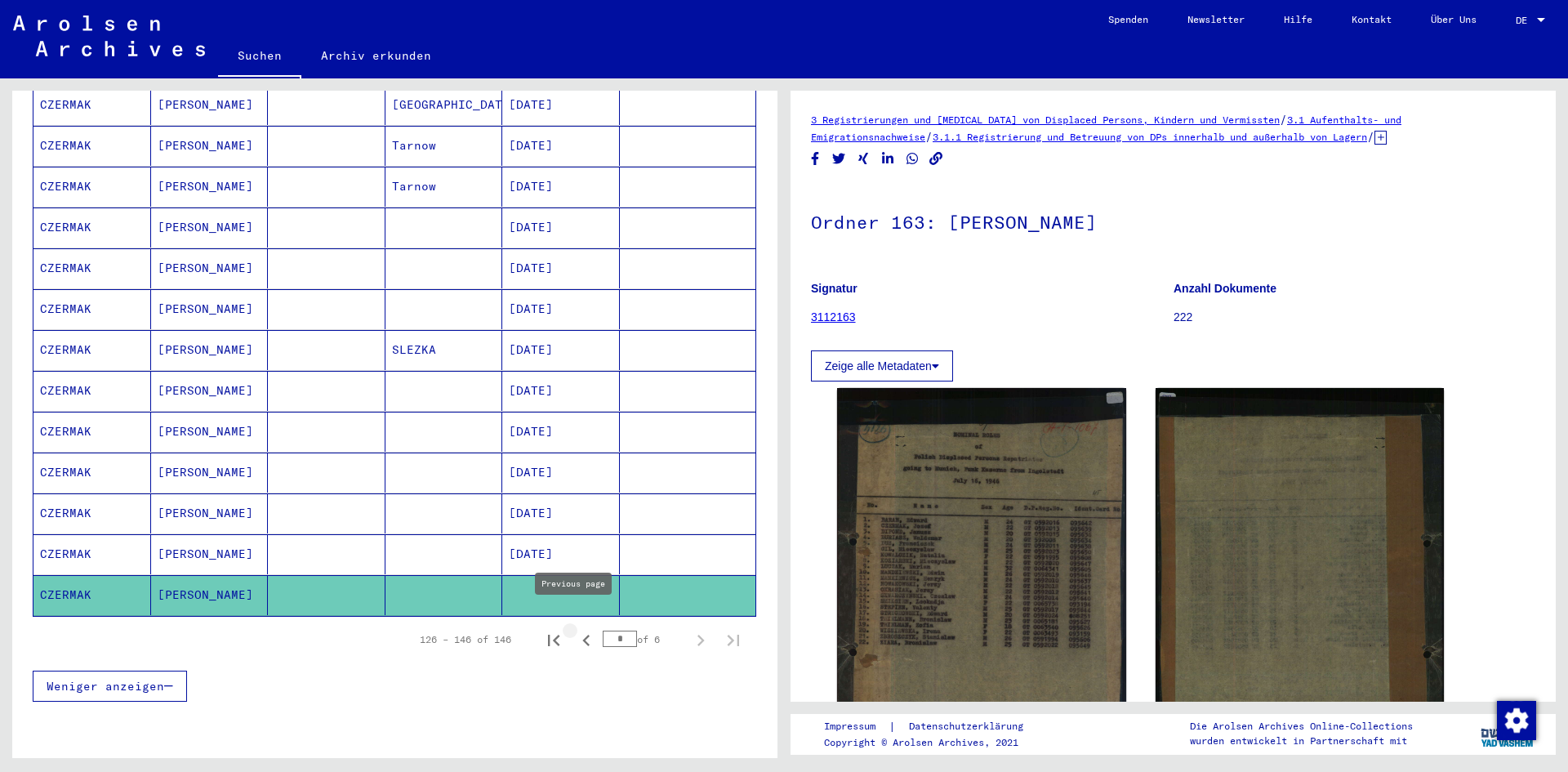
click at [575, 629] on icon "Previous page" at bounding box center [586, 640] width 23 height 23
type input "*"
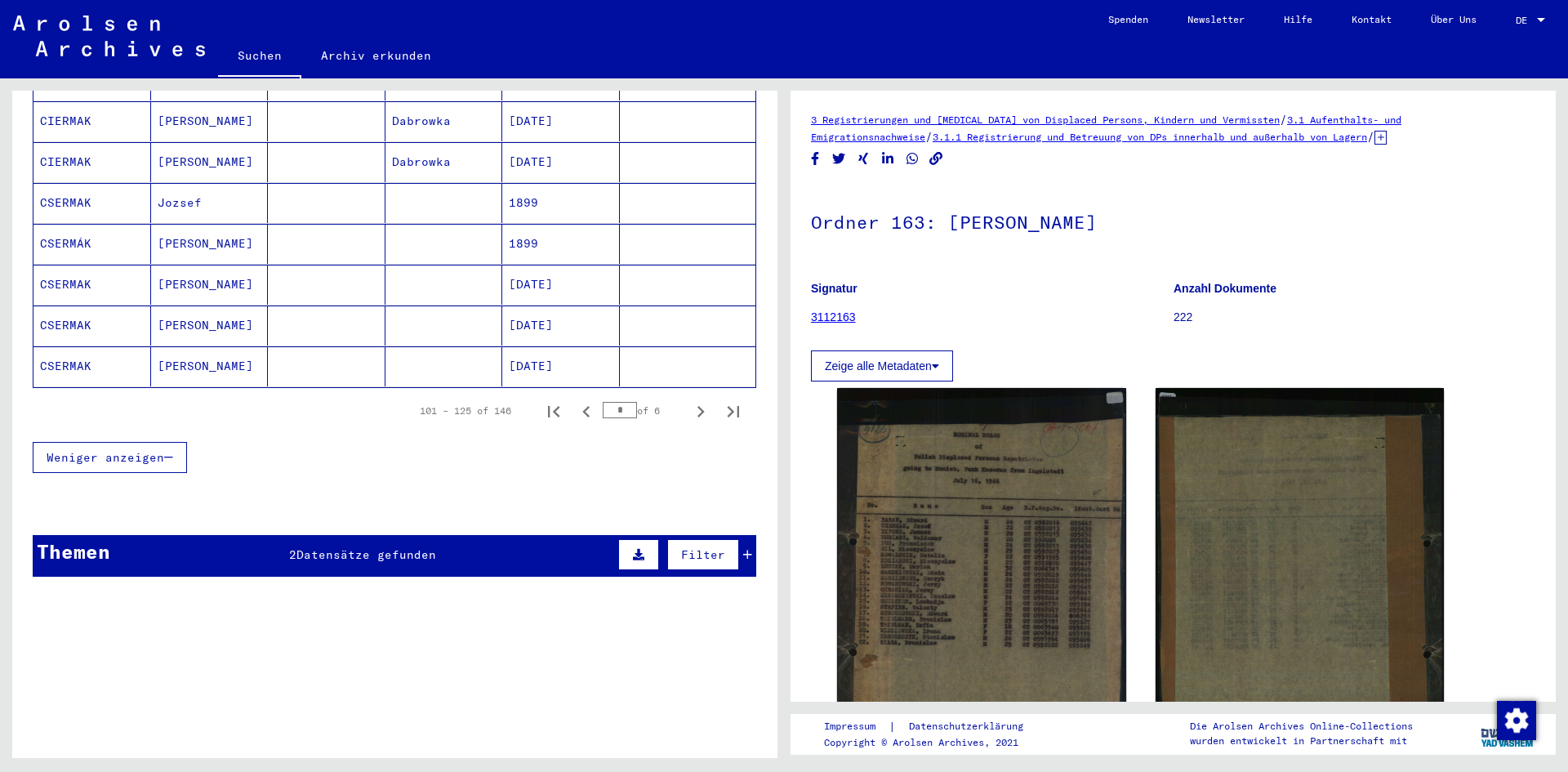
scroll to position [998, 0]
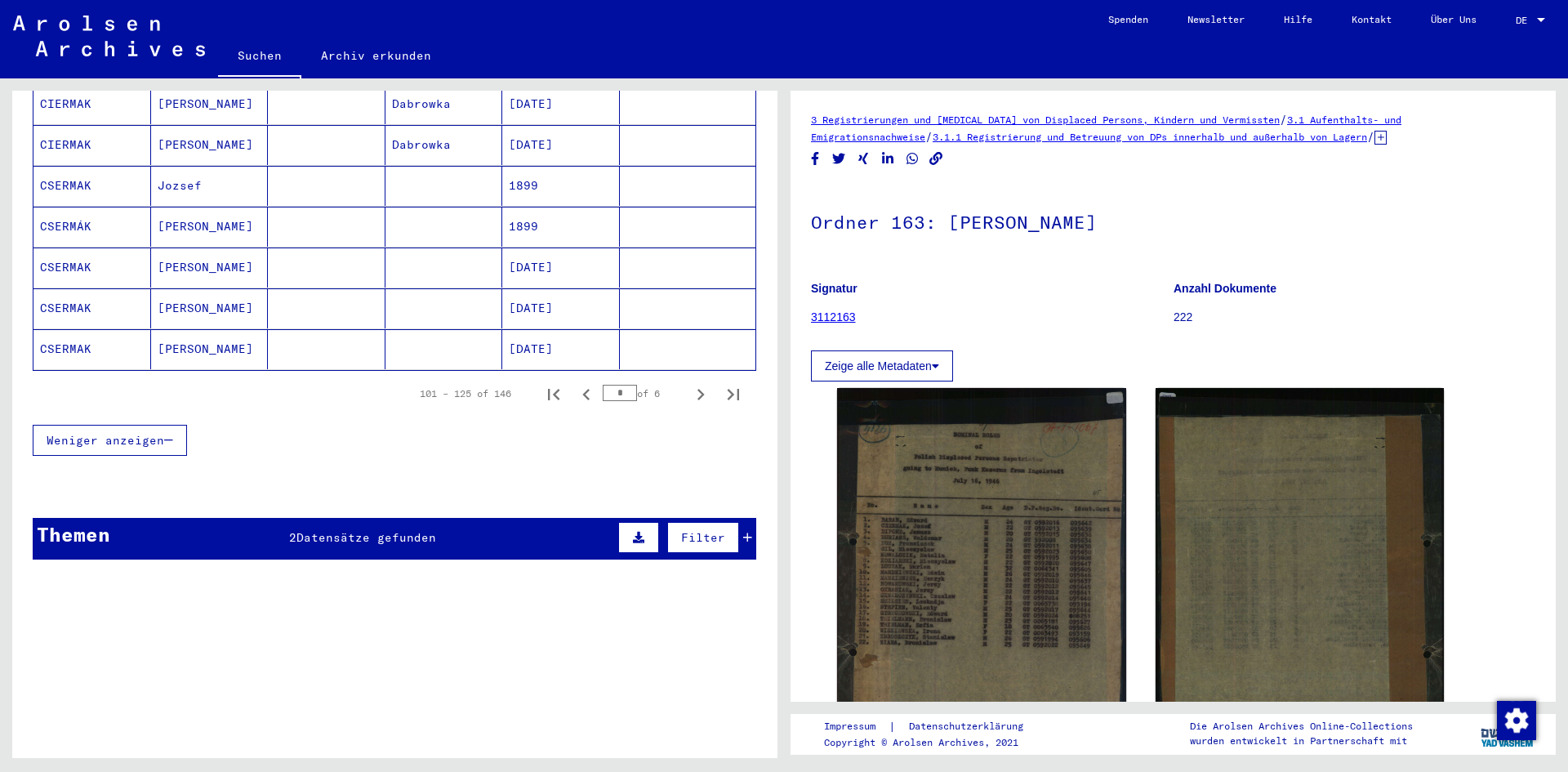
click at [793, 588] on yv-its-full-details "3 Registrierungen und [MEDICAL_DATA] von Displaced Persons, Kindern und Vermiss…" at bounding box center [1172, 499] width 765 height 776
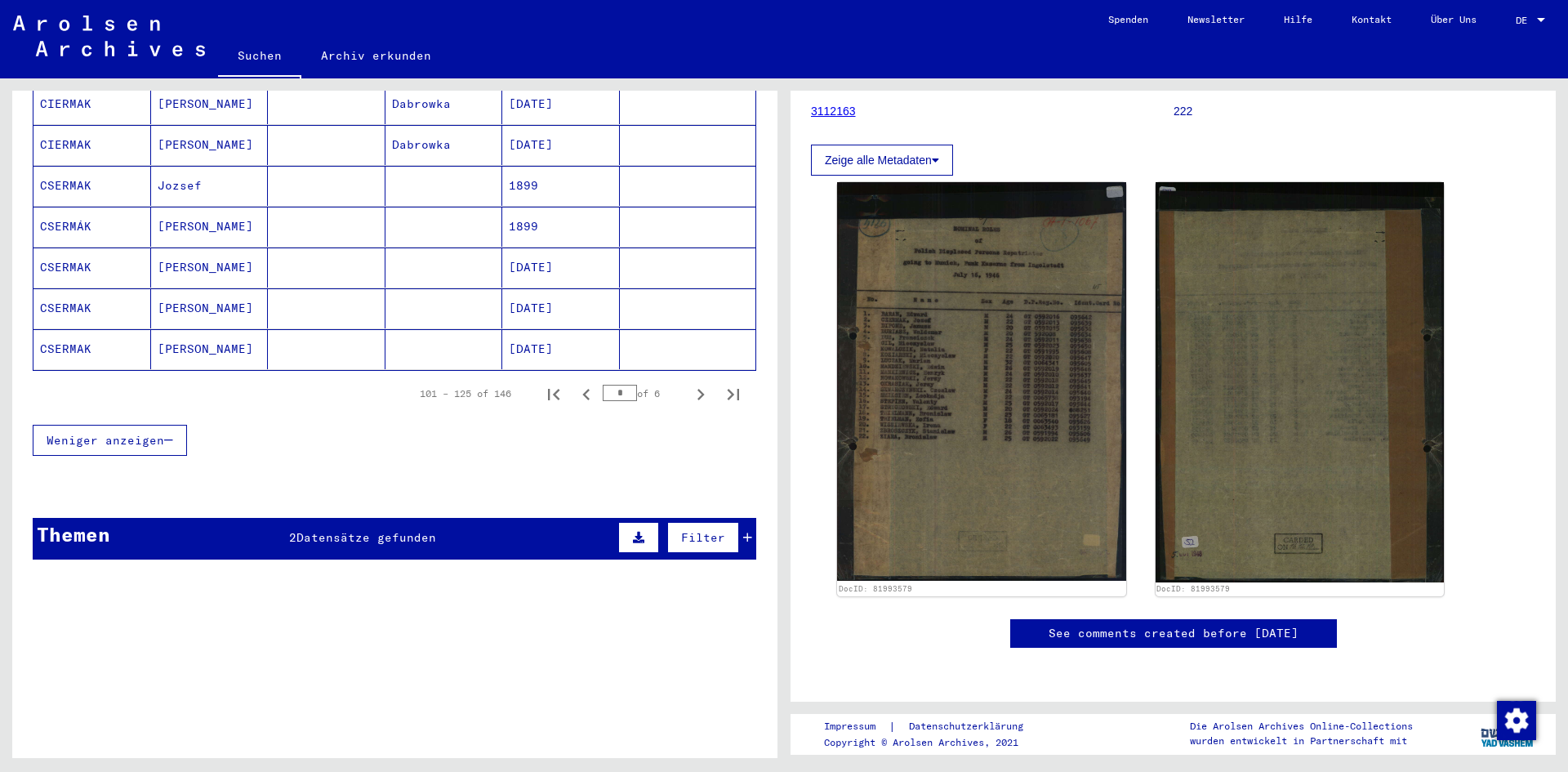
click at [107, 524] on div "Themen" at bounding box center [73, 534] width 73 height 29
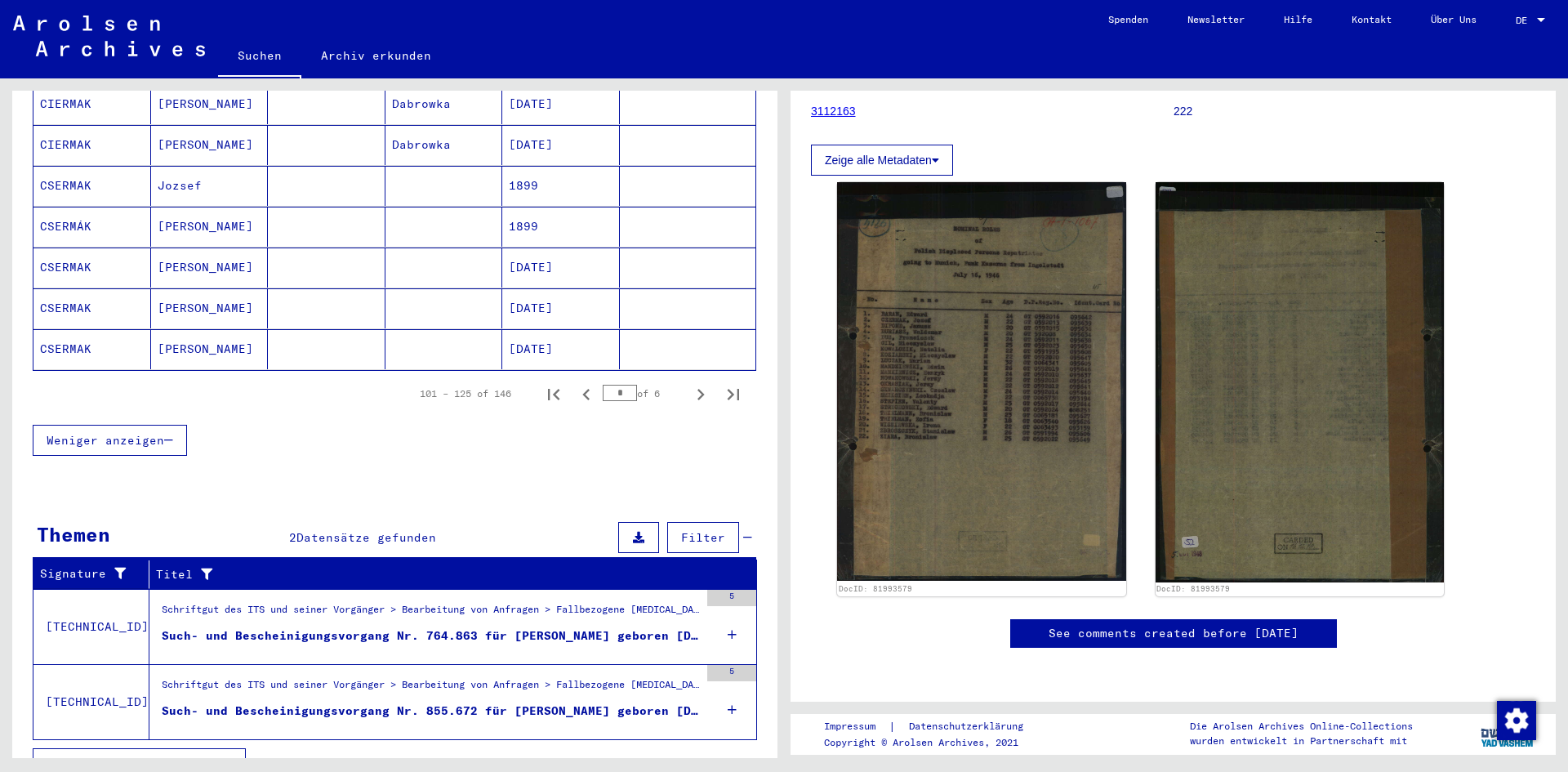
click at [487, 636] on div "Schriftgut des ITS und seiner Vorgänger > Bearbeitung von Anfragen > Fallbezoge…" at bounding box center [424, 626] width 550 height 74
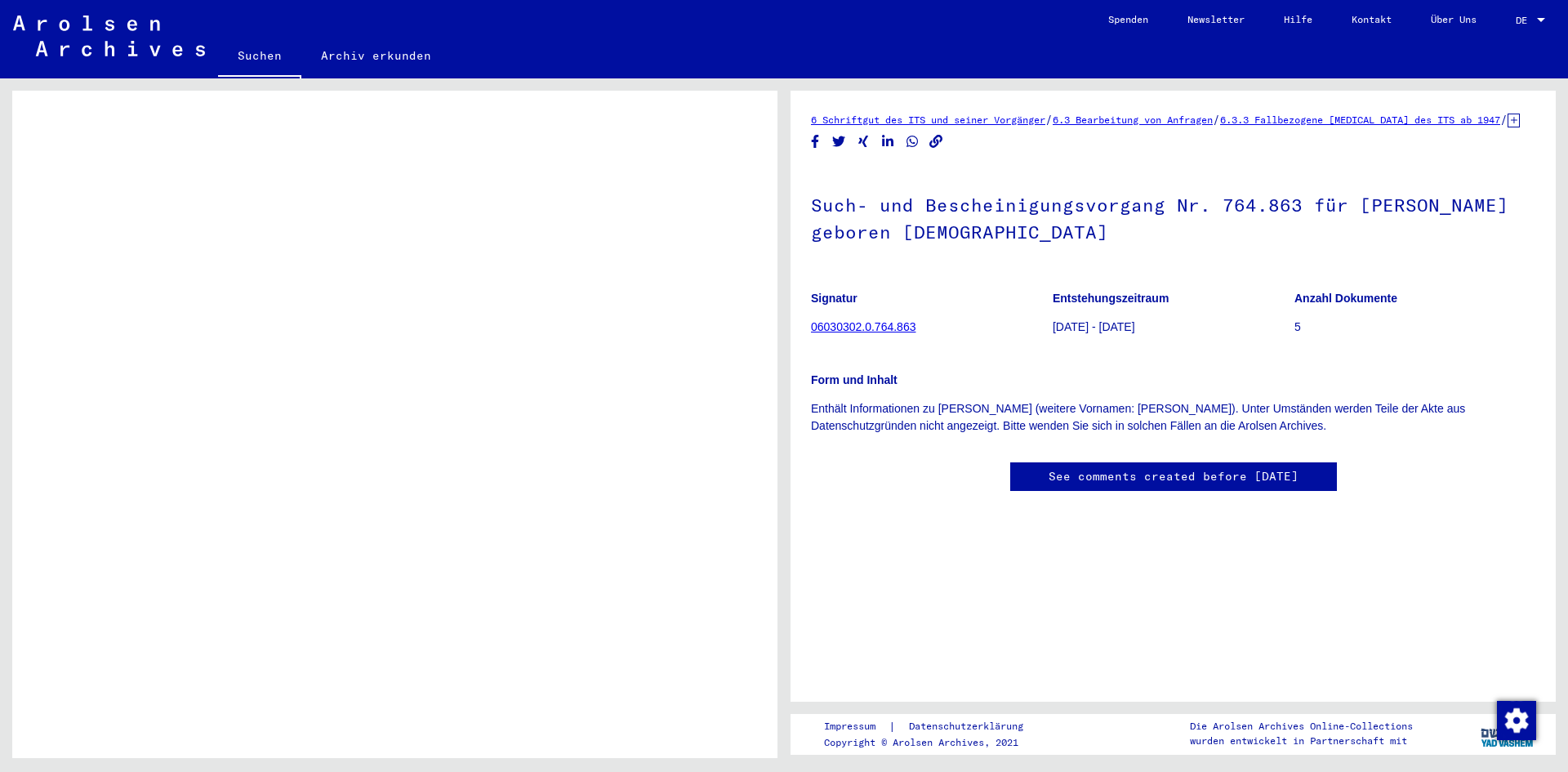
click at [864, 333] on link "06030302.0.764.863" at bounding box center [863, 327] width 104 height 13
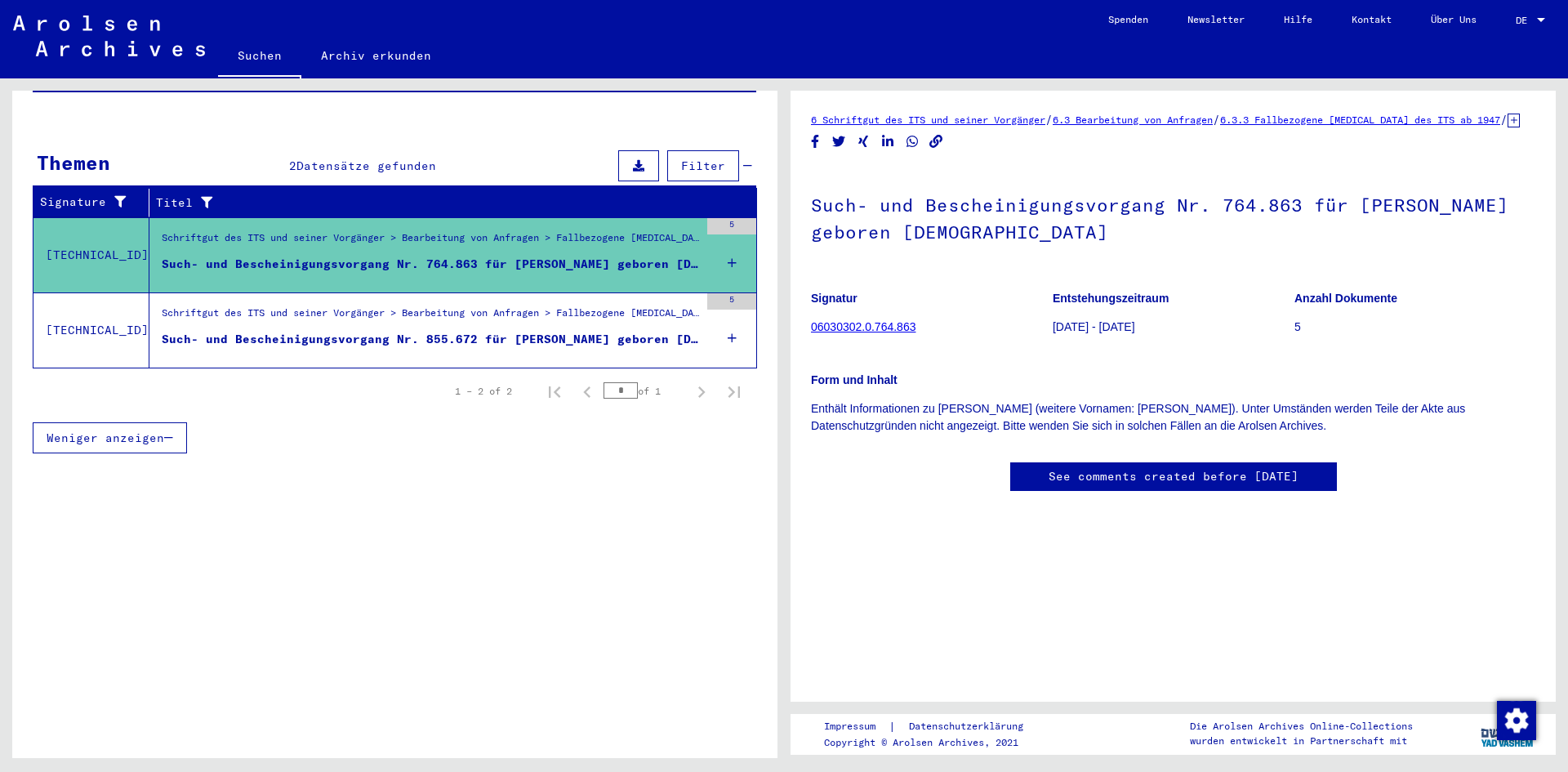
scroll to position [176, 0]
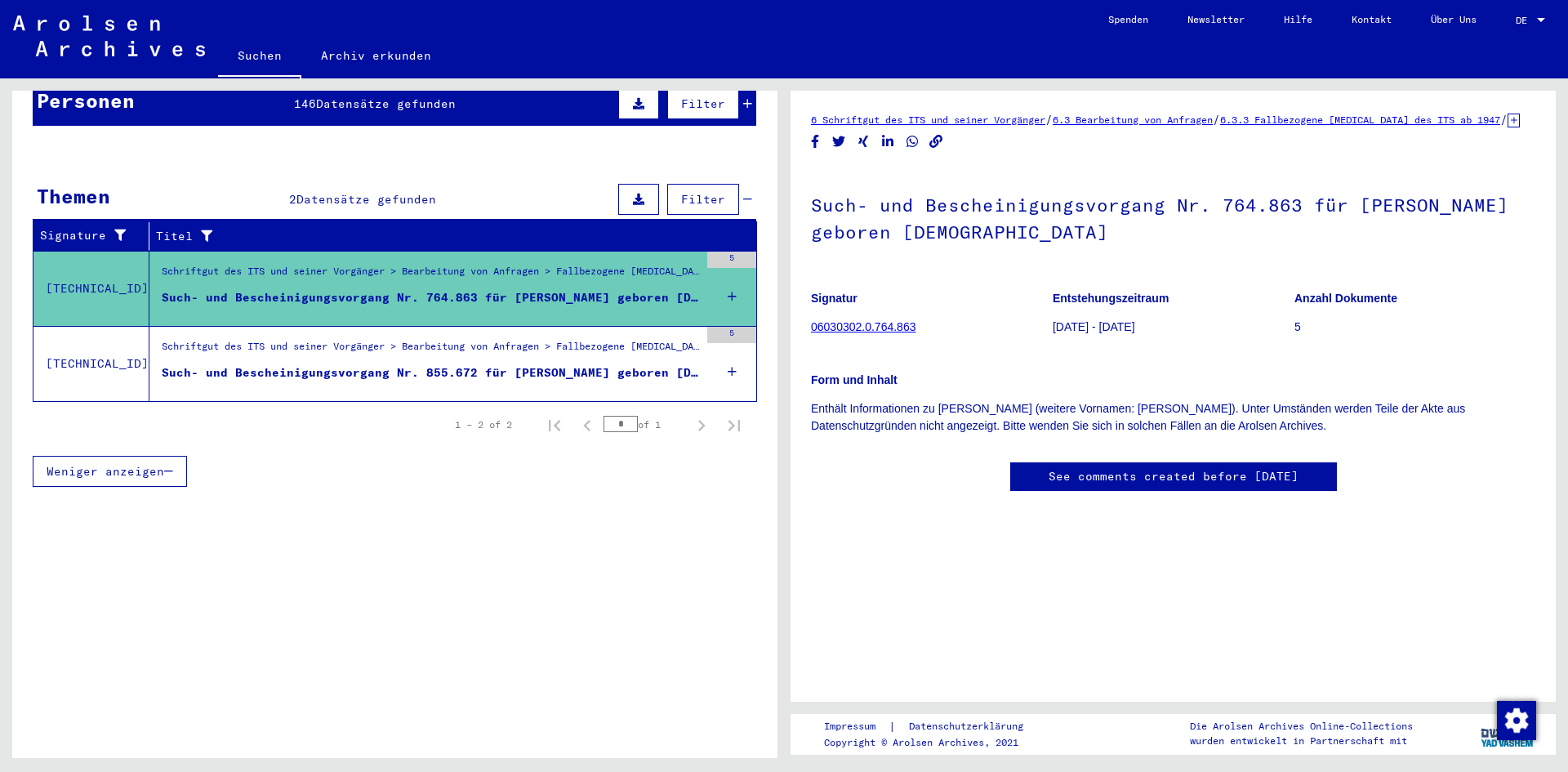
click at [533, 341] on div "Schriftgut des ITS und seiner Vorgänger > Bearbeitung von Anfragen > Fallbezoge…" at bounding box center [430, 350] width 537 height 23
